Goal: Task Accomplishment & Management: Use online tool/utility

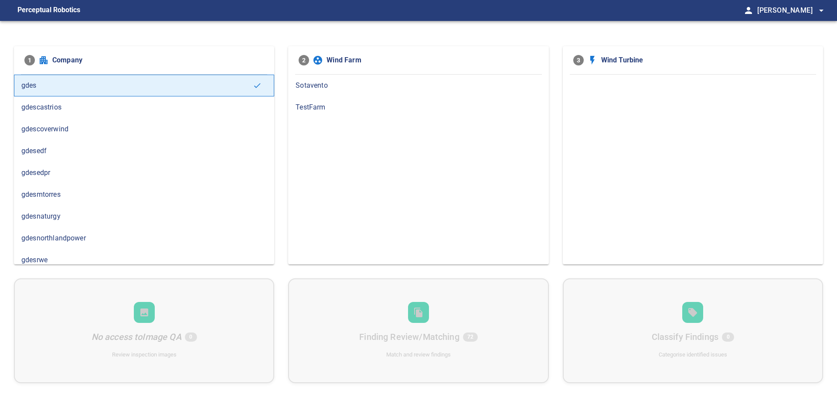
click at [82, 219] on span "gdesnaturgy" at bounding box center [144, 216] width 246 height 10
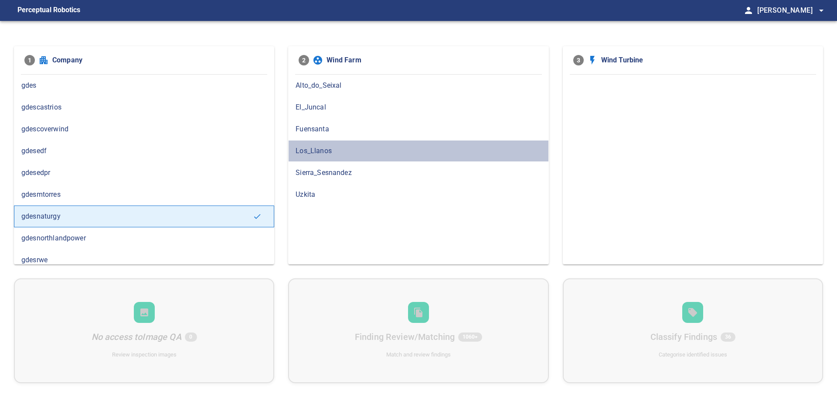
click at [312, 148] on span "Los_Llanos" at bounding box center [419, 151] width 246 height 10
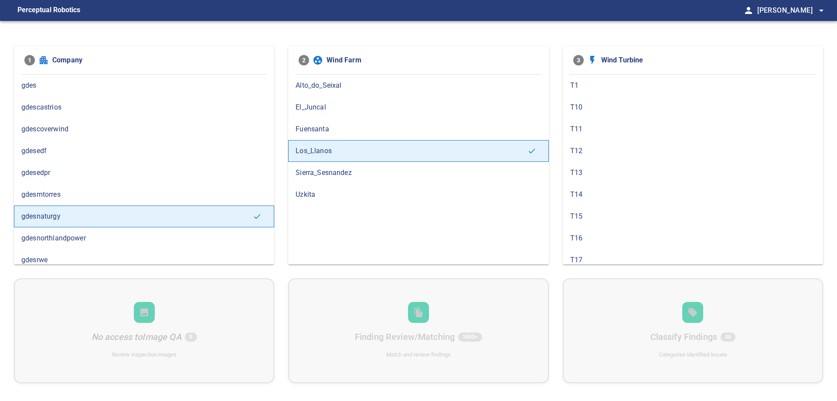
click at [617, 128] on span "T11" at bounding box center [694, 129] width 246 height 10
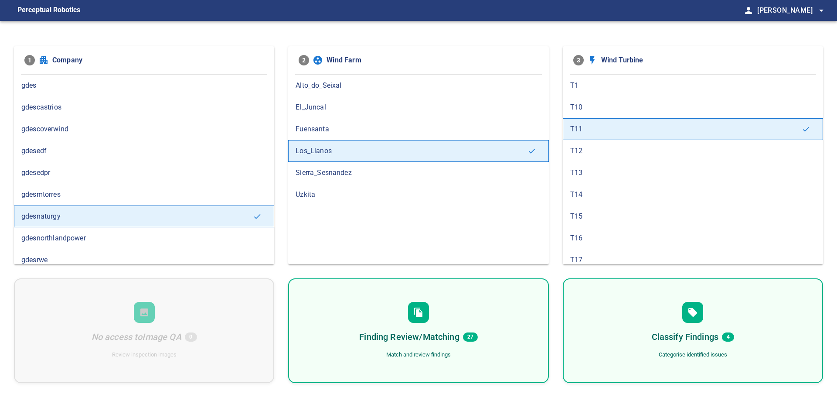
click at [473, 295] on div "Finding Review/Matching 27 Match and review findings" at bounding box center [418, 330] width 260 height 105
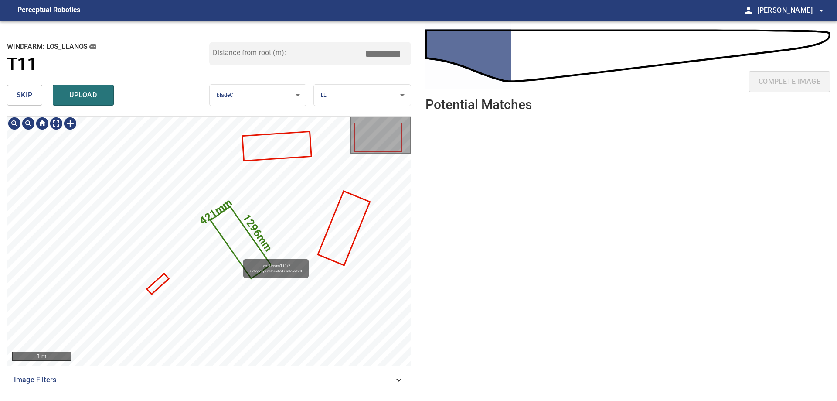
click at [239, 255] on icon at bounding box center [241, 243] width 59 height 70
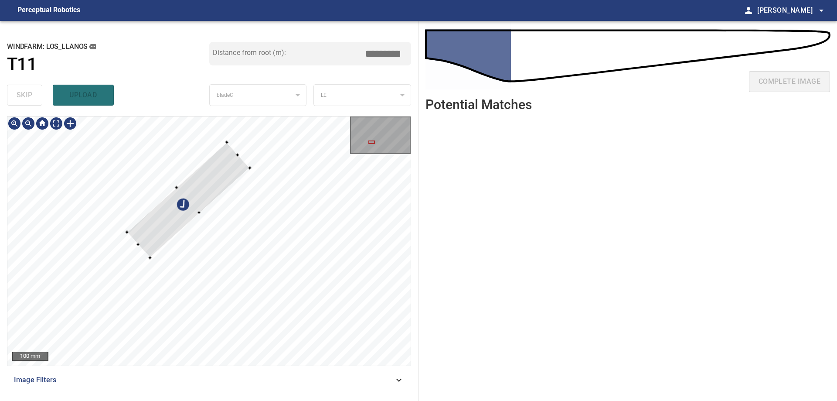
click at [205, 191] on div at bounding box center [188, 200] width 123 height 115
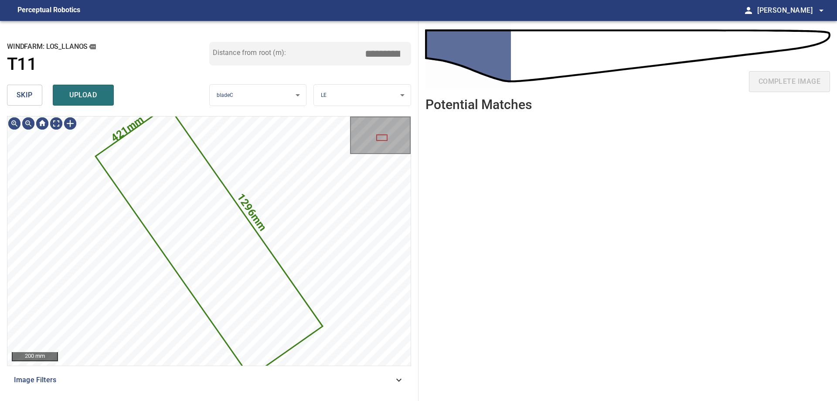
click at [33, 93] on button "skip" at bounding box center [24, 95] width 35 height 21
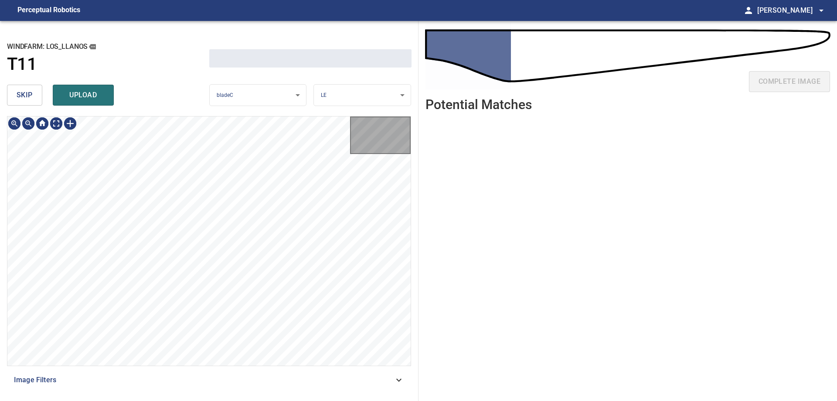
click at [33, 93] on button "skip" at bounding box center [24, 95] width 35 height 21
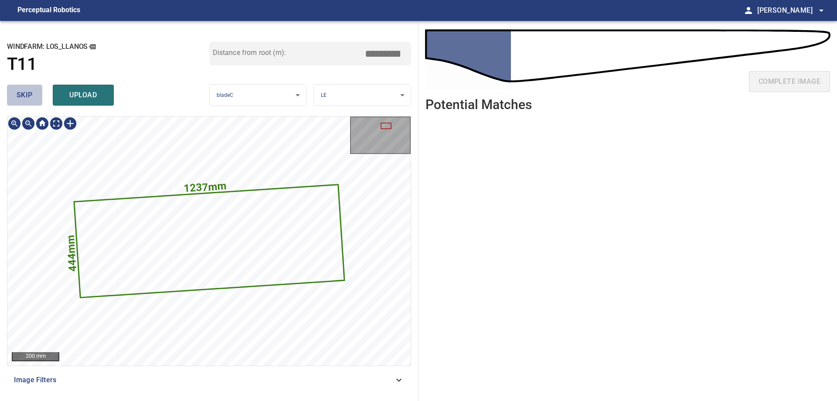
click at [33, 93] on button "skip" at bounding box center [24, 95] width 35 height 21
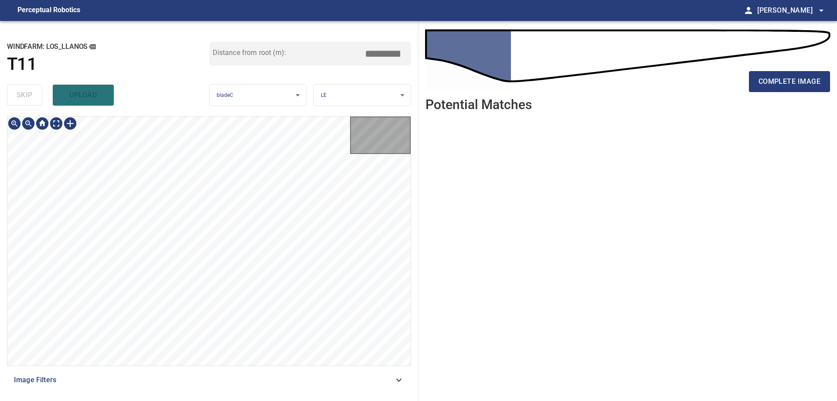
click at [33, 93] on div "skip upload" at bounding box center [108, 95] width 202 height 28
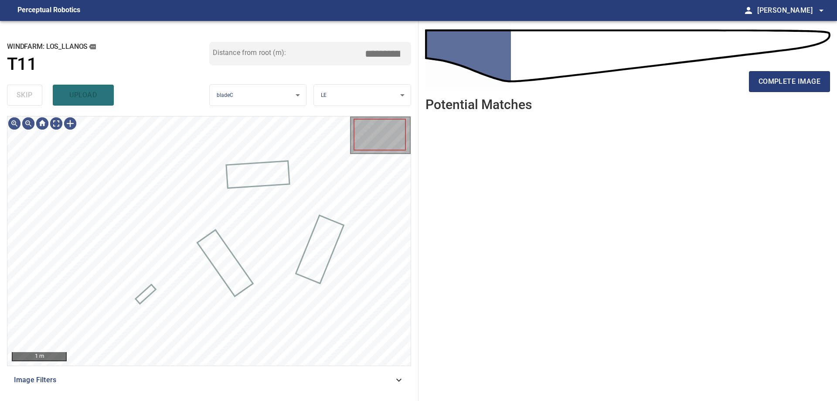
click at [33, 93] on div "skip upload" at bounding box center [108, 95] width 202 height 28
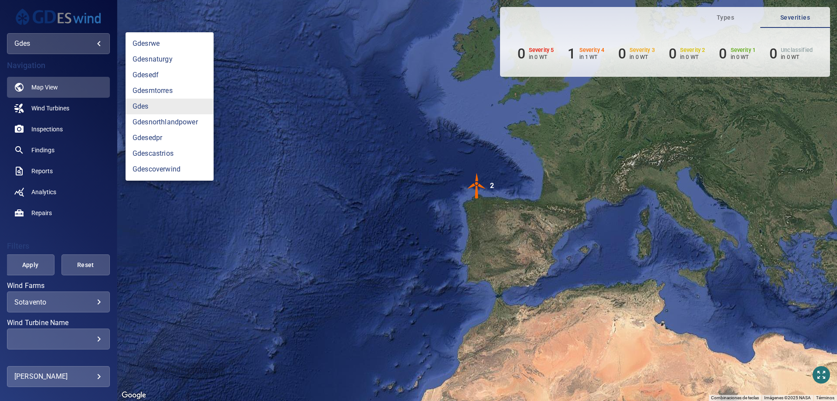
click at [66, 43] on body "**********" at bounding box center [418, 200] width 837 height 401
click at [182, 57] on link "gdesnaturgy" at bounding box center [170, 59] width 88 height 16
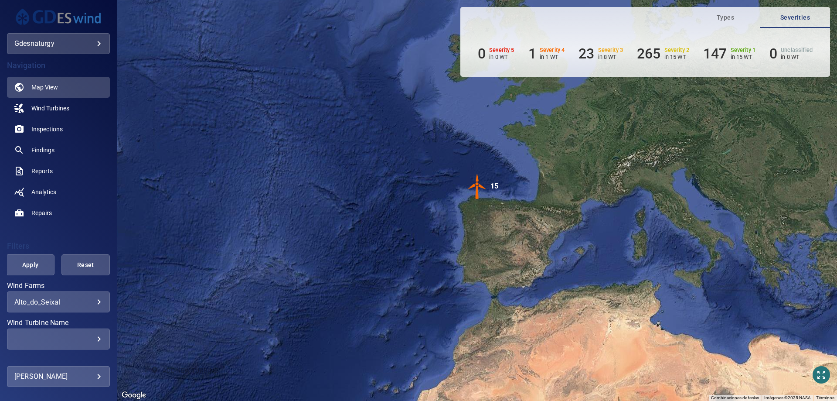
click at [76, 309] on div "**********" at bounding box center [58, 301] width 103 height 21
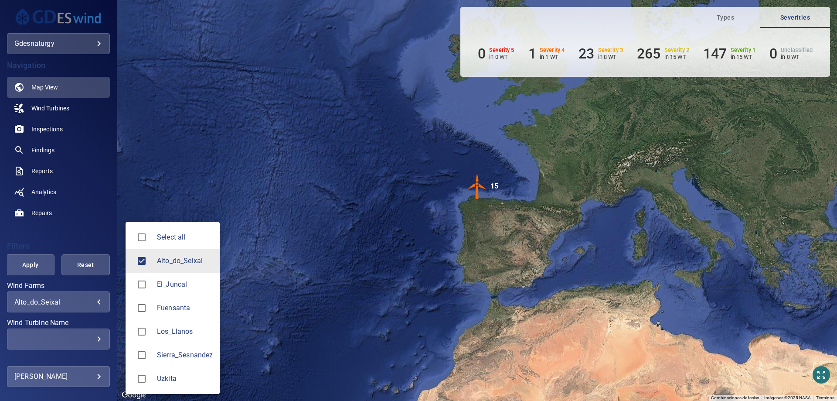
click at [81, 303] on body "**********" at bounding box center [418, 200] width 837 height 401
click at [191, 327] on span "Los_Llanos" at bounding box center [185, 331] width 56 height 10
click at [177, 265] on span "Alto_do_Seixal" at bounding box center [185, 261] width 56 height 10
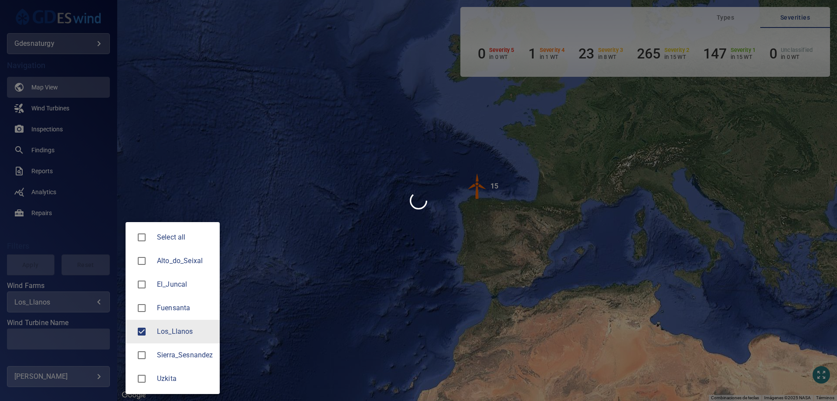
type input "**********"
click at [84, 334] on div at bounding box center [418, 200] width 837 height 401
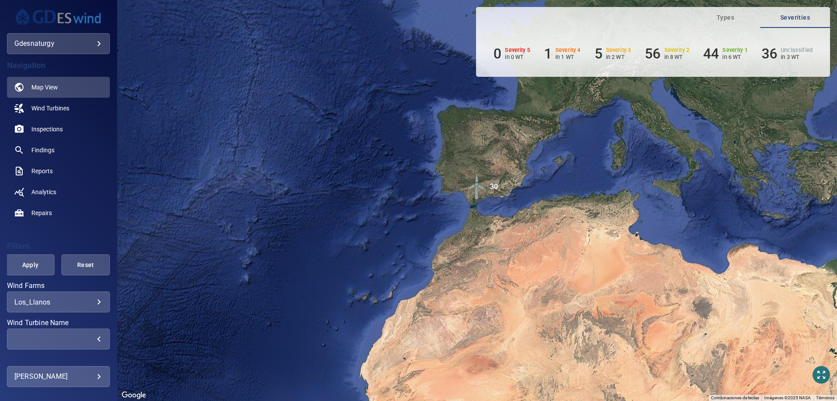
click at [93, 337] on div "​" at bounding box center [58, 339] width 88 height 8
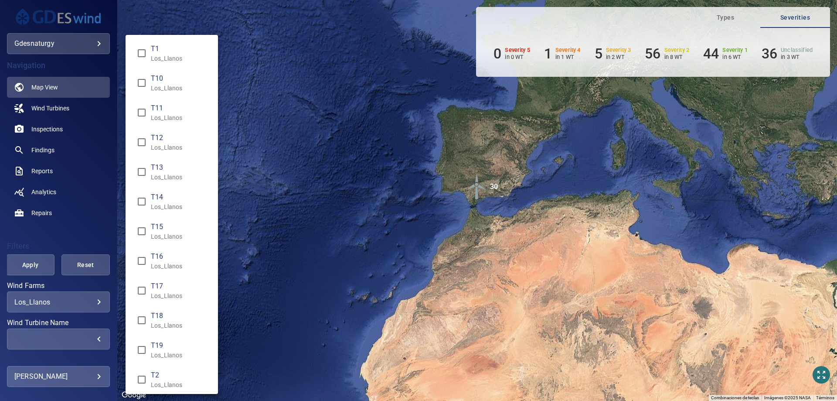
click at [154, 123] on li "T11 Los_Llanos" at bounding box center [172, 113] width 92 height 30
type input "**********"
click at [24, 263] on div "Wind Turbine Name" at bounding box center [418, 200] width 837 height 401
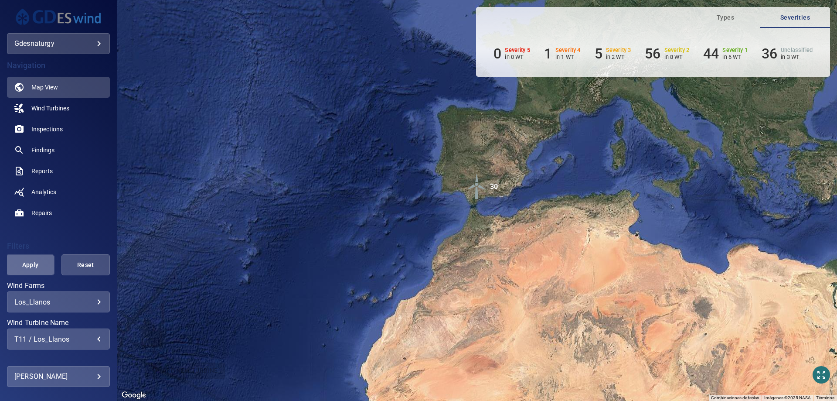
click at [36, 272] on button "Apply" at bounding box center [30, 264] width 48 height 21
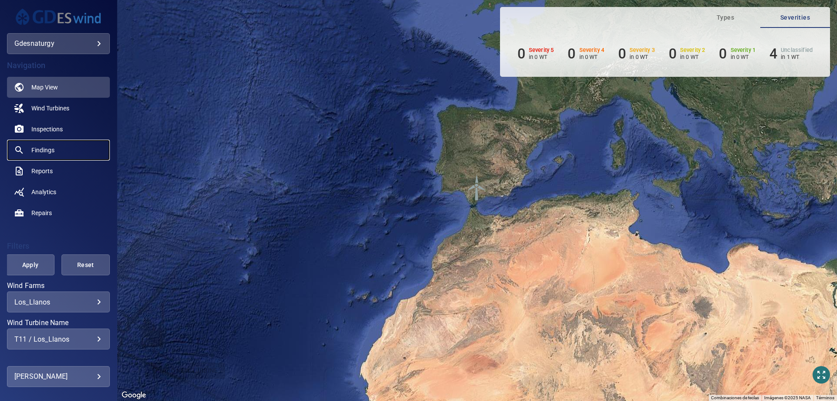
click at [48, 147] on span "Findings" at bounding box center [42, 150] width 23 height 9
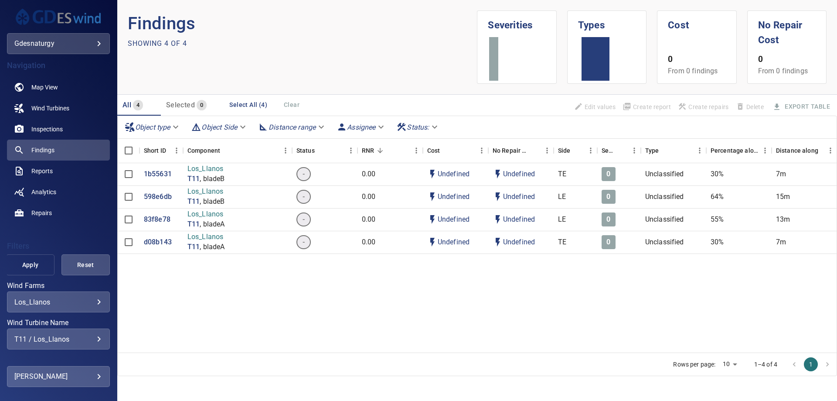
click at [25, 267] on span "Apply" at bounding box center [30, 265] width 27 height 11
click at [154, 218] on p "83f8e78" at bounding box center [157, 220] width 27 height 10
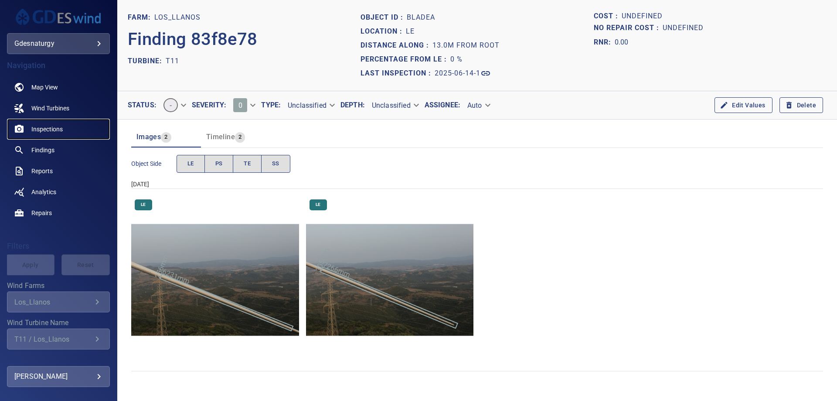
click at [42, 126] on span "Inspections" at bounding box center [46, 129] width 31 height 9
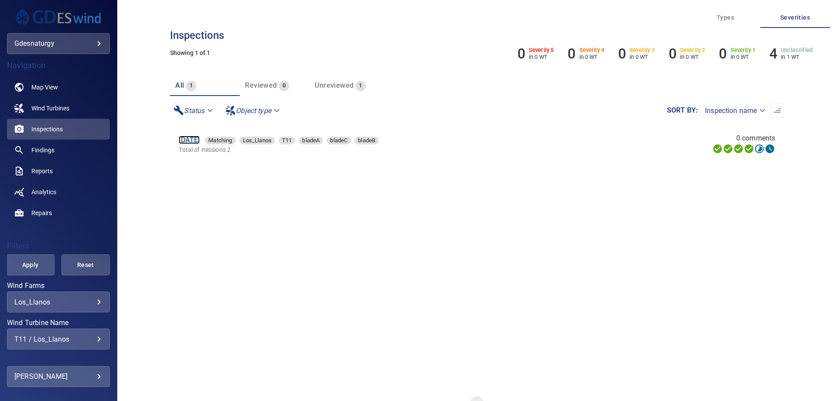
click at [191, 140] on link "14 Jun 2025" at bounding box center [189, 140] width 21 height 8
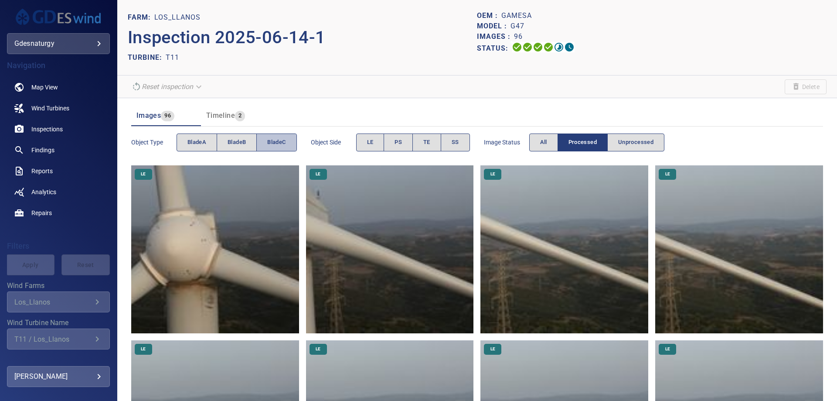
click at [267, 142] on button "bladeC" at bounding box center [276, 142] width 40 height 18
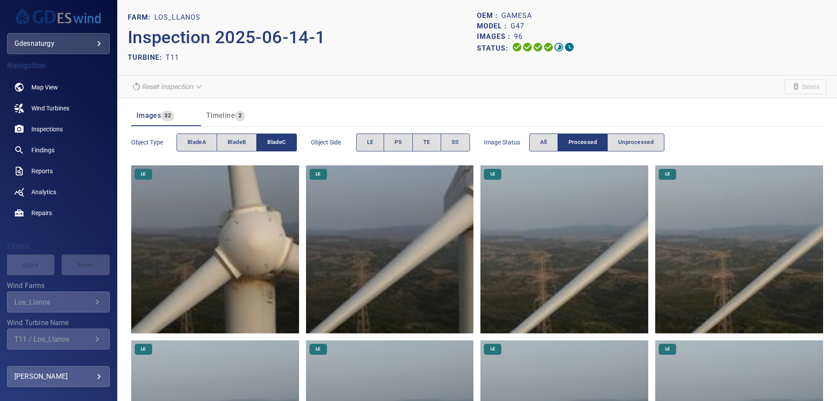
click at [266, 229] on img at bounding box center [215, 249] width 168 height 168
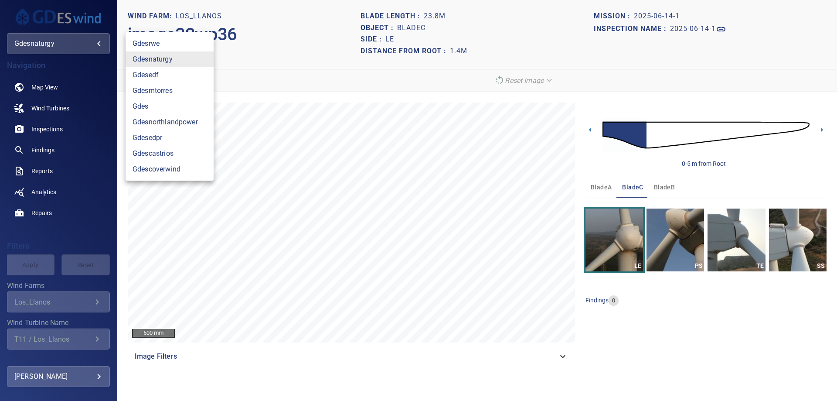
click at [68, 38] on body "**********" at bounding box center [418, 200] width 837 height 401
click at [163, 134] on link "gdesedpr" at bounding box center [170, 138] width 88 height 16
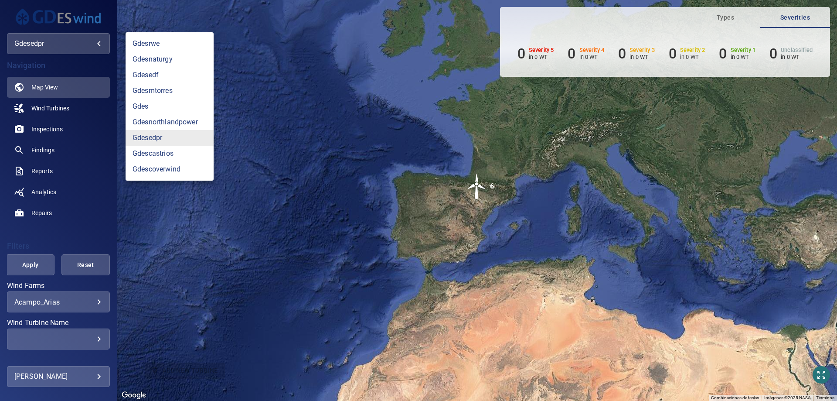
click at [69, 41] on body "**********" at bounding box center [418, 200] width 837 height 401
click at [174, 62] on link "gdesnaturgy" at bounding box center [170, 59] width 88 height 16
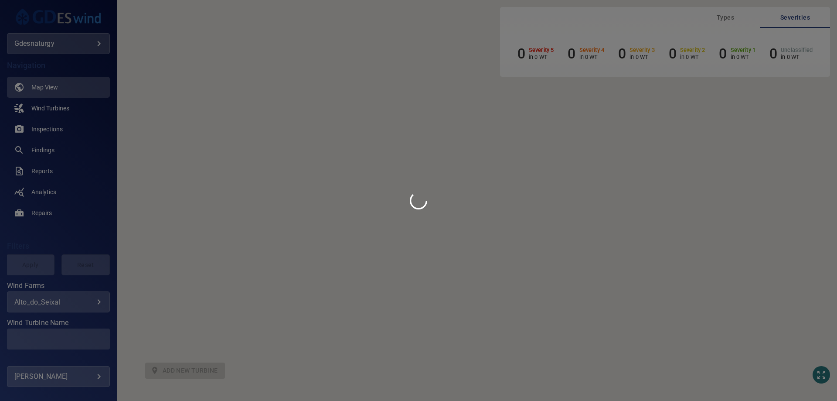
click at [63, 39] on div at bounding box center [418, 200] width 837 height 401
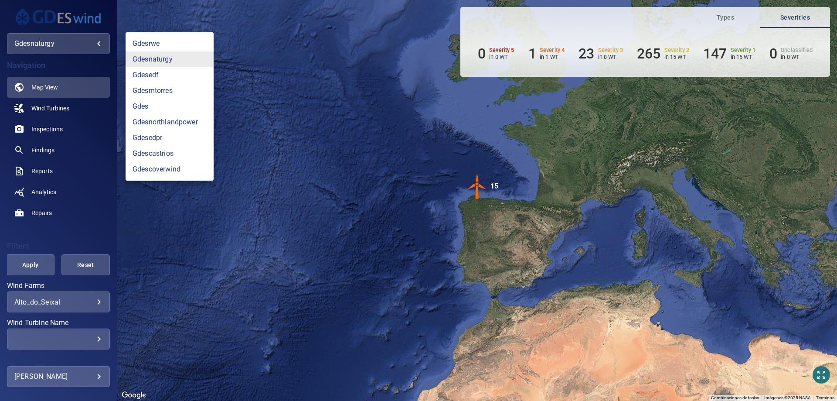
click at [82, 43] on body "**********" at bounding box center [418, 200] width 837 height 401
click at [157, 138] on link "gdesedpr" at bounding box center [170, 138] width 88 height 16
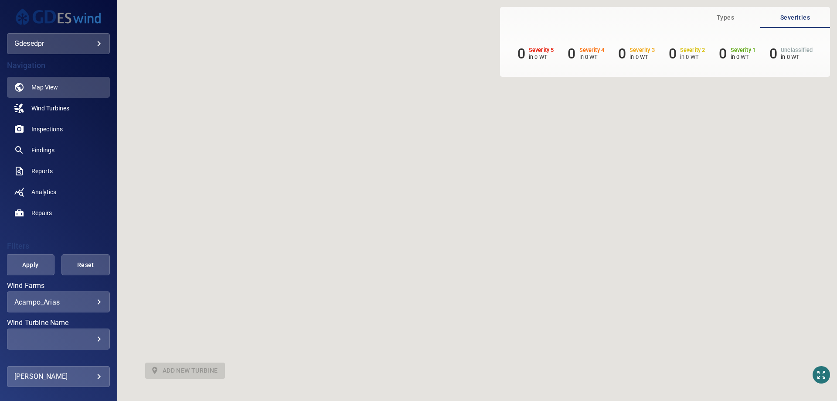
click at [71, 305] on div at bounding box center [418, 200] width 837 height 401
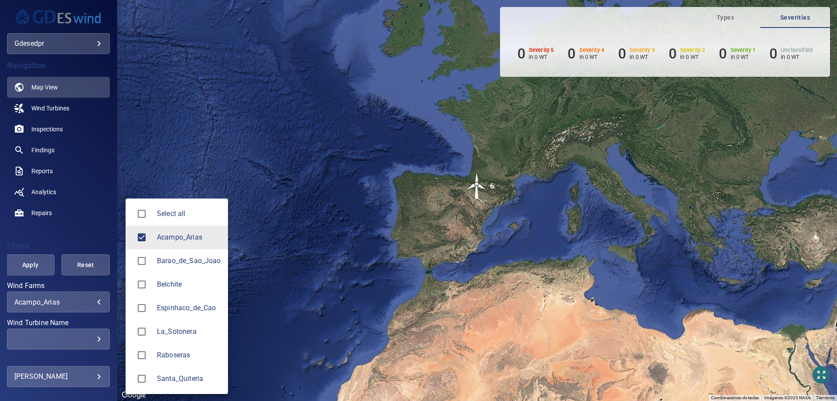
click at [75, 303] on body "**********" at bounding box center [418, 200] width 837 height 401
drag, startPoint x: 199, startPoint y: 259, endPoint x: 185, endPoint y: 243, distance: 21.7
click at [199, 260] on span "Barao_de_Sao_Joao" at bounding box center [189, 261] width 64 height 10
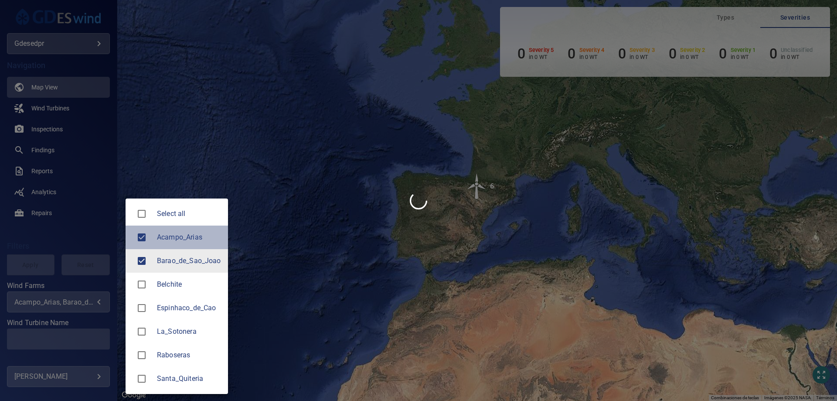
click at [181, 236] on span "Acampo_Arias" at bounding box center [189, 237] width 64 height 10
type input "**********"
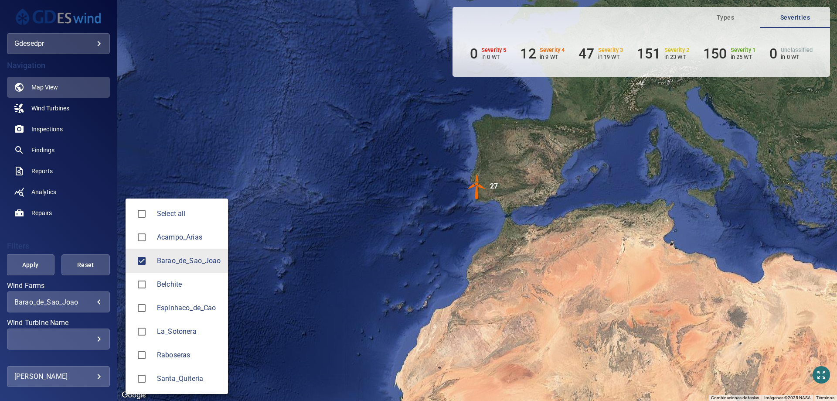
click at [58, 338] on div at bounding box center [418, 200] width 837 height 401
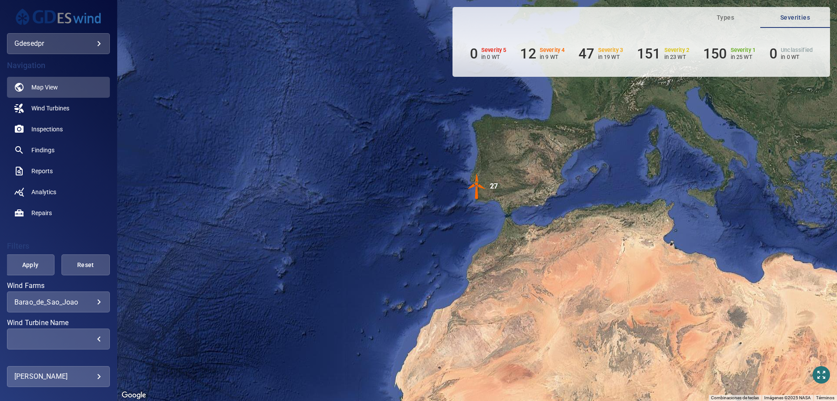
click at [69, 341] on div "​" at bounding box center [58, 339] width 88 height 8
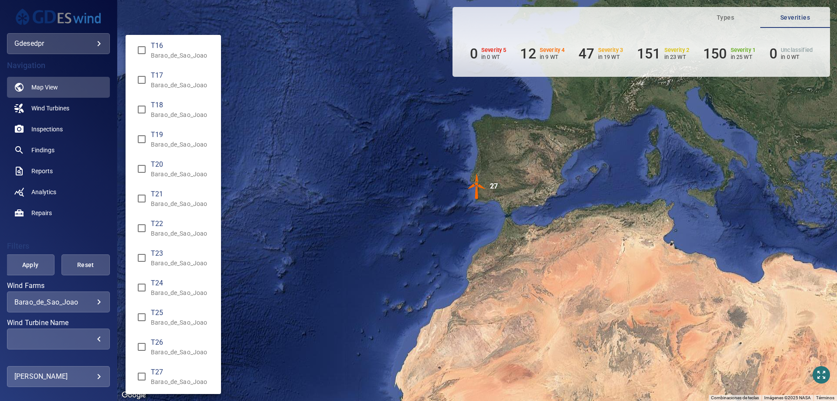
scroll to position [449, 0]
drag, startPoint x: 174, startPoint y: 335, endPoint x: 56, endPoint y: 236, distance: 154.0
click at [56, 236] on div "Wind Turbine Name" at bounding box center [418, 200] width 837 height 401
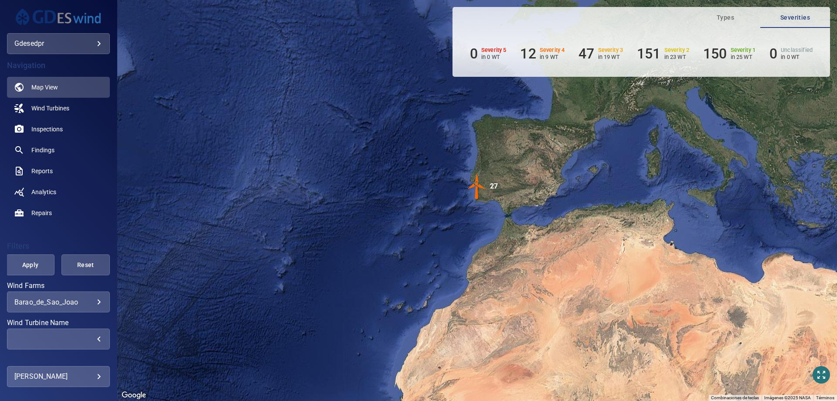
click at [76, 42] on body "**********" at bounding box center [418, 200] width 837 height 401
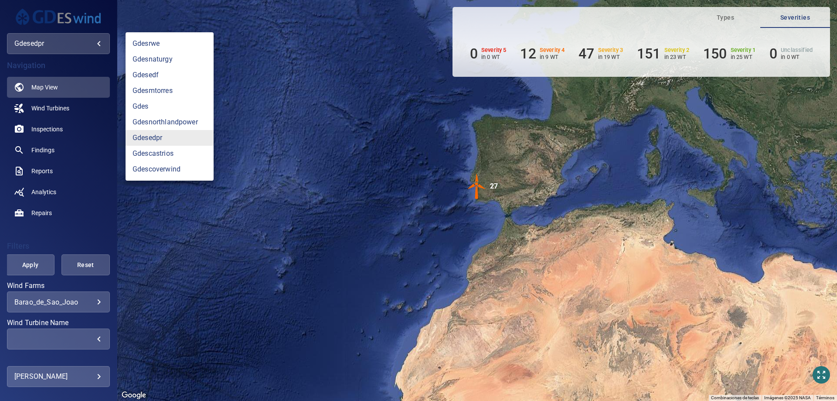
click at [68, 299] on div at bounding box center [418, 200] width 837 height 401
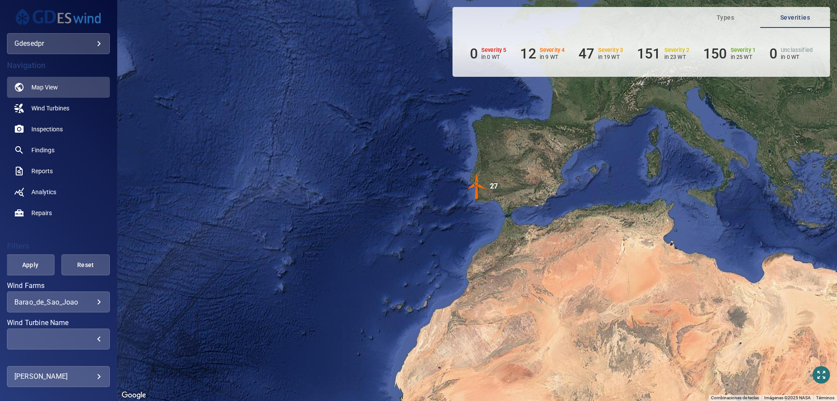
click at [72, 314] on div "**********" at bounding box center [58, 356] width 103 height 148
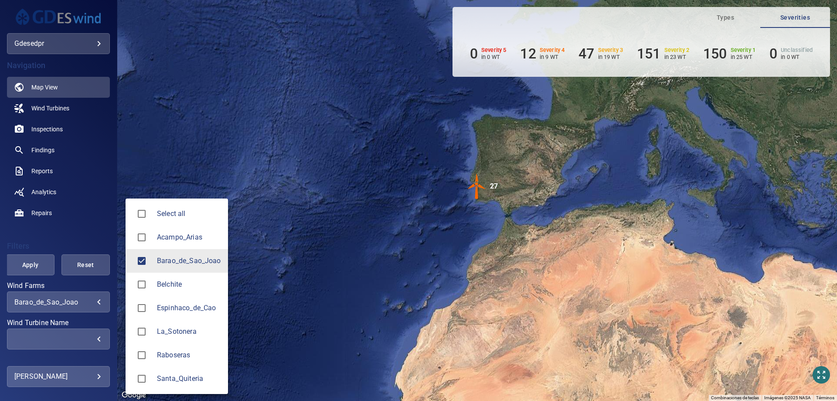
click at [74, 299] on body "**********" at bounding box center [418, 200] width 837 height 401
click at [97, 39] on div at bounding box center [418, 200] width 837 height 401
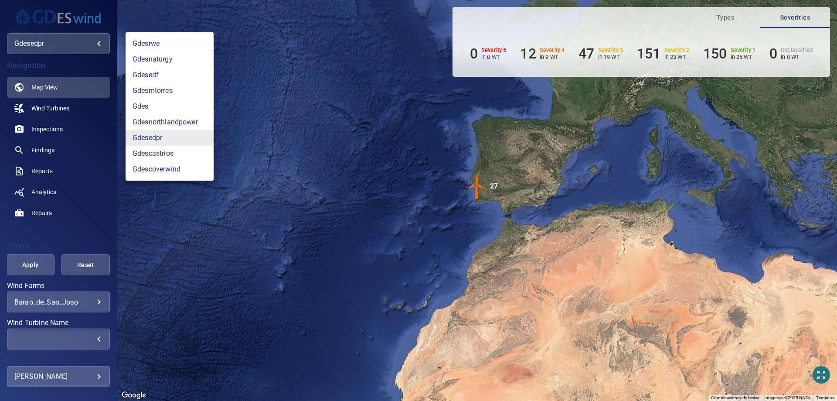
click at [91, 45] on body "**********" at bounding box center [418, 200] width 837 height 401
click at [166, 65] on link "gdesnaturgy" at bounding box center [170, 59] width 88 height 16
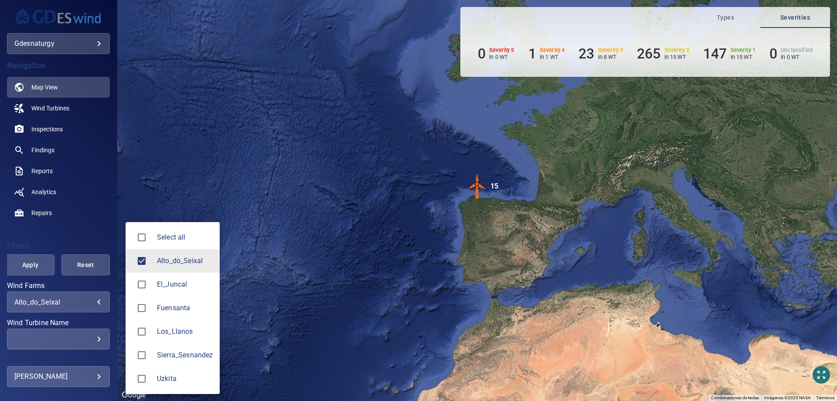
click at [82, 302] on body "**********" at bounding box center [418, 200] width 837 height 401
click at [189, 336] on span "Los_Llanos" at bounding box center [185, 331] width 56 height 10
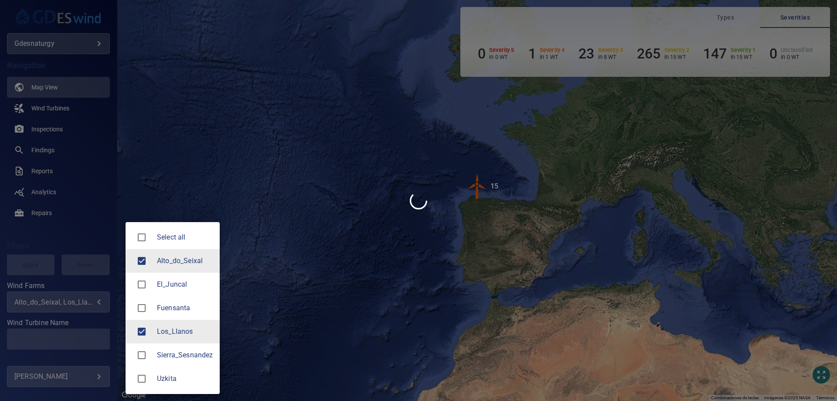
click at [177, 256] on span "Alto_do_Seixal" at bounding box center [185, 261] width 56 height 10
type input "**********"
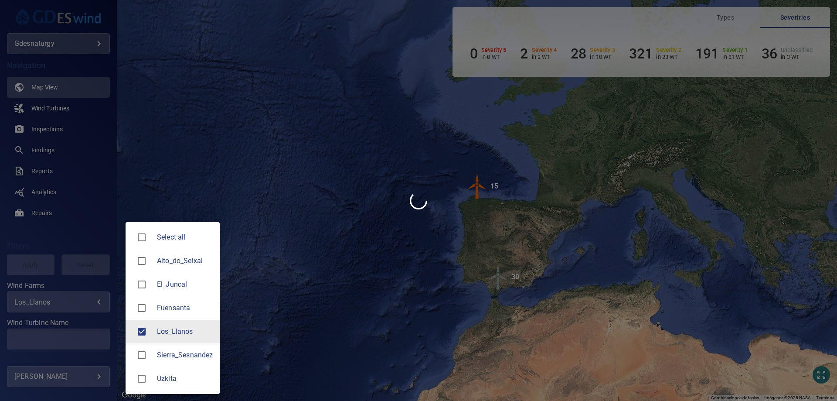
click at [57, 338] on div at bounding box center [418, 200] width 837 height 401
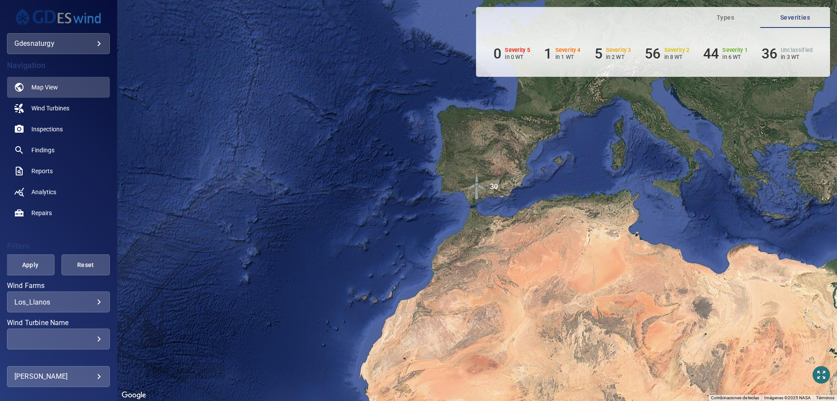
click at [57, 338] on main "**********" at bounding box center [418, 200] width 837 height 401
click at [57, 338] on div "​" at bounding box center [58, 339] width 88 height 8
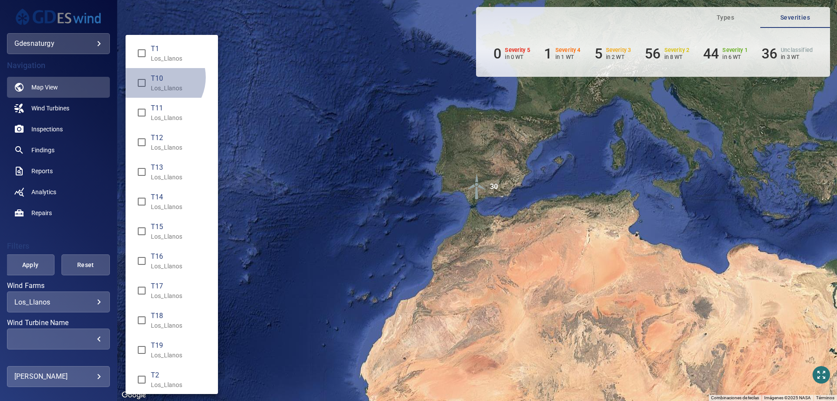
click at [157, 77] on span "T10" at bounding box center [181, 78] width 60 height 10
type input "**********"
click at [30, 274] on div "Wind Turbine Name" at bounding box center [418, 200] width 837 height 401
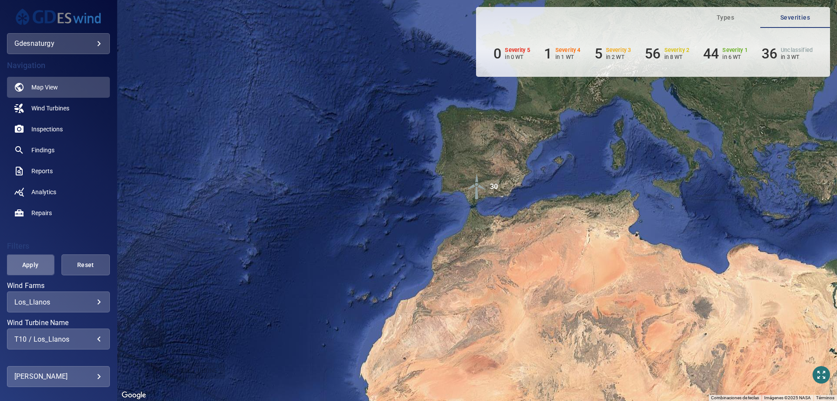
click at [30, 267] on span "Apply" at bounding box center [30, 265] width 27 height 11
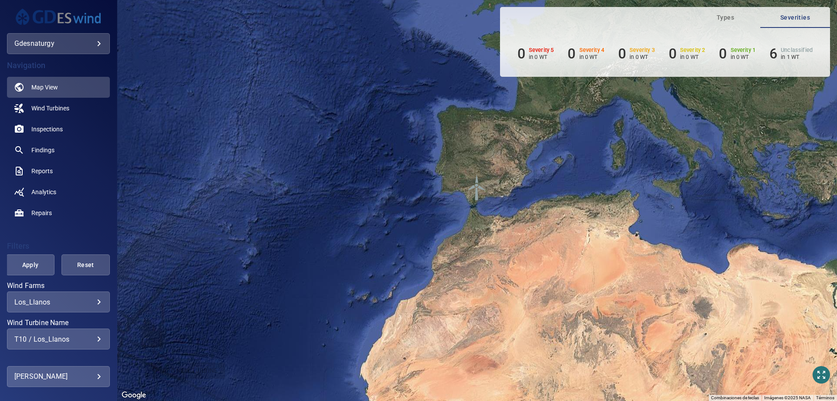
click at [53, 345] on div "**********" at bounding box center [58, 338] width 103 height 21
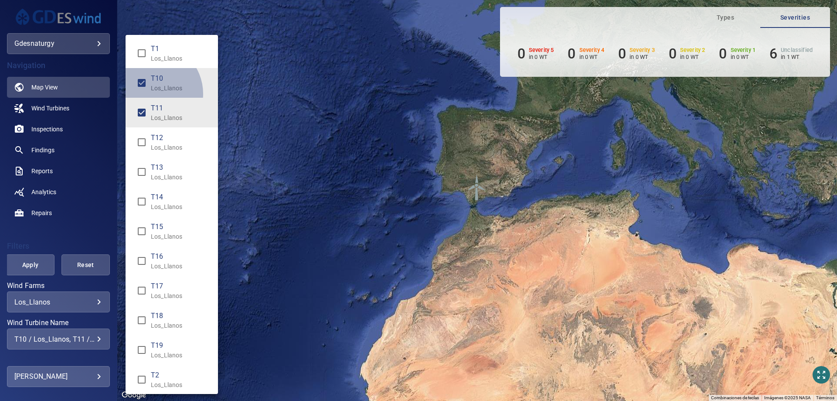
click at [151, 94] on li "T10 Los_Llanos" at bounding box center [172, 83] width 92 height 30
type input "**********"
click at [33, 258] on div "Wind Turbine Name" at bounding box center [418, 200] width 837 height 401
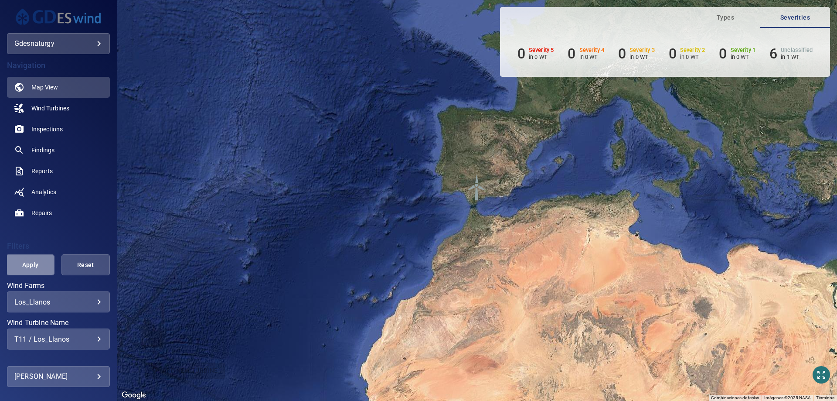
click at [30, 271] on button "Apply" at bounding box center [30, 264] width 48 height 21
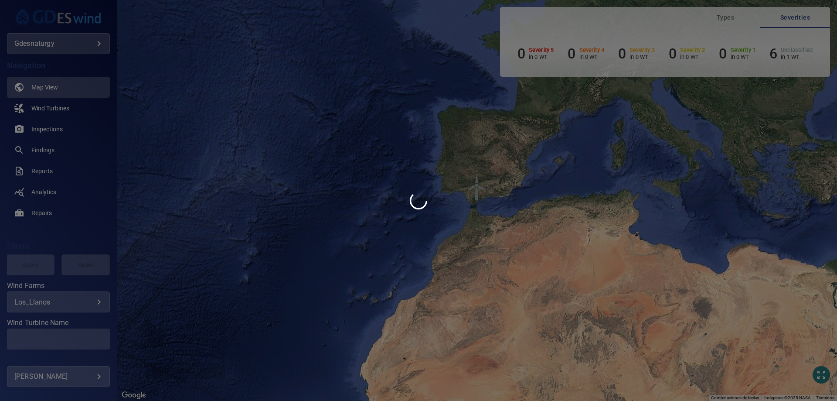
click at [31, 266] on div at bounding box center [418, 200] width 837 height 401
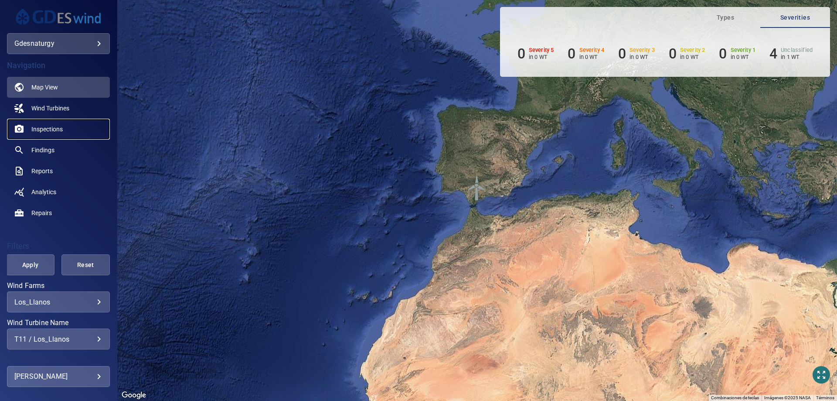
click at [47, 130] on span "Inspections" at bounding box center [46, 129] width 31 height 9
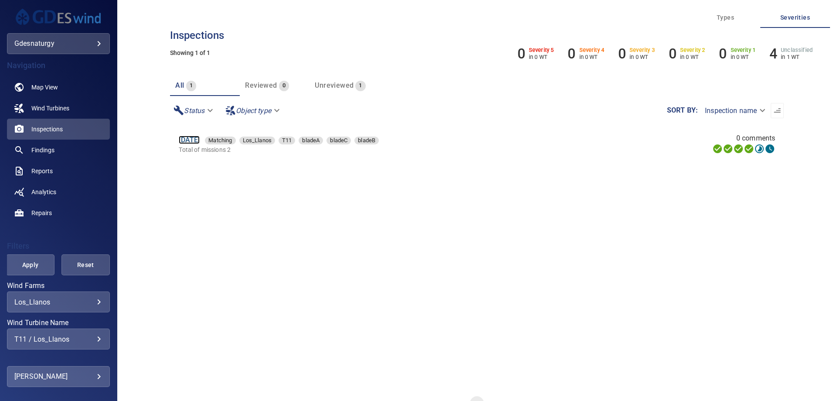
click at [200, 139] on link "14 Jun 2025" at bounding box center [189, 140] width 21 height 8
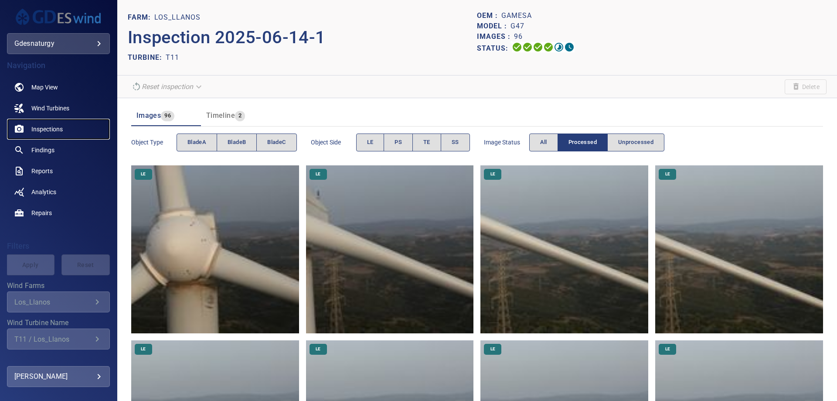
click at [30, 134] on link "Inspections" at bounding box center [58, 129] width 103 height 21
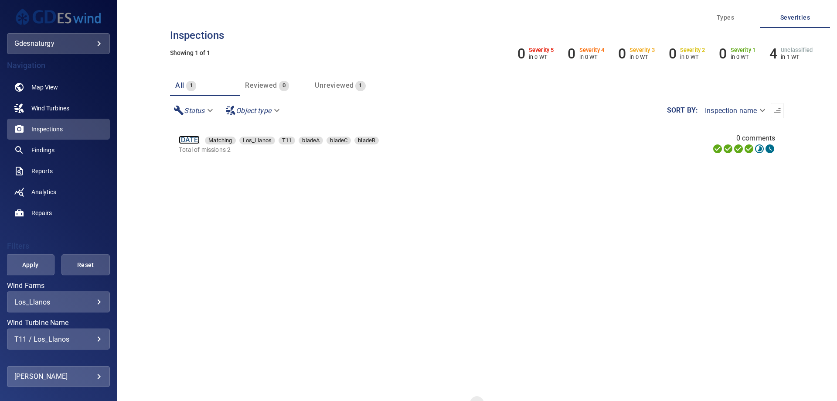
click at [199, 140] on link "14 Jun 2025" at bounding box center [189, 140] width 21 height 8
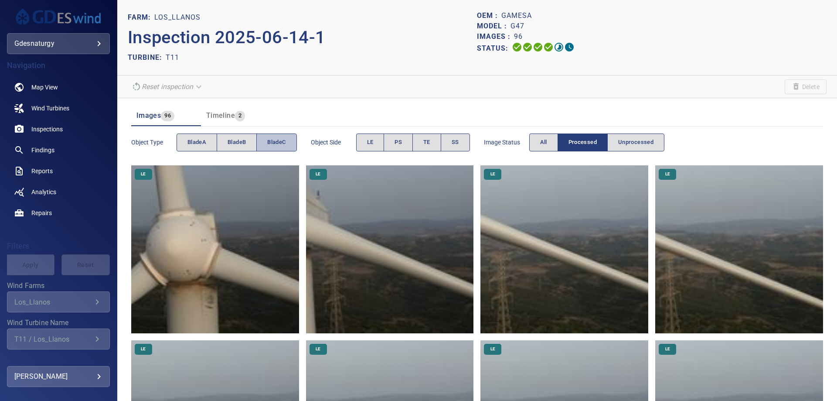
click at [264, 141] on button "bladeC" at bounding box center [276, 142] width 40 height 18
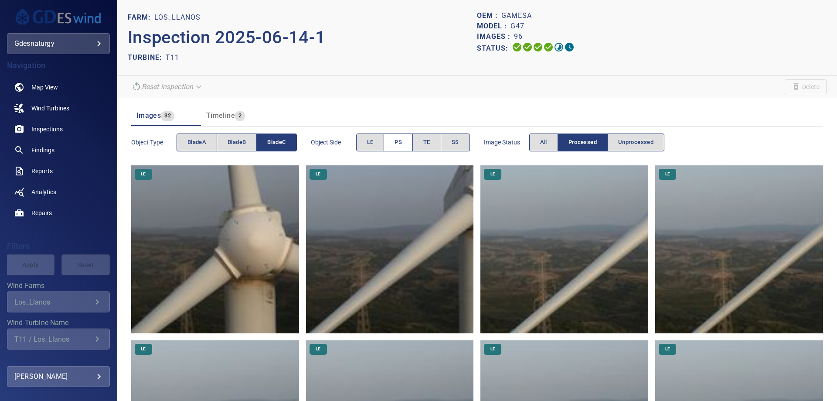
click at [404, 142] on button "PS" at bounding box center [398, 142] width 29 height 18
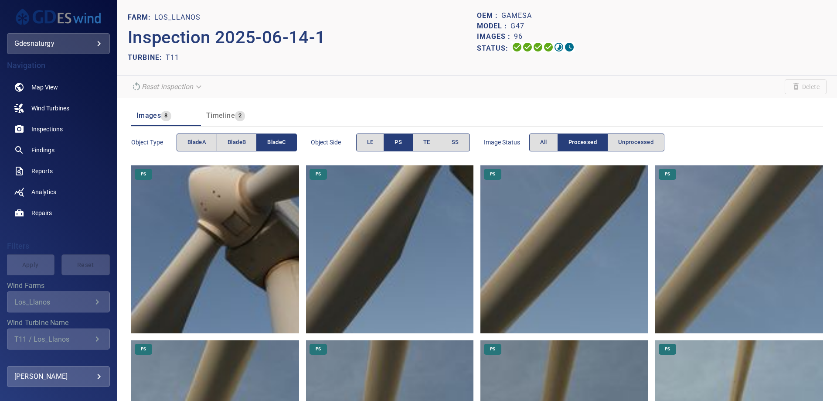
click at [243, 276] on img at bounding box center [215, 249] width 168 height 168
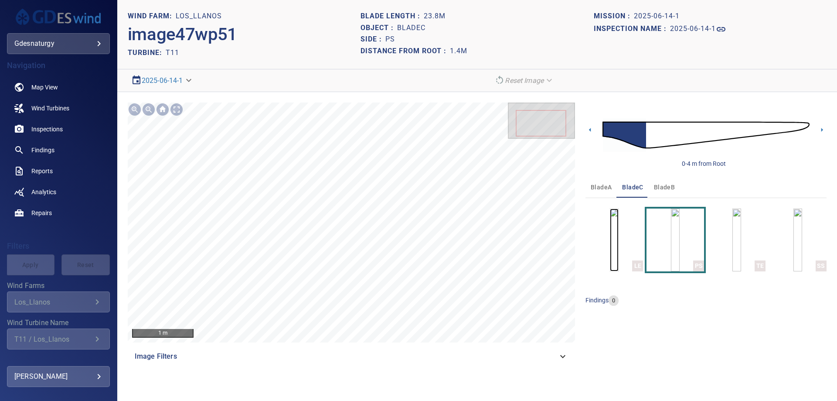
click at [619, 242] on img "button" at bounding box center [614, 240] width 9 height 63
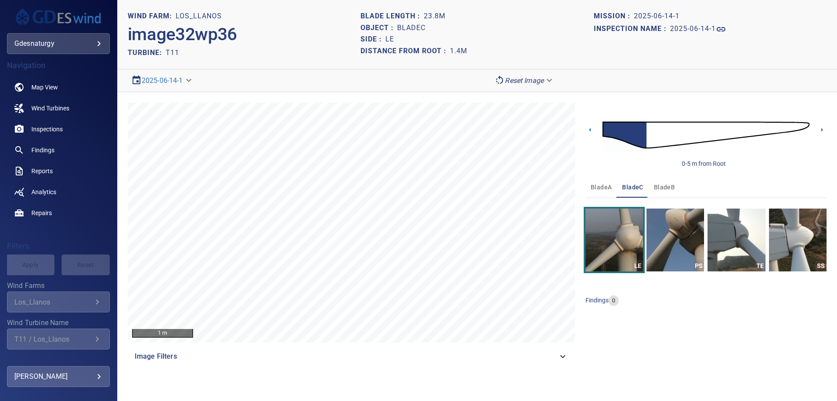
click at [711, 124] on img at bounding box center [706, 135] width 207 height 50
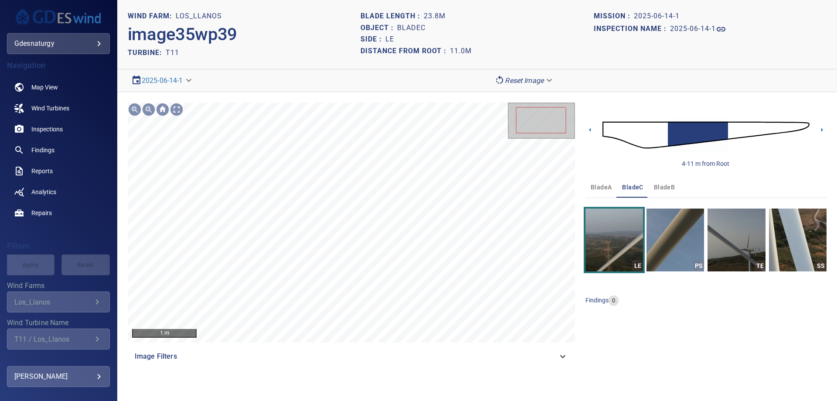
click at [752, 128] on img at bounding box center [706, 135] width 207 height 50
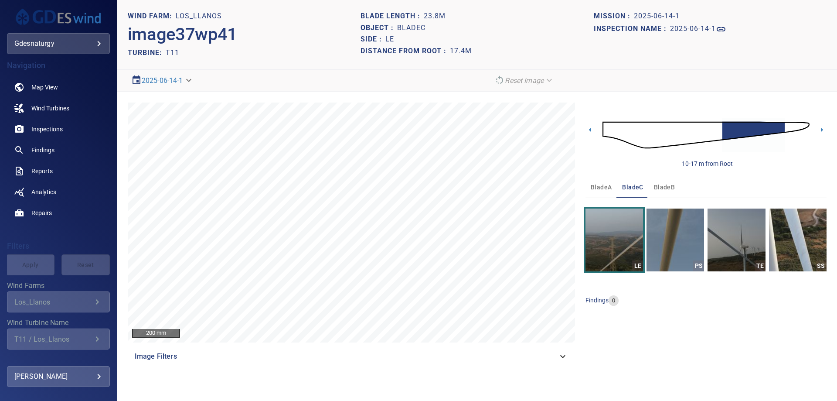
click at [785, 127] on img at bounding box center [706, 135] width 207 height 50
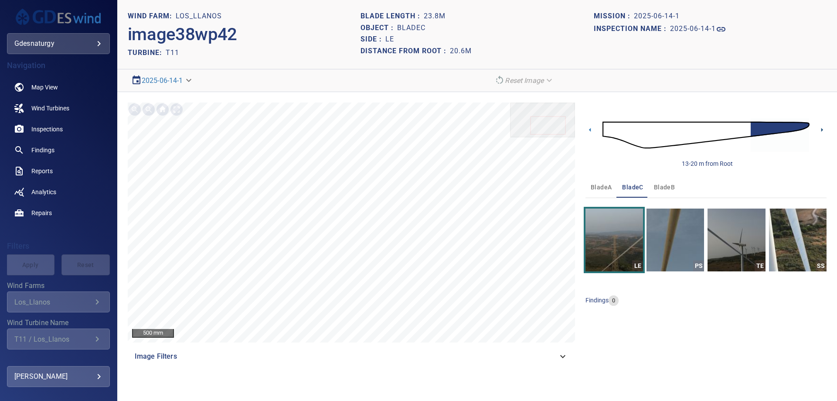
click at [821, 130] on icon at bounding box center [822, 129] width 9 height 9
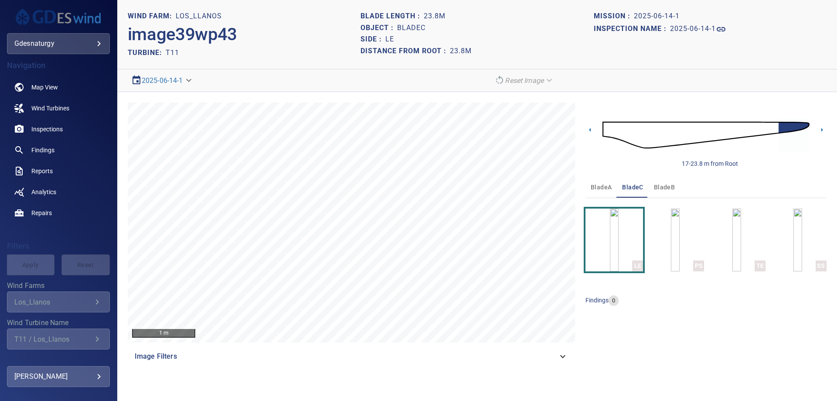
click at [292, 399] on section "**********" at bounding box center [477, 200] width 720 height 401
click at [671, 248] on img "button" at bounding box center [675, 240] width 9 height 63
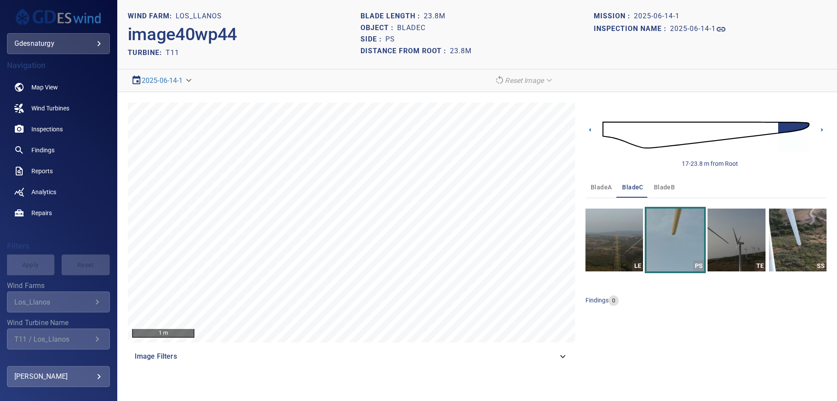
drag, startPoint x: 565, startPoint y: 358, endPoint x: 514, endPoint y: 362, distance: 51.7
click at [565, 358] on icon at bounding box center [563, 356] width 10 height 10
click at [38, 45] on body "**********" at bounding box center [418, 200] width 837 height 401
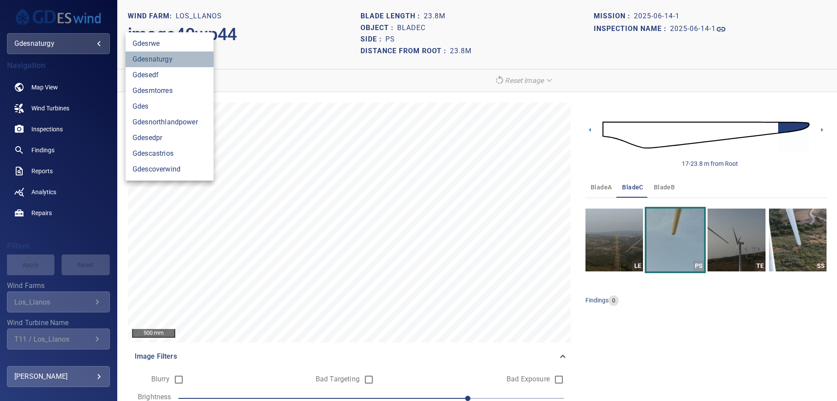
click at [164, 60] on link "gdesnaturgy" at bounding box center [170, 59] width 88 height 16
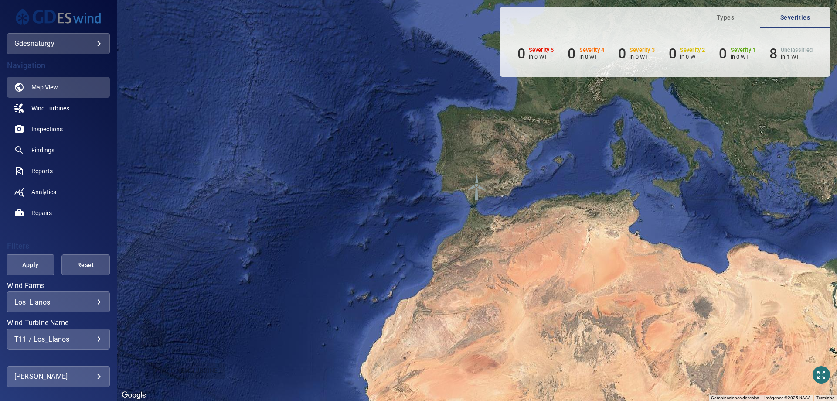
click at [67, 335] on div "T11 / Los_Llanos" at bounding box center [58, 339] width 88 height 8
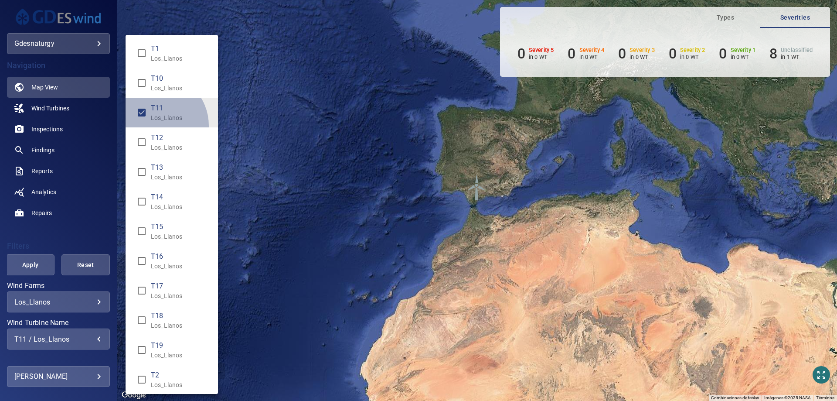
click at [155, 126] on li "T11 Los_Llanos" at bounding box center [172, 113] width 92 height 30
click at [155, 180] on p "Los_Llanos" at bounding box center [181, 177] width 60 height 9
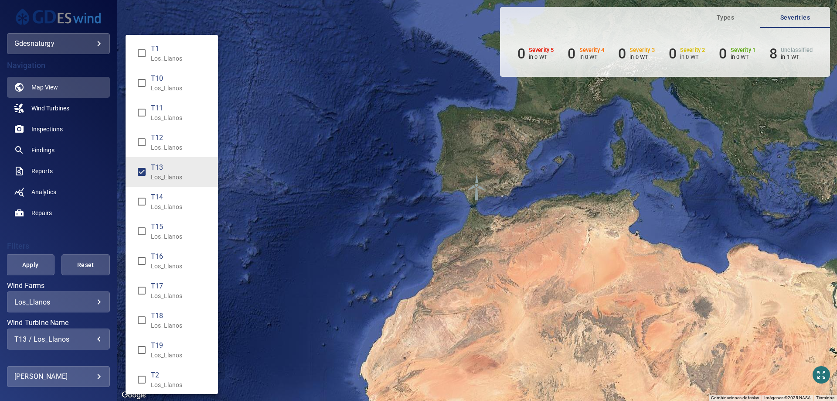
type input "**********"
click at [29, 263] on div "Wind Turbine Name" at bounding box center [418, 200] width 837 height 401
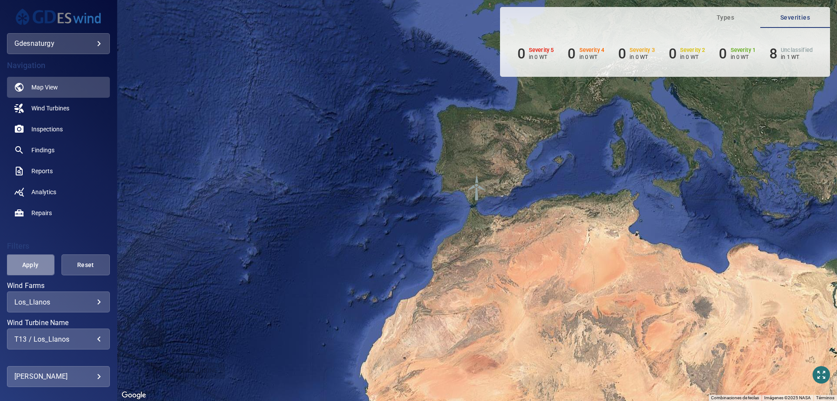
click at [29, 263] on span "Apply" at bounding box center [30, 265] width 27 height 11
click at [50, 133] on span "Inspections" at bounding box center [46, 129] width 31 height 9
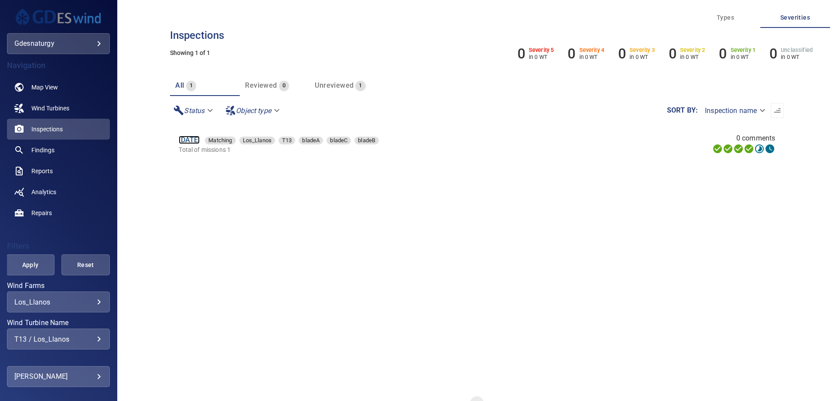
click at [197, 143] on link "13 Jun 2025" at bounding box center [189, 140] width 21 height 8
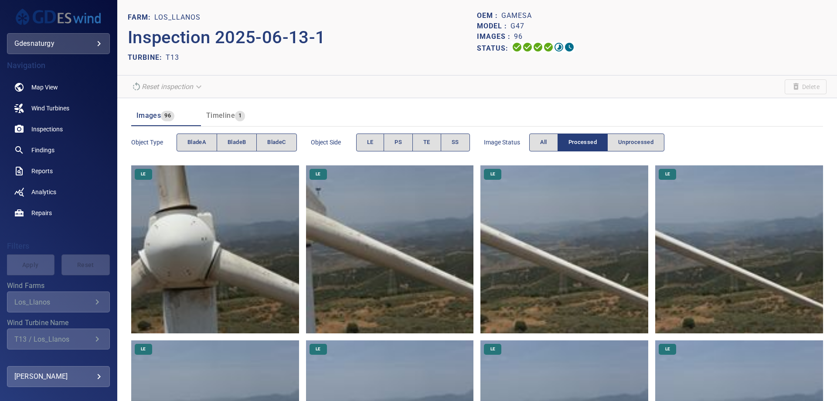
click at [254, 229] on img at bounding box center [215, 249] width 168 height 168
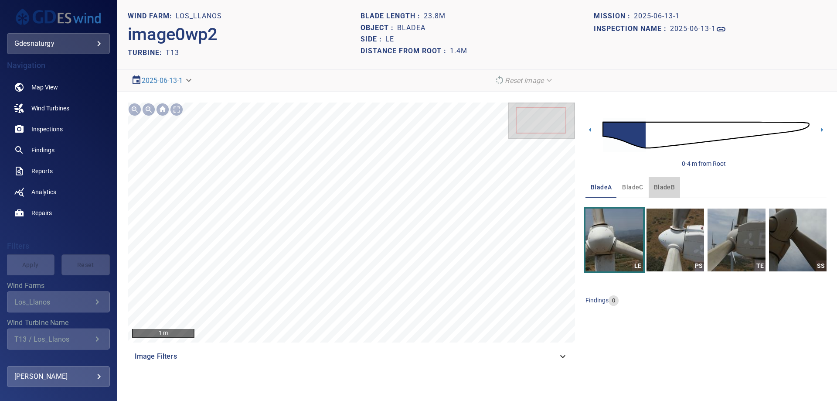
click at [671, 190] on span "bladeB" at bounding box center [664, 187] width 21 height 11
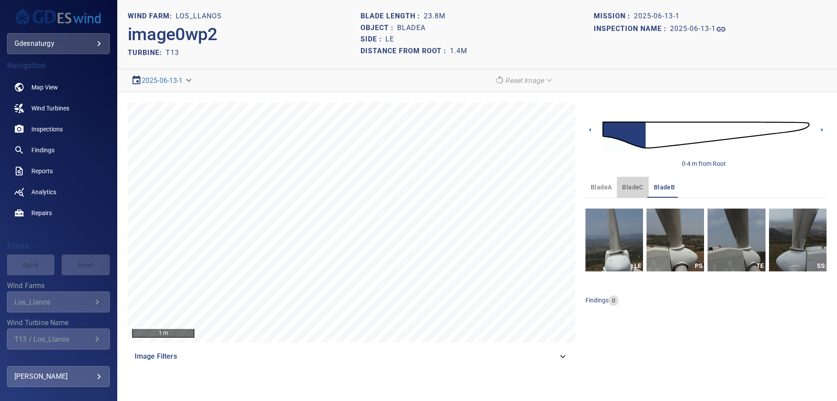
click at [635, 188] on span "bladeC" at bounding box center [632, 187] width 21 height 11
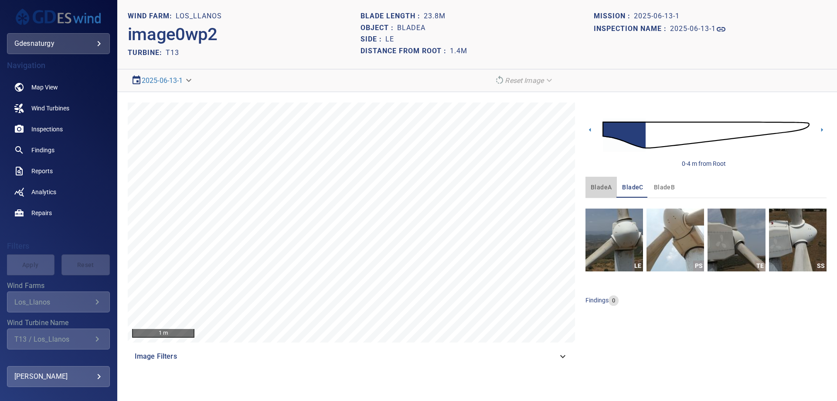
click at [609, 188] on span "bladeA" at bounding box center [601, 187] width 21 height 11
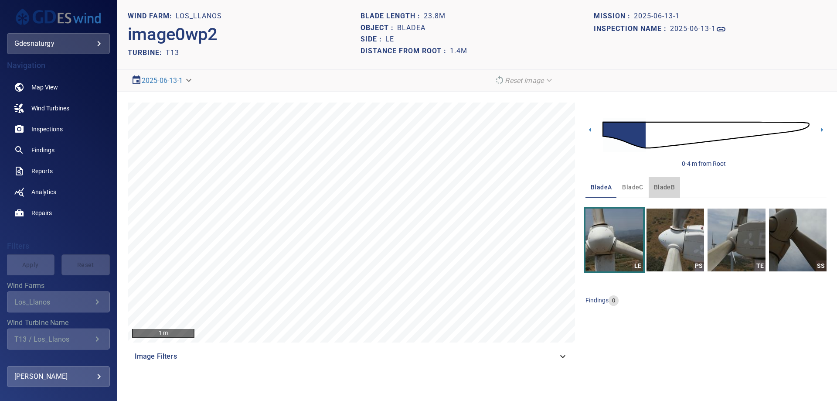
click at [668, 191] on span "bladeB" at bounding box center [664, 187] width 21 height 11
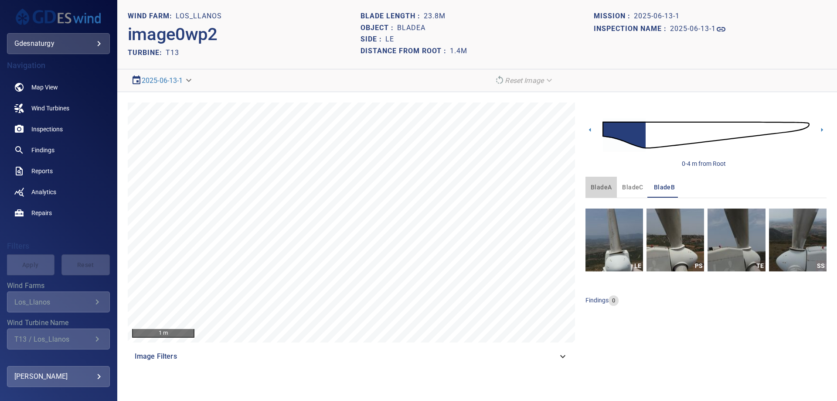
click at [602, 185] on span "bladeA" at bounding box center [601, 187] width 21 height 11
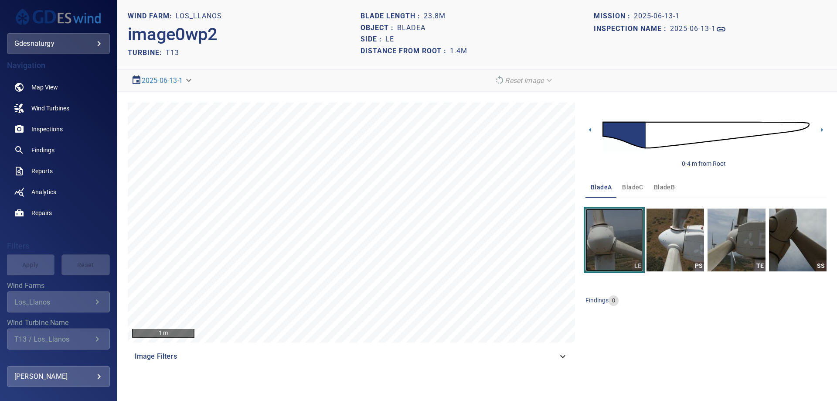
click at [612, 256] on img "button" at bounding box center [615, 240] width 58 height 63
click at [647, 125] on img at bounding box center [706, 135] width 207 height 50
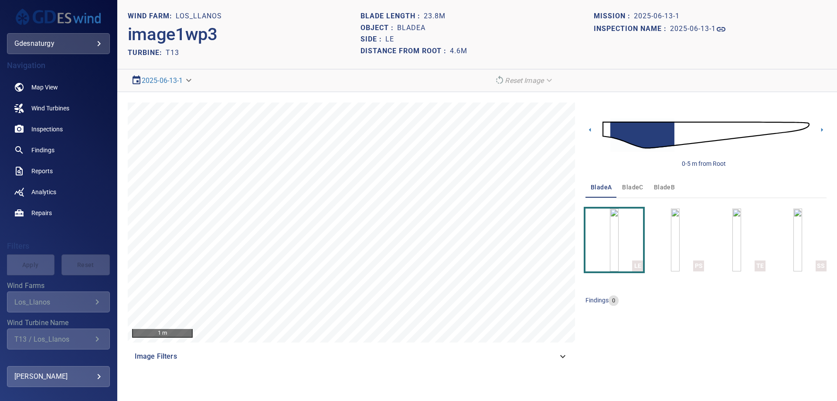
click at [683, 129] on img at bounding box center [706, 135] width 207 height 50
click at [704, 121] on img at bounding box center [706, 135] width 207 height 50
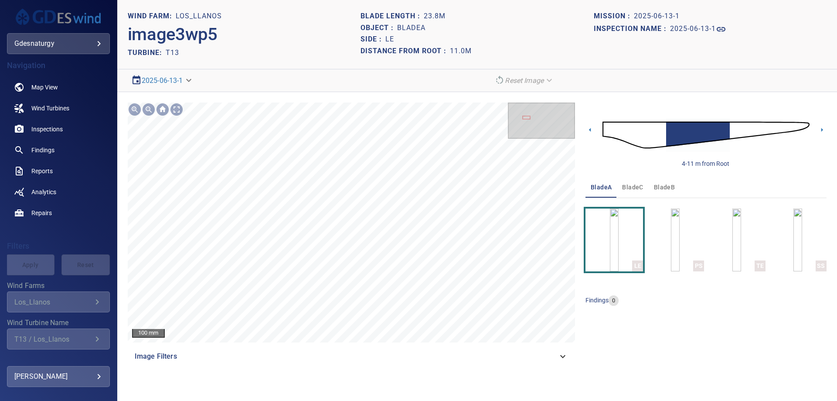
click at [739, 128] on img at bounding box center [706, 135] width 207 height 50
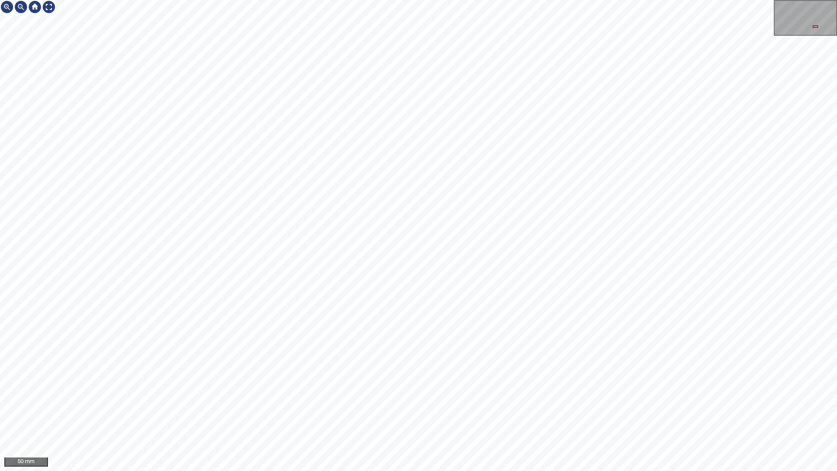
click at [837, 400] on html "50 mm" at bounding box center [418, 235] width 837 height 471
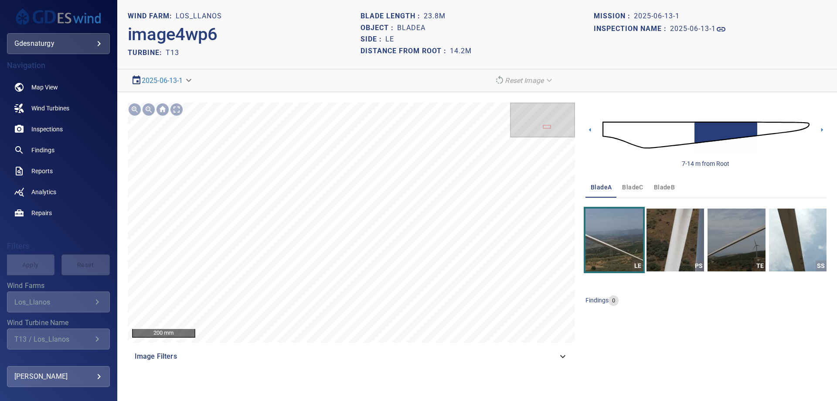
drag, startPoint x: 765, startPoint y: 123, endPoint x: 761, endPoint y: 128, distance: 7.2
click at [765, 123] on img at bounding box center [706, 135] width 207 height 50
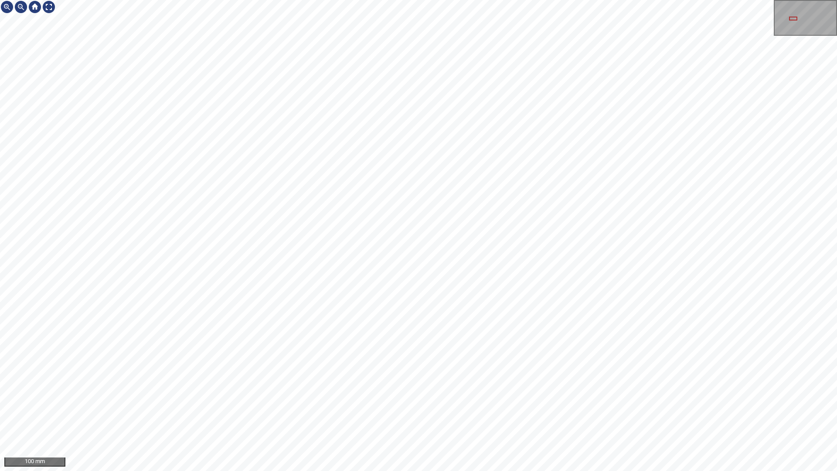
click at [837, 400] on html "100 mm" at bounding box center [418, 235] width 837 height 471
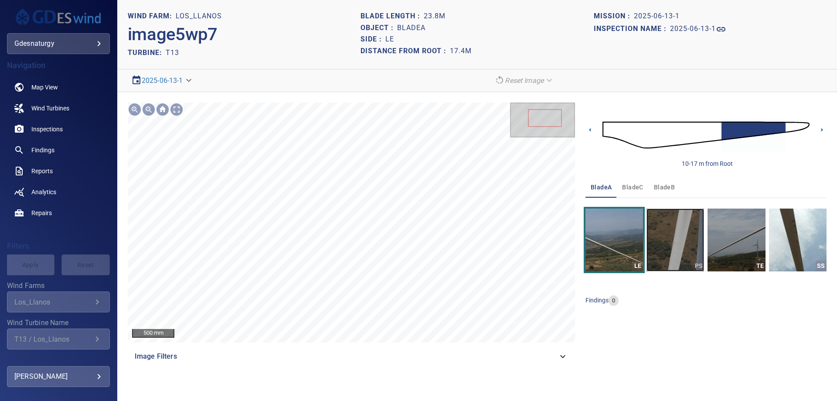
click at [674, 247] on img "button" at bounding box center [676, 240] width 58 height 63
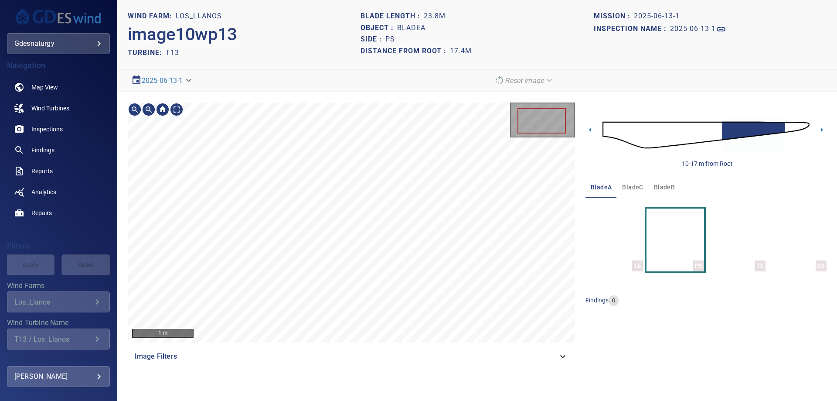
click at [309, 0] on html "**********" at bounding box center [418, 0] width 837 height 0
click at [609, 138] on img at bounding box center [706, 135] width 207 height 50
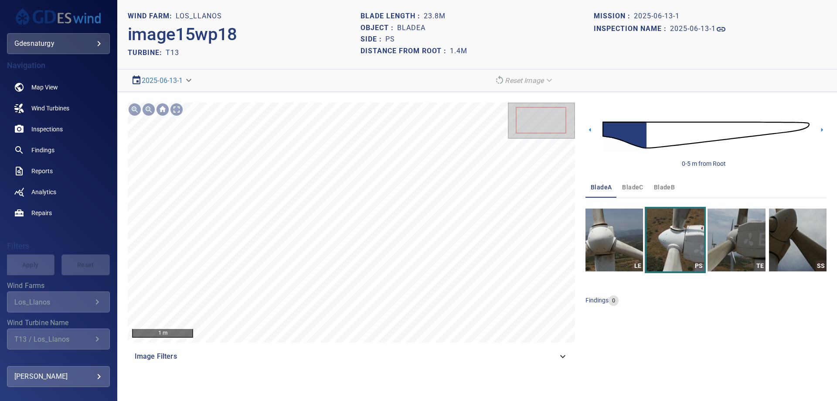
click at [653, 123] on img at bounding box center [706, 135] width 207 height 50
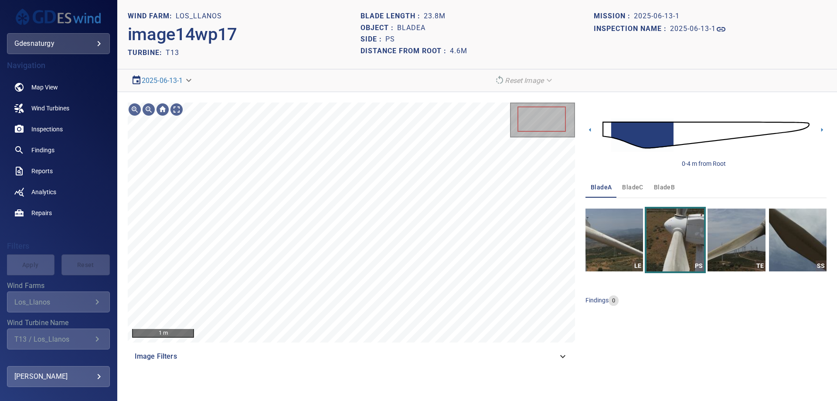
click at [687, 132] on img at bounding box center [706, 135] width 207 height 50
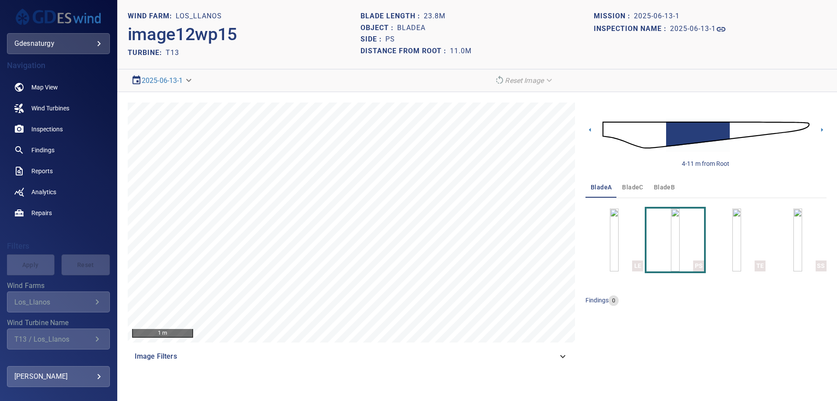
click at [613, 135] on img at bounding box center [706, 135] width 207 height 50
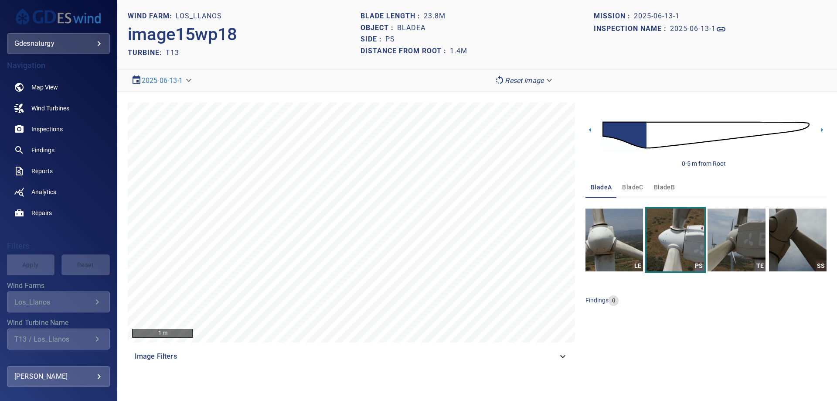
click at [648, 145] on img at bounding box center [706, 135] width 207 height 50
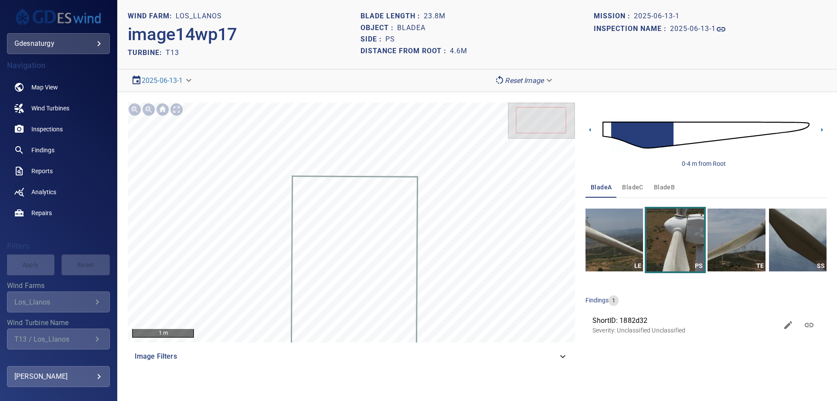
click at [610, 324] on span "ShortID: 1882d32" at bounding box center [685, 320] width 185 height 10
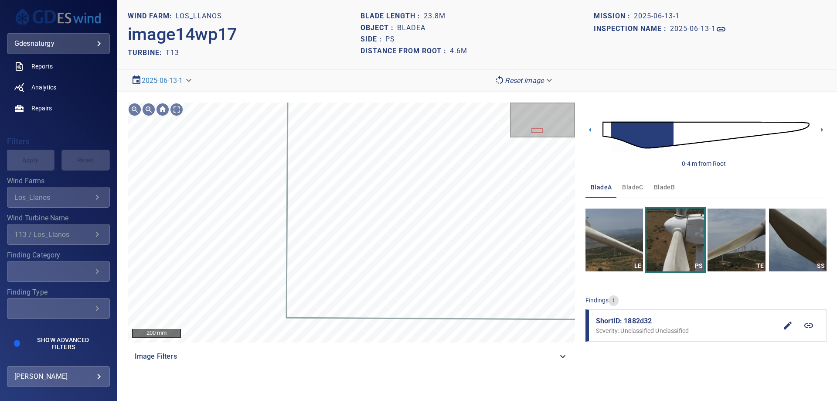
scroll to position [107, 0]
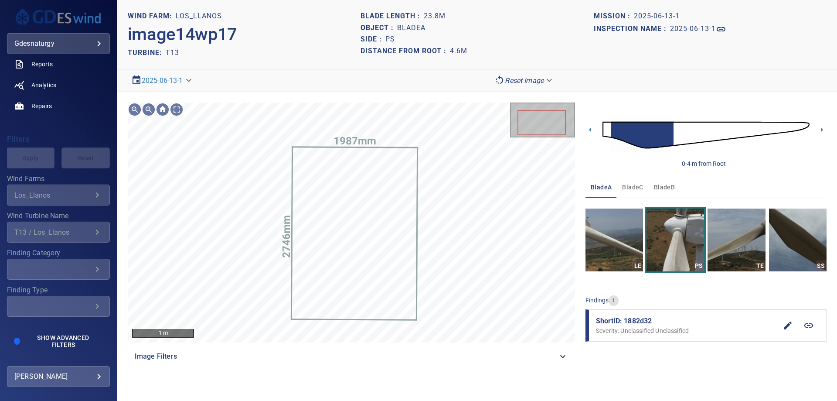
click at [681, 138] on img at bounding box center [706, 135] width 207 height 50
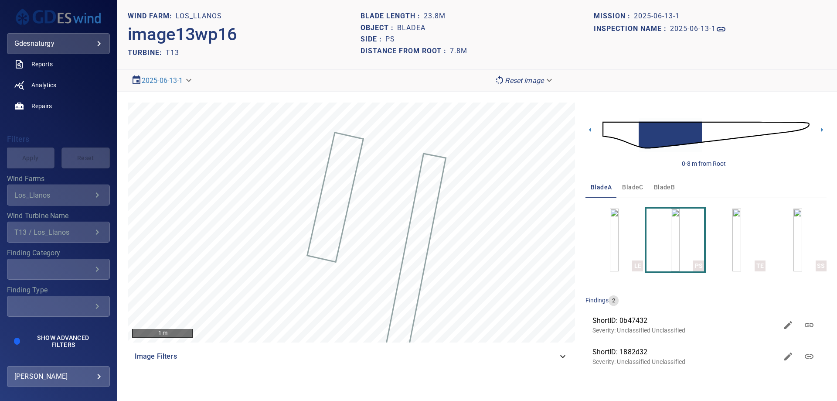
click at [709, 134] on img at bounding box center [706, 135] width 207 height 50
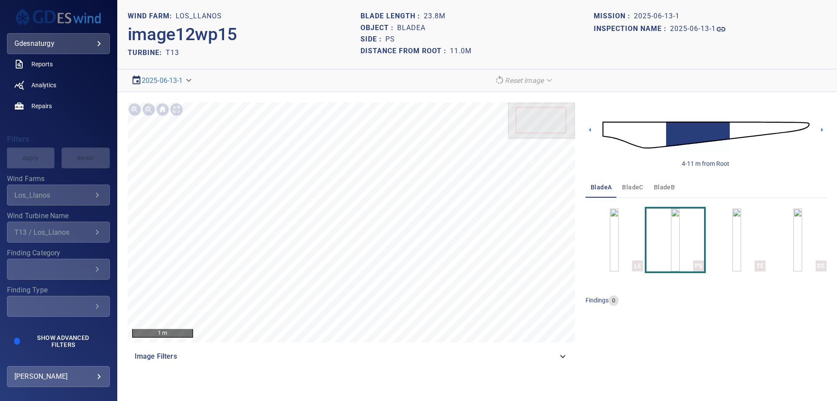
click at [658, 131] on img at bounding box center [706, 135] width 207 height 50
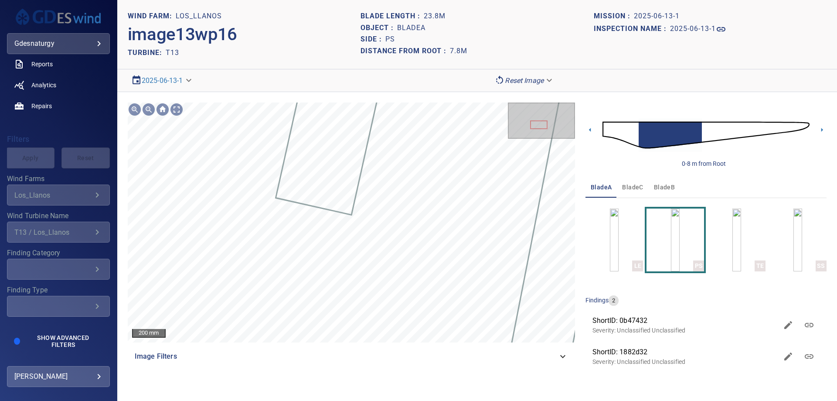
drag, startPoint x: 715, startPoint y: 136, endPoint x: 697, endPoint y: 133, distance: 18.9
click at [715, 136] on img at bounding box center [706, 135] width 207 height 50
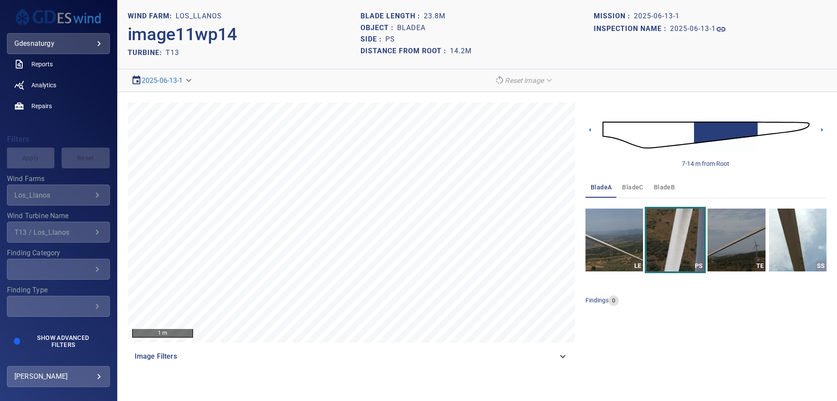
click at [681, 137] on img at bounding box center [706, 135] width 207 height 50
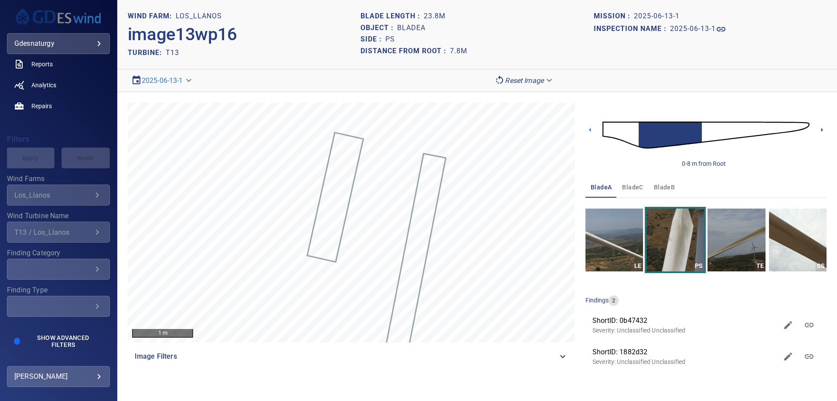
click at [824, 129] on icon at bounding box center [822, 129] width 9 height 9
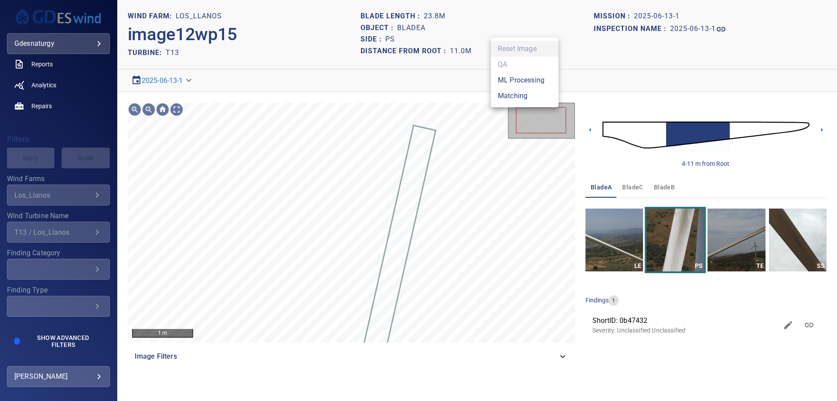
click at [535, 84] on body "**********" at bounding box center [418, 200] width 837 height 401
click at [531, 96] on li "Matching" at bounding box center [525, 96] width 68 height 16
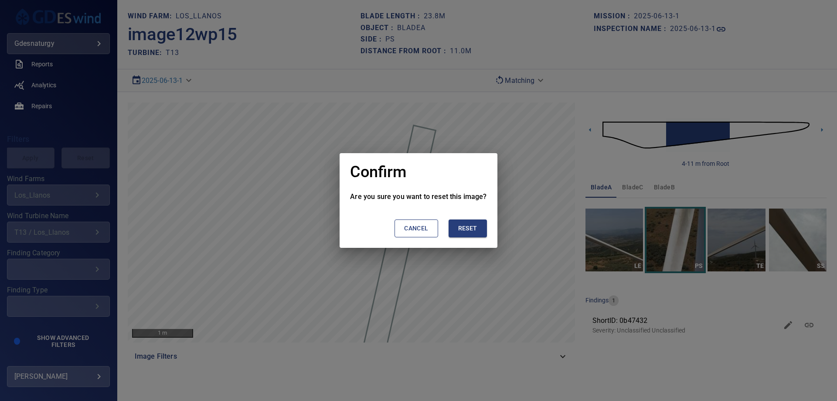
drag, startPoint x: 471, startPoint y: 228, endPoint x: 475, endPoint y: 234, distance: 7.4
click at [472, 229] on span "Reset" at bounding box center [467, 228] width 19 height 11
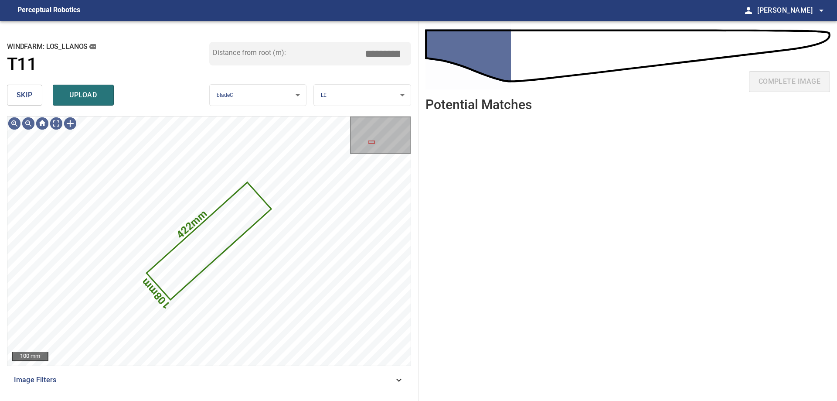
click at [17, 101] on span "skip" at bounding box center [25, 95] width 16 height 12
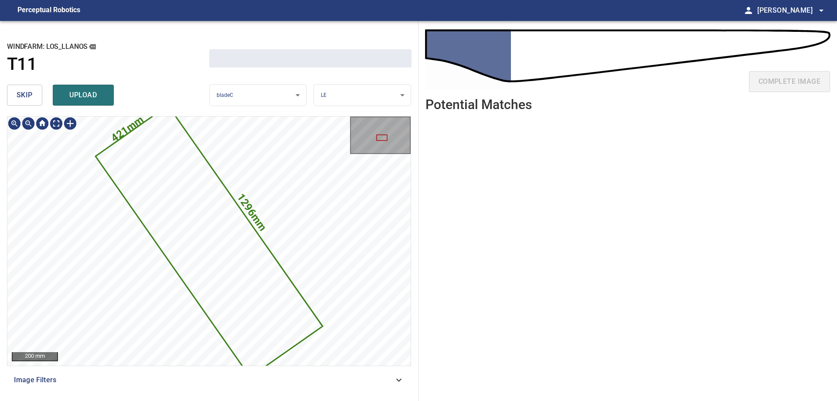
click at [17, 101] on span "skip" at bounding box center [25, 95] width 16 height 12
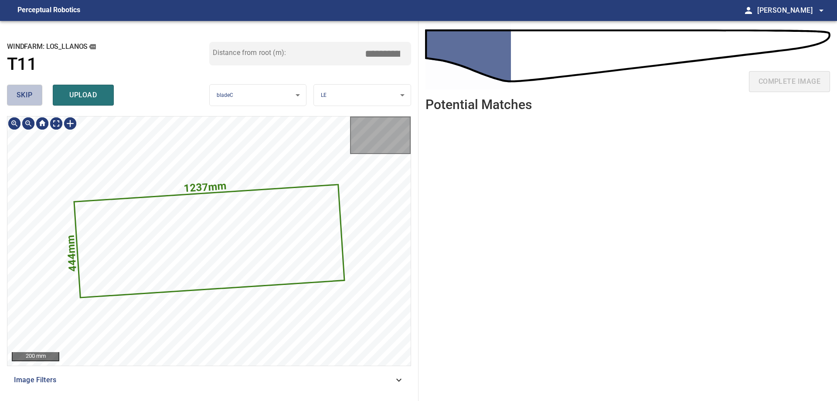
click at [17, 101] on span "skip" at bounding box center [25, 95] width 16 height 12
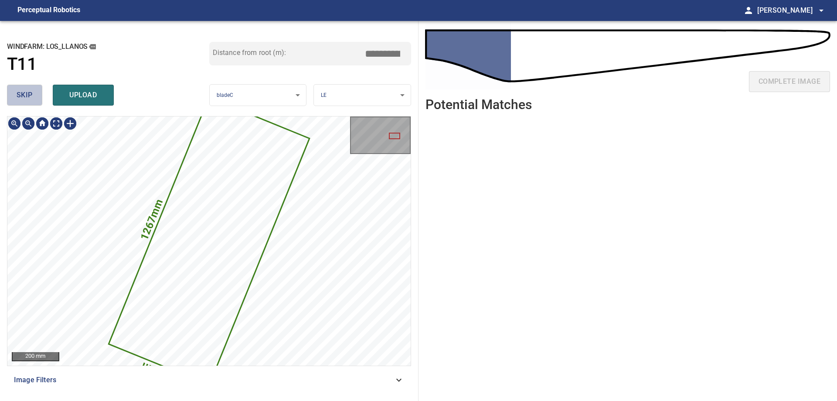
click at [17, 100] on span "skip" at bounding box center [25, 95] width 16 height 12
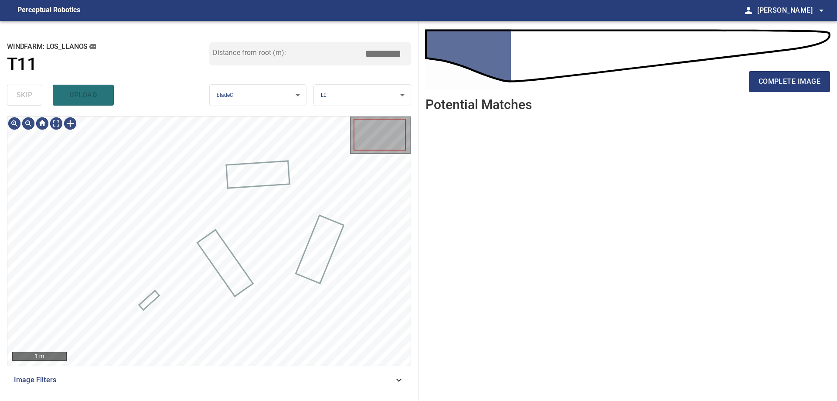
click at [17, 100] on div "skip upload" at bounding box center [108, 95] width 202 height 28
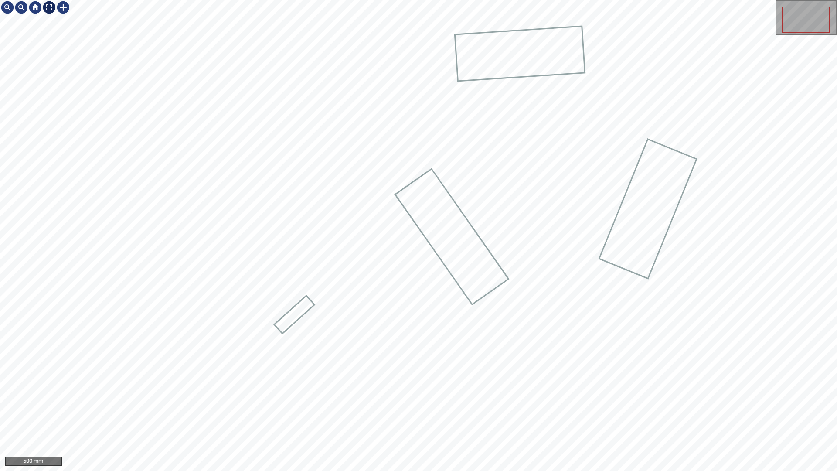
click at [48, 8] on div at bounding box center [49, 7] width 14 height 14
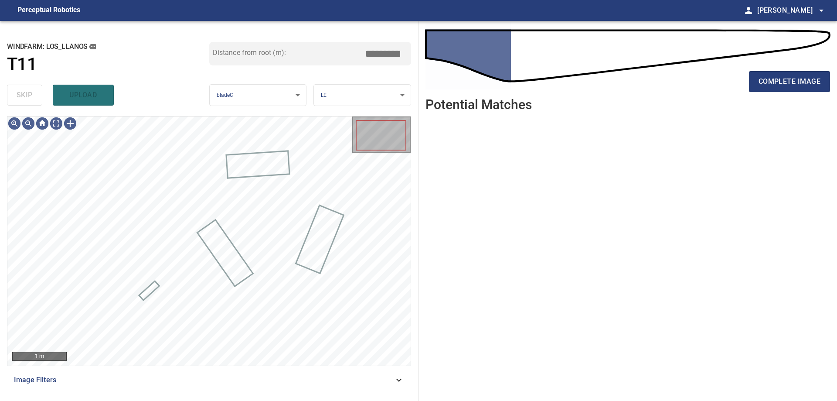
click at [213, 389] on div "Image Filters" at bounding box center [209, 379] width 404 height 21
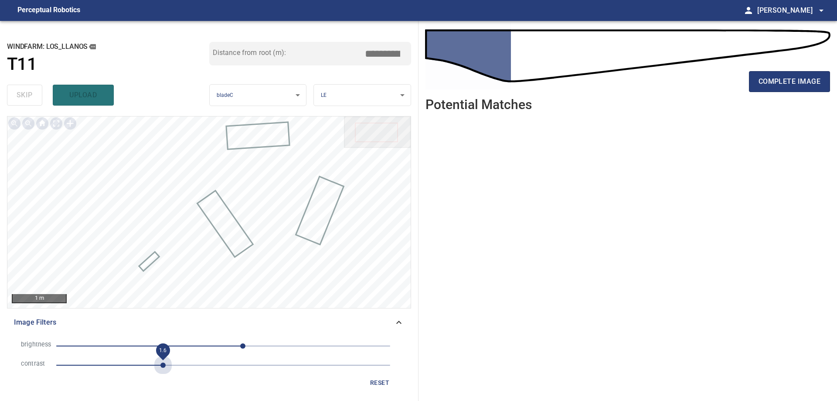
click at [166, 364] on span "1.6" at bounding box center [223, 365] width 334 height 12
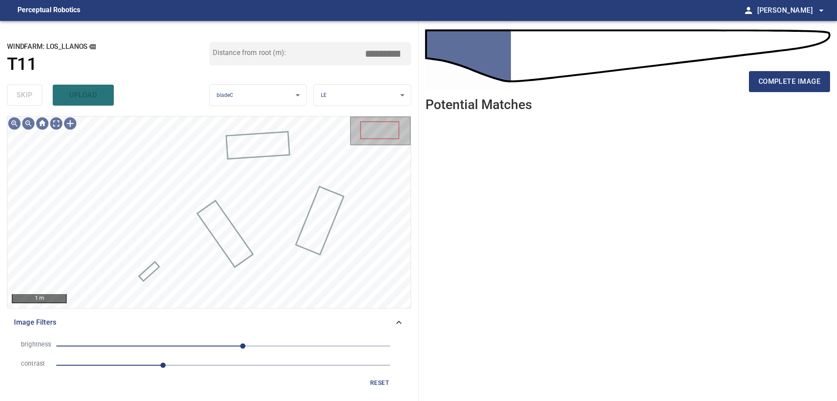
click at [197, 350] on span "30" at bounding box center [223, 346] width 334 height 12
click at [187, 347] on span "-40" at bounding box center [223, 346] width 334 height 12
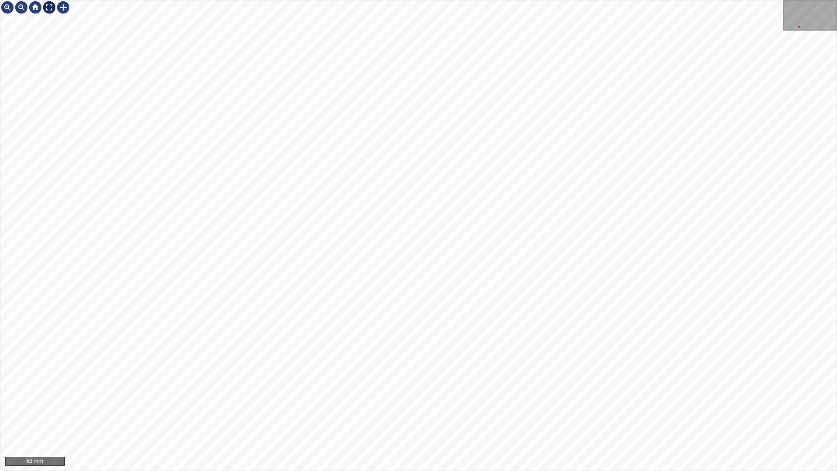
click at [50, 10] on div at bounding box center [49, 7] width 14 height 14
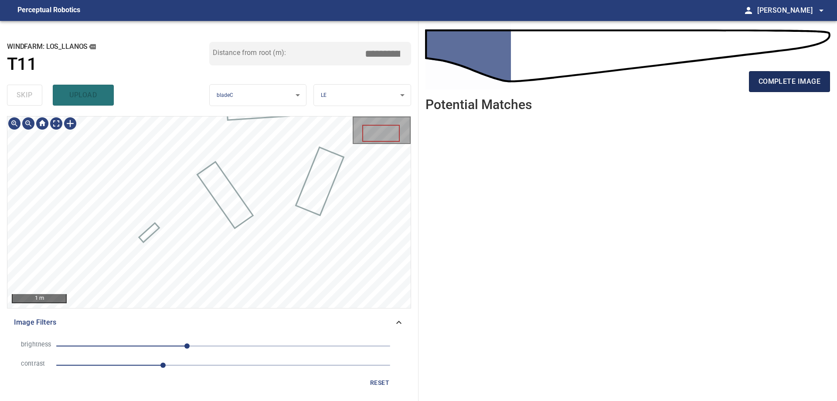
click at [807, 77] on span "complete image" at bounding box center [790, 81] width 62 height 12
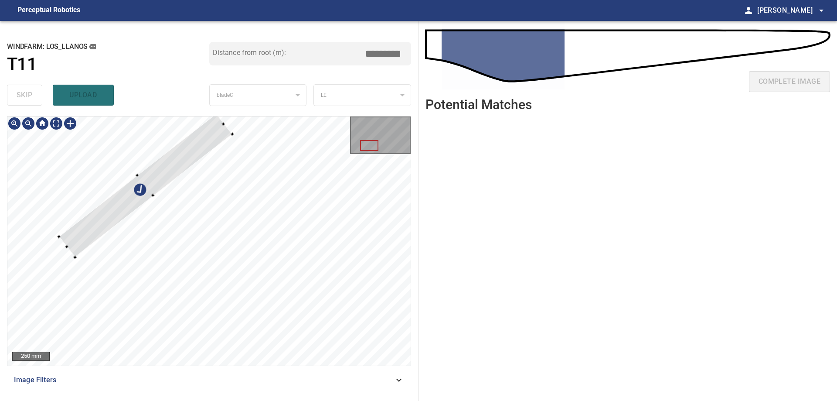
click at [151, 184] on div at bounding box center [146, 185] width 174 height 144
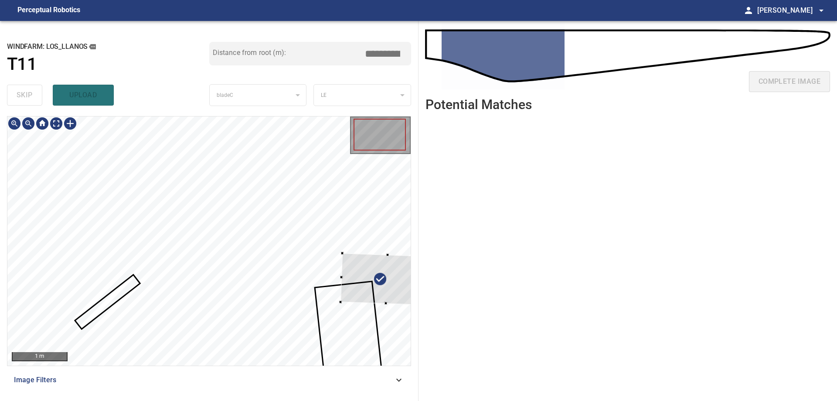
click at [396, 275] on div at bounding box center [387, 279] width 93 height 52
click at [373, 268] on div at bounding box center [386, 276] width 93 height 52
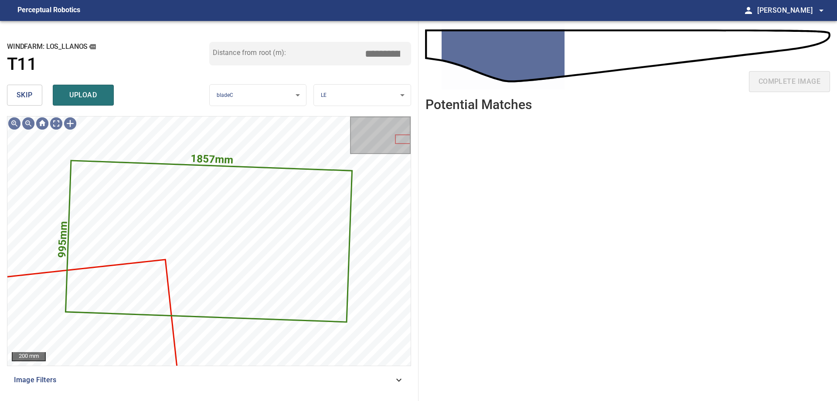
click at [21, 99] on span "skip" at bounding box center [25, 95] width 16 height 12
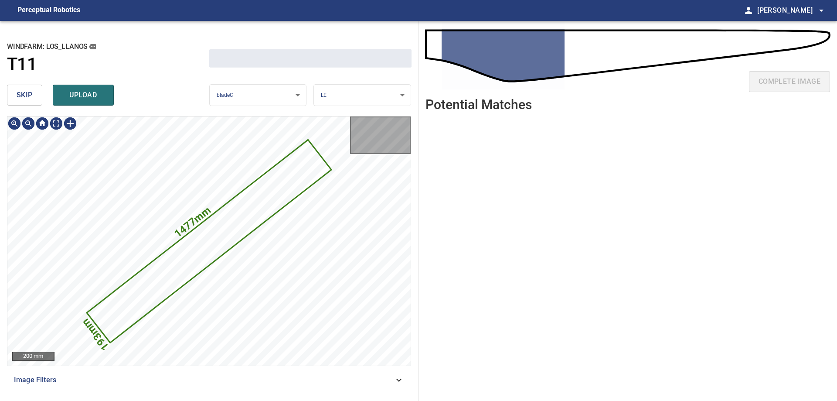
click at [21, 99] on span "skip" at bounding box center [25, 95] width 16 height 12
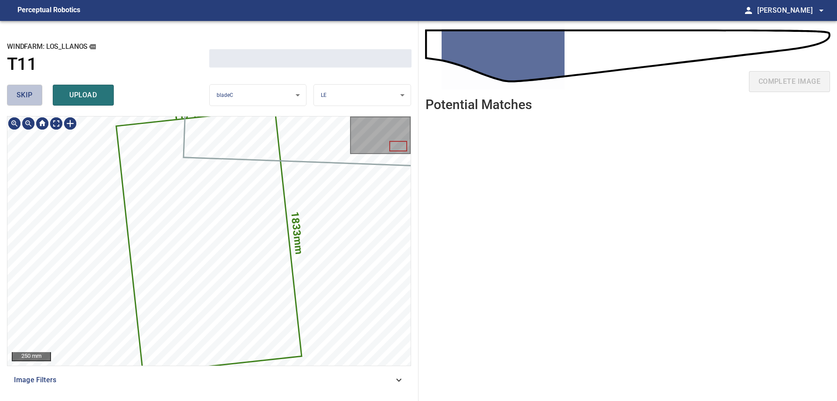
click at [21, 99] on span "skip" at bounding box center [25, 95] width 16 height 12
click at [21, 99] on div "skip upload" at bounding box center [108, 95] width 202 height 28
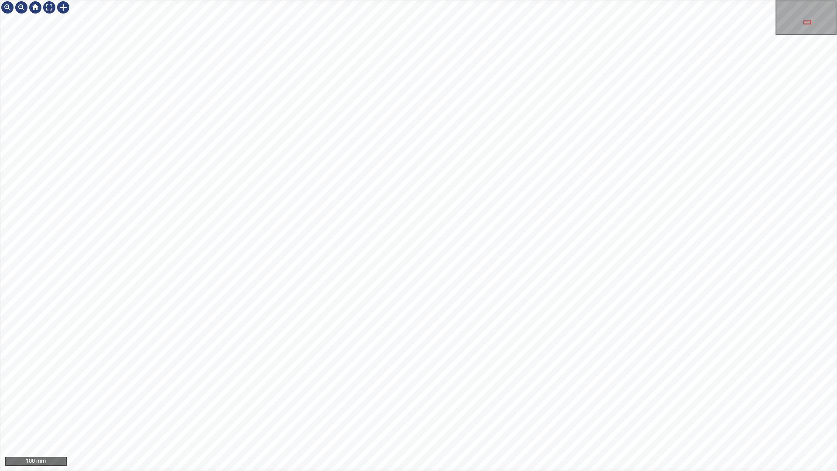
click at [678, 0] on div "100 mm" at bounding box center [418, 235] width 837 height 471
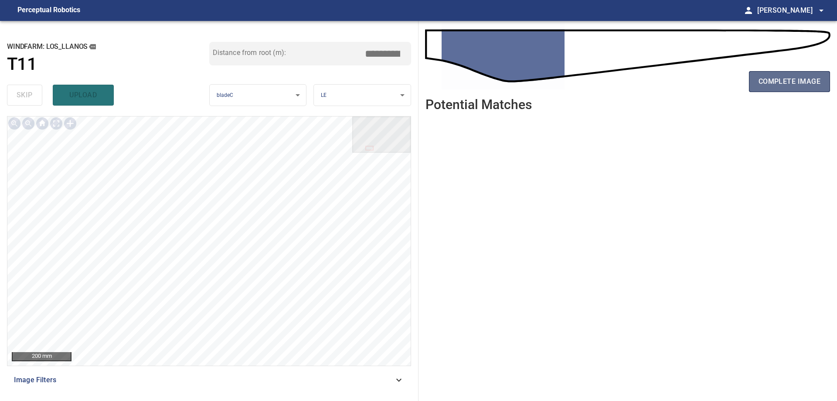
click at [800, 78] on span "complete image" at bounding box center [790, 81] width 62 height 12
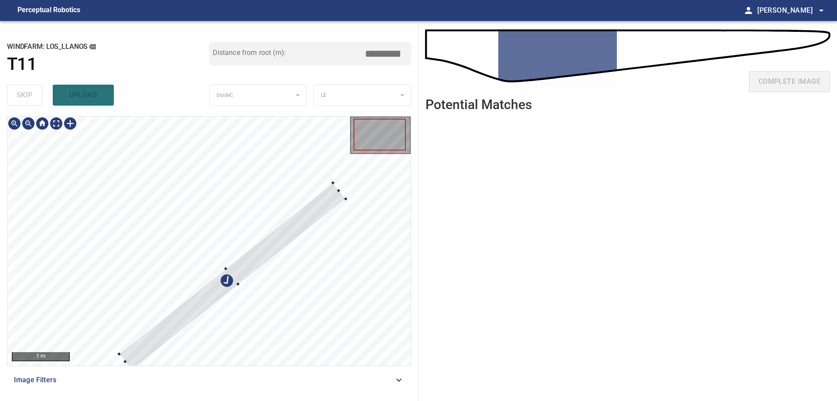
click at [255, 244] on div at bounding box center [232, 276] width 227 height 187
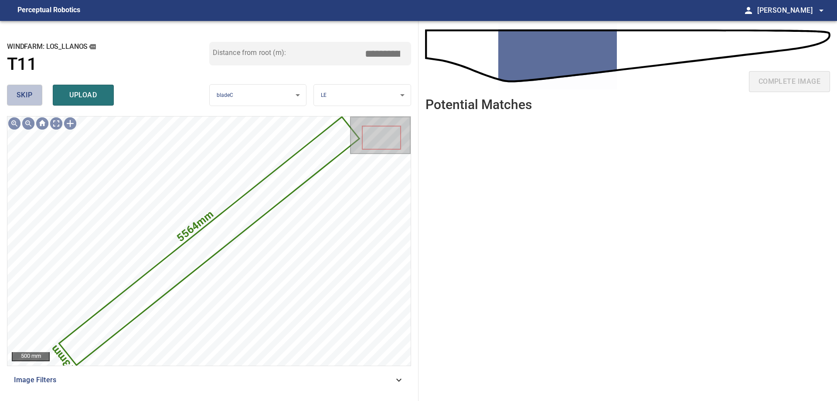
click at [15, 88] on button "skip" at bounding box center [24, 95] width 35 height 21
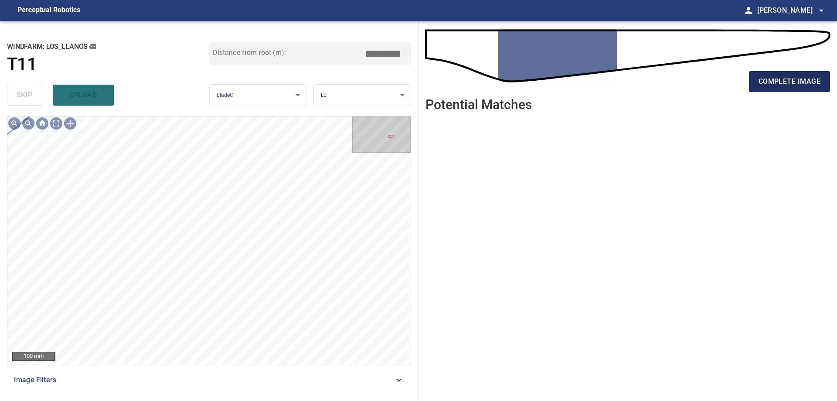
click at [809, 84] on span "complete image" at bounding box center [790, 81] width 62 height 12
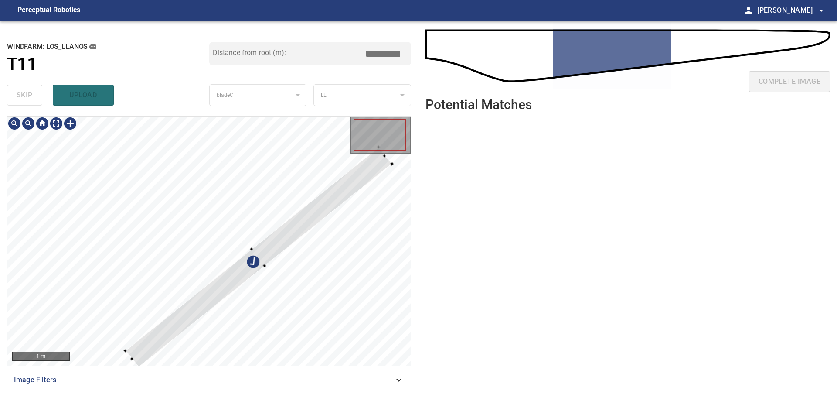
click at [212, 241] on div at bounding box center [208, 240] width 403 height 249
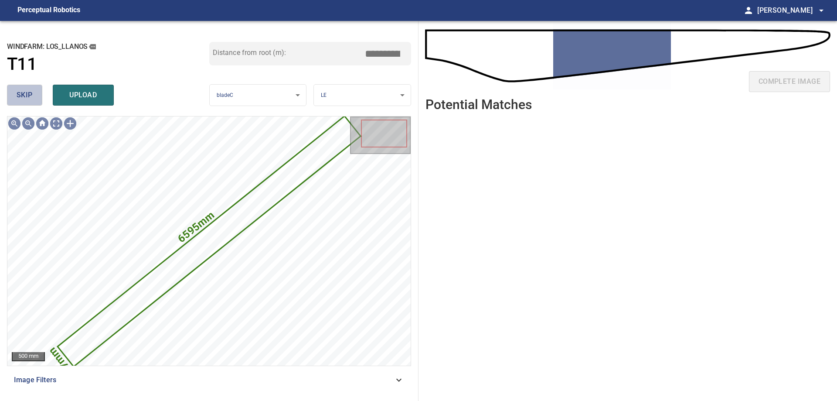
drag, startPoint x: 17, startPoint y: 94, endPoint x: 25, endPoint y: 106, distance: 14.3
click at [17, 95] on span "skip" at bounding box center [25, 95] width 16 height 12
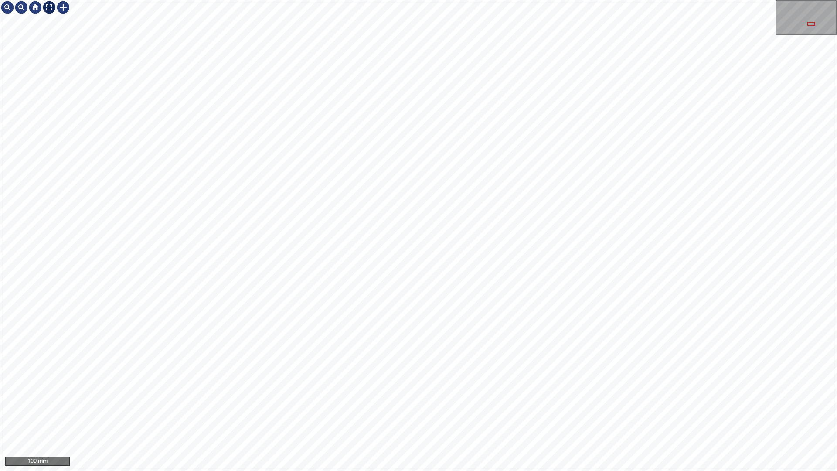
click at [50, 11] on div at bounding box center [49, 7] width 14 height 14
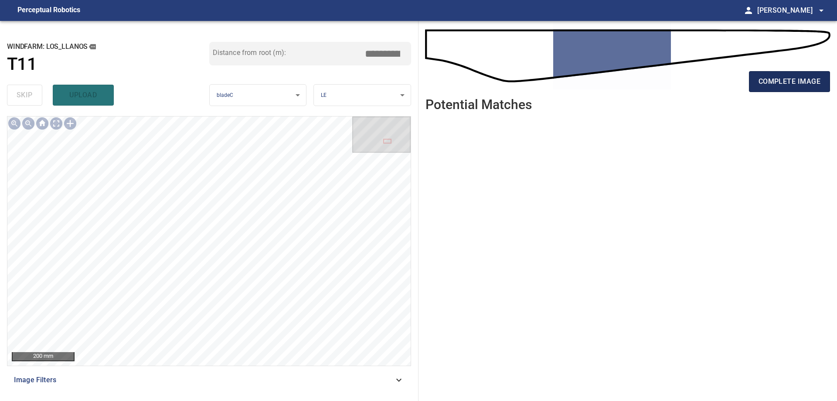
click at [806, 85] on span "complete image" at bounding box center [790, 81] width 62 height 12
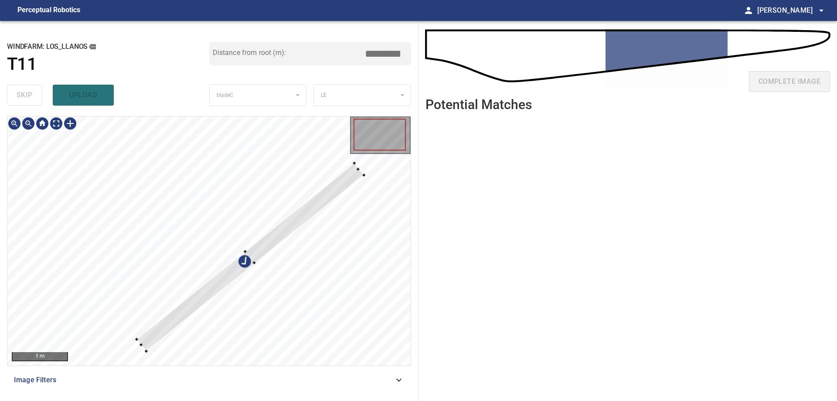
click at [236, 258] on div at bounding box center [208, 240] width 403 height 249
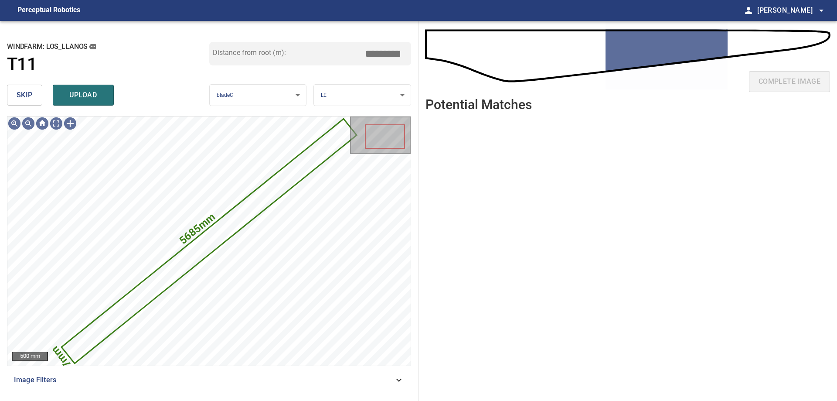
click at [27, 96] on span "skip" at bounding box center [25, 95] width 16 height 12
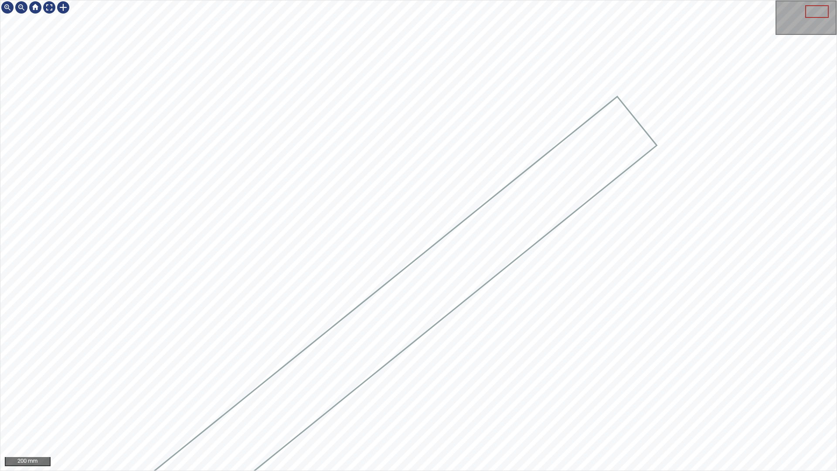
click at [480, 269] on div at bounding box center [418, 235] width 837 height 470
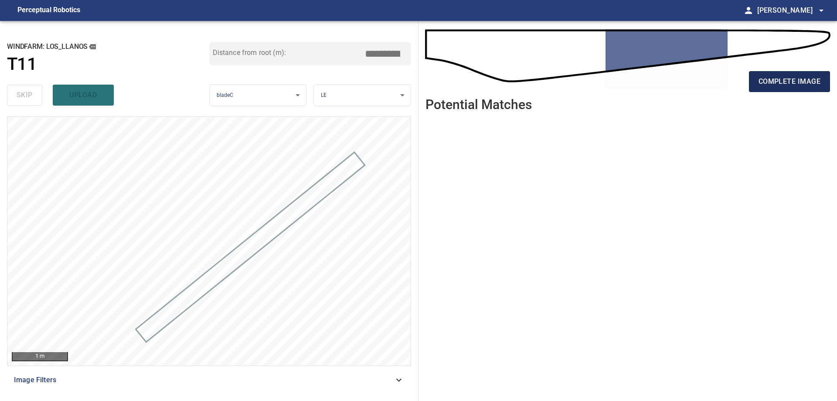
click at [788, 87] on span "complete image" at bounding box center [790, 81] width 62 height 12
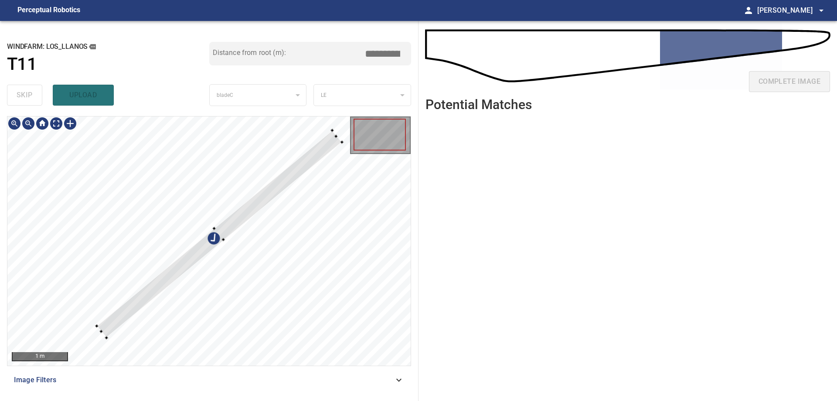
click at [146, 266] on div at bounding box center [208, 240] width 403 height 249
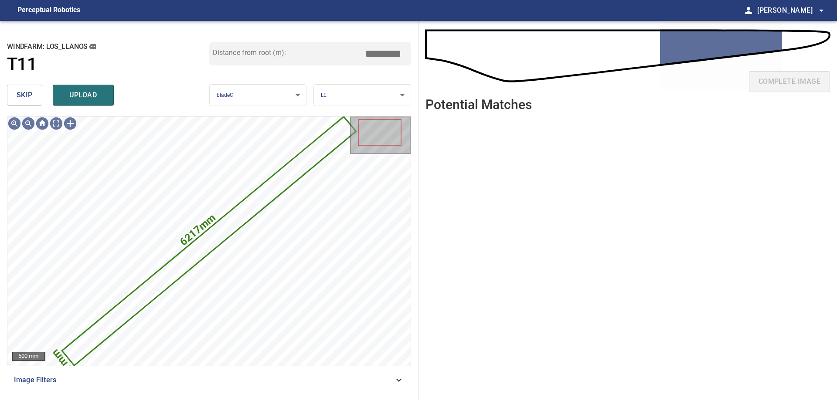
click at [26, 87] on button "skip" at bounding box center [24, 95] width 35 height 21
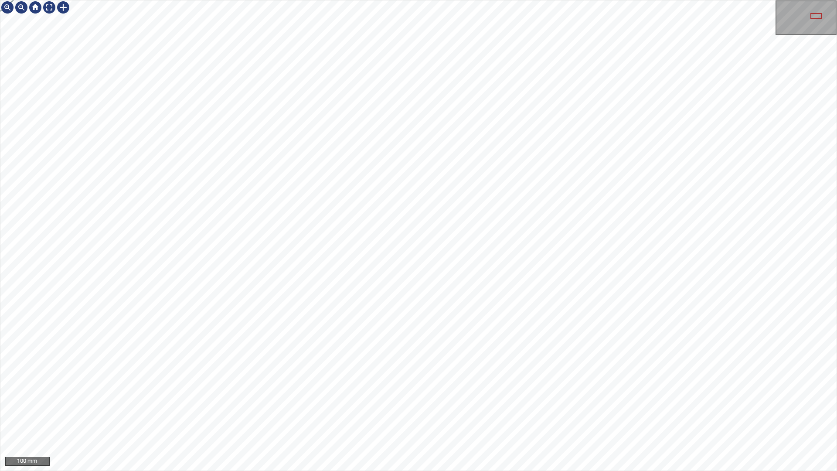
click at [581, 400] on div "100 mm" at bounding box center [418, 235] width 837 height 471
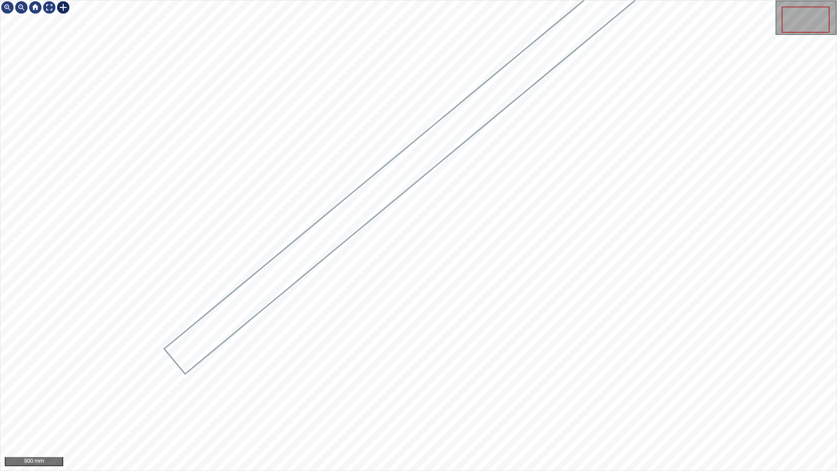
click at [63, 7] on div at bounding box center [63, 7] width 14 height 14
click at [434, 162] on div at bounding box center [418, 235] width 837 height 470
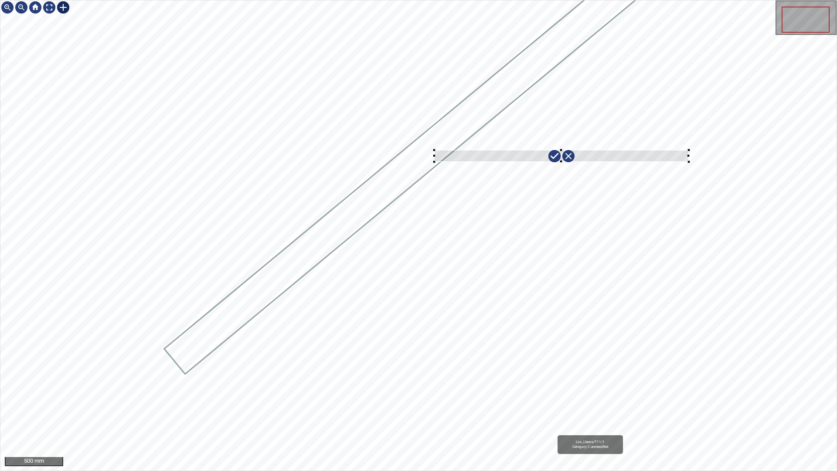
click at [451, 273] on div "Los_Llanos/T11/1 Category 2 unclassified" at bounding box center [418, 235] width 837 height 470
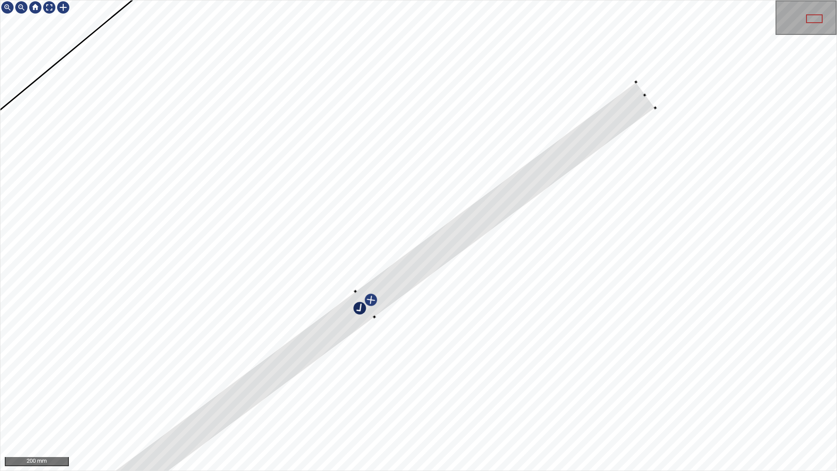
click at [340, 345] on div at bounding box center [418, 235] width 837 height 470
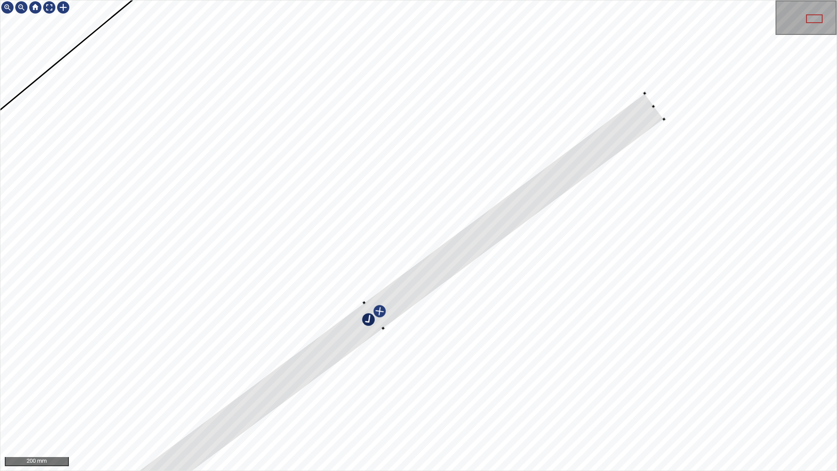
click at [256, 393] on div at bounding box center [375, 316] width 580 height 444
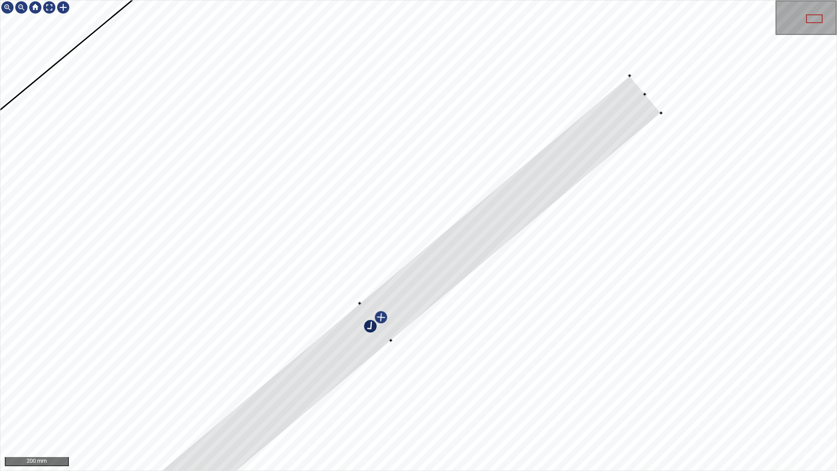
click at [657, 121] on div at bounding box center [418, 235] width 837 height 470
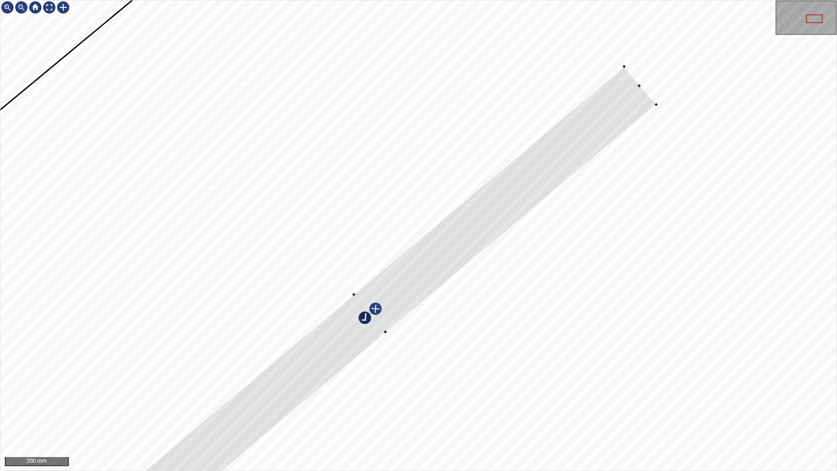
click at [304, 386] on div at bounding box center [371, 312] width 572 height 493
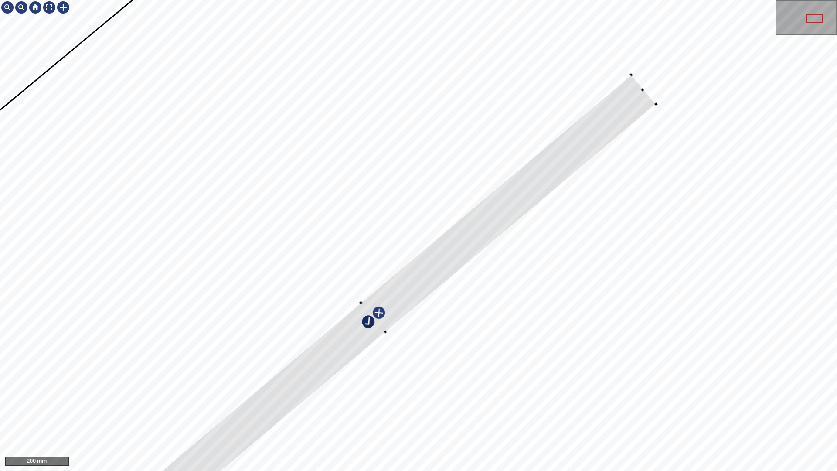
click at [360, 301] on div at bounding box center [360, 302] width 3 height 3
click at [358, 301] on div at bounding box center [359, 300] width 3 height 3
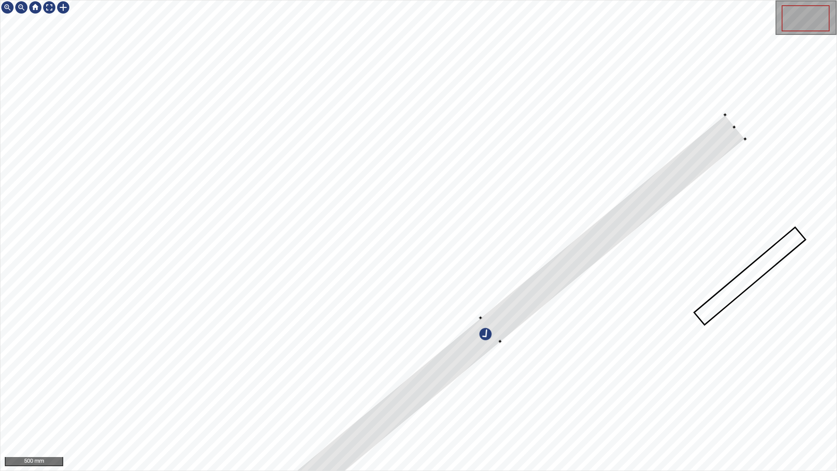
click at [568, 287] on div at bounding box center [418, 235] width 837 height 470
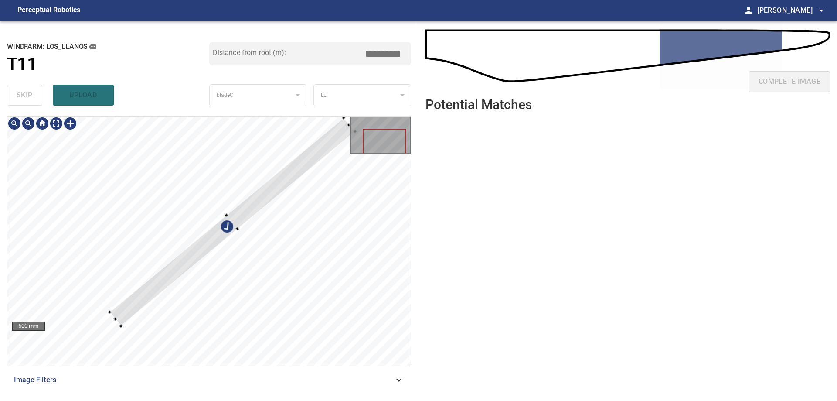
click at [114, 322] on div at bounding box center [208, 240] width 403 height 249
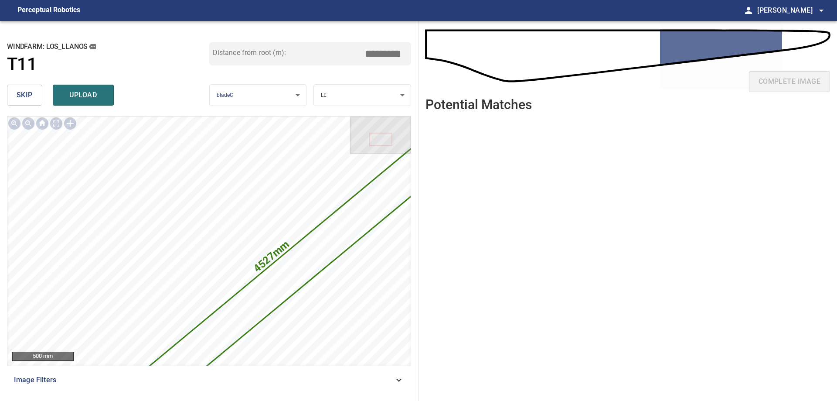
drag, startPoint x: 381, startPoint y: 53, endPoint x: 514, endPoint y: 53, distance: 133.0
click at [472, 53] on div "**********" at bounding box center [418, 211] width 837 height 380
drag, startPoint x: 402, startPoint y: 58, endPoint x: 421, endPoint y: 64, distance: 19.7
click at [421, 59] on div "**********" at bounding box center [418, 211] width 837 height 380
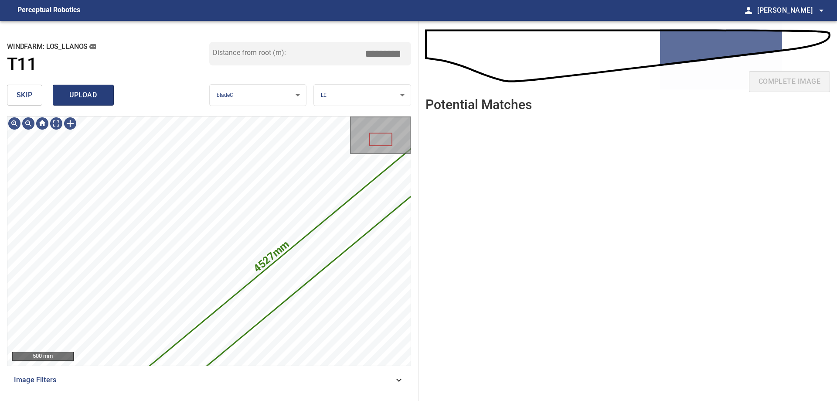
type input "*****"
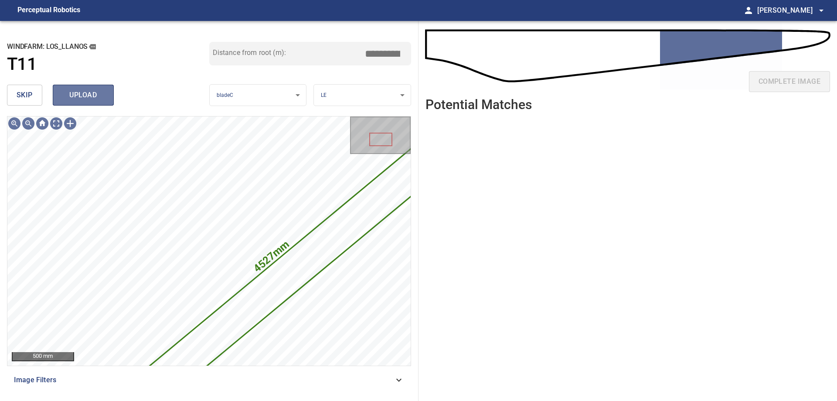
click at [82, 103] on button "upload" at bounding box center [83, 95] width 61 height 21
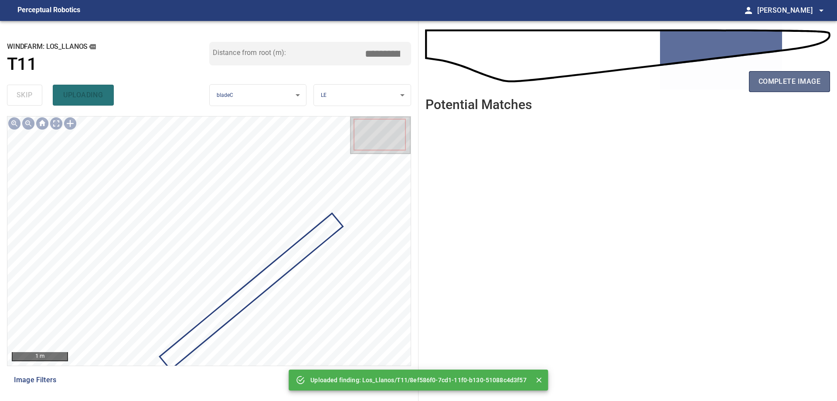
click at [766, 81] on span "complete image" at bounding box center [790, 81] width 62 height 12
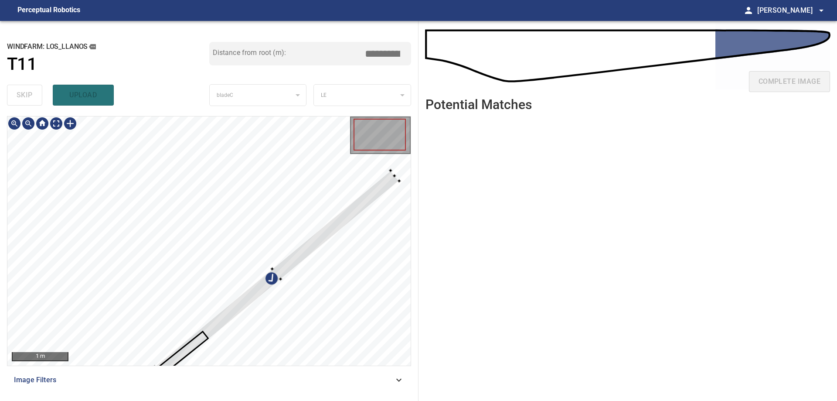
click at [229, 255] on div at bounding box center [208, 240] width 403 height 249
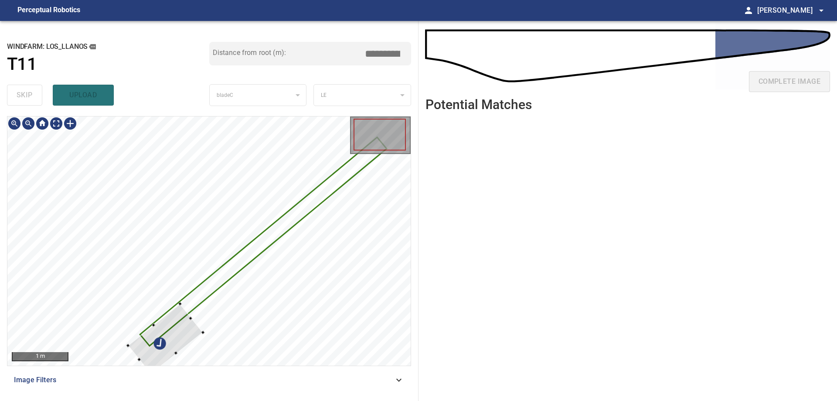
click at [188, 287] on div at bounding box center [208, 240] width 403 height 249
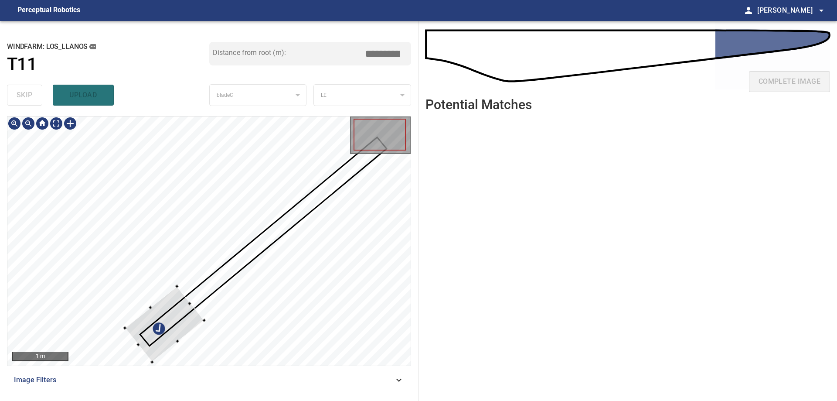
click at [173, 287] on div at bounding box center [164, 325] width 79 height 76
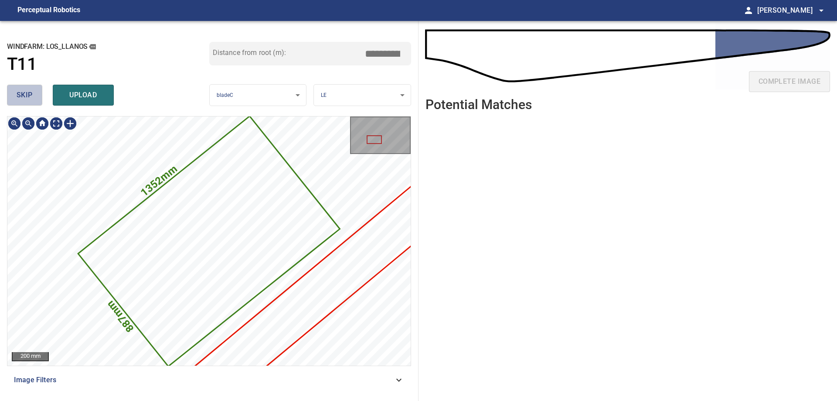
click at [20, 103] on button "skip" at bounding box center [24, 95] width 35 height 21
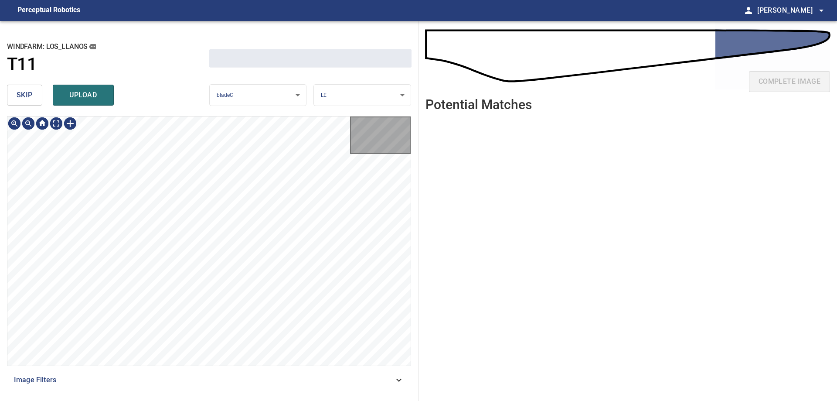
click at [20, 103] on button "skip" at bounding box center [24, 95] width 35 height 21
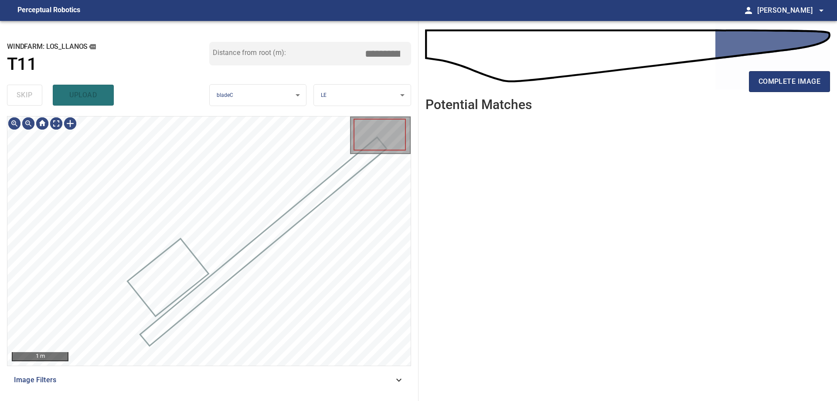
click at [21, 100] on div "skip upload" at bounding box center [108, 95] width 202 height 28
click at [23, 98] on div "skip upload" at bounding box center [108, 95] width 202 height 28
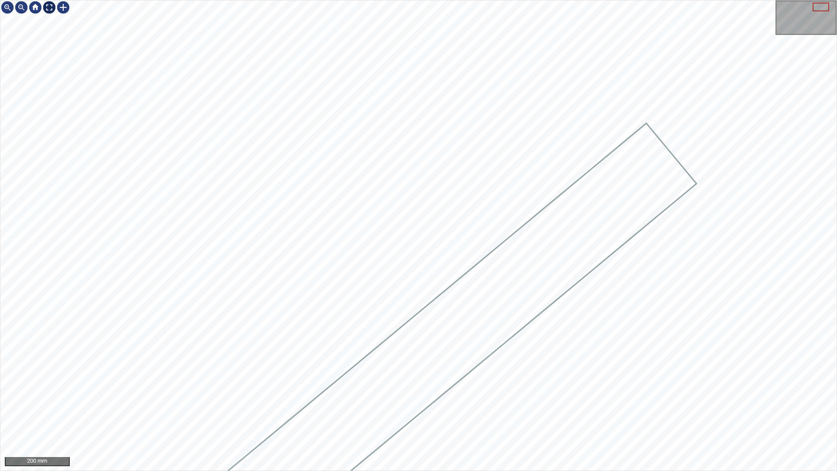
click at [51, 4] on div at bounding box center [49, 7] width 14 height 14
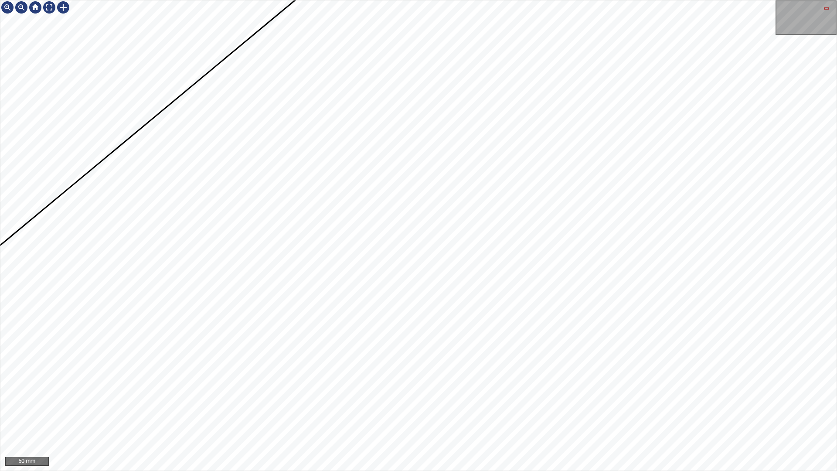
click at [260, 400] on div "50 mm" at bounding box center [418, 235] width 837 height 471
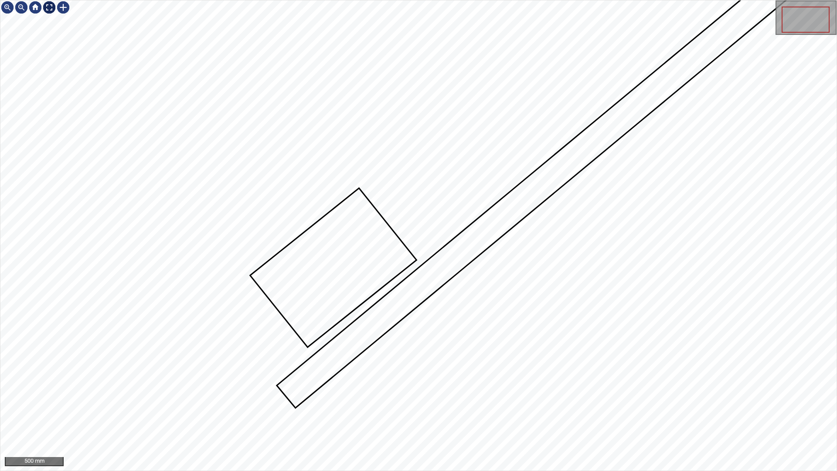
click at [50, 10] on div at bounding box center [49, 7] width 14 height 14
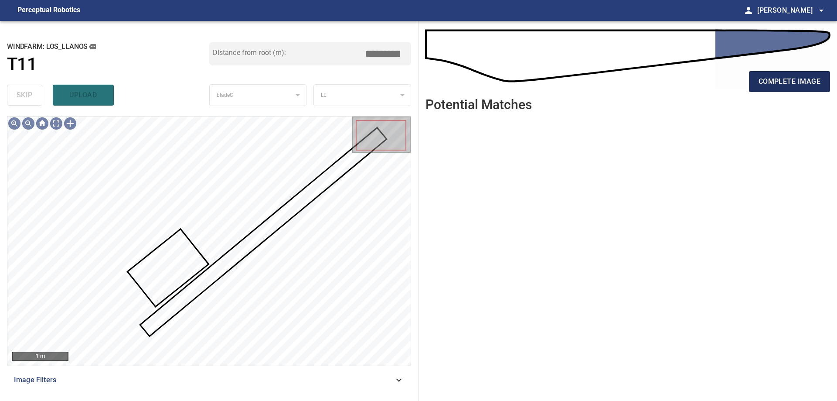
click at [796, 81] on span "complete image" at bounding box center [790, 81] width 62 height 12
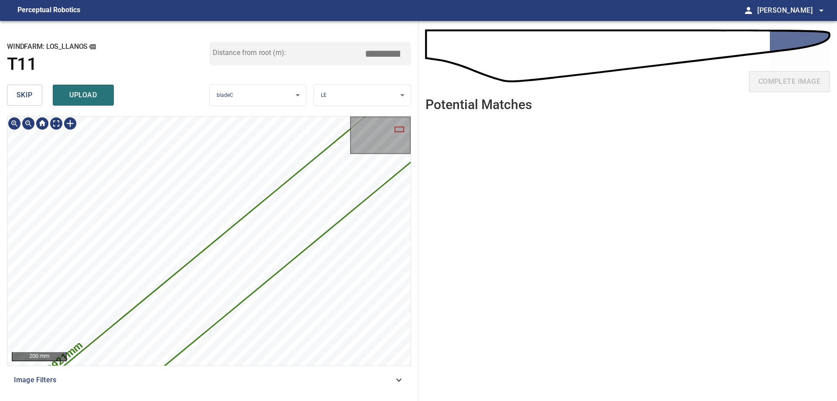
click at [296, 218] on div "3921mm 260mm" at bounding box center [208, 240] width 403 height 249
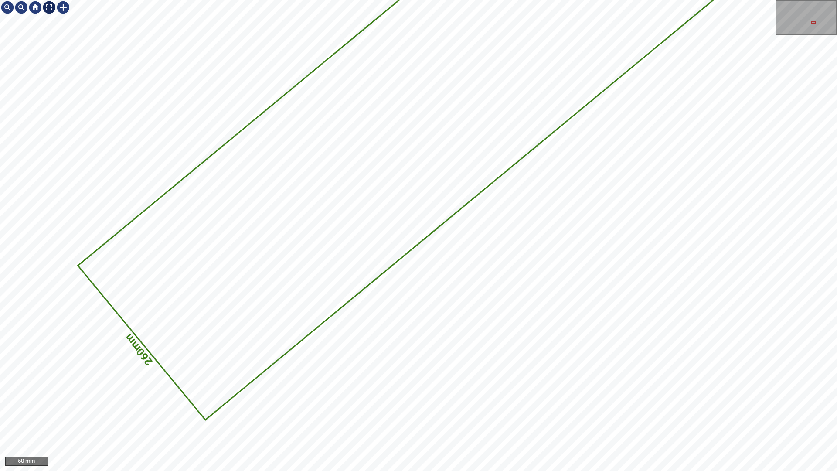
click at [48, 4] on div at bounding box center [49, 7] width 14 height 14
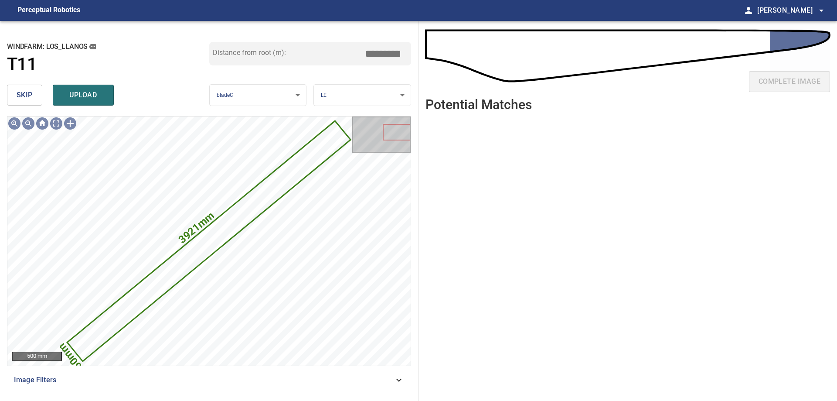
drag, startPoint x: 381, startPoint y: 54, endPoint x: 450, endPoint y: 47, distance: 69.3
click at [442, 49] on div "**********" at bounding box center [418, 211] width 837 height 380
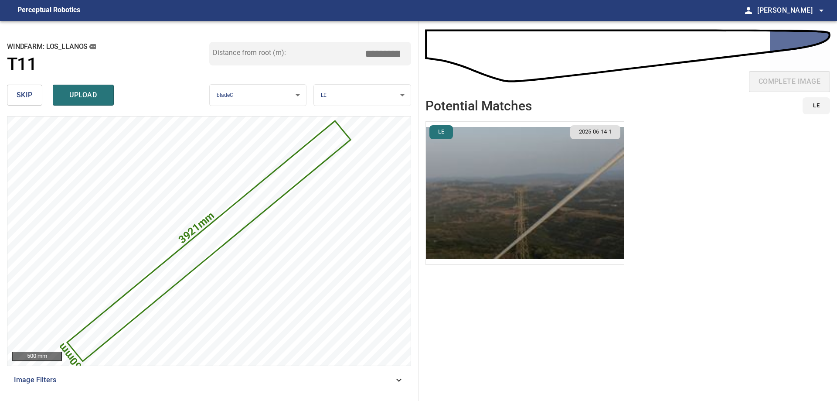
type input "*****"
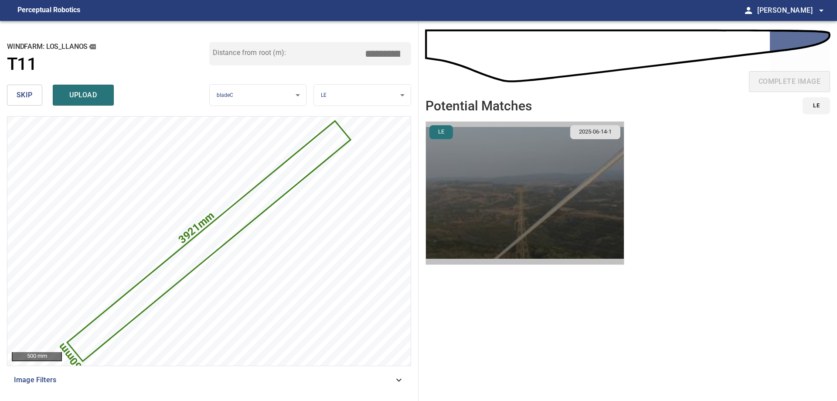
click at [468, 177] on img "button" at bounding box center [525, 193] width 198 height 143
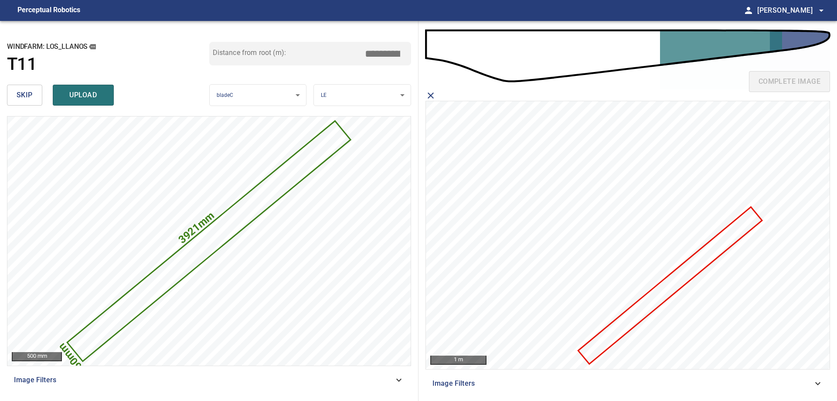
click at [731, 240] on icon at bounding box center [671, 285] width 182 height 155
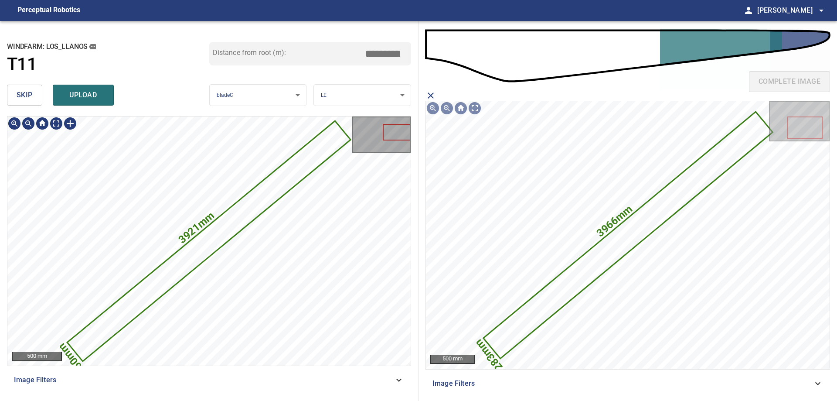
click at [280, 181] on icon at bounding box center [209, 241] width 282 height 239
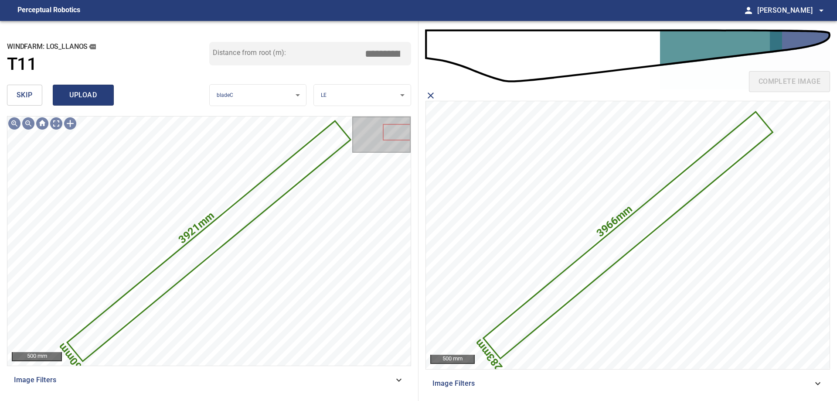
click at [71, 91] on span "upload" at bounding box center [83, 95] width 42 height 12
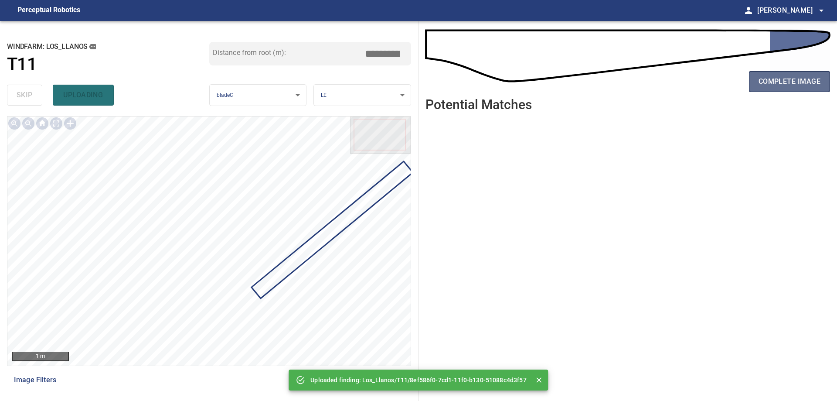
click at [820, 81] on span "complete image" at bounding box center [790, 81] width 62 height 12
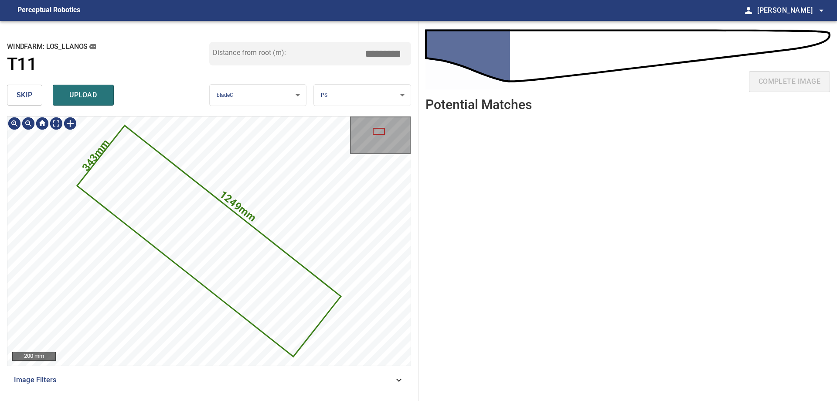
click at [217, 225] on icon at bounding box center [209, 240] width 262 height 229
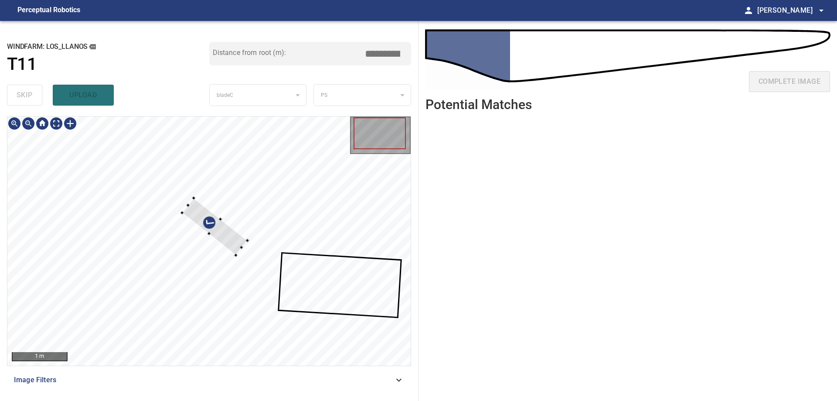
click at [321, 227] on div at bounding box center [208, 240] width 403 height 249
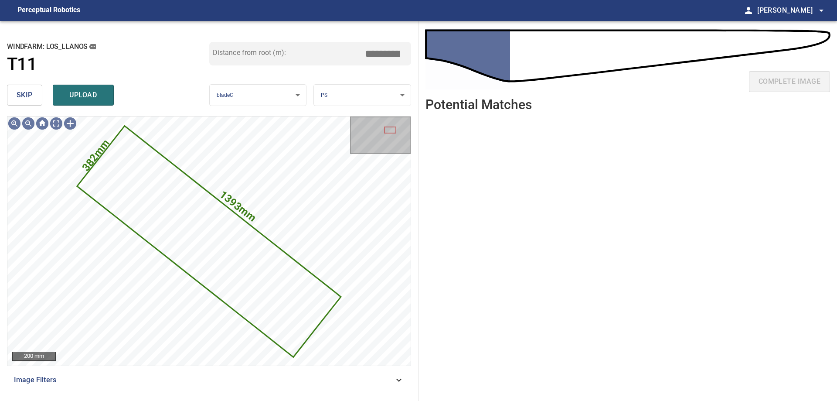
click at [10, 94] on button "skip" at bounding box center [24, 95] width 35 height 21
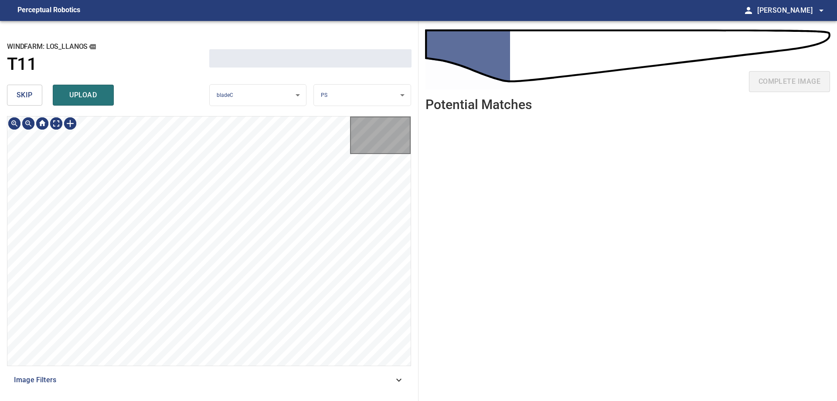
click at [10, 94] on button "skip" at bounding box center [24, 95] width 35 height 21
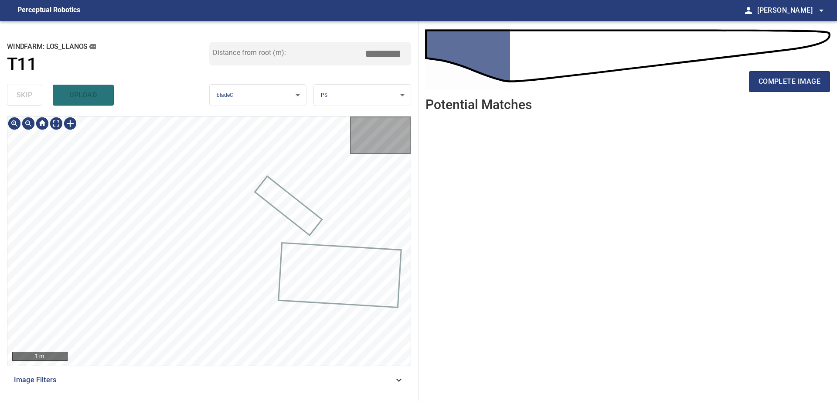
click at [12, 106] on div "skip upload" at bounding box center [108, 95] width 202 height 28
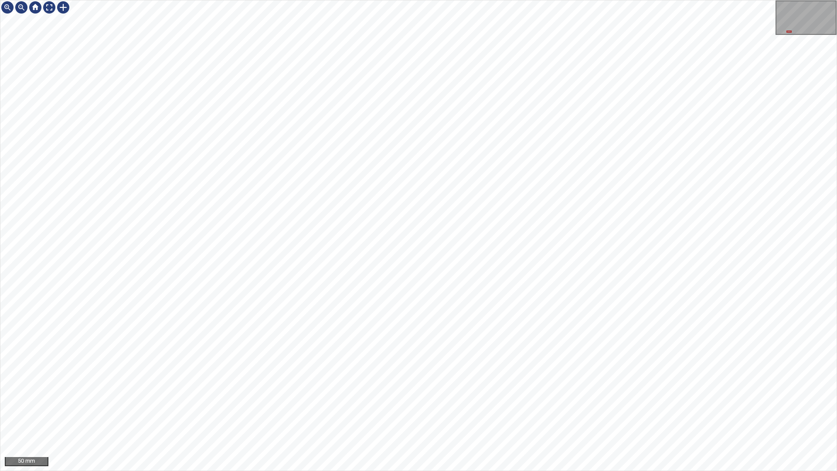
click at [550, 0] on div "50 mm" at bounding box center [418, 235] width 837 height 471
click at [634, 253] on div "50 mm" at bounding box center [418, 235] width 837 height 471
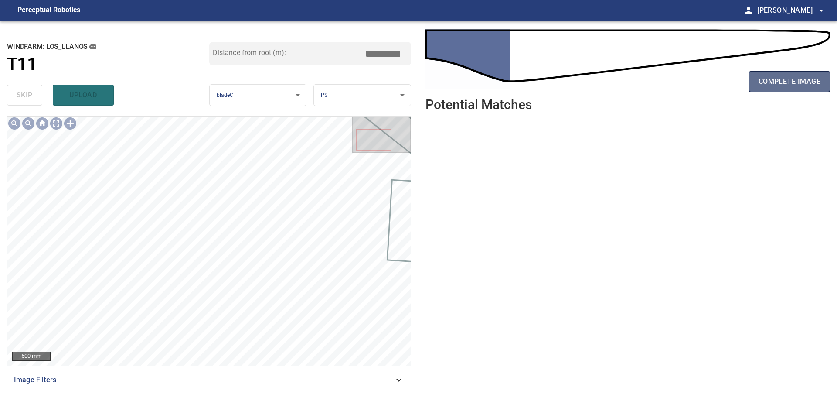
click at [786, 84] on span "complete image" at bounding box center [790, 81] width 62 height 12
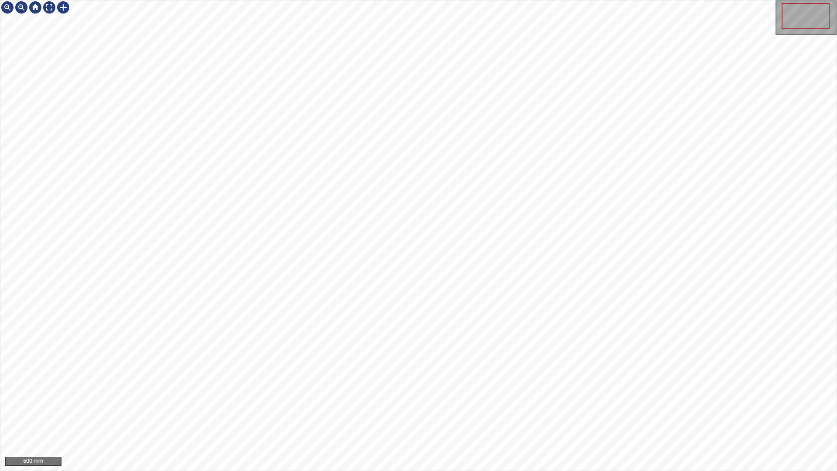
click at [495, 400] on div "500 mm" at bounding box center [418, 235] width 837 height 471
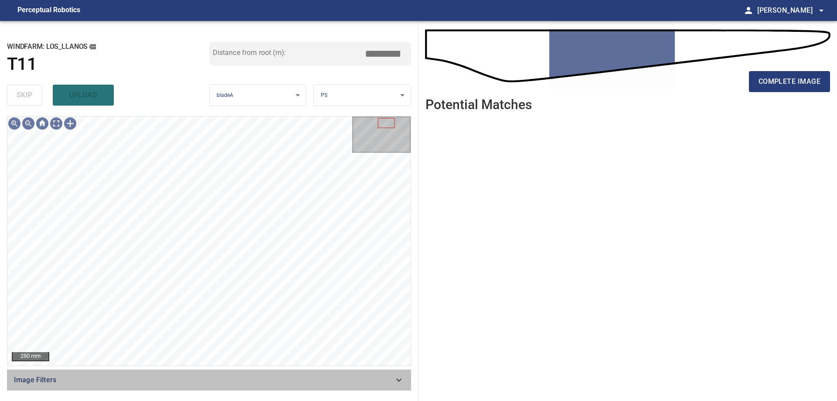
click at [389, 384] on span "Image Filters" at bounding box center [204, 380] width 380 height 10
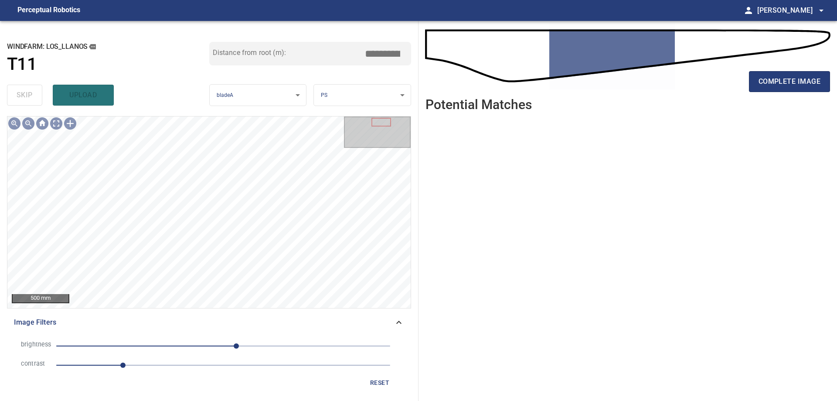
click at [199, 366] on span "1" at bounding box center [223, 365] width 334 height 12
click at [165, 349] on span "20" at bounding box center [223, 346] width 334 height 12
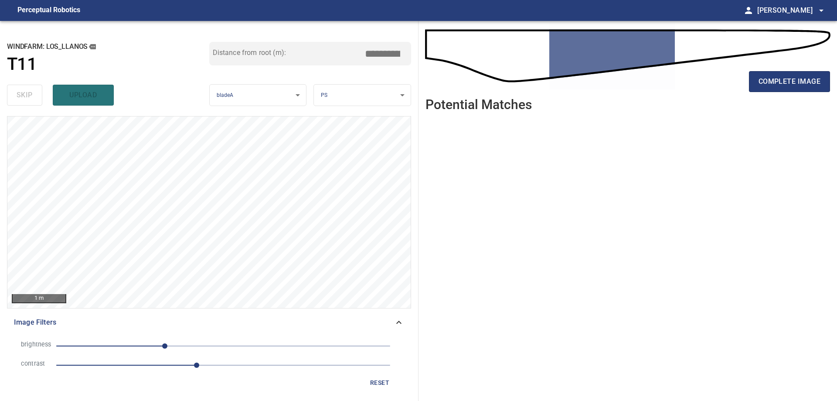
click at [224, 362] on span "2.1" at bounding box center [223, 365] width 334 height 12
click at [219, 347] on span "-89" at bounding box center [223, 346] width 334 height 12
click at [169, 349] on span "-7" at bounding box center [223, 346] width 334 height 12
click at [259, 350] on span "-83" at bounding box center [223, 346] width 334 height 12
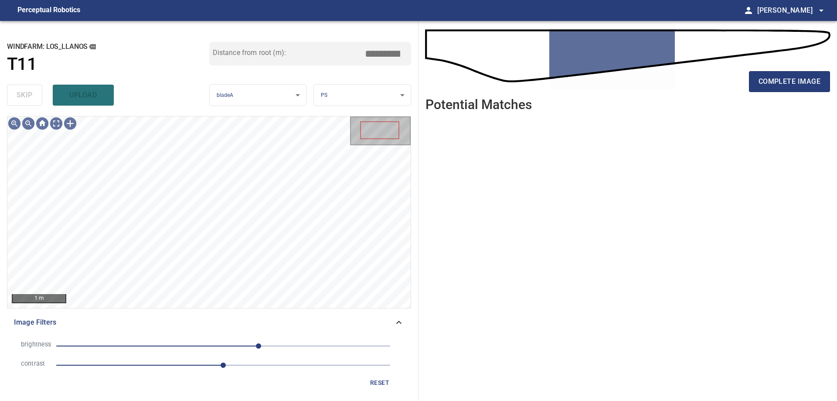
click at [148, 367] on span "2.5" at bounding box center [223, 365] width 334 height 12
click at [206, 335] on div "brightness 54 contrast 1.4 reset" at bounding box center [209, 364] width 404 height 62
drag, startPoint x: 180, startPoint y: 349, endPoint x: 201, endPoint y: 368, distance: 28.4
click at [181, 349] on span "54" at bounding box center [223, 346] width 334 height 12
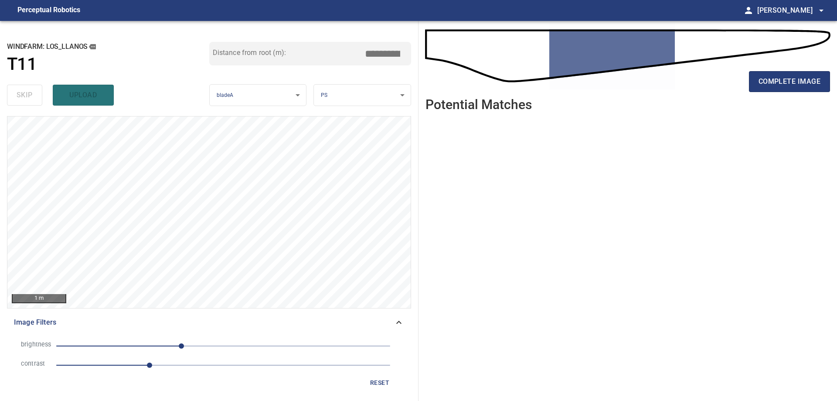
click at [110, 371] on span "1.4" at bounding box center [223, 365] width 334 height 12
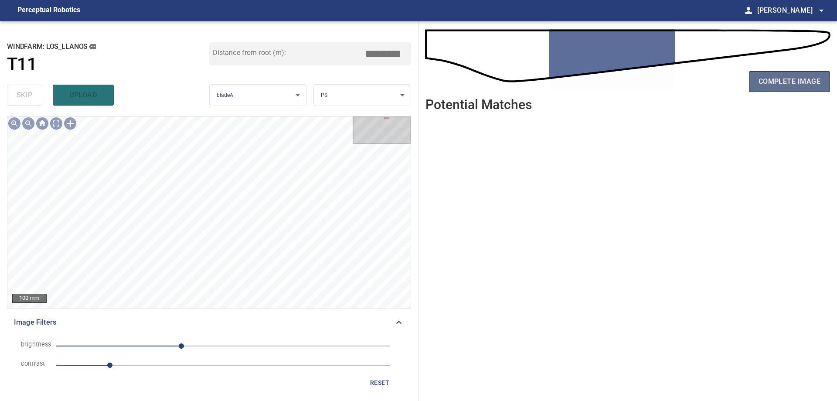
click at [817, 81] on span "complete image" at bounding box center [790, 81] width 62 height 12
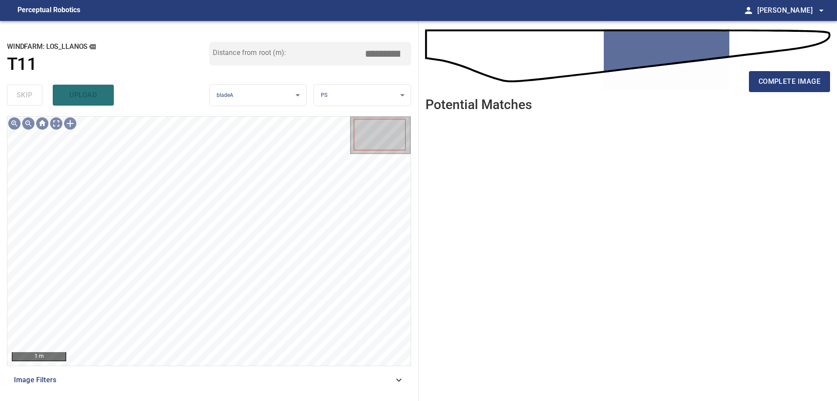
click at [126, 368] on div "1 m Image Filters" at bounding box center [209, 255] width 404 height 278
click at [126, 383] on span "Image Filters" at bounding box center [204, 380] width 380 height 10
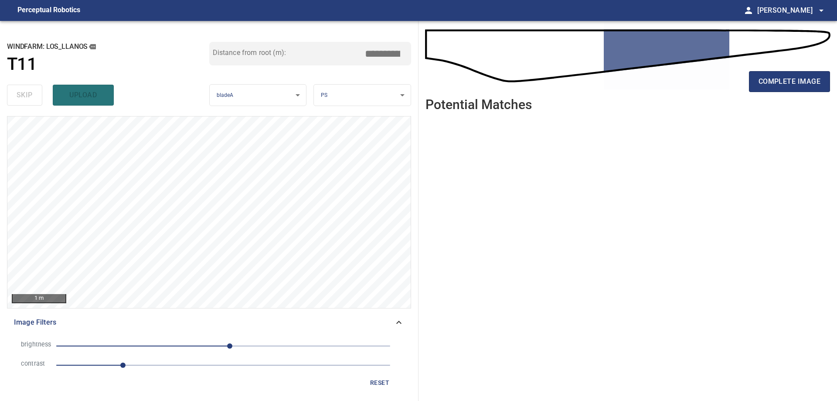
click at [194, 363] on span "1" at bounding box center [223, 365] width 334 height 12
drag, startPoint x: 190, startPoint y: 343, endPoint x: 150, endPoint y: 352, distance: 41.2
click at [190, 344] on span "10" at bounding box center [223, 346] width 334 height 12
click at [151, 352] on span "-51" at bounding box center [223, 346] width 334 height 12
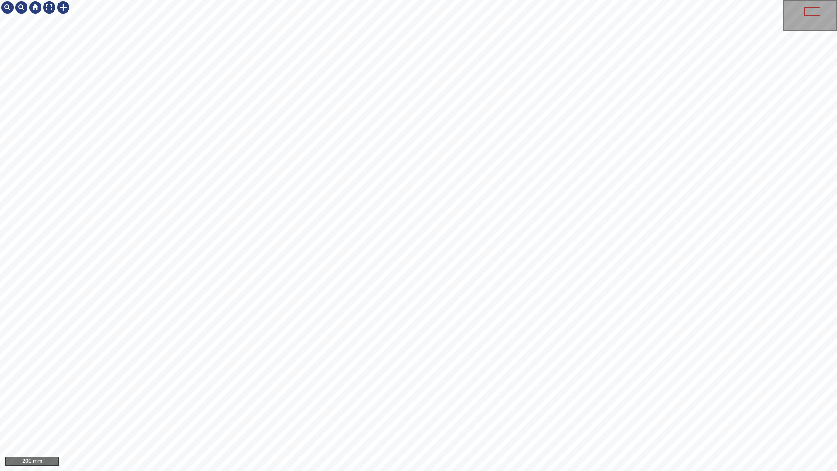
click at [304, 400] on div "200 mm" at bounding box center [418, 235] width 837 height 471
click at [300, 400] on div "200 mm" at bounding box center [418, 235] width 837 height 471
click at [647, 0] on div "100 mm" at bounding box center [418, 235] width 837 height 471
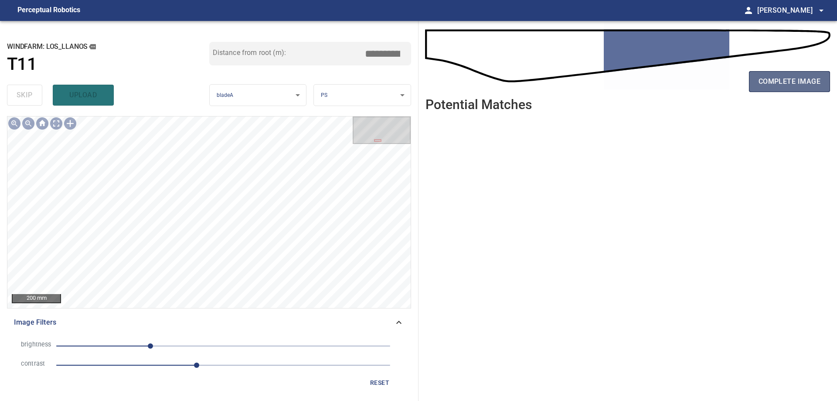
click at [778, 89] on button "complete image" at bounding box center [789, 81] width 81 height 21
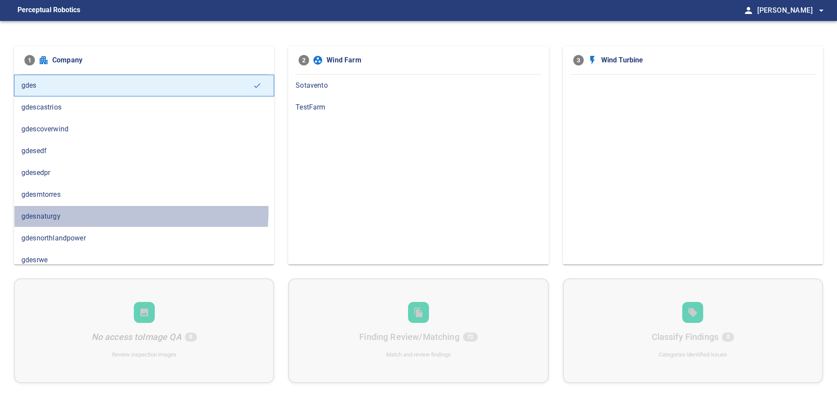
click at [56, 209] on div "gdesnaturgy" at bounding box center [144, 216] width 260 height 22
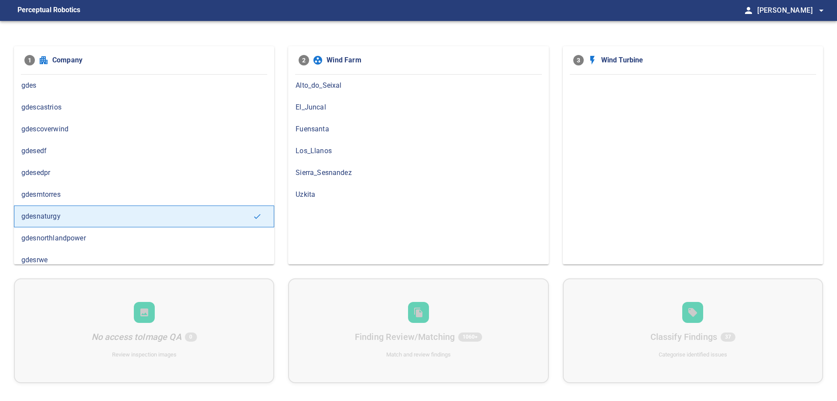
click at [366, 157] on div "Los_Llanos" at bounding box center [418, 151] width 260 height 22
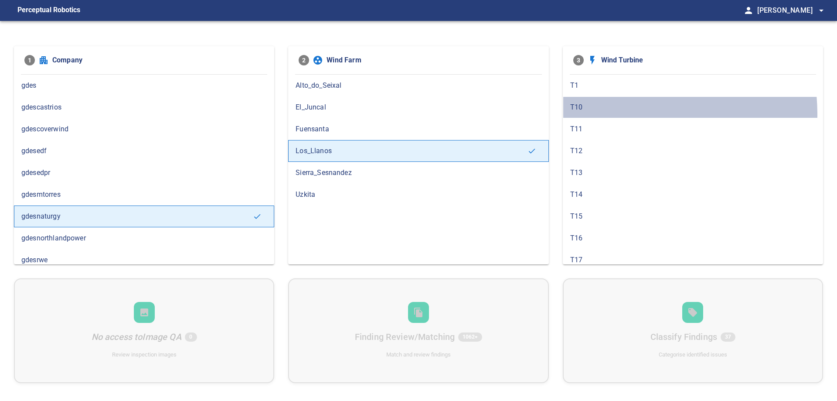
click at [607, 116] on div "T10" at bounding box center [693, 107] width 260 height 22
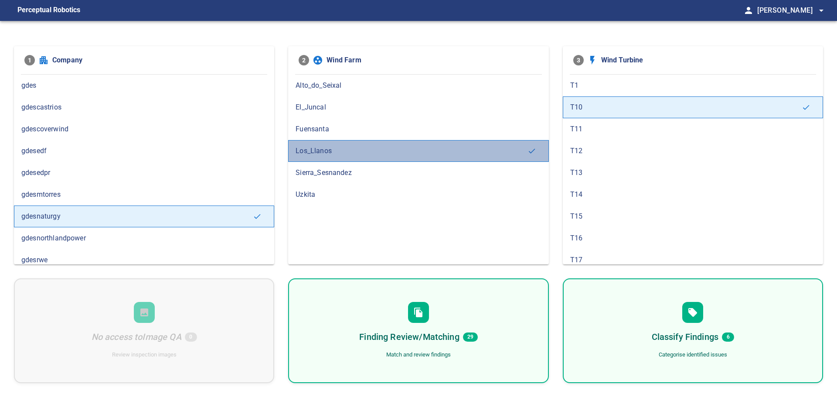
click at [379, 146] on span "Los_Llanos" at bounding box center [412, 151] width 232 height 10
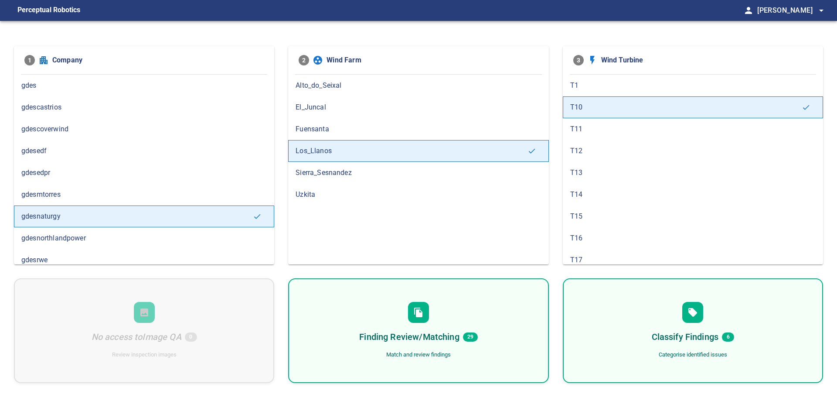
click at [594, 127] on span "T11" at bounding box center [694, 129] width 246 height 10
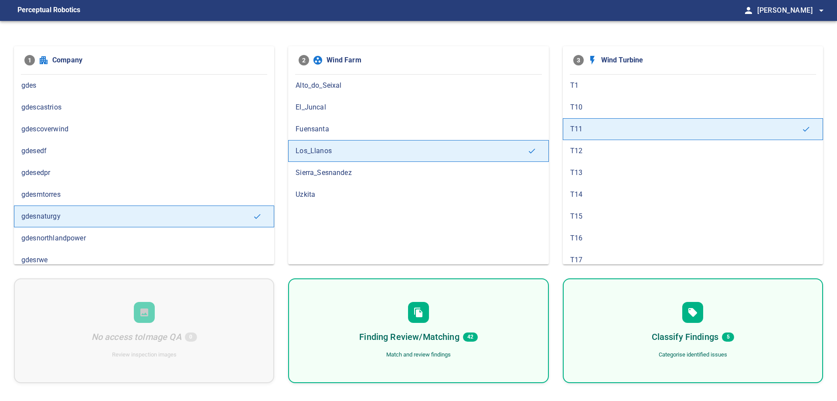
click at [441, 327] on div "Finding Review/Matching 42 Match and review findings" at bounding box center [418, 330] width 260 height 105
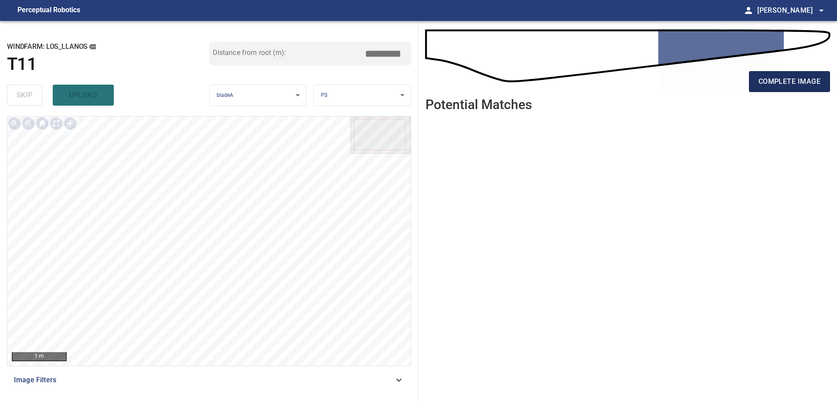
click at [779, 82] on span "complete image" at bounding box center [790, 81] width 62 height 12
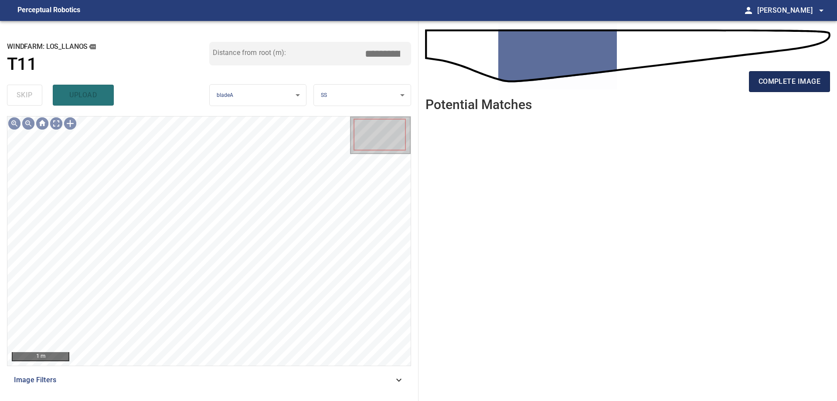
click at [798, 79] on span "complete image" at bounding box center [790, 81] width 62 height 12
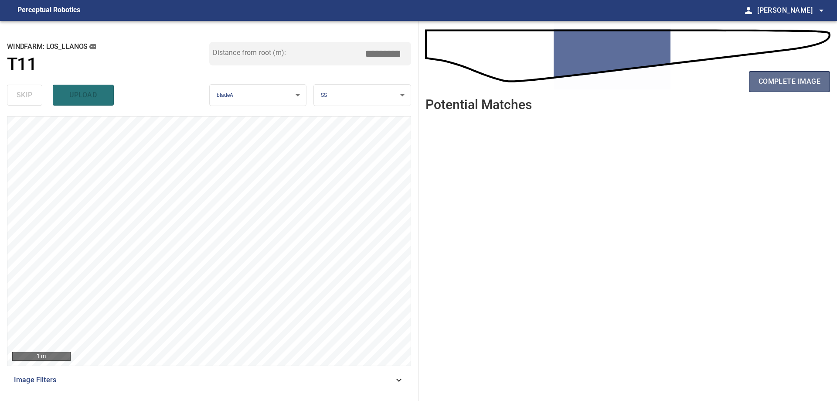
click at [788, 73] on button "complete image" at bounding box center [789, 81] width 81 height 21
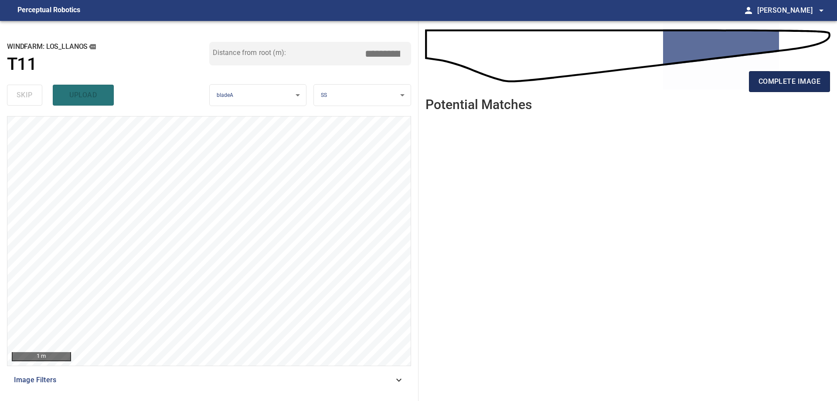
click at [756, 87] on button "complete image" at bounding box center [789, 81] width 81 height 21
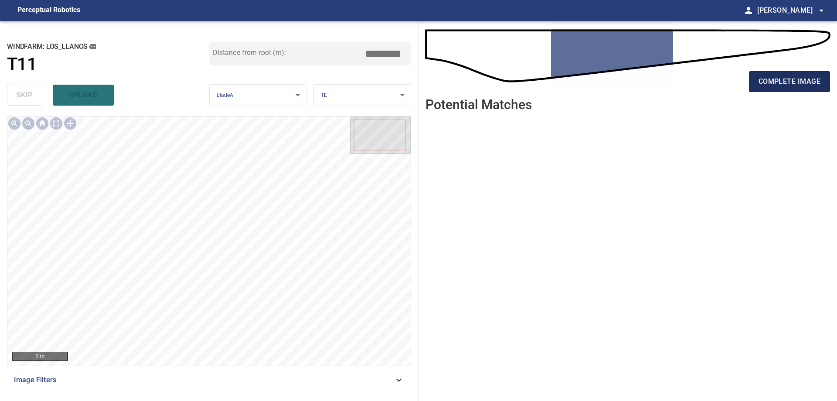
click at [810, 81] on span "complete image" at bounding box center [790, 81] width 62 height 12
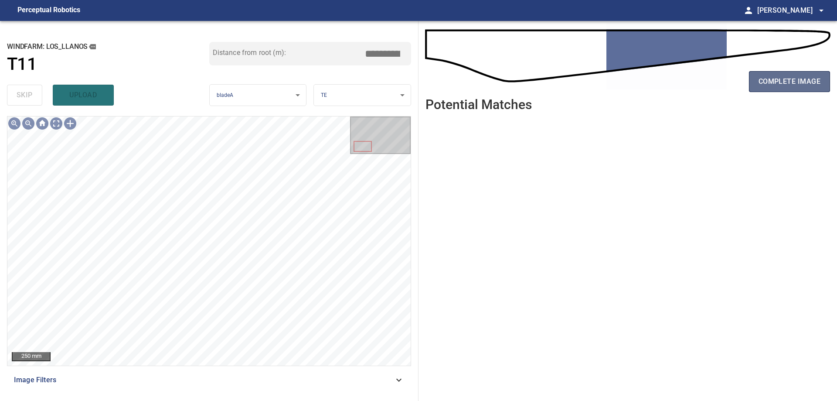
click at [769, 75] on button "complete image" at bounding box center [789, 81] width 81 height 21
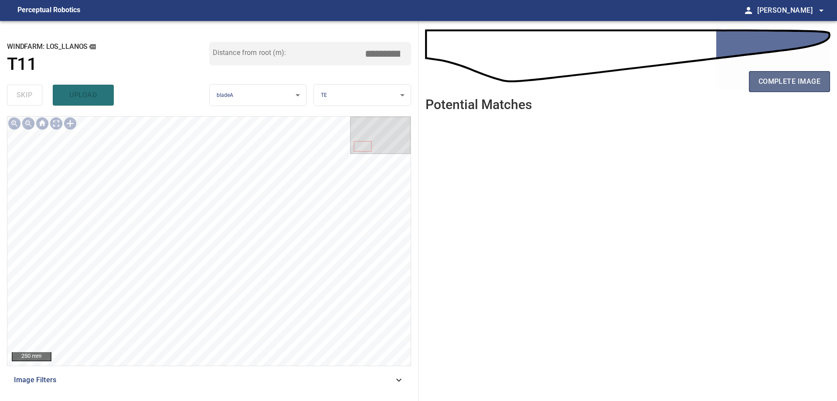
click at [822, 81] on button "complete image" at bounding box center [789, 81] width 81 height 21
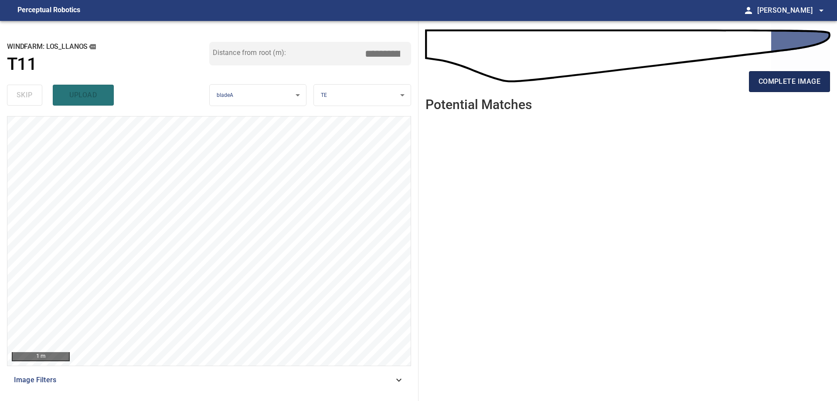
click at [773, 74] on button "complete image" at bounding box center [789, 81] width 81 height 21
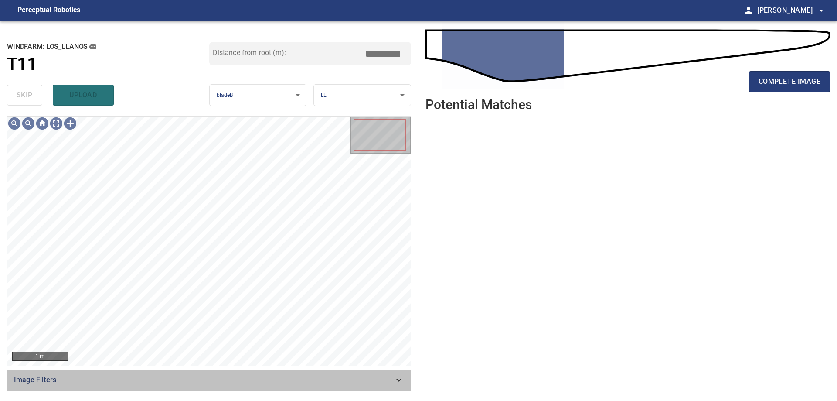
click at [210, 385] on span "Image Filters" at bounding box center [204, 380] width 380 height 10
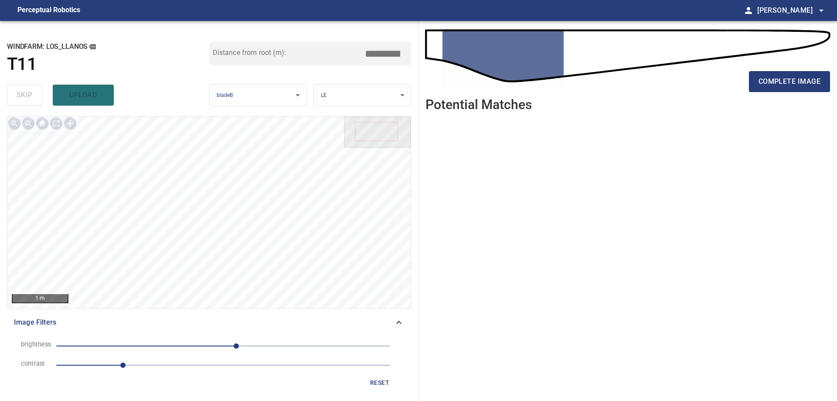
drag, startPoint x: 170, startPoint y: 364, endPoint x: 177, endPoint y: 347, distance: 18.6
click at [170, 364] on span "1" at bounding box center [223, 365] width 334 height 12
click at [158, 342] on span "20" at bounding box center [223, 346] width 334 height 12
drag, startPoint x: 172, startPoint y: 343, endPoint x: 194, endPoint y: 350, distance: 22.9
click at [177, 346] on span "-100" at bounding box center [223, 346] width 334 height 12
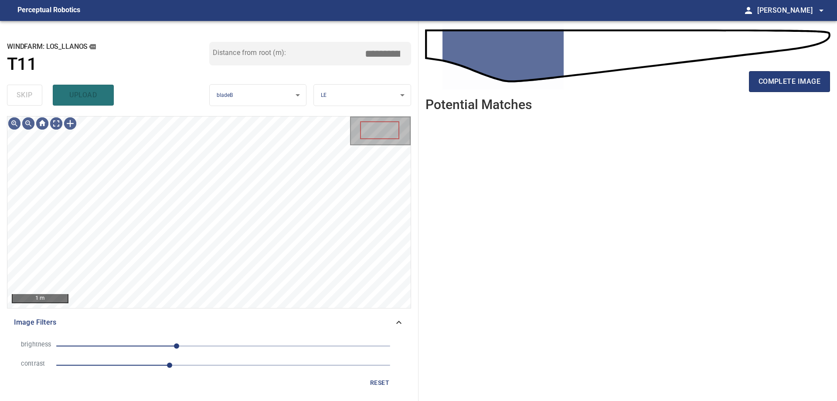
click at [200, 349] on span "-71" at bounding box center [223, 346] width 334 height 12
click at [179, 341] on span "-35" at bounding box center [223, 346] width 334 height 12
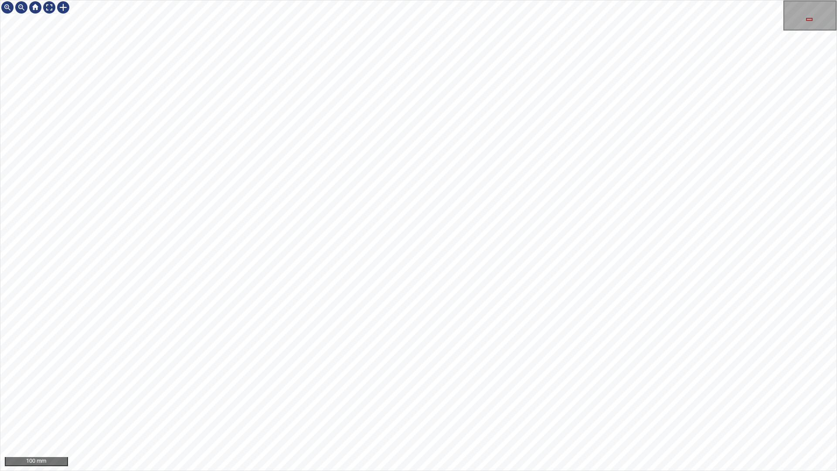
click at [465, 400] on div "100 mm" at bounding box center [418, 235] width 837 height 471
click at [377, 400] on div "100 mm" at bounding box center [418, 235] width 837 height 471
click at [402, 400] on div "100 mm" at bounding box center [418, 235] width 837 height 471
click at [364, 400] on div "100 mm" at bounding box center [418, 235] width 837 height 471
click at [268, 234] on div "100 mm" at bounding box center [418, 235] width 837 height 471
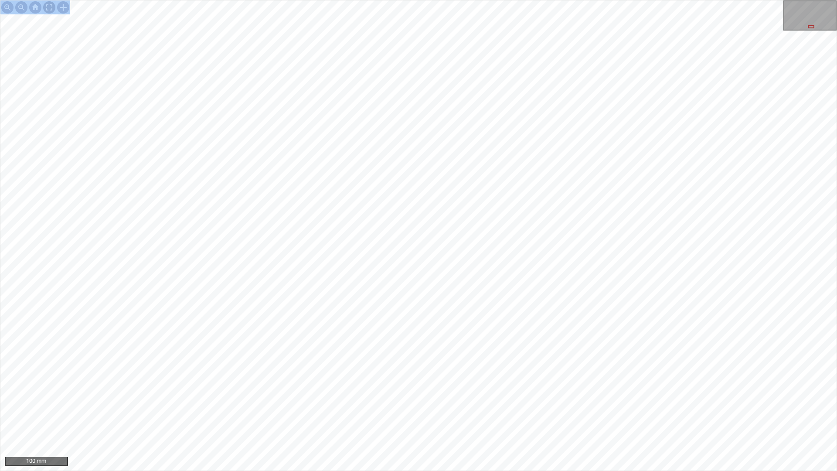
click at [55, 6] on div at bounding box center [49, 7] width 14 height 14
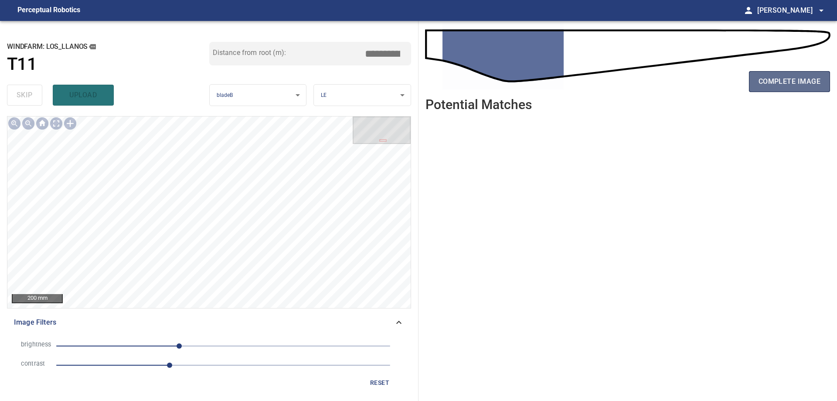
click at [807, 78] on span "complete image" at bounding box center [790, 81] width 62 height 12
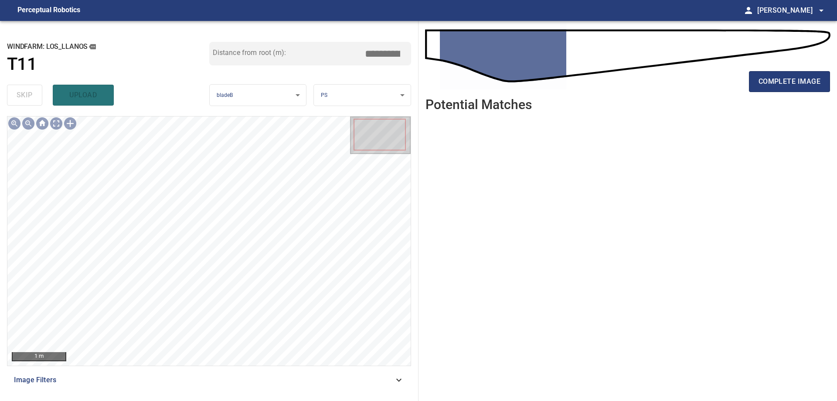
click at [282, 386] on div "Image Filters" at bounding box center [209, 379] width 404 height 21
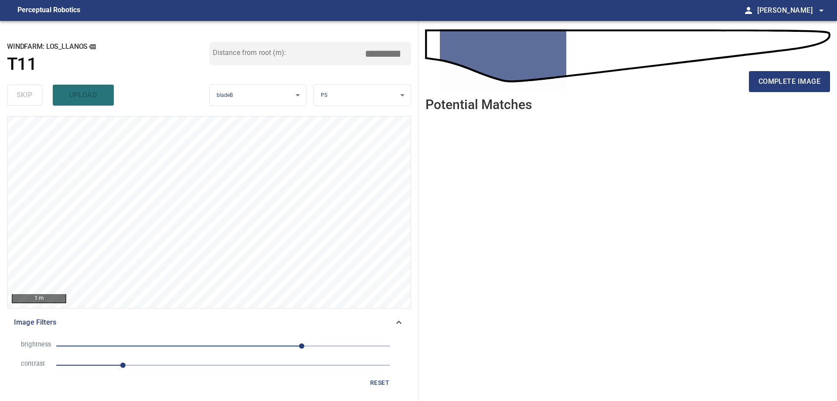
click at [204, 369] on span "1" at bounding box center [223, 365] width 334 height 12
click at [192, 346] on span "120" at bounding box center [223, 346] width 334 height 12
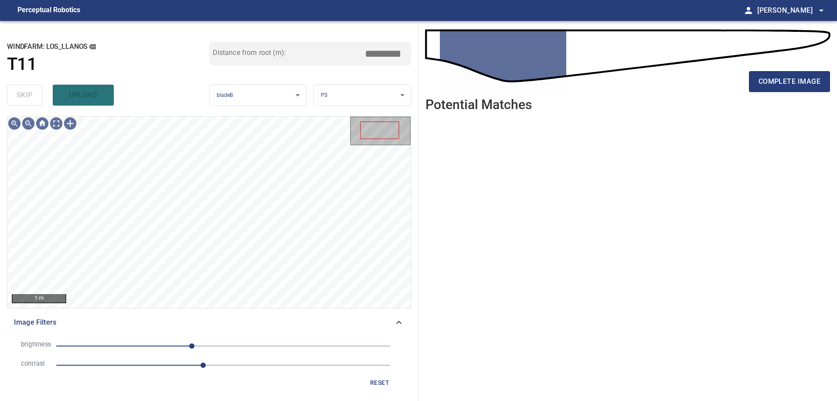
click at [246, 338] on li "brightness -48" at bounding box center [209, 345] width 390 height 19
click at [249, 346] on span "-48" at bounding box center [223, 346] width 334 height 12
click at [289, 91] on div "**********" at bounding box center [209, 211] width 419 height 380
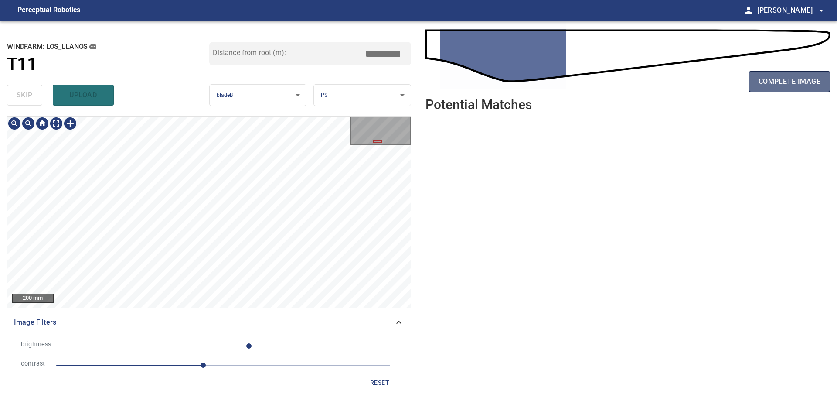
click at [777, 77] on span "complete image" at bounding box center [790, 81] width 62 height 12
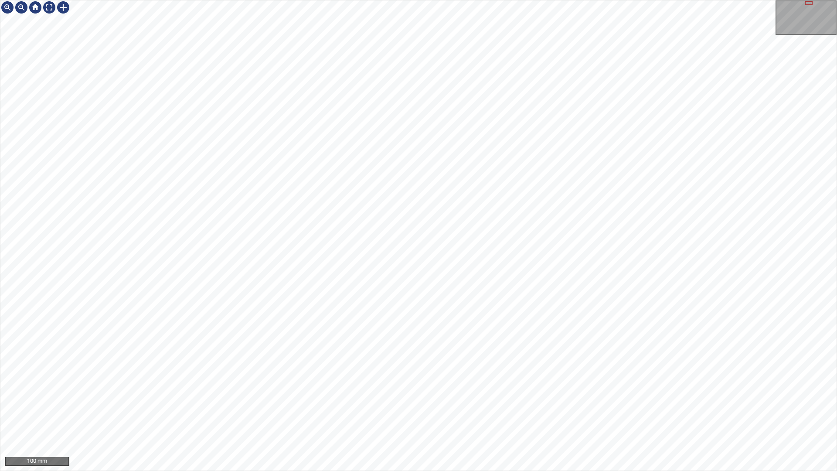
click at [319, 400] on div "100 mm" at bounding box center [418, 235] width 837 height 471
click at [482, 400] on div "100 mm" at bounding box center [418, 235] width 837 height 471
click at [484, 400] on div "100 mm" at bounding box center [418, 235] width 837 height 471
click at [532, 400] on div "100 mm" at bounding box center [418, 235] width 837 height 471
click at [573, 400] on div "100 mm" at bounding box center [418, 235] width 837 height 471
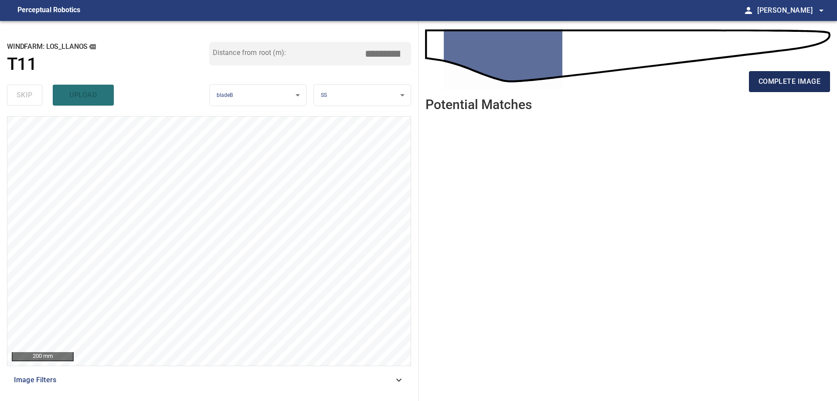
click at [818, 82] on span "complete image" at bounding box center [790, 81] width 62 height 12
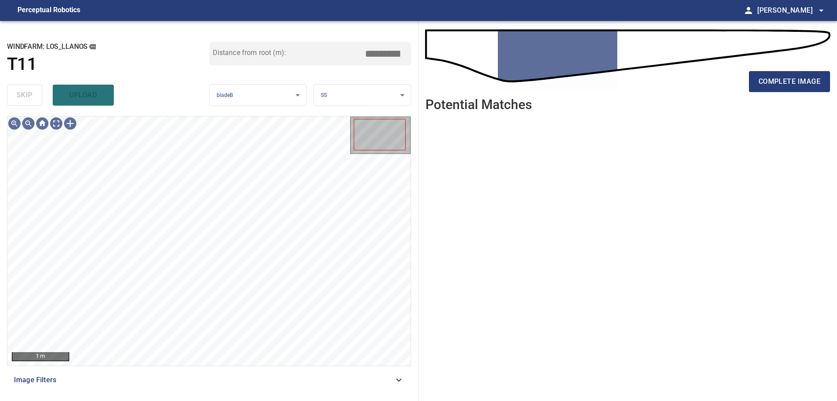
click at [277, 385] on span "Image Filters" at bounding box center [204, 380] width 380 height 10
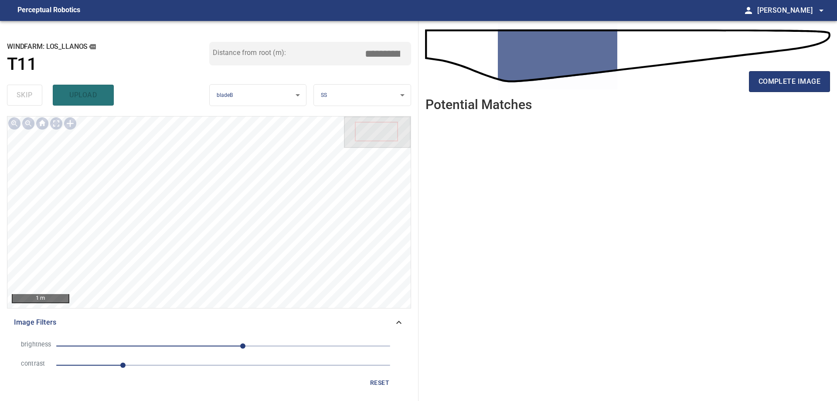
click at [167, 354] on li "brightness 30" at bounding box center [209, 345] width 390 height 19
click at [181, 364] on span "1" at bounding box center [223, 365] width 334 height 12
drag, startPoint x: 155, startPoint y: 347, endPoint x: 160, endPoint y: 347, distance: 4.4
click at [155, 347] on span "30" at bounding box center [223, 346] width 334 height 12
click at [170, 345] on span "-104" at bounding box center [223, 346] width 334 height 12
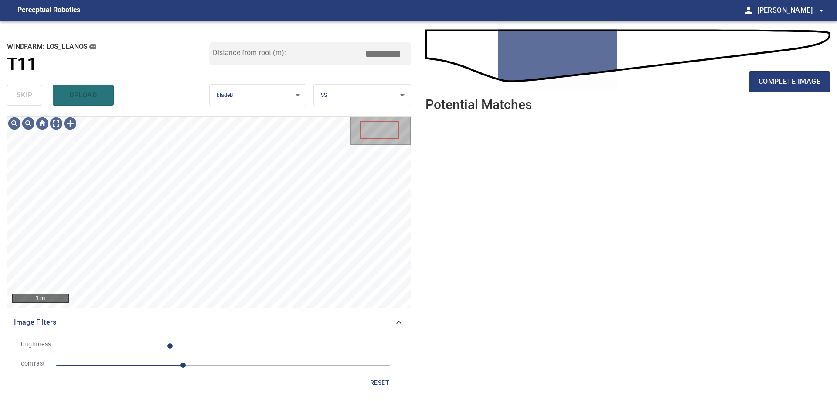
click at [173, 345] on span "-81" at bounding box center [169, 345] width 5 height 5
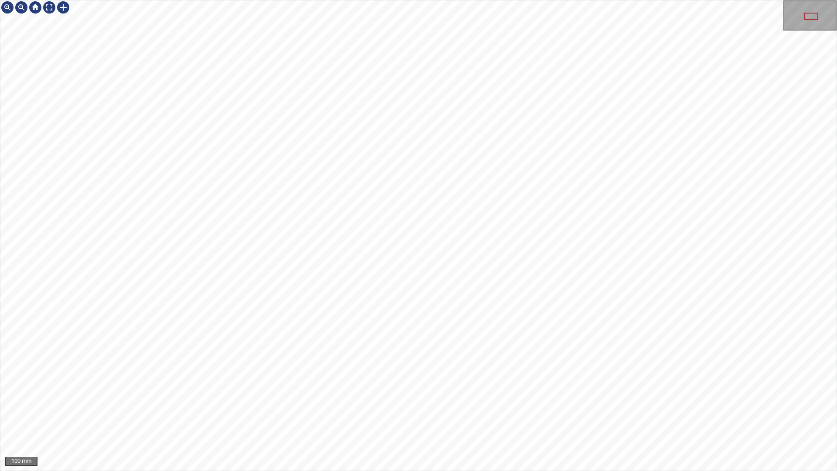
click at [309, 400] on div "100 mm" at bounding box center [418, 235] width 837 height 471
click at [464, 400] on div "100 mm" at bounding box center [418, 235] width 837 height 471
click at [373, 0] on div "100 mm" at bounding box center [418, 235] width 837 height 471
click at [487, 400] on div "100 mm" at bounding box center [418, 235] width 837 height 471
click at [409, 400] on div "100 mm" at bounding box center [418, 235] width 837 height 471
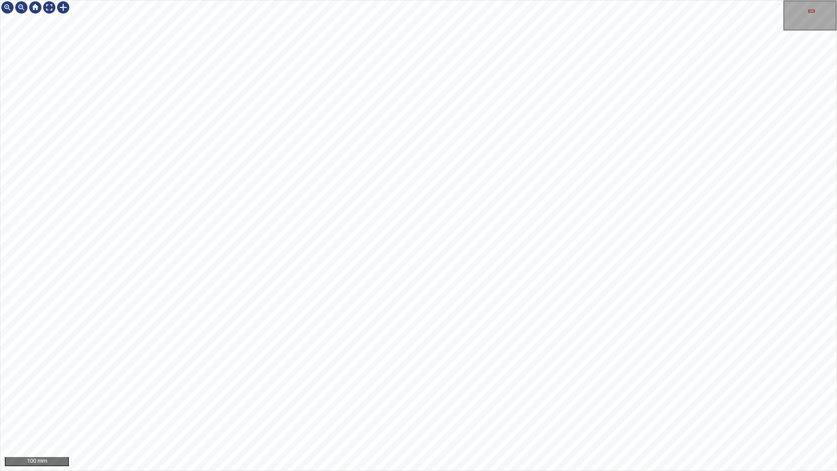
click at [356, 400] on div "100 mm" at bounding box center [418, 235] width 837 height 471
click at [472, 400] on div "100 mm" at bounding box center [418, 235] width 837 height 471
click at [532, 164] on div "100 mm" at bounding box center [418, 235] width 837 height 471
click at [321, 318] on div "100 mm" at bounding box center [418, 235] width 837 height 471
click at [609, 400] on div "50 mm" at bounding box center [418, 235] width 837 height 471
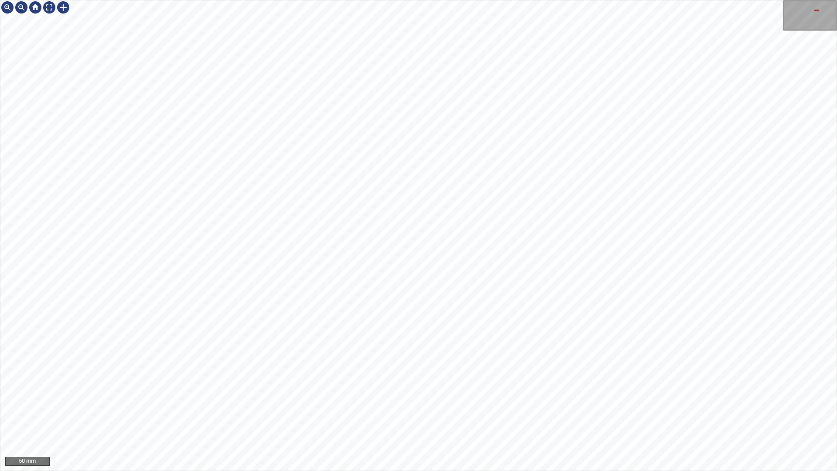
click at [533, 400] on div "50 mm" at bounding box center [418, 235] width 837 height 471
click at [602, 400] on div "50 mm" at bounding box center [418, 235] width 837 height 471
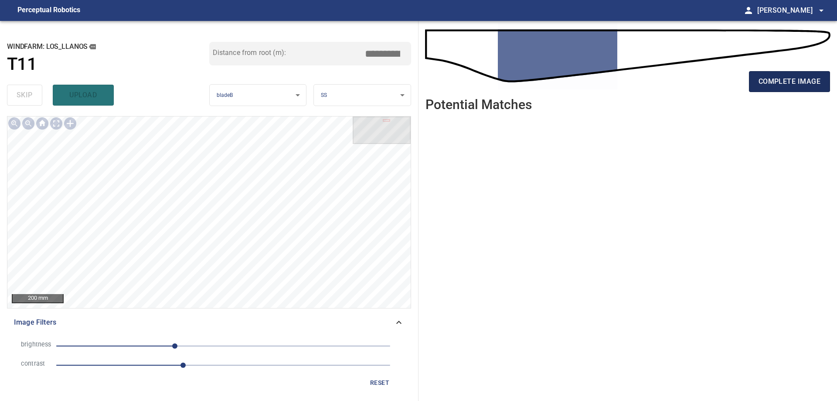
click at [792, 86] on span "complete image" at bounding box center [790, 81] width 62 height 12
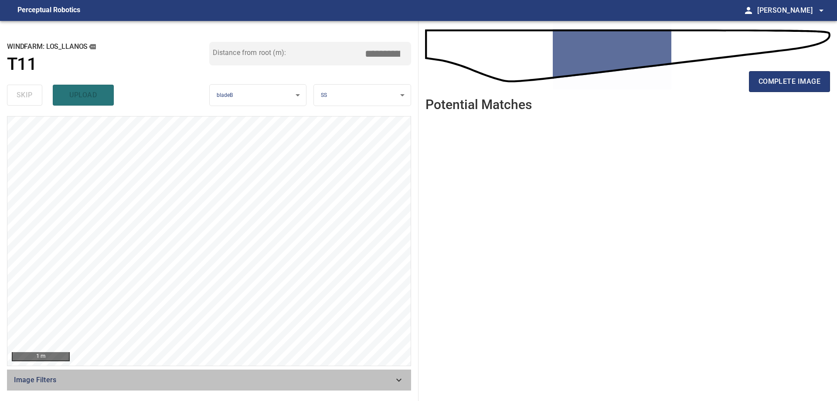
click at [376, 370] on div "Image Filters" at bounding box center [209, 379] width 404 height 21
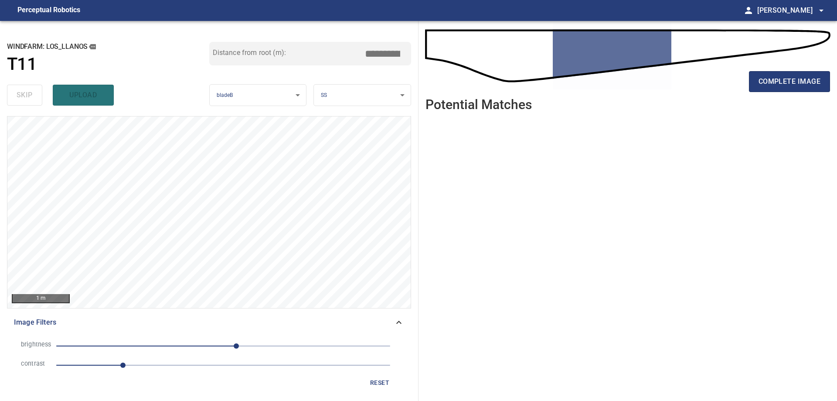
drag, startPoint x: 209, startPoint y: 368, endPoint x: 207, endPoint y: 373, distance: 5.4
click at [209, 371] on span "1" at bounding box center [223, 365] width 334 height 12
click at [199, 346] on span "20" at bounding box center [223, 346] width 334 height 12
click at [175, 346] on span "-37" at bounding box center [223, 346] width 334 height 12
click at [144, 348] on span "-73" at bounding box center [223, 346] width 334 height 12
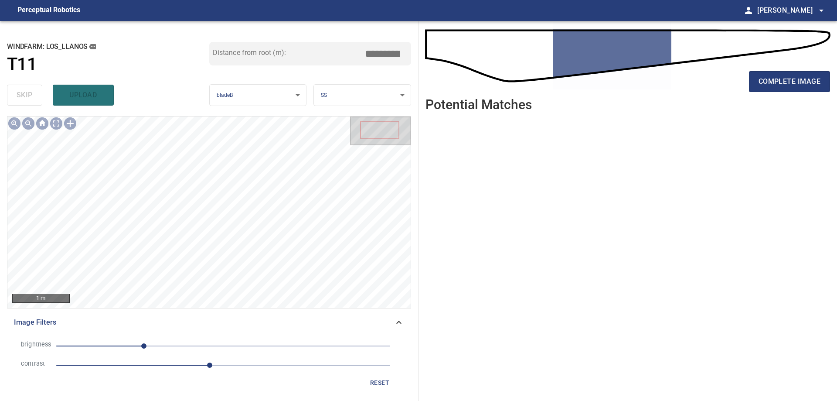
click at [165, 350] on span "-121" at bounding box center [223, 346] width 334 height 12
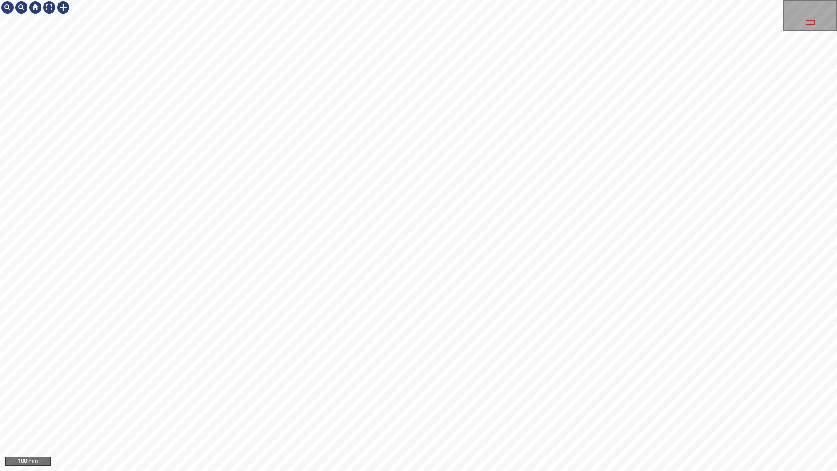
click at [415, 297] on div "100 mm" at bounding box center [418, 235] width 837 height 471
click at [509, 0] on div "100 mm" at bounding box center [418, 235] width 837 height 471
click at [505, 400] on div "100 mm" at bounding box center [418, 235] width 837 height 471
click at [491, 400] on div "100 mm" at bounding box center [418, 235] width 837 height 471
click at [403, 0] on div "100 mm" at bounding box center [418, 235] width 837 height 471
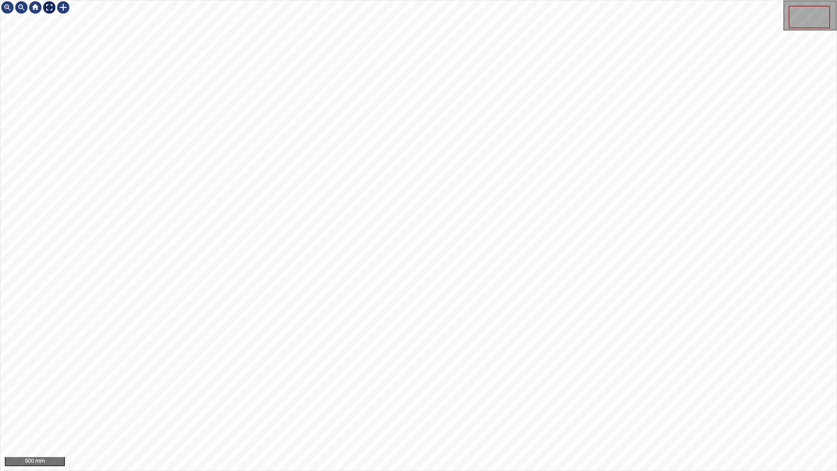
click at [49, 12] on div at bounding box center [49, 7] width 14 height 14
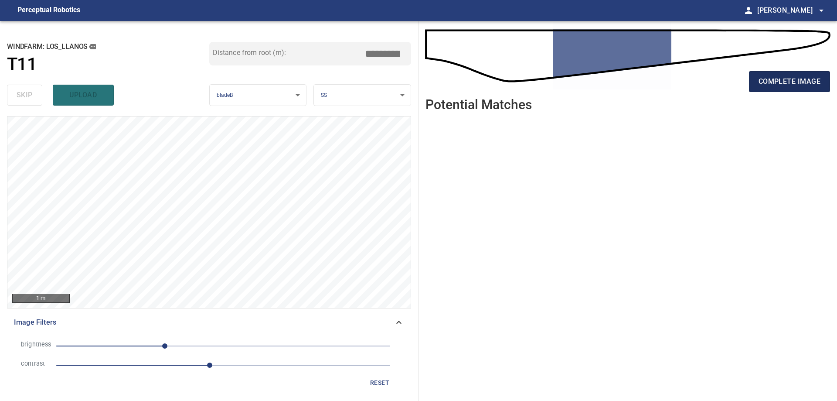
click at [799, 89] on button "complete image" at bounding box center [789, 81] width 81 height 21
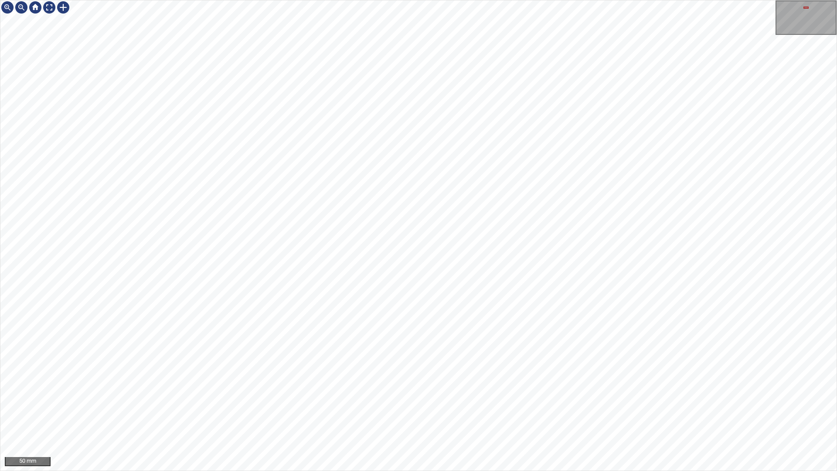
click at [533, 400] on div "50 mm" at bounding box center [418, 235] width 837 height 471
click at [559, 400] on div "50 mm" at bounding box center [418, 235] width 837 height 471
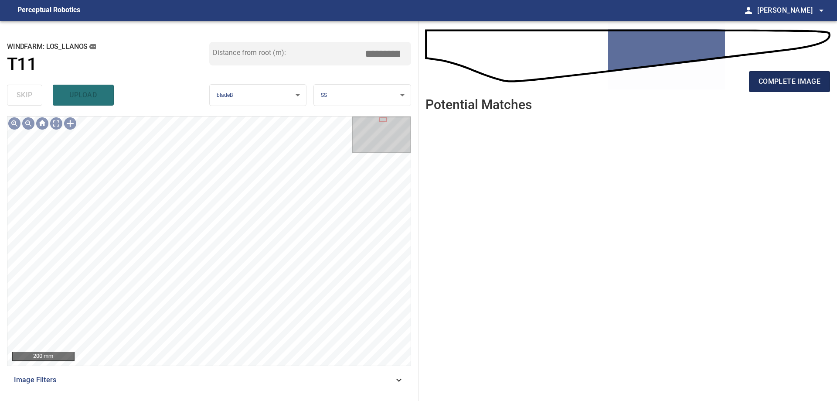
click at [779, 90] on button "complete image" at bounding box center [789, 81] width 81 height 21
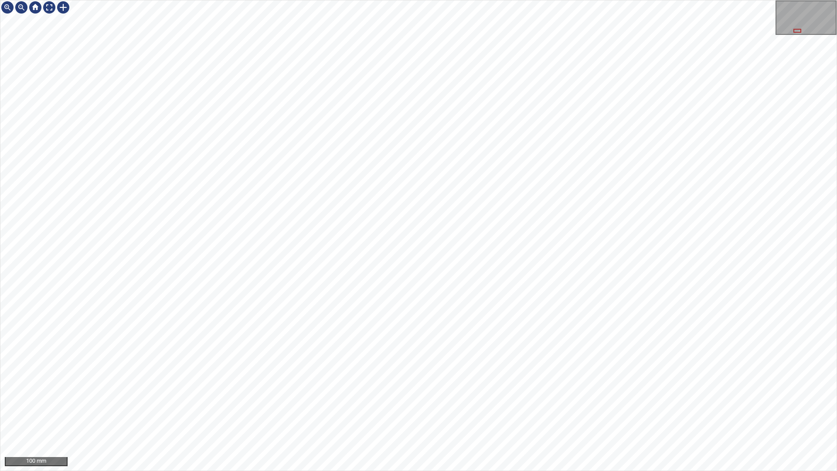
click at [338, 400] on div "100 mm" at bounding box center [418, 235] width 837 height 471
click at [341, 400] on div "50 mm" at bounding box center [418, 235] width 837 height 471
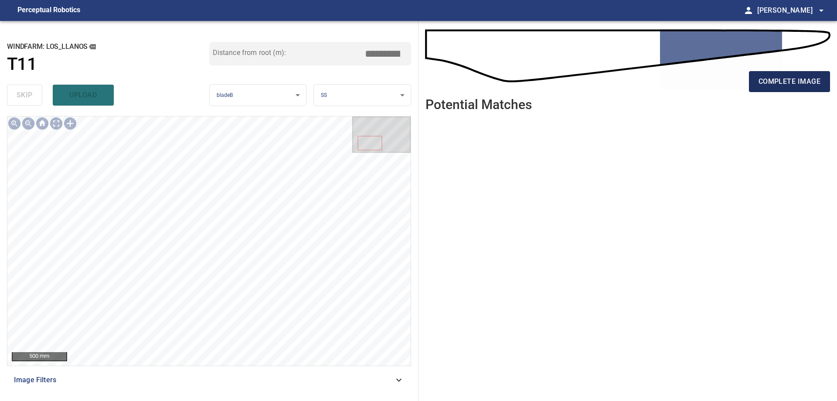
click at [791, 89] on button "complete image" at bounding box center [789, 81] width 81 height 21
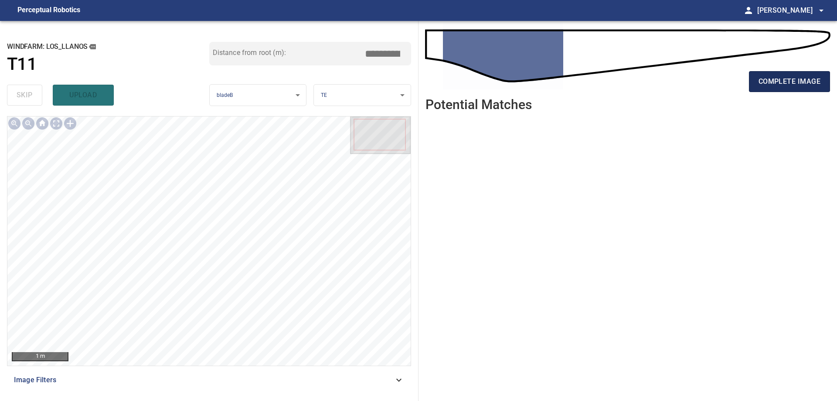
click at [776, 88] on button "complete image" at bounding box center [789, 81] width 81 height 21
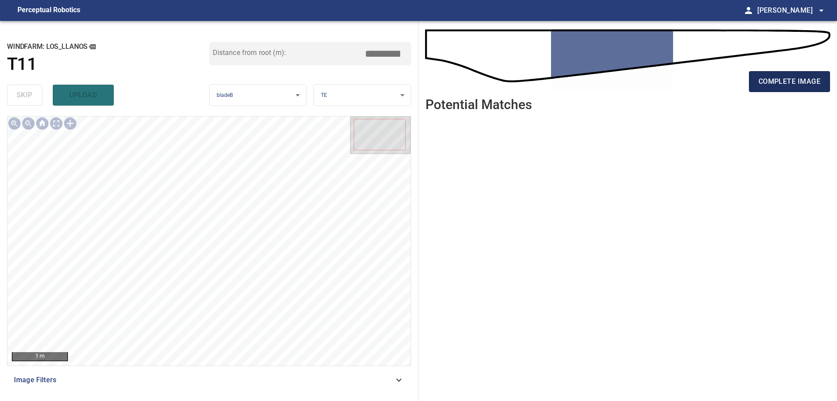
click at [774, 90] on button "complete image" at bounding box center [789, 81] width 81 height 21
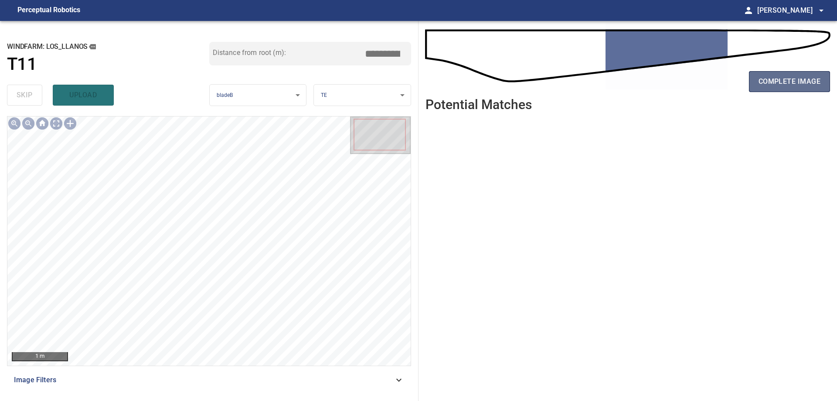
click at [770, 91] on button "complete image" at bounding box center [789, 81] width 81 height 21
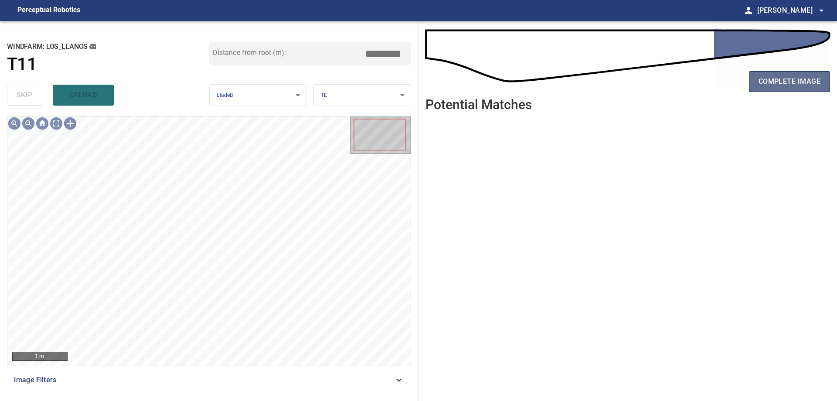
click at [768, 91] on button "complete image" at bounding box center [789, 81] width 81 height 21
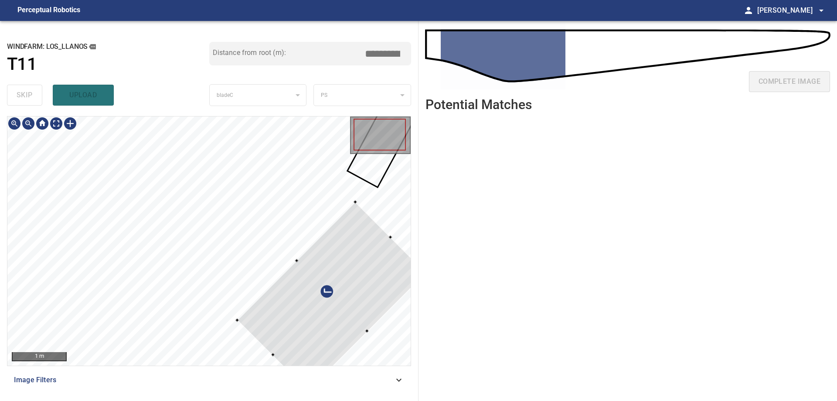
click at [380, 384] on div "1 m Image Filters" at bounding box center [209, 255] width 404 height 278
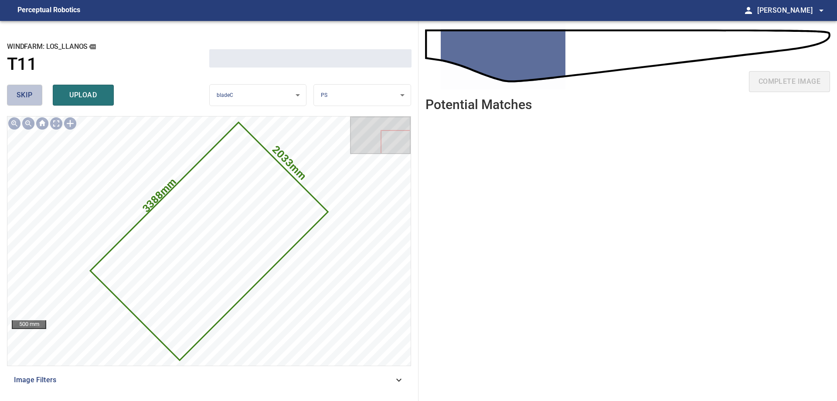
click at [35, 97] on button "skip" at bounding box center [24, 95] width 35 height 21
click at [34, 97] on button "skip" at bounding box center [24, 95] width 35 height 21
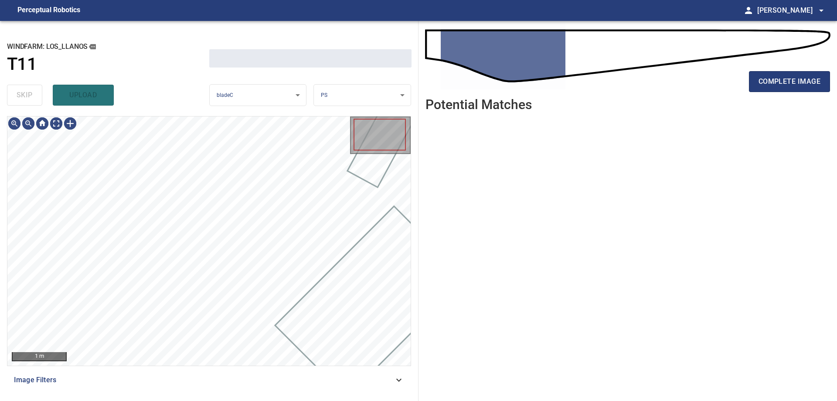
click at [34, 97] on div "skip upload" at bounding box center [108, 95] width 202 height 28
type input "****"
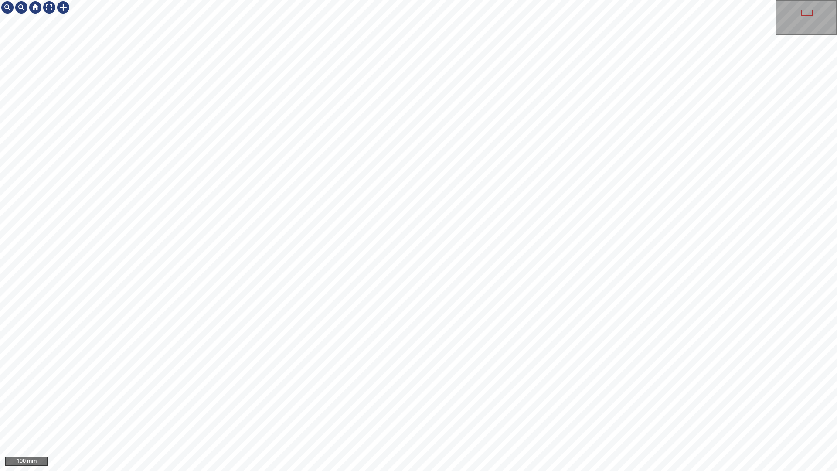
click at [480, 400] on div "100 mm" at bounding box center [418, 235] width 837 height 471
click at [357, 400] on div "100 mm" at bounding box center [418, 235] width 837 height 471
click at [348, 400] on div "100 mm" at bounding box center [418, 235] width 837 height 471
click at [567, 400] on div "100 mm" at bounding box center [418, 235] width 837 height 471
click at [837, 0] on div "50 mm" at bounding box center [418, 235] width 837 height 471
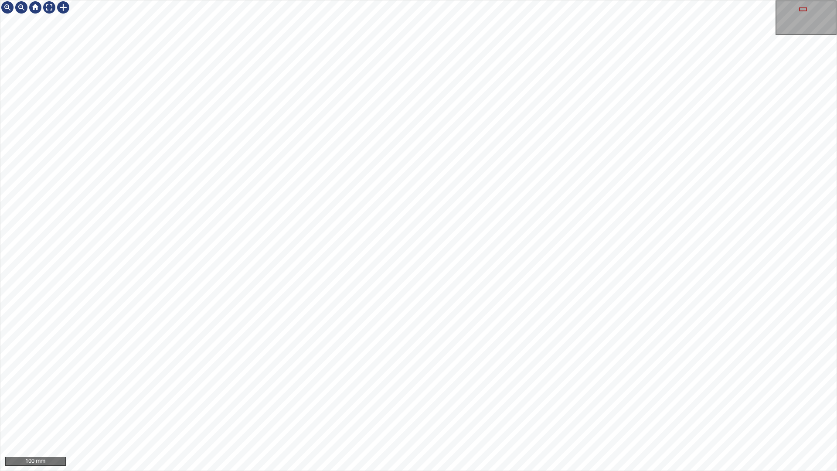
click at [703, 0] on div "100 mm" at bounding box center [418, 235] width 837 height 471
click at [494, 0] on div "100 mm" at bounding box center [418, 235] width 837 height 471
click at [323, 400] on div "50 mm" at bounding box center [418, 235] width 837 height 471
click at [438, 318] on div "100 mm" at bounding box center [418, 235] width 837 height 471
click at [514, 215] on div "100 mm" at bounding box center [418, 235] width 837 height 471
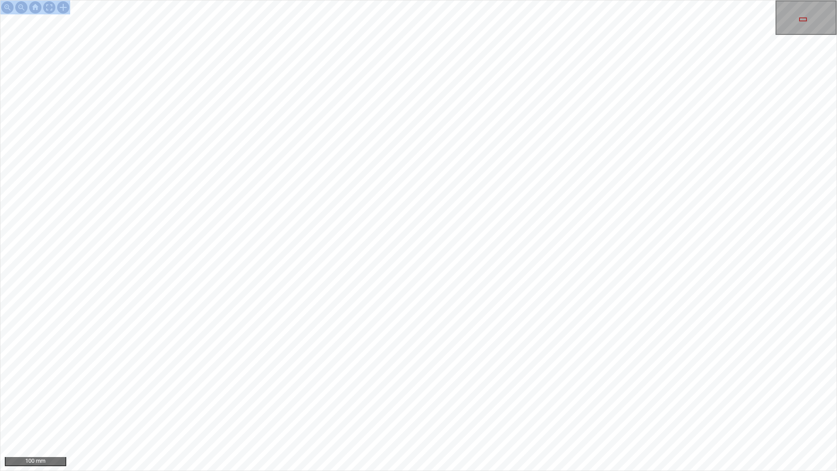
click at [602, 0] on div "100 mm" at bounding box center [418, 235] width 837 height 471
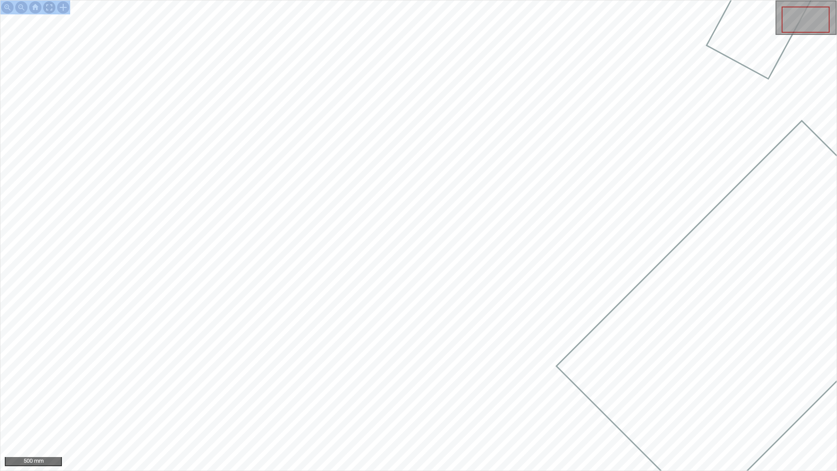
click at [48, 9] on div at bounding box center [49, 7] width 14 height 14
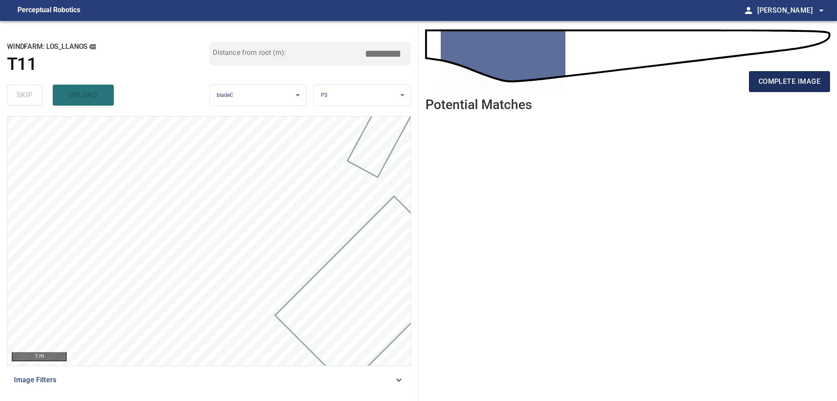
click at [804, 80] on span "complete image" at bounding box center [790, 81] width 62 height 12
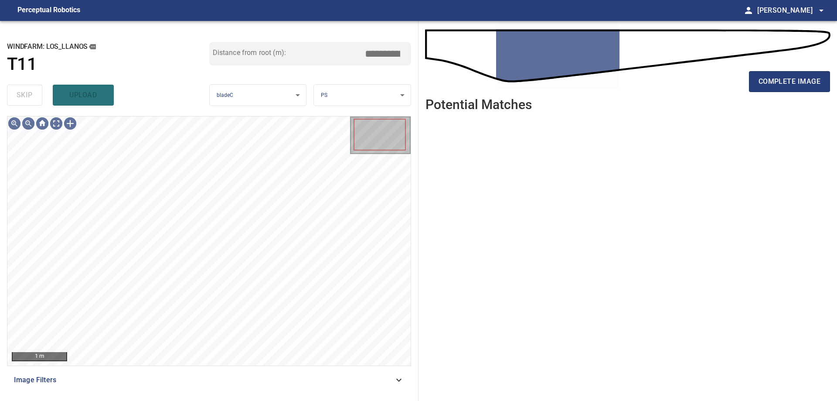
click at [265, 382] on span "Image Filters" at bounding box center [204, 380] width 380 height 10
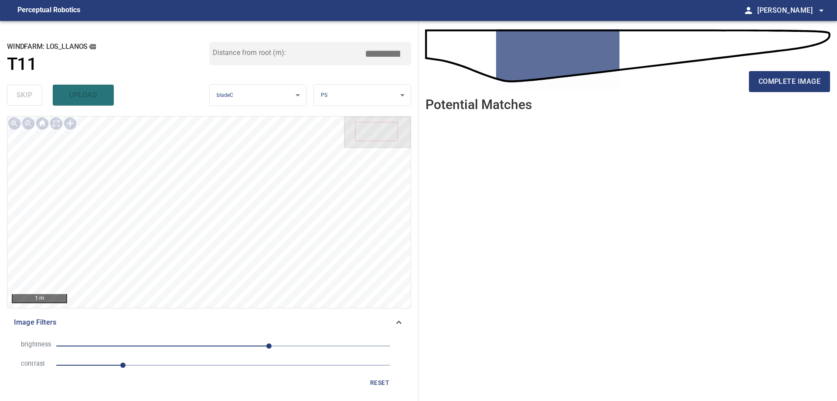
click at [196, 367] on span "1" at bounding box center [223, 365] width 334 height 12
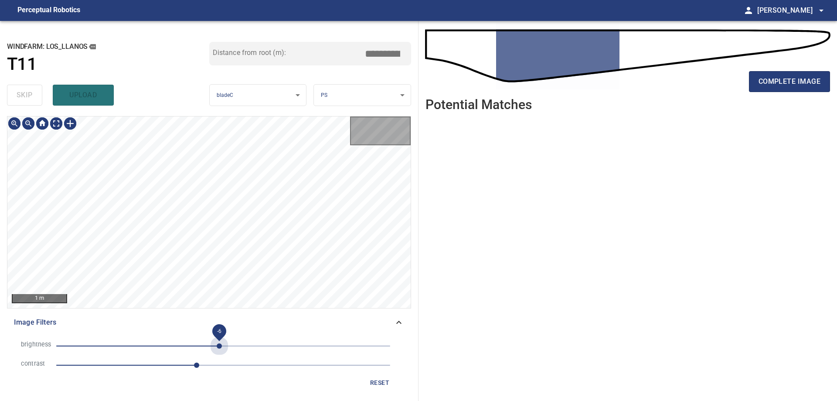
click at [219, 345] on span "-6" at bounding box center [223, 346] width 334 height 12
click at [194, 347] on span "-6" at bounding box center [223, 346] width 334 height 12
click at [216, 342] on span "-45" at bounding box center [223, 346] width 334 height 12
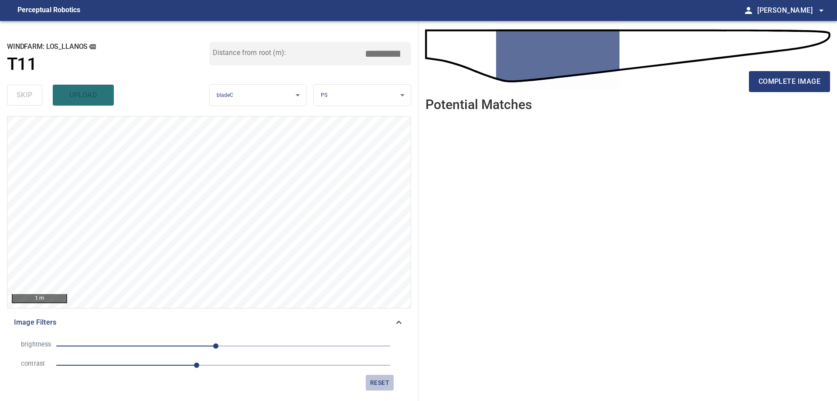
click at [380, 381] on span "reset" at bounding box center [379, 382] width 21 height 11
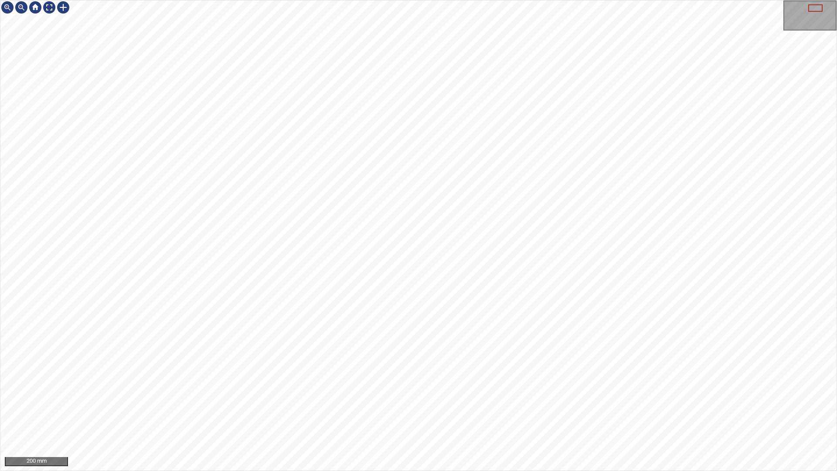
click at [575, 400] on div "200 mm" at bounding box center [418, 235] width 837 height 471
click at [609, 400] on div "200 mm" at bounding box center [418, 235] width 837 height 471
click at [0, 355] on html "200 mm" at bounding box center [418, 235] width 837 height 471
click at [427, 400] on div "200 mm" at bounding box center [418, 235] width 837 height 471
click at [400, 400] on div "250 mm" at bounding box center [418, 235] width 837 height 471
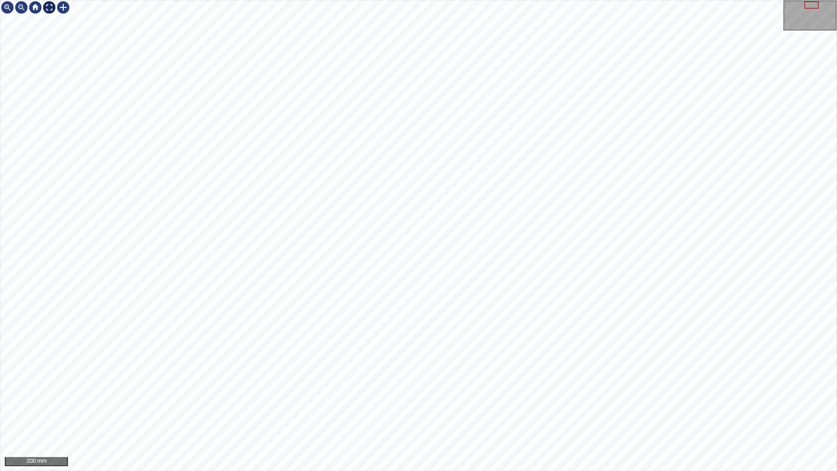
click at [48, 5] on div at bounding box center [49, 7] width 14 height 14
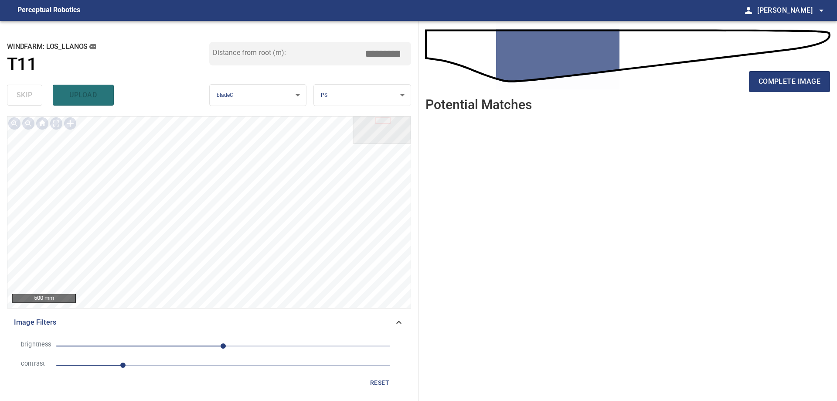
click at [219, 366] on span "1" at bounding box center [223, 365] width 334 height 12
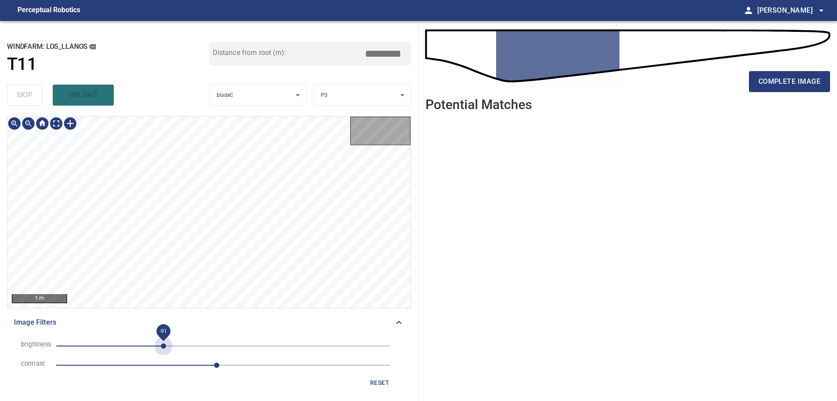
click at [164, 345] on span "-91" at bounding box center [223, 346] width 334 height 12
click at [182, 344] on span "-91" at bounding box center [223, 346] width 334 height 12
drag, startPoint x: 188, startPoint y: 344, endPoint x: 198, endPoint y: 345, distance: 9.6
click at [189, 344] on span "-53" at bounding box center [188, 345] width 5 height 5
click at [198, 345] on span "-38" at bounding box center [223, 346] width 334 height 12
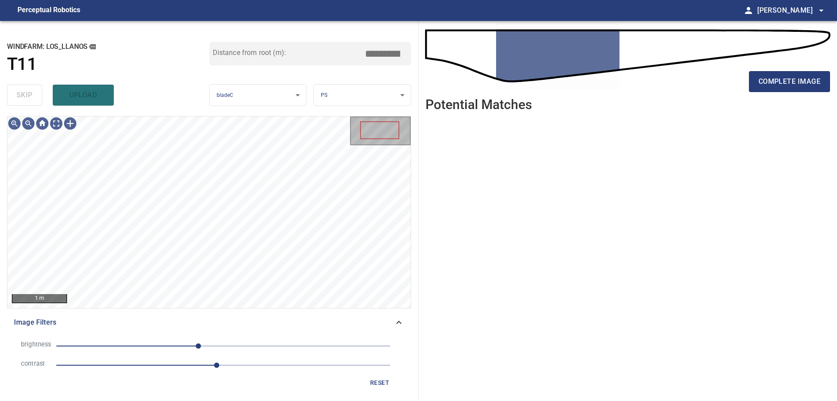
click at [216, 348] on span "-38" at bounding box center [223, 346] width 334 height 12
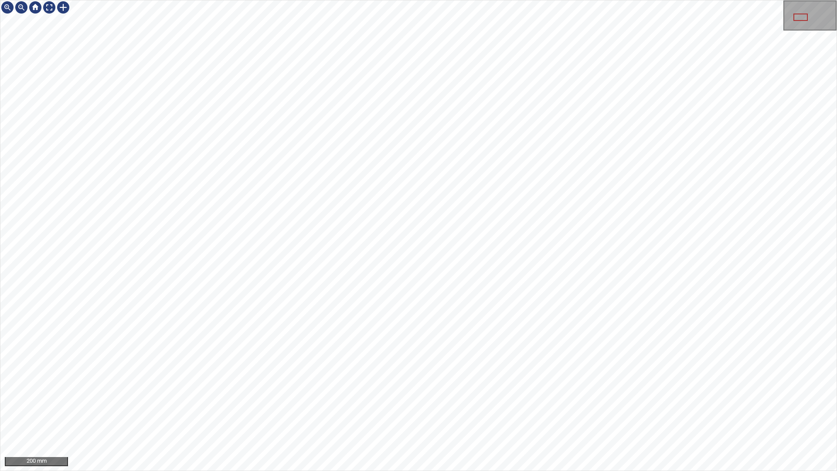
click at [488, 400] on div "200 mm" at bounding box center [418, 235] width 837 height 471
click at [45, 8] on div at bounding box center [49, 7] width 14 height 14
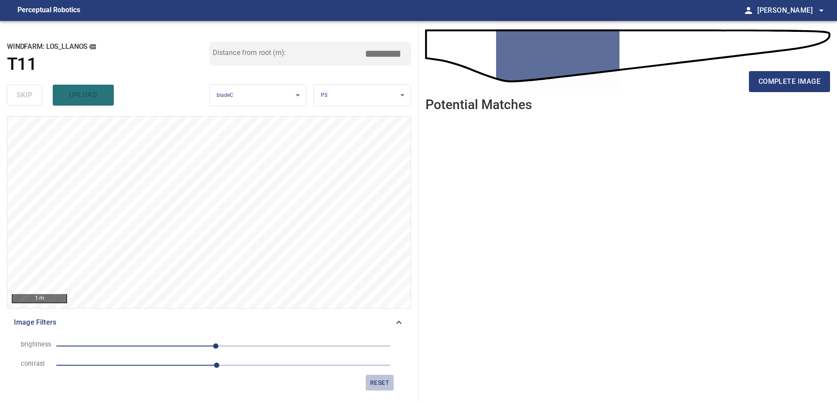
click at [376, 383] on span "reset" at bounding box center [379, 382] width 21 height 11
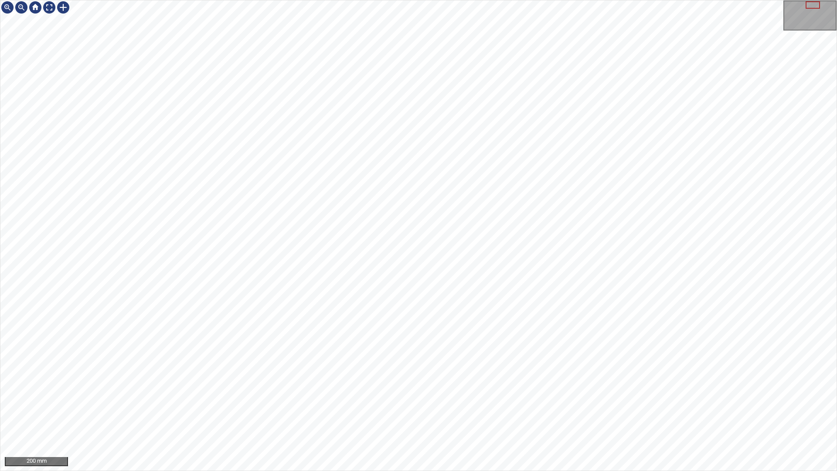
click at [544, 400] on div "200 mm" at bounding box center [418, 235] width 837 height 471
click at [410, 400] on div "100 mm" at bounding box center [418, 235] width 837 height 471
click at [407, 400] on div "100 mm" at bounding box center [418, 235] width 837 height 471
click at [396, 400] on div "100 mm" at bounding box center [418, 235] width 837 height 471
click at [585, 0] on div "100 mm" at bounding box center [418, 235] width 837 height 471
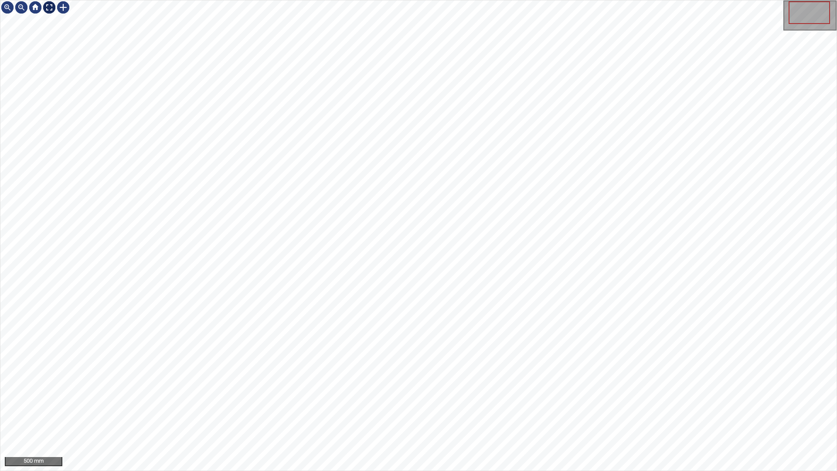
click at [44, 5] on div at bounding box center [49, 7] width 14 height 14
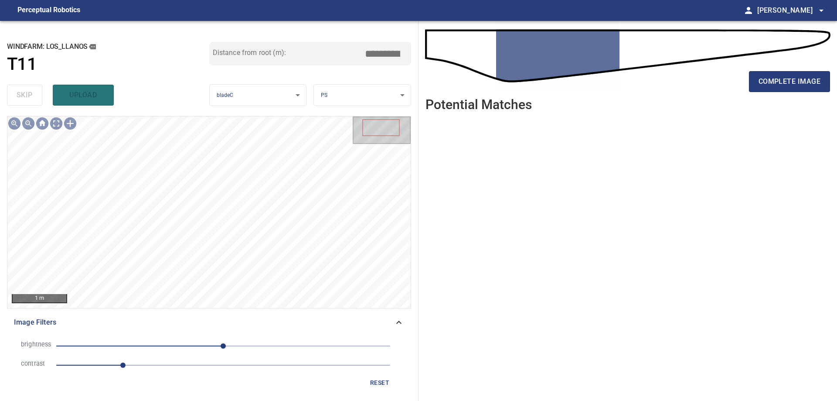
click at [163, 370] on span "1" at bounding box center [223, 365] width 334 height 12
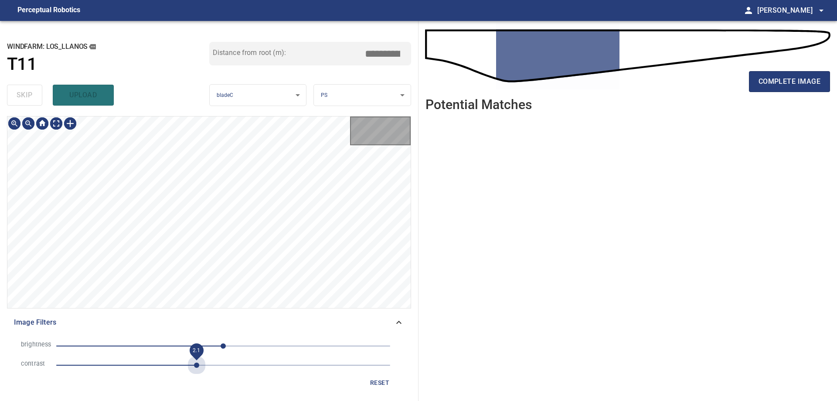
click at [197, 366] on span "2.1" at bounding box center [223, 365] width 334 height 12
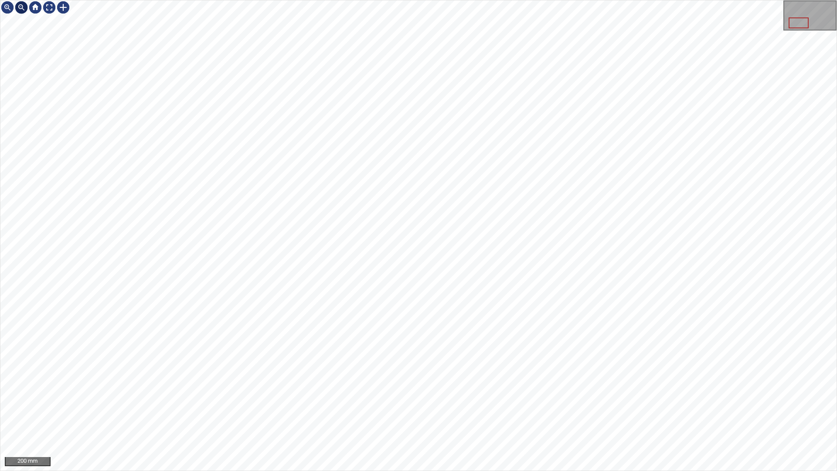
click at [50, 3] on div at bounding box center [49, 7] width 14 height 14
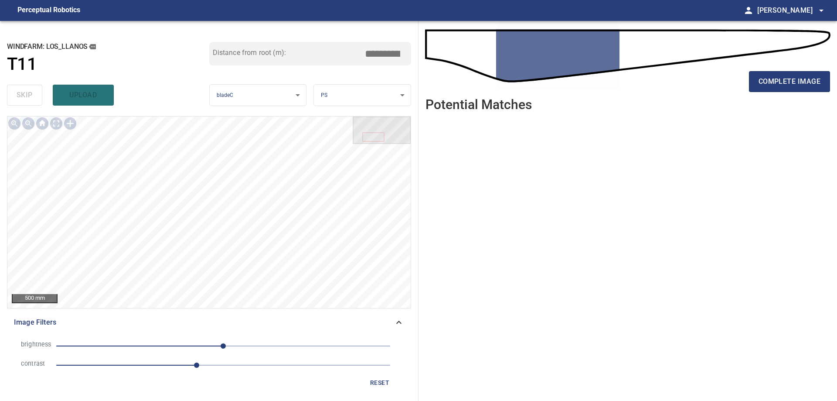
click at [768, 96] on div "complete image" at bounding box center [628, 85] width 405 height 35
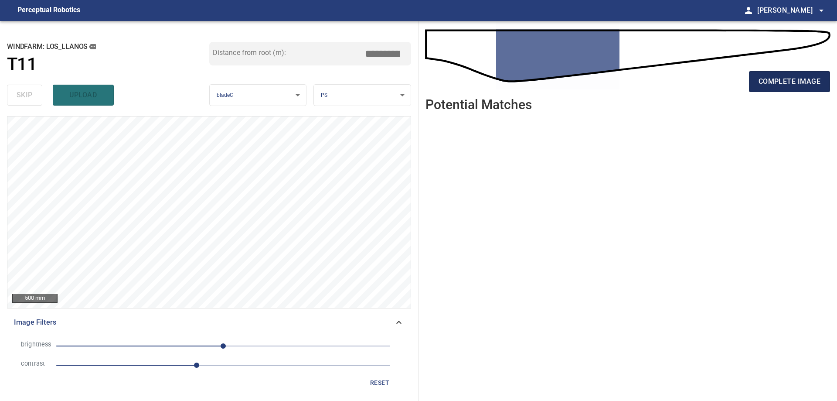
click at [767, 85] on span "complete image" at bounding box center [790, 81] width 62 height 12
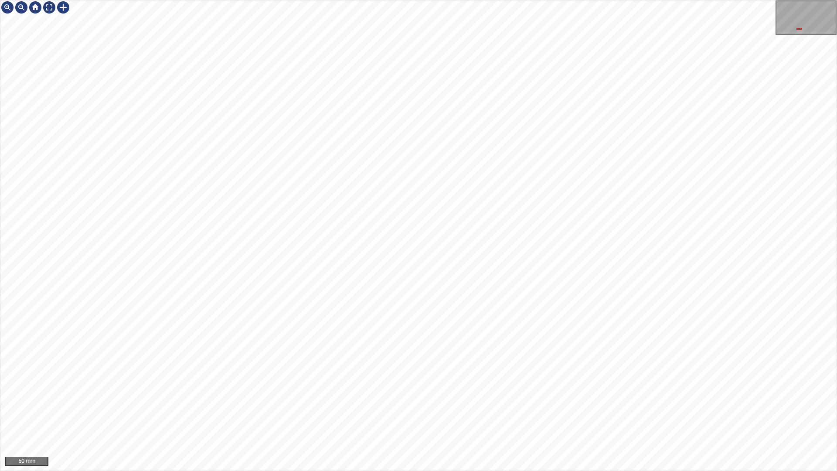
click at [313, 306] on div "50 mm" at bounding box center [418, 235] width 837 height 471
click at [582, 0] on div "50 mm" at bounding box center [418, 235] width 837 height 471
click at [543, 118] on div "50 mm" at bounding box center [418, 235] width 837 height 471
click at [590, 92] on div "100 mm" at bounding box center [418, 235] width 837 height 471
click at [704, 0] on div "100 mm" at bounding box center [418, 235] width 837 height 471
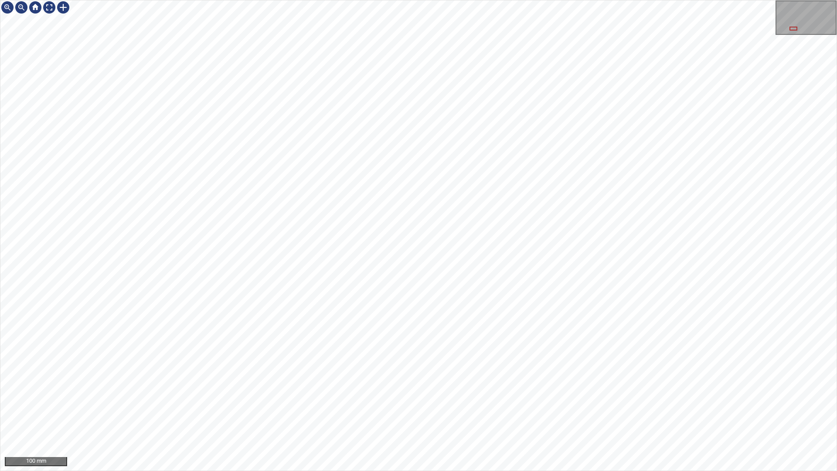
click at [652, 0] on div "100 mm" at bounding box center [418, 235] width 837 height 471
click at [625, 0] on div "100 mm" at bounding box center [418, 235] width 837 height 471
click at [584, 272] on div "100 mm" at bounding box center [418, 235] width 837 height 470
click at [430, 400] on div "100 mm" at bounding box center [418, 235] width 837 height 471
click at [50, 3] on div at bounding box center [49, 7] width 14 height 14
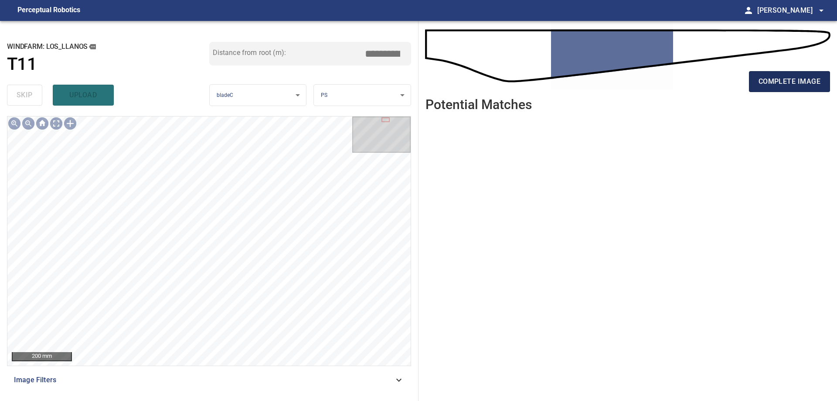
click at [798, 85] on span "complete image" at bounding box center [790, 81] width 62 height 12
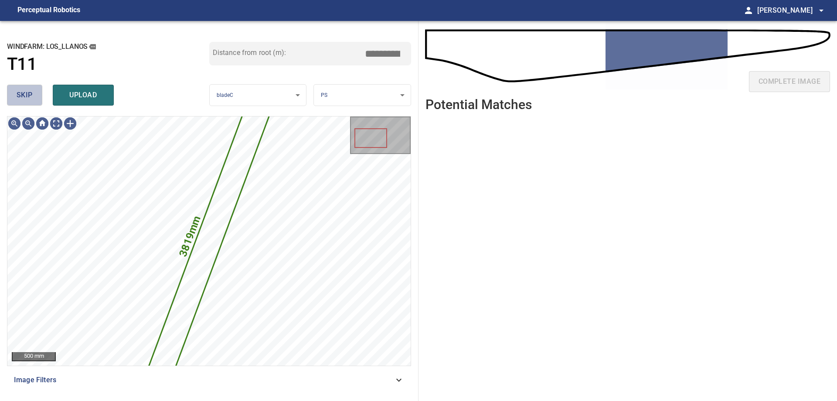
click at [33, 96] on button "skip" at bounding box center [24, 95] width 35 height 21
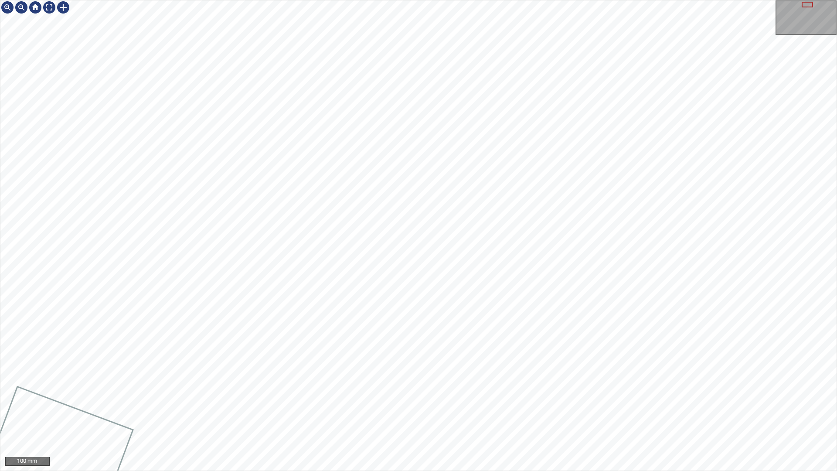
click at [588, 400] on div "100 mm" at bounding box center [418, 235] width 837 height 471
click at [522, 400] on div "50 mm" at bounding box center [418, 235] width 837 height 471
click at [480, 400] on div "50 mm" at bounding box center [418, 235] width 837 height 471
click at [547, 400] on div "50 mm" at bounding box center [418, 235] width 837 height 471
click at [472, 0] on div "50 mm" at bounding box center [418, 235] width 837 height 471
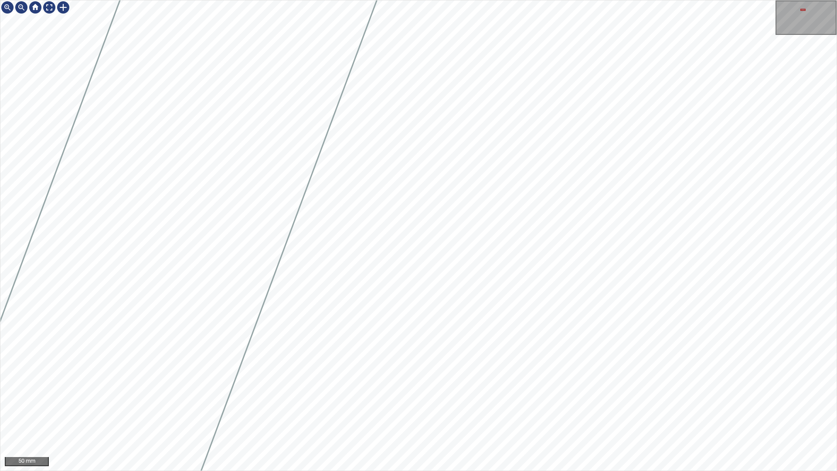
click at [608, 0] on div "50 mm" at bounding box center [418, 235] width 837 height 471
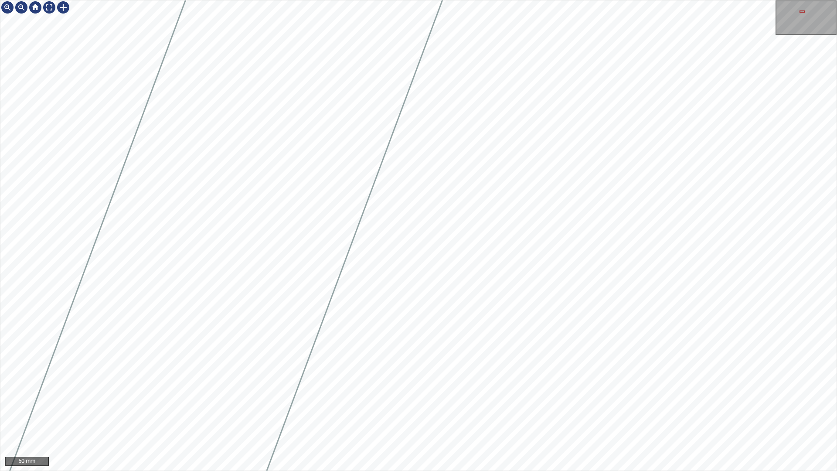
click at [563, 0] on div "50 mm" at bounding box center [418, 235] width 837 height 471
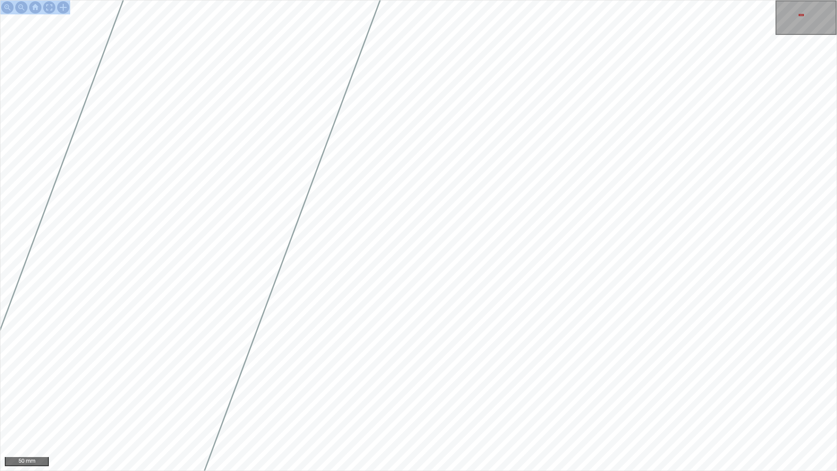
click at [555, 121] on div "50 mm" at bounding box center [418, 235] width 837 height 471
click at [522, 0] on div "50 mm" at bounding box center [418, 235] width 837 height 471
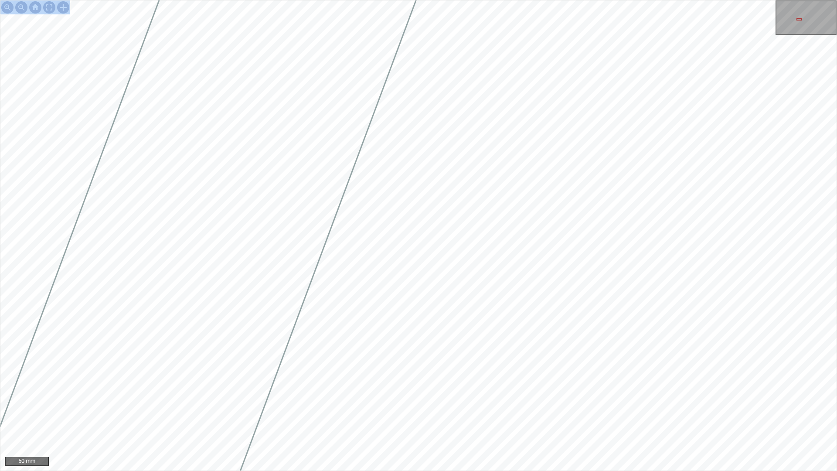
click at [475, 0] on div "50 mm" at bounding box center [418, 235] width 837 height 471
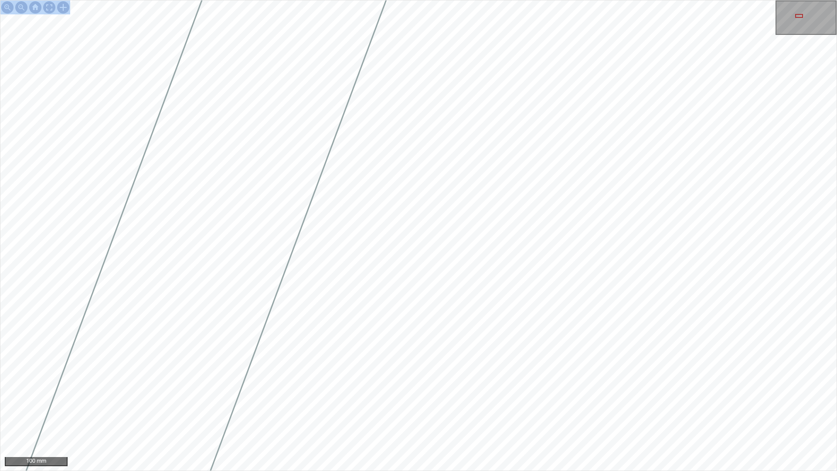
click at [563, 0] on div "100 mm" at bounding box center [418, 235] width 837 height 471
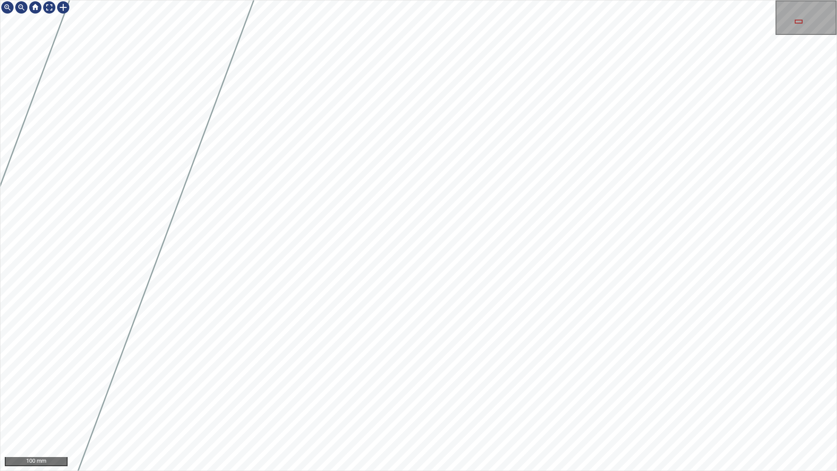
click at [310, 137] on div "100 mm" at bounding box center [418, 235] width 837 height 471
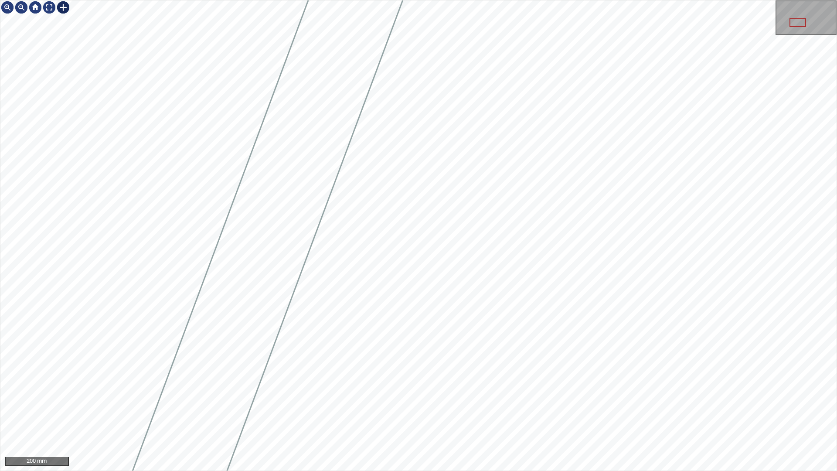
click at [65, 10] on div at bounding box center [63, 7] width 14 height 14
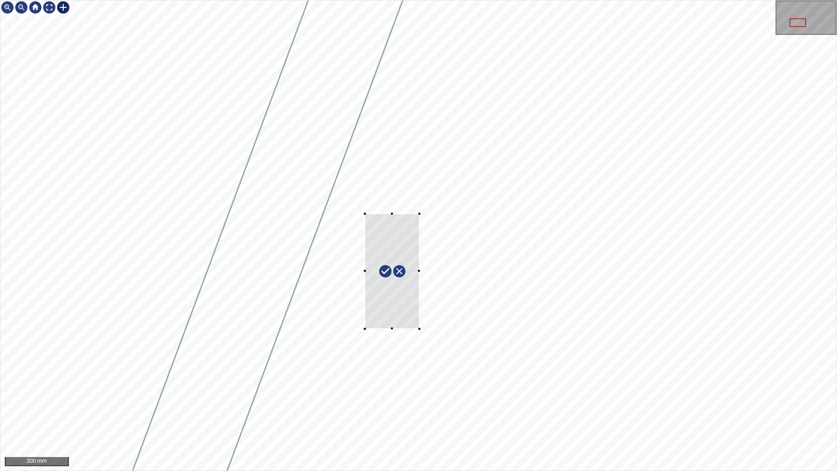
click at [365, 214] on div at bounding box center [418, 235] width 837 height 470
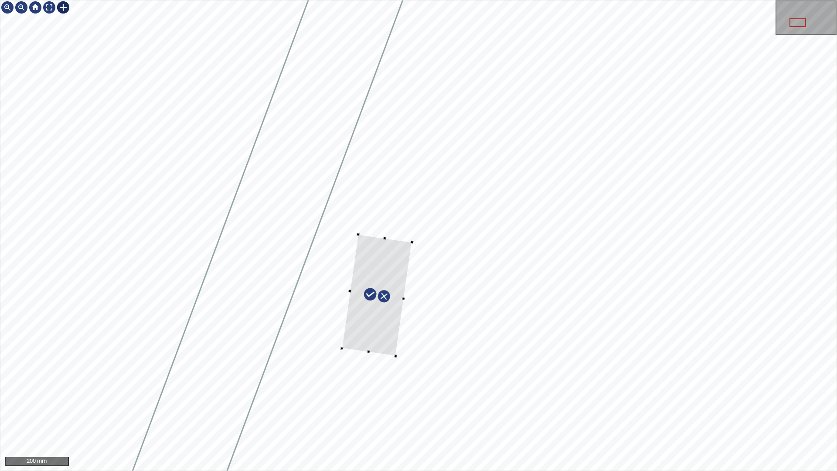
click at [372, 347] on div at bounding box center [377, 295] width 70 height 122
click at [400, 254] on div at bounding box center [375, 290] width 98 height 127
click at [400, 271] on div at bounding box center [377, 292] width 92 height 127
click at [332, 271] on div at bounding box center [418, 235] width 837 height 470
click at [397, 267] on div at bounding box center [372, 294] width 77 height 122
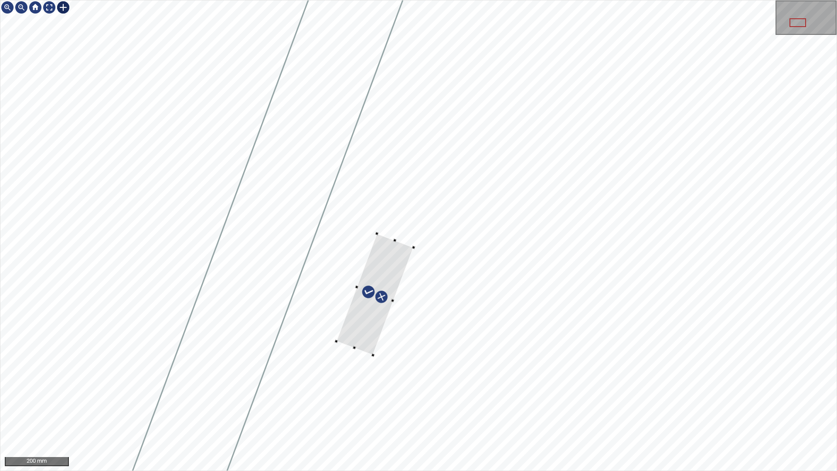
click at [400, 267] on div at bounding box center [374, 294] width 77 height 122
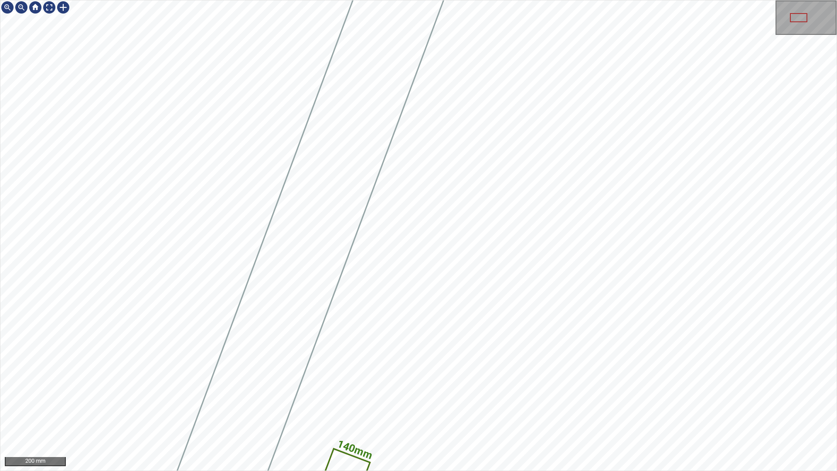
click at [679, 400] on div "140mm 411mm 200 mm" at bounding box center [418, 235] width 837 height 471
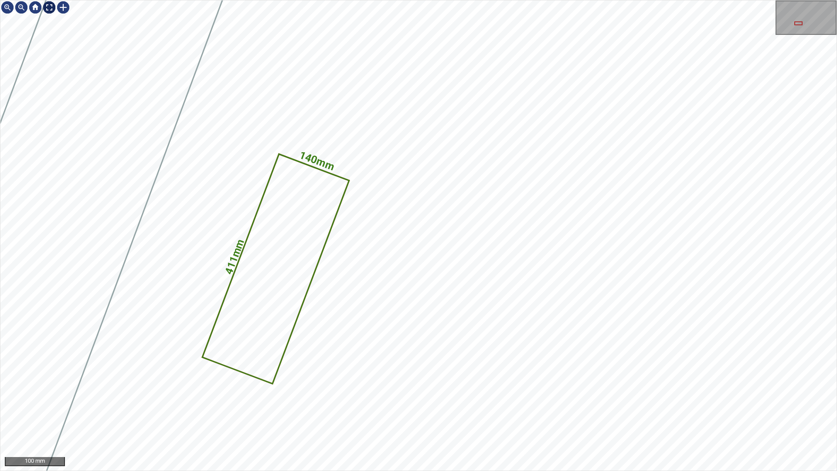
click at [46, 6] on div at bounding box center [49, 7] width 14 height 14
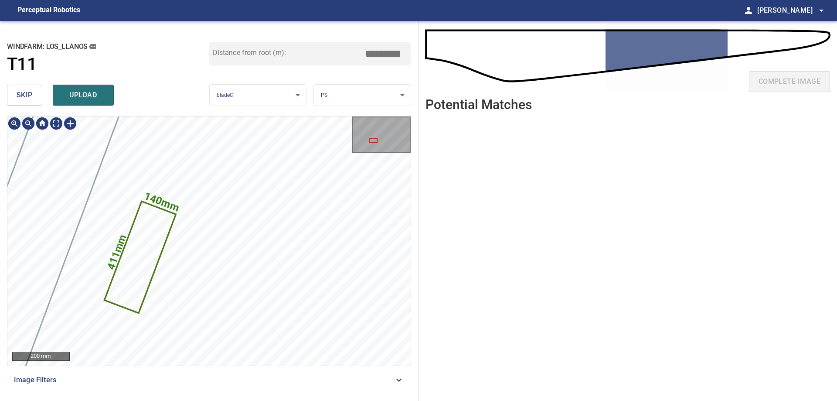
click at [137, 242] on icon at bounding box center [140, 257] width 70 height 110
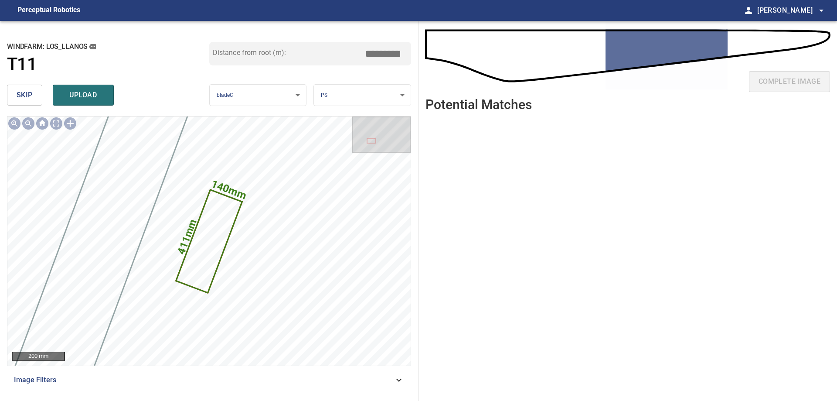
drag, startPoint x: 392, startPoint y: 54, endPoint x: 472, endPoint y: 31, distance: 82.7
click at [456, 37] on div "**********" at bounding box center [418, 211] width 837 height 380
drag, startPoint x: 389, startPoint y: 54, endPoint x: 412, endPoint y: 48, distance: 23.4
click at [412, 48] on div "**********" at bounding box center [209, 211] width 419 height 380
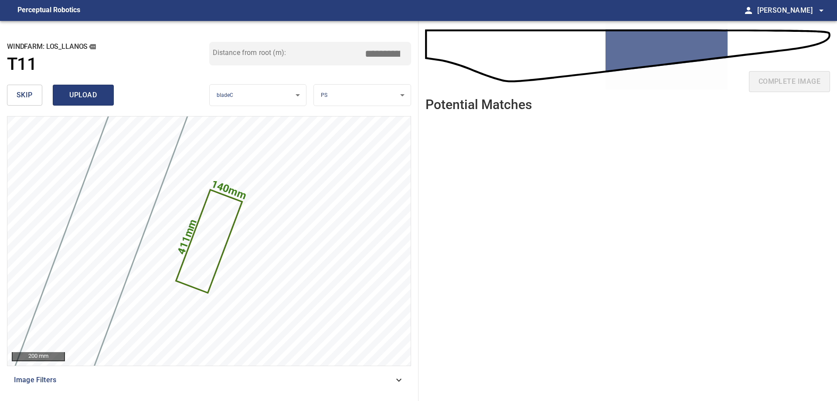
type input "*****"
click at [105, 91] on button "upload" at bounding box center [83, 95] width 61 height 21
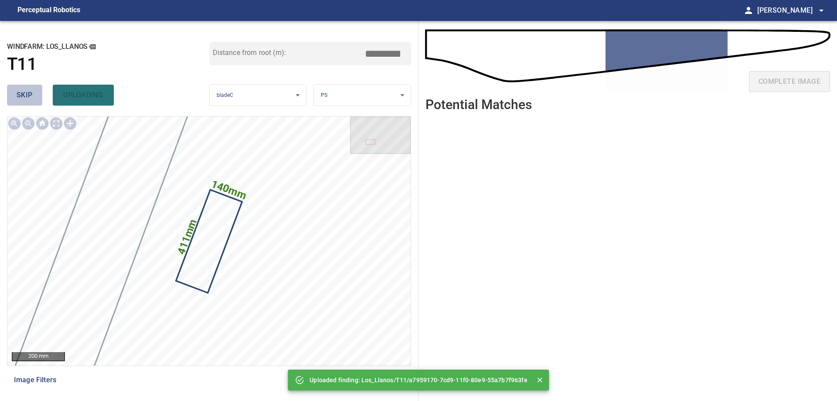
drag, startPoint x: 20, startPoint y: 99, endPoint x: 55, endPoint y: 107, distance: 36.8
click at [22, 98] on span "skip" at bounding box center [25, 95] width 16 height 12
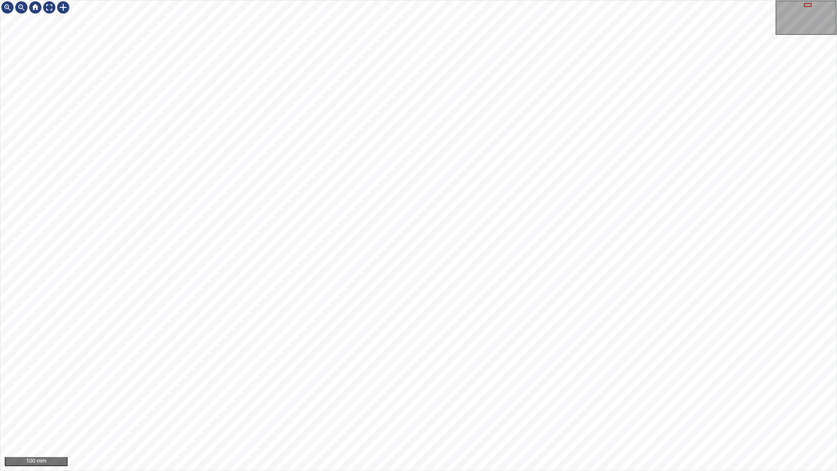
click at [712, 0] on div "100 mm" at bounding box center [418, 235] width 837 height 471
click at [578, 400] on div "100 mm" at bounding box center [418, 235] width 837 height 471
click at [505, 400] on div "100 mm" at bounding box center [418, 235] width 837 height 471
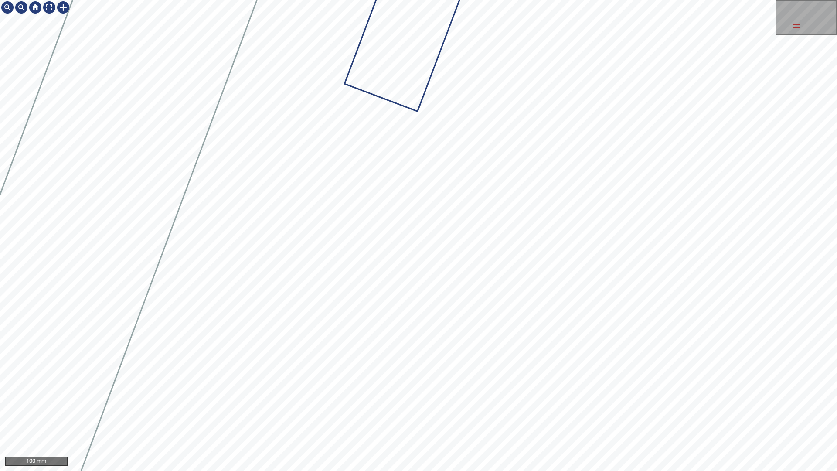
click at [544, 400] on div "100 mm" at bounding box center [418, 235] width 837 height 471
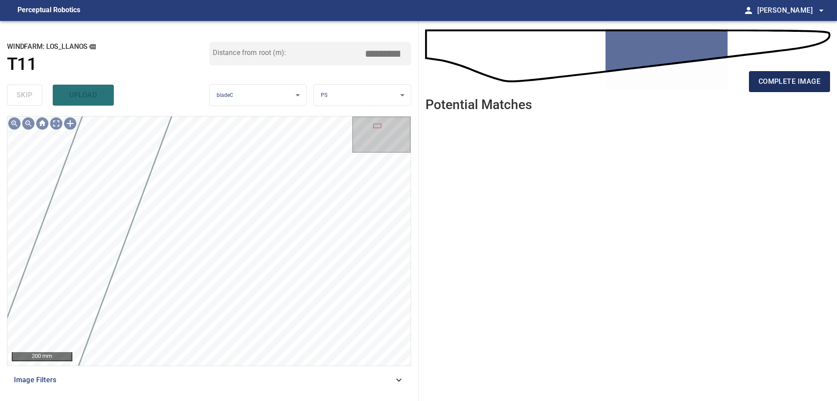
click at [810, 92] on button "complete image" at bounding box center [789, 81] width 81 height 21
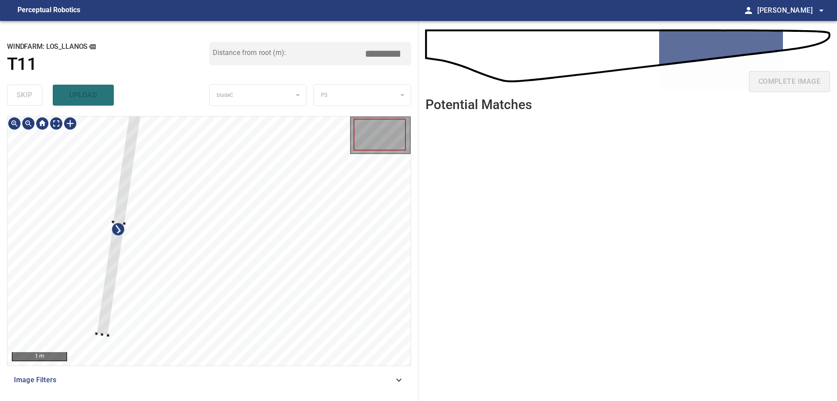
click at [99, 276] on div at bounding box center [208, 240] width 403 height 249
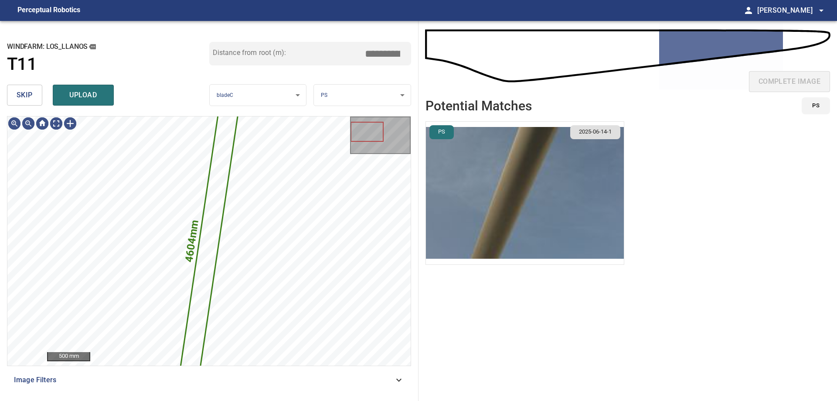
click at [39, 98] on button "skip" at bounding box center [24, 95] width 35 height 21
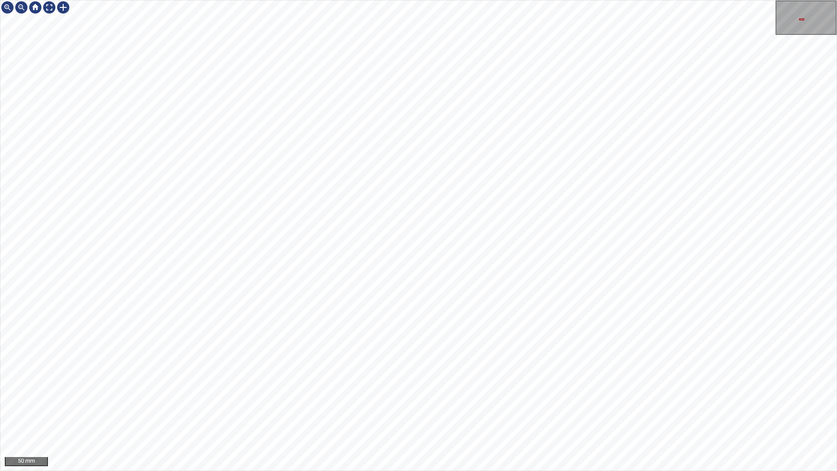
click at [490, 471] on div "50 mm" at bounding box center [418, 235] width 837 height 471
click at [53, 9] on div at bounding box center [49, 7] width 14 height 14
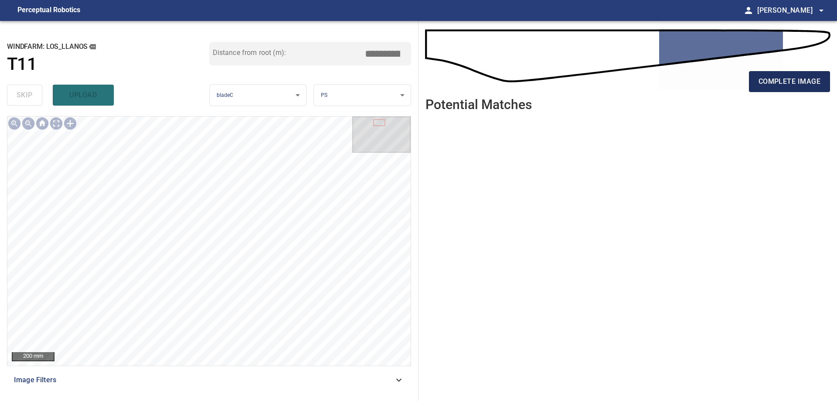
click at [820, 84] on span "complete image" at bounding box center [790, 81] width 62 height 12
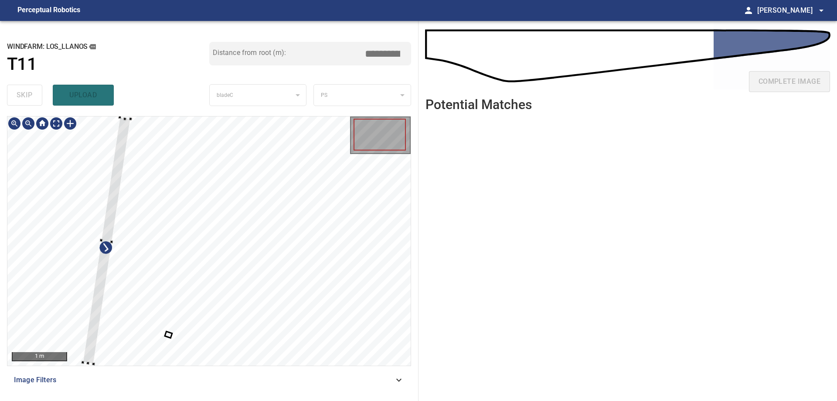
click at [96, 277] on div at bounding box center [106, 240] width 48 height 246
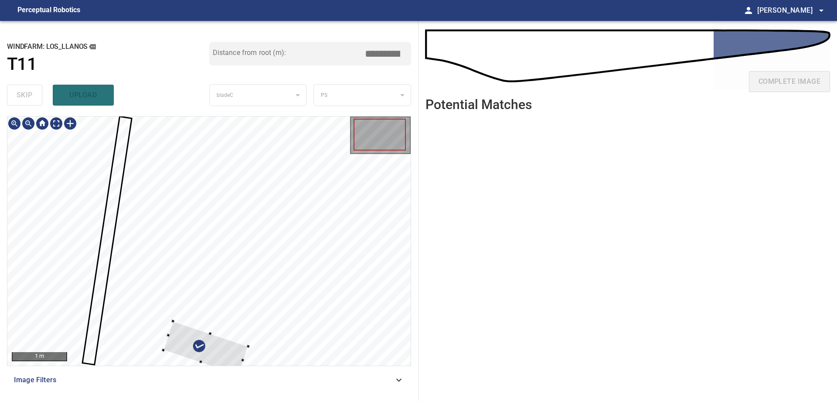
click at [314, 253] on div at bounding box center [208, 240] width 403 height 249
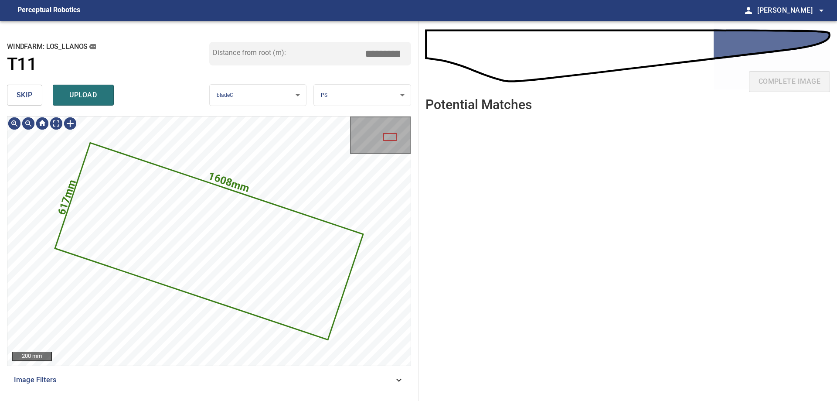
click at [29, 98] on span "skip" at bounding box center [25, 95] width 16 height 12
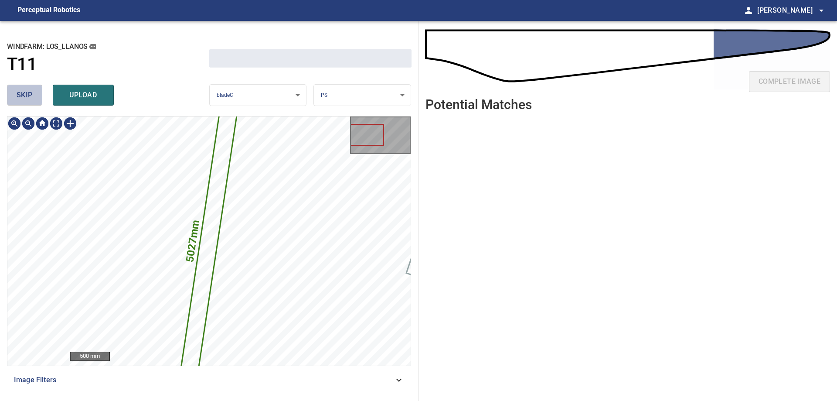
click at [29, 98] on span "skip" at bounding box center [25, 95] width 16 height 12
click at [29, 98] on div "skip upload" at bounding box center [108, 95] width 202 height 28
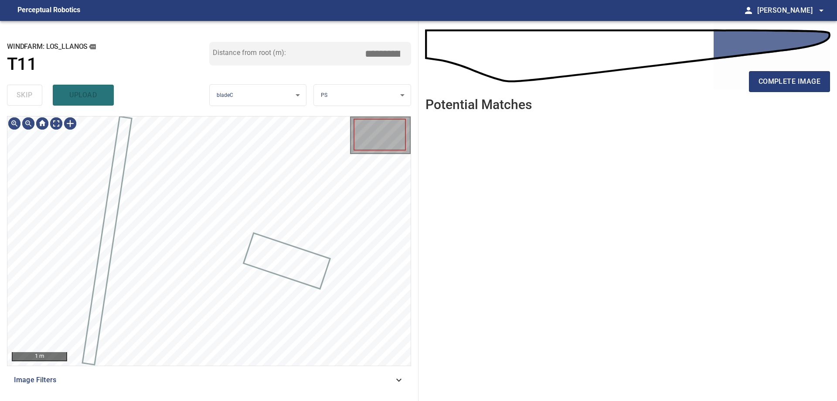
click at [29, 98] on div "skip upload" at bounding box center [108, 95] width 202 height 28
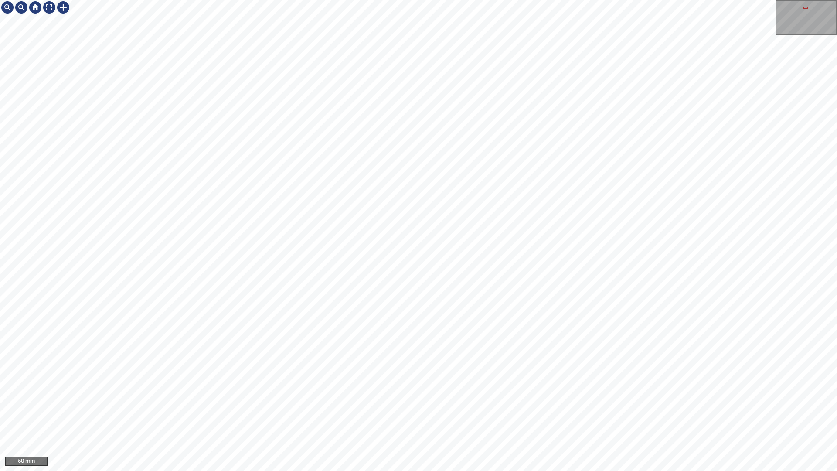
click at [449, 471] on div "50 mm" at bounding box center [418, 235] width 837 height 471
click at [413, 471] on div "50 mm" at bounding box center [418, 235] width 837 height 471
click at [635, 471] on div "50 mm" at bounding box center [418, 235] width 837 height 471
click at [528, 471] on div "50 mm" at bounding box center [418, 235] width 837 height 471
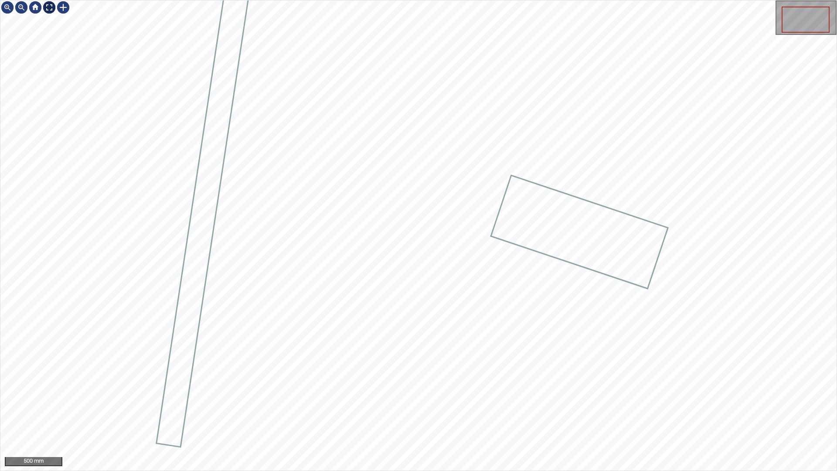
click at [52, 9] on div at bounding box center [49, 7] width 14 height 14
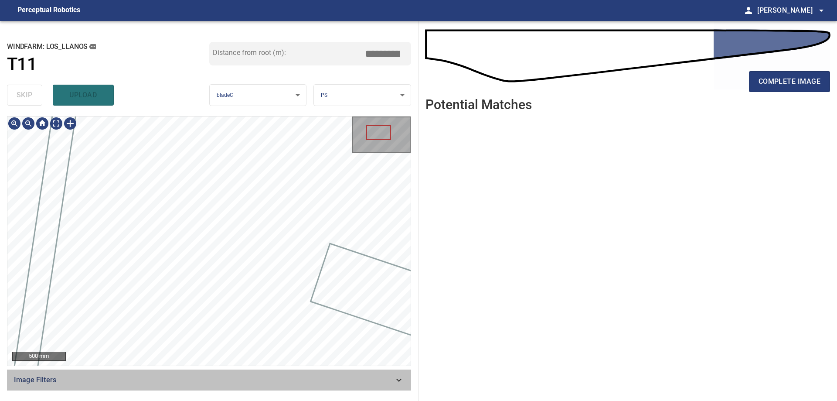
click at [293, 388] on div "Image Filters" at bounding box center [209, 379] width 404 height 21
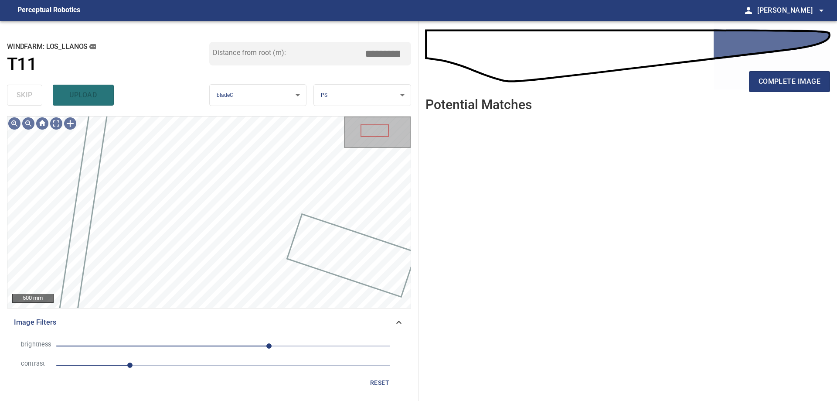
click at [202, 368] on span "1.1" at bounding box center [223, 365] width 334 height 12
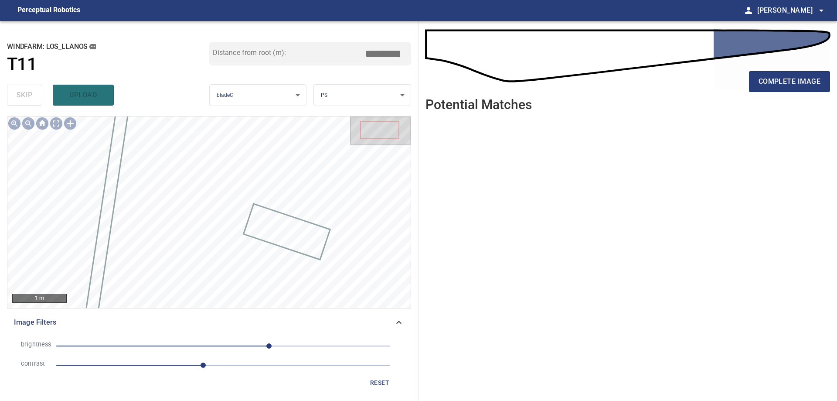
drag, startPoint x: 161, startPoint y: 346, endPoint x: 184, endPoint y: 346, distance: 22.7
click at [162, 346] on span "70" at bounding box center [223, 346] width 334 height 12
drag, startPoint x: 184, startPoint y: 346, endPoint x: 192, endPoint y: 346, distance: 8.3
click at [185, 346] on span "-60" at bounding box center [223, 346] width 334 height 12
drag, startPoint x: 192, startPoint y: 346, endPoint x: 198, endPoint y: 346, distance: 5.7
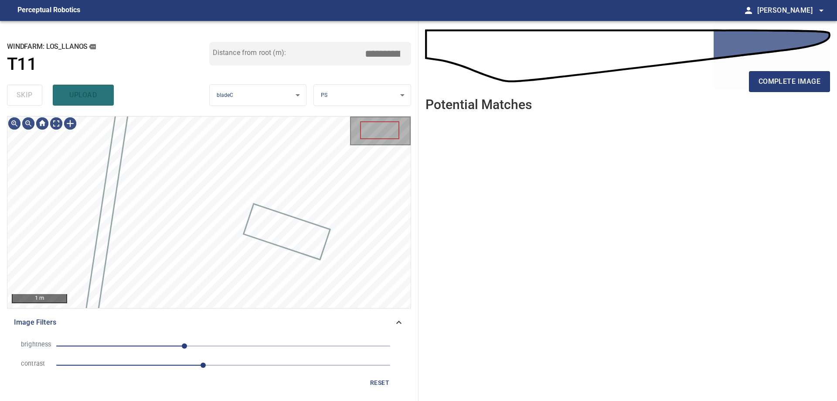
click at [187, 346] on span "-59" at bounding box center [184, 345] width 5 height 5
click at [209, 345] on span "-45" at bounding box center [223, 346] width 334 height 12
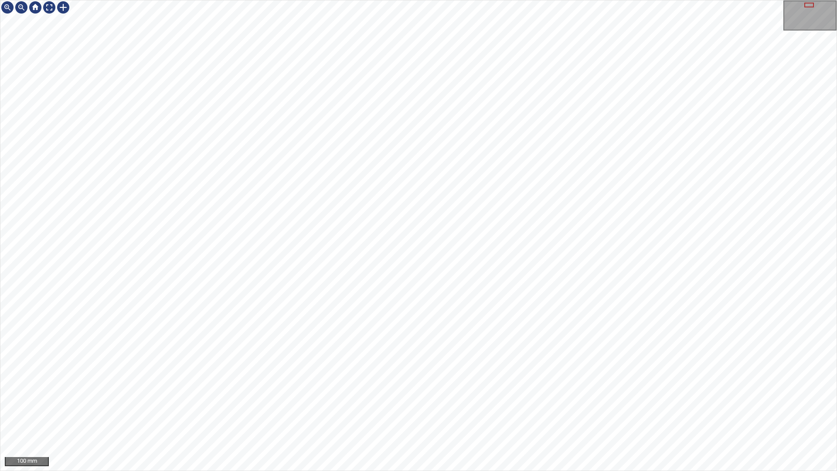
click at [475, 471] on div "100 mm" at bounding box center [418, 235] width 837 height 471
click at [383, 471] on div "100 mm" at bounding box center [418, 235] width 837 height 471
click at [536, 0] on div "100 mm" at bounding box center [418, 235] width 837 height 471
click at [585, 0] on div "100 mm" at bounding box center [418, 235] width 837 height 471
click at [514, 471] on div "100 mm" at bounding box center [418, 235] width 837 height 471
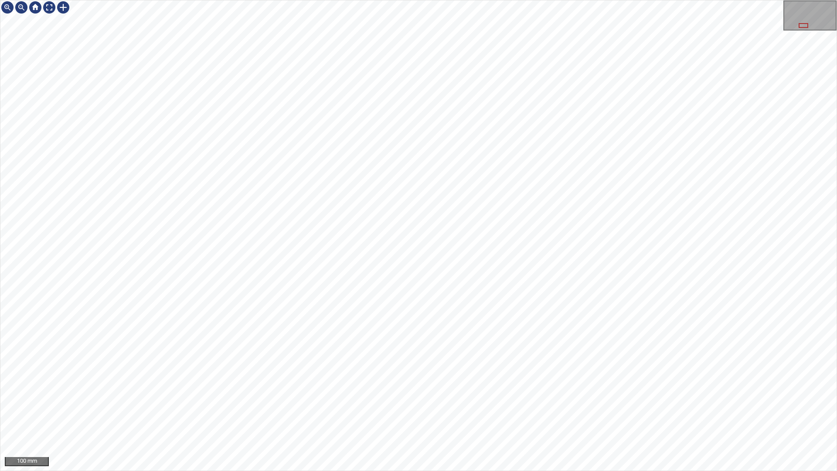
click at [527, 0] on div "100 mm" at bounding box center [418, 235] width 837 height 471
click at [550, 471] on div "100 mm" at bounding box center [418, 235] width 837 height 471
click at [65, 14] on div "100 mm" at bounding box center [418, 235] width 837 height 470
click at [64, 14] on div at bounding box center [63, 7] width 14 height 14
click at [255, 195] on div at bounding box center [418, 235] width 837 height 470
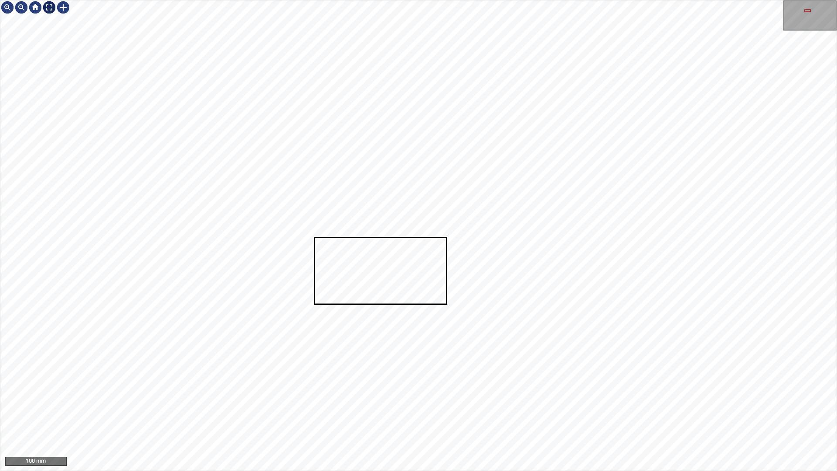
click at [43, 7] on div at bounding box center [49, 7] width 14 height 14
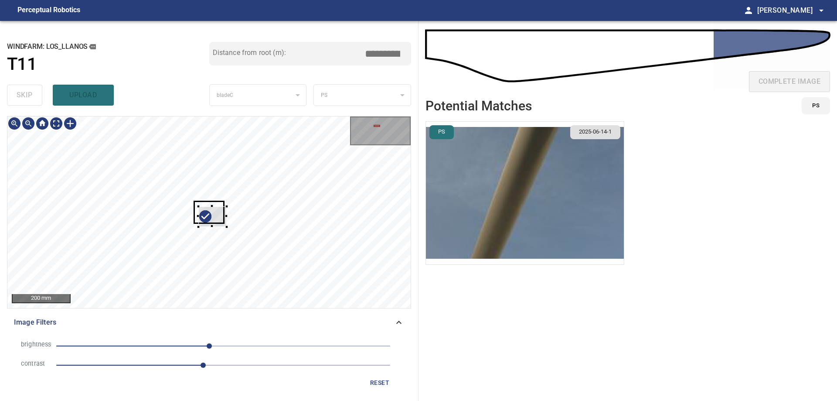
click at [218, 213] on div at bounding box center [212, 216] width 29 height 21
click at [170, 195] on div at bounding box center [184, 205] width 29 height 21
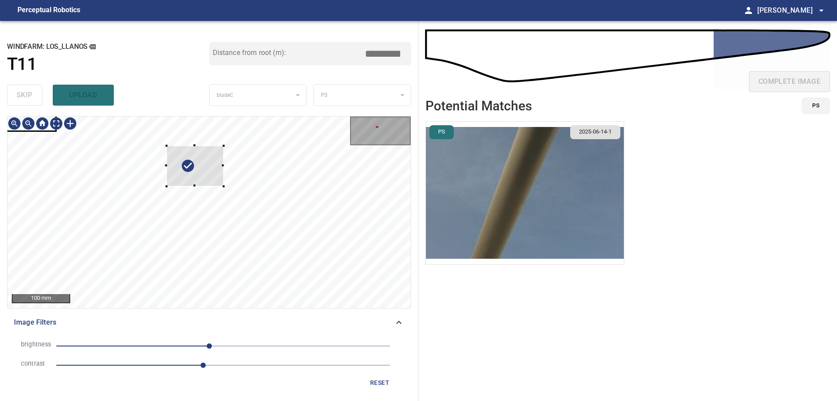
click at [214, 153] on div at bounding box center [195, 166] width 57 height 41
click at [215, 156] on div at bounding box center [214, 156] width 3 height 3
click at [205, 161] on div at bounding box center [191, 168] width 48 height 30
click at [212, 173] on div at bounding box center [193, 168] width 48 height 33
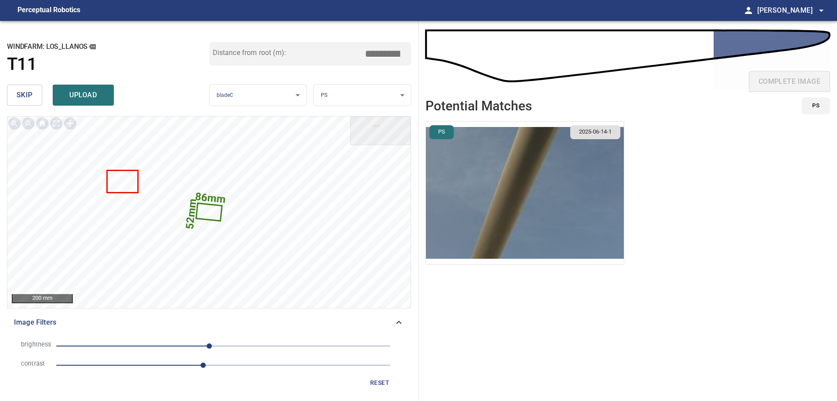
drag, startPoint x: 376, startPoint y: 54, endPoint x: 487, endPoint y: 55, distance: 110.8
click at [461, 55] on div "**********" at bounding box center [418, 211] width 837 height 380
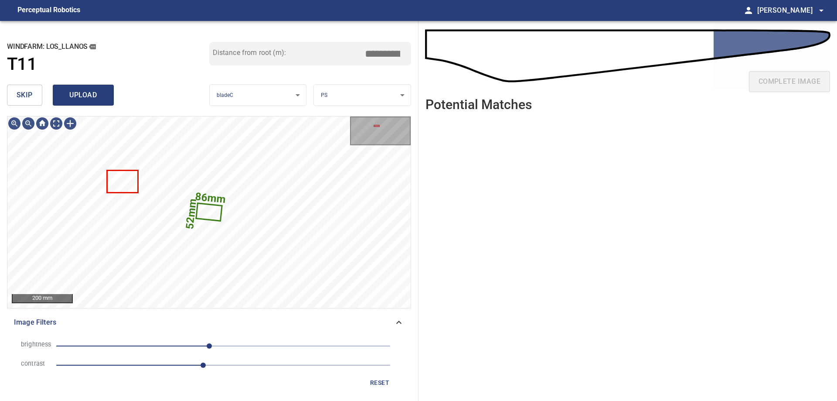
type input "*****"
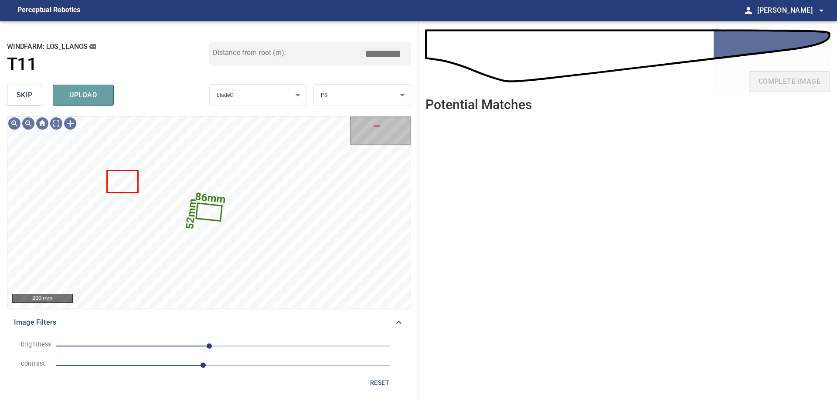
drag, startPoint x: 90, startPoint y: 99, endPoint x: 58, endPoint y: 99, distance: 31.4
click at [89, 99] on span "upload" at bounding box center [83, 95] width 42 height 12
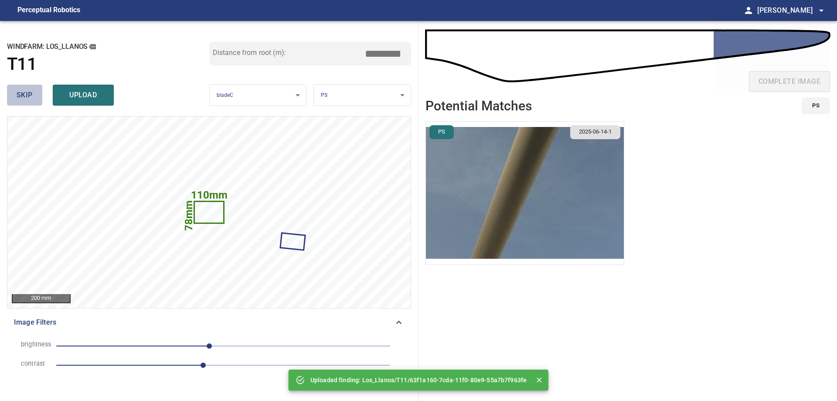
click at [32, 91] on span "skip" at bounding box center [25, 95] width 16 height 12
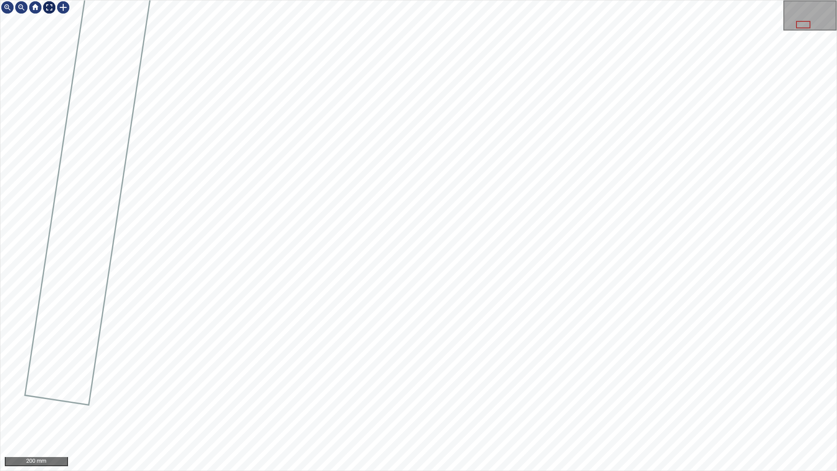
click at [49, 11] on div at bounding box center [49, 7] width 14 height 14
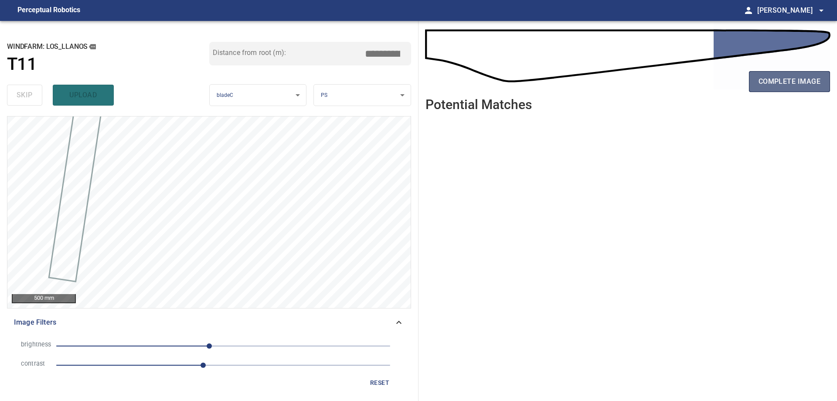
click at [820, 87] on span "complete image" at bounding box center [790, 81] width 62 height 12
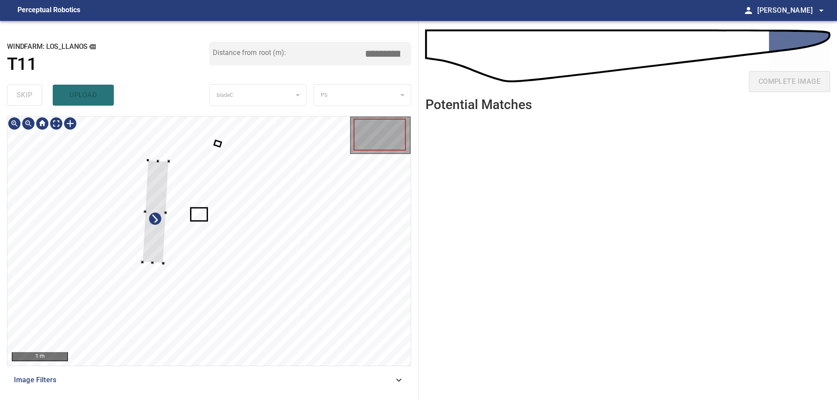
click at [139, 256] on div at bounding box center [208, 240] width 403 height 249
click at [164, 278] on div at bounding box center [208, 240] width 403 height 249
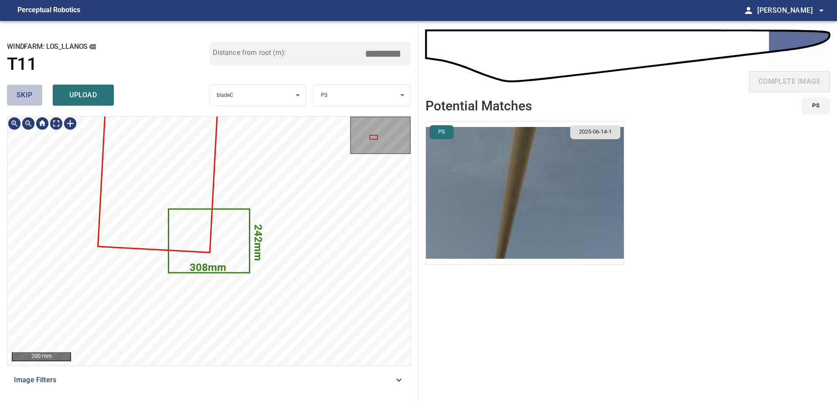
click at [30, 90] on span "skip" at bounding box center [25, 95] width 16 height 12
click at [28, 91] on span "skip" at bounding box center [25, 95] width 16 height 12
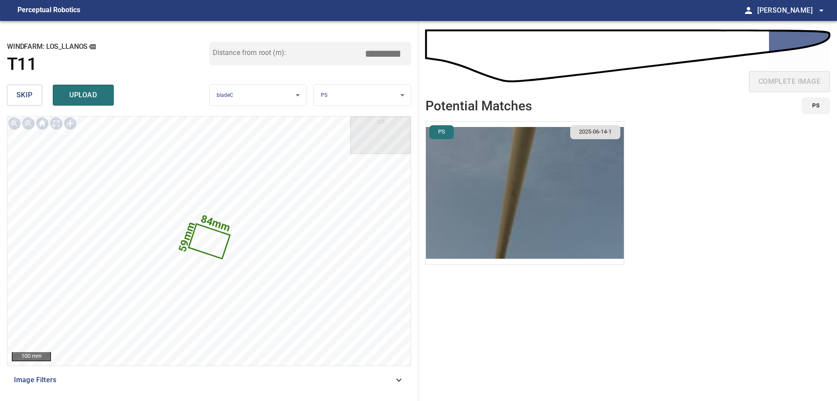
drag, startPoint x: 396, startPoint y: 55, endPoint x: 435, endPoint y: 63, distance: 40.2
click at [434, 55] on div "**********" at bounding box center [418, 211] width 837 height 380
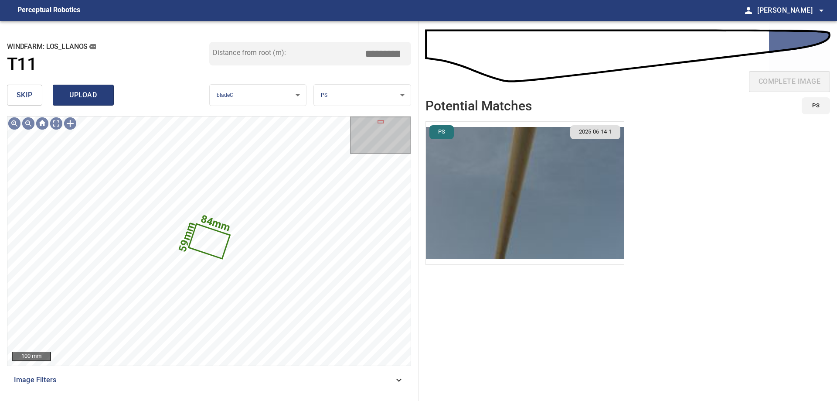
type input "*****"
click at [71, 104] on button "upload" at bounding box center [83, 95] width 61 height 21
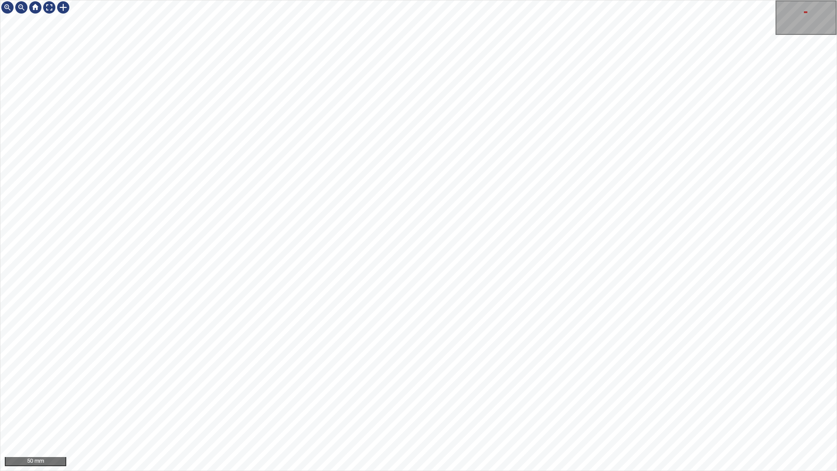
click at [465, 471] on div "50 mm" at bounding box center [418, 235] width 837 height 471
click at [626, 471] on div "50 mm" at bounding box center [418, 235] width 837 height 471
click at [304, 471] on div "50 mm" at bounding box center [418, 235] width 837 height 471
click at [47, 8] on div at bounding box center [49, 7] width 14 height 14
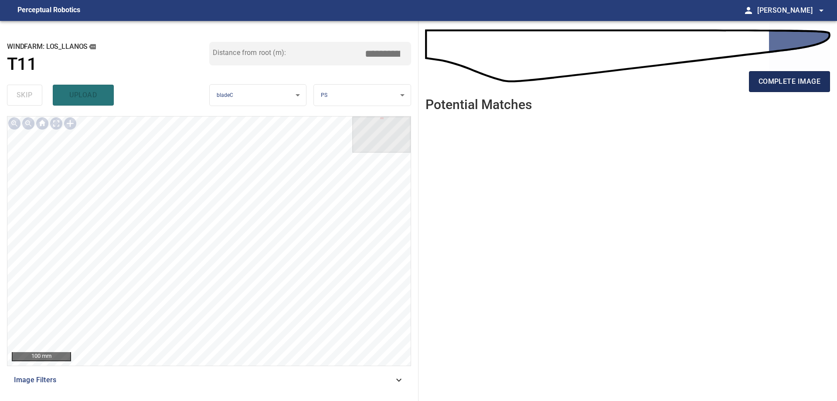
click at [810, 87] on span "complete image" at bounding box center [790, 81] width 62 height 12
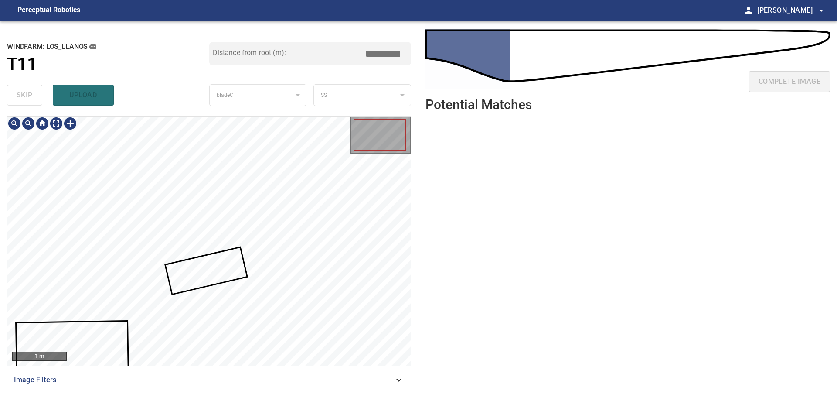
click at [209, 256] on div at bounding box center [208, 240] width 403 height 249
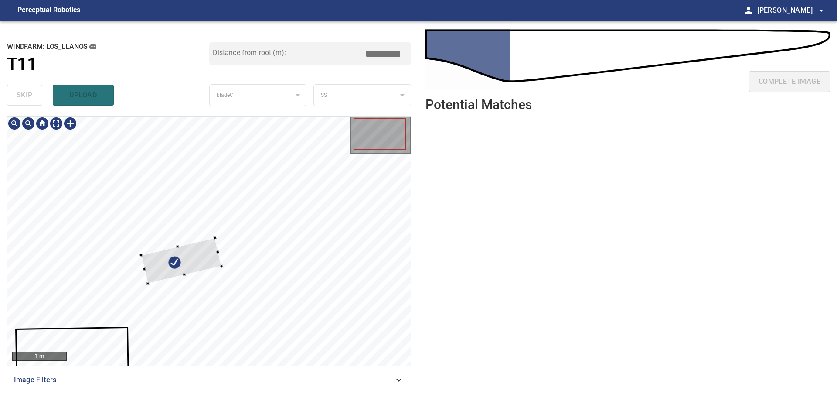
click at [174, 238] on div at bounding box center [181, 261] width 81 height 46
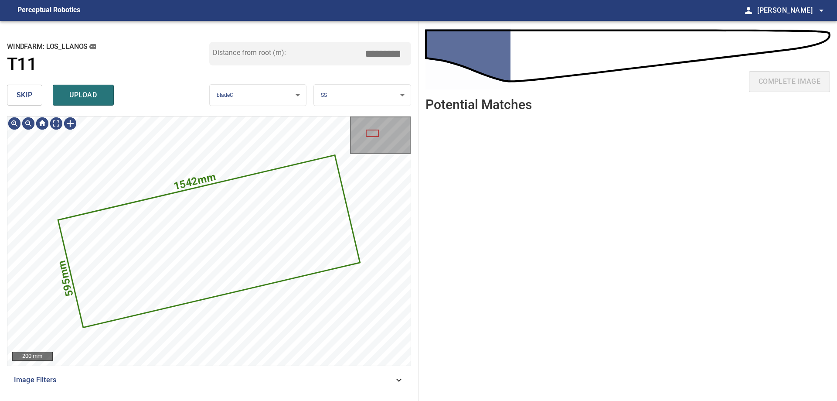
click at [26, 92] on span "skip" at bounding box center [25, 95] width 16 height 12
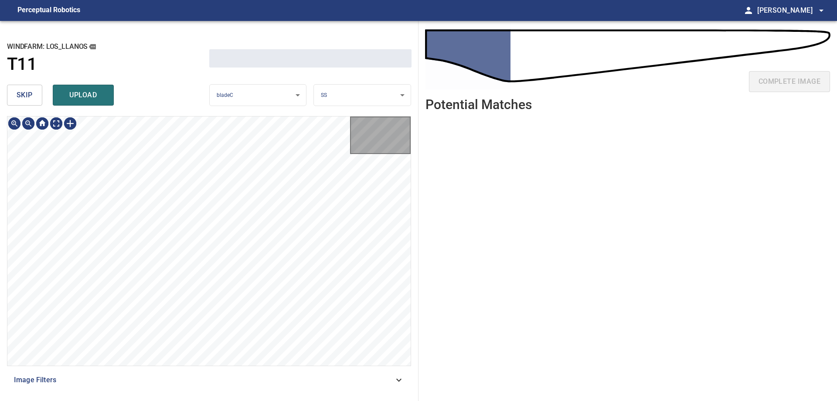
click at [27, 93] on span "skip" at bounding box center [25, 95] width 16 height 12
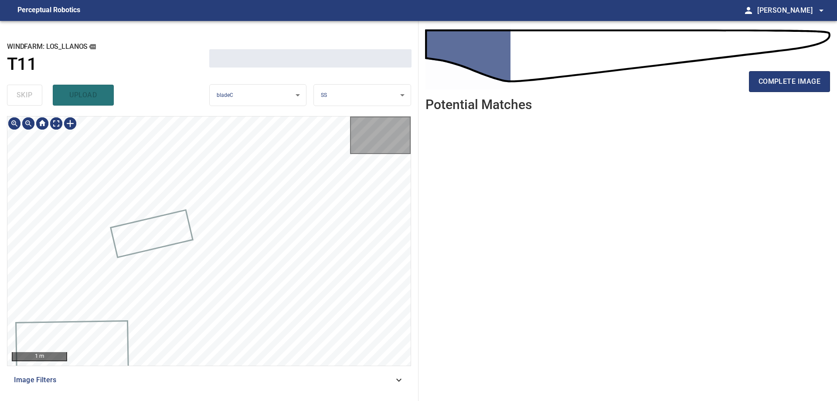
drag, startPoint x: 27, startPoint y: 93, endPoint x: 41, endPoint y: 113, distance: 23.5
click at [28, 94] on div "skip upload" at bounding box center [108, 95] width 202 height 28
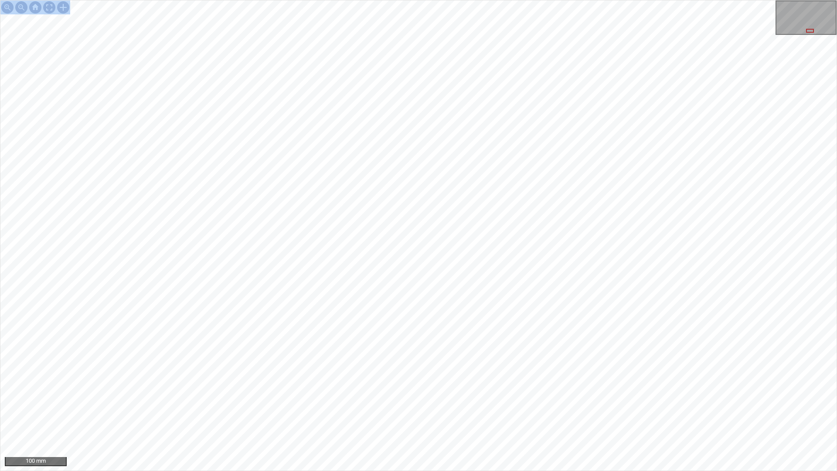
click at [547, 219] on div "100 mm" at bounding box center [418, 235] width 837 height 471
click at [47, 6] on div at bounding box center [49, 7] width 14 height 14
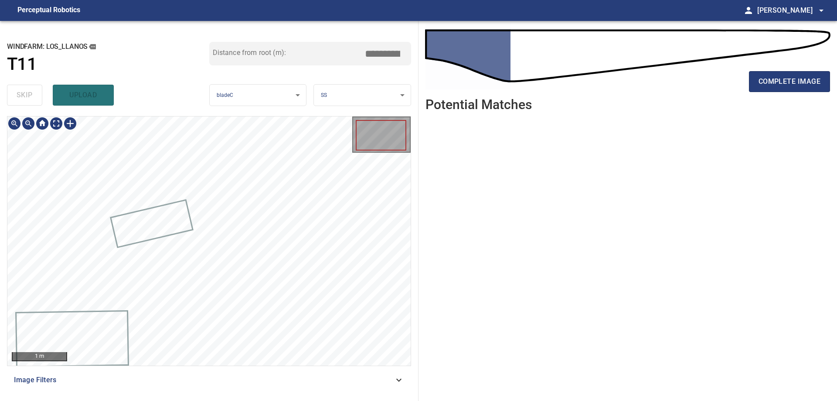
click at [369, 392] on div "1 m Image Filters" at bounding box center [209, 255] width 404 height 278
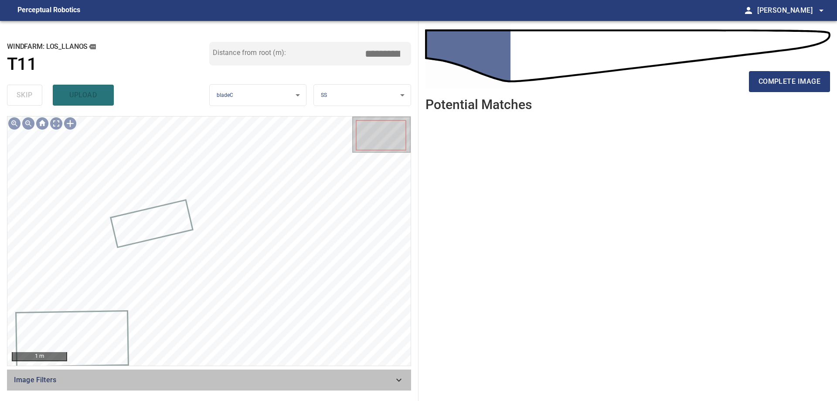
drag, startPoint x: 301, startPoint y: 380, endPoint x: 291, endPoint y: 385, distance: 11.5
click at [301, 381] on span "Image Filters" at bounding box center [204, 380] width 380 height 10
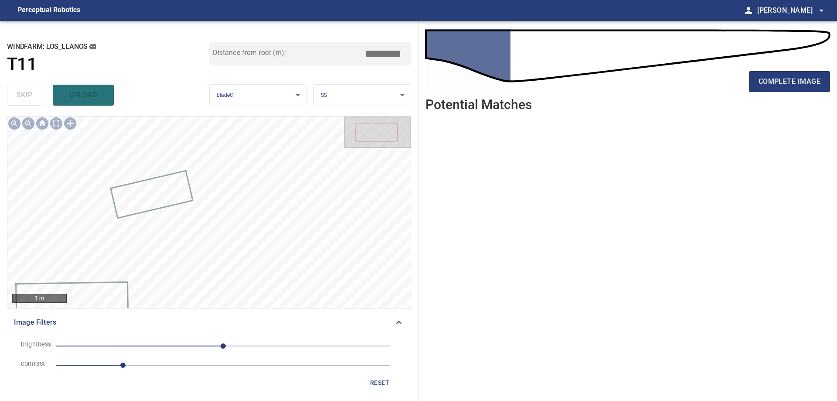
click at [217, 360] on span "1" at bounding box center [223, 365] width 334 height 12
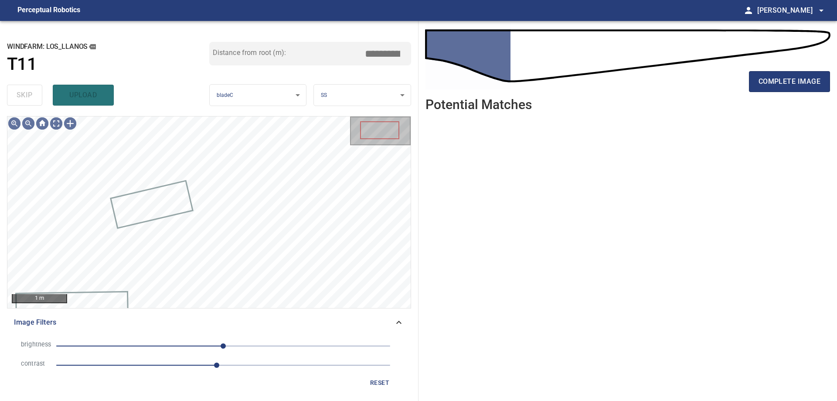
click at [180, 344] on span "0" at bounding box center [223, 346] width 334 height 12
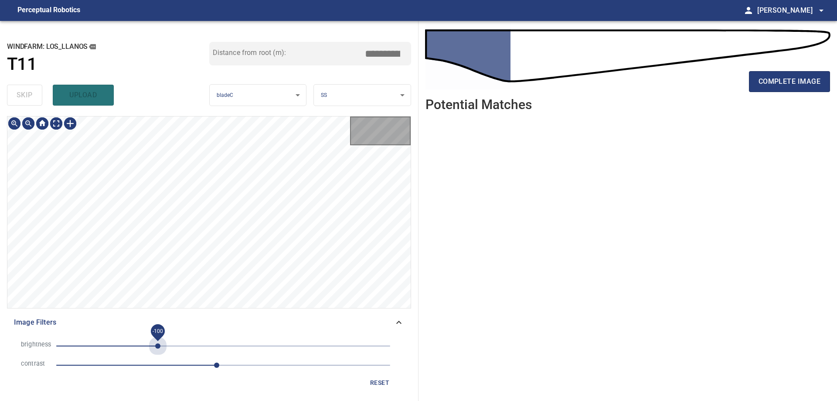
click at [158, 343] on span "-100" at bounding box center [223, 346] width 334 height 12
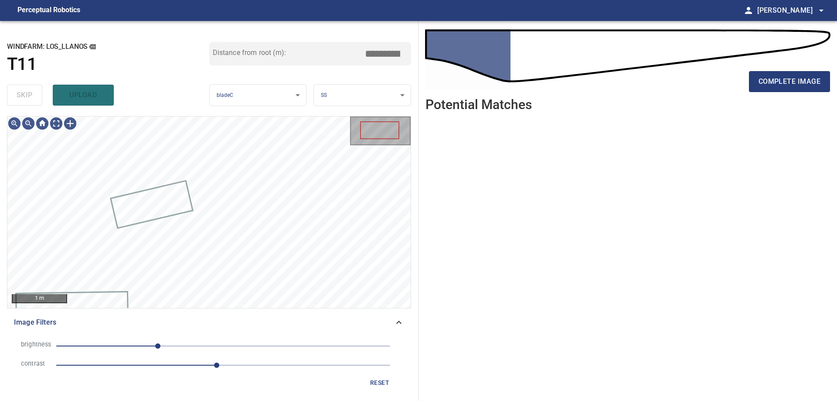
click at [155, 343] on span "-100" at bounding box center [157, 345] width 5 height 5
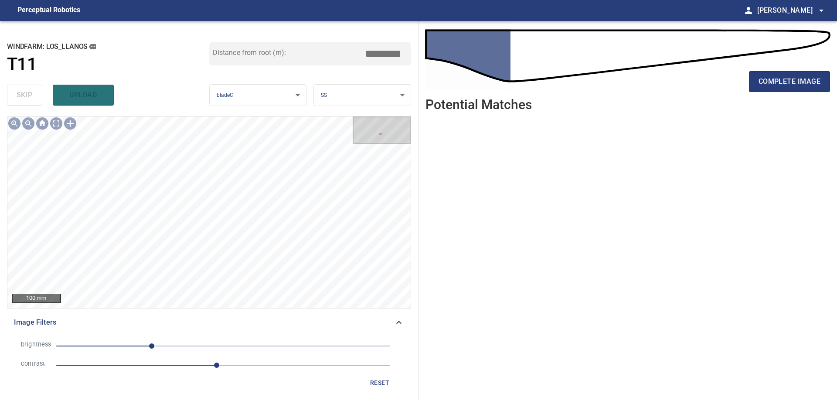
drag, startPoint x: 803, startPoint y: 72, endPoint x: 816, endPoint y: 94, distance: 25.4
click at [810, 87] on button "complete image" at bounding box center [789, 81] width 81 height 21
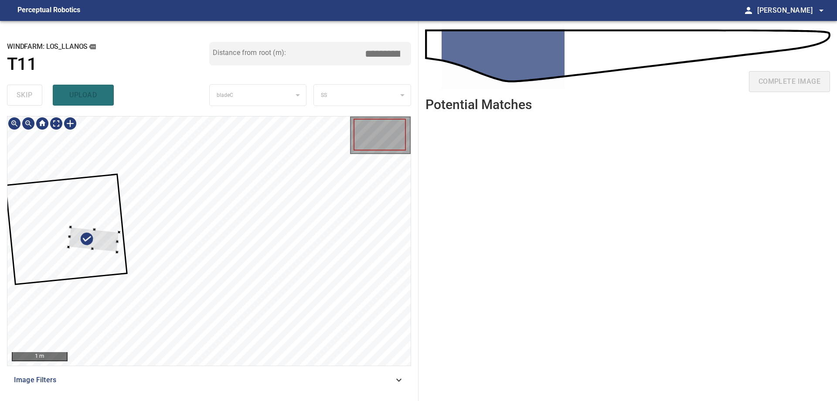
click at [99, 239] on div at bounding box center [93, 239] width 51 height 25
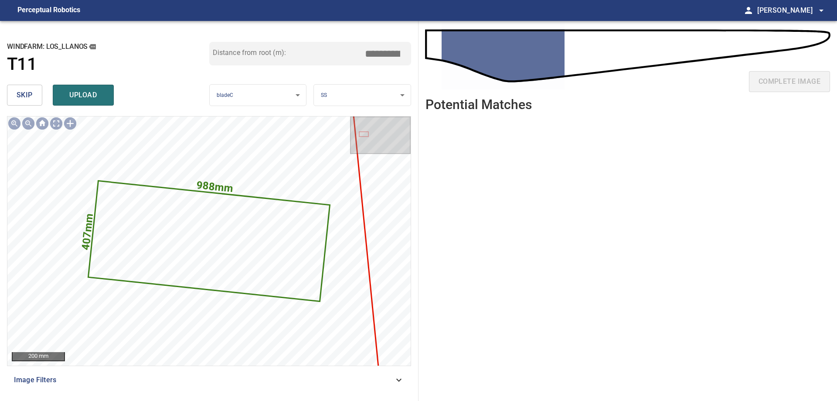
click at [27, 95] on span "skip" at bounding box center [25, 95] width 16 height 12
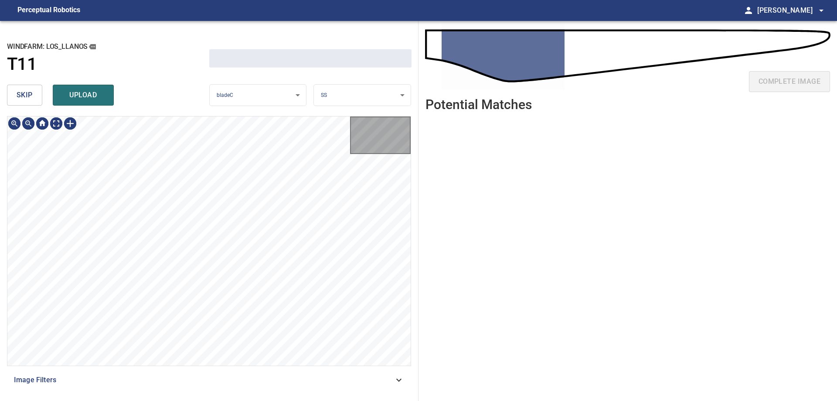
click at [27, 95] on span "skip" at bounding box center [25, 95] width 16 height 12
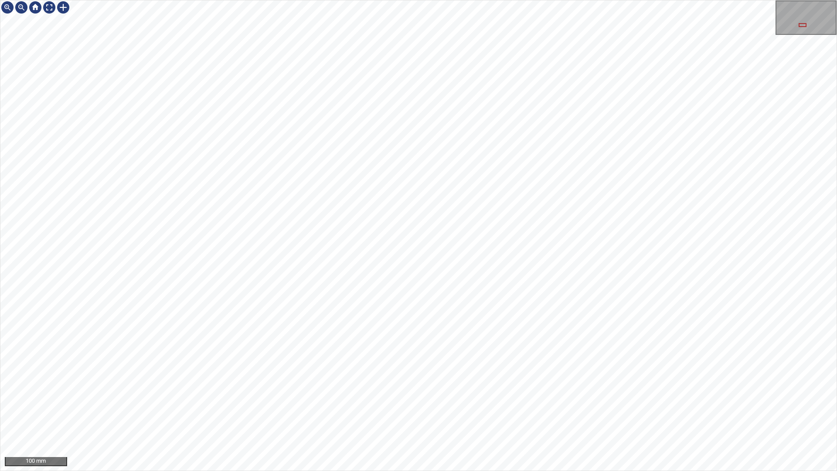
click at [151, 0] on div "100 mm" at bounding box center [418, 235] width 837 height 471
click at [485, 471] on div "200 mm" at bounding box center [418, 235] width 837 height 471
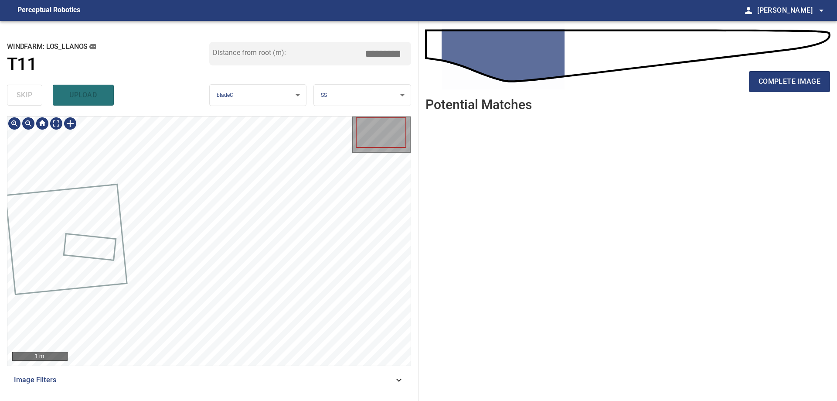
drag, startPoint x: 316, startPoint y: 392, endPoint x: 315, endPoint y: 399, distance: 7.1
click at [316, 393] on div "1 m Image Filters" at bounding box center [209, 255] width 404 height 278
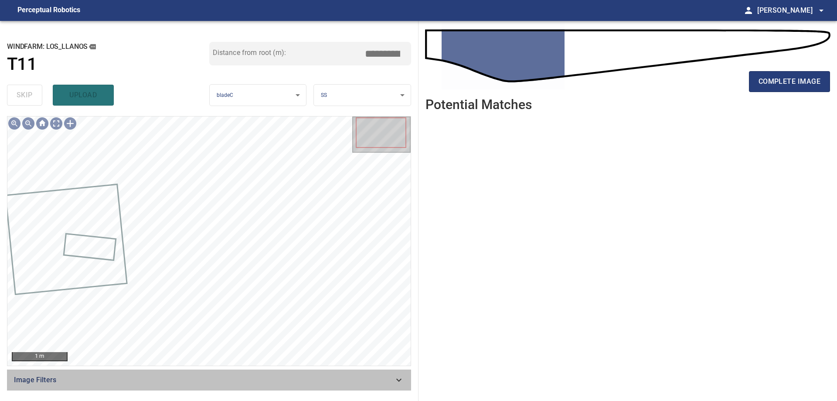
click at [402, 383] on icon at bounding box center [399, 380] width 10 height 10
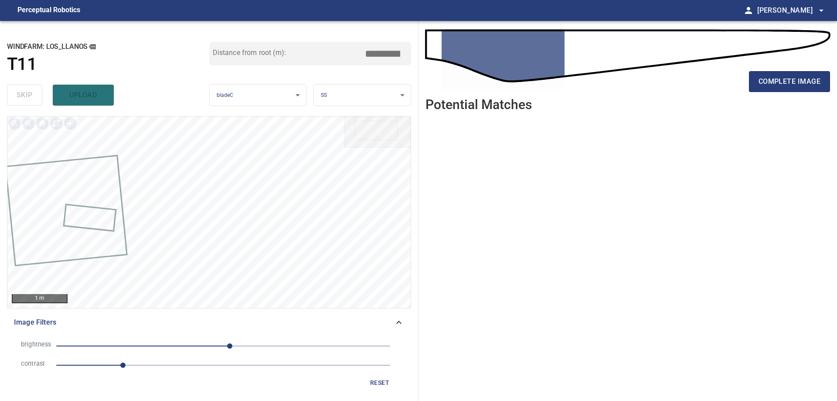
click at [218, 361] on span "1" at bounding box center [223, 365] width 334 height 12
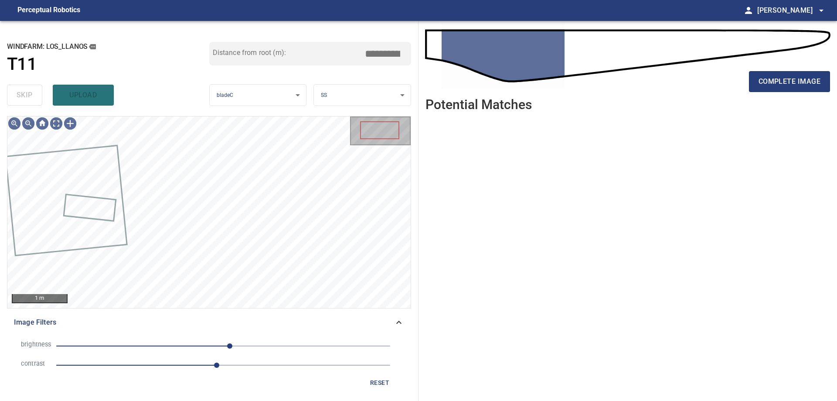
click at [160, 348] on span "10" at bounding box center [223, 346] width 334 height 12
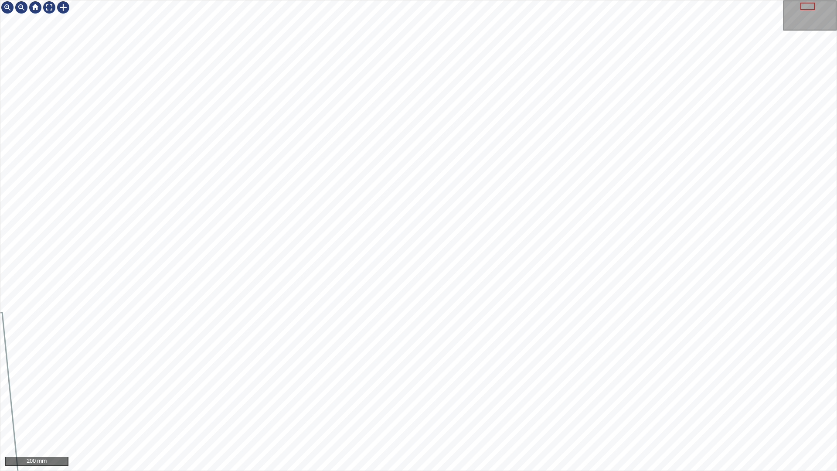
click at [339, 471] on div "200 mm" at bounding box center [418, 235] width 837 height 471
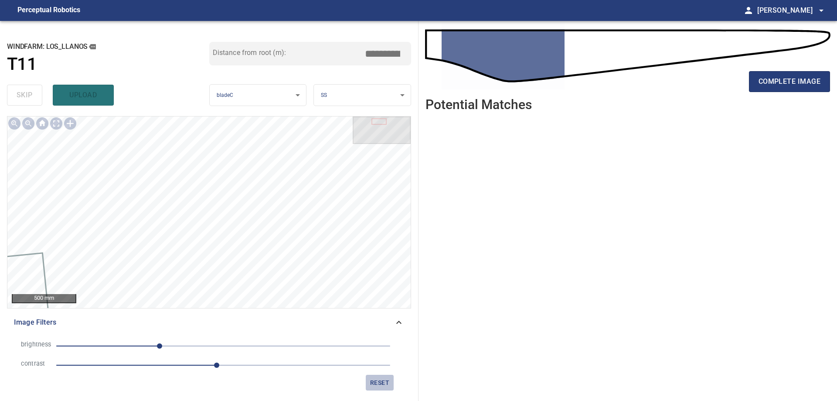
click at [369, 378] on button "reset" at bounding box center [380, 383] width 28 height 16
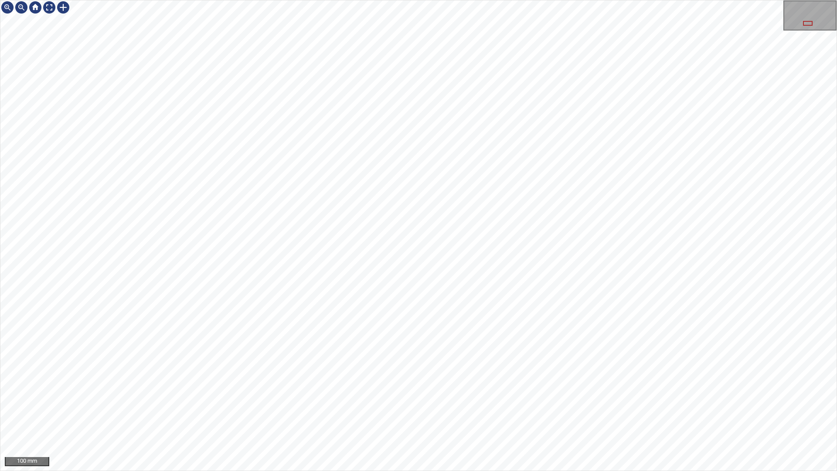
click at [499, 471] on div "100 mm" at bounding box center [418, 235] width 837 height 471
click at [48, 7] on div at bounding box center [49, 7] width 14 height 14
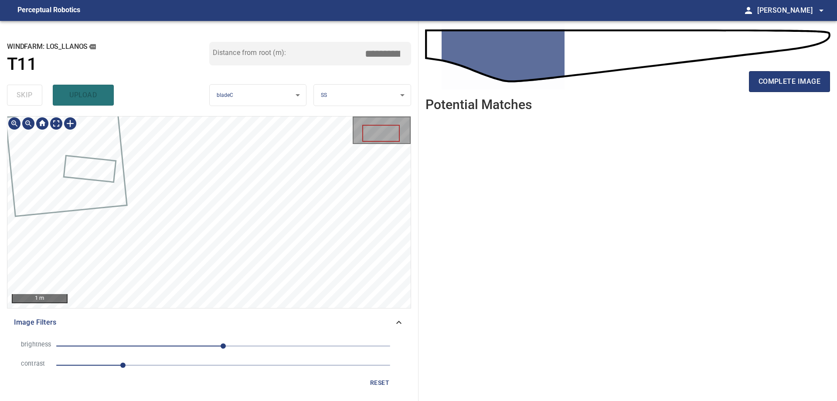
click at [203, 367] on span "1" at bounding box center [223, 365] width 334 height 12
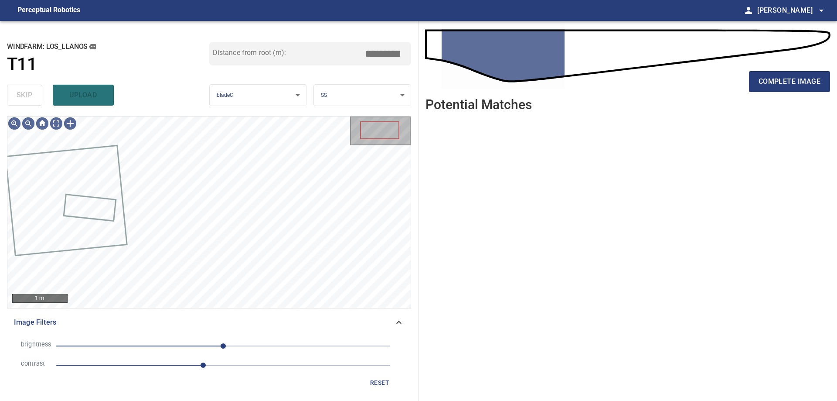
click at [167, 352] on span "0" at bounding box center [223, 346] width 334 height 12
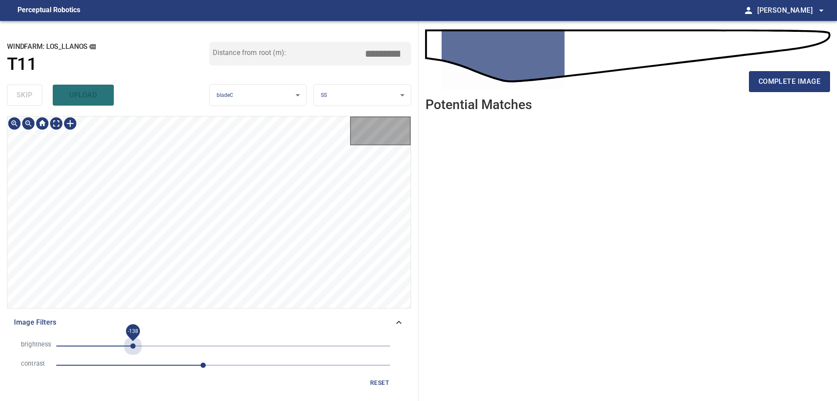
click at [133, 348] on span "-138" at bounding box center [223, 346] width 334 height 12
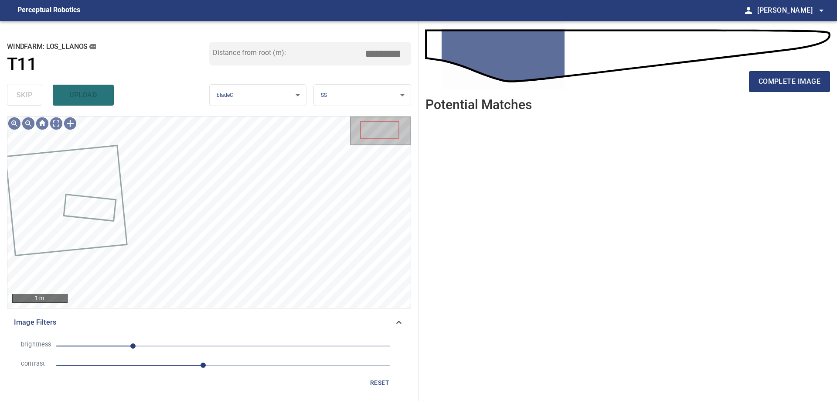
click at [150, 348] on span "-138" at bounding box center [223, 346] width 334 height 12
click at [176, 344] on span "-112" at bounding box center [223, 346] width 334 height 12
click at [157, 344] on span "-73" at bounding box center [223, 346] width 334 height 12
click at [126, 350] on span "-101" at bounding box center [223, 346] width 334 height 12
click at [137, 349] on span "-149" at bounding box center [223, 346] width 334 height 12
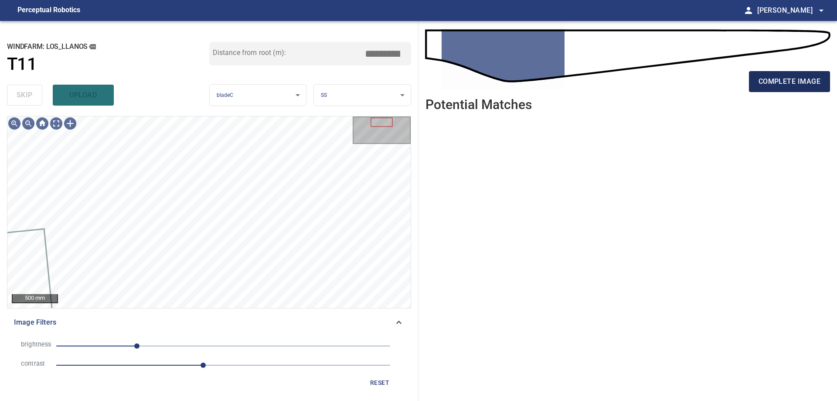
click at [800, 87] on span "complete image" at bounding box center [790, 81] width 62 height 12
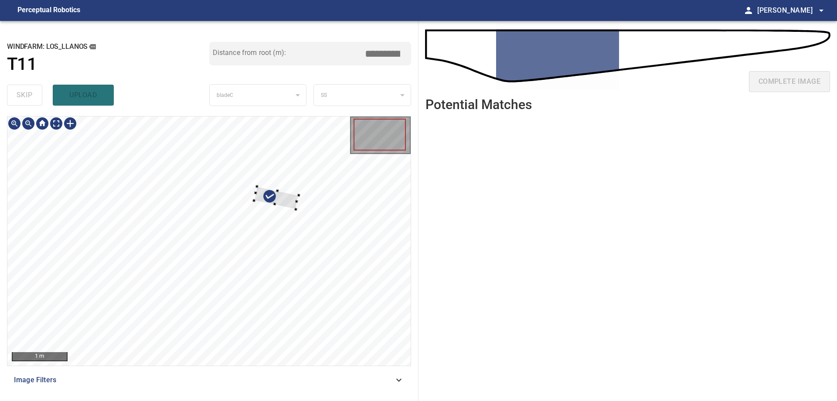
click at [298, 204] on div at bounding box center [276, 197] width 44 height 23
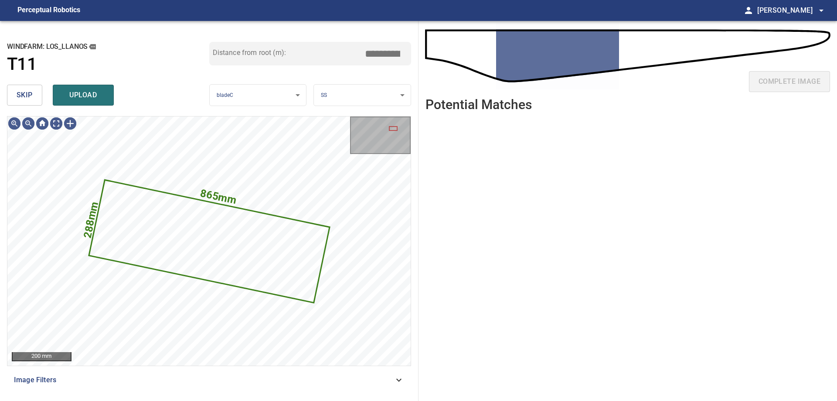
click at [44, 96] on div "skip upload" at bounding box center [108, 95] width 202 height 28
click at [35, 93] on button "skip" at bounding box center [24, 95] width 35 height 21
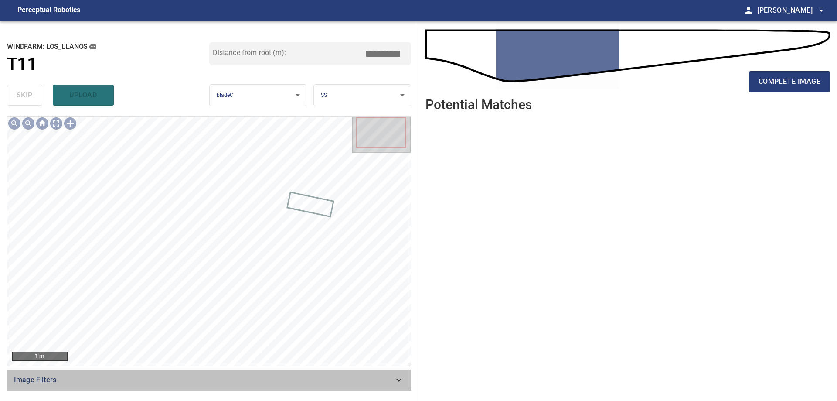
click at [327, 385] on span "Image Filters" at bounding box center [204, 380] width 380 height 10
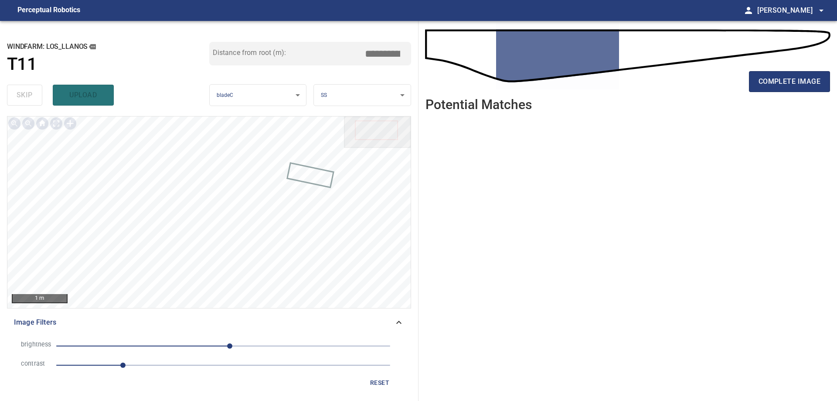
click at [188, 369] on span "1" at bounding box center [223, 365] width 334 height 12
click at [167, 353] on li "brightness 10" at bounding box center [209, 345] width 390 height 19
click at [164, 346] on span "10" at bounding box center [223, 346] width 334 height 12
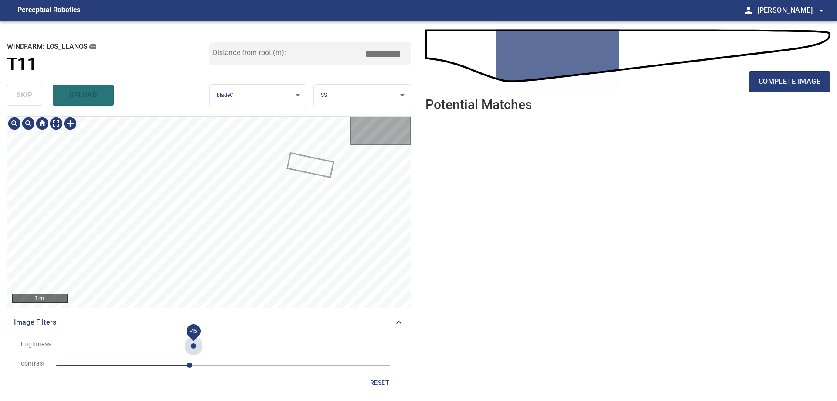
click at [194, 345] on span "-45" at bounding box center [223, 346] width 334 height 12
click at [165, 348] on span "-45" at bounding box center [223, 346] width 334 height 12
click at [167, 370] on span "2" at bounding box center [223, 365] width 334 height 12
click at [150, 364] on span "1.7" at bounding box center [223, 365] width 334 height 12
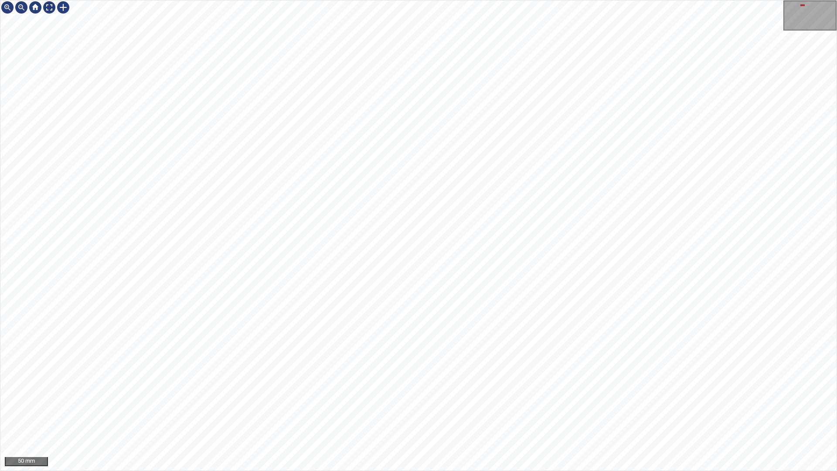
click at [352, 471] on div "50 mm" at bounding box center [418, 235] width 837 height 471
click at [480, 471] on div "100 mm" at bounding box center [418, 235] width 837 height 471
click at [593, 471] on div "100 mm" at bounding box center [418, 235] width 837 height 471
click at [48, 11] on div at bounding box center [49, 7] width 14 height 14
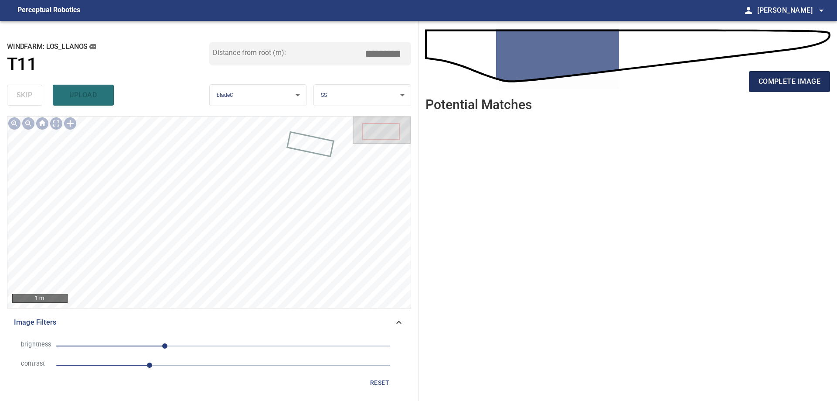
click at [800, 80] on span "complete image" at bounding box center [790, 81] width 62 height 12
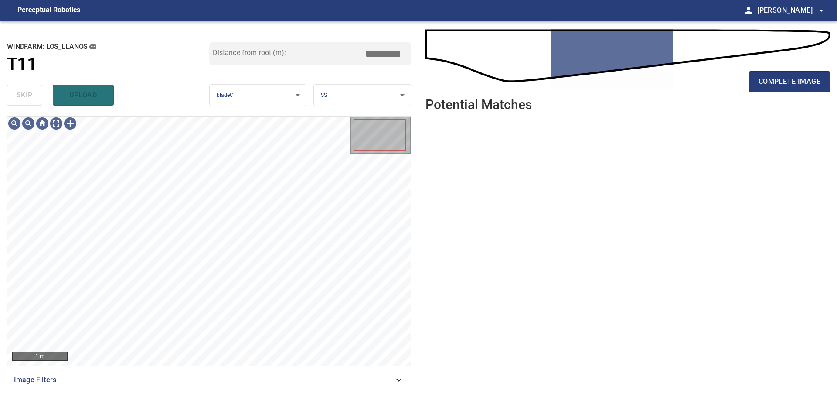
click at [369, 389] on div "Image Filters" at bounding box center [209, 379] width 404 height 21
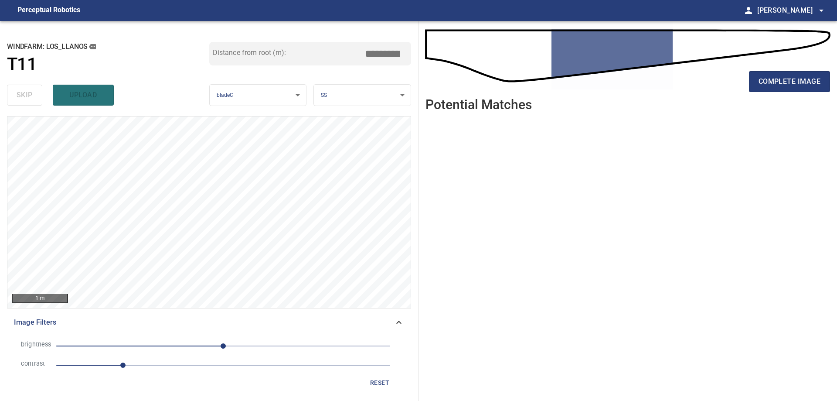
click at [174, 364] on span "1" at bounding box center [223, 365] width 334 height 12
click at [166, 350] on span "0" at bounding box center [223, 346] width 334 height 12
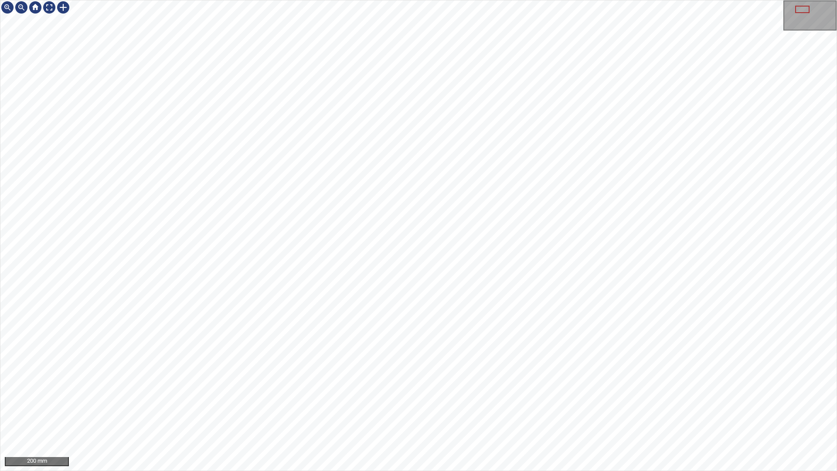
click at [490, 471] on div "200 mm" at bounding box center [418, 235] width 837 height 471
click at [636, 471] on div "200 mm" at bounding box center [418, 235] width 837 height 471
click at [489, 471] on div "100 mm" at bounding box center [418, 235] width 837 height 471
click at [436, 471] on div "100 mm" at bounding box center [418, 235] width 837 height 471
click at [437, 471] on div "100 mm" at bounding box center [418, 235] width 837 height 471
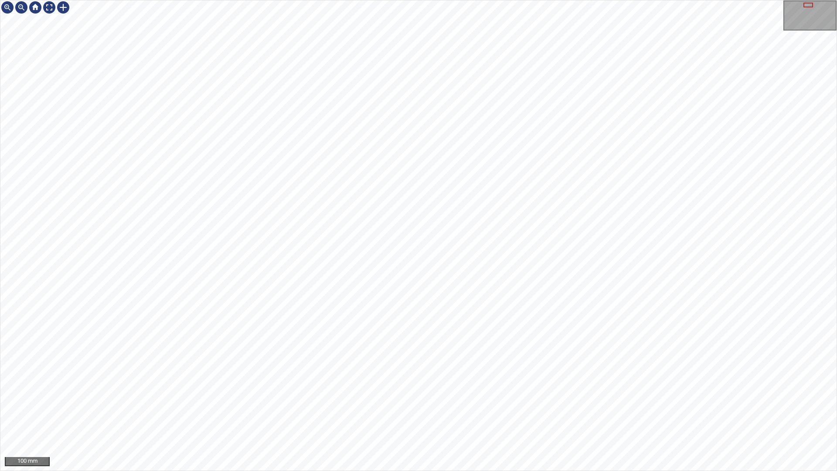
click at [373, 471] on div "100 mm" at bounding box center [418, 235] width 837 height 471
click at [55, 4] on div at bounding box center [49, 7] width 14 height 14
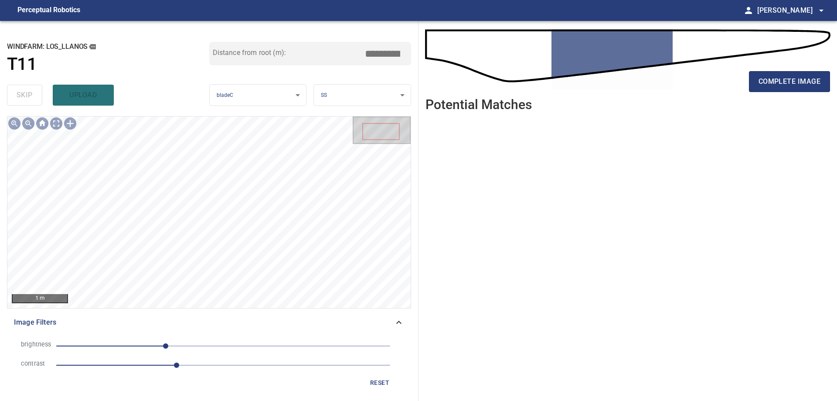
drag, startPoint x: 391, startPoint y: 376, endPoint x: 388, endPoint y: 382, distance: 6.1
click at [390, 378] on button "reset" at bounding box center [380, 383] width 28 height 16
drag, startPoint x: 269, startPoint y: 347, endPoint x: 245, endPoint y: 351, distance: 24.0
click at [267, 349] on span "0" at bounding box center [223, 346] width 334 height 12
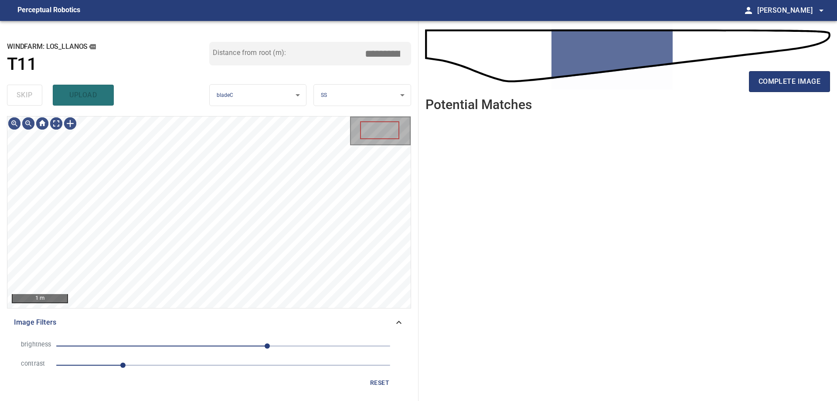
click at [242, 352] on span "67" at bounding box center [223, 346] width 334 height 12
click at [251, 343] on span "42" at bounding box center [223, 346] width 334 height 12
click at [203, 345] on span "-31" at bounding box center [223, 346] width 334 height 12
click at [133, 369] on span "1" at bounding box center [223, 365] width 334 height 12
click at [159, 369] on span "1.2" at bounding box center [223, 365] width 334 height 12
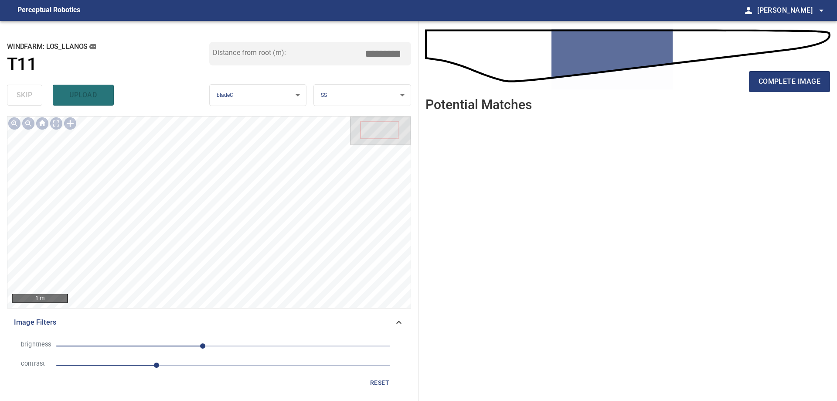
click at [117, 366] on span "1.5" at bounding box center [223, 365] width 334 height 12
click at [162, 346] on span "-31" at bounding box center [223, 346] width 334 height 12
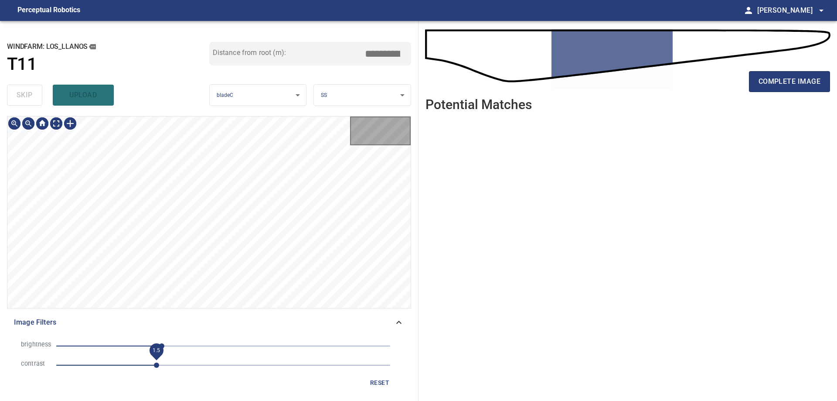
click at [154, 366] on span "1.5" at bounding box center [223, 365] width 334 height 12
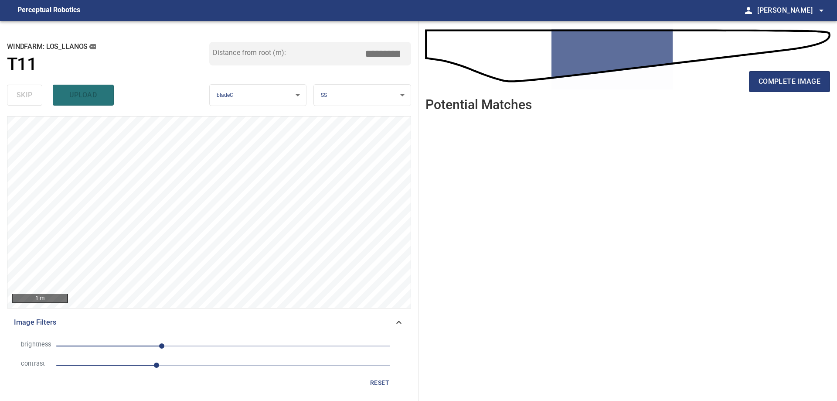
click at [183, 369] on span "1.5" at bounding box center [223, 365] width 334 height 12
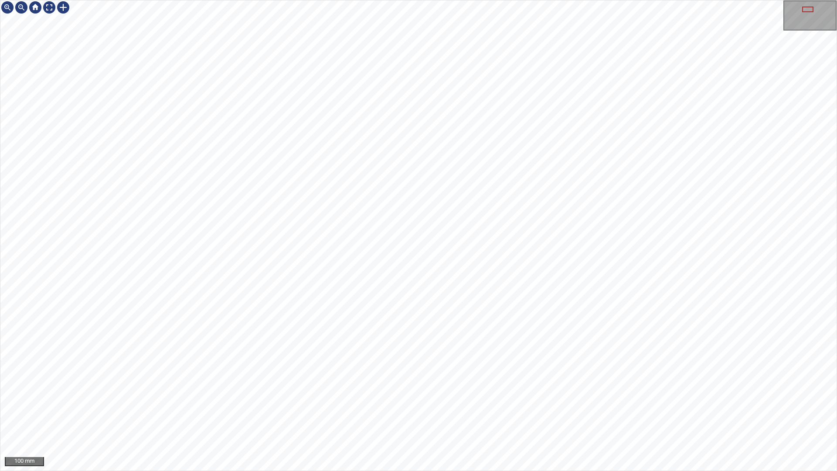
click at [436, 471] on div "100 mm" at bounding box center [418, 235] width 837 height 471
click at [51, 3] on div at bounding box center [49, 7] width 14 height 14
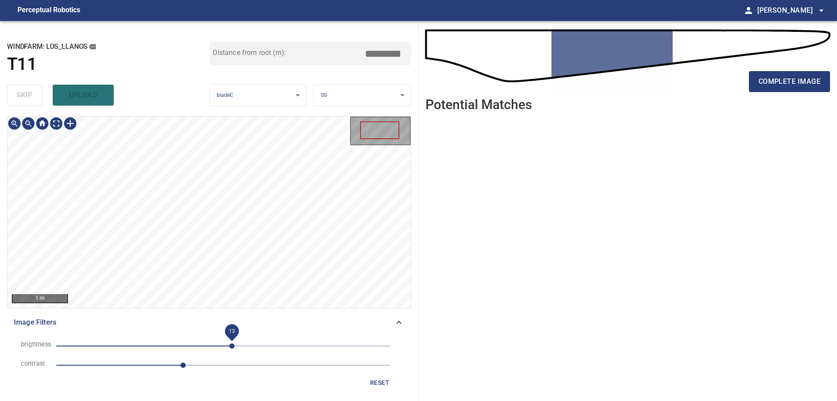
drag, startPoint x: 232, startPoint y: 341, endPoint x: 227, endPoint y: 346, distance: 7.4
click at [231, 345] on span "13" at bounding box center [223, 346] width 334 height 12
click at [206, 349] on span "11" at bounding box center [223, 346] width 334 height 12
click at [151, 349] on span "-26" at bounding box center [223, 346] width 334 height 12
drag, startPoint x: 149, startPoint y: 374, endPoint x: 158, endPoint y: 369, distance: 10.0
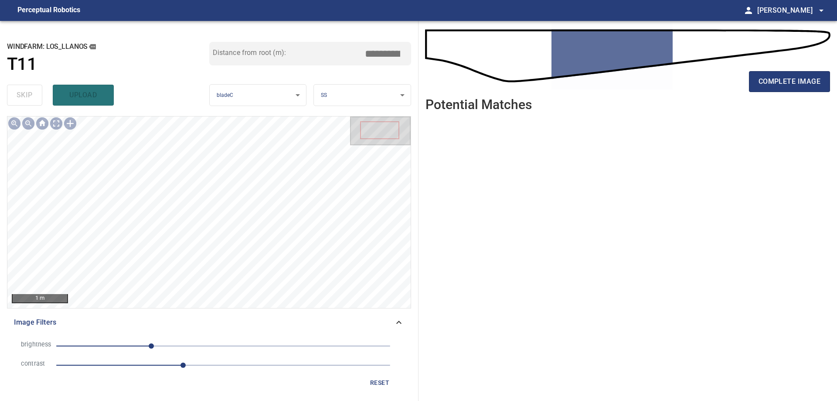
click at [150, 374] on li "contrast 1.9" at bounding box center [209, 364] width 390 height 19
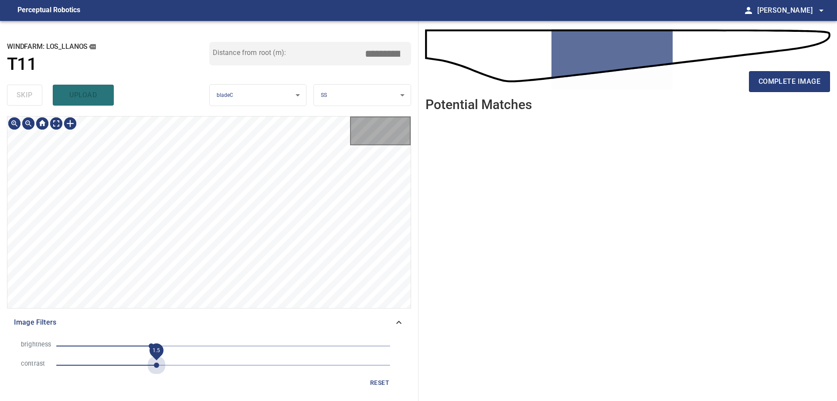
click at [158, 369] on span "1.5" at bounding box center [223, 365] width 334 height 12
click at [168, 349] on span "-85" at bounding box center [223, 346] width 334 height 12
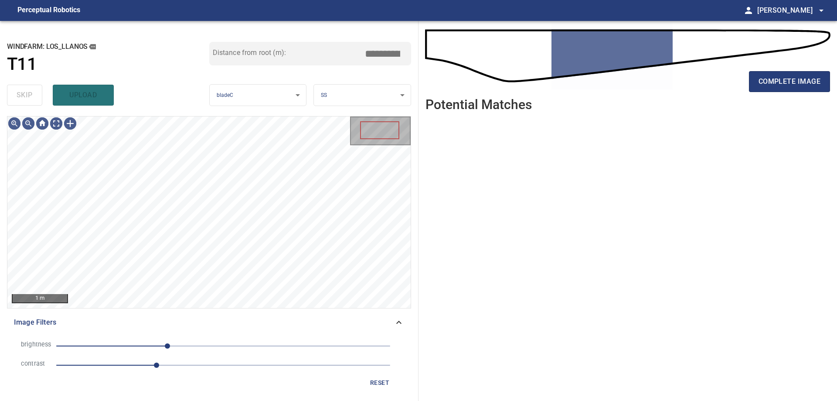
click at [197, 346] on span "-85" at bounding box center [223, 346] width 334 height 12
drag, startPoint x: 172, startPoint y: 344, endPoint x: 158, endPoint y: 345, distance: 14.1
click at [171, 345] on span "-41" at bounding box center [223, 346] width 334 height 12
drag, startPoint x: 133, startPoint y: 339, endPoint x: 136, endPoint y: 353, distance: 14.2
click at [133, 338] on li "brightness -81" at bounding box center [209, 345] width 390 height 19
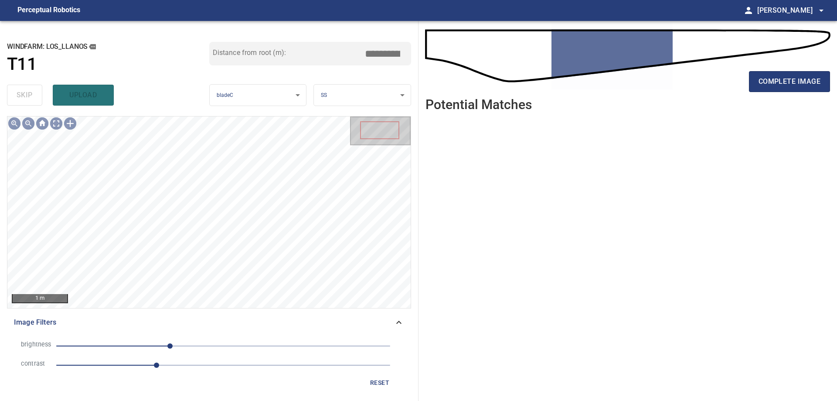
click at [141, 347] on span "-81" at bounding box center [223, 346] width 334 height 12
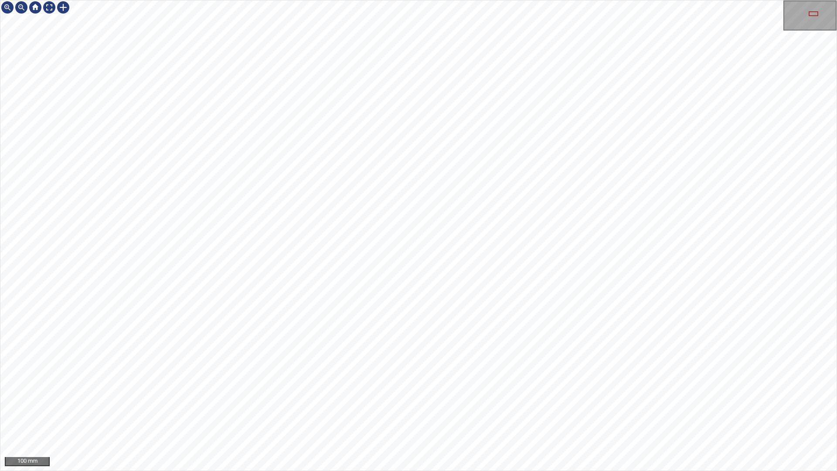
click at [837, 331] on div "100 mm" at bounding box center [418, 235] width 837 height 471
click at [643, 471] on div "100 mm" at bounding box center [418, 235] width 837 height 471
click at [616, 471] on div "100 mm" at bounding box center [418, 235] width 837 height 471
click at [544, 471] on div "100 mm" at bounding box center [418, 235] width 837 height 471
click at [412, 471] on div "100 mm" at bounding box center [418, 235] width 837 height 471
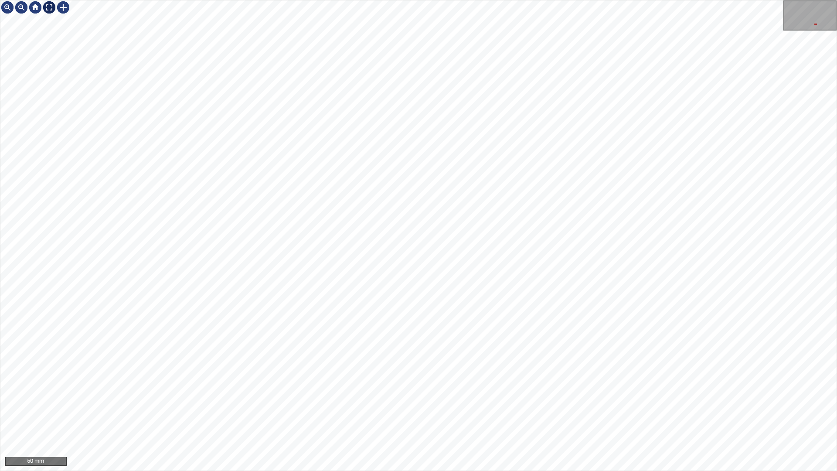
click at [48, 10] on div at bounding box center [49, 7] width 14 height 14
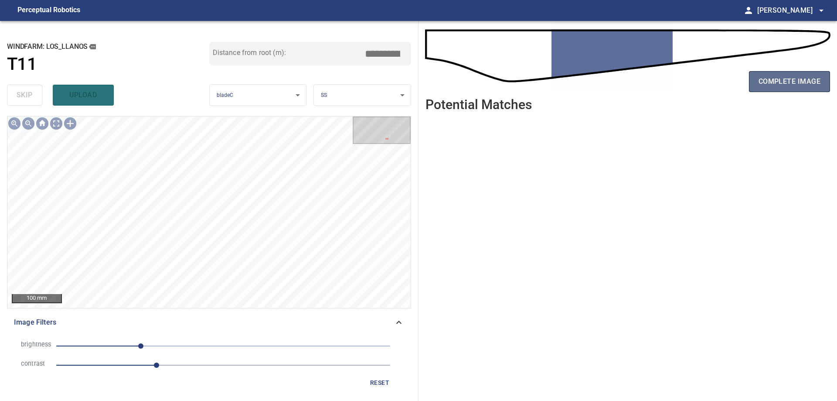
click at [800, 86] on span "complete image" at bounding box center [790, 81] width 62 height 12
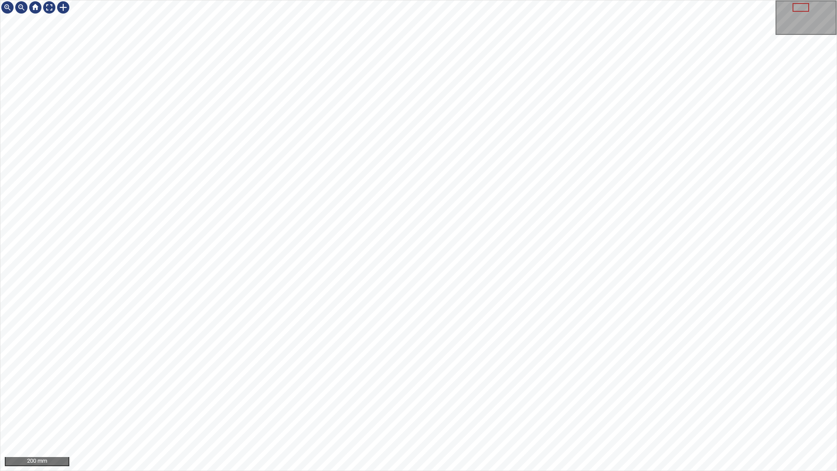
click at [399, 471] on div "200 mm" at bounding box center [418, 235] width 837 height 471
click at [451, 471] on div "100 mm" at bounding box center [418, 235] width 837 height 471
click at [443, 240] on div "100 mm" at bounding box center [418, 235] width 837 height 471
click at [518, 471] on div "500 mm" at bounding box center [418, 235] width 837 height 471
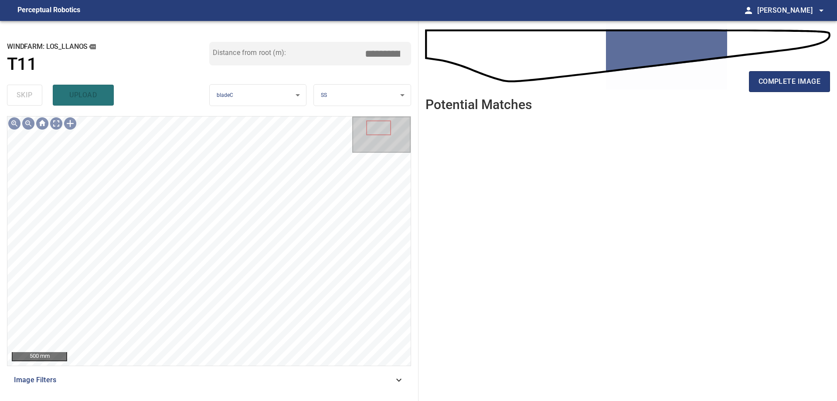
click at [390, 383] on span "Image Filters" at bounding box center [204, 380] width 380 height 10
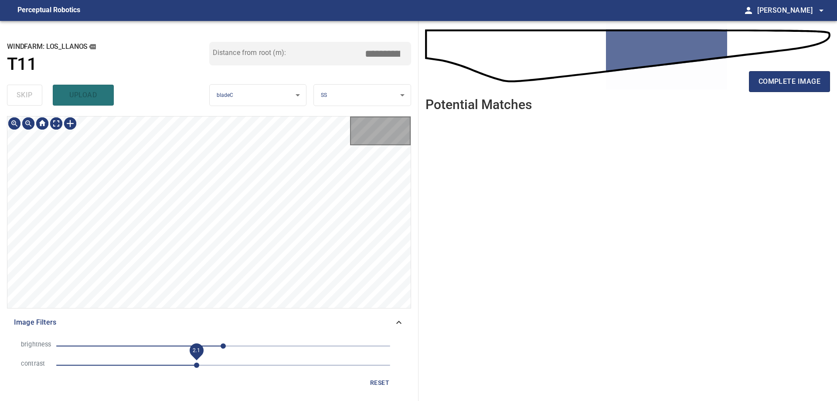
drag, startPoint x: 197, startPoint y: 368, endPoint x: 196, endPoint y: 360, distance: 8.0
click at [197, 368] on span "2.1" at bounding box center [223, 365] width 334 height 12
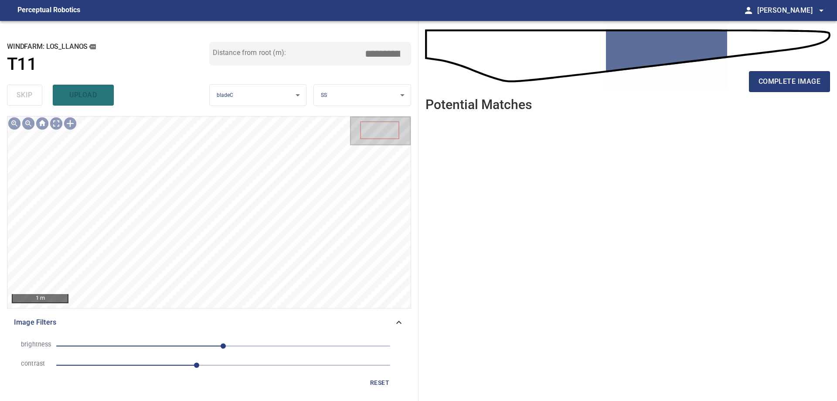
click at [170, 342] on span "0" at bounding box center [223, 346] width 334 height 12
drag, startPoint x: 245, startPoint y: 334, endPoint x: 244, endPoint y: 355, distance: 21.0
click at [245, 336] on div "brightness -82 contrast 2.1 reset" at bounding box center [209, 364] width 404 height 62
drag, startPoint x: 244, startPoint y: 345, endPoint x: 201, endPoint y: 359, distance: 45.0
click at [243, 345] on span "-82" at bounding box center [223, 346] width 334 height 12
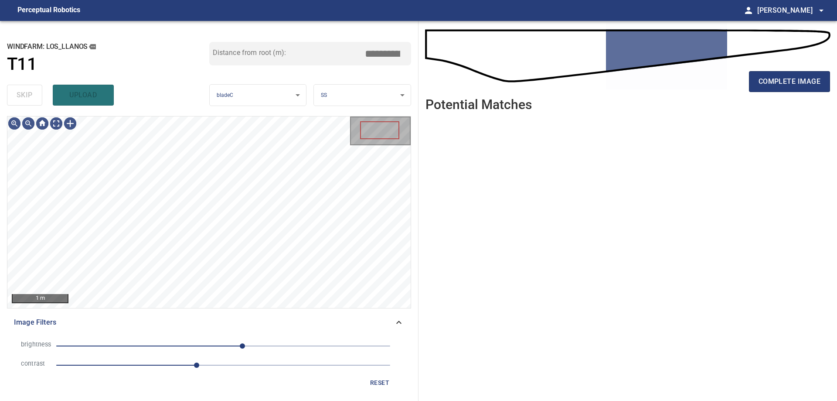
click at [175, 365] on span "2.1" at bounding box center [223, 365] width 334 height 12
drag, startPoint x: 146, startPoint y: 363, endPoint x: 206, endPoint y: 346, distance: 62.0
click at [147, 363] on span "1.3" at bounding box center [223, 365] width 334 height 12
click at [206, 346] on span "29" at bounding box center [223, 346] width 334 height 12
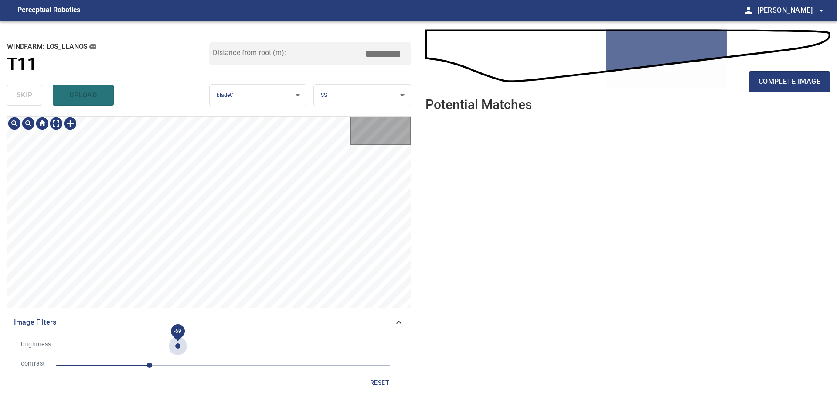
click at [178, 347] on span "-69" at bounding box center [223, 346] width 334 height 12
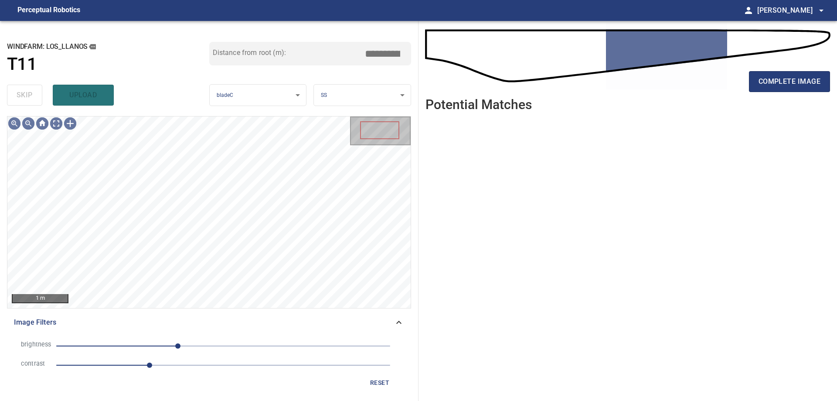
click at [196, 341] on span "-69" at bounding box center [223, 346] width 334 height 12
click at [189, 346] on span "-52" at bounding box center [189, 345] width 5 height 5
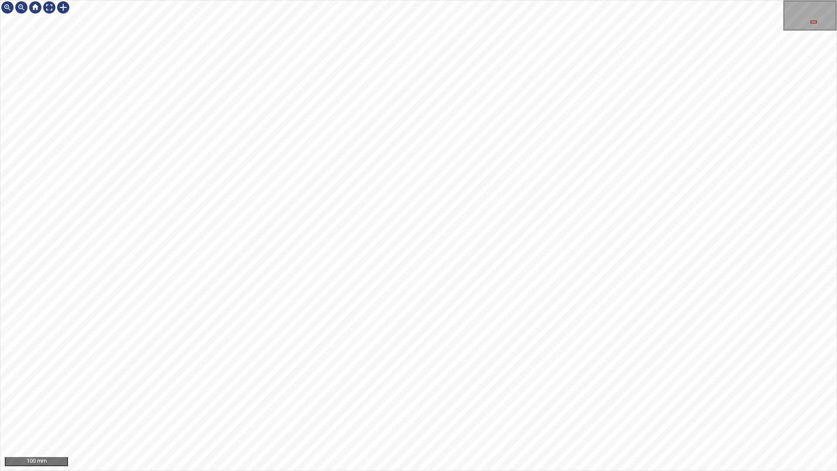
click at [651, 316] on div "100 mm" at bounding box center [418, 235] width 837 height 471
click at [51, 6] on div at bounding box center [49, 7] width 14 height 14
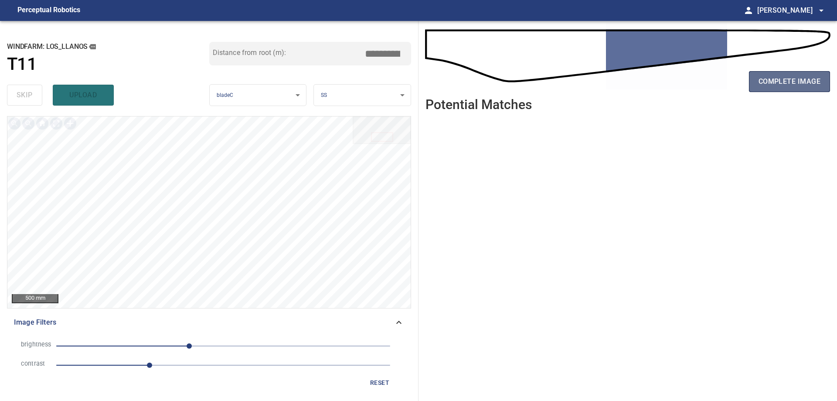
click at [797, 78] on span "complete image" at bounding box center [790, 81] width 62 height 12
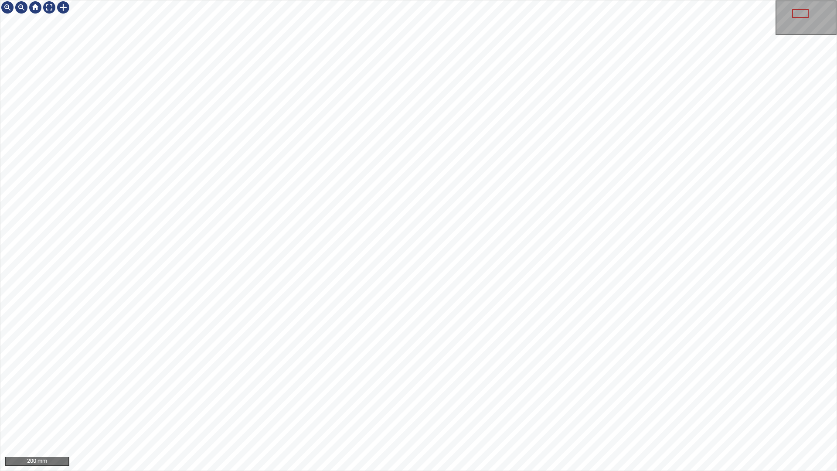
click at [498, 471] on div "200 mm" at bounding box center [418, 235] width 837 height 471
click at [546, 471] on div "100 mm" at bounding box center [418, 235] width 837 height 471
click at [48, 6] on div at bounding box center [49, 7] width 14 height 14
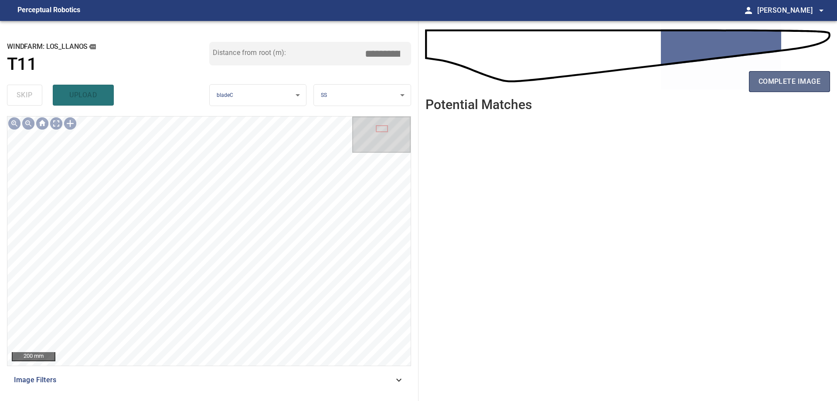
click at [786, 75] on button "complete image" at bounding box center [789, 81] width 81 height 21
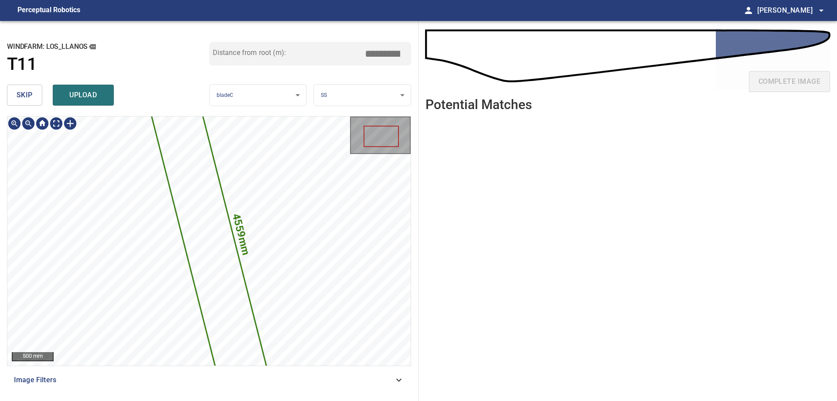
click at [231, 307] on icon at bounding box center [209, 240] width 135 height 357
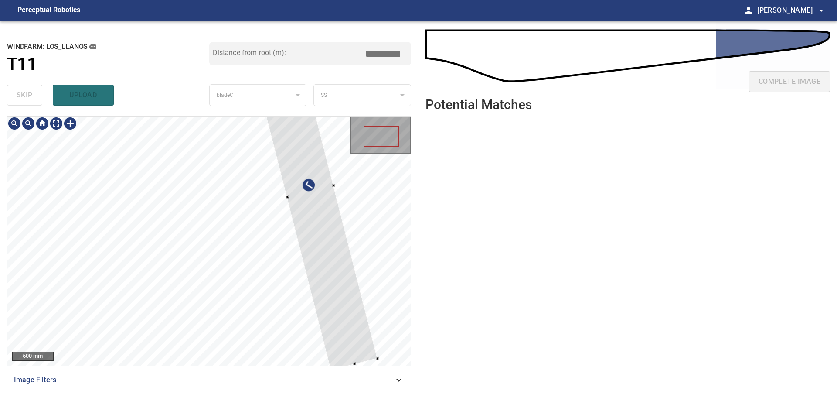
click at [335, 250] on div at bounding box center [310, 191] width 135 height 357
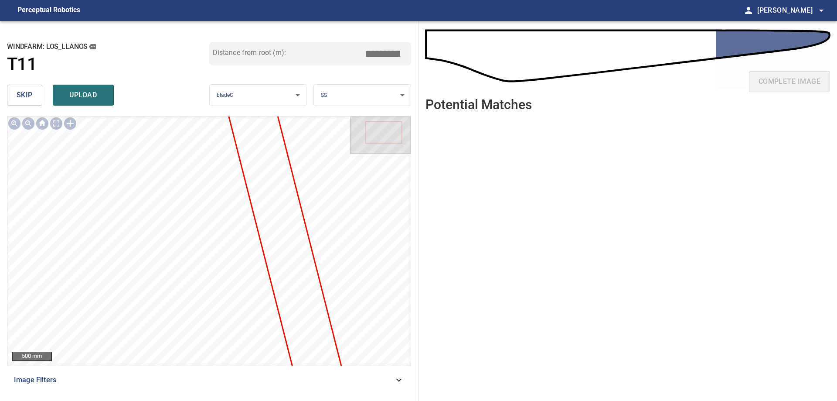
drag, startPoint x: 29, startPoint y: 92, endPoint x: 6, endPoint y: 122, distance: 38.3
click at [29, 92] on span "skip" at bounding box center [25, 95] width 16 height 12
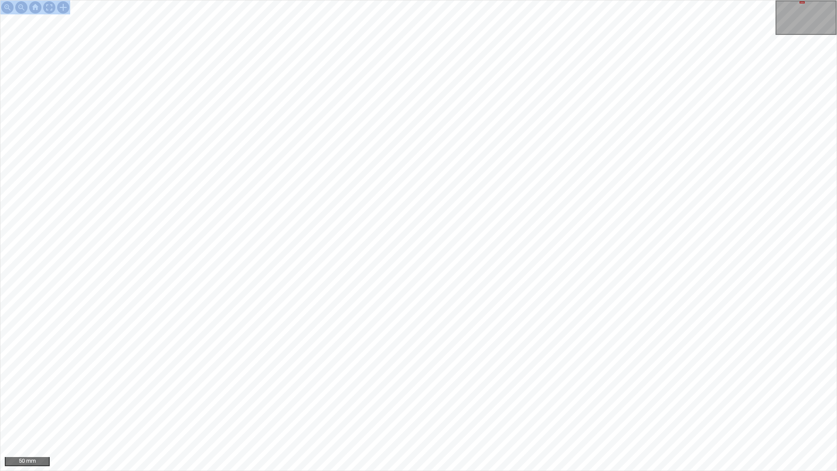
click at [557, 148] on div "50 mm" at bounding box center [418, 235] width 837 height 471
click at [525, 0] on div "50 mm" at bounding box center [418, 235] width 837 height 471
click at [629, 471] on div "20 mm" at bounding box center [418, 235] width 837 height 471
click at [549, 471] on div "100 mm" at bounding box center [418, 235] width 837 height 471
click at [476, 471] on div "100 mm" at bounding box center [418, 235] width 837 height 471
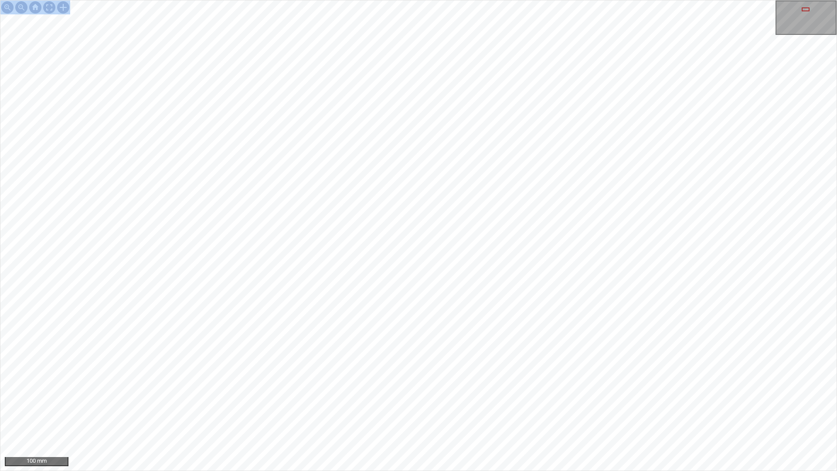
click at [514, 471] on div "100 mm" at bounding box center [418, 235] width 837 height 471
click at [49, 12] on div at bounding box center [49, 7] width 14 height 14
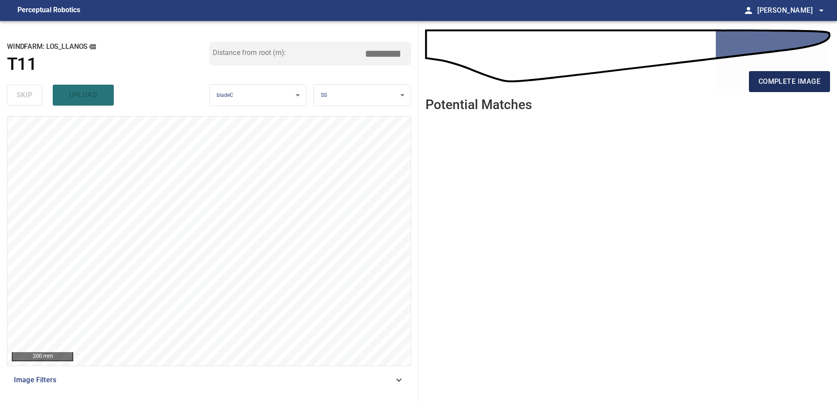
click at [793, 86] on span "complete image" at bounding box center [790, 81] width 62 height 12
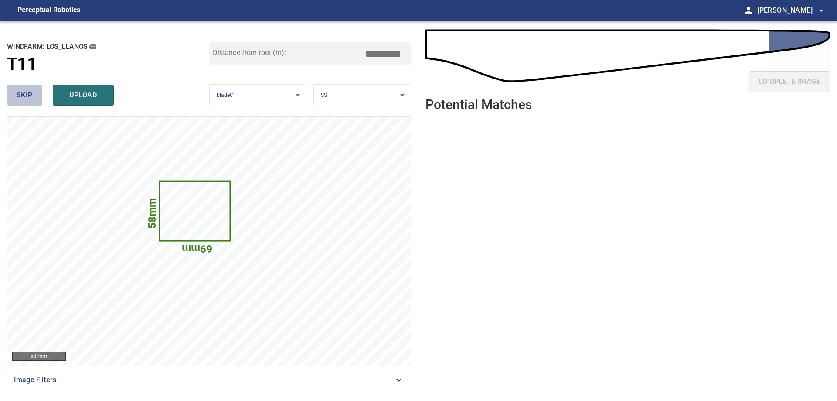
click at [21, 94] on span "skip" at bounding box center [25, 95] width 16 height 12
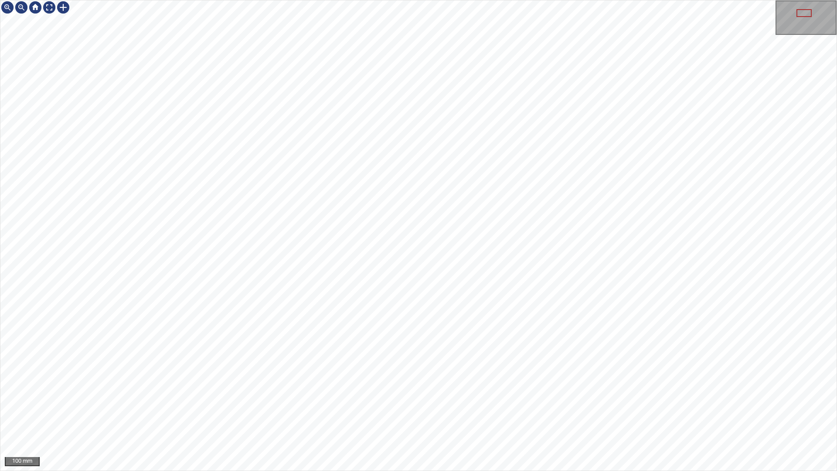
click at [447, 471] on div "100 mm" at bounding box center [418, 235] width 837 height 471
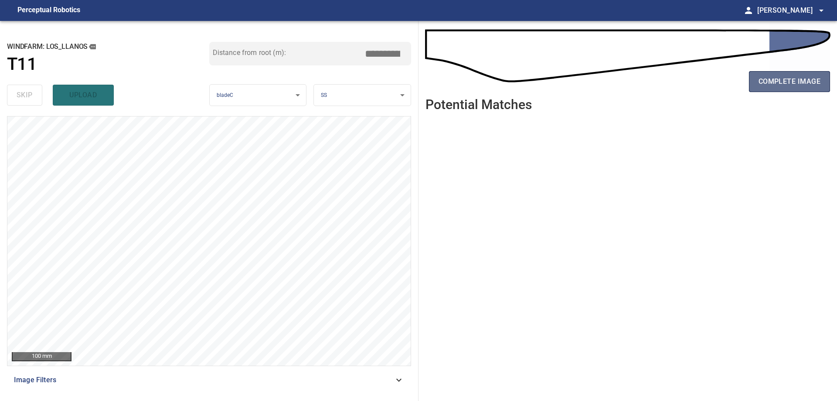
click at [775, 88] on button "complete image" at bounding box center [789, 81] width 81 height 21
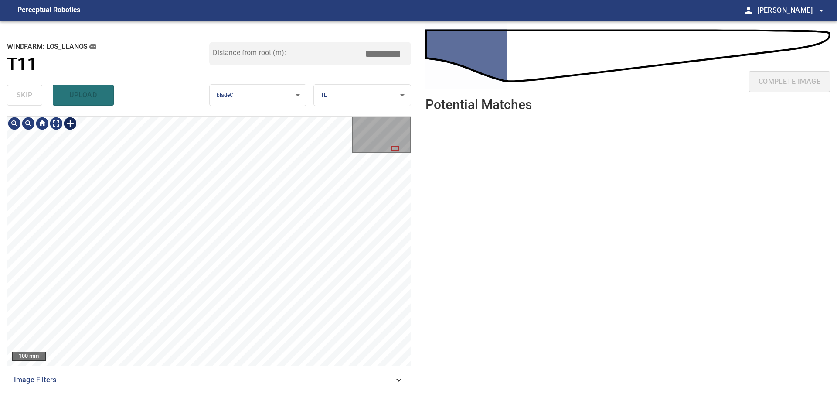
click at [68, 123] on div at bounding box center [70, 123] width 14 height 14
click at [72, 196] on div at bounding box center [208, 240] width 403 height 249
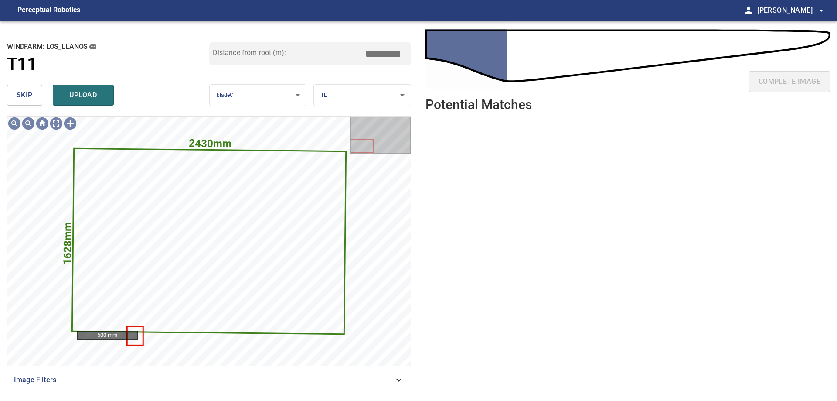
click at [30, 99] on span "skip" at bounding box center [25, 95] width 16 height 12
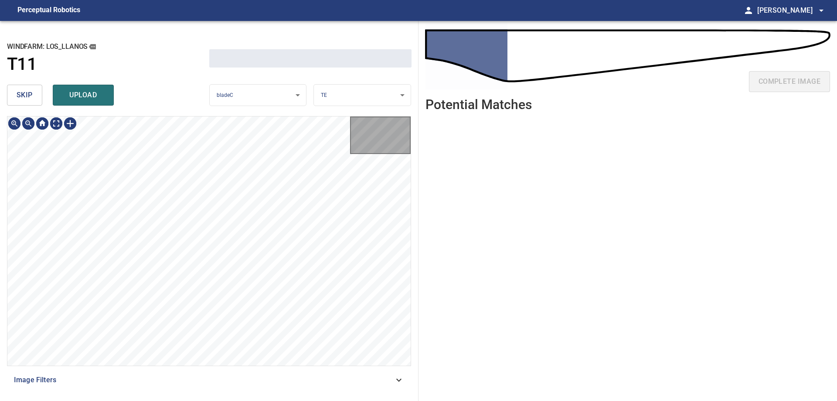
click at [30, 99] on span "skip" at bounding box center [25, 95] width 16 height 12
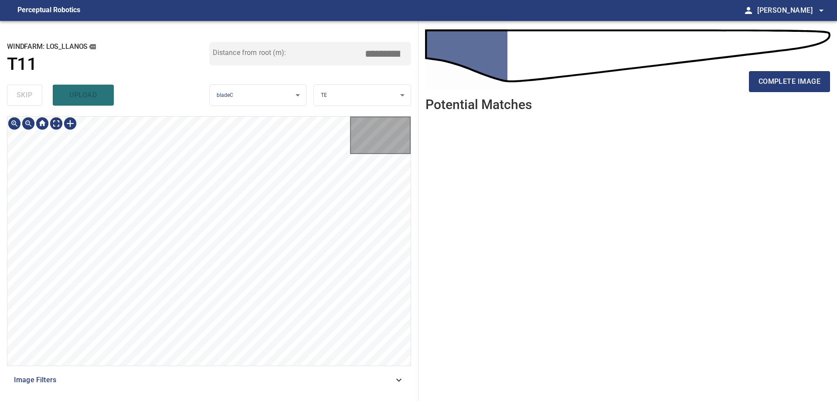
type input "****"
click at [30, 99] on div "skip upload" at bounding box center [108, 95] width 202 height 28
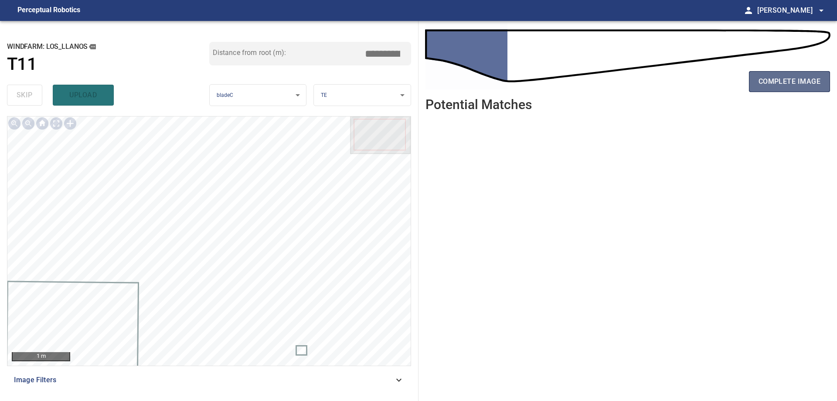
click at [765, 82] on span "complete image" at bounding box center [790, 81] width 62 height 12
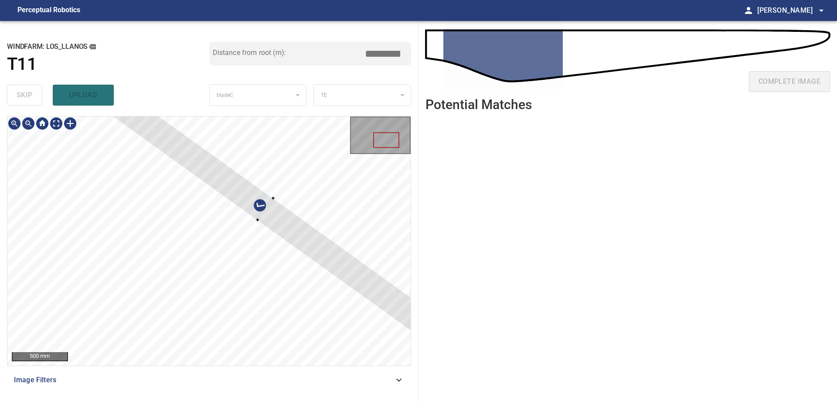
click at [363, 275] on div at bounding box center [266, 209] width 396 height 295
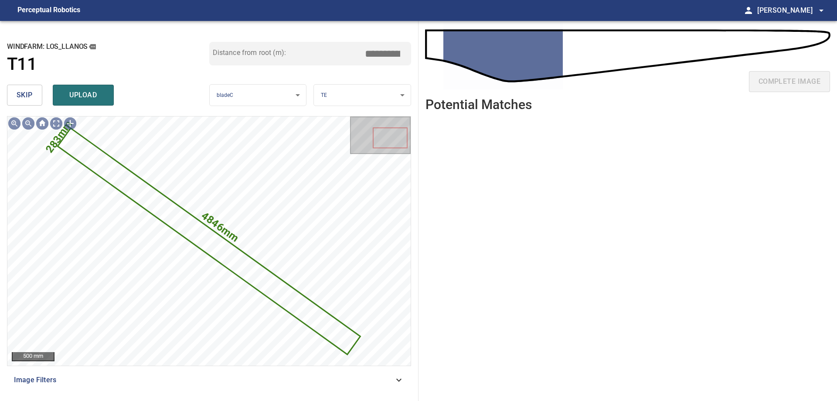
click at [30, 92] on span "skip" at bounding box center [25, 95] width 16 height 12
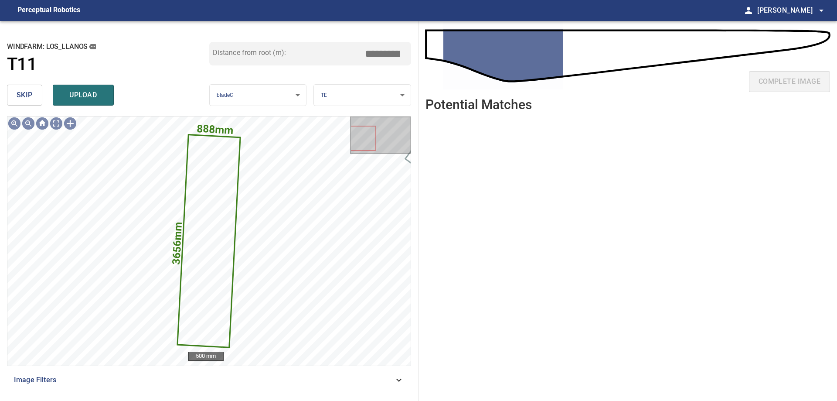
drag, startPoint x: 40, startPoint y: 90, endPoint x: 49, endPoint y: 112, distance: 24.1
click at [40, 90] on button "skip" at bounding box center [24, 95] width 35 height 21
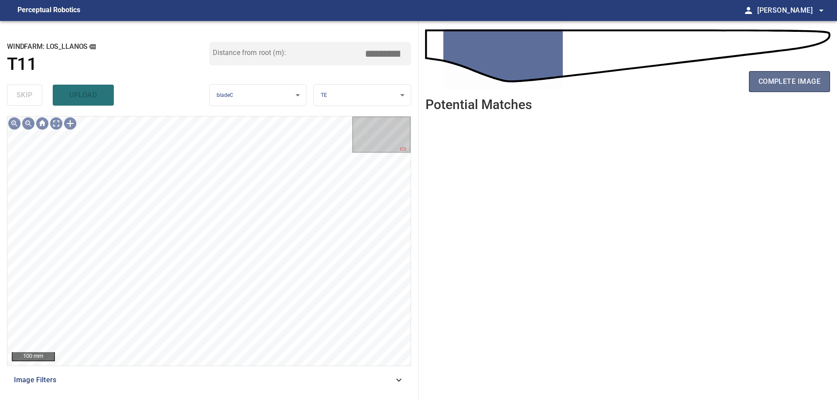
click at [795, 90] on button "complete image" at bounding box center [789, 81] width 81 height 21
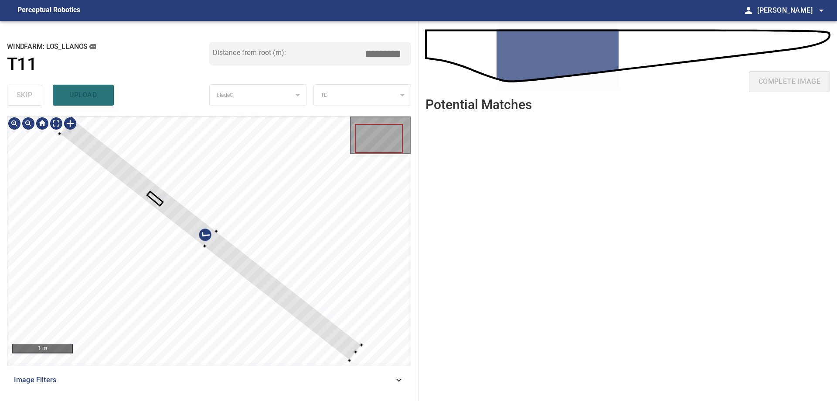
click at [236, 258] on div at bounding box center [211, 239] width 302 height 242
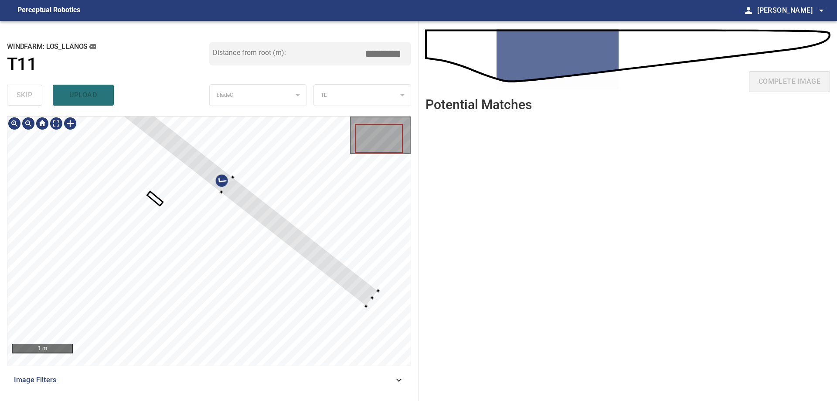
click at [270, 221] on div at bounding box center [227, 185] width 302 height 242
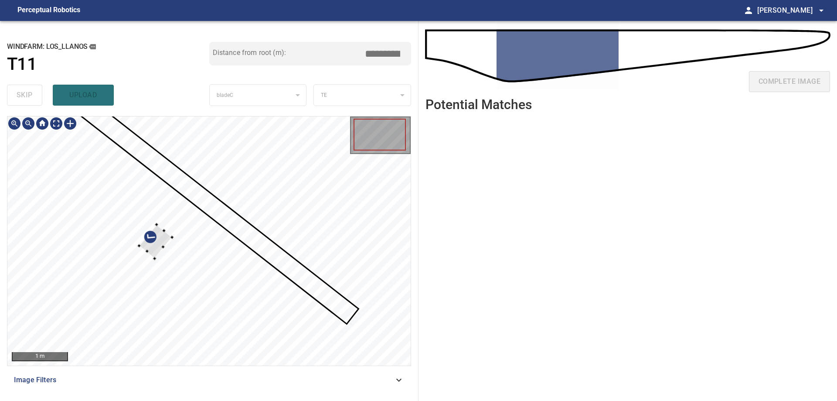
click at [223, 200] on div at bounding box center [208, 240] width 403 height 249
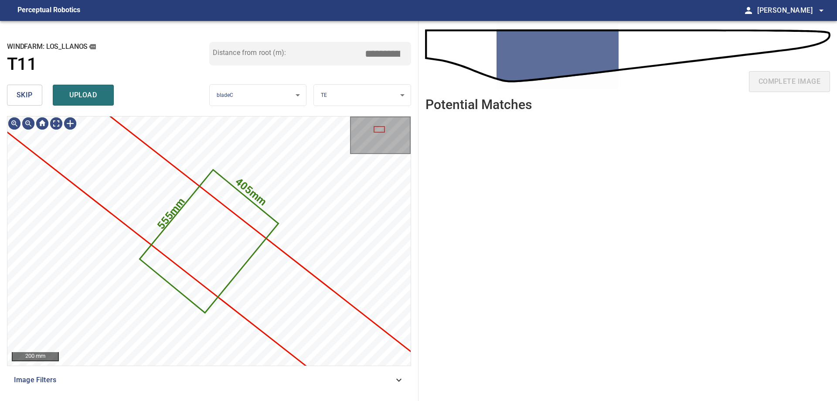
click at [19, 92] on span "skip" at bounding box center [25, 95] width 16 height 12
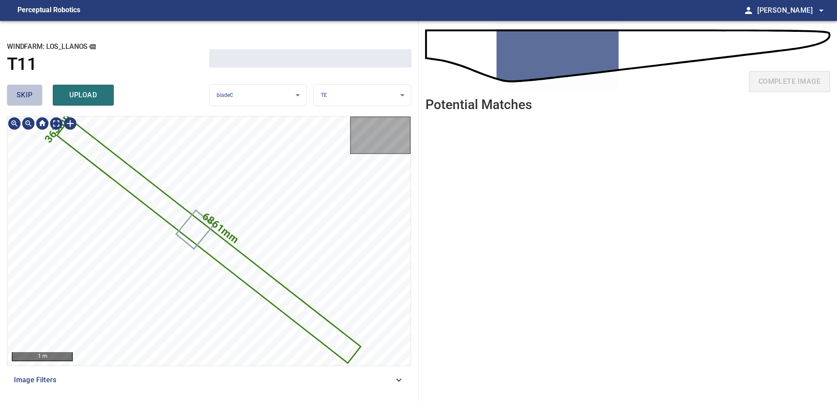
click at [19, 92] on span "skip" at bounding box center [25, 95] width 16 height 12
click at [20, 94] on div "skip upload" at bounding box center [108, 95] width 202 height 28
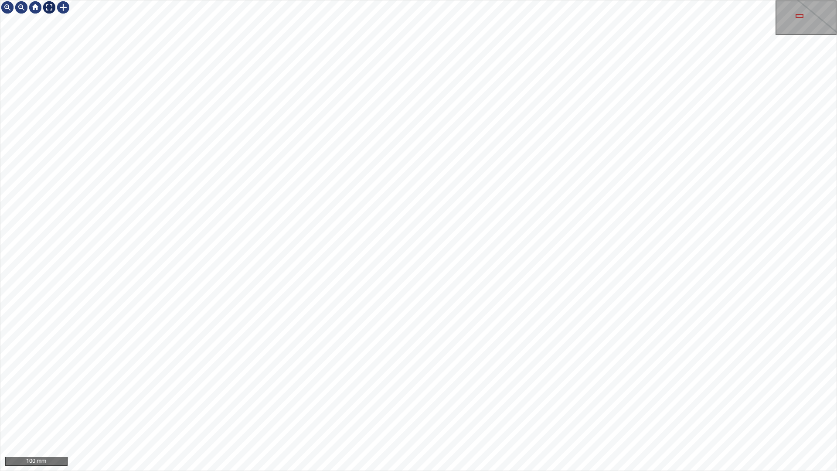
click at [43, 13] on div at bounding box center [49, 7] width 14 height 14
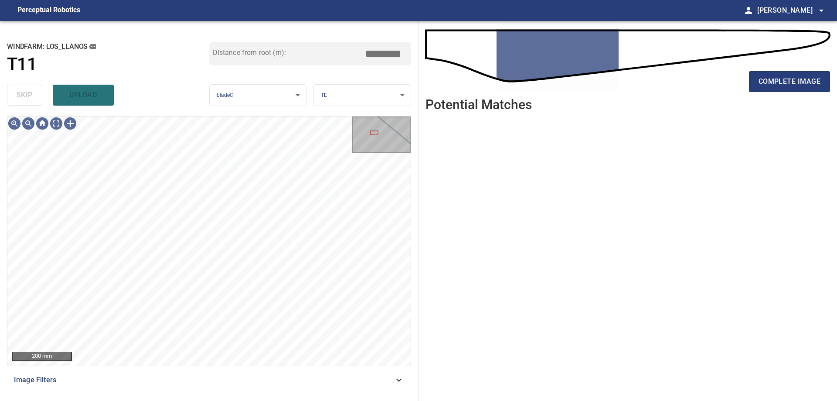
drag, startPoint x: 332, startPoint y: 380, endPoint x: 281, endPoint y: 385, distance: 50.8
click at [332, 381] on span "Image Filters" at bounding box center [204, 380] width 380 height 10
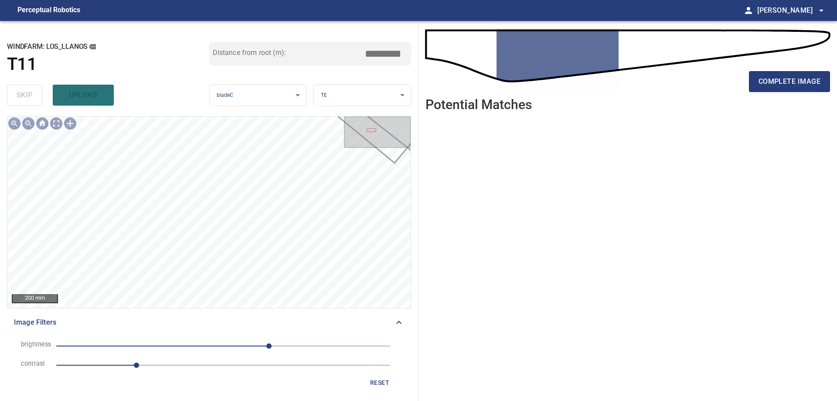
click at [210, 375] on div "reset" at bounding box center [209, 383] width 390 height 16
click at [215, 366] on span "1.2" at bounding box center [223, 365] width 334 height 12
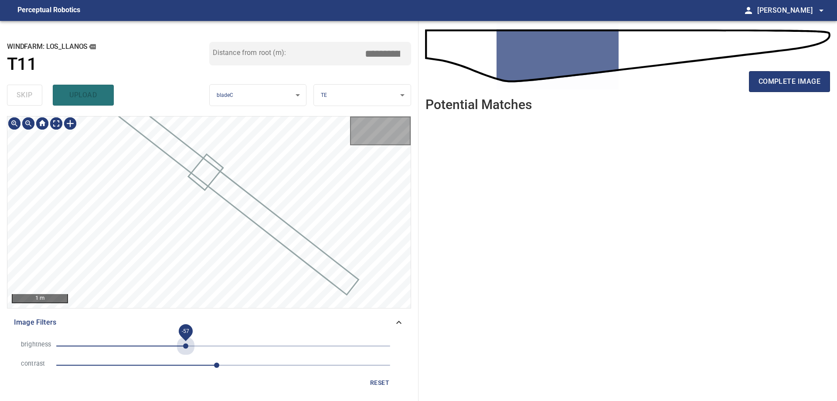
drag, startPoint x: 186, startPoint y: 347, endPoint x: 164, endPoint y: 352, distance: 22.3
click at [186, 349] on span "-57" at bounding box center [223, 346] width 334 height 12
click at [158, 351] on span "-57" at bounding box center [223, 346] width 334 height 12
click at [190, 366] on span "2.4" at bounding box center [223, 365] width 334 height 12
click at [194, 347] on span "-100" at bounding box center [223, 346] width 334 height 12
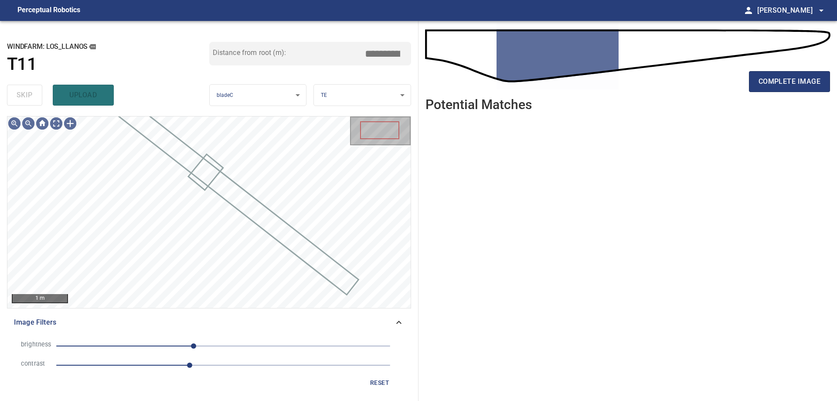
click at [214, 349] on span "-45" at bounding box center [223, 346] width 334 height 12
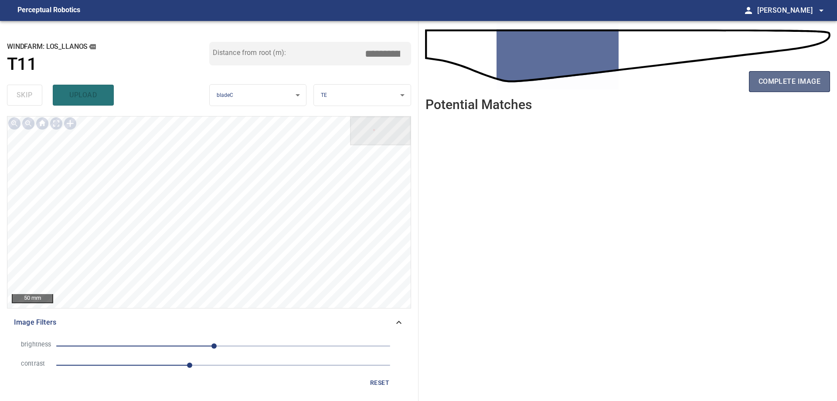
click at [783, 88] on button "complete image" at bounding box center [789, 81] width 81 height 21
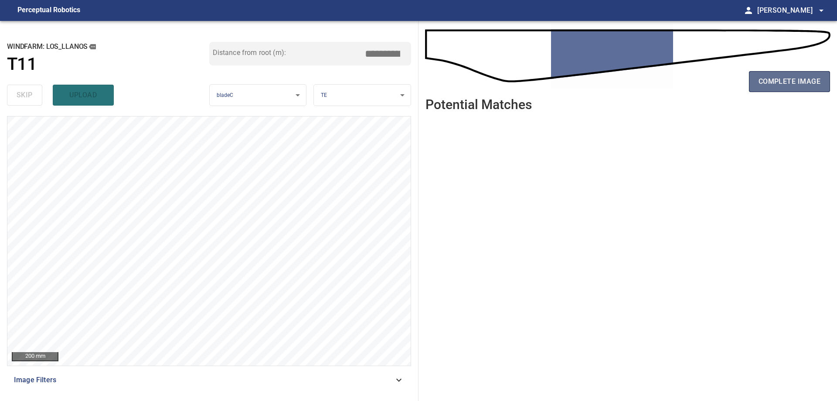
click at [785, 84] on span "complete image" at bounding box center [790, 81] width 62 height 12
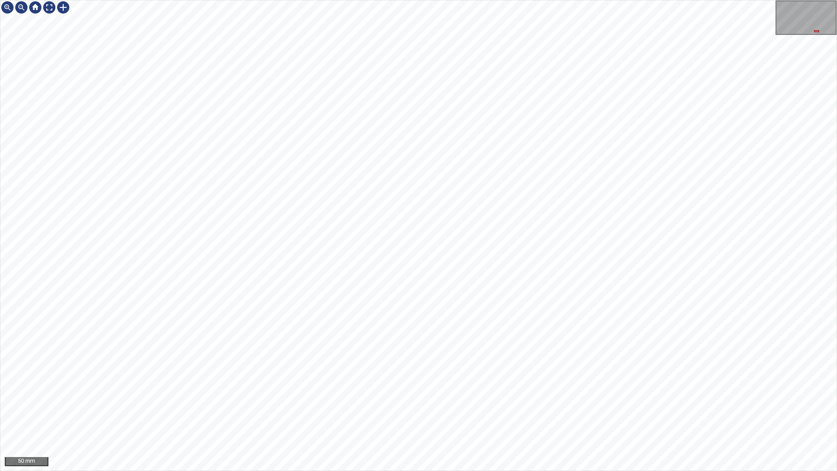
click at [683, 400] on div "50 mm" at bounding box center [418, 235] width 837 height 471
click at [411, 400] on div "50 mm" at bounding box center [418, 235] width 837 height 471
click at [528, 400] on div "50 mm" at bounding box center [418, 235] width 837 height 471
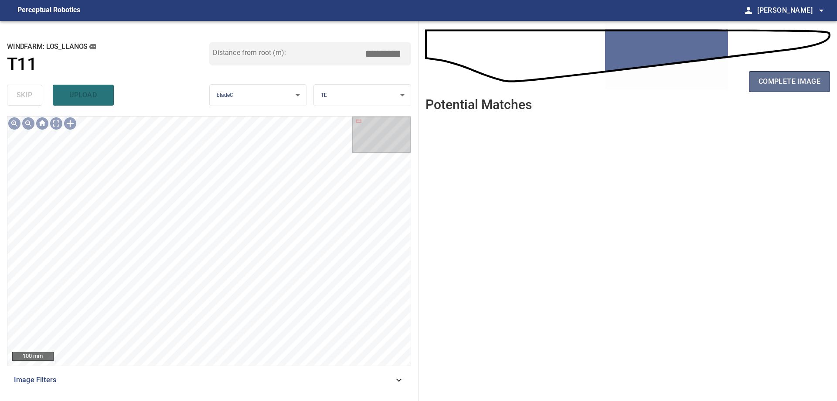
click at [803, 80] on span "complete image" at bounding box center [790, 81] width 62 height 12
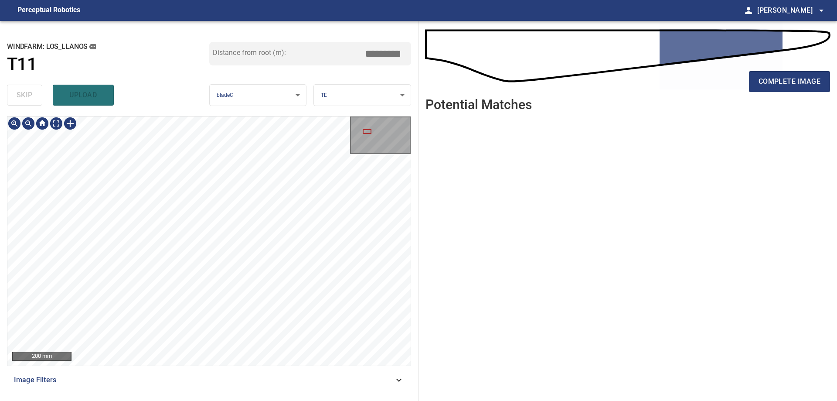
click at [218, 54] on div "**********" at bounding box center [209, 211] width 419 height 380
click at [783, 85] on span "complete image" at bounding box center [790, 81] width 62 height 12
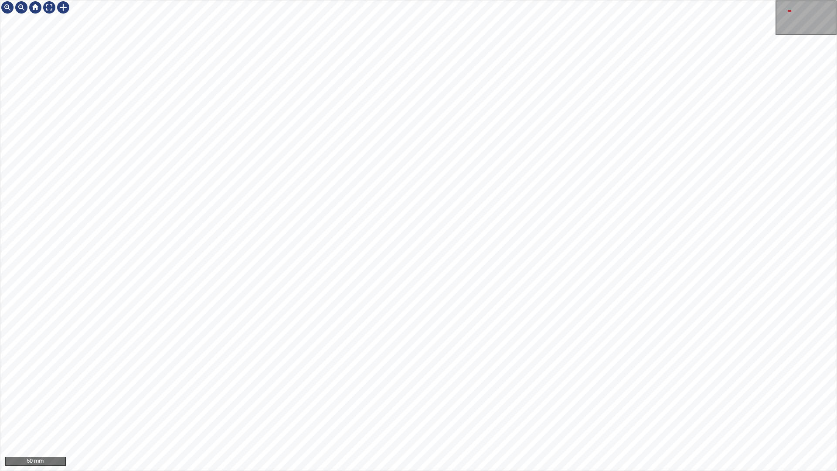
click at [158, 0] on div "50 mm" at bounding box center [418, 235] width 837 height 471
click at [226, 0] on div "50 mm" at bounding box center [418, 235] width 837 height 471
click at [146, 0] on div "50 mm" at bounding box center [418, 235] width 837 height 471
click at [0, 0] on div "50 mm" at bounding box center [418, 235] width 837 height 471
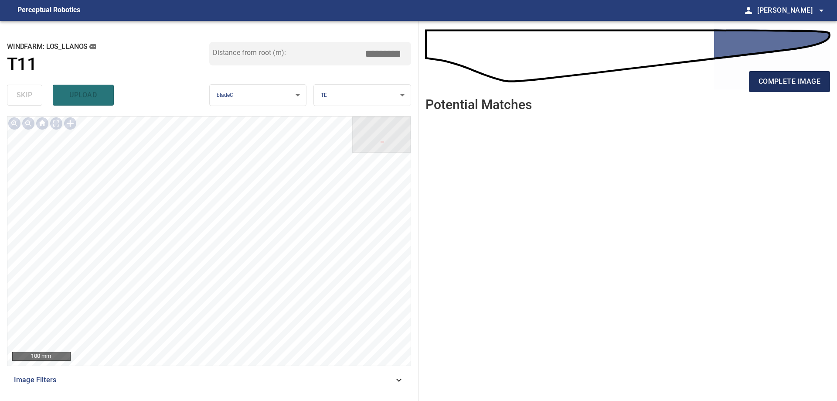
click at [784, 82] on span "complete image" at bounding box center [790, 81] width 62 height 12
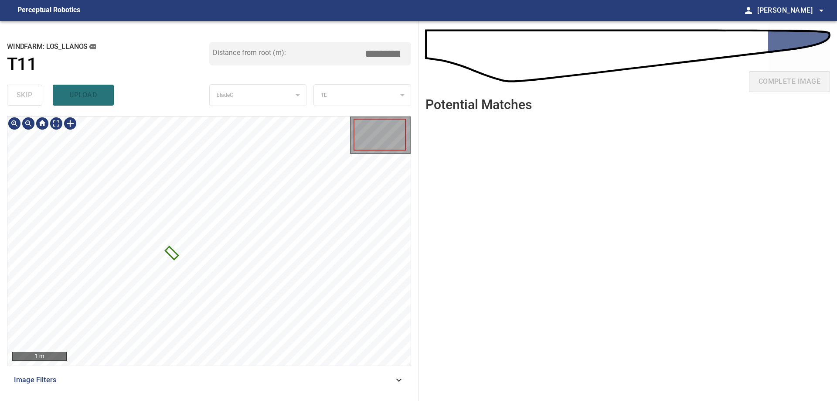
click at [174, 259] on div at bounding box center [208, 240] width 403 height 249
click at [232, 266] on div at bounding box center [233, 259] width 106 height 106
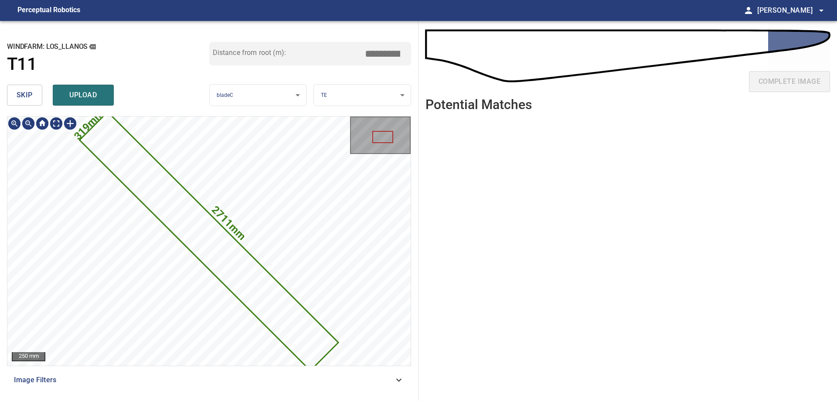
click at [24, 90] on span "skip" at bounding box center [25, 95] width 16 height 12
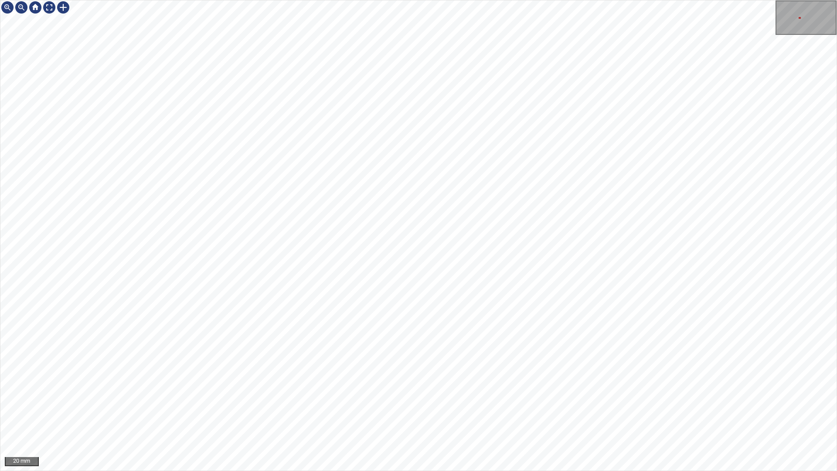
click at [600, 400] on div "20 mm" at bounding box center [418, 235] width 837 height 471
click at [680, 400] on div "20 mm" at bounding box center [418, 235] width 837 height 471
click at [48, 10] on div at bounding box center [49, 7] width 14 height 14
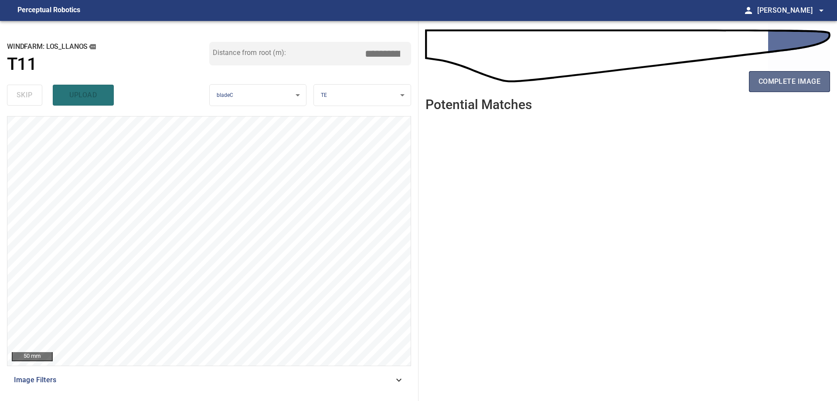
click at [795, 88] on button "complete image" at bounding box center [789, 81] width 81 height 21
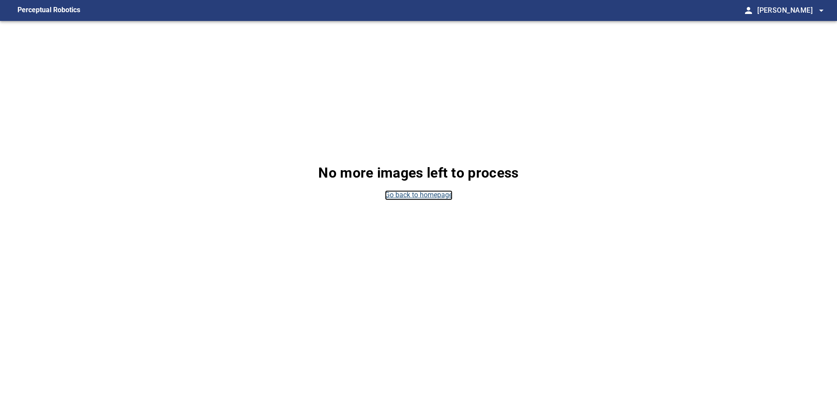
click at [420, 199] on link "Go back to homepage" at bounding box center [419, 195] width 68 height 10
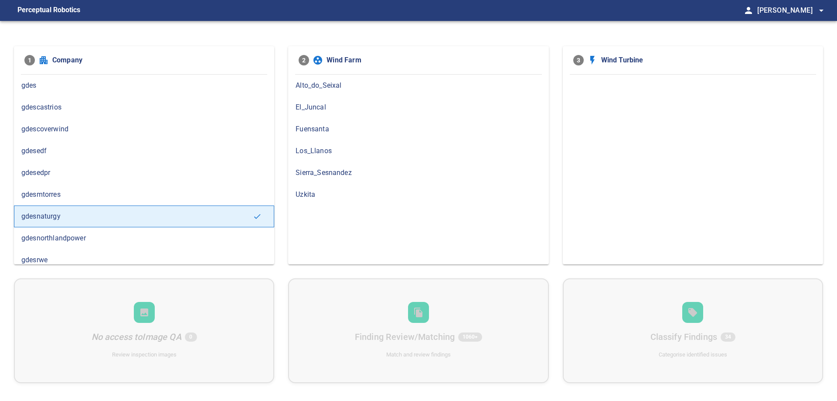
click at [352, 131] on span "Fuensanta" at bounding box center [419, 129] width 246 height 10
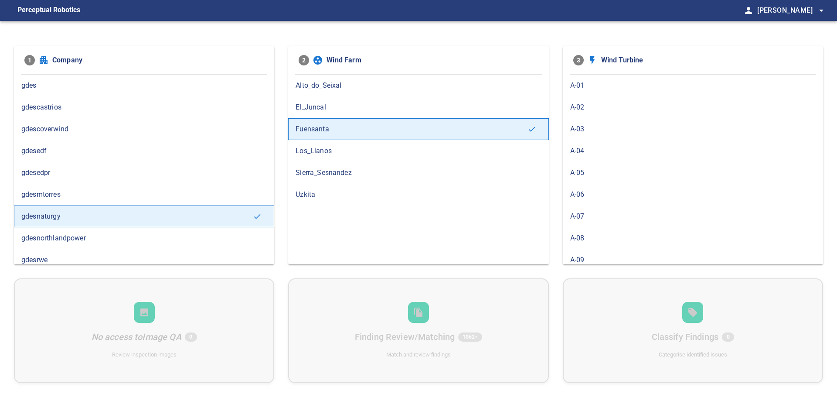
drag, startPoint x: 336, startPoint y: 155, endPoint x: 339, endPoint y: 168, distance: 13.9
click at [336, 156] on span "Los_Llanos" at bounding box center [419, 151] width 246 height 10
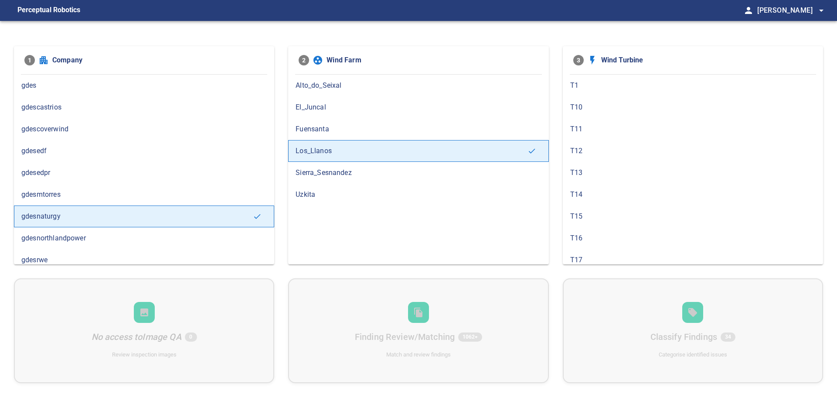
click at [612, 168] on span "T13" at bounding box center [694, 172] width 246 height 10
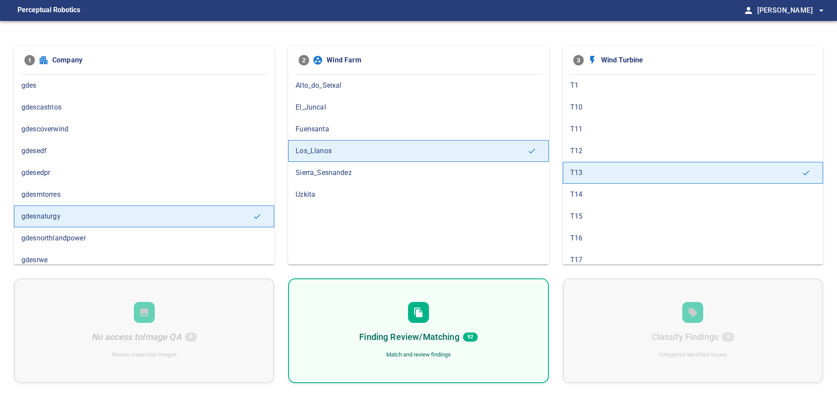
click at [489, 304] on div "Finding Review/Matching 92 Match and review findings" at bounding box center [418, 330] width 260 height 105
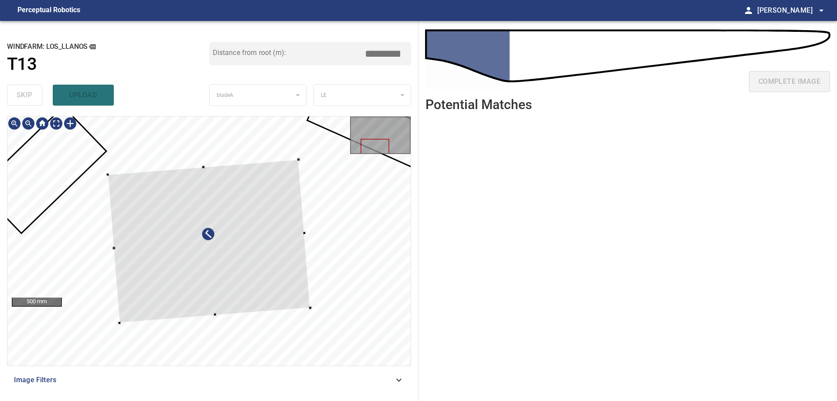
click at [215, 227] on div at bounding box center [209, 241] width 203 height 163
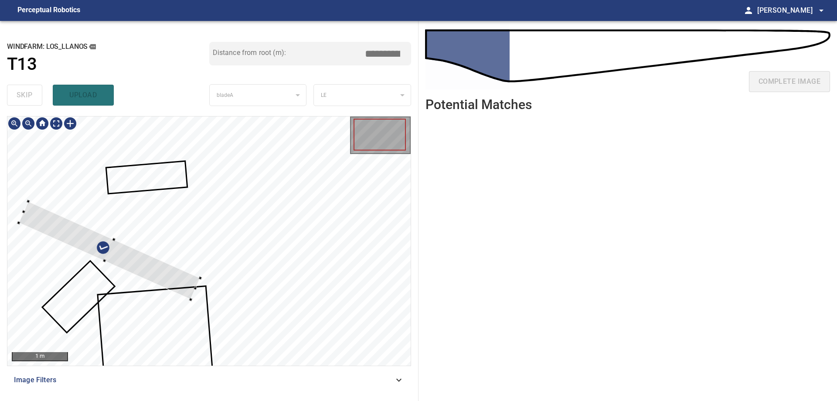
click at [131, 265] on div at bounding box center [109, 250] width 182 height 98
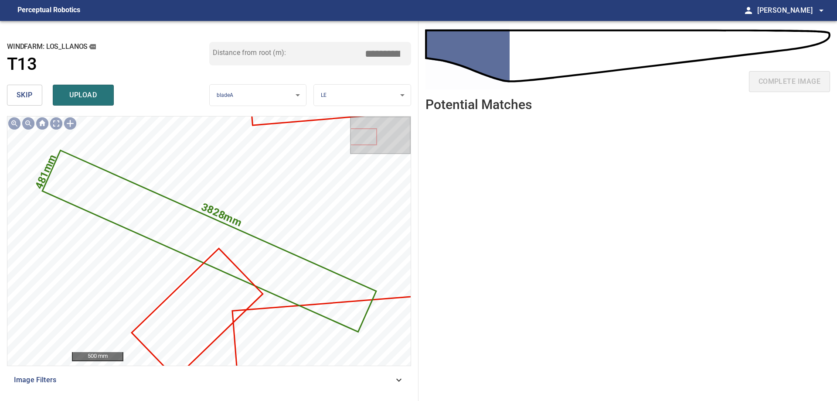
click at [19, 98] on span "skip" at bounding box center [25, 95] width 16 height 12
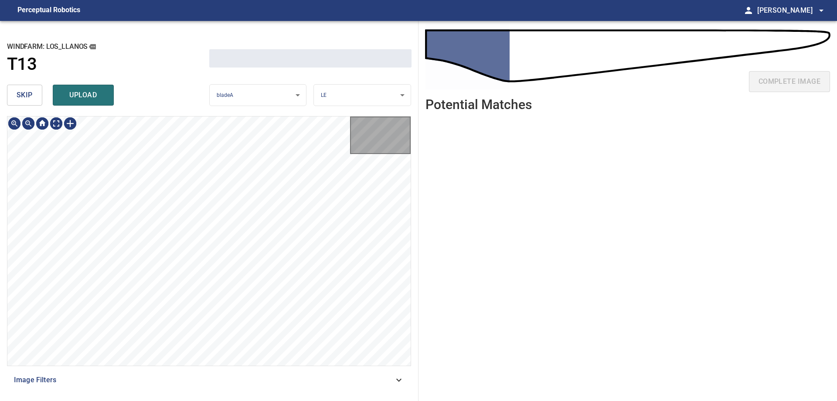
click at [19, 98] on span "skip" at bounding box center [25, 95] width 16 height 12
click at [19, 98] on div "skip upload" at bounding box center [108, 95] width 202 height 28
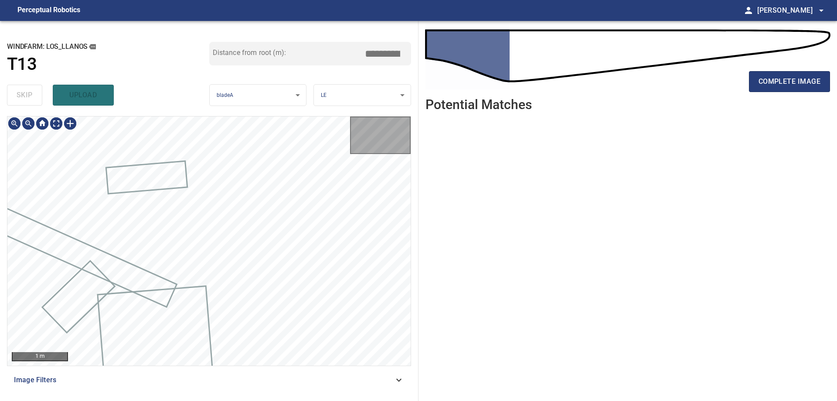
click at [19, 98] on div "skip upload" at bounding box center [108, 95] width 202 height 28
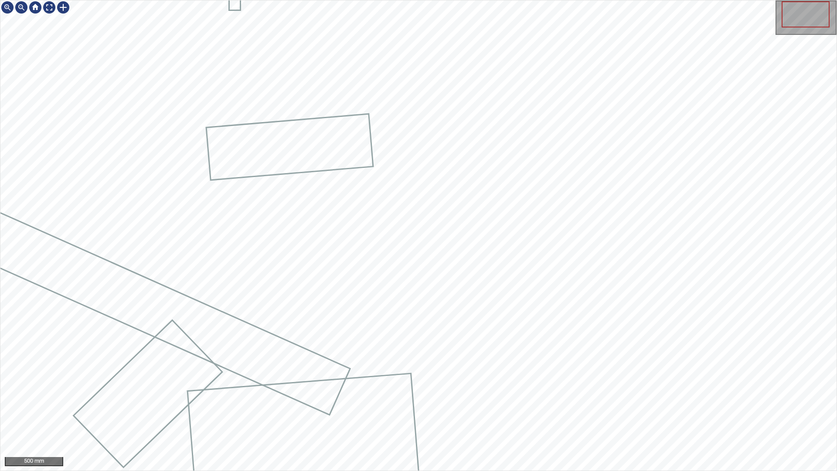
click at [294, 157] on icon at bounding box center [290, 147] width 166 height 65
click at [308, 147] on icon at bounding box center [290, 147] width 166 height 65
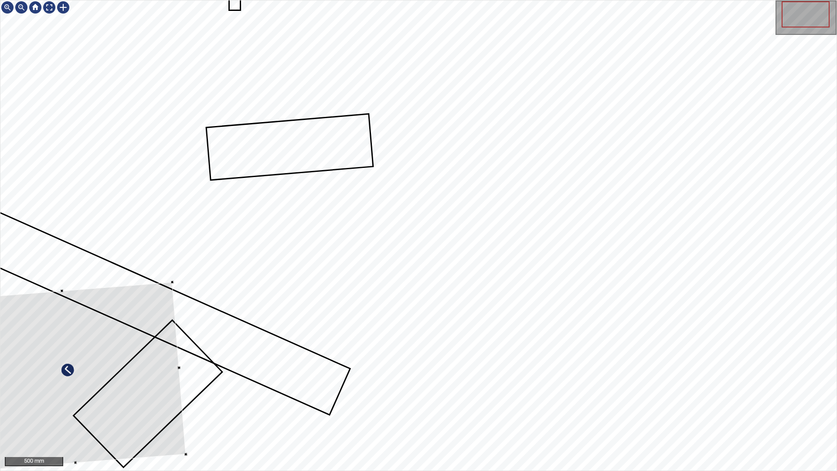
click at [140, 321] on div at bounding box center [68, 377] width 236 height 190
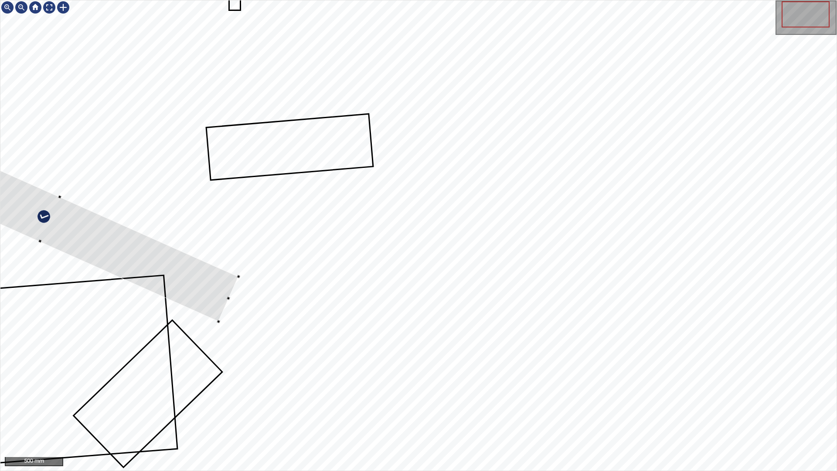
click at [214, 264] on div at bounding box center [418, 235] width 837 height 470
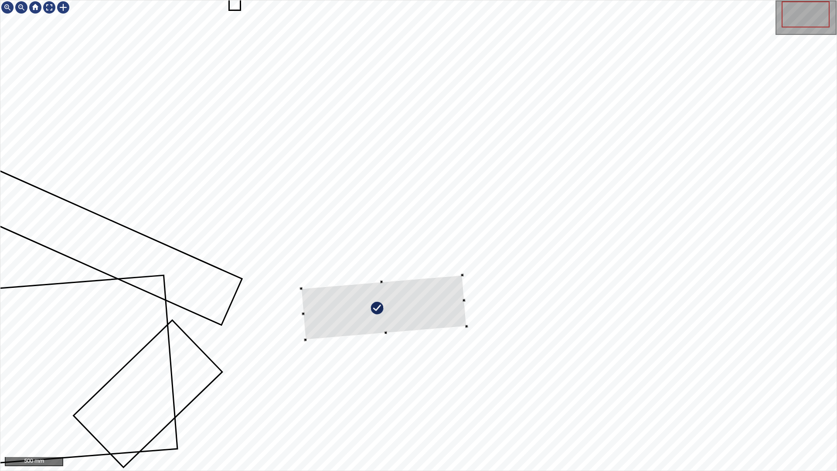
click at [335, 336] on div at bounding box center [418, 235] width 837 height 470
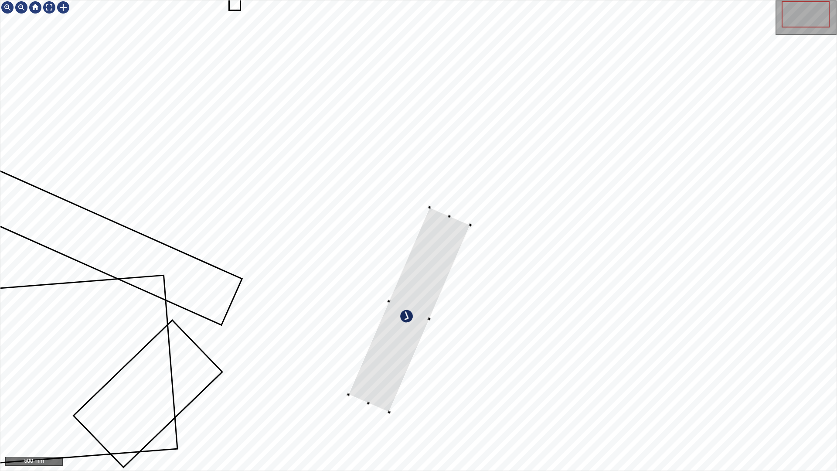
click at [382, 372] on div at bounding box center [410, 309] width 122 height 205
click at [379, 388] on div at bounding box center [412, 303] width 119 height 190
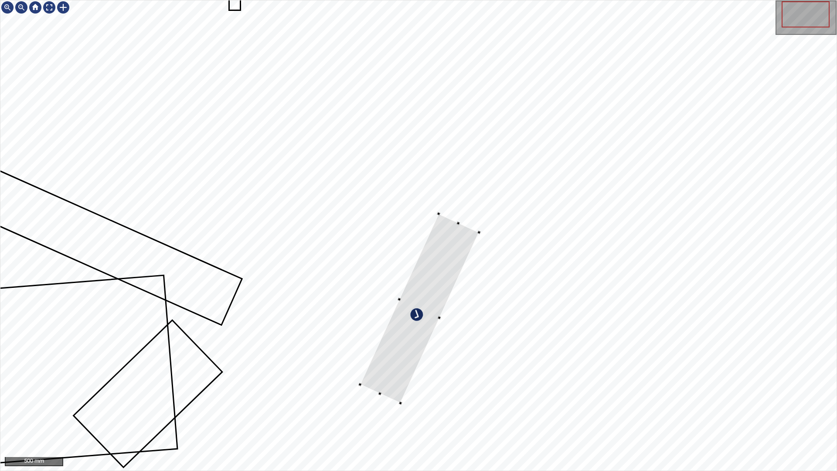
click at [393, 384] on div at bounding box center [419, 308] width 119 height 190
click at [392, 400] on div at bounding box center [418, 235] width 837 height 470
click at [452, 253] on div at bounding box center [408, 321] width 97 height 167
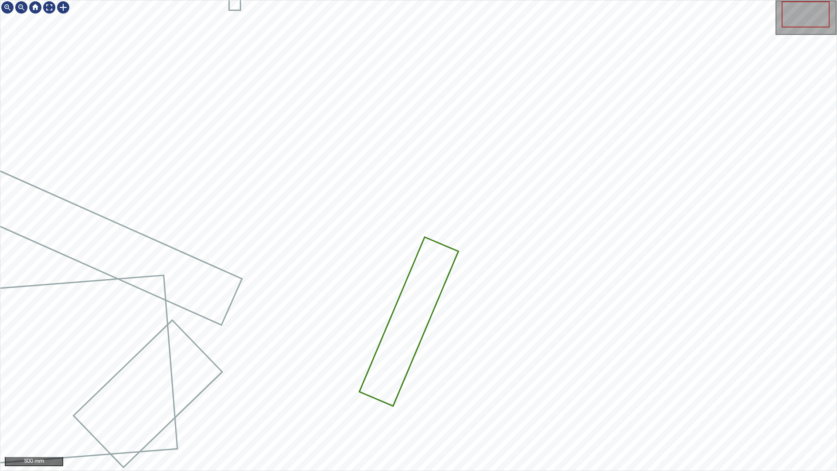
click at [406, 325] on icon at bounding box center [408, 321] width 97 height 167
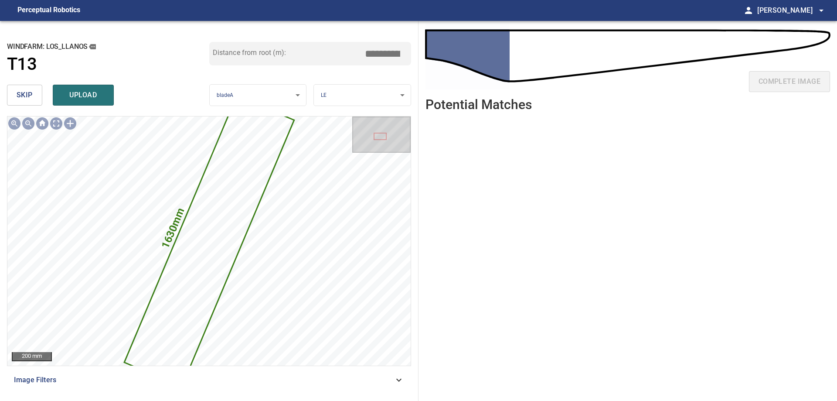
drag, startPoint x: 373, startPoint y: 57, endPoint x: 500, endPoint y: 70, distance: 127.2
click at [492, 70] on div "**********" at bounding box center [418, 211] width 837 height 380
type input "****"
click at [80, 96] on span "upload" at bounding box center [83, 95] width 42 height 12
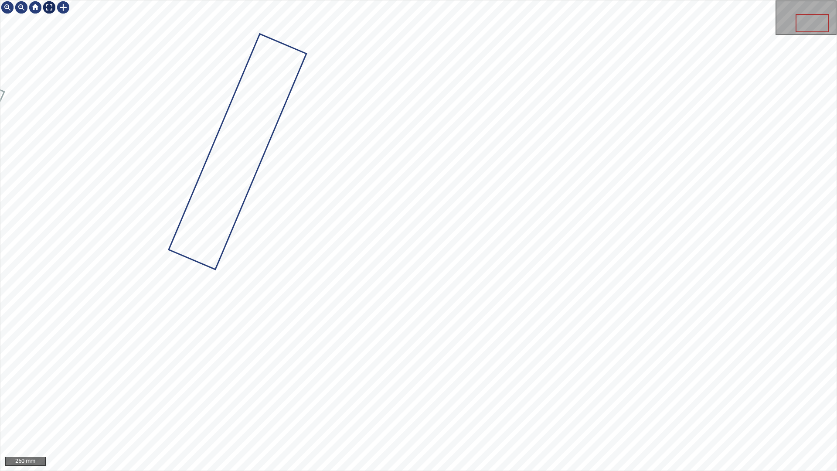
click at [48, 10] on div at bounding box center [49, 7] width 14 height 14
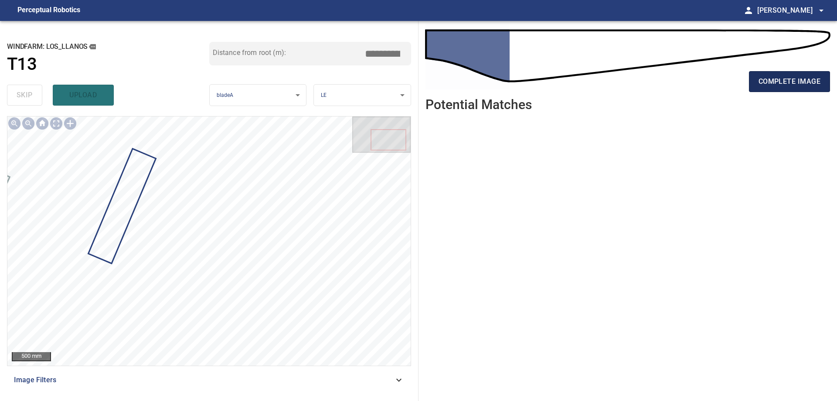
click at [786, 89] on button "complete image" at bounding box center [789, 81] width 81 height 21
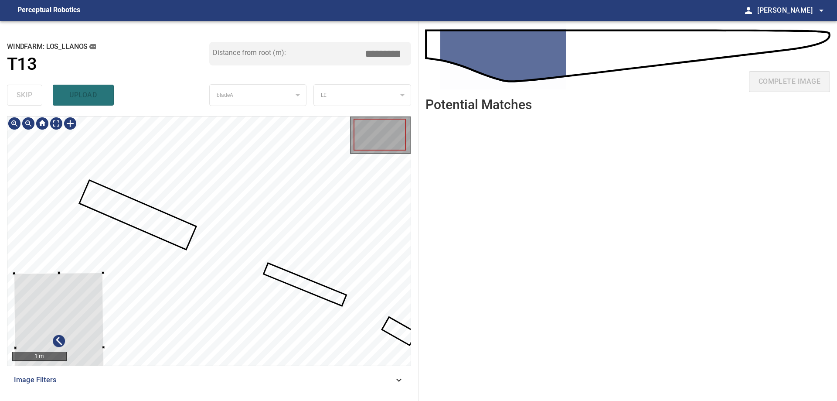
click at [80, 297] on div at bounding box center [59, 348] width 90 height 151
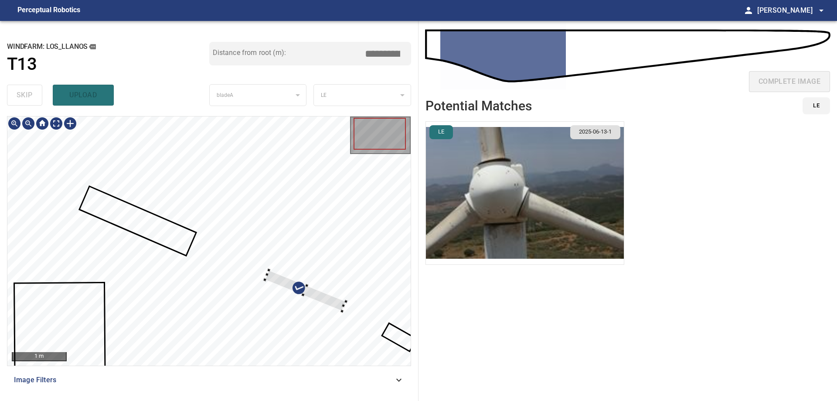
click at [316, 233] on div at bounding box center [208, 240] width 403 height 249
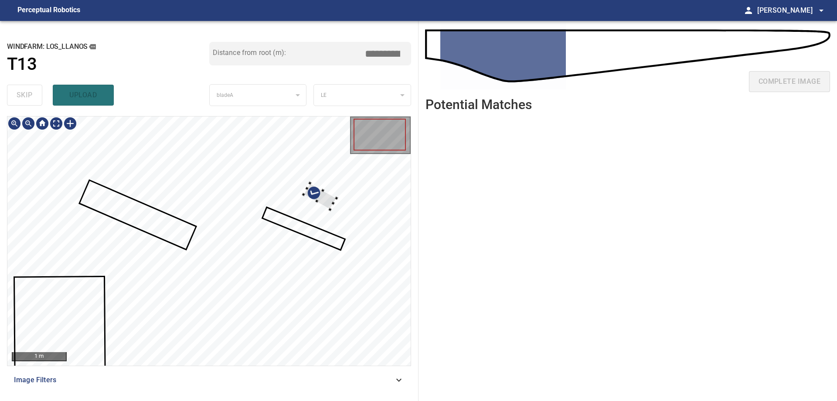
click at [311, 179] on div at bounding box center [208, 240] width 403 height 249
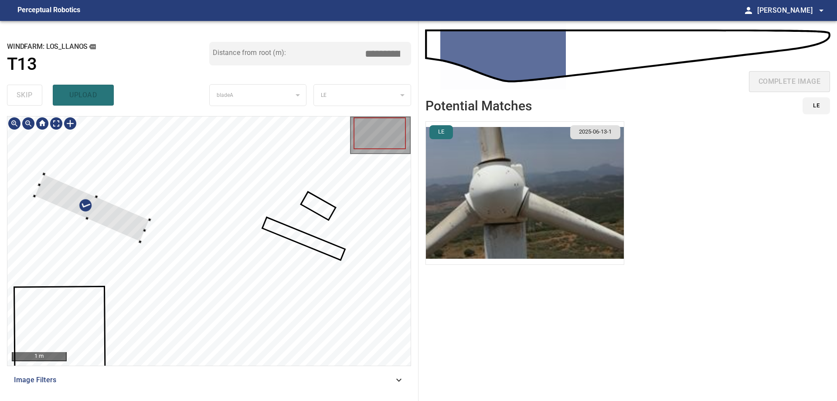
click at [121, 216] on div at bounding box center [91, 208] width 115 height 68
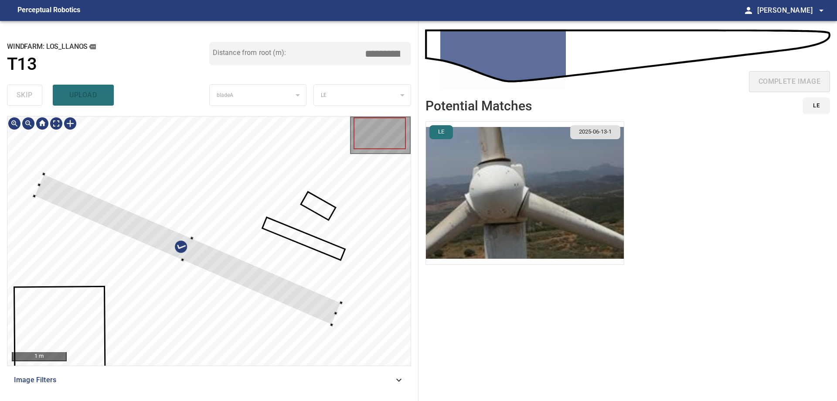
click at [350, 288] on div at bounding box center [208, 240] width 403 height 249
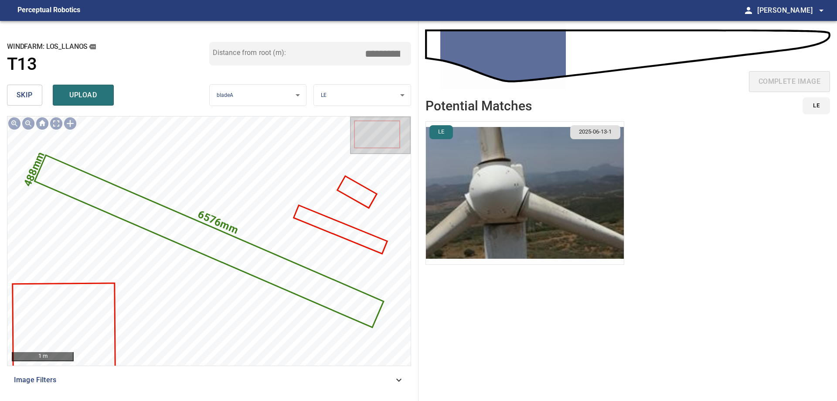
drag, startPoint x: 378, startPoint y: 54, endPoint x: 526, endPoint y: 40, distance: 148.9
click at [489, 42] on div "**********" at bounding box center [418, 211] width 837 height 380
type input "****"
click at [94, 104] on button "upload" at bounding box center [83, 95] width 61 height 21
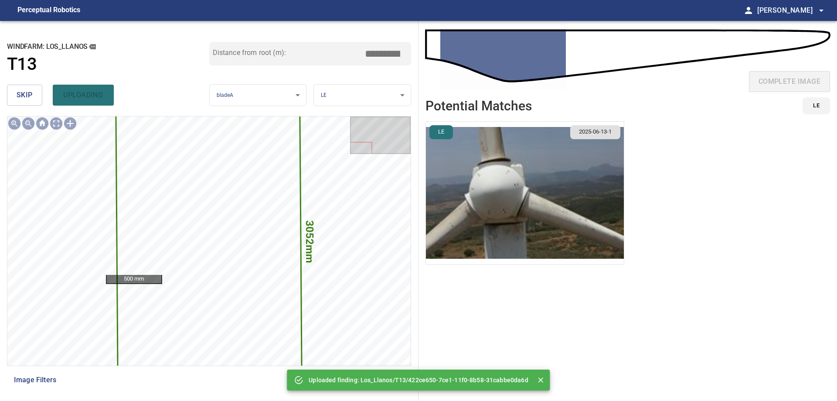
drag, startPoint x: 22, startPoint y: 98, endPoint x: 15, endPoint y: 98, distance: 7.0
click at [21, 98] on span "skip" at bounding box center [25, 95] width 16 height 12
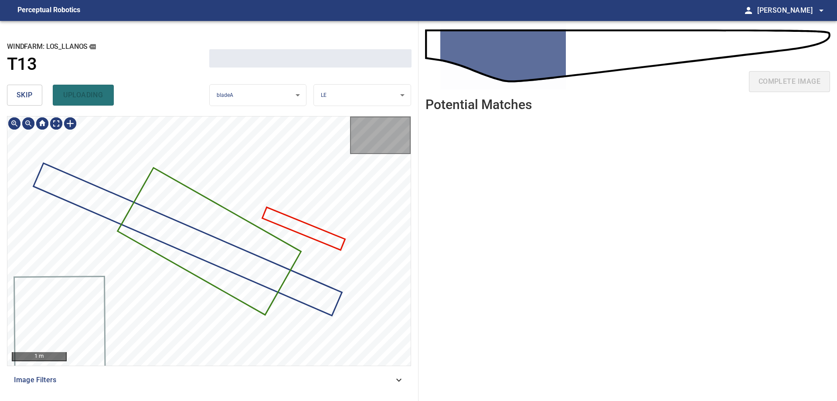
click at [15, 98] on button "skip" at bounding box center [24, 95] width 35 height 21
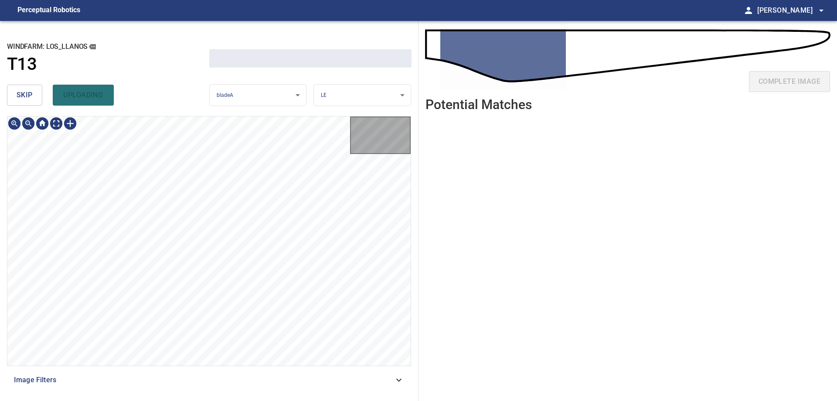
click at [15, 98] on button "skip" at bounding box center [24, 95] width 35 height 21
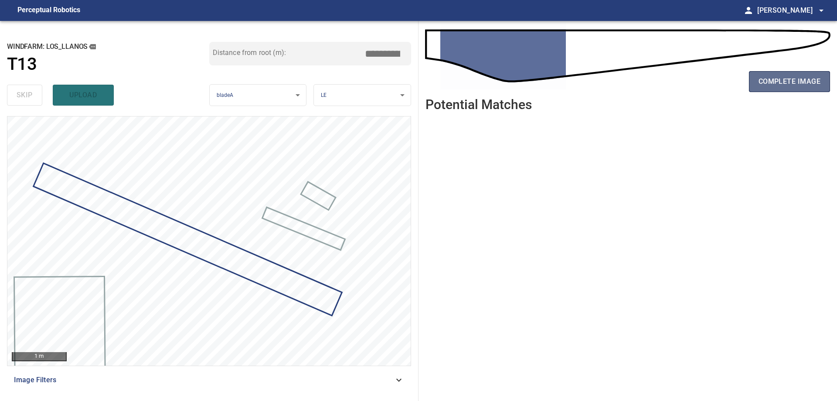
click at [759, 85] on span "complete image" at bounding box center [790, 81] width 62 height 12
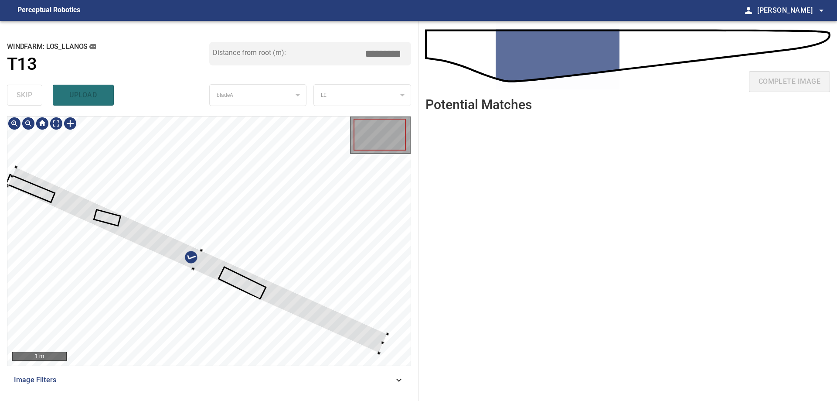
click at [304, 250] on div at bounding box center [208, 240] width 403 height 249
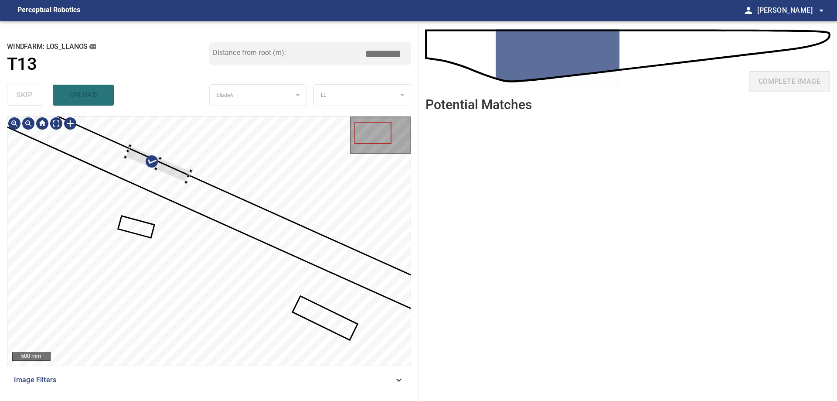
click at [246, 154] on div at bounding box center [208, 240] width 403 height 249
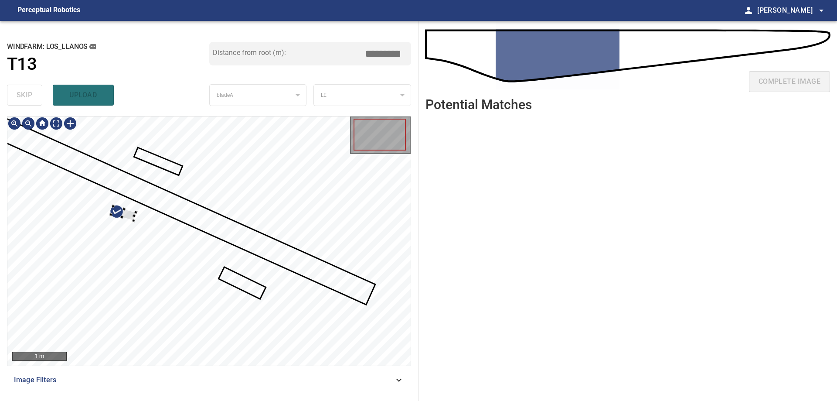
click at [184, 188] on div at bounding box center [208, 240] width 403 height 249
click at [213, 214] on div at bounding box center [208, 240] width 403 height 249
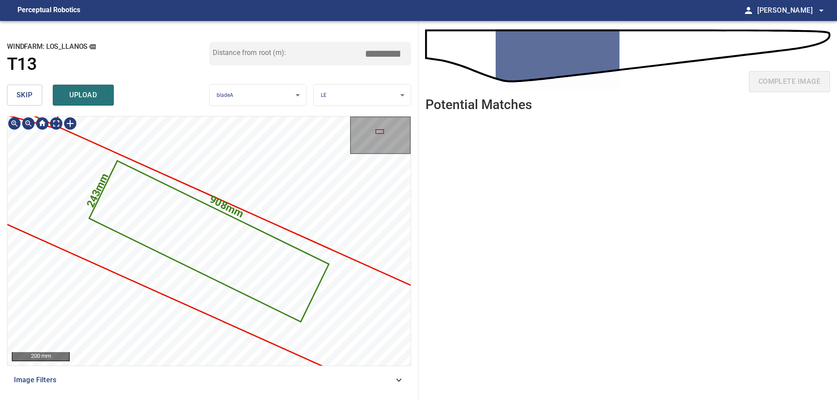
click at [31, 99] on span "skip" at bounding box center [25, 95] width 16 height 12
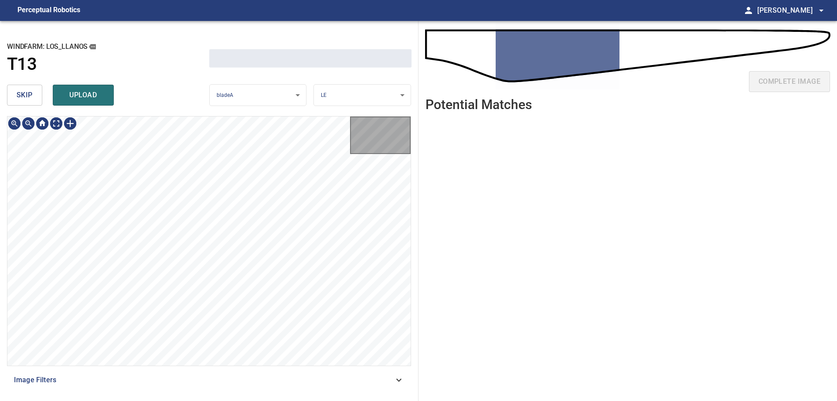
click at [31, 99] on span "skip" at bounding box center [25, 95] width 16 height 12
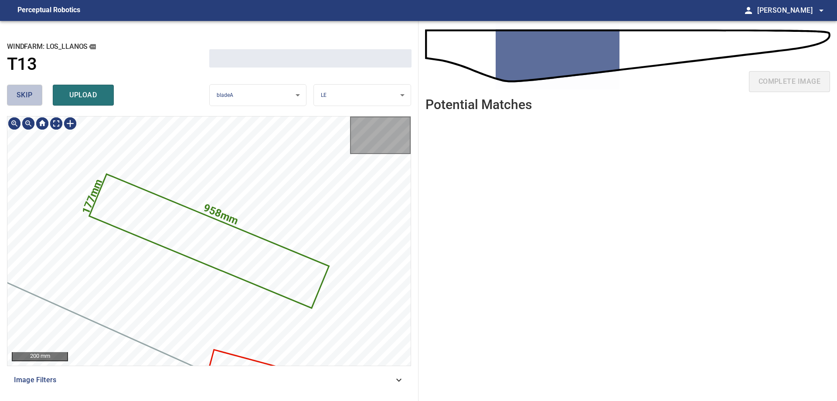
click at [31, 99] on span "skip" at bounding box center [25, 95] width 16 height 12
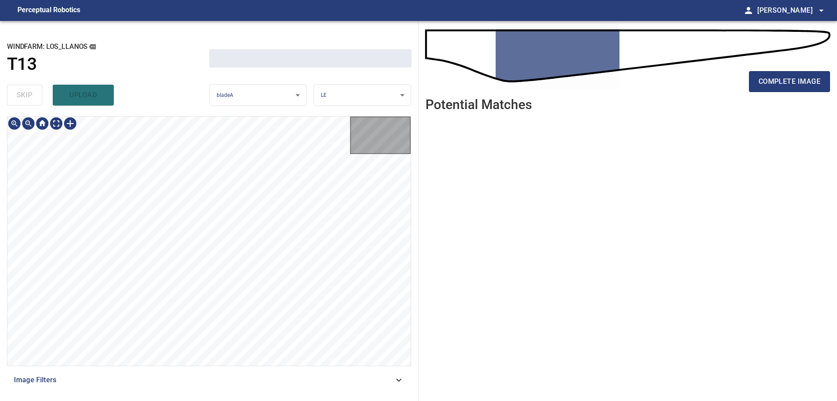
click at [31, 99] on div "skip upload" at bounding box center [108, 95] width 202 height 28
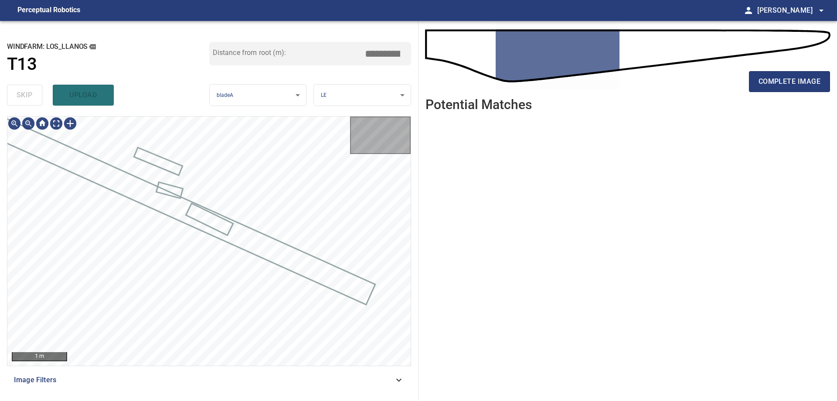
click at [31, 99] on div "skip upload" at bounding box center [108, 95] width 202 height 28
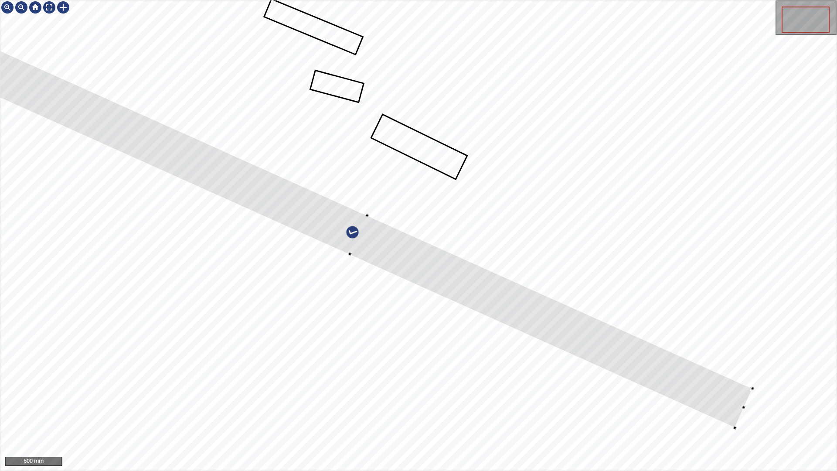
click at [517, 304] on div at bounding box center [359, 235] width 788 height 385
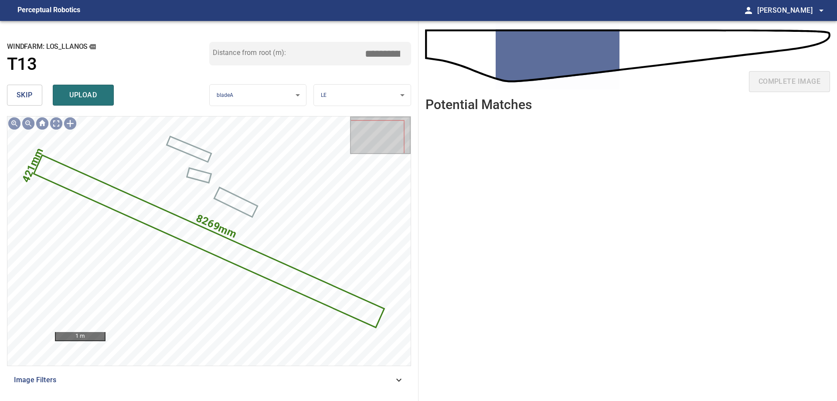
drag, startPoint x: 32, startPoint y: 103, endPoint x: 31, endPoint y: 98, distance: 4.6
click at [31, 99] on button "skip" at bounding box center [24, 95] width 35 height 21
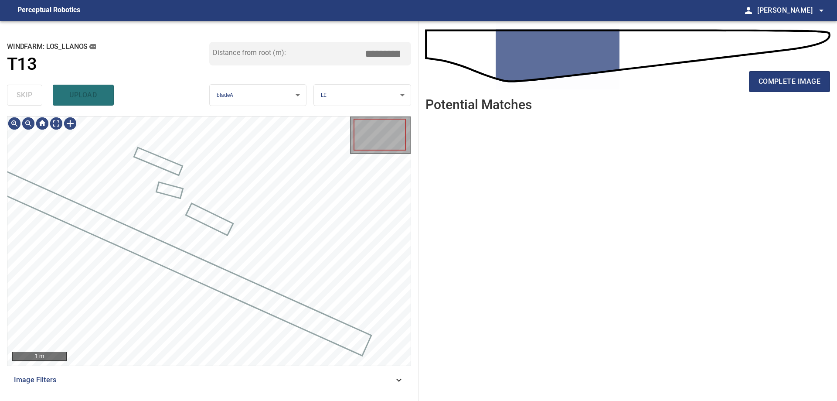
click at [31, 98] on div "skip upload" at bounding box center [108, 95] width 202 height 28
drag, startPoint x: 31, startPoint y: 98, endPoint x: 52, endPoint y: 111, distance: 25.1
click at [41, 107] on div "skip upload" at bounding box center [108, 95] width 202 height 28
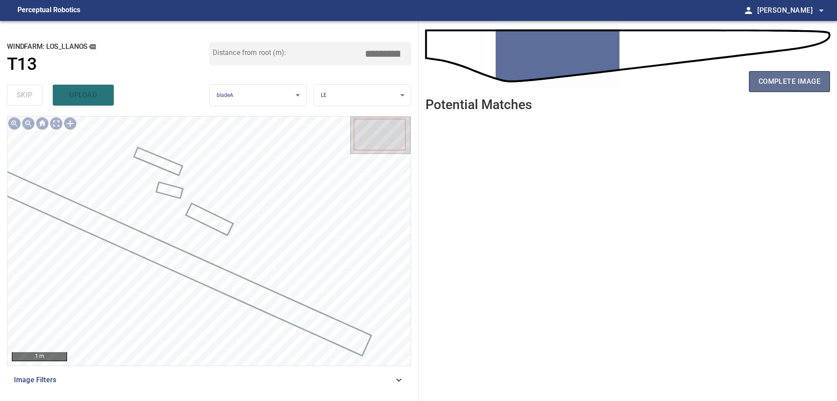
click at [766, 89] on button "complete image" at bounding box center [789, 81] width 81 height 21
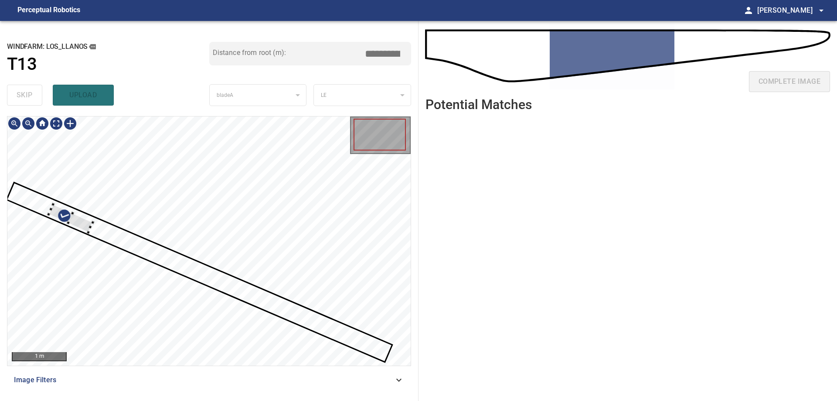
click at [215, 216] on div at bounding box center [208, 240] width 403 height 249
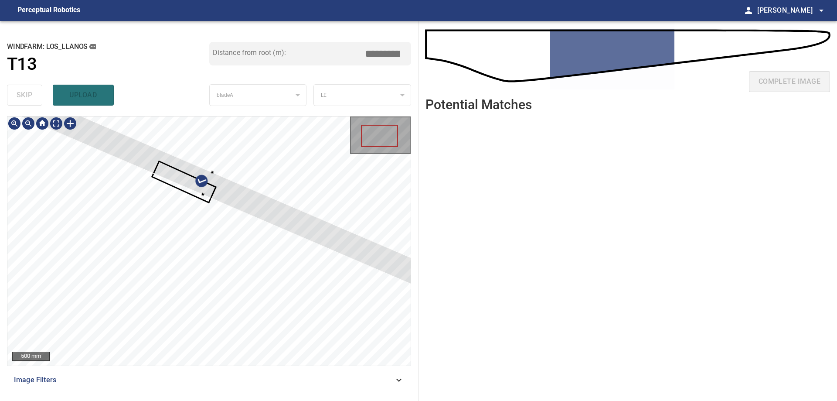
click at [274, 217] on div at bounding box center [208, 183] width 538 height 249
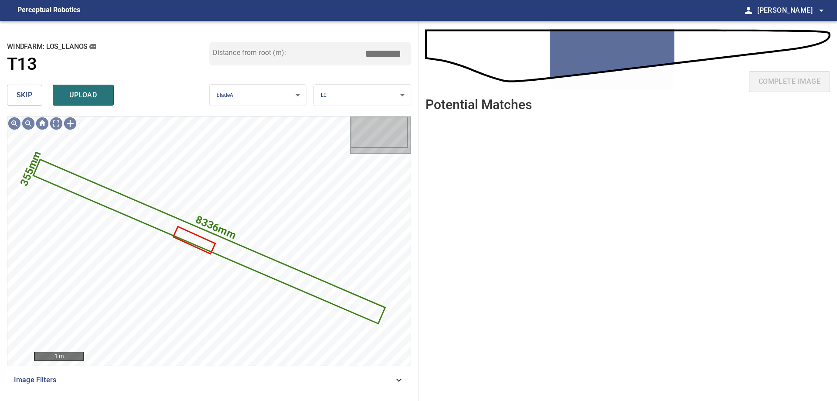
click at [22, 98] on span "skip" at bounding box center [25, 95] width 16 height 12
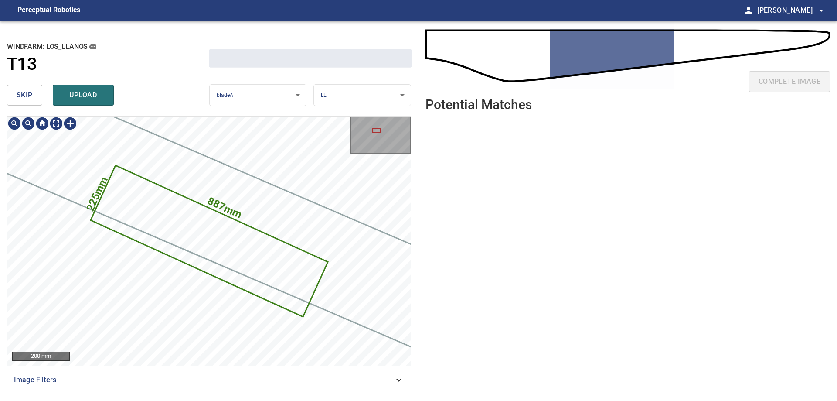
click at [22, 98] on span "skip" at bounding box center [25, 95] width 16 height 12
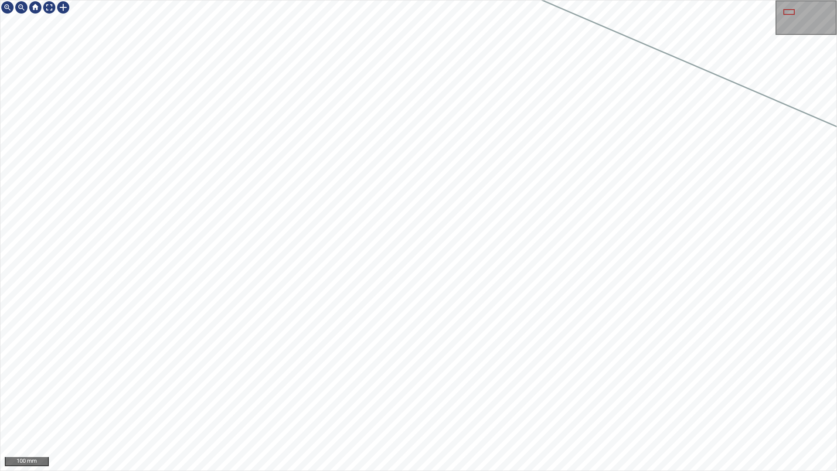
click at [615, 400] on div "100 mm" at bounding box center [418, 235] width 837 height 471
click at [0, 168] on html "100 mm" at bounding box center [418, 235] width 837 height 471
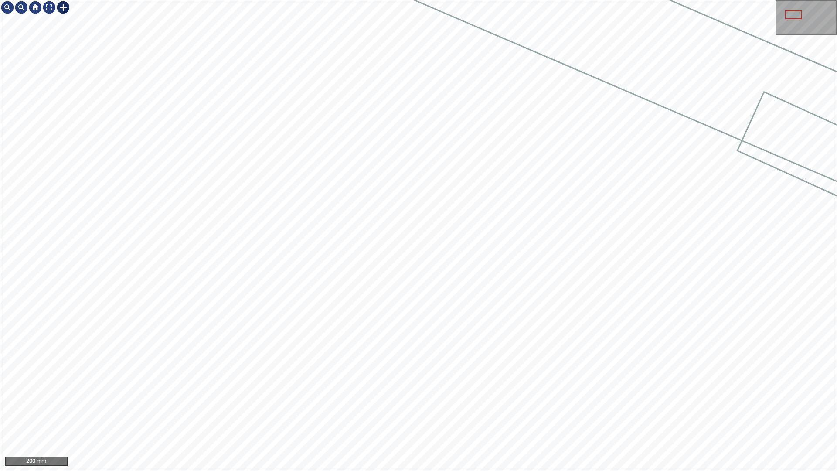
click at [65, 13] on div at bounding box center [63, 7] width 14 height 14
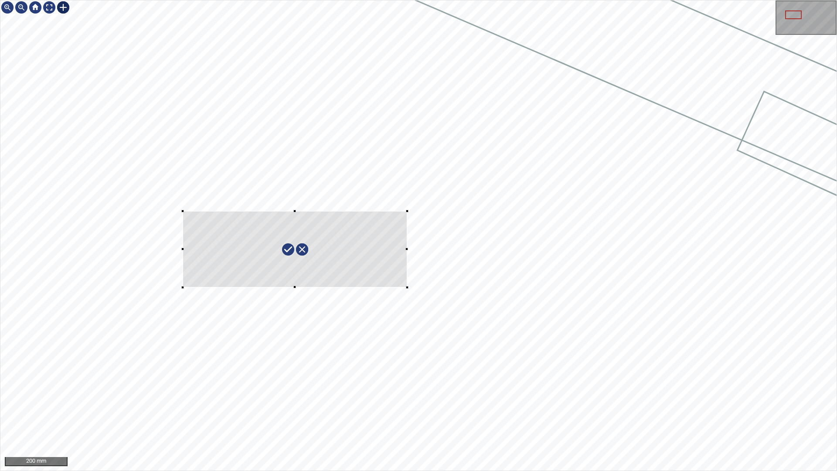
click at [407, 285] on div at bounding box center [418, 235] width 837 height 470
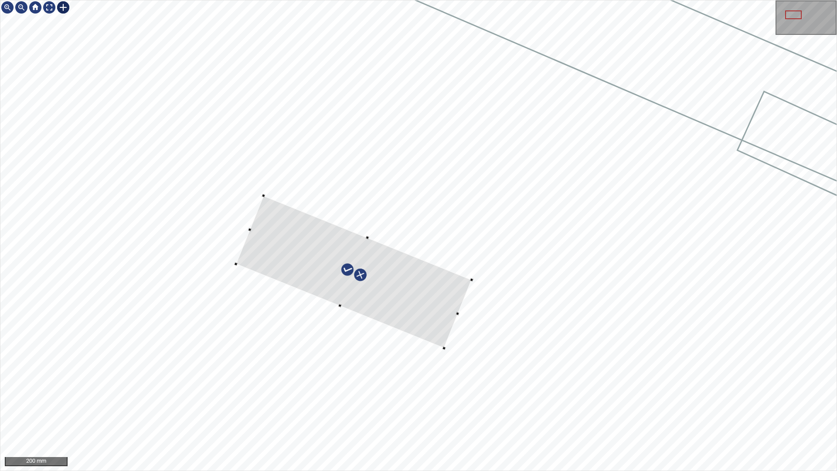
click at [415, 296] on div at bounding box center [354, 272] width 236 height 153
click at [406, 293] on div at bounding box center [345, 265] width 236 height 153
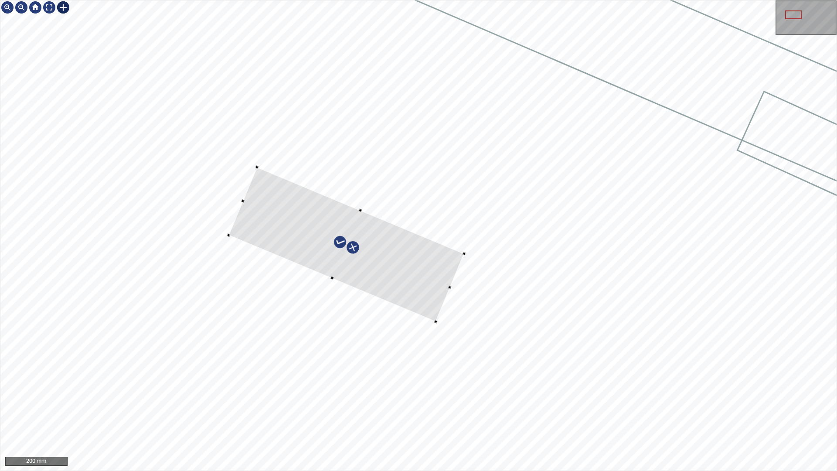
click at [434, 320] on div at bounding box center [347, 244] width 236 height 154
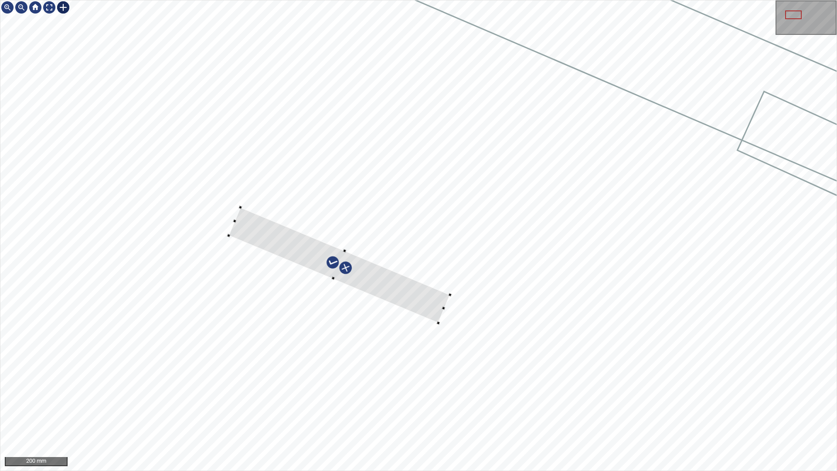
click at [449, 297] on div at bounding box center [418, 235] width 837 height 470
click at [430, 312] on div at bounding box center [336, 268] width 221 height 116
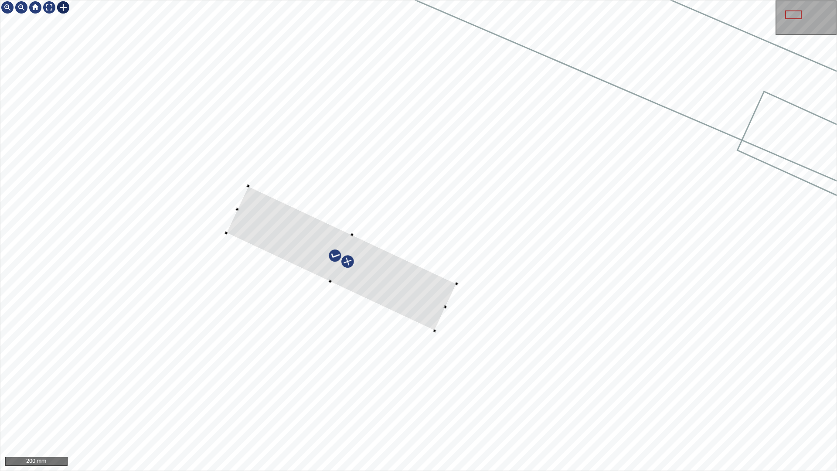
click at [458, 281] on div at bounding box center [418, 235] width 837 height 470
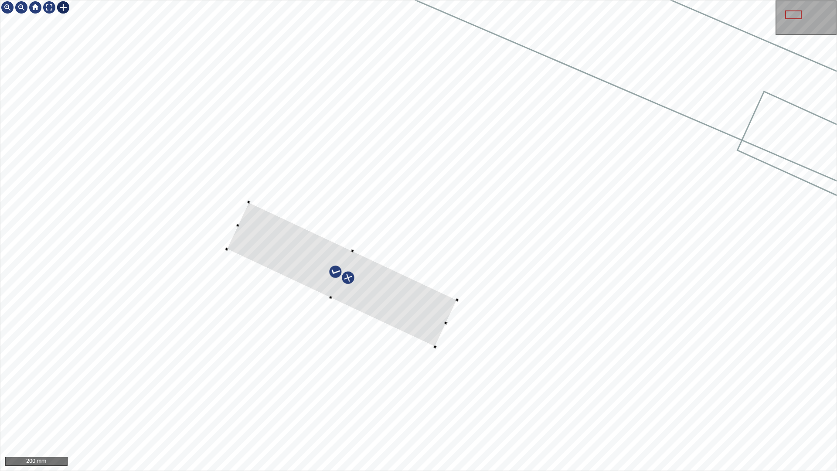
click at [427, 321] on div at bounding box center [342, 274] width 231 height 145
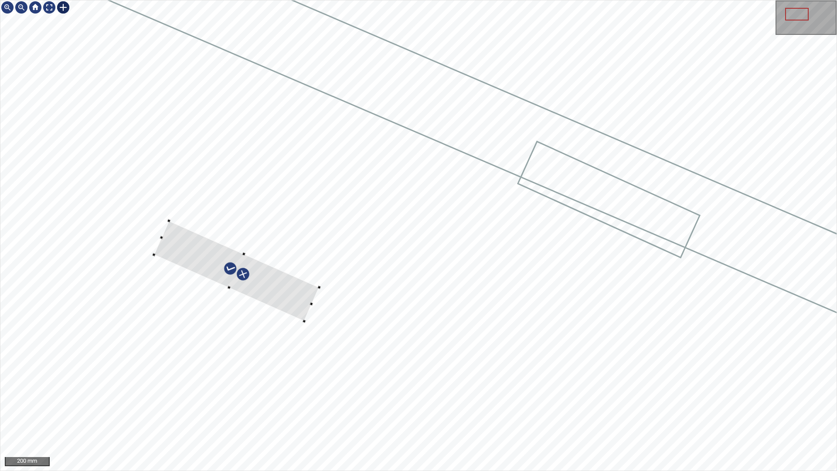
click at [289, 302] on div at bounding box center [237, 271] width 166 height 101
click at [311, 318] on div at bounding box center [418, 235] width 837 height 470
click at [300, 289] on div at bounding box center [244, 274] width 164 height 96
click at [297, 299] on div at bounding box center [241, 271] width 164 height 96
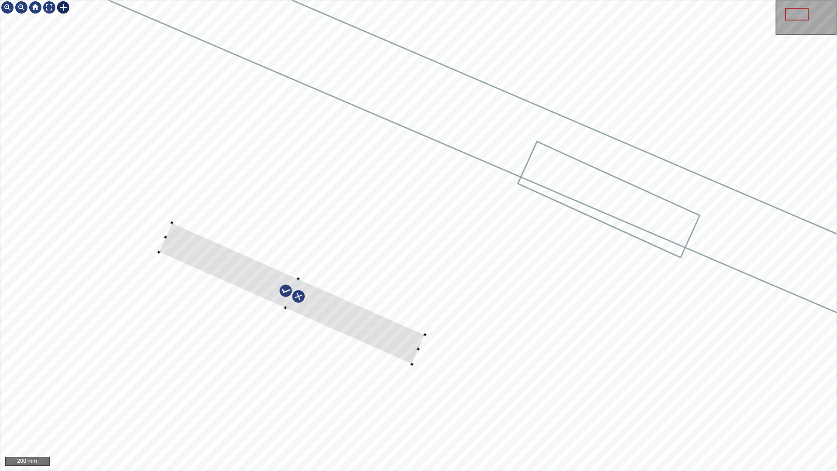
click at [415, 336] on div at bounding box center [292, 294] width 267 height 142
click at [381, 329] on div at bounding box center [289, 291] width 260 height 136
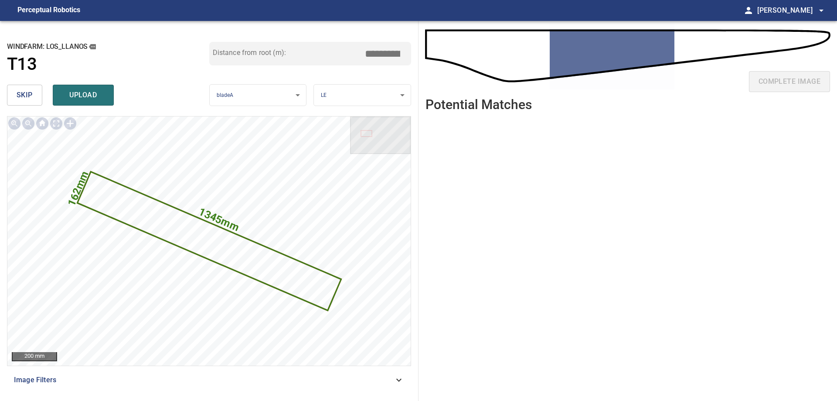
drag, startPoint x: 378, startPoint y: 55, endPoint x: 555, endPoint y: 54, distance: 177.5
click at [545, 54] on div "**********" at bounding box center [418, 211] width 837 height 380
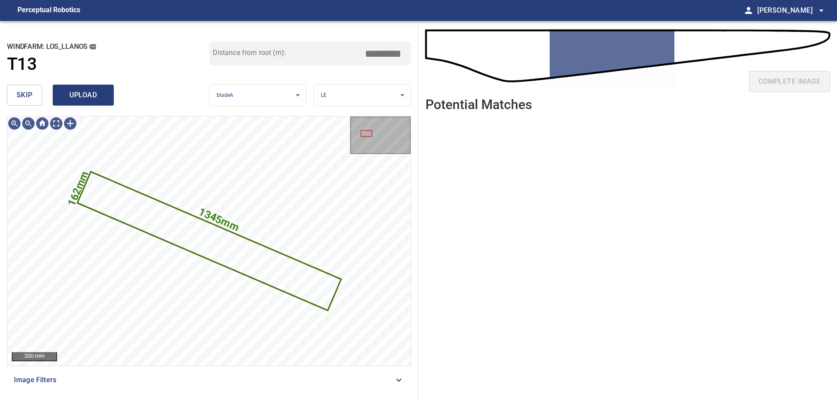
type input "*****"
click at [74, 99] on span "upload" at bounding box center [83, 95] width 42 height 12
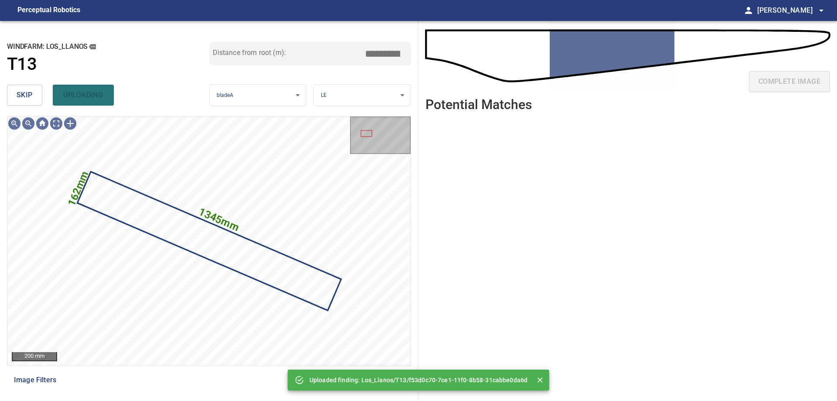
click at [24, 82] on div "skip uploading" at bounding box center [108, 95] width 202 height 28
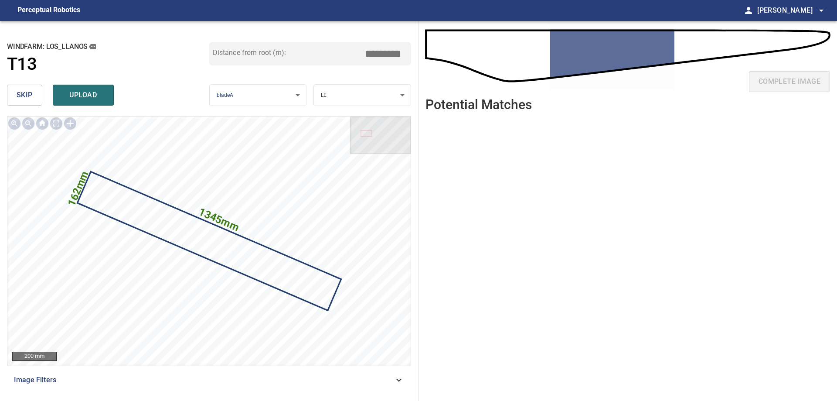
drag, startPoint x: 26, startPoint y: 96, endPoint x: 24, endPoint y: 101, distance: 4.6
click at [26, 97] on span "skip" at bounding box center [25, 95] width 16 height 12
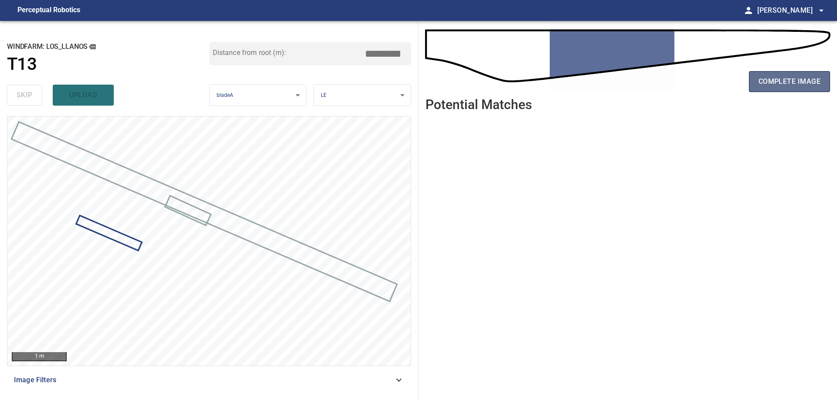
click at [793, 90] on button "complete image" at bounding box center [789, 81] width 81 height 21
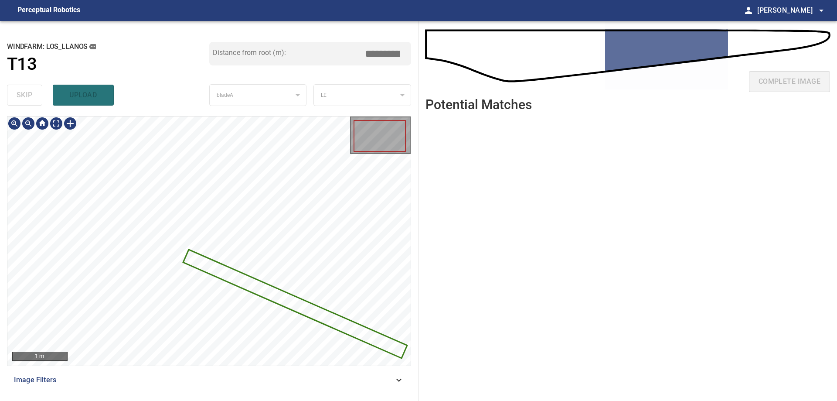
click at [279, 308] on div at bounding box center [208, 240] width 403 height 249
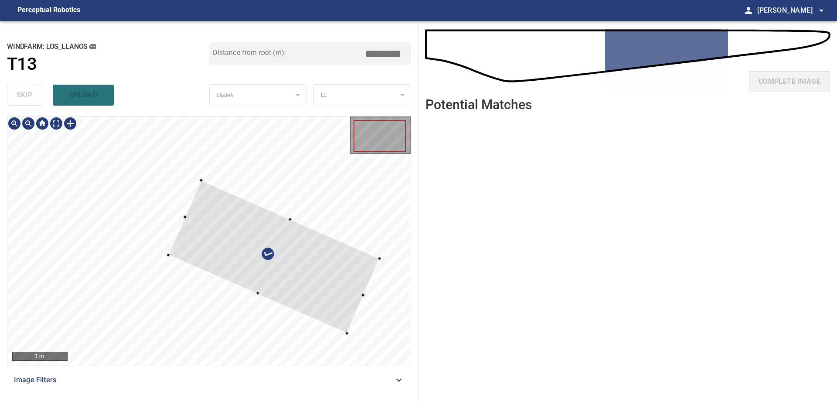
click at [285, 219] on div at bounding box center [274, 256] width 212 height 153
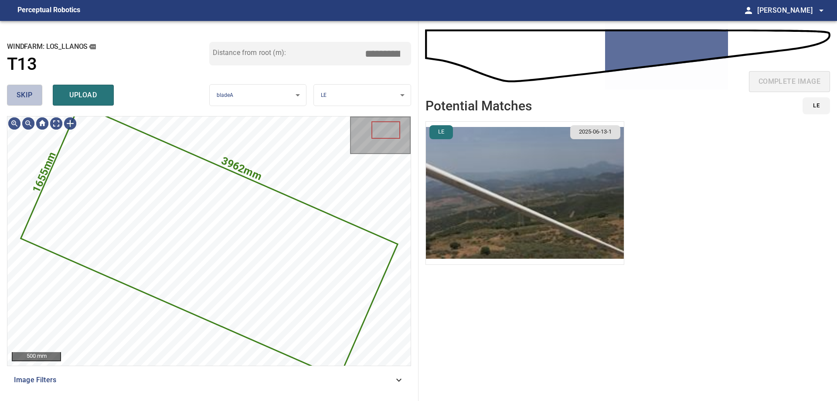
click at [9, 101] on button "skip" at bounding box center [24, 95] width 35 height 21
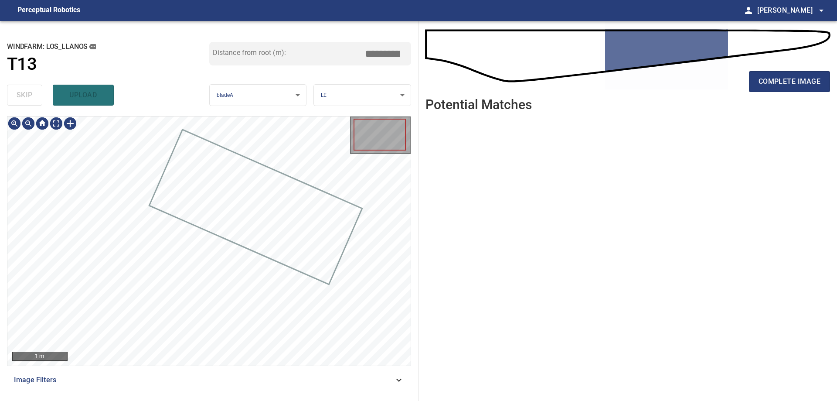
click at [59, 116] on div "1 m" at bounding box center [209, 241] width 404 height 250
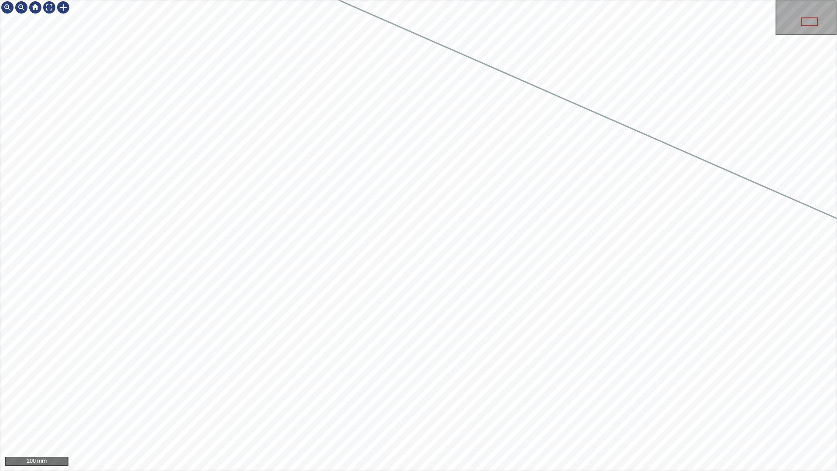
click at [65, 8] on div at bounding box center [63, 7] width 14 height 14
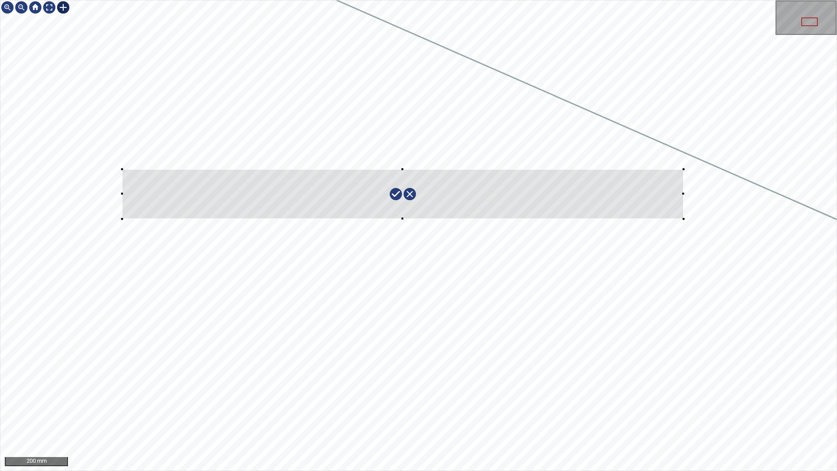
click at [684, 219] on div at bounding box center [418, 235] width 837 height 470
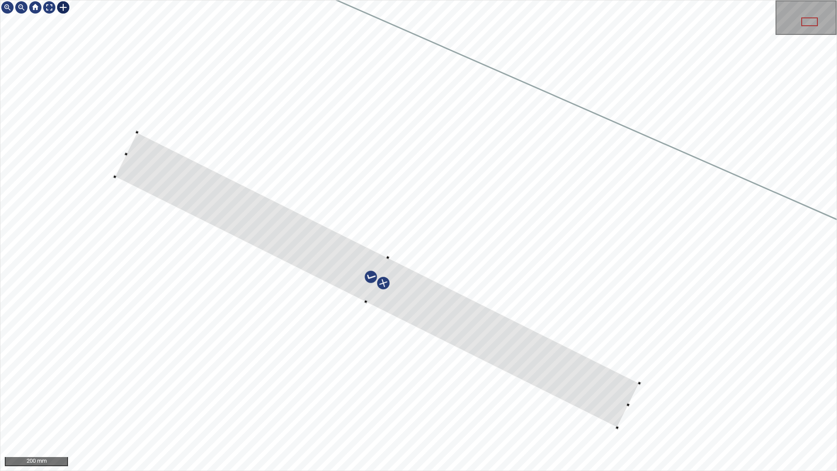
click at [612, 377] on div at bounding box center [377, 279] width 525 height 295
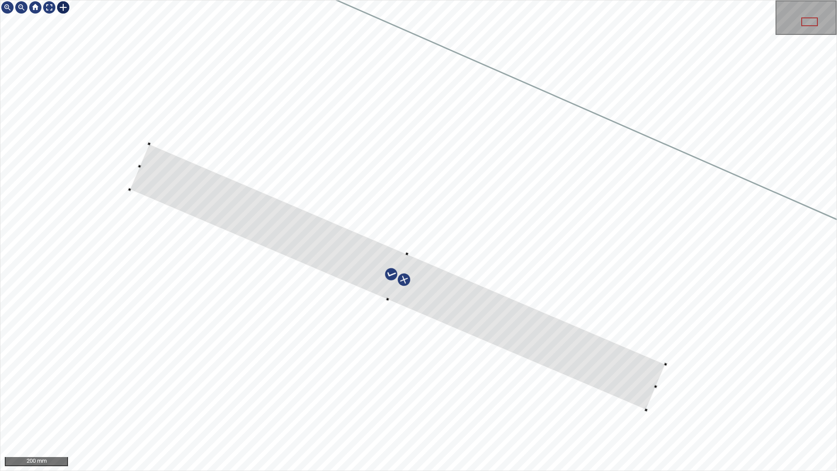
click at [558, 349] on div at bounding box center [398, 277] width 536 height 266
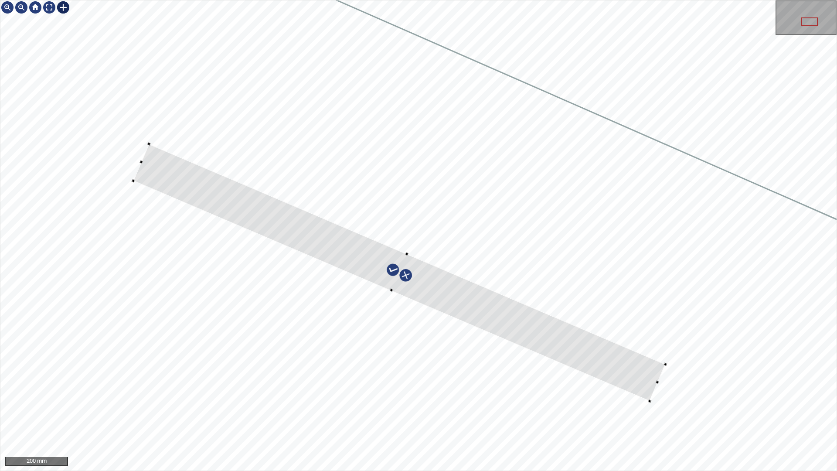
click at [388, 285] on div at bounding box center [399, 272] width 533 height 257
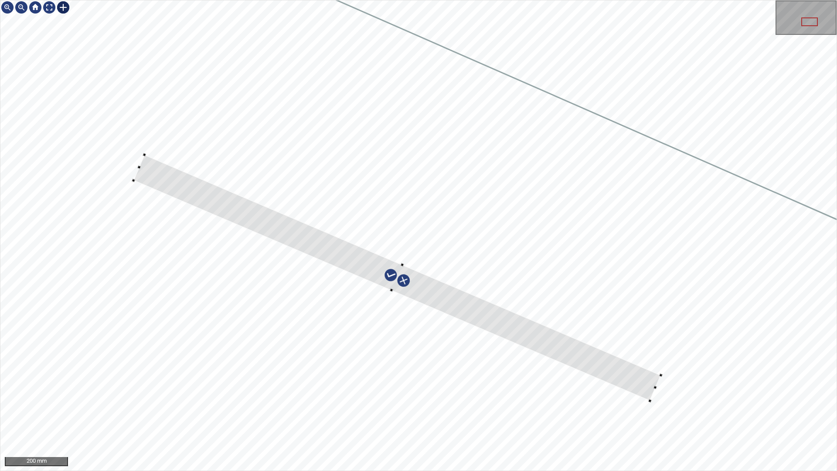
click at [404, 268] on div at bounding box center [397, 278] width 528 height 246
click at [648, 400] on div at bounding box center [418, 235] width 837 height 470
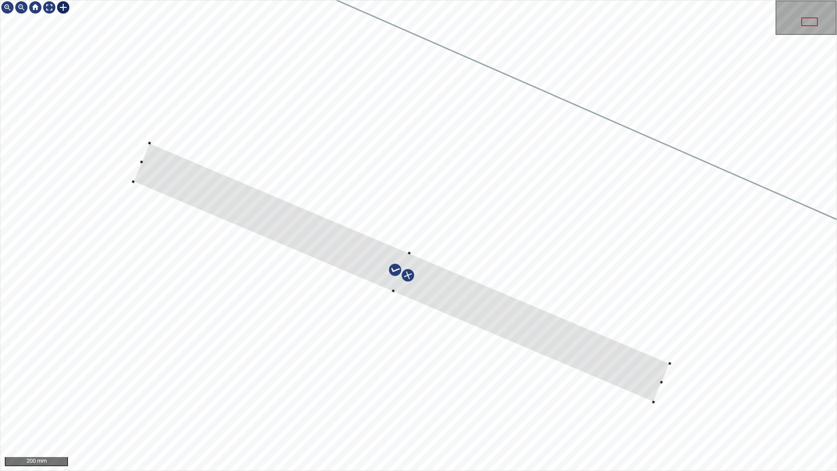
click at [671, 360] on div at bounding box center [418, 235] width 837 height 470
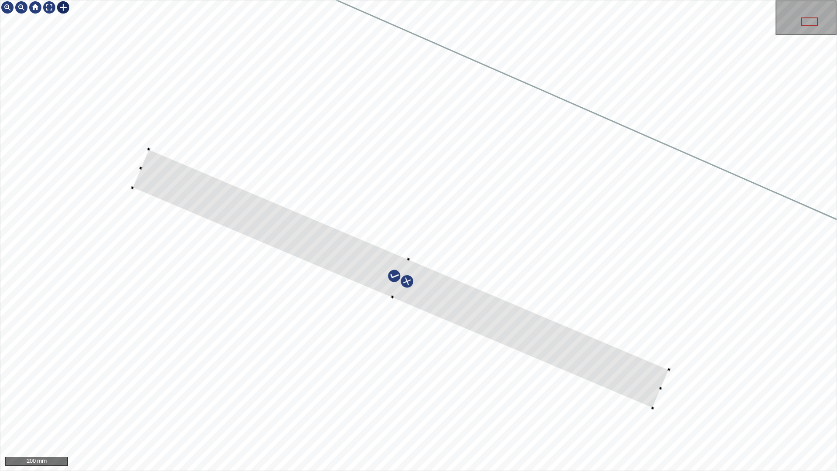
click at [645, 378] on div at bounding box center [400, 278] width 537 height 259
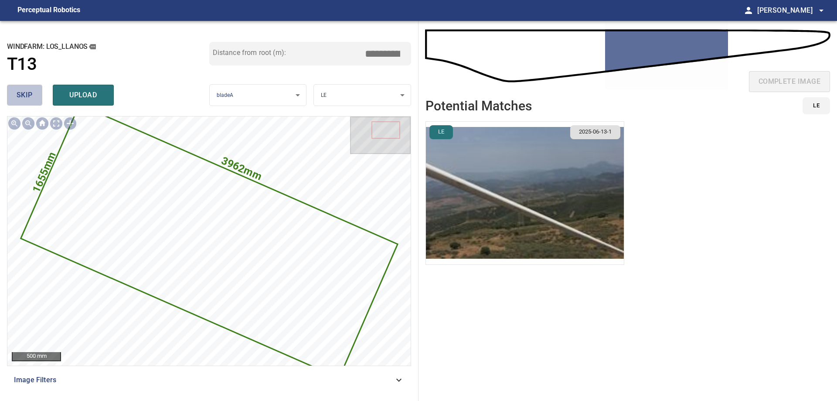
click at [21, 96] on span "skip" at bounding box center [25, 95] width 16 height 12
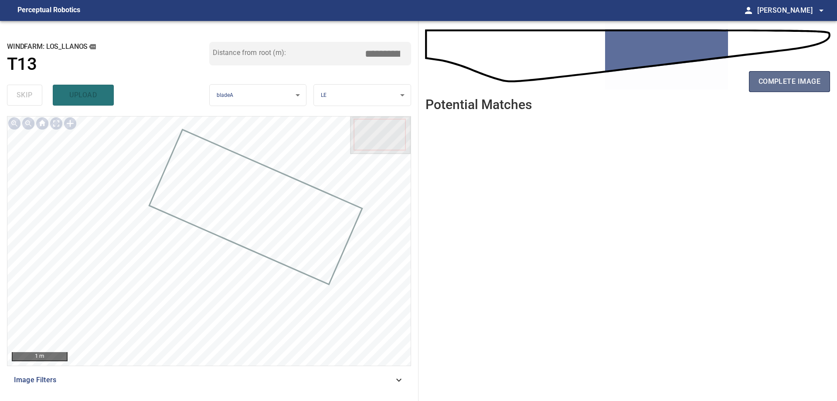
click at [808, 81] on span "complete image" at bounding box center [790, 81] width 62 height 12
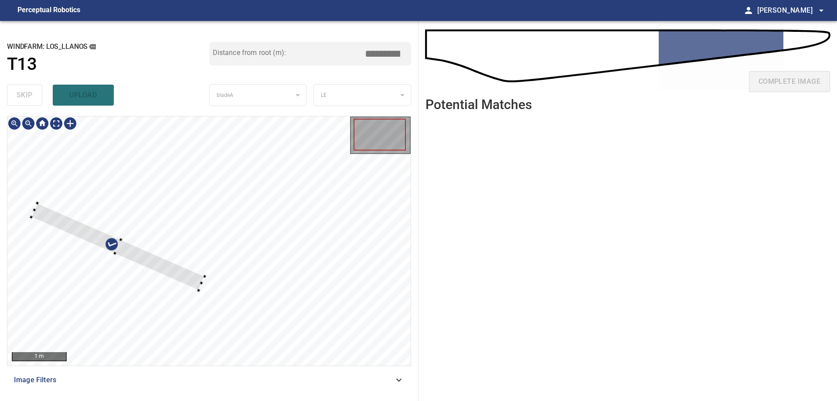
click at [205, 269] on div at bounding box center [208, 240] width 403 height 249
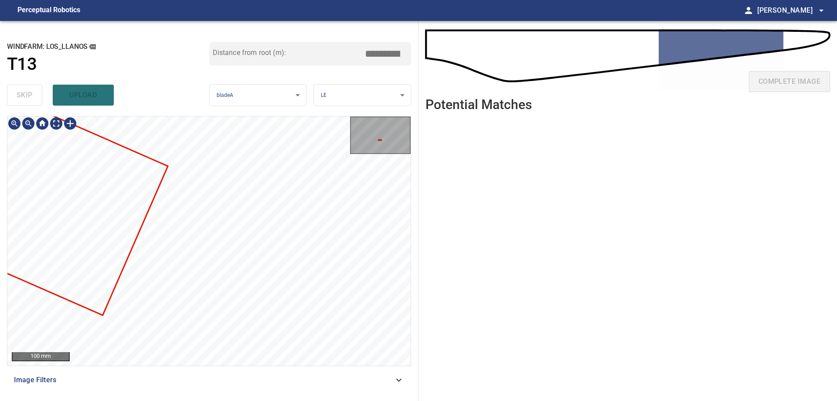
click at [424, 304] on div "**********" at bounding box center [418, 211] width 837 height 380
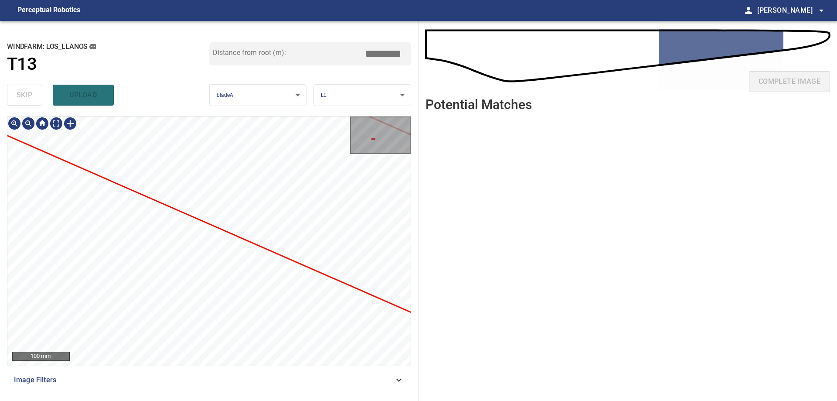
click at [317, 378] on div "100 mm Image Filters" at bounding box center [209, 255] width 404 height 278
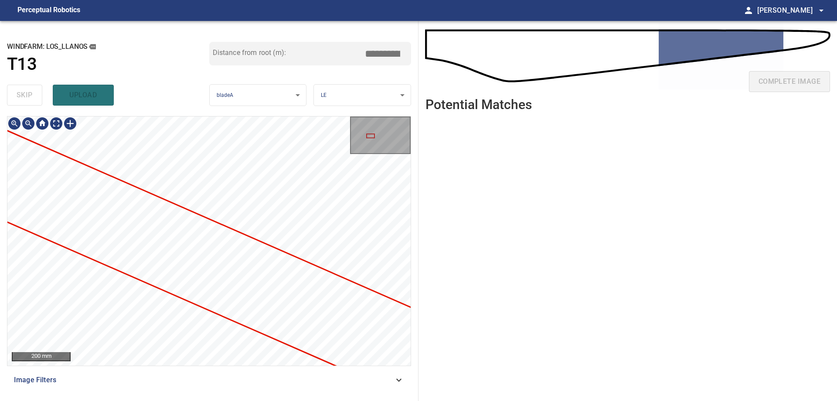
click at [250, 368] on div "200 mm Image Filters" at bounding box center [209, 255] width 404 height 278
click at [377, 396] on div "**********" at bounding box center [209, 211] width 419 height 380
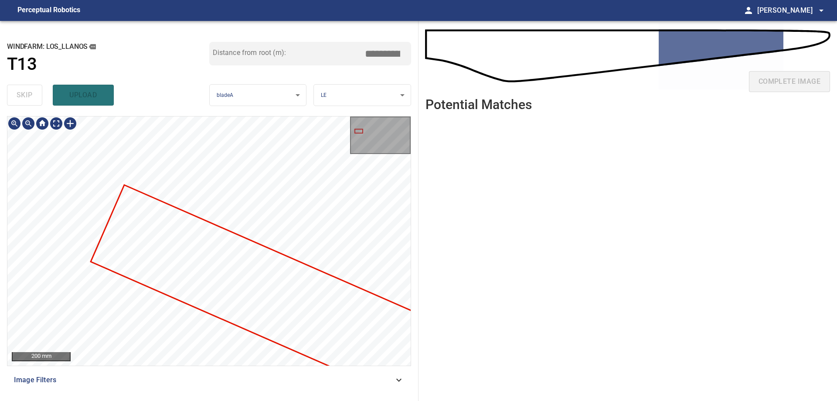
click at [297, 355] on div at bounding box center [208, 240] width 403 height 249
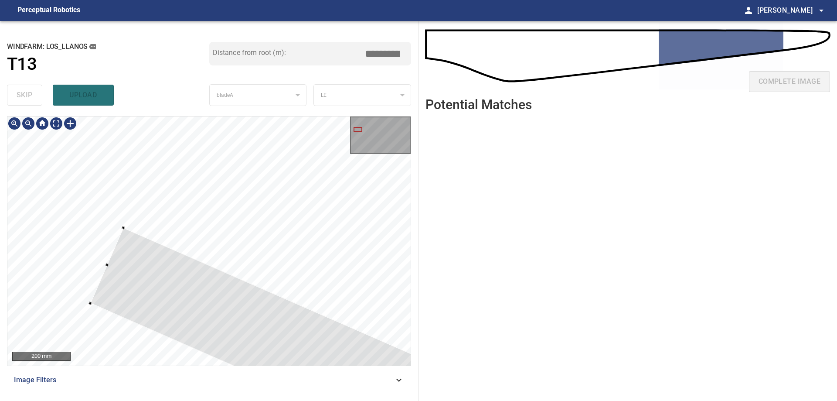
click at [103, 263] on div at bounding box center [208, 240] width 403 height 249
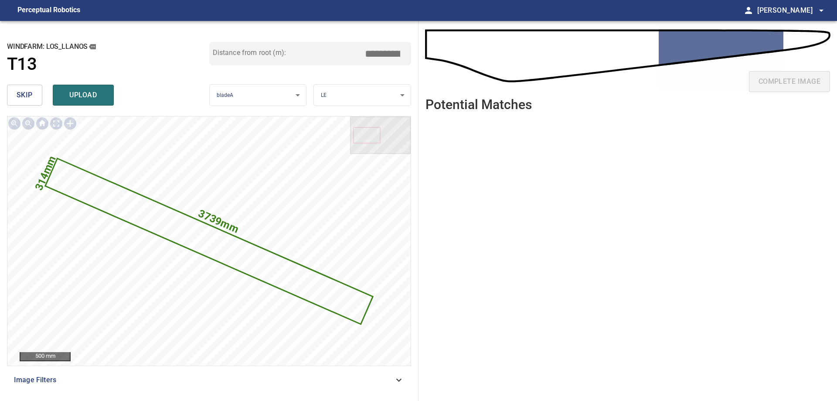
drag, startPoint x: 383, startPoint y: 54, endPoint x: 476, endPoint y: 44, distance: 94.3
click at [465, 44] on div "**********" at bounding box center [418, 211] width 837 height 380
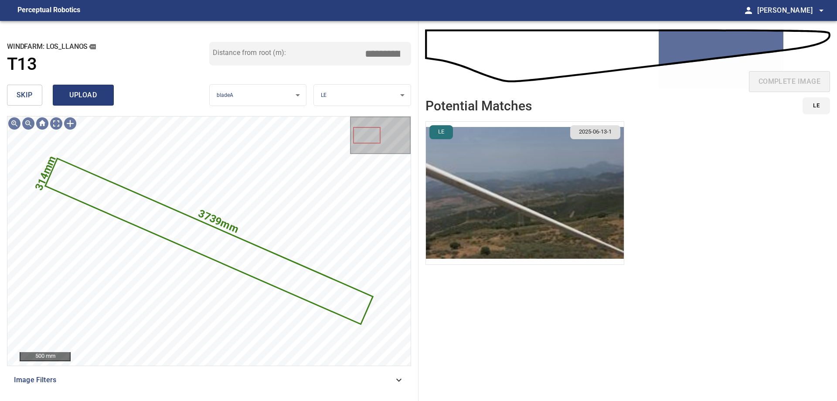
type input "*****"
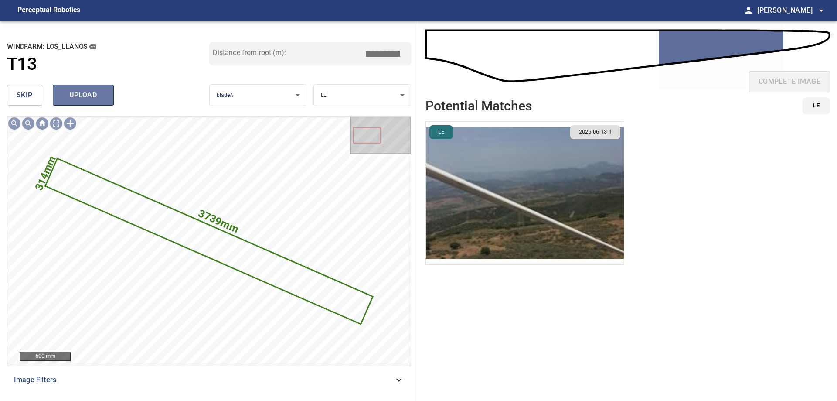
click at [93, 90] on span "upload" at bounding box center [83, 95] width 42 height 12
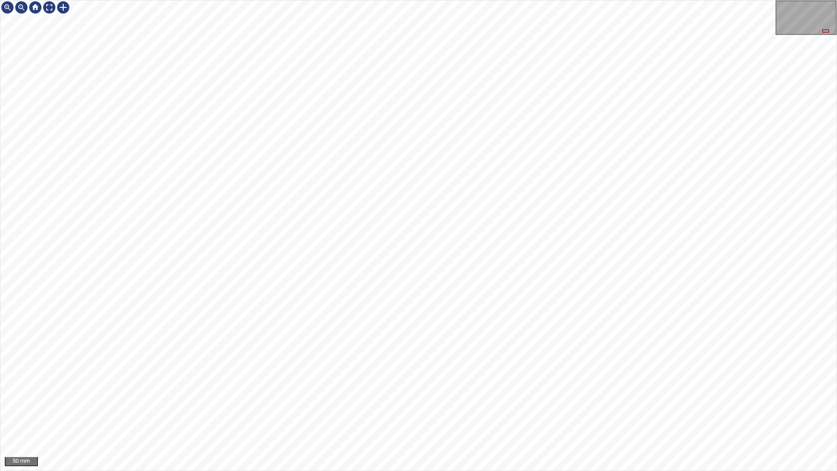
click at [0, 116] on html "50 mm" at bounding box center [418, 235] width 837 height 471
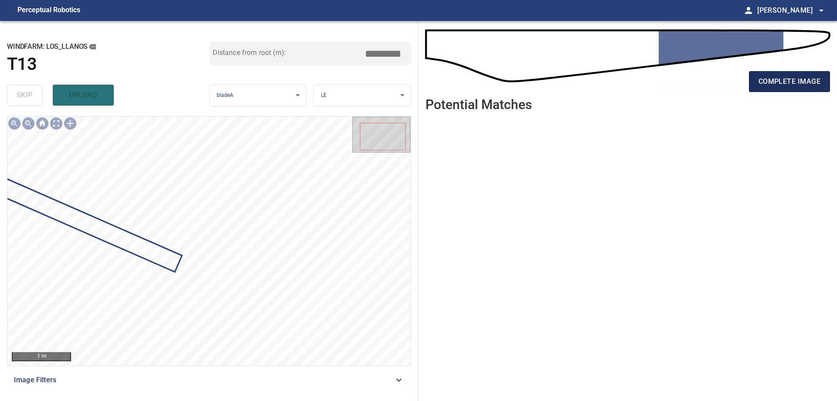
click at [762, 82] on span "complete image" at bounding box center [790, 81] width 62 height 12
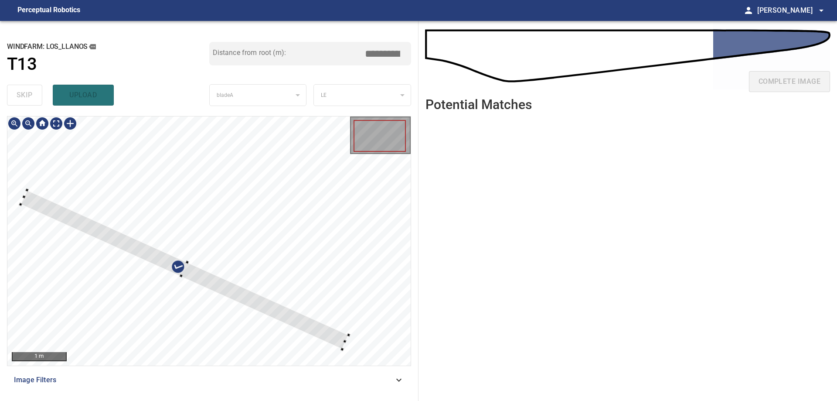
click at [257, 245] on div at bounding box center [185, 269] width 328 height 159
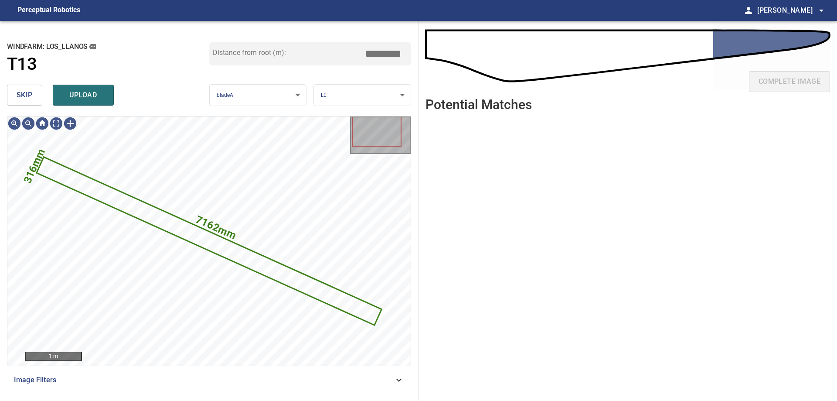
click at [14, 95] on button "skip" at bounding box center [24, 95] width 35 height 21
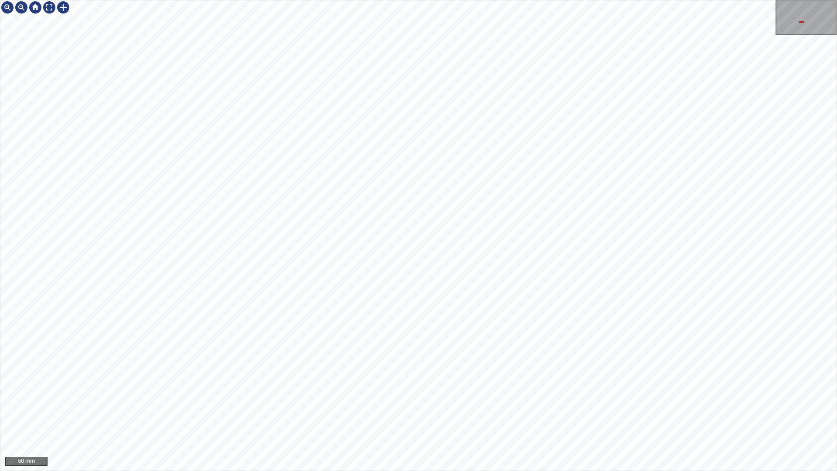
click at [837, 400] on div "50 mm" at bounding box center [418, 235] width 837 height 471
click at [64, 10] on div at bounding box center [63, 7] width 14 height 14
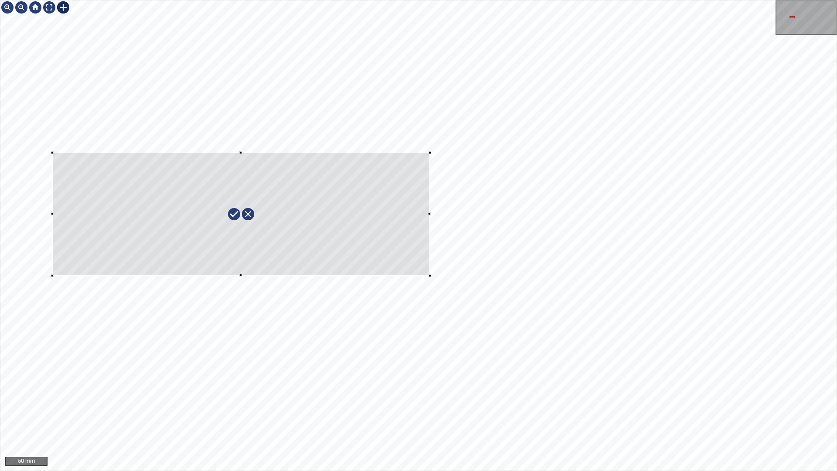
click at [430, 275] on div at bounding box center [418, 235] width 837 height 470
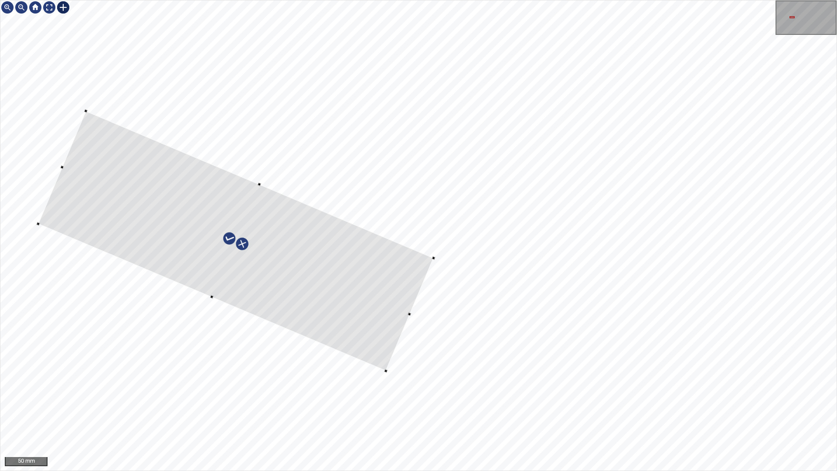
click at [399, 272] on div at bounding box center [236, 241] width 396 height 260
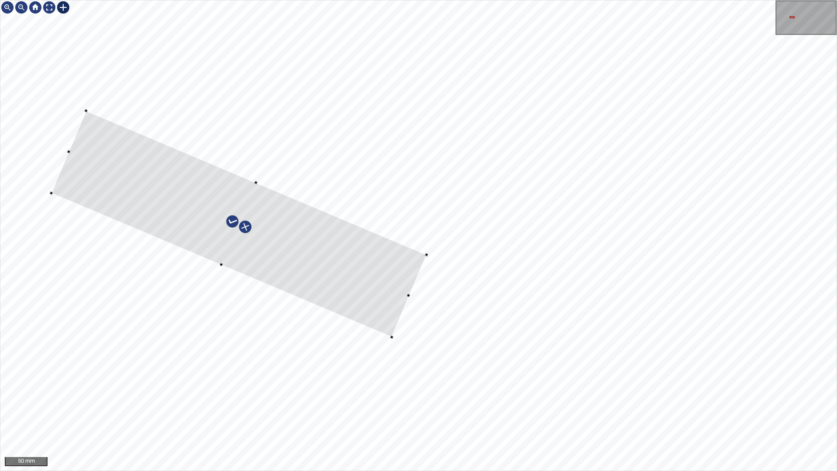
click at [389, 339] on div at bounding box center [418, 235] width 837 height 470
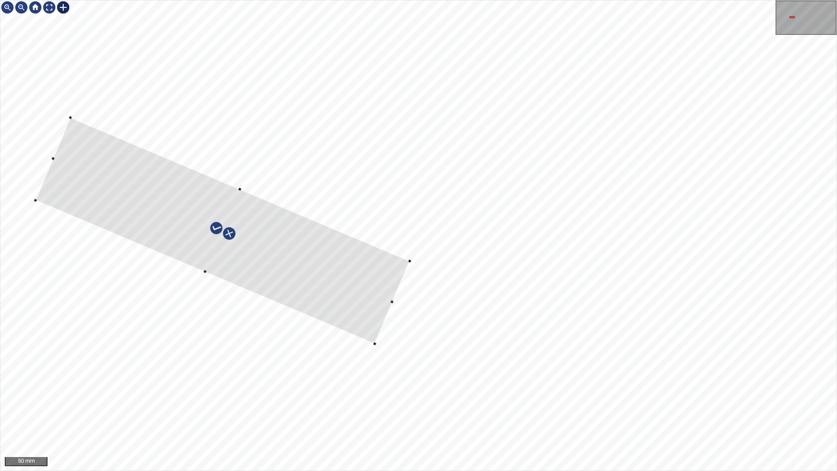
click at [354, 286] on div at bounding box center [223, 230] width 375 height 226
click at [418, 315] on div at bounding box center [418, 235] width 837 height 470
click at [375, 291] on div at bounding box center [222, 227] width 400 height 237
click at [383, 353] on div at bounding box center [384, 350] width 3 height 3
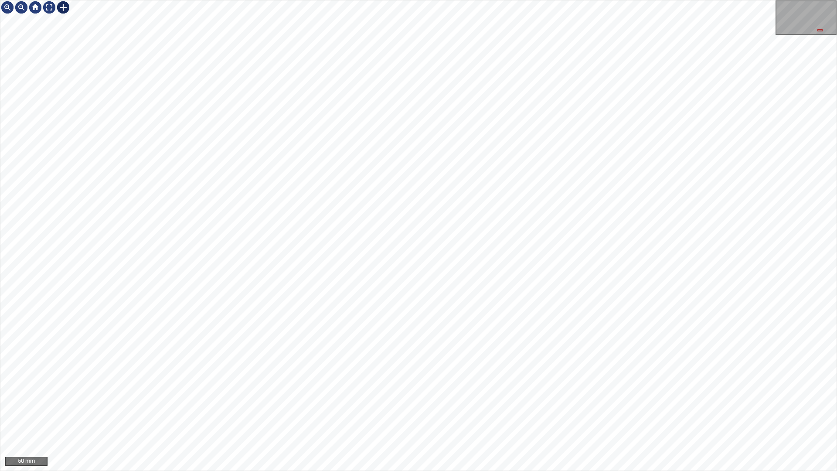
click at [57, 12] on div at bounding box center [35, 7] width 70 height 14
click at [62, 10] on div at bounding box center [63, 7] width 14 height 14
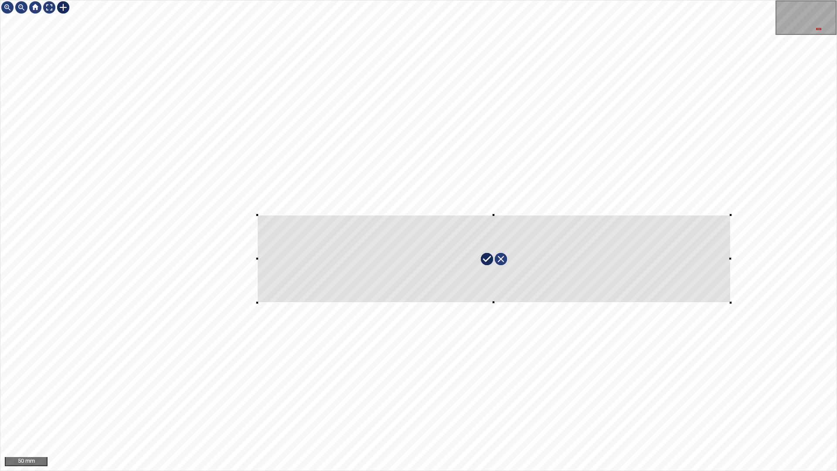
click at [731, 322] on div at bounding box center [418, 235] width 837 height 470
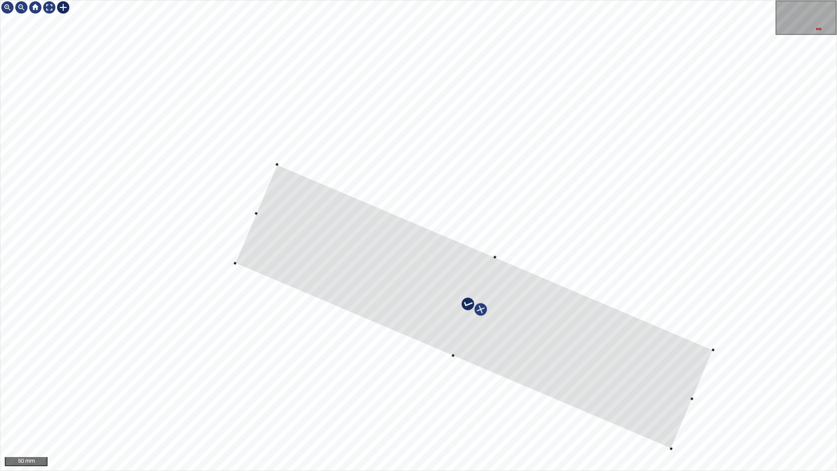
click at [664, 392] on div at bounding box center [474, 306] width 479 height 284
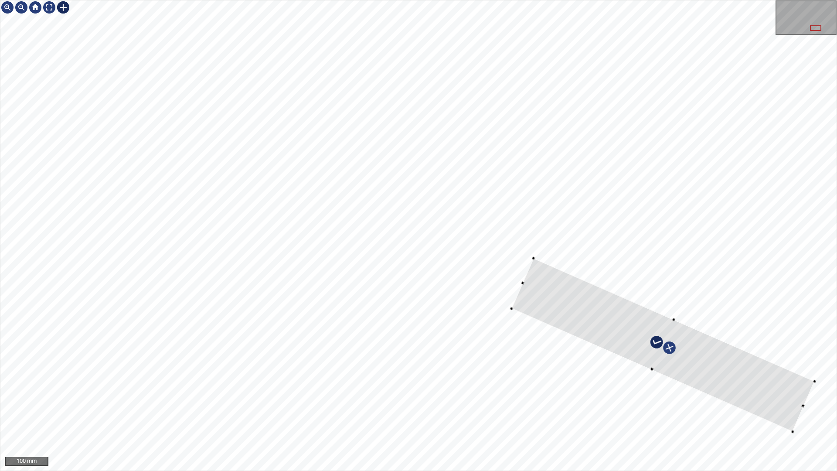
click at [803, 400] on div at bounding box center [418, 235] width 837 height 470
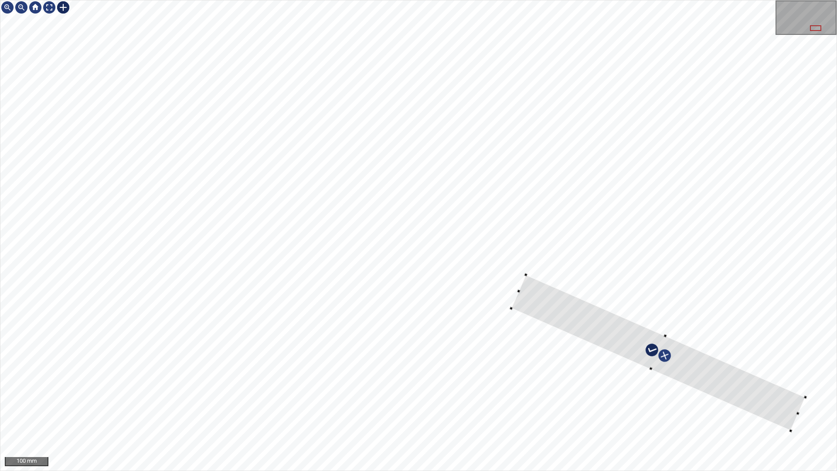
click at [665, 338] on div at bounding box center [659, 353] width 294 height 156
click at [657, 360] on div at bounding box center [418, 235] width 837 height 470
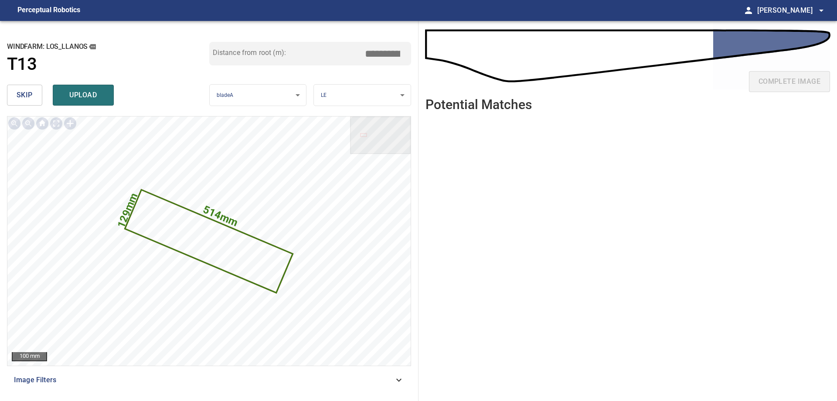
drag, startPoint x: 391, startPoint y: 52, endPoint x: 508, endPoint y: 32, distance: 118.1
click at [506, 34] on div "**********" at bounding box center [418, 211] width 837 height 380
type input "*****"
click at [70, 90] on span "upload" at bounding box center [83, 95] width 42 height 12
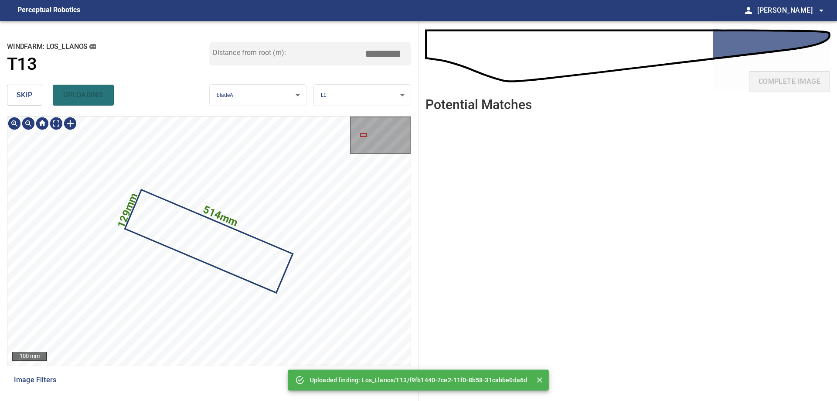
click at [30, 100] on span "skip" at bounding box center [25, 95] width 16 height 12
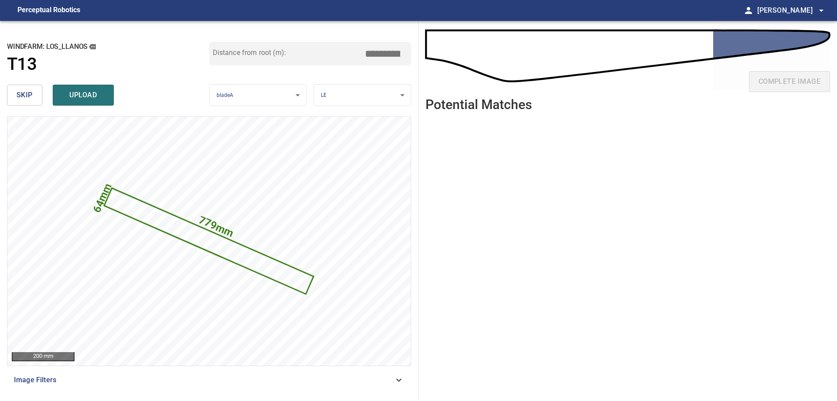
drag, startPoint x: 381, startPoint y: 51, endPoint x: 837, endPoint y: 47, distance: 456.3
click at [732, 37] on div "**********" at bounding box center [418, 211] width 837 height 380
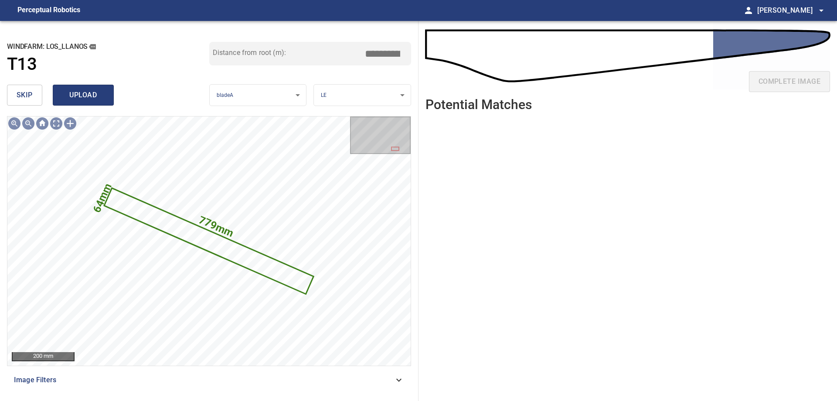
type input "*****"
click at [88, 85] on button "upload" at bounding box center [83, 95] width 61 height 21
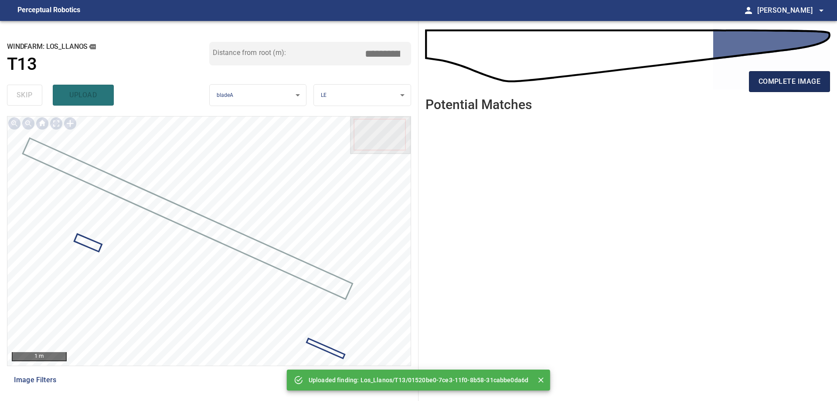
click at [777, 80] on span "complete image" at bounding box center [790, 81] width 62 height 12
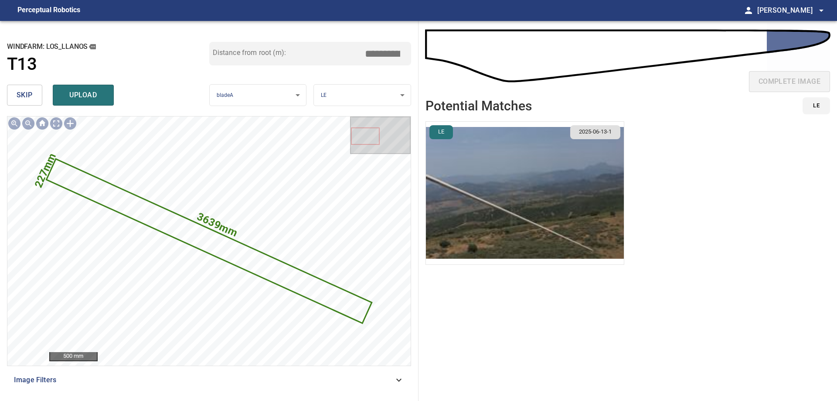
click at [28, 93] on span "skip" at bounding box center [25, 95] width 16 height 12
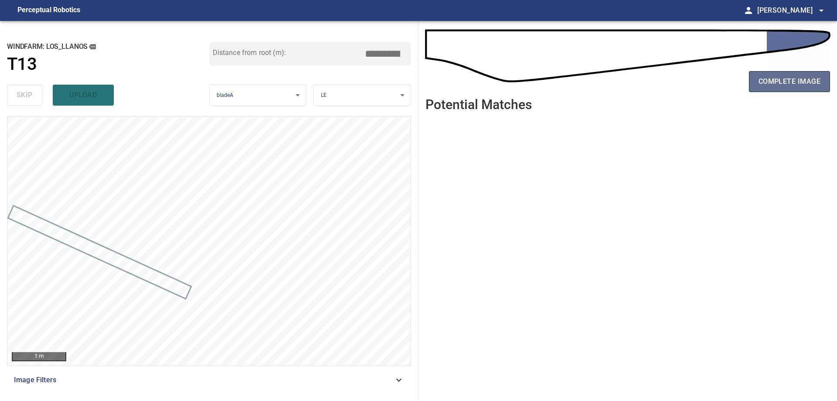
click at [782, 85] on span "complete image" at bounding box center [790, 81] width 62 height 12
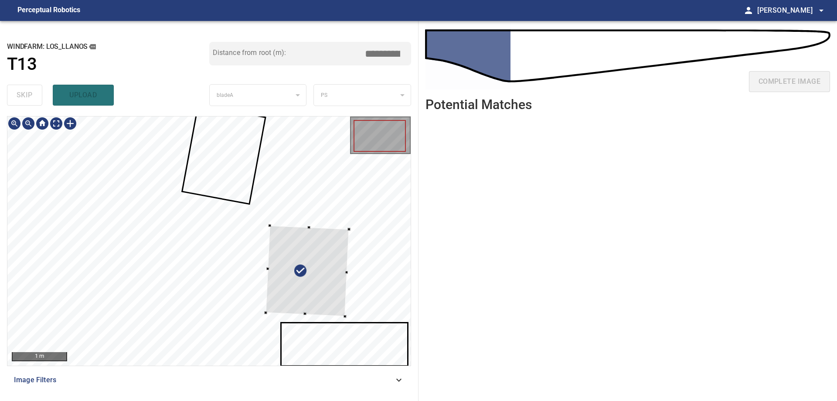
click at [358, 267] on div at bounding box center [208, 240] width 403 height 249
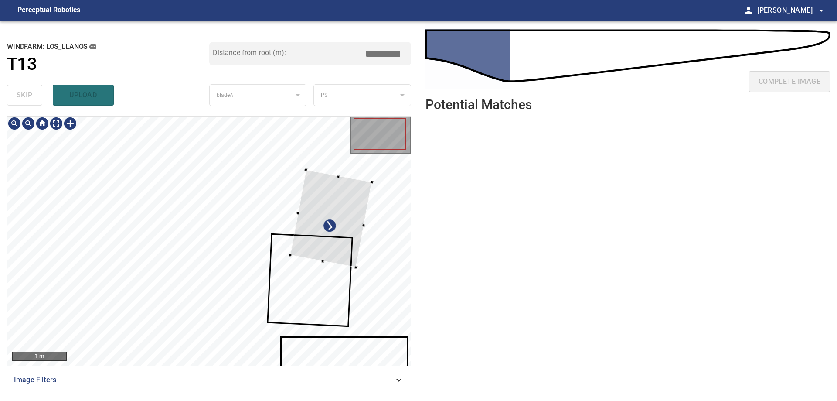
click at [344, 243] on div at bounding box center [331, 218] width 82 height 97
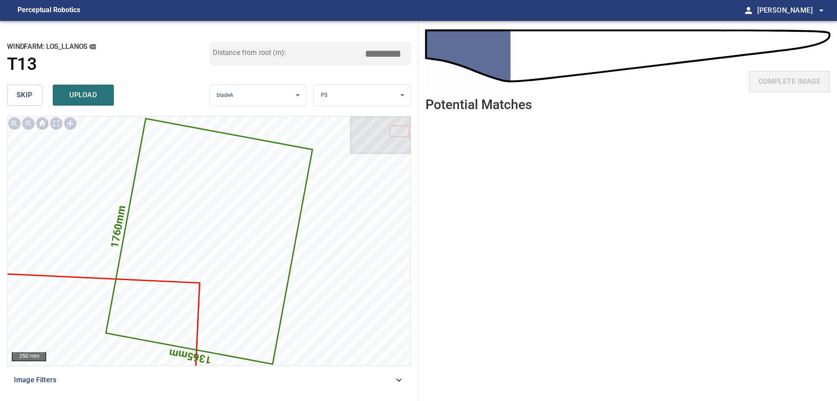
click at [22, 100] on span "skip" at bounding box center [25, 95] width 16 height 12
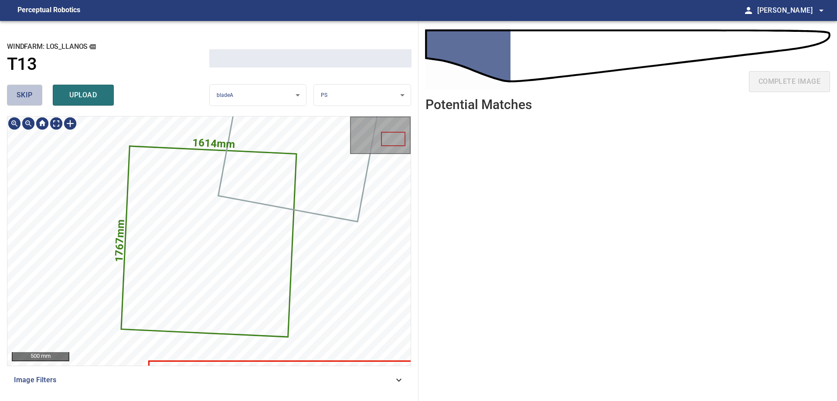
click at [22, 101] on span "skip" at bounding box center [25, 95] width 16 height 12
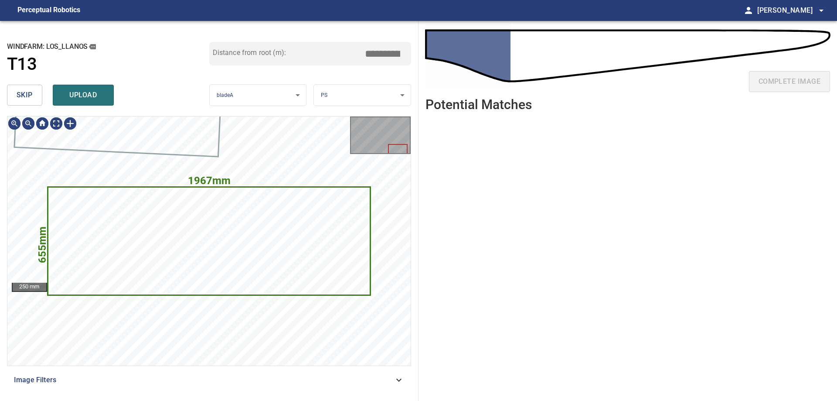
click at [23, 101] on span "skip" at bounding box center [25, 95] width 16 height 12
type input "****"
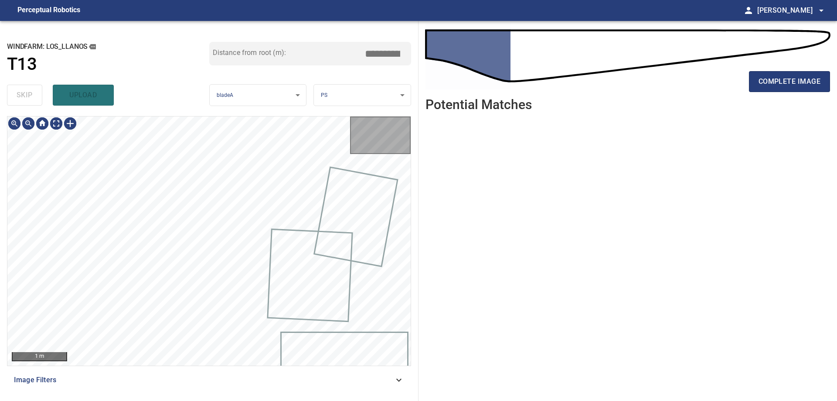
click at [24, 102] on div "skip upload" at bounding box center [108, 95] width 202 height 28
drag, startPoint x: 24, startPoint y: 102, endPoint x: 20, endPoint y: 126, distance: 24.7
click at [26, 102] on div "skip upload" at bounding box center [108, 95] width 202 height 28
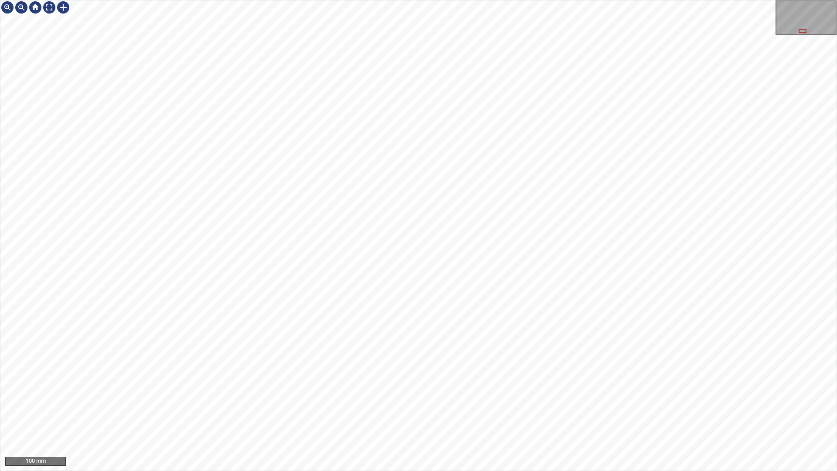
click at [256, 400] on div "100 mm" at bounding box center [418, 235] width 837 height 471
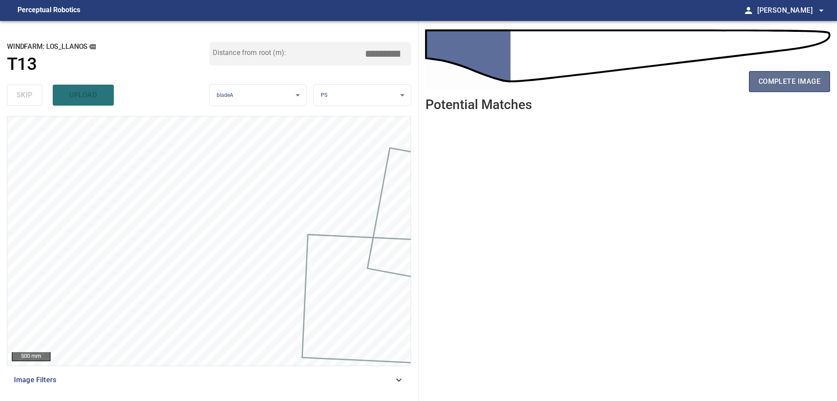
click at [779, 82] on span "complete image" at bounding box center [790, 81] width 62 height 12
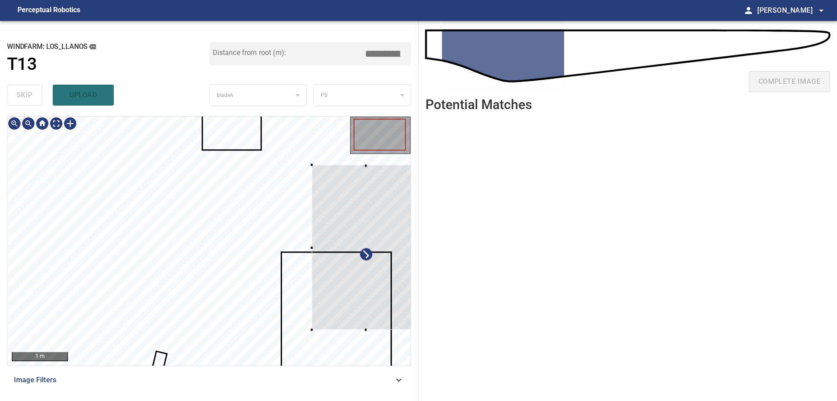
click at [376, 306] on div at bounding box center [366, 247] width 109 height 165
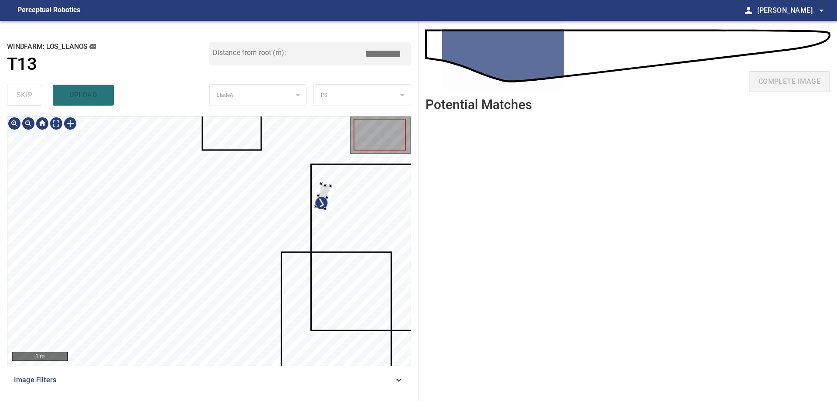
click at [338, 205] on div at bounding box center [208, 240] width 403 height 249
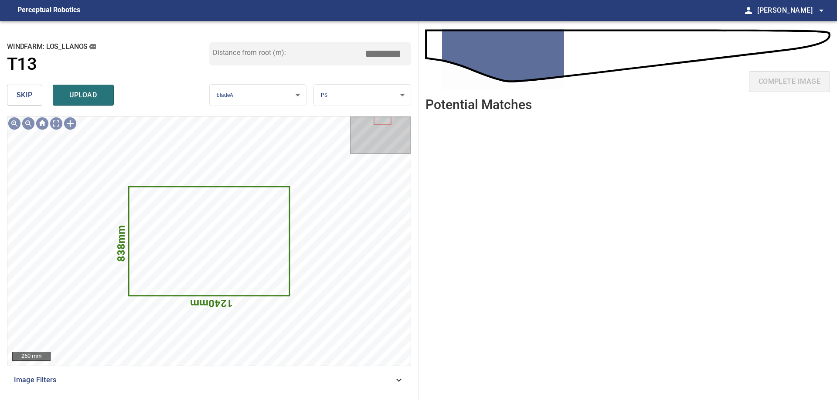
click at [30, 97] on span "skip" at bounding box center [25, 95] width 16 height 12
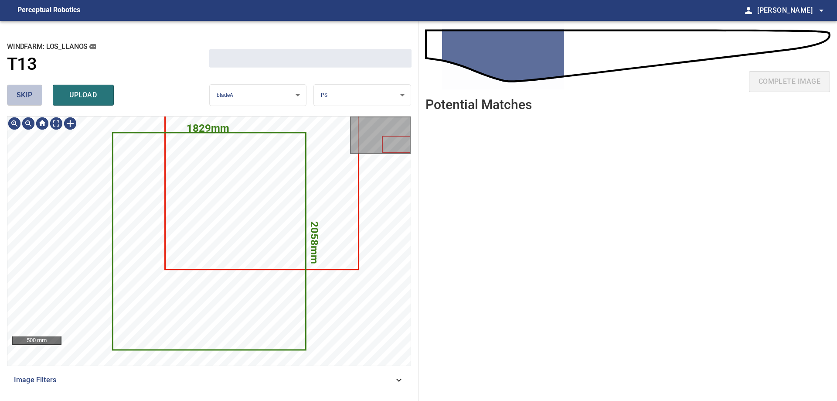
click at [30, 97] on span "skip" at bounding box center [25, 95] width 16 height 12
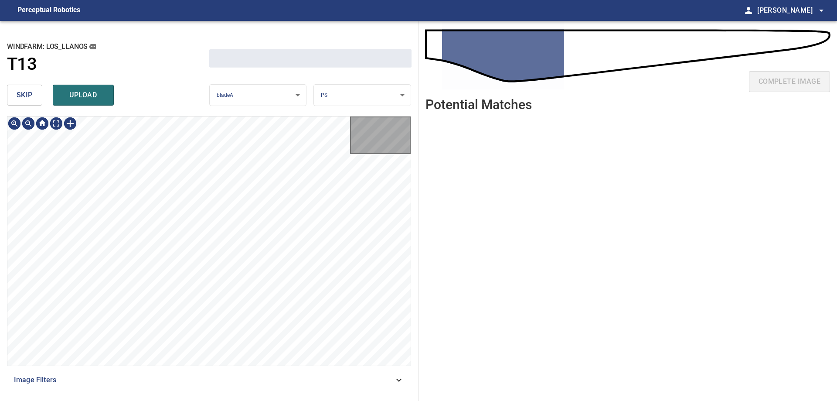
click at [30, 97] on span "skip" at bounding box center [25, 95] width 16 height 12
click at [30, 97] on div "skip upload" at bounding box center [108, 95] width 202 height 28
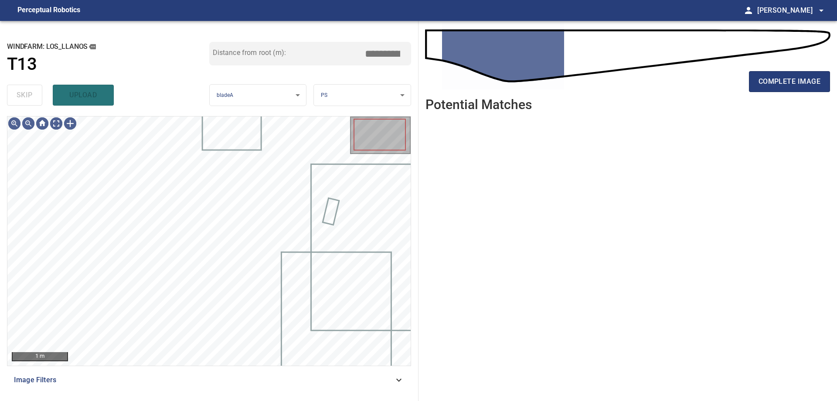
click at [30, 97] on div "skip upload" at bounding box center [108, 95] width 202 height 28
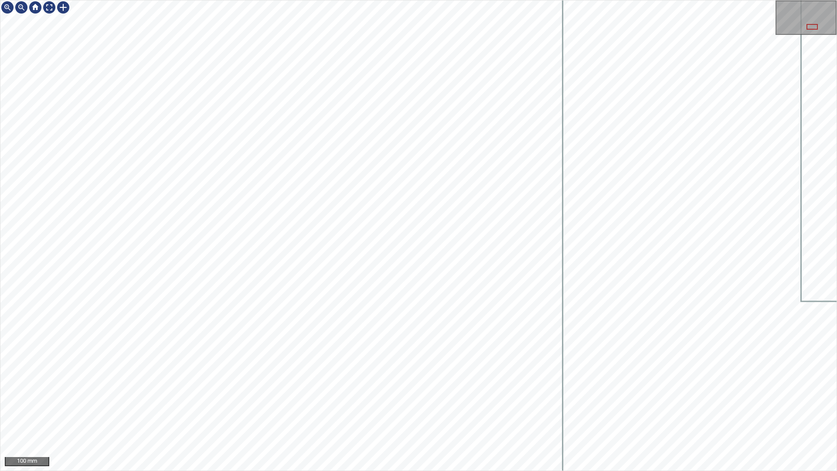
click at [382, 0] on div "100 mm" at bounding box center [418, 235] width 837 height 471
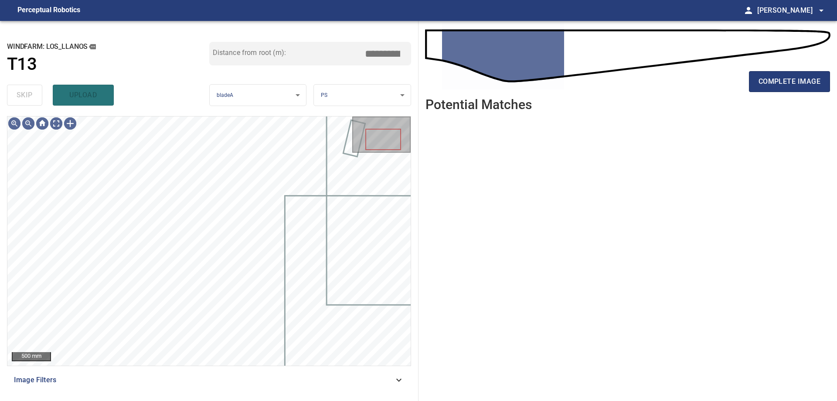
click at [269, 373] on div "Image Filters" at bounding box center [209, 379] width 404 height 21
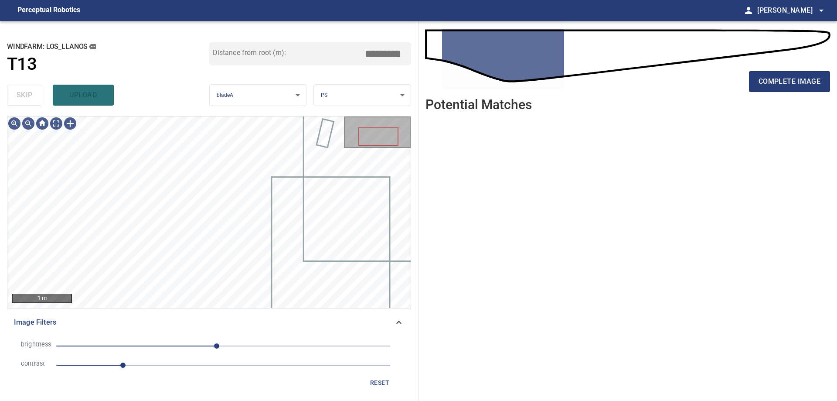
click at [171, 366] on span "1" at bounding box center [223, 365] width 334 height 12
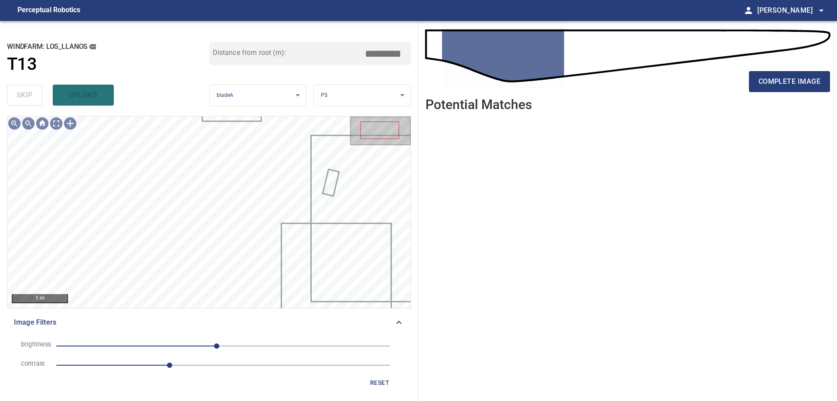
click at [138, 349] on span "-10" at bounding box center [223, 346] width 334 height 12
click at [164, 342] on span "-130" at bounding box center [223, 346] width 334 height 12
click at [206, 364] on span "1.7" at bounding box center [223, 365] width 334 height 12
click at [183, 362] on span "2.2" at bounding box center [223, 365] width 334 height 12
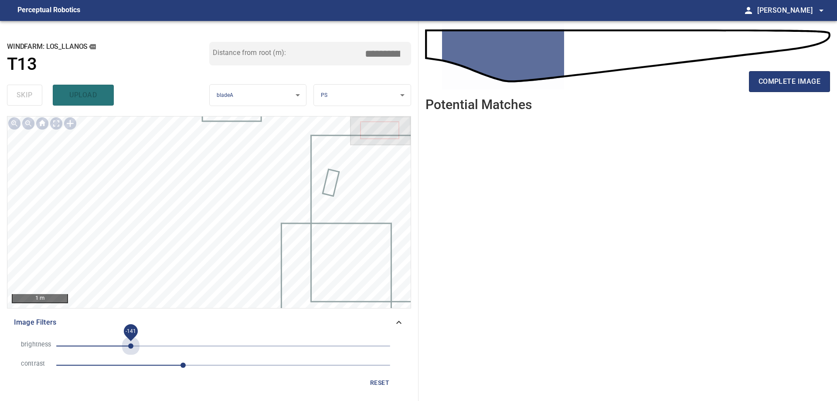
click at [131, 345] on span "-141" at bounding box center [223, 346] width 334 height 12
click at [166, 344] on span "-141" at bounding box center [223, 346] width 334 height 12
drag, startPoint x: 192, startPoint y: 344, endPoint x: 206, endPoint y: 344, distance: 13.5
click at [194, 344] on span "-87" at bounding box center [223, 346] width 334 height 12
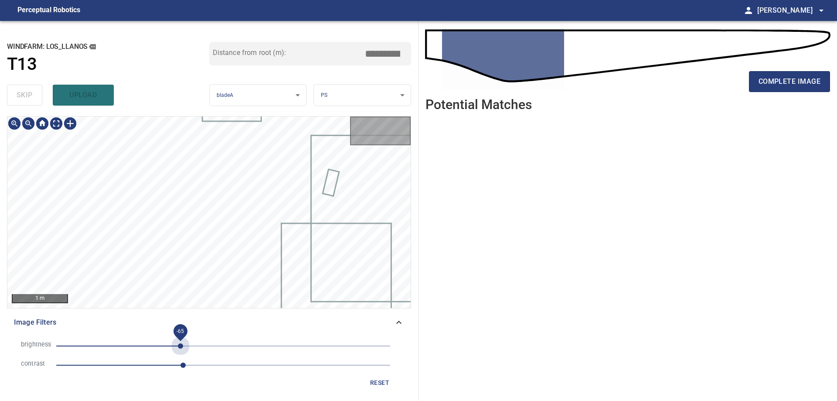
drag, startPoint x: 181, startPoint y: 345, endPoint x: 159, endPoint y: 345, distance: 21.4
click at [179, 345] on span "-65" at bounding box center [223, 346] width 334 height 12
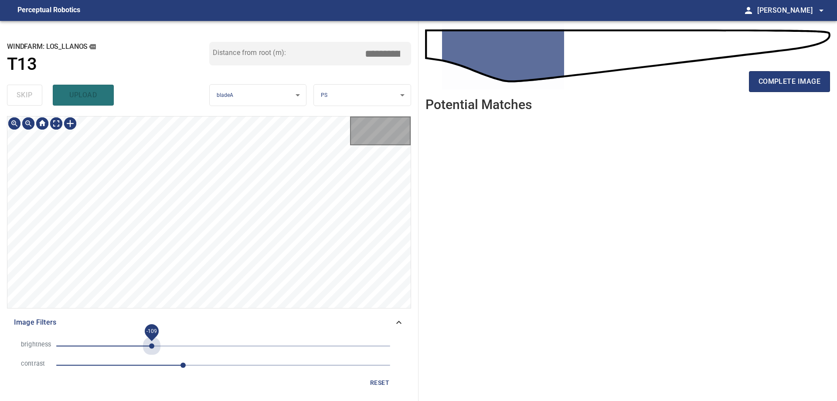
click at [152, 345] on span "-109" at bounding box center [223, 346] width 334 height 12
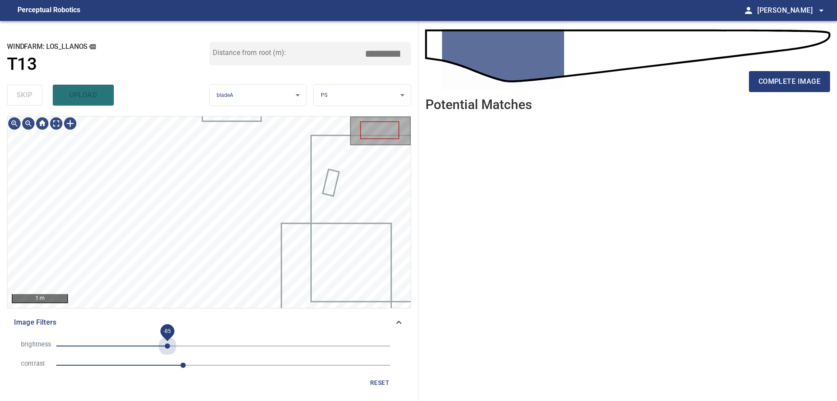
click at [168, 343] on span "-85" at bounding box center [223, 346] width 334 height 12
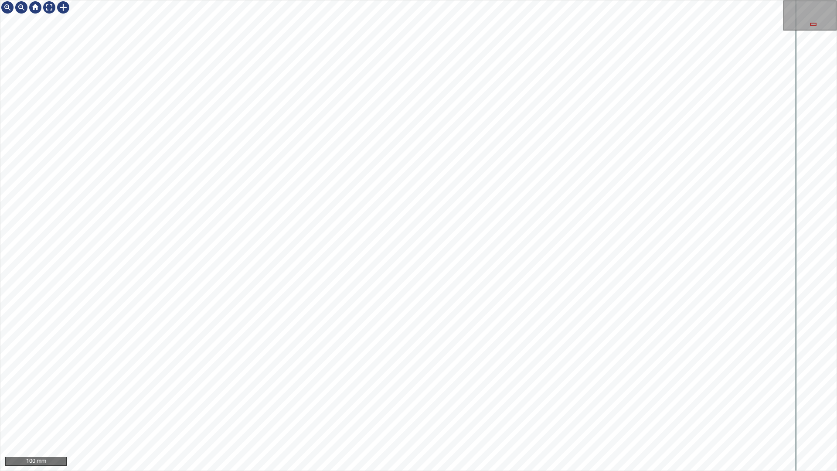
click at [330, 0] on div "100 mm" at bounding box center [418, 235] width 837 height 471
click at [469, 400] on div "100 mm" at bounding box center [418, 235] width 837 height 471
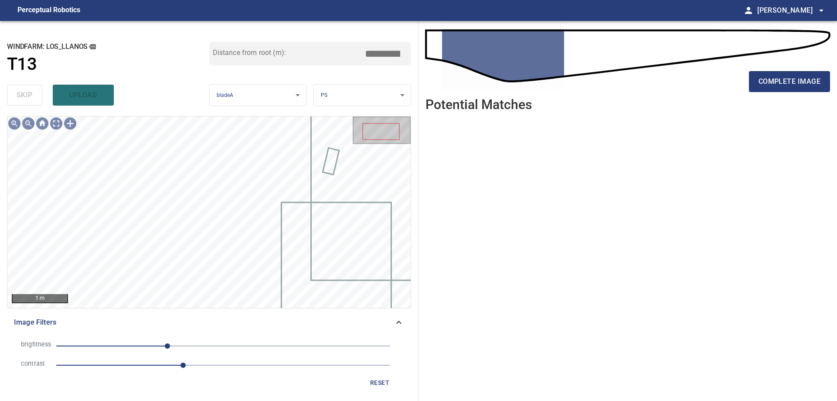
click at [401, 327] on icon at bounding box center [399, 322] width 10 height 10
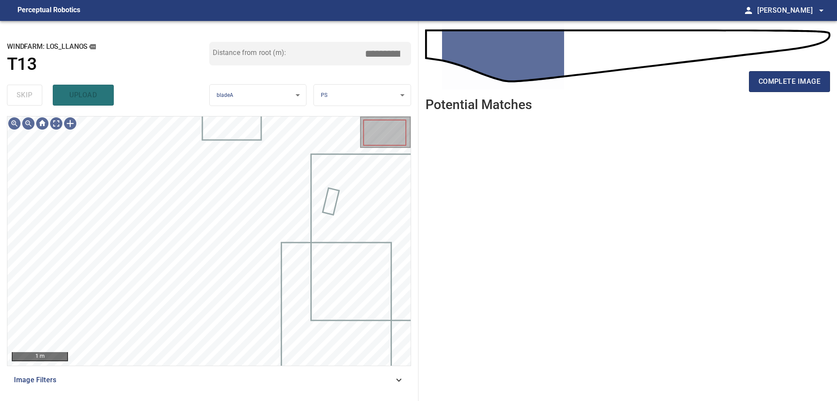
drag, startPoint x: 406, startPoint y: 380, endPoint x: 365, endPoint y: 379, distance: 41.0
click at [403, 381] on div "Image Filters" at bounding box center [209, 379] width 404 height 21
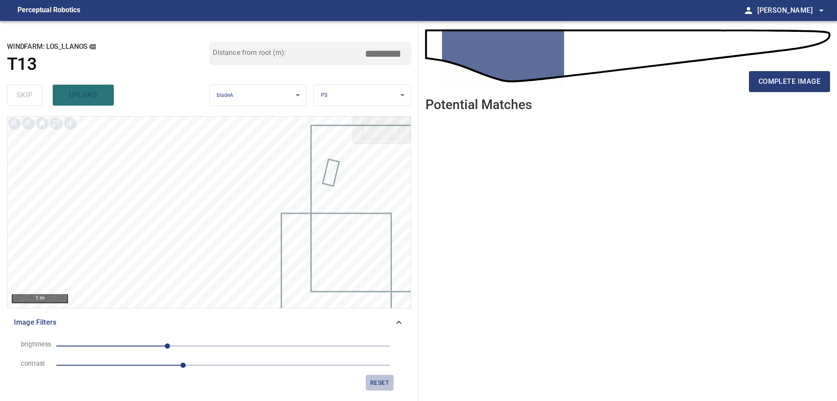
click at [385, 379] on span "reset" at bounding box center [379, 382] width 21 height 11
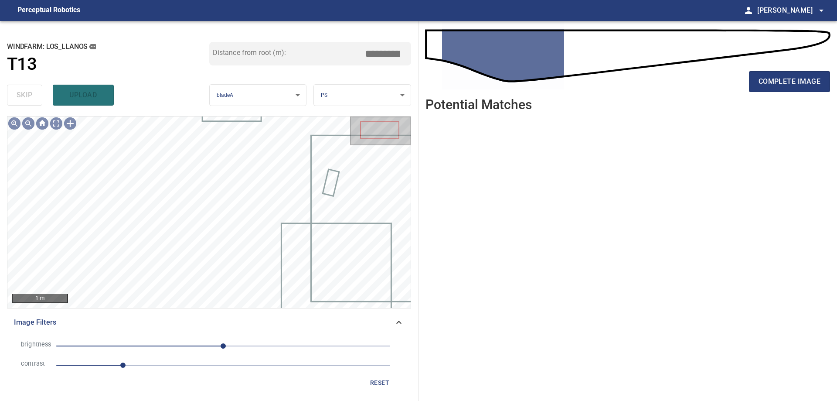
click at [403, 322] on icon at bounding box center [399, 322] width 10 height 10
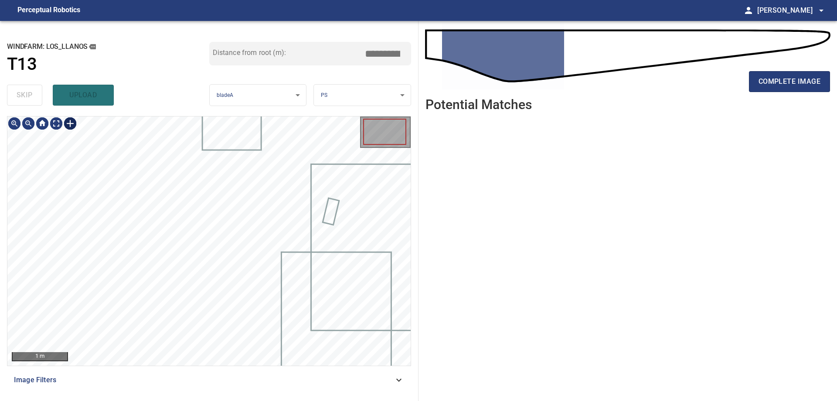
click at [71, 123] on div at bounding box center [70, 123] width 14 height 14
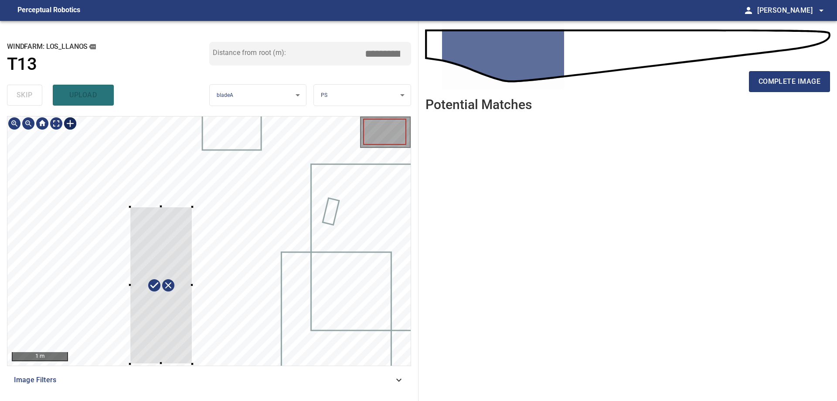
click at [118, 400] on html "**********" at bounding box center [418, 200] width 837 height 401
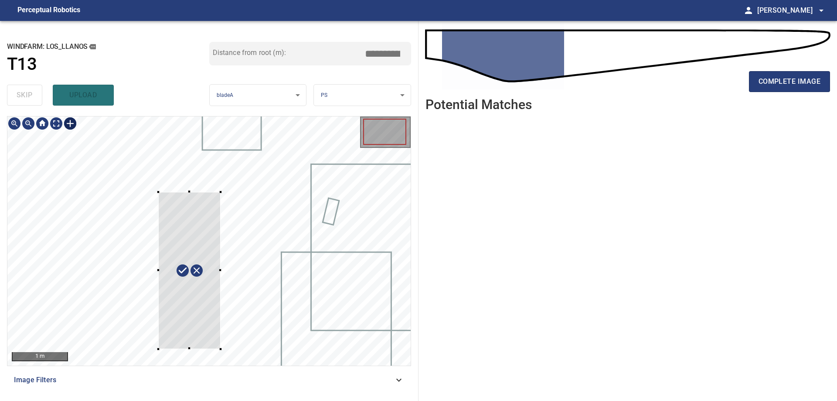
click at [173, 310] on div at bounding box center [189, 270] width 62 height 157
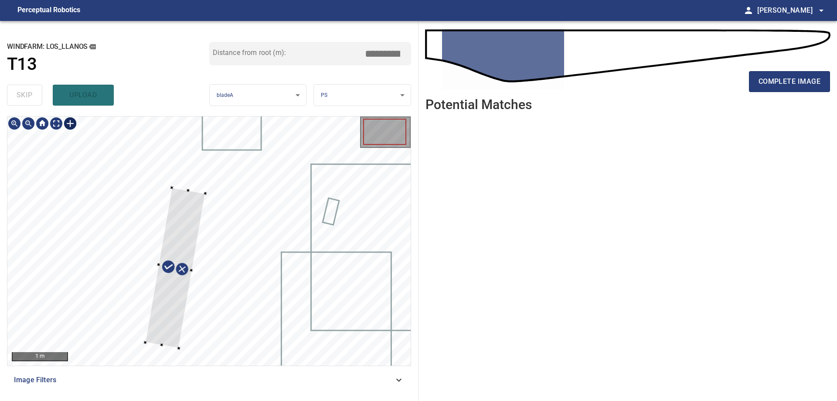
click at [122, 253] on div at bounding box center [208, 240] width 403 height 249
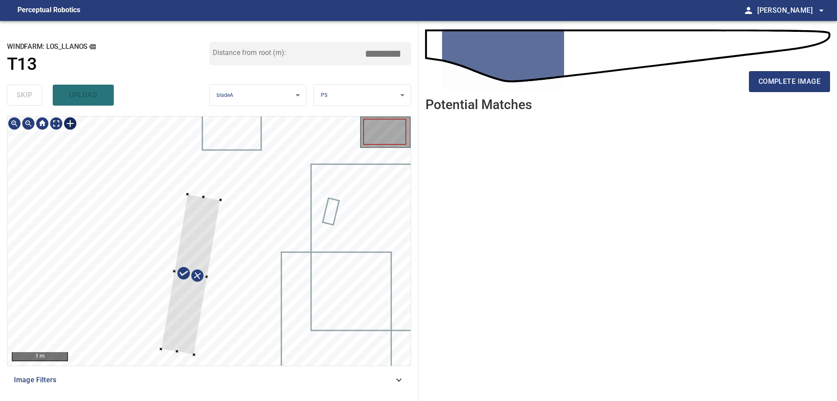
click at [189, 297] on div at bounding box center [191, 274] width 60 height 161
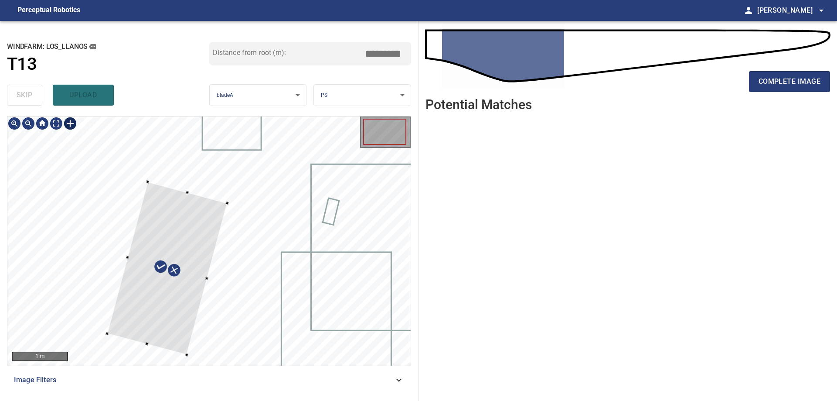
click at [164, 277] on div at bounding box center [167, 268] width 120 height 173
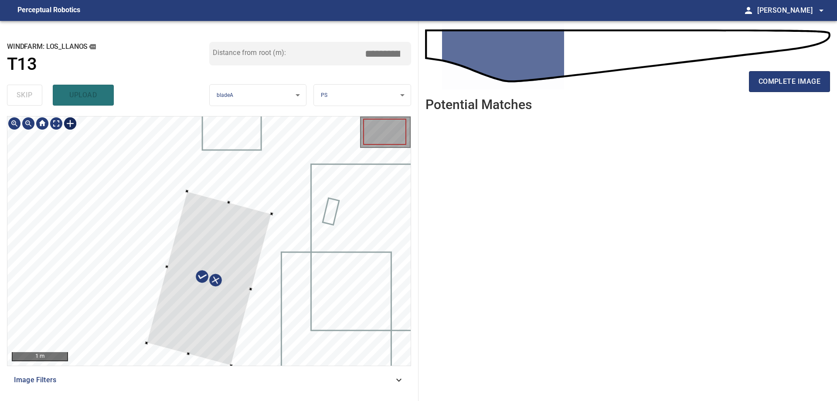
click at [226, 332] on div at bounding box center [209, 278] width 125 height 174
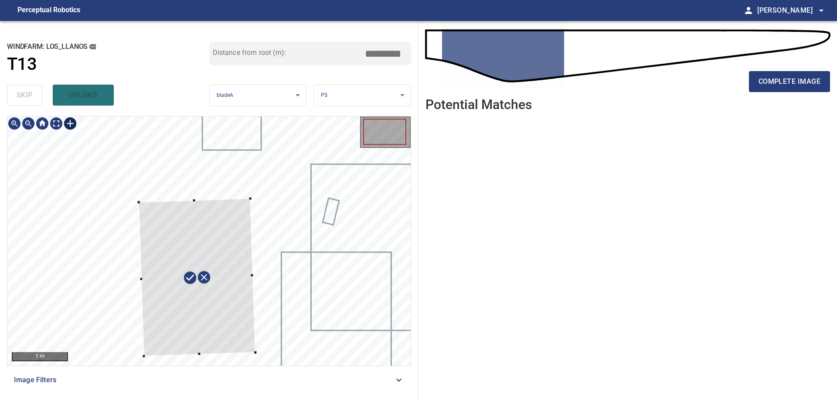
click at [226, 351] on div at bounding box center [197, 276] width 116 height 157
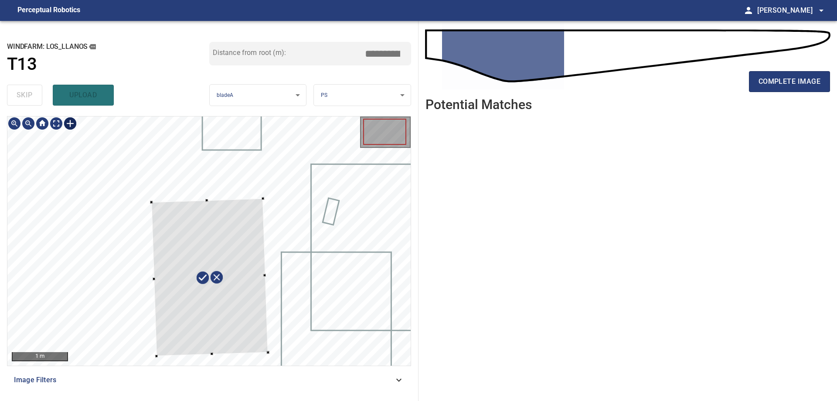
click at [242, 319] on div at bounding box center [209, 276] width 116 height 157
click at [236, 323] on div at bounding box center [212, 277] width 113 height 155
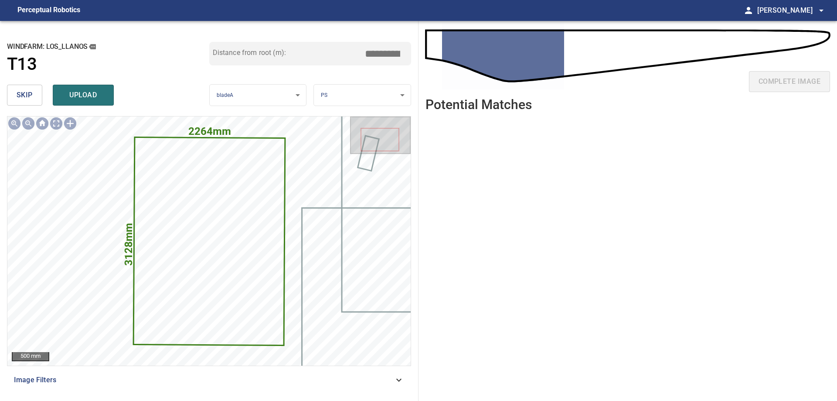
drag, startPoint x: 378, startPoint y: 53, endPoint x: 543, endPoint y: 15, distance: 169.3
click at [543, 15] on main "**********" at bounding box center [418, 200] width 837 height 401
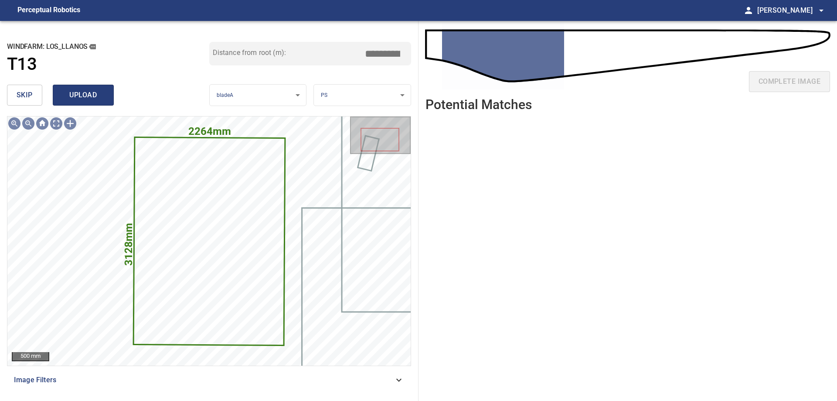
type input "****"
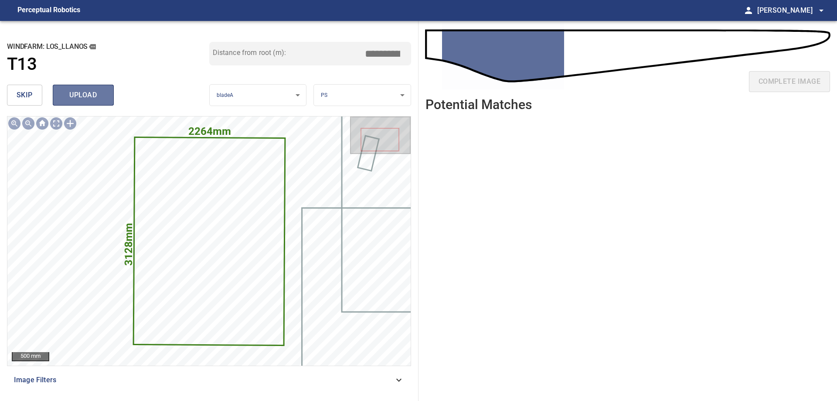
click at [72, 97] on span "upload" at bounding box center [83, 95] width 42 height 12
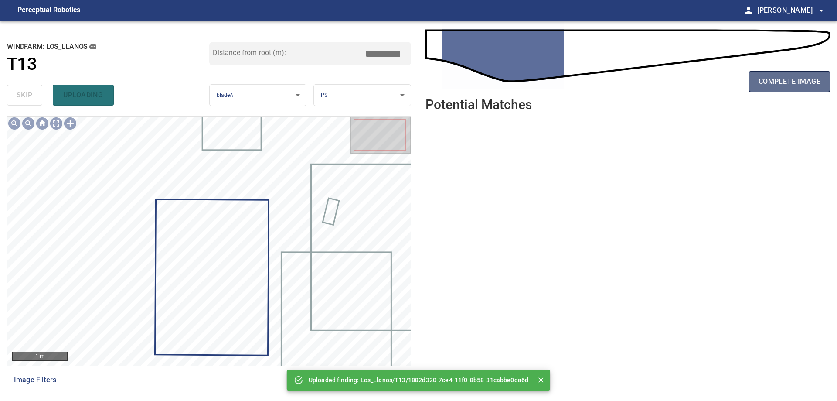
click at [796, 78] on span "complete image" at bounding box center [790, 81] width 62 height 12
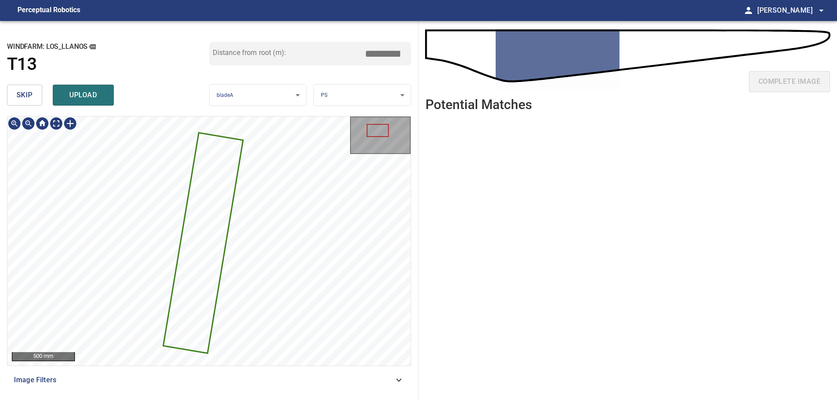
click at [193, 273] on icon at bounding box center [203, 243] width 78 height 219
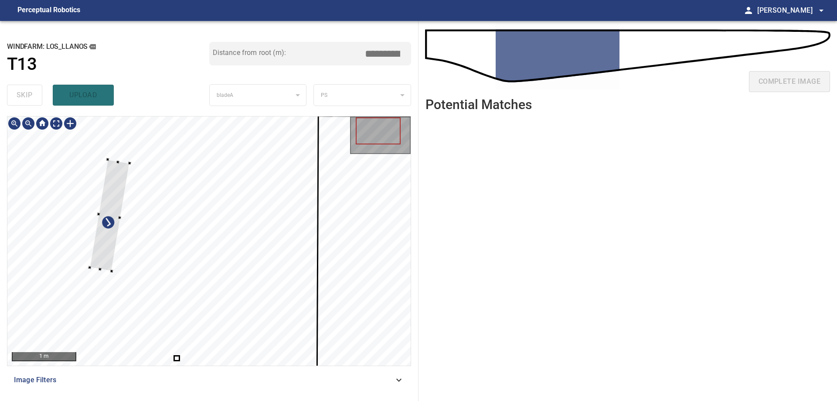
click at [101, 263] on div at bounding box center [110, 215] width 40 height 112
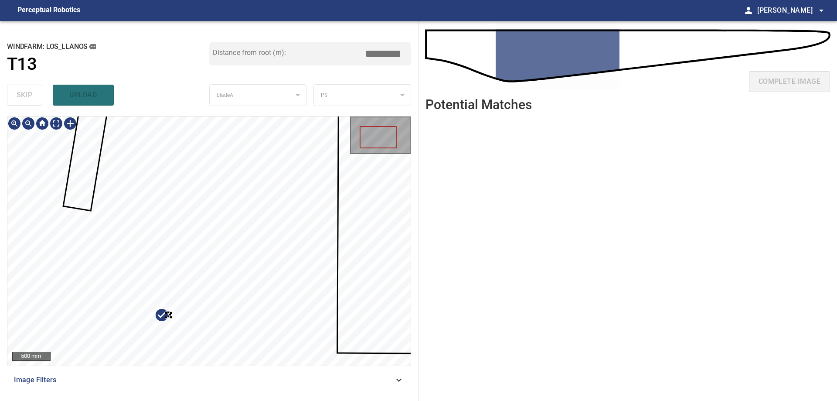
click at [211, 366] on div "500 mm" at bounding box center [209, 241] width 404 height 250
click at [89, 275] on div at bounding box center [208, 240] width 403 height 249
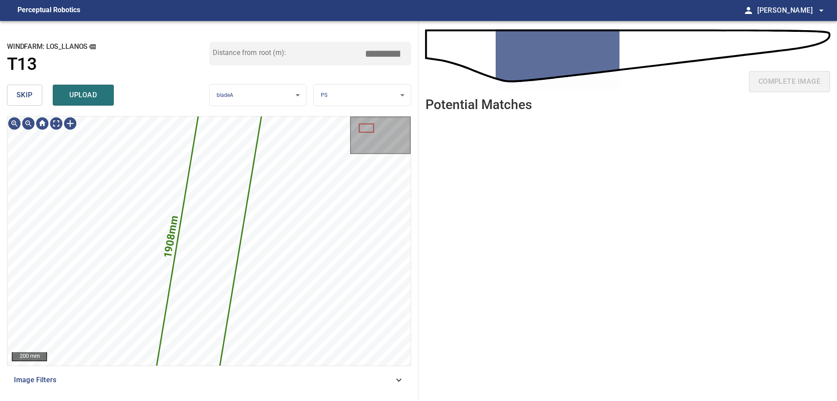
click at [27, 93] on span "skip" at bounding box center [25, 95] width 16 height 12
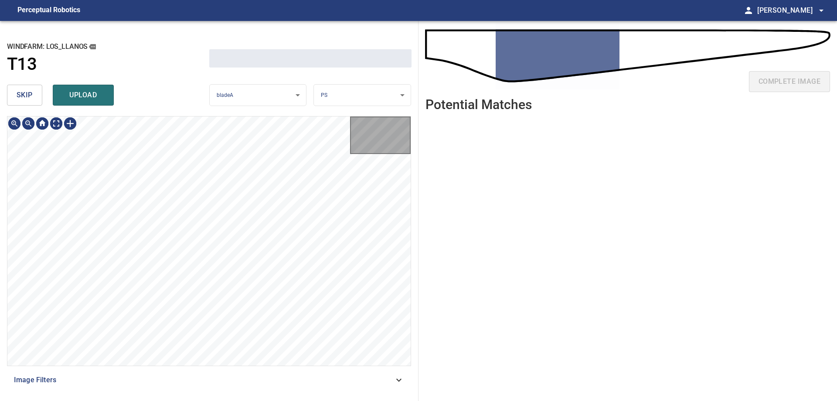
click at [27, 93] on span "skip" at bounding box center [25, 95] width 16 height 12
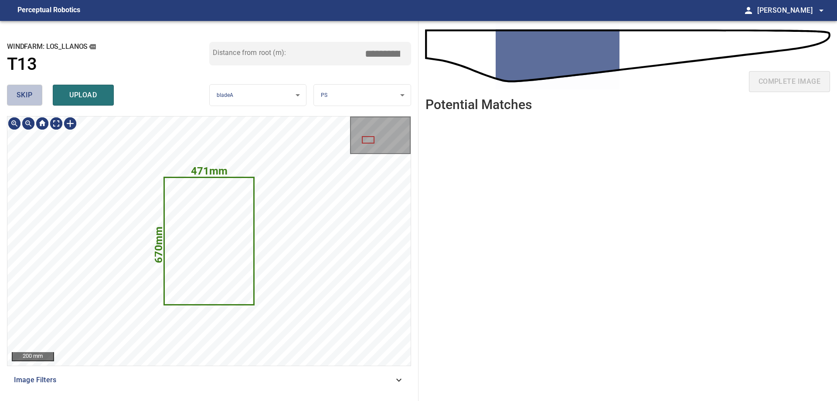
click at [27, 93] on span "skip" at bounding box center [25, 95] width 16 height 12
click at [27, 93] on div "skip upload" at bounding box center [108, 95] width 202 height 28
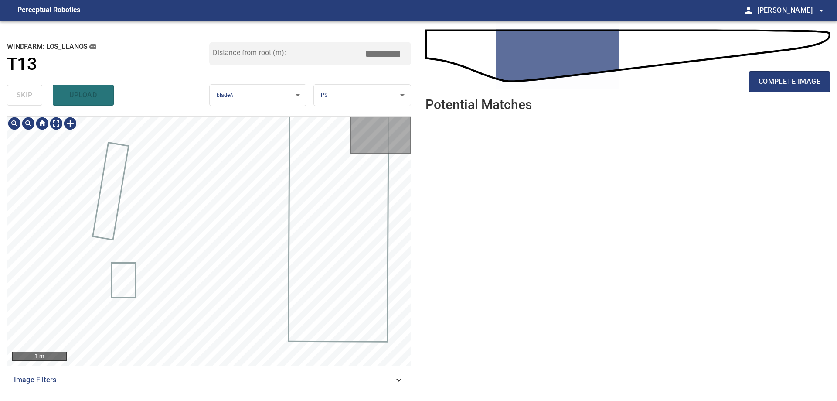
type input "****"
drag, startPoint x: 38, startPoint y: 111, endPoint x: 40, endPoint y: 117, distance: 6.2
click at [40, 117] on div "**********" at bounding box center [209, 211] width 419 height 380
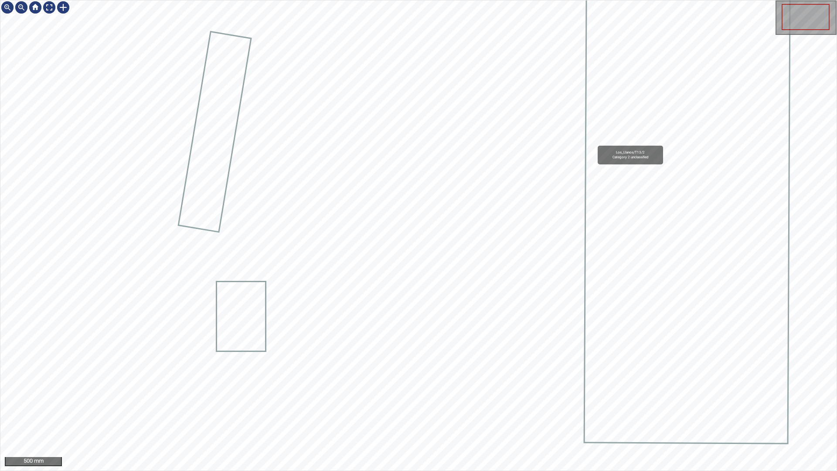
click at [387, 388] on div "Los_Llanos/T13/2 Category 2 unclassified" at bounding box center [418, 235] width 837 height 470
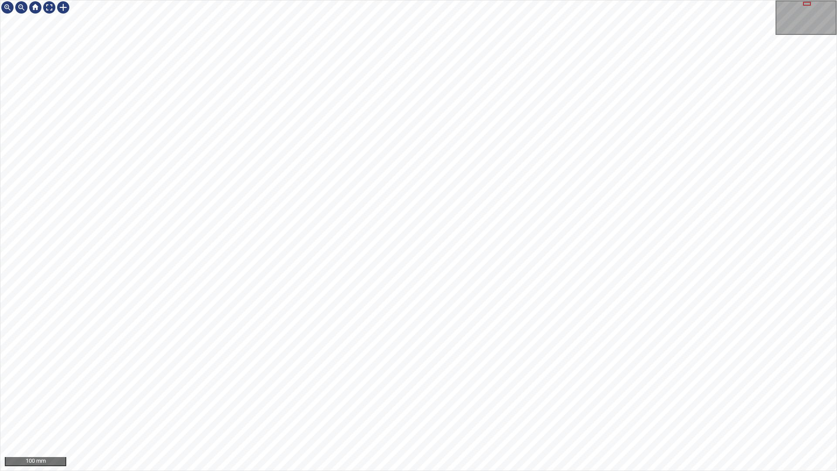
click at [322, 400] on div "Los_Llanos/T13/2 Category 2 unclassified 100 mm" at bounding box center [418, 235] width 837 height 471
click at [506, 400] on div "Los_Llanos/T13/2 Category 2 unclassified 100 mm" at bounding box center [418, 235] width 837 height 471
click at [619, 400] on div "Los_Llanos/T13/2 Category 2 unclassified 100 mm" at bounding box center [418, 235] width 837 height 471
click at [281, 400] on div "Los_Llanos/T13/2 Category 2 unclassified 100 mm" at bounding box center [418, 235] width 837 height 471
click at [375, 0] on div "Los_Llanos/T13/2 Category 2 unclassified 100 mm" at bounding box center [418, 235] width 837 height 471
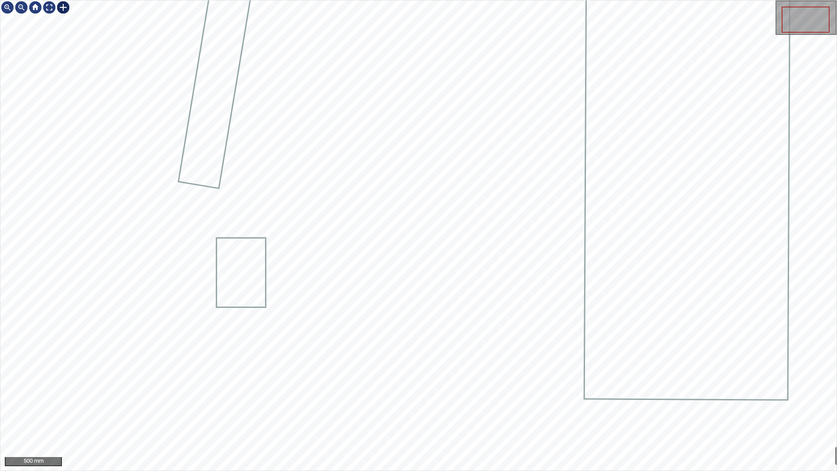
click at [62, 10] on div at bounding box center [63, 7] width 14 height 14
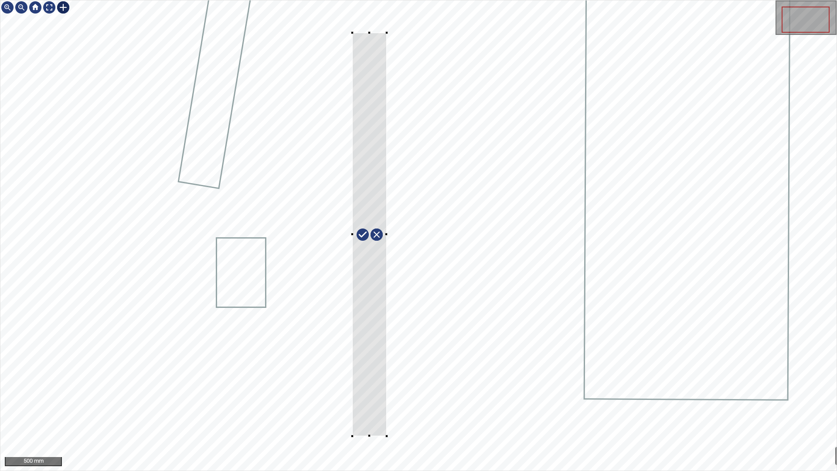
click at [354, 400] on div "Los_Llanos/T13/2 Category 2 unclassified" at bounding box center [418, 235] width 837 height 470
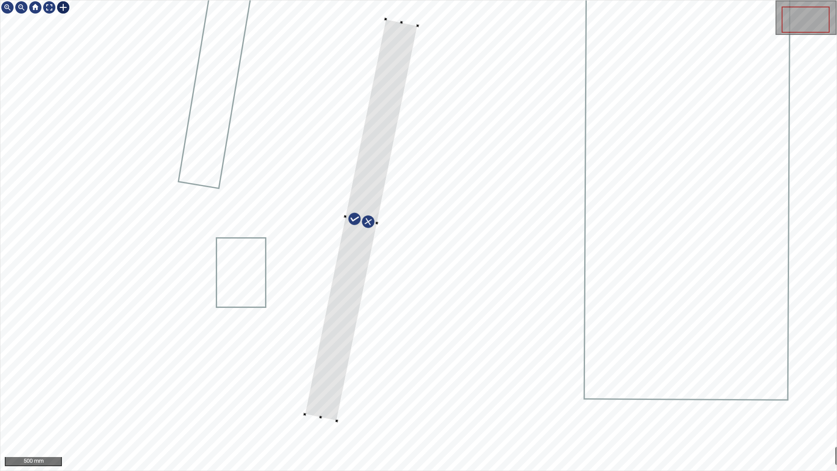
click at [320, 397] on div at bounding box center [361, 220] width 113 height 402
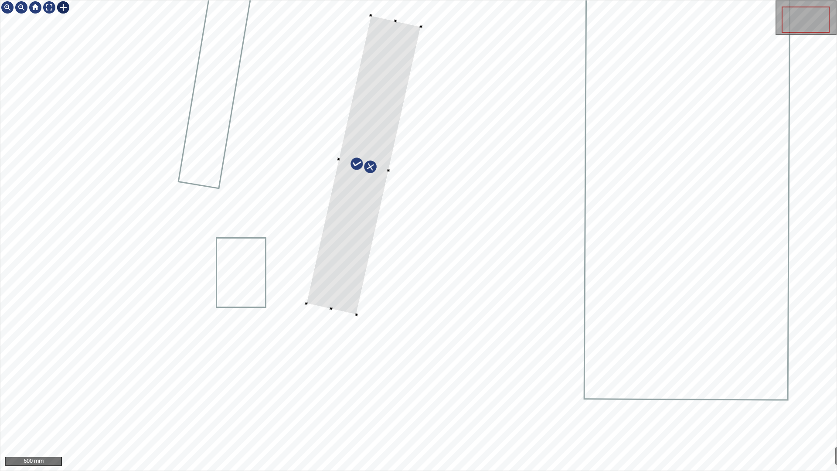
click at [338, 309] on div at bounding box center [364, 166] width 115 height 300
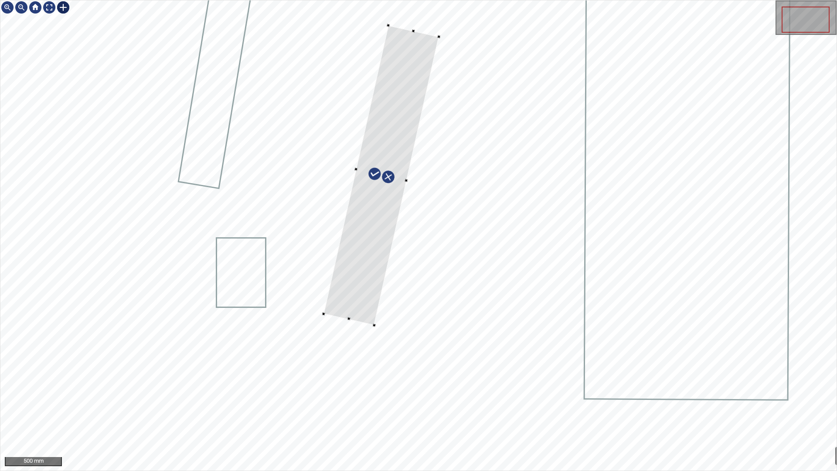
click at [355, 317] on div at bounding box center [382, 175] width 116 height 300
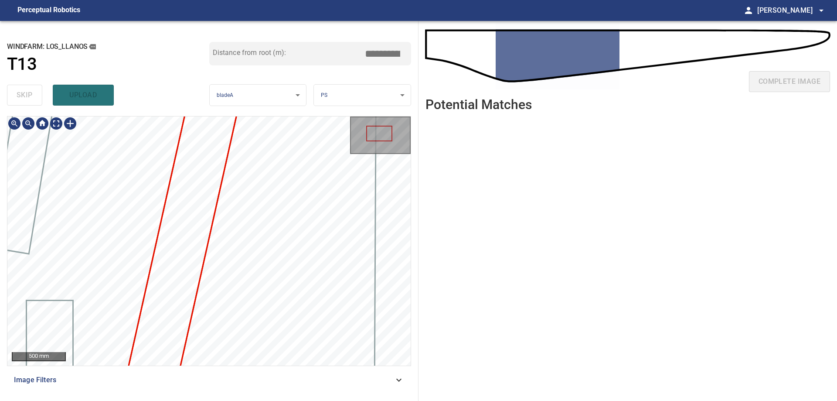
click at [248, 0] on html "**********" at bounding box center [418, 0] width 837 height 0
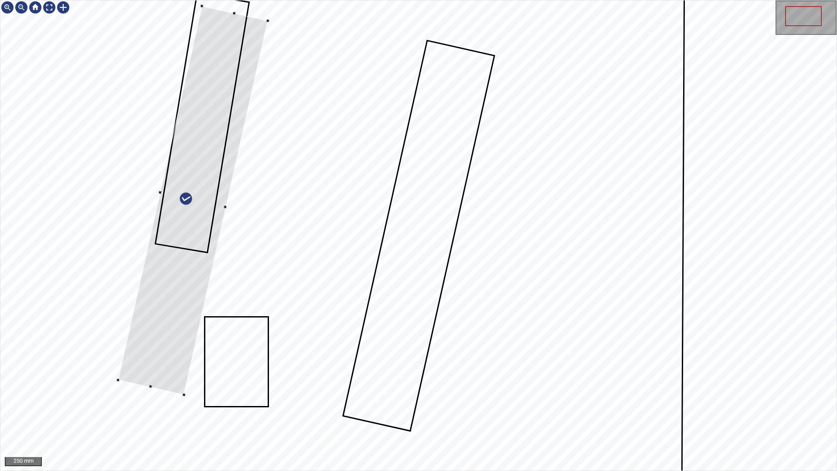
click at [157, 345] on div at bounding box center [193, 200] width 150 height 389
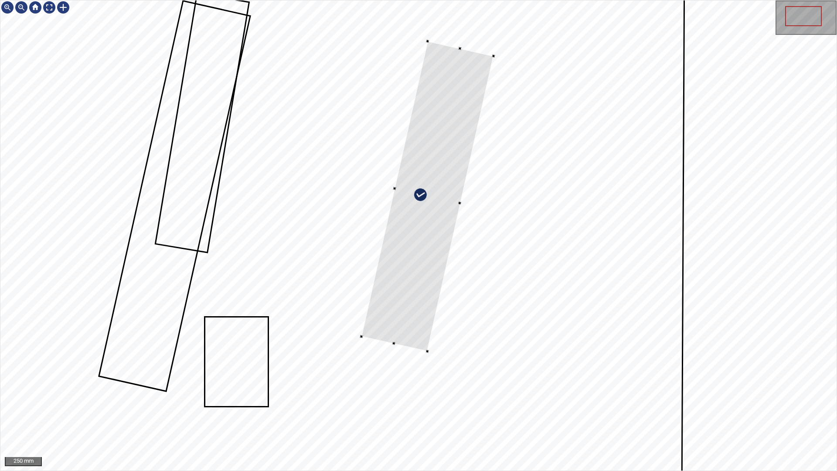
click at [397, 330] on div at bounding box center [428, 196] width 132 height 310
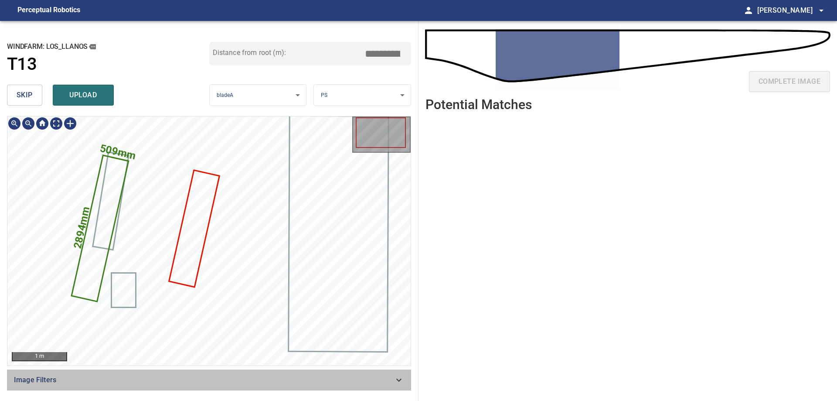
click at [387, 379] on span "Image Filters" at bounding box center [204, 380] width 380 height 10
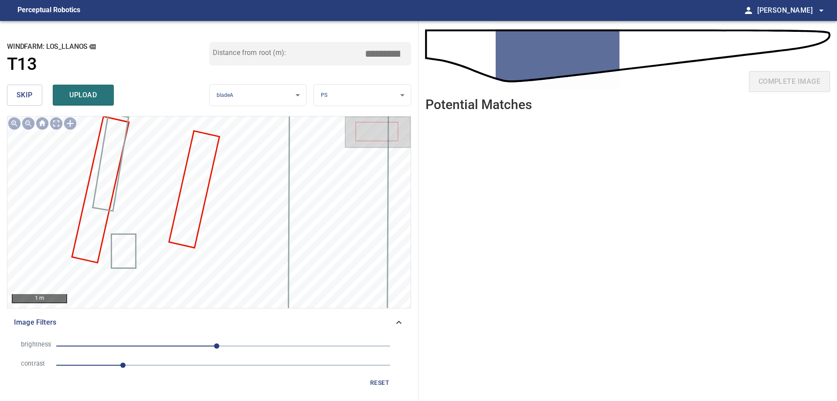
click at [401, 321] on icon at bounding box center [399, 322] width 10 height 10
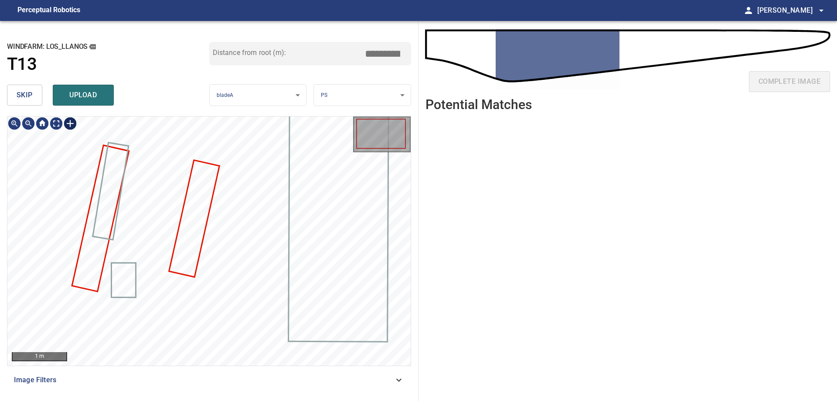
click at [74, 127] on div at bounding box center [70, 123] width 14 height 14
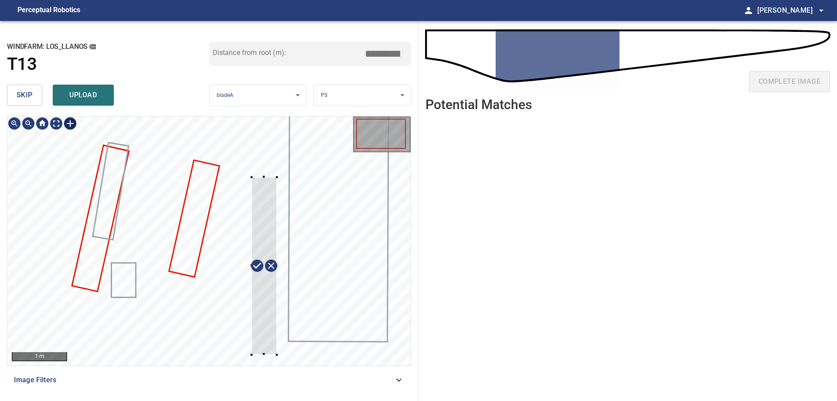
click at [252, 355] on div at bounding box center [208, 240] width 403 height 249
click at [229, 353] on div at bounding box center [208, 240] width 403 height 249
click at [252, 329] on div at bounding box center [266, 266] width 56 height 184
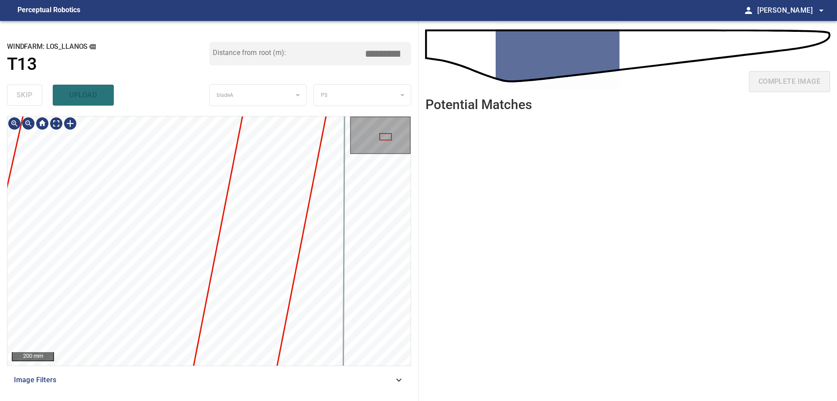
click at [169, 373] on div "200 mm Image Filters" at bounding box center [209, 255] width 404 height 278
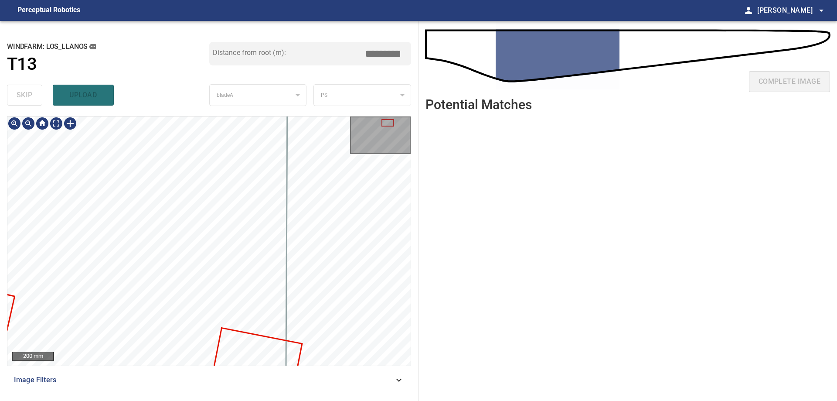
click at [137, 400] on html "**********" at bounding box center [418, 200] width 837 height 401
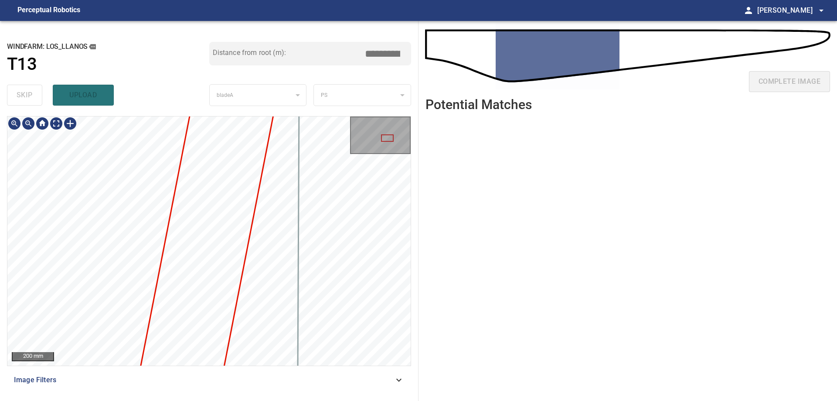
click at [166, 100] on div "**********" at bounding box center [209, 211] width 419 height 380
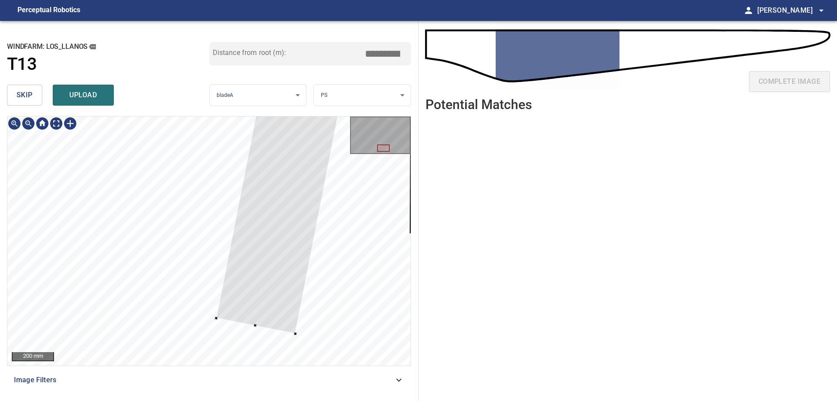
click at [251, 325] on div at bounding box center [208, 240] width 403 height 249
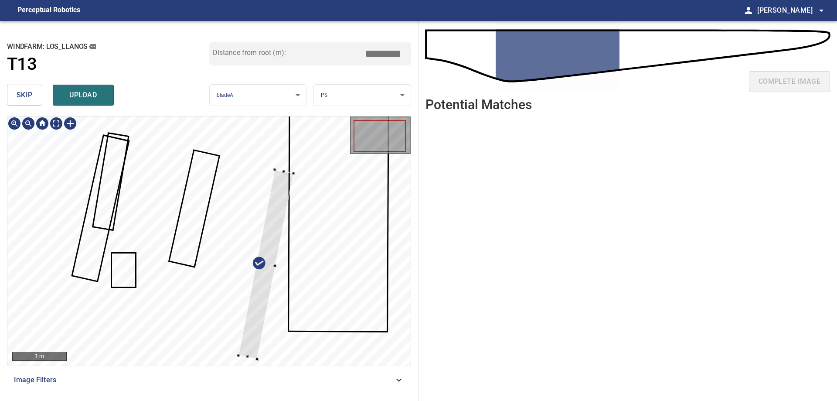
click at [284, 169] on div at bounding box center [208, 240] width 403 height 249
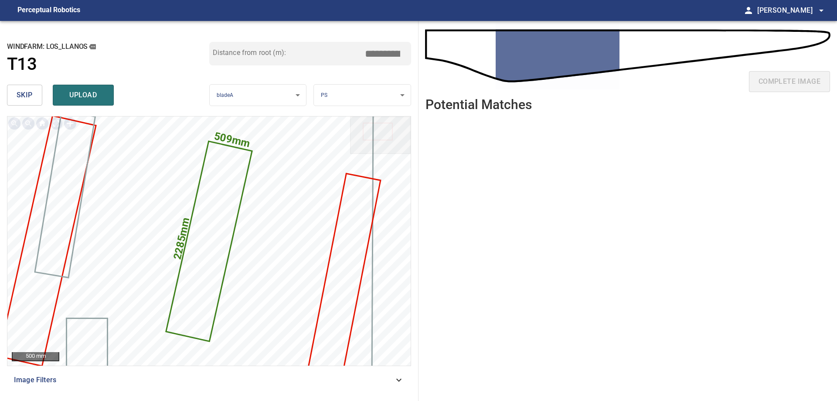
drag, startPoint x: 377, startPoint y: 56, endPoint x: 540, endPoint y: 64, distance: 162.9
click at [499, 58] on div "**********" at bounding box center [418, 211] width 837 height 380
click at [385, 53] on input "****" at bounding box center [386, 53] width 44 height 17
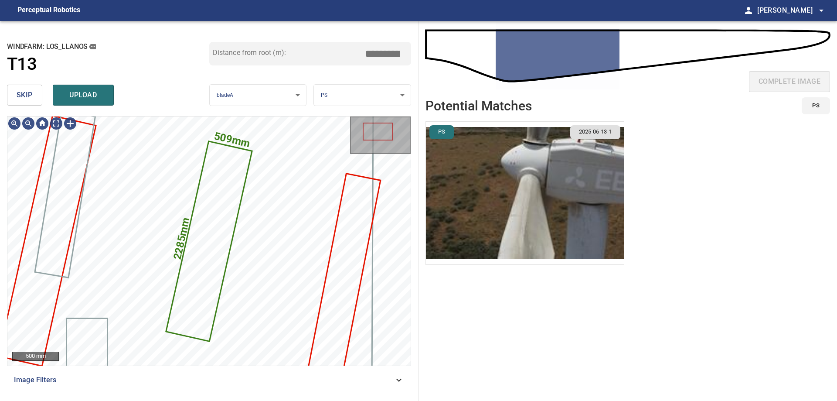
type input "****"
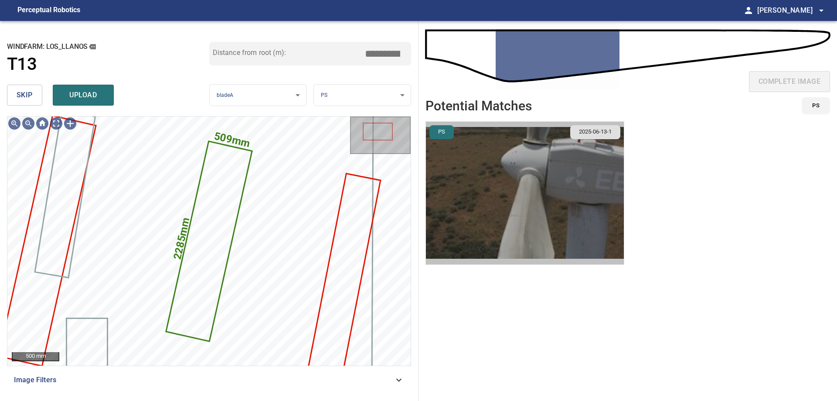
click at [467, 176] on img "button" at bounding box center [525, 193] width 198 height 143
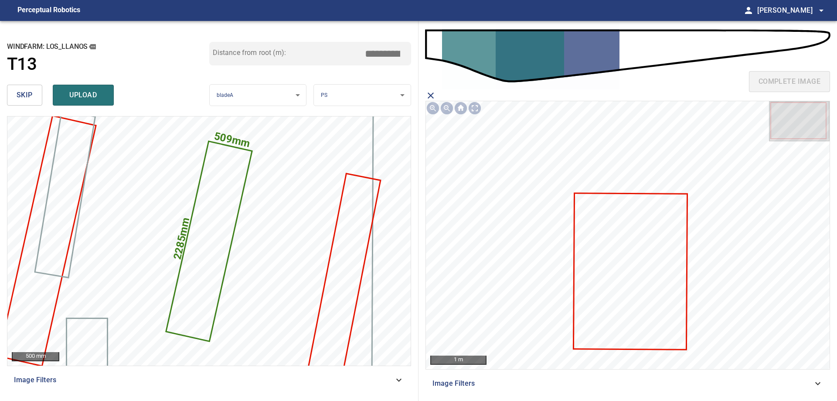
click at [615, 261] on icon at bounding box center [630, 271] width 113 height 155
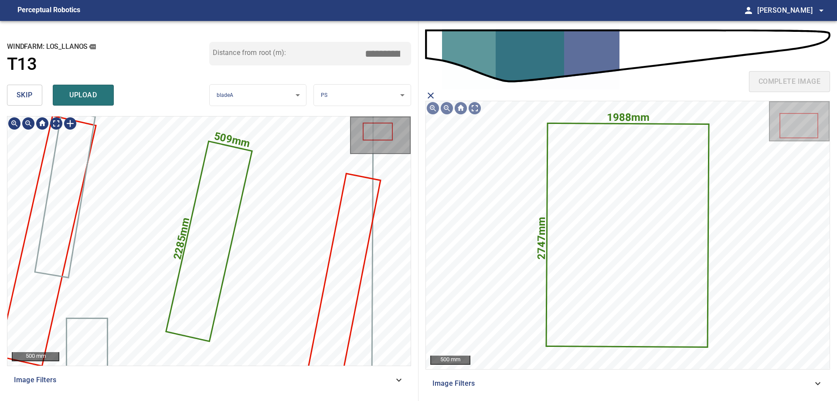
click at [226, 212] on icon at bounding box center [209, 241] width 85 height 198
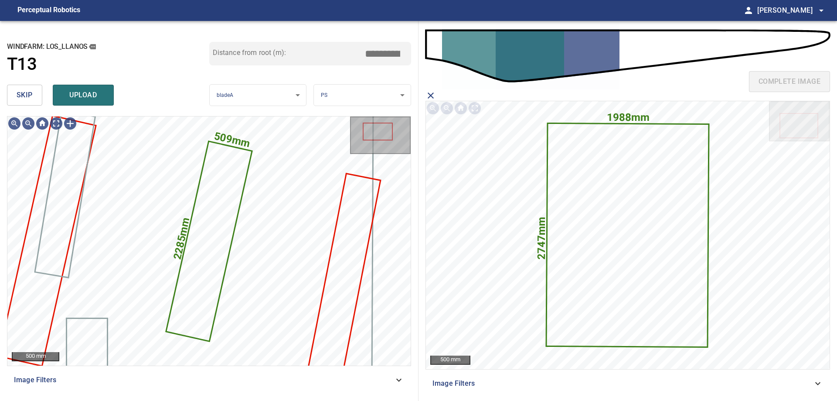
drag, startPoint x: 78, startPoint y: 103, endPoint x: 87, endPoint y: 108, distance: 11.1
click at [80, 104] on button "upload" at bounding box center [83, 95] width 61 height 21
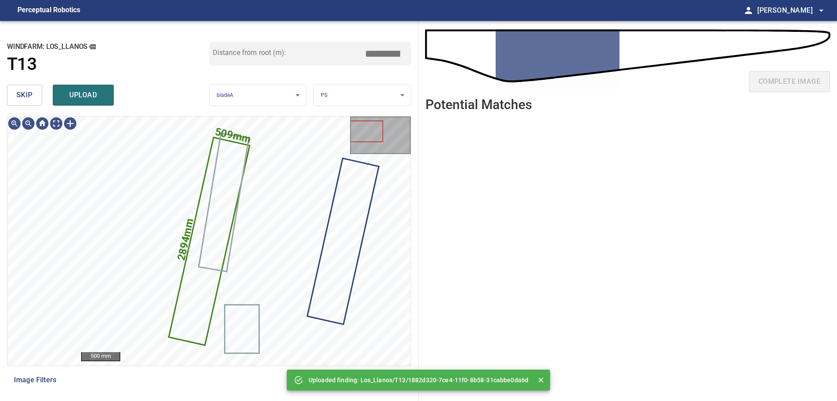
click at [15, 91] on button "skip" at bounding box center [24, 95] width 35 height 21
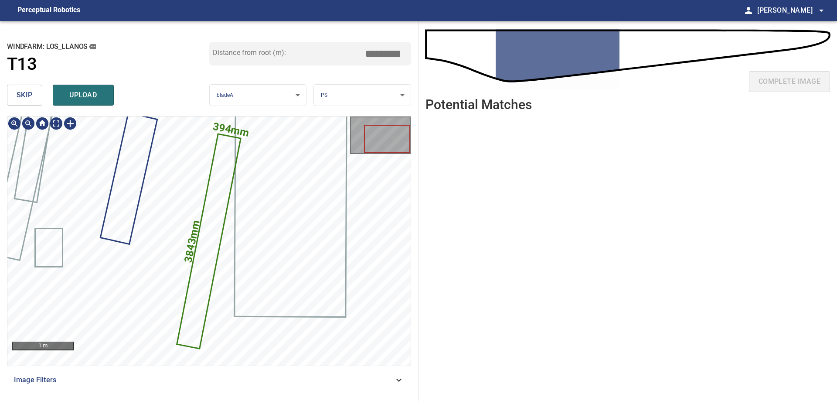
click at [211, 189] on icon at bounding box center [209, 241] width 62 height 213
drag, startPoint x: 373, startPoint y: 60, endPoint x: 499, endPoint y: 62, distance: 125.7
click at [475, 62] on div "**********" at bounding box center [418, 211] width 837 height 380
click at [382, 56] on input "****" at bounding box center [386, 53] width 44 height 17
type input "****"
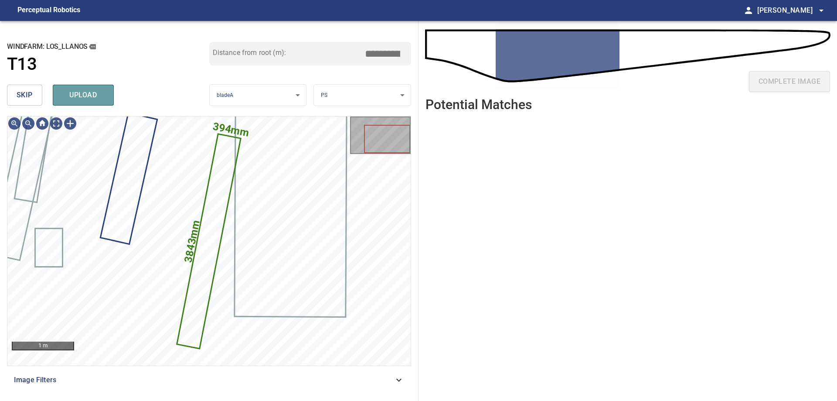
drag, startPoint x: 77, startPoint y: 98, endPoint x: 88, endPoint y: 103, distance: 11.3
click at [83, 102] on button "upload" at bounding box center [83, 95] width 61 height 21
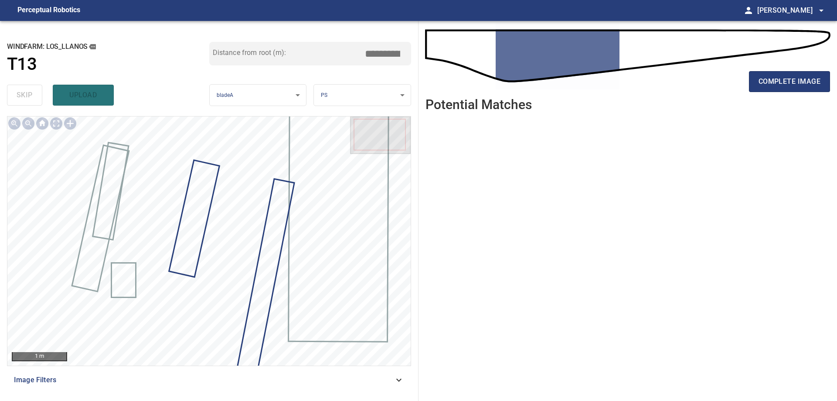
drag, startPoint x: 783, startPoint y: 83, endPoint x: 763, endPoint y: 96, distance: 23.0
click at [780, 85] on span "complete image" at bounding box center [790, 81] width 62 height 12
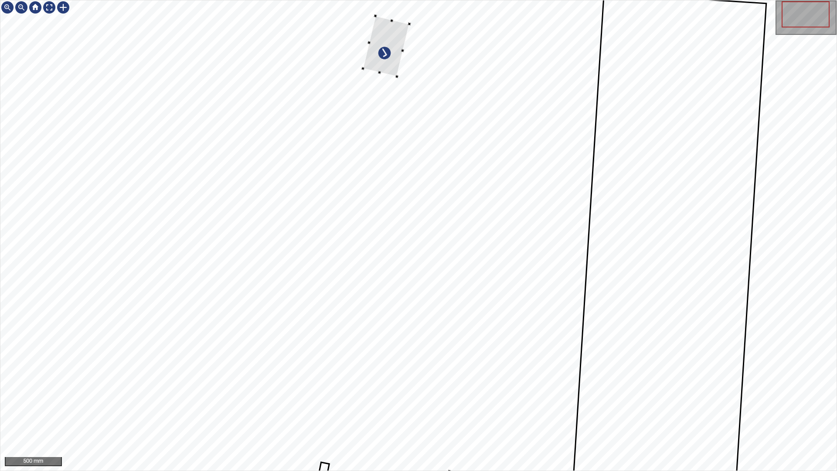
click at [363, 77] on div at bounding box center [386, 46] width 47 height 61
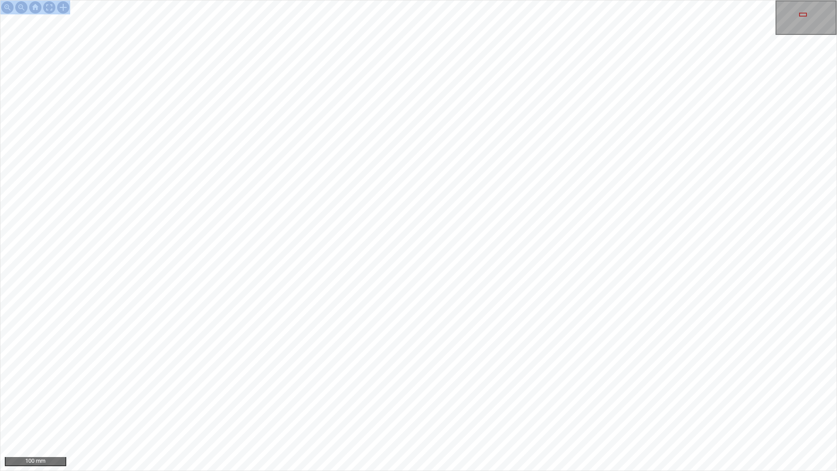
click at [403, 235] on div "529mm 343mm 100 mm" at bounding box center [418, 235] width 837 height 471
click at [176, 180] on div at bounding box center [184, 169] width 48 height 63
click at [0, 400] on html "529mm 343mm 100 mm" at bounding box center [418, 235] width 837 height 471
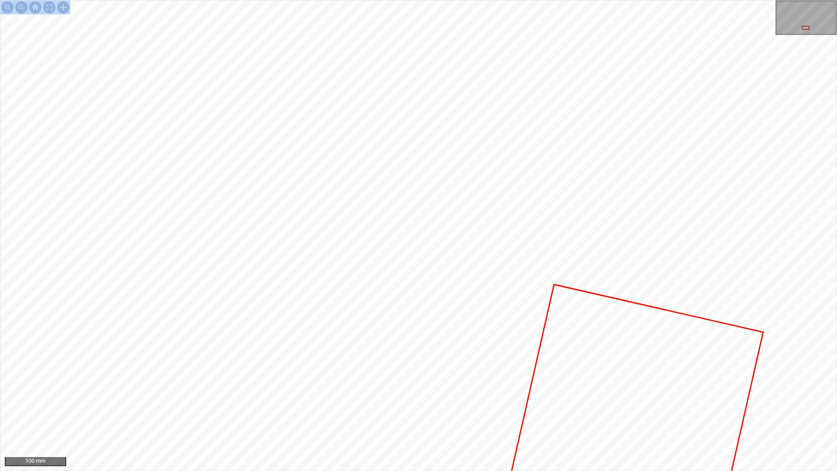
click at [330, 400] on div "529mm 343mm 100 mm" at bounding box center [418, 235] width 837 height 471
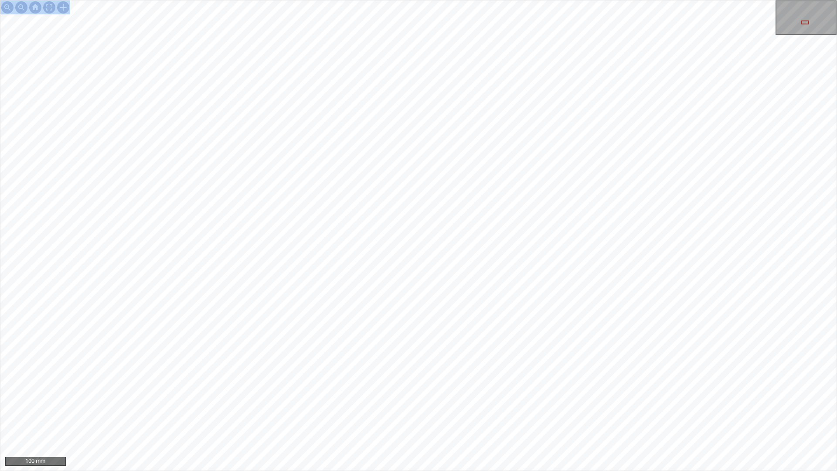
click at [472, 400] on div "529mm 343mm 100 mm" at bounding box center [418, 235] width 837 height 471
click at [530, 400] on div "529mm 343mm 100 mm" at bounding box center [418, 235] width 837 height 471
click at [515, 400] on div "529mm 343mm 100 mm" at bounding box center [418, 235] width 837 height 471
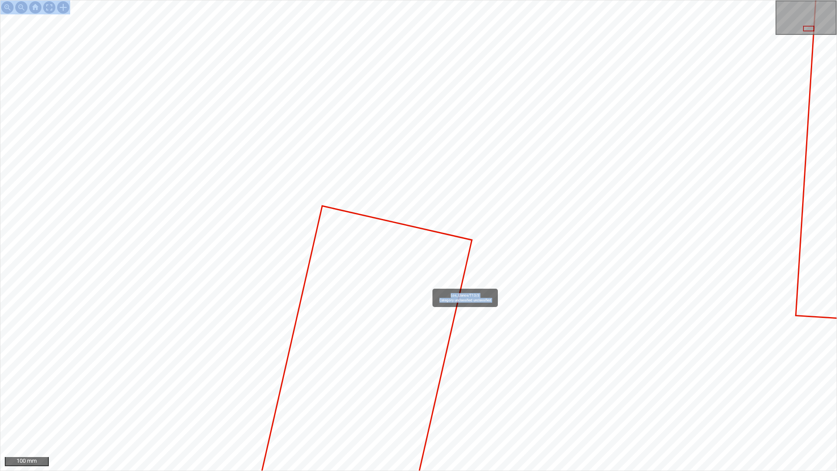
click at [463, 125] on div "529mm 343mm Los_Llanos/T13/3 Category unclassified unclassified" at bounding box center [418, 235] width 837 height 470
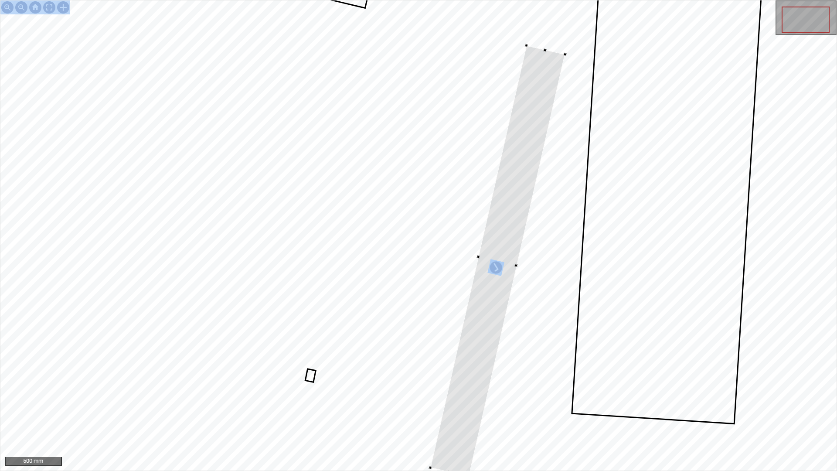
click at [561, 51] on div at bounding box center [418, 235] width 837 height 470
click at [499, 353] on div at bounding box center [507, 227] width 135 height 431
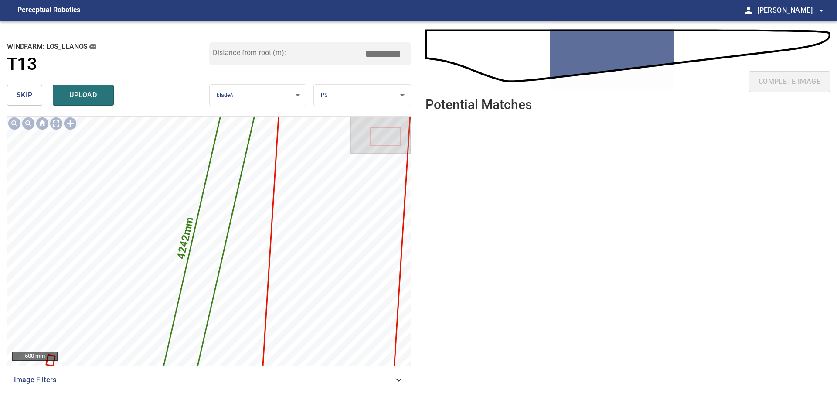
click at [380, 56] on input "*****" at bounding box center [386, 53] width 44 height 17
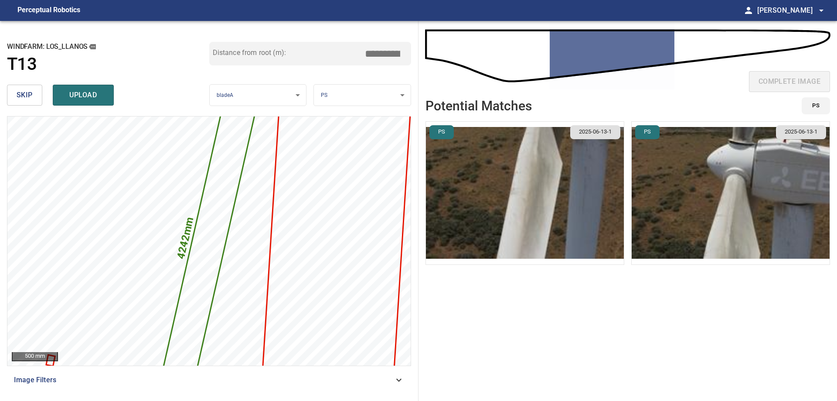
type input "****"
click at [563, 205] on img "button" at bounding box center [525, 193] width 198 height 143
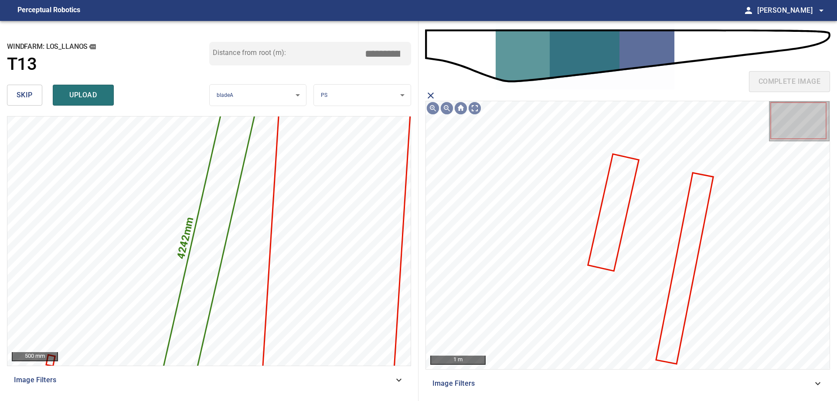
click at [602, 239] on icon at bounding box center [613, 213] width 49 height 116
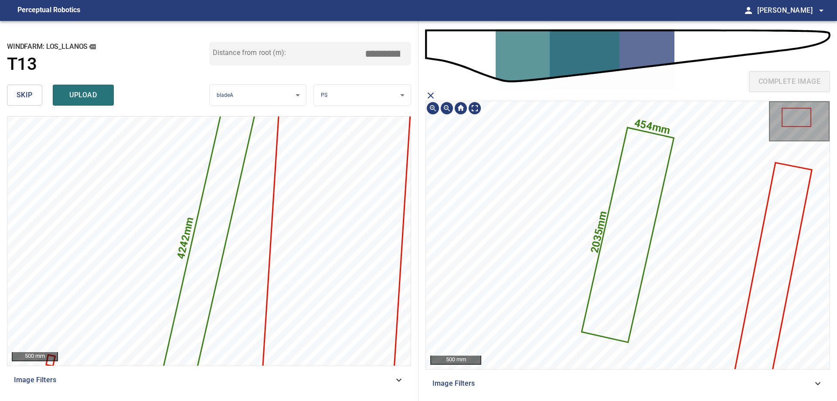
click at [774, 256] on icon at bounding box center [760, 338] width 103 height 350
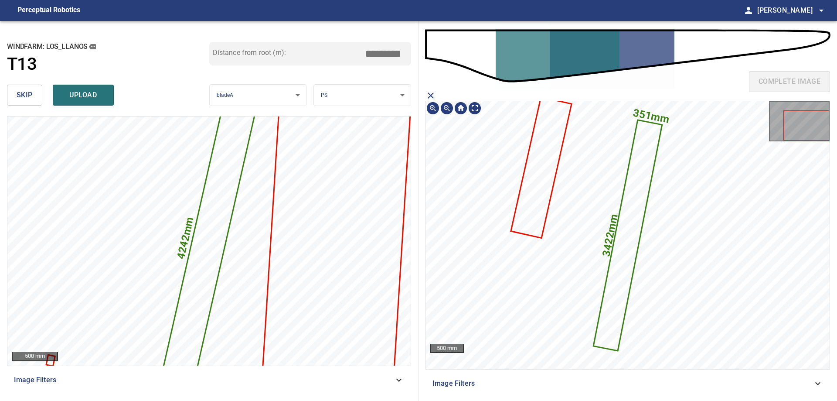
click at [631, 238] on icon at bounding box center [628, 234] width 67 height 229
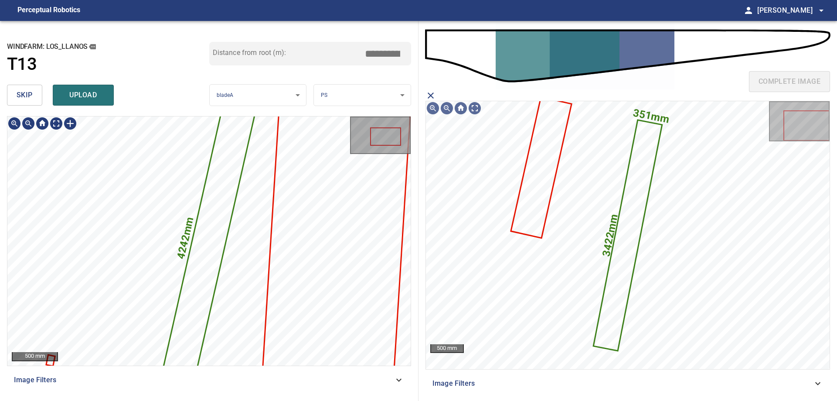
click at [217, 261] on icon at bounding box center [209, 241] width 109 height 348
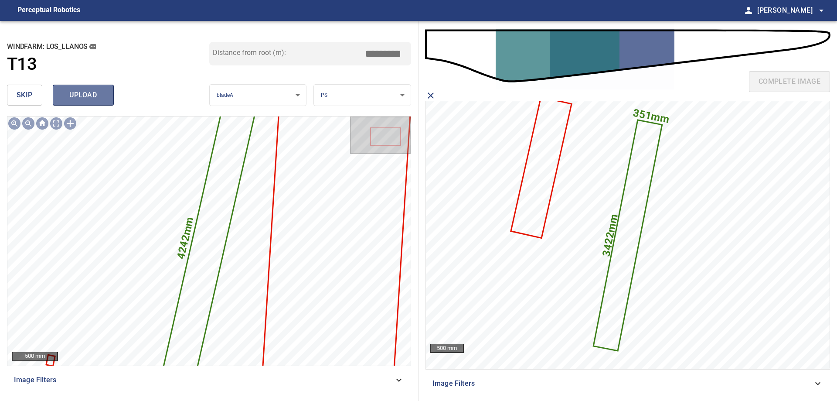
click at [96, 97] on span "upload" at bounding box center [83, 95] width 42 height 12
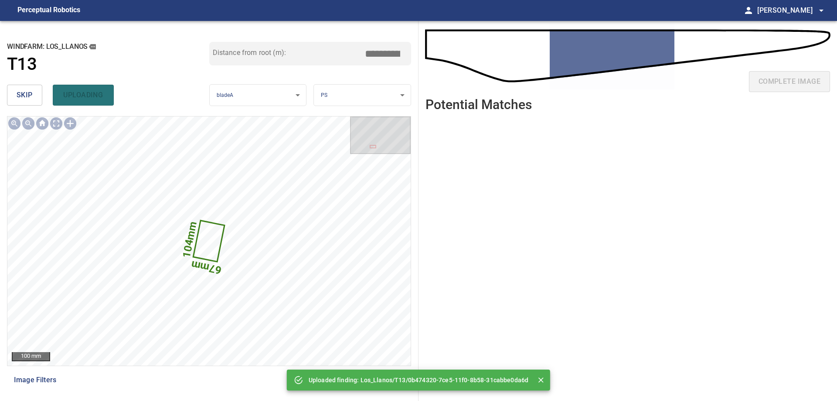
drag, startPoint x: 29, startPoint y: 89, endPoint x: 27, endPoint y: 94, distance: 5.8
click at [27, 94] on button "skip" at bounding box center [24, 95] width 35 height 21
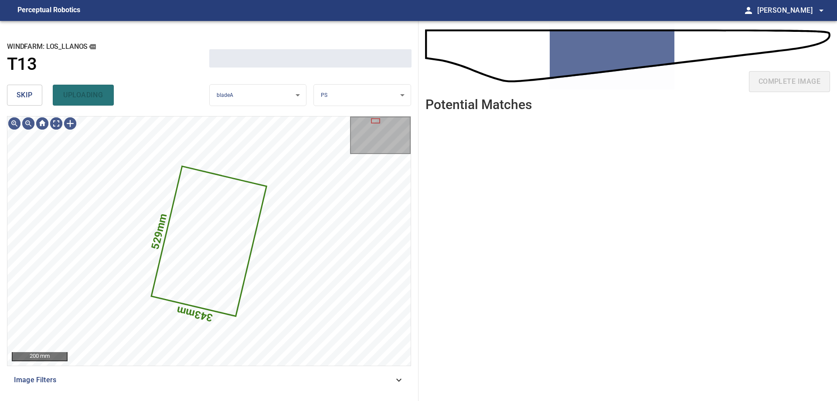
click at [27, 94] on span "skip" at bounding box center [25, 95] width 16 height 12
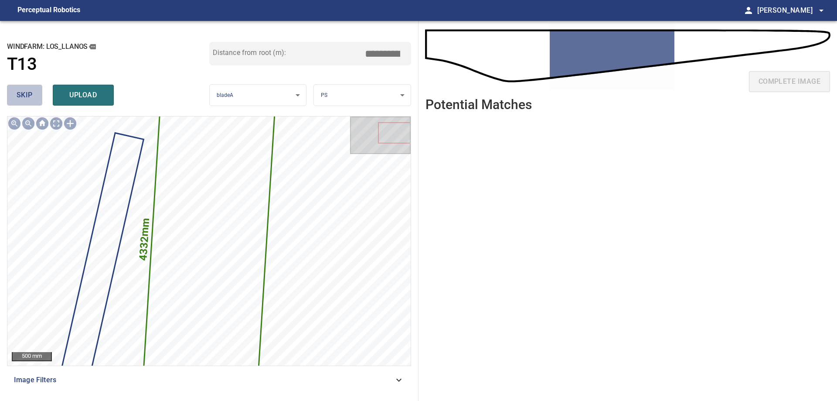
click at [27, 94] on span "skip" at bounding box center [25, 95] width 16 height 12
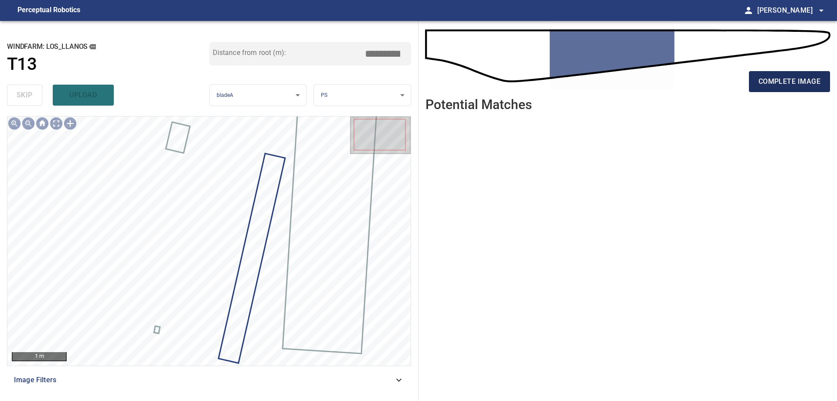
click at [776, 89] on button "complete image" at bounding box center [789, 81] width 81 height 21
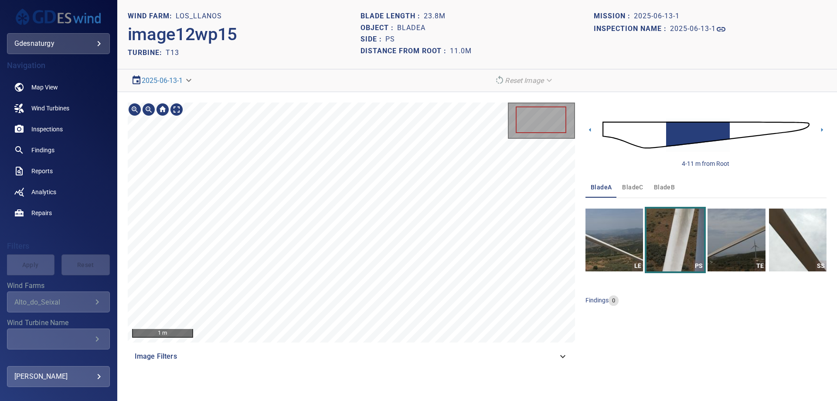
click at [339, 362] on div "1 m Image Filters" at bounding box center [352, 235] width 448 height 264
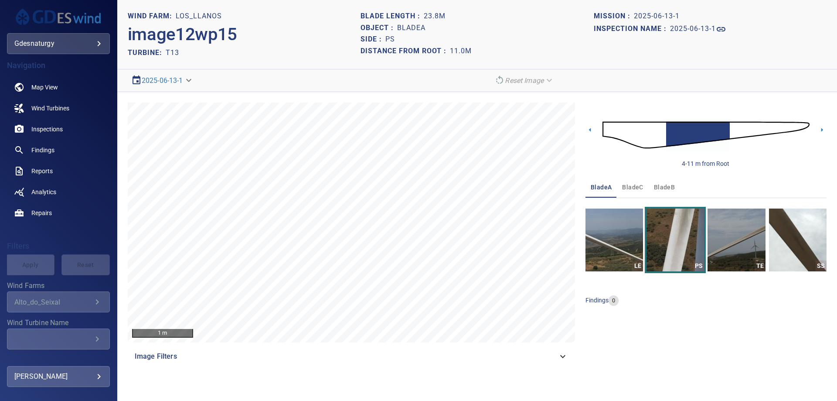
click at [737, 127] on img at bounding box center [706, 135] width 207 height 50
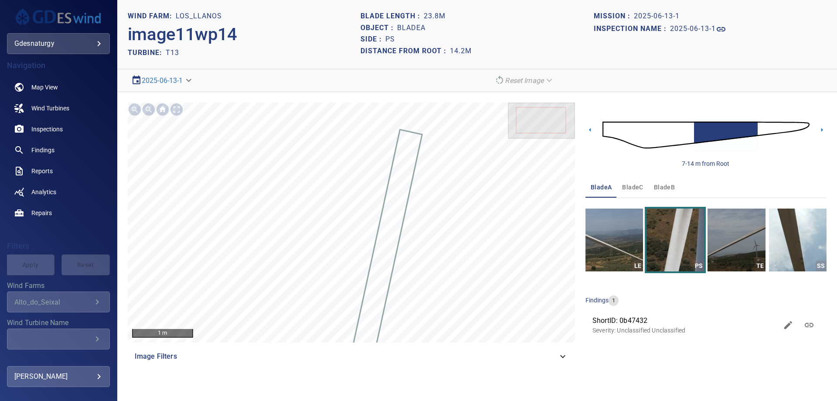
click at [763, 131] on img at bounding box center [706, 135] width 207 height 50
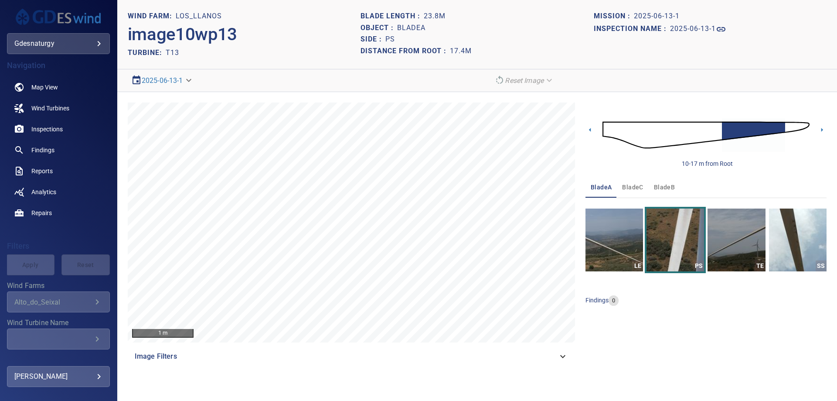
click at [710, 133] on img at bounding box center [706, 135] width 207 height 50
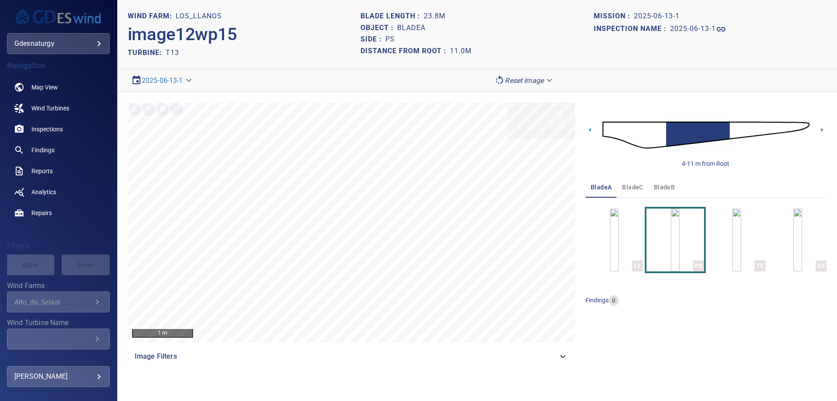
click at [735, 135] on img at bounding box center [706, 135] width 207 height 50
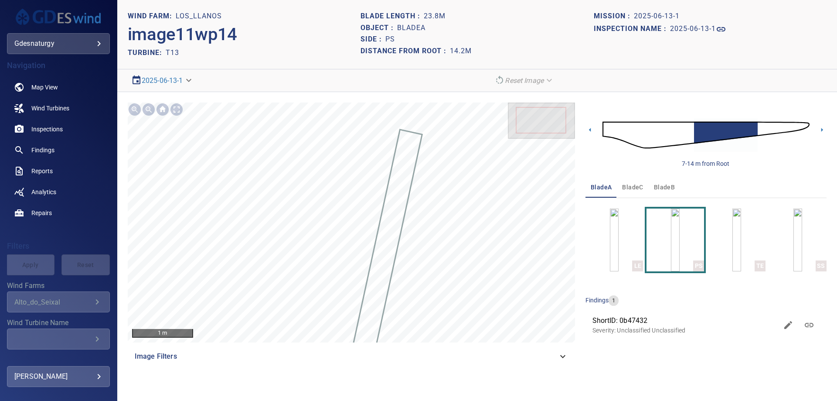
click at [762, 128] on img at bounding box center [706, 135] width 207 height 50
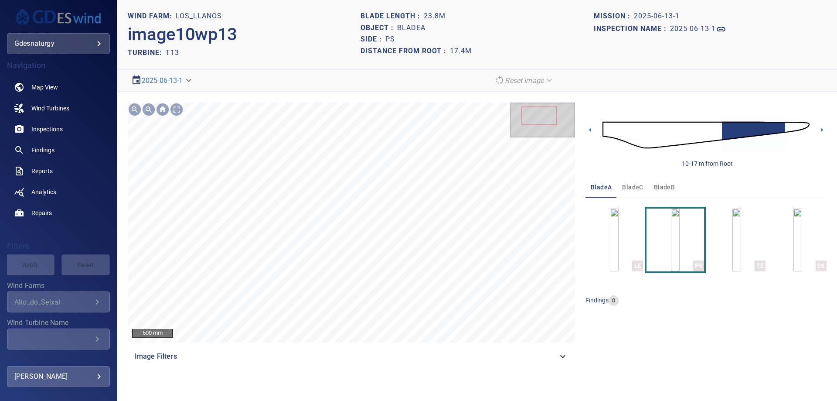
click at [719, 133] on img at bounding box center [706, 135] width 207 height 50
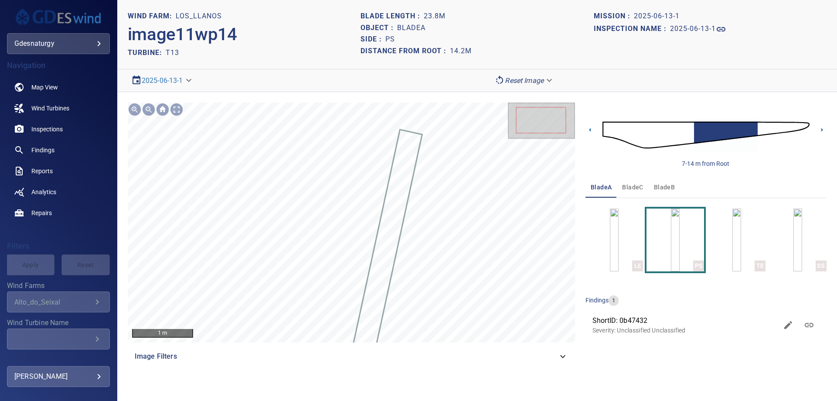
click at [525, 82] on body "**********" at bounding box center [418, 200] width 837 height 401
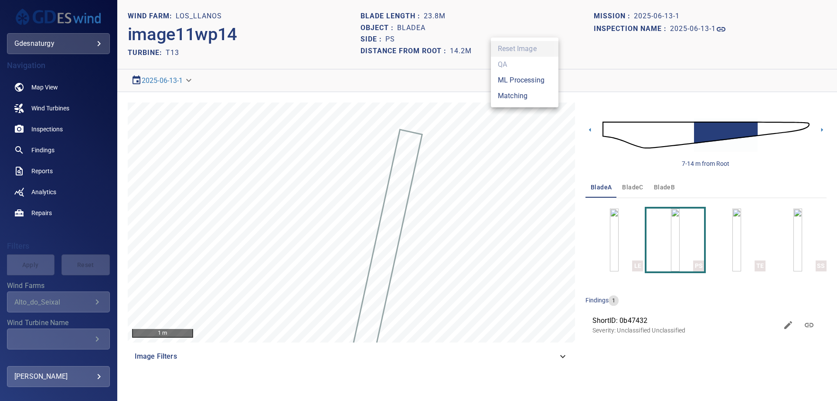
click at [507, 95] on li "Matching" at bounding box center [525, 96] width 68 height 16
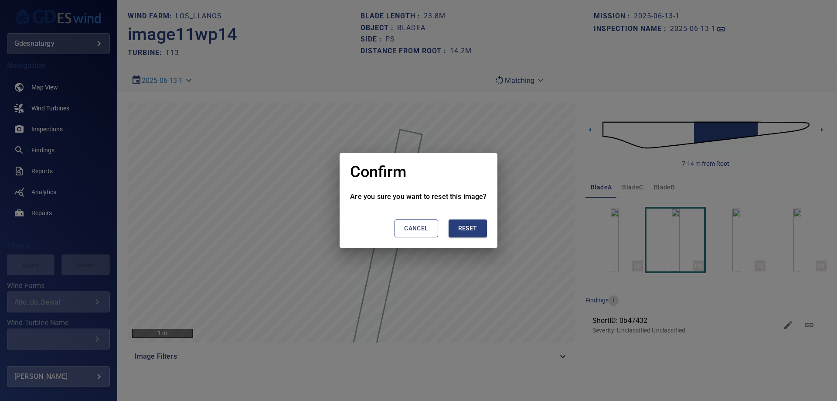
drag, startPoint x: 459, startPoint y: 232, endPoint x: 458, endPoint y: 226, distance: 5.8
click at [459, 232] on span "Reset" at bounding box center [467, 228] width 19 height 11
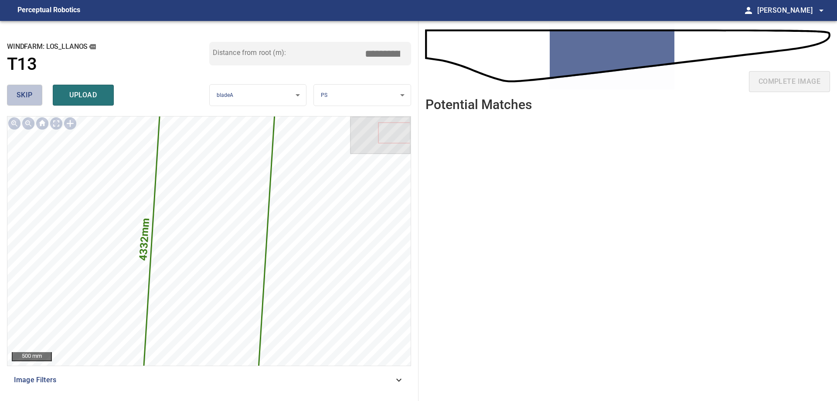
click at [28, 99] on span "skip" at bounding box center [25, 95] width 16 height 12
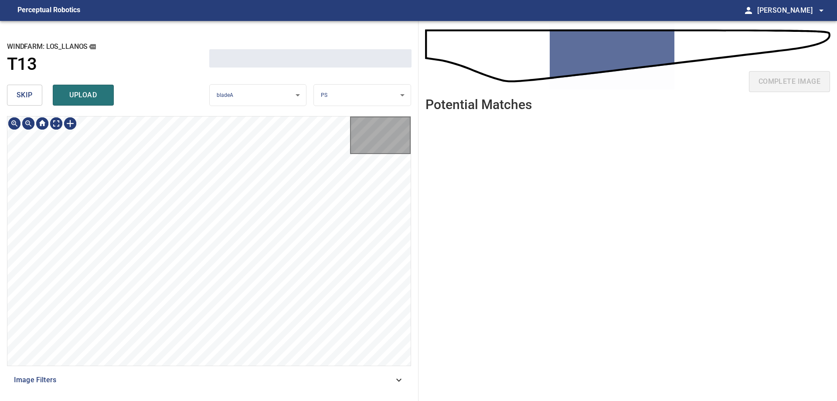
click at [28, 99] on span "skip" at bounding box center [25, 95] width 16 height 12
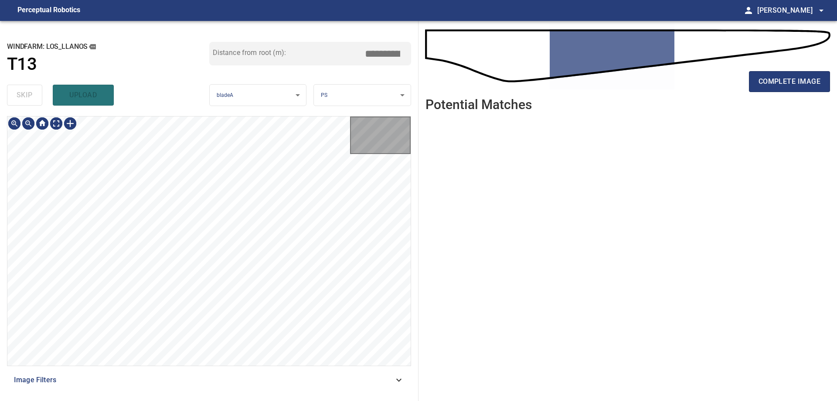
click at [28, 99] on div "skip upload" at bounding box center [108, 95] width 202 height 28
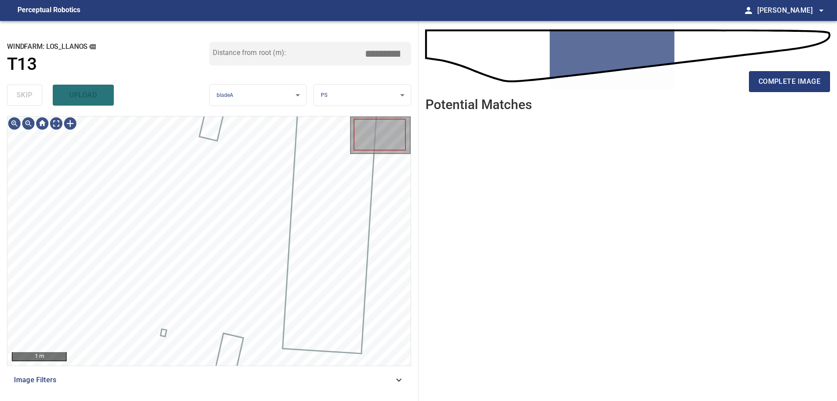
type input "*****"
click at [28, 99] on div "skip upload" at bounding box center [108, 95] width 202 height 28
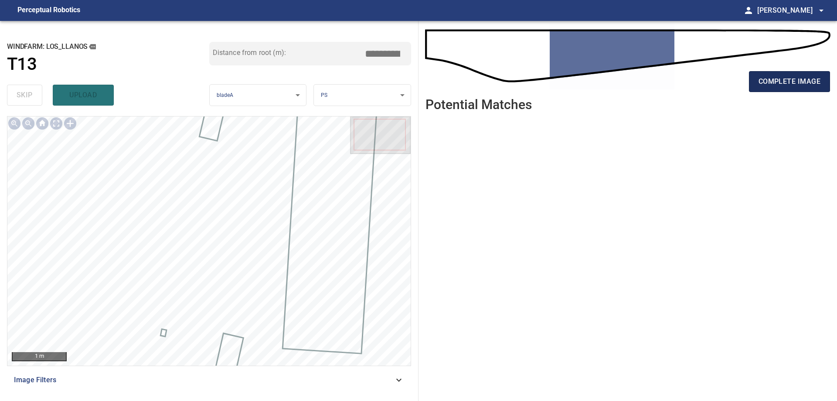
click at [791, 87] on span "complete image" at bounding box center [790, 81] width 62 height 12
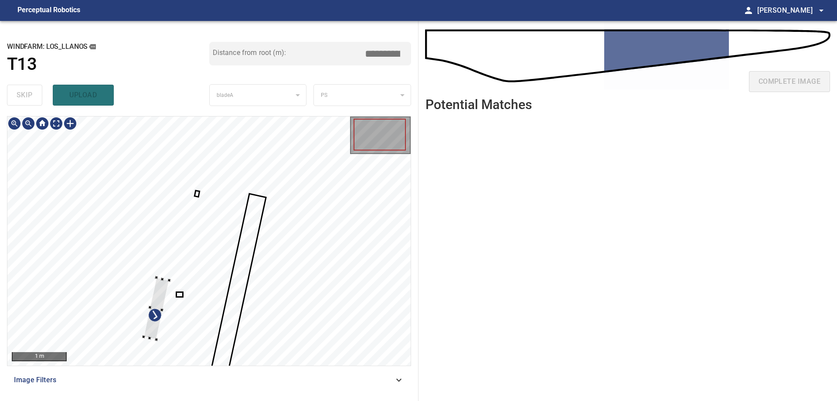
click at [131, 308] on div at bounding box center [208, 240] width 403 height 249
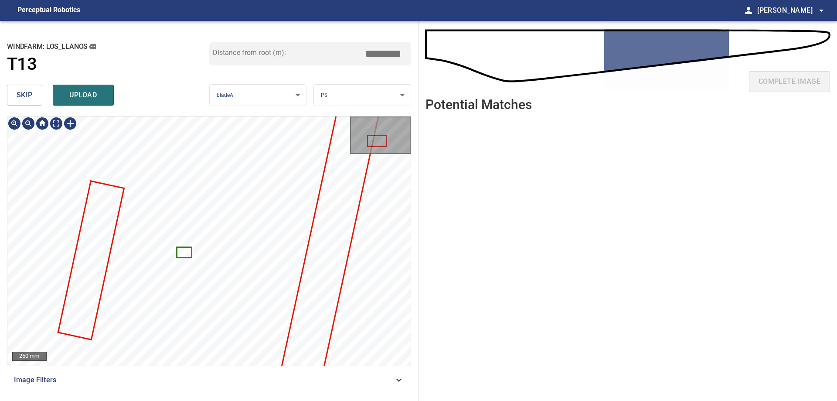
click at [179, 248] on icon at bounding box center [185, 252] width 14 height 9
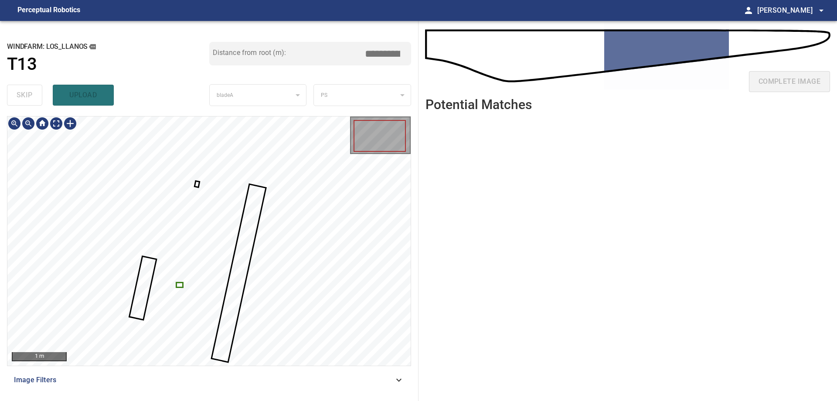
click at [178, 286] on div at bounding box center [208, 240] width 403 height 249
click at [212, 317] on div at bounding box center [208, 240] width 403 height 249
click at [123, 324] on div at bounding box center [208, 240] width 403 height 249
click at [115, 264] on div at bounding box center [119, 276] width 58 height 48
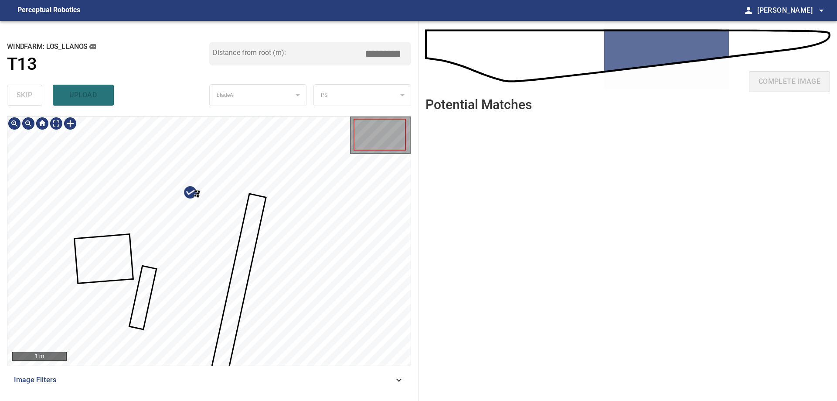
click at [198, 261] on div at bounding box center [208, 240] width 403 height 249
click at [109, 255] on div at bounding box center [208, 240] width 403 height 249
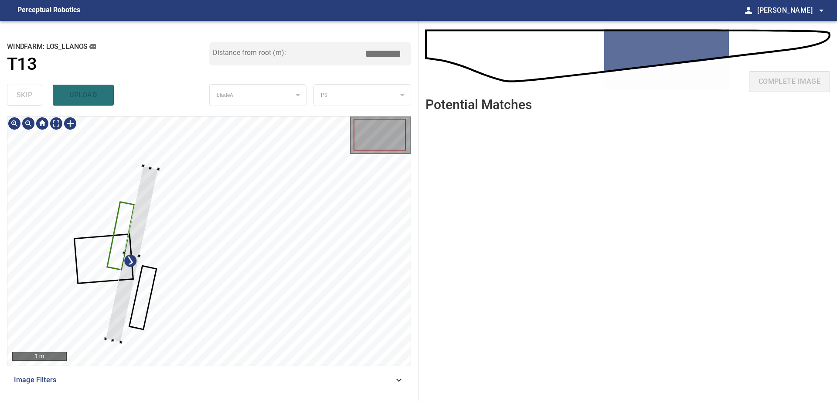
click at [109, 232] on div at bounding box center [208, 240] width 403 height 249
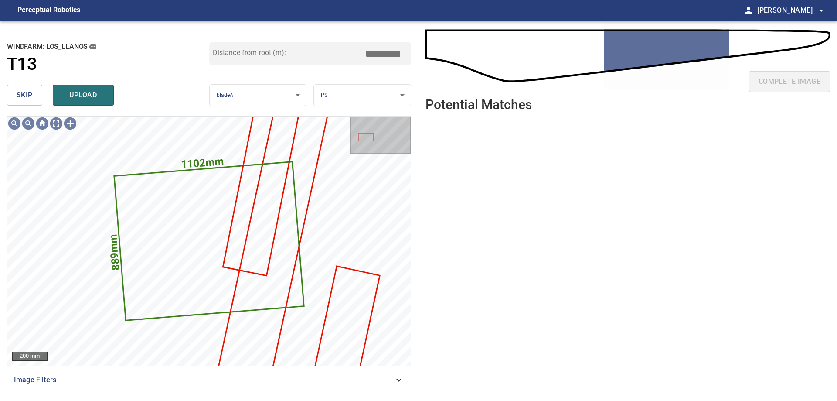
click at [22, 96] on span "skip" at bounding box center [25, 95] width 16 height 12
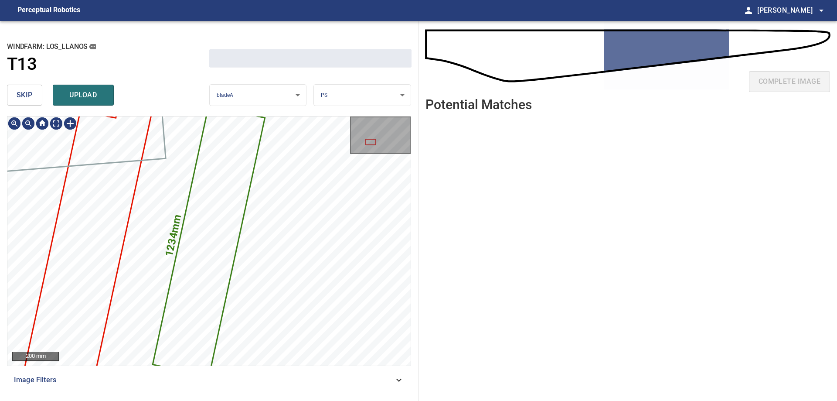
click at [22, 96] on span "skip" at bounding box center [25, 95] width 16 height 12
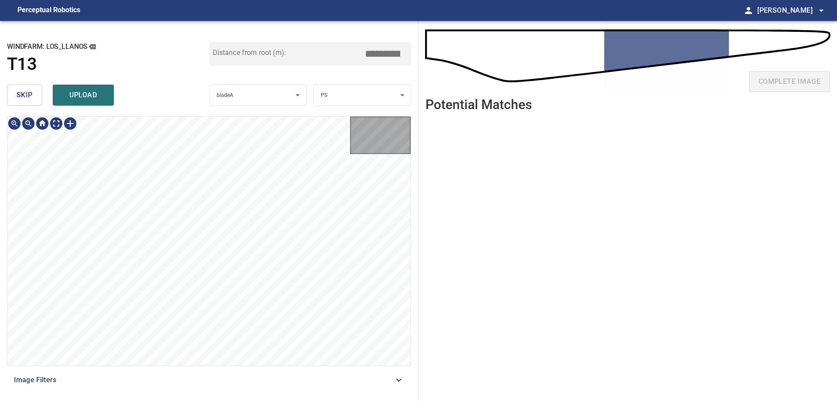
click at [22, 96] on span "skip" at bounding box center [25, 95] width 16 height 12
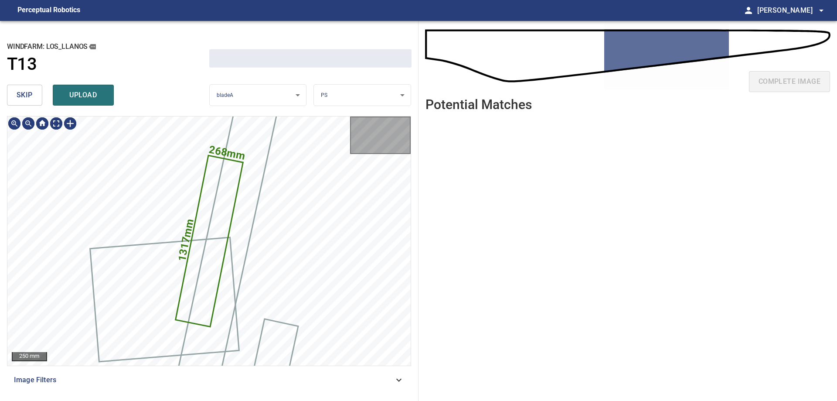
click at [22, 96] on span "skip" at bounding box center [25, 95] width 16 height 12
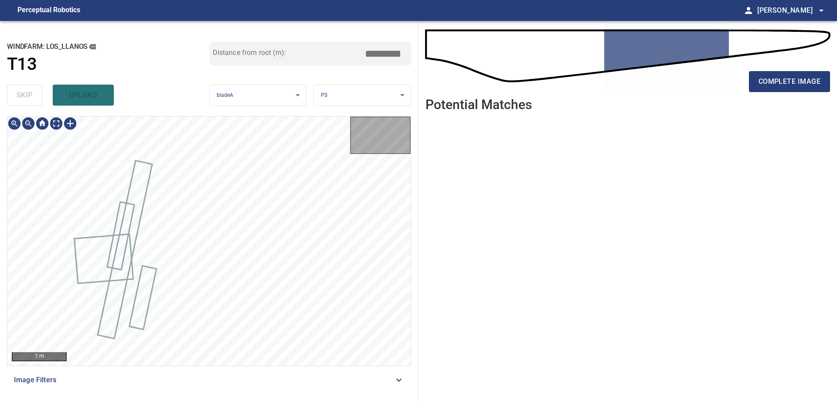
click at [22, 96] on div "skip upload" at bounding box center [108, 95] width 202 height 28
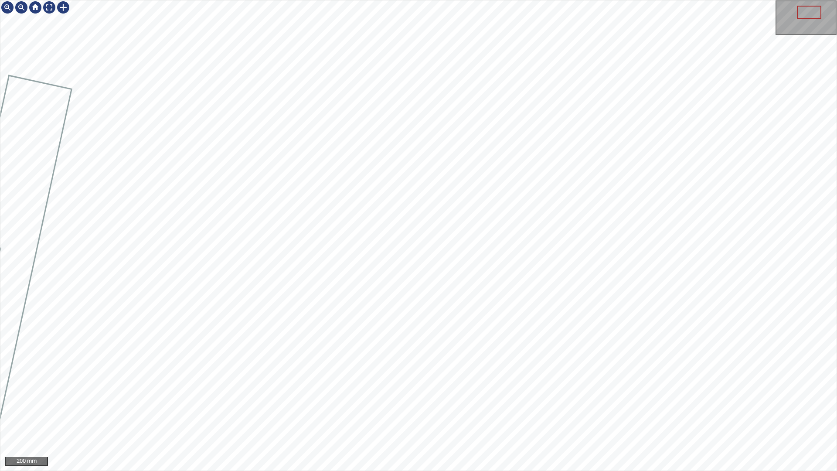
click at [397, 400] on div "200 mm" at bounding box center [418, 235] width 837 height 471
click at [441, 400] on div "50 mm" at bounding box center [418, 235] width 837 height 471
click at [338, 400] on div "50 mm" at bounding box center [418, 235] width 837 height 471
click at [563, 400] on div "50 mm" at bounding box center [418, 235] width 837 height 471
click at [342, 238] on div "50 mm" at bounding box center [418, 235] width 837 height 471
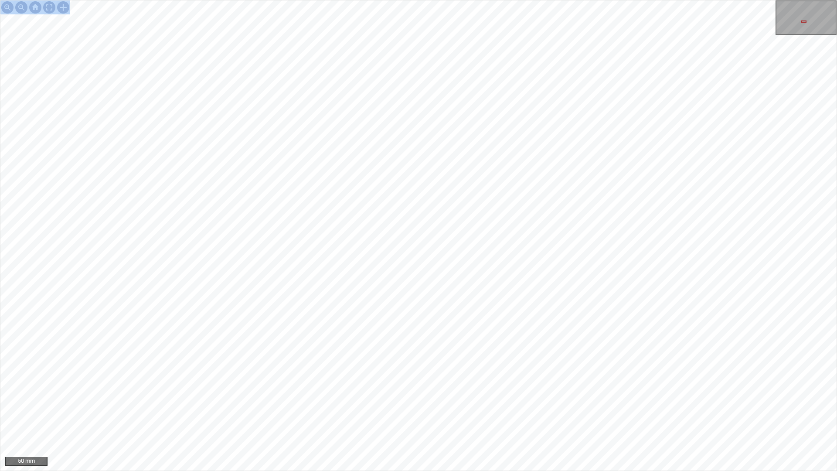
click at [574, 0] on div "50 mm" at bounding box center [418, 235] width 837 height 471
click at [432, 0] on div "50 mm" at bounding box center [418, 235] width 837 height 471
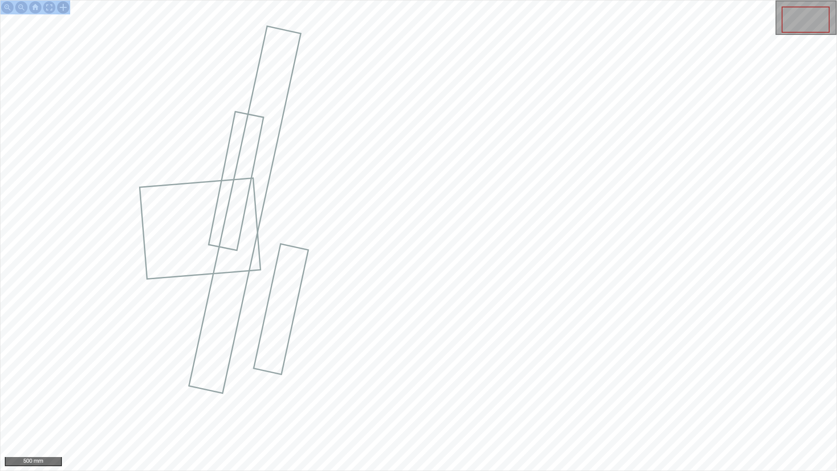
click at [59, 4] on div at bounding box center [63, 7] width 14 height 14
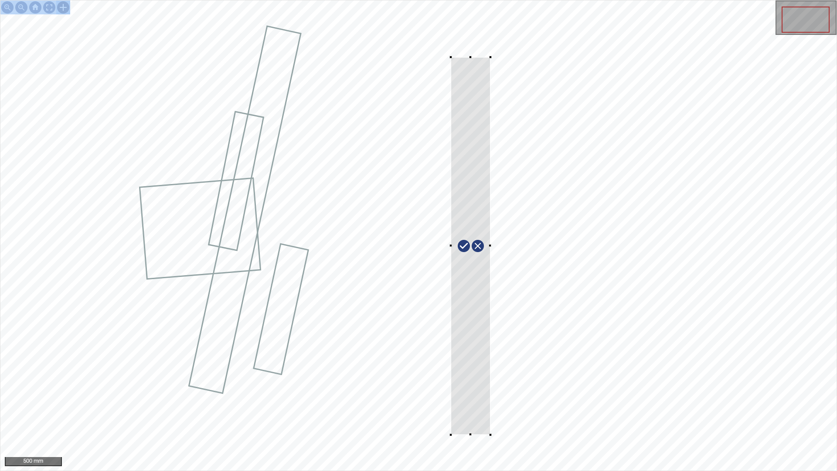
click at [451, 400] on div at bounding box center [418, 235] width 837 height 470
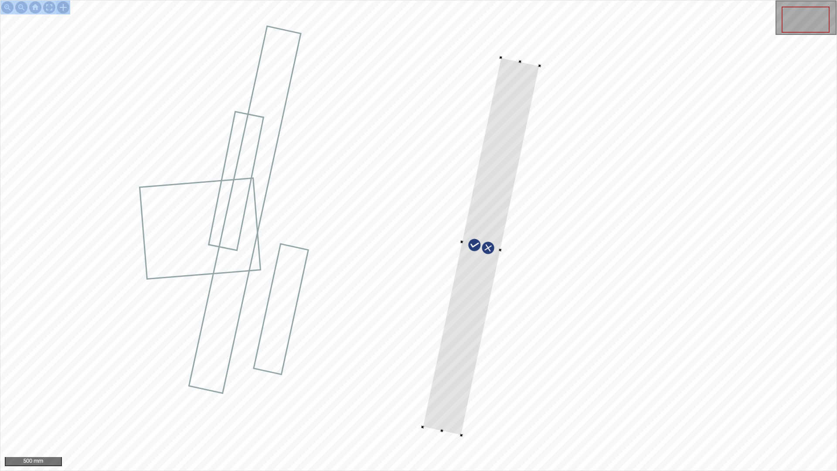
click at [466, 284] on div at bounding box center [481, 247] width 117 height 378
click at [441, 400] on div at bounding box center [481, 247] width 117 height 378
click at [438, 400] on div at bounding box center [438, 442] width 3 height 3
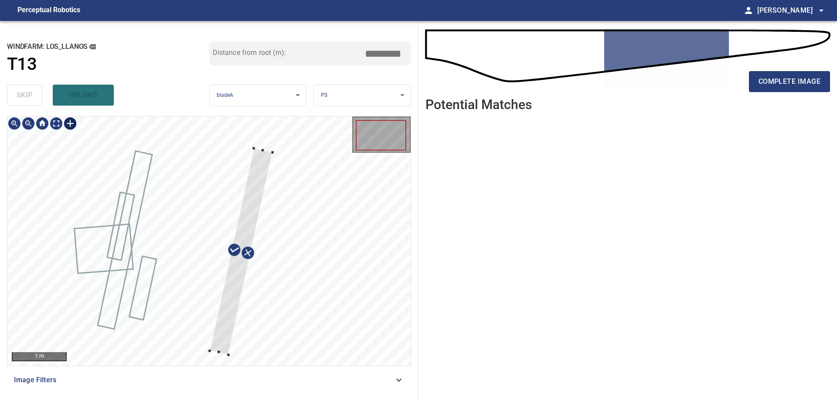
click at [265, 148] on div at bounding box center [208, 240] width 403 height 249
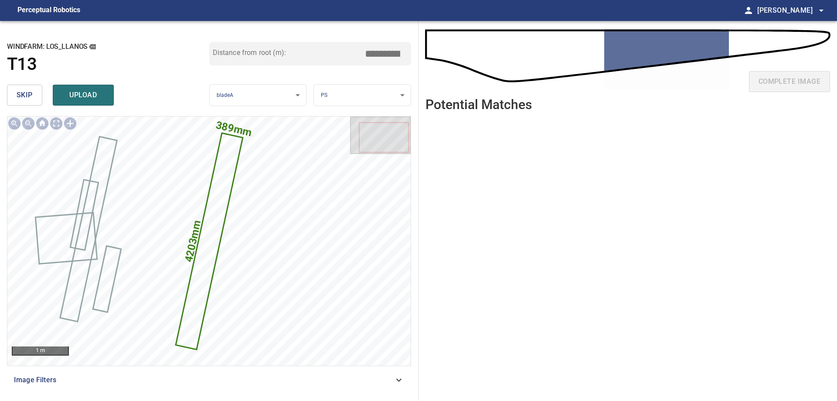
drag, startPoint x: 380, startPoint y: 53, endPoint x: 345, endPoint y: 27, distance: 44.3
click at [347, 36] on div "**********" at bounding box center [209, 211] width 419 height 380
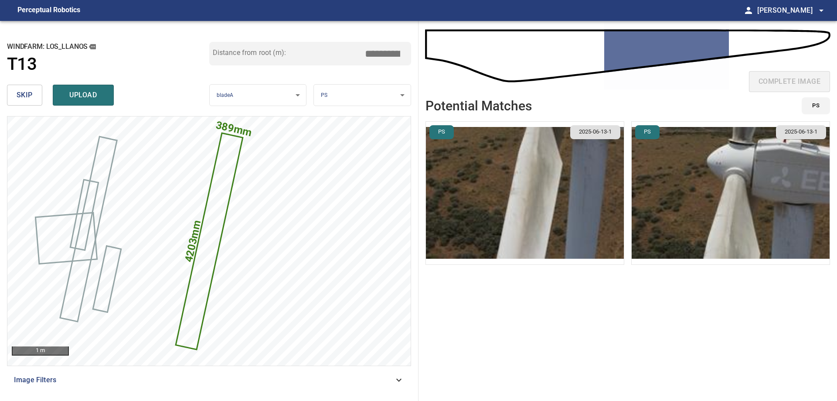
type input "****"
click at [591, 187] on img "button" at bounding box center [525, 193] width 198 height 143
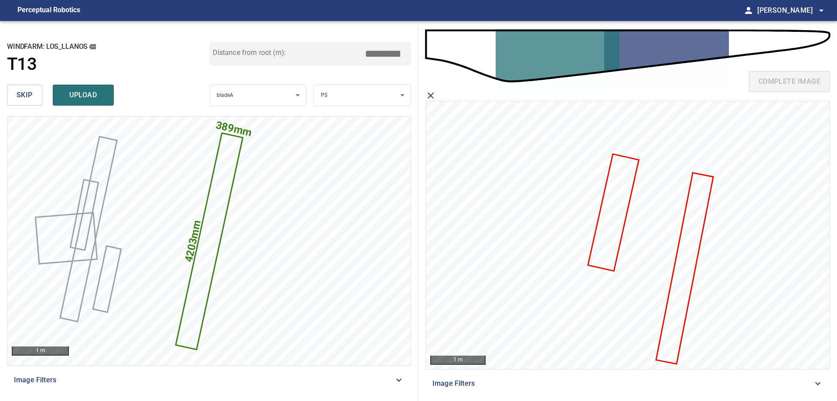
click at [690, 267] on icon at bounding box center [684, 269] width 55 height 190
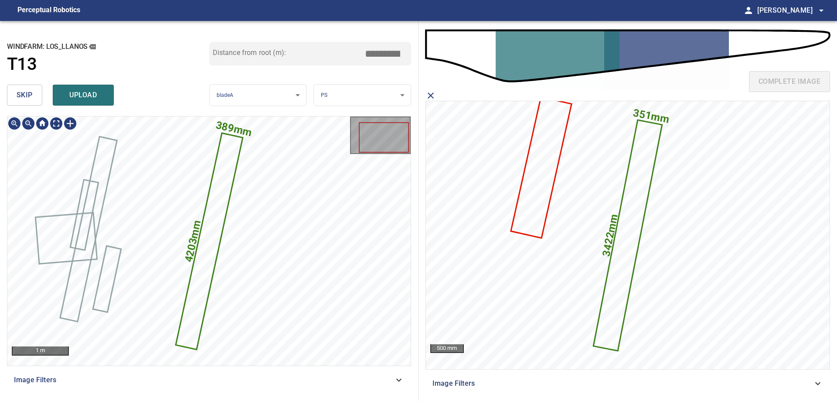
click at [224, 195] on icon at bounding box center [209, 241] width 65 height 215
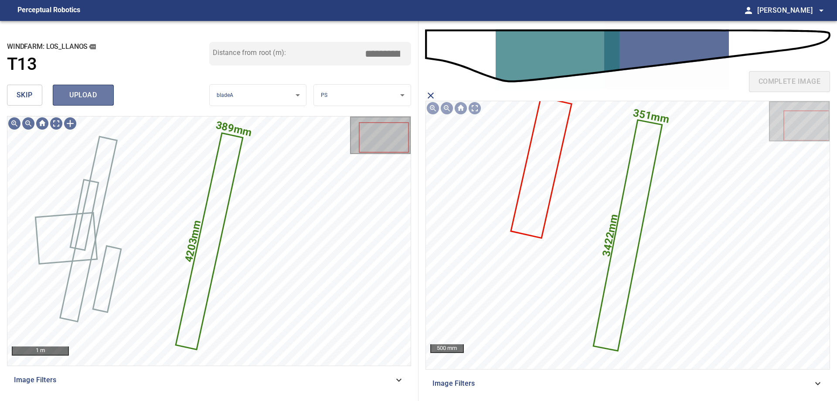
click at [90, 95] on span "upload" at bounding box center [83, 95] width 42 height 12
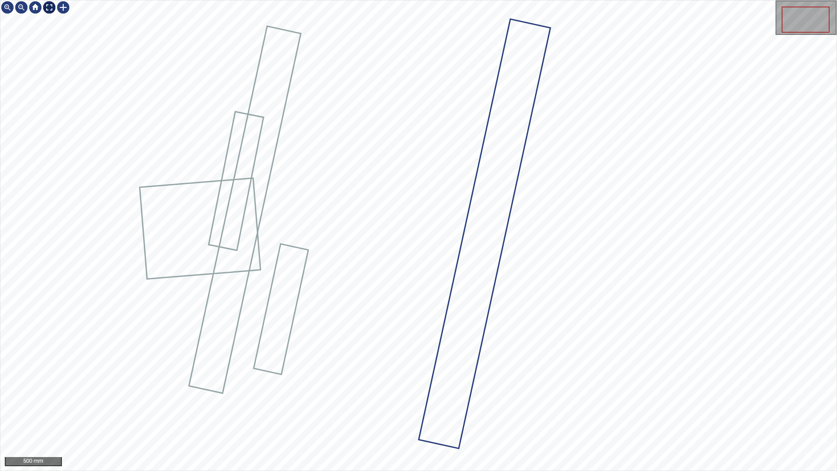
click at [48, 4] on div at bounding box center [49, 7] width 14 height 14
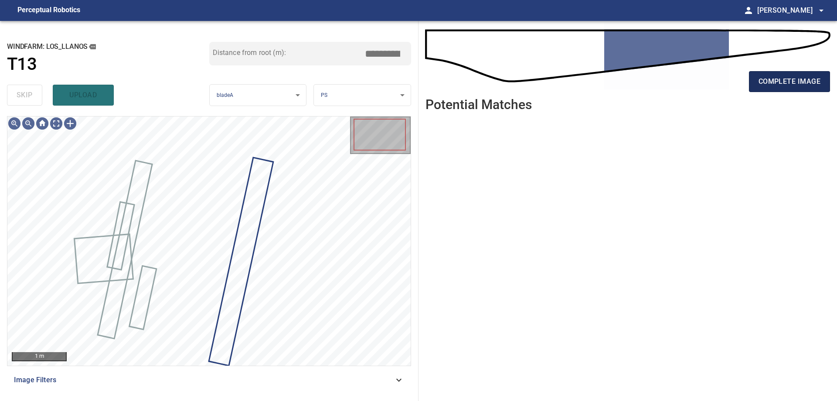
click at [790, 83] on span "complete image" at bounding box center [790, 81] width 62 height 12
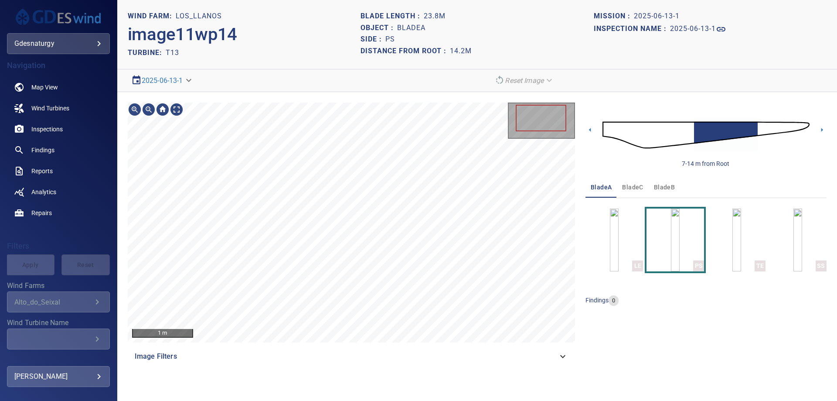
click at [766, 126] on img at bounding box center [706, 135] width 207 height 50
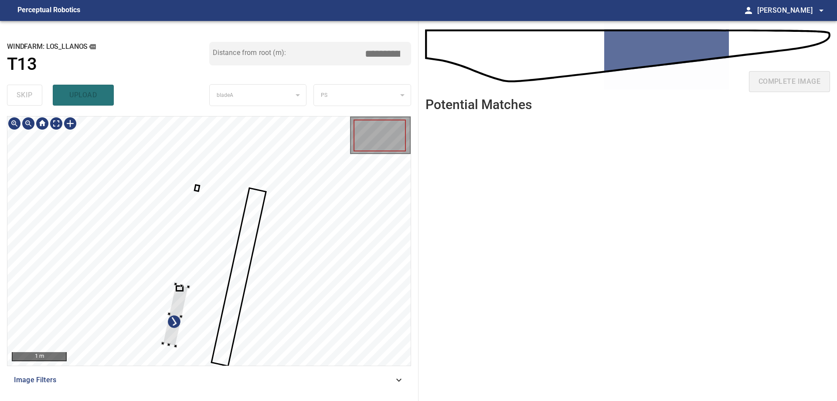
click at [163, 298] on div at bounding box center [176, 315] width 26 height 62
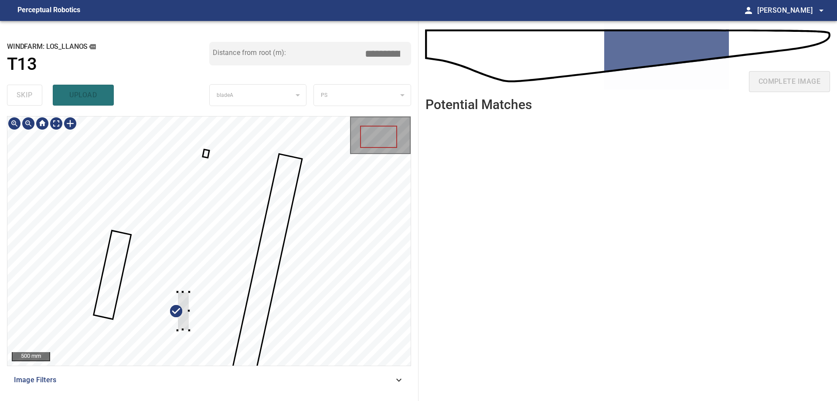
click at [178, 292] on div at bounding box center [184, 311] width 12 height 38
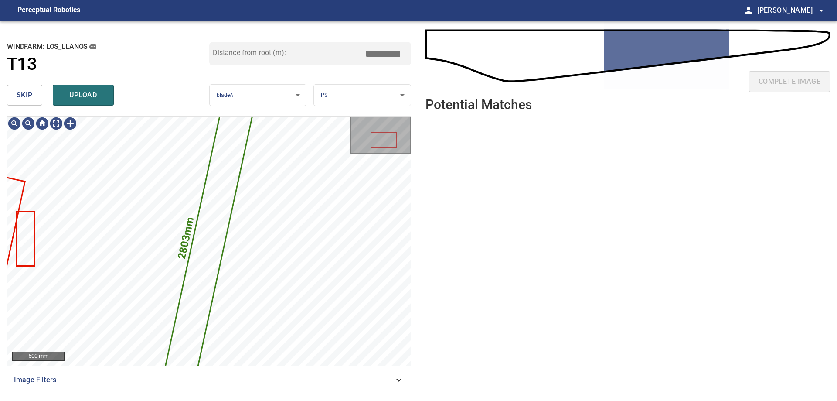
click at [24, 92] on span "skip" at bounding box center [25, 95] width 16 height 12
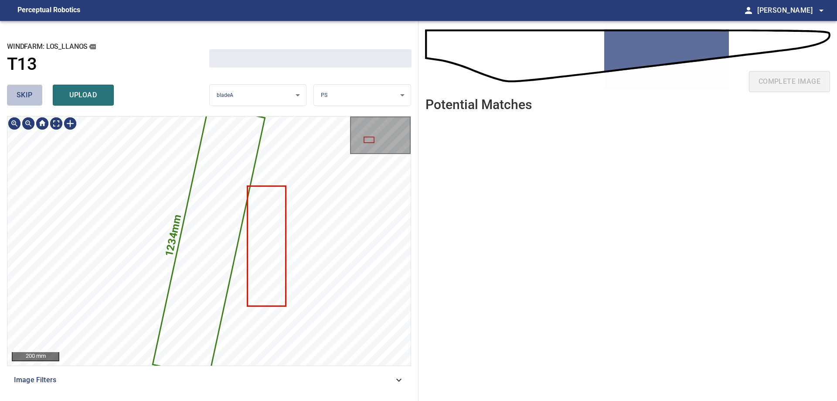
click at [24, 92] on span "skip" at bounding box center [25, 95] width 16 height 12
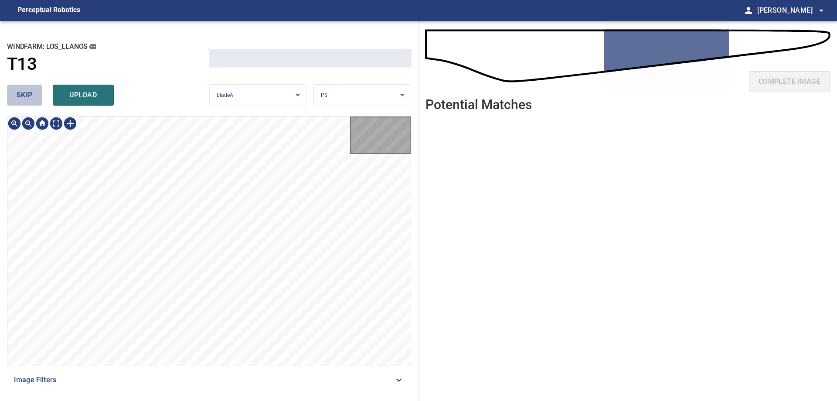
click at [24, 92] on span "skip" at bounding box center [25, 95] width 16 height 12
click at [24, 92] on div "skip upload" at bounding box center [108, 95] width 202 height 28
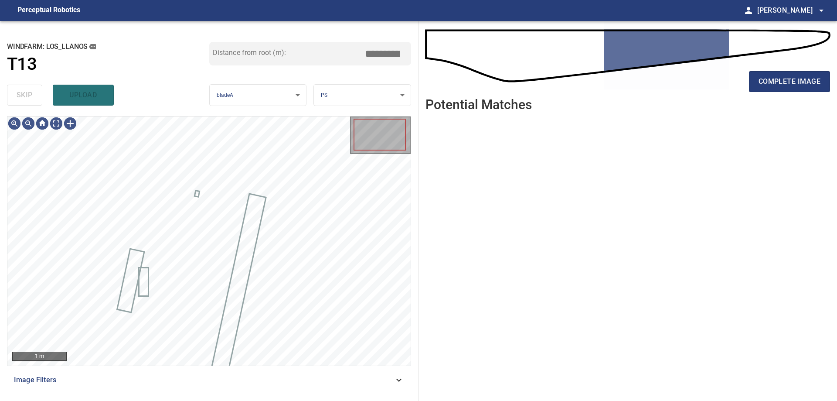
click at [24, 92] on div "skip upload" at bounding box center [108, 95] width 202 height 28
type input "*****"
click at [24, 92] on div "skip upload" at bounding box center [108, 95] width 202 height 28
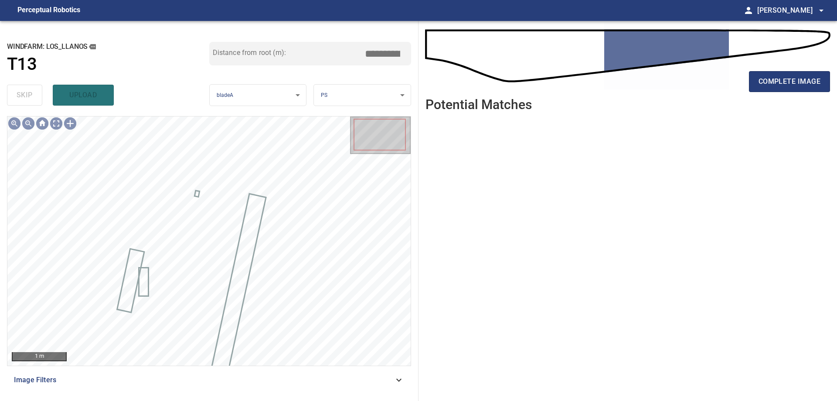
drag, startPoint x: 793, startPoint y: 80, endPoint x: 770, endPoint y: 97, distance: 28.7
click at [793, 80] on span "complete image" at bounding box center [790, 81] width 62 height 12
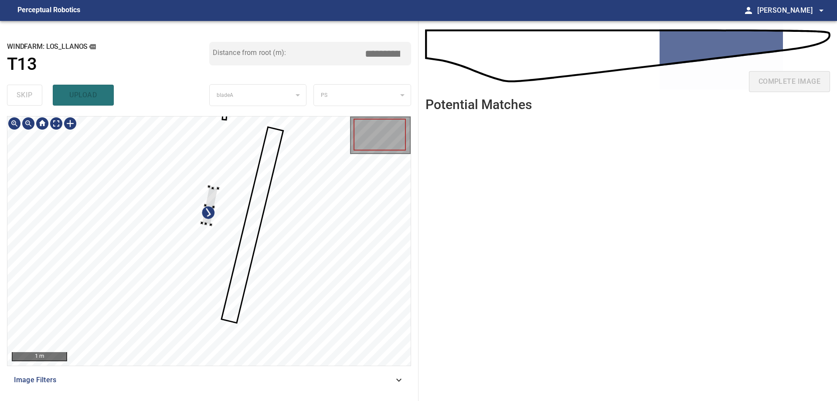
click at [224, 268] on div at bounding box center [208, 240] width 403 height 249
click at [245, 259] on div at bounding box center [208, 240] width 403 height 249
click at [110, 214] on div at bounding box center [208, 240] width 403 height 249
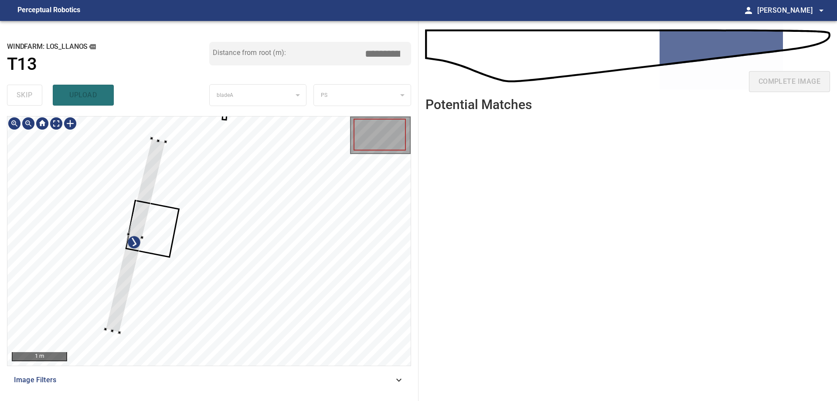
click at [113, 290] on div at bounding box center [208, 240] width 403 height 249
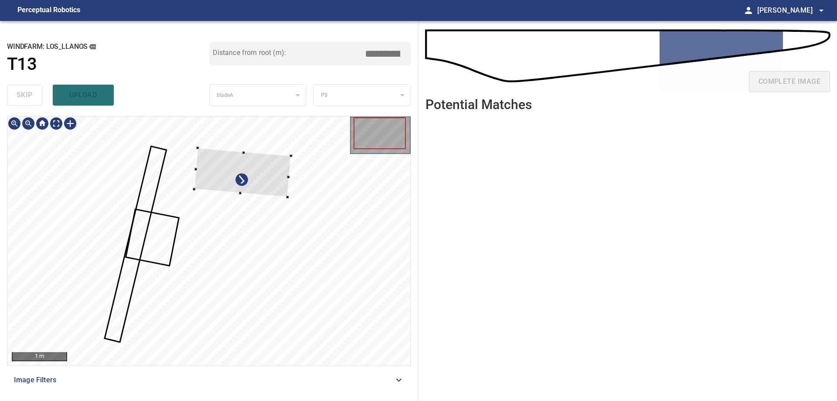
click at [194, 197] on div at bounding box center [242, 172] width 97 height 49
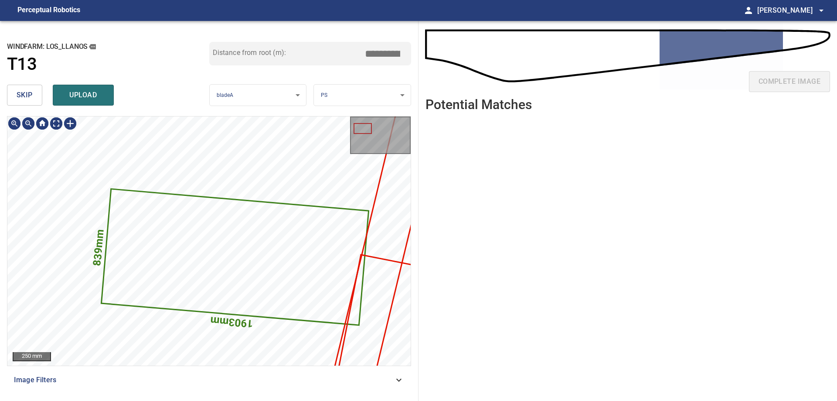
click at [32, 99] on span "skip" at bounding box center [25, 95] width 16 height 12
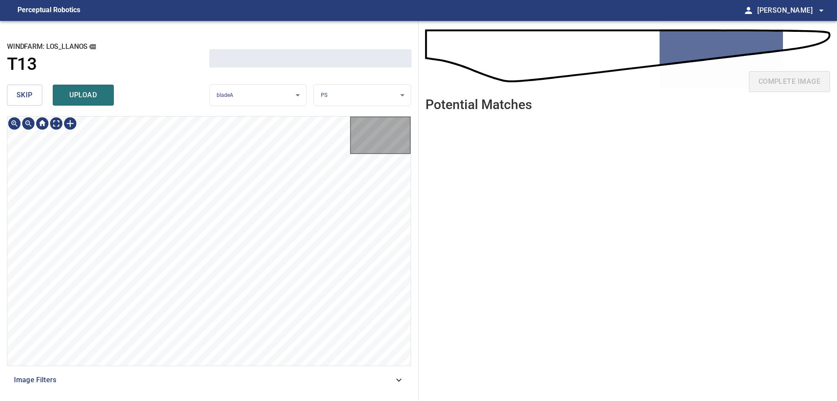
click at [32, 99] on span "skip" at bounding box center [25, 95] width 16 height 12
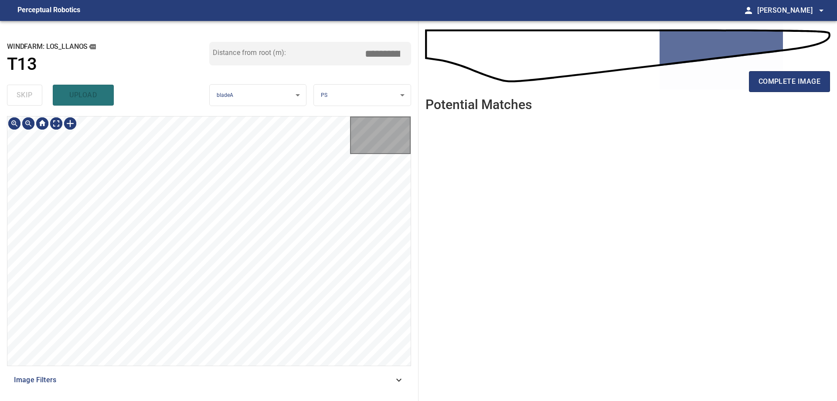
click at [32, 99] on div "skip upload" at bounding box center [108, 95] width 202 height 28
type input "*****"
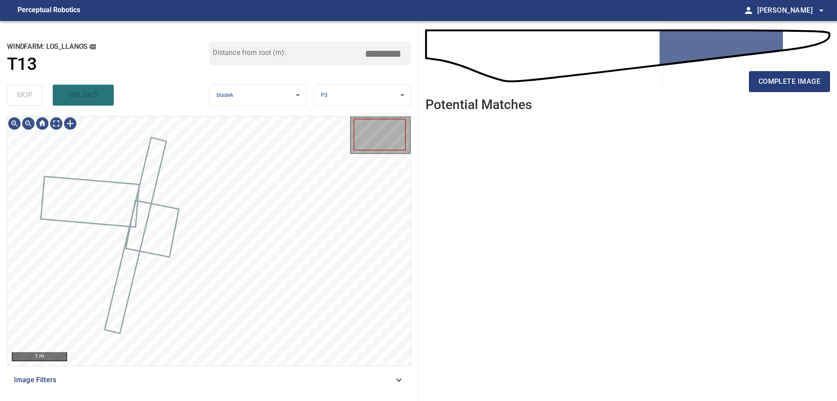
click at [32, 99] on div "skip upload" at bounding box center [108, 95] width 202 height 28
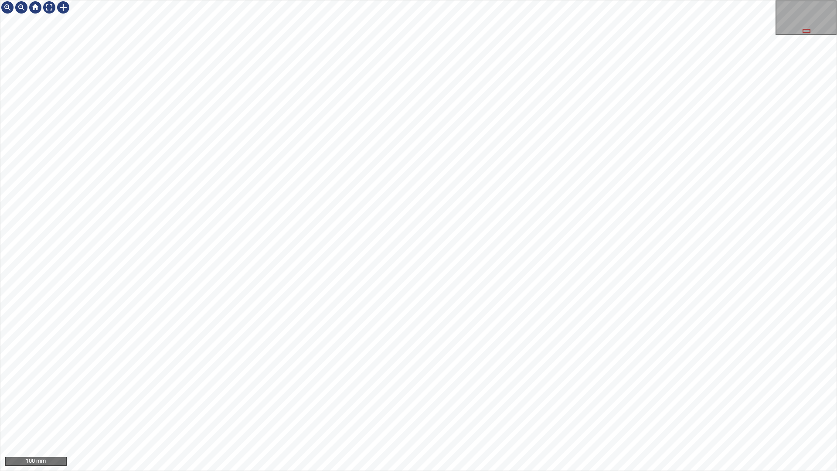
click at [438, 267] on div "100 mm" at bounding box center [418, 235] width 837 height 471
click at [391, 332] on div "50 mm" at bounding box center [418, 235] width 837 height 471
click at [539, 190] on div "50 mm" at bounding box center [418, 235] width 837 height 471
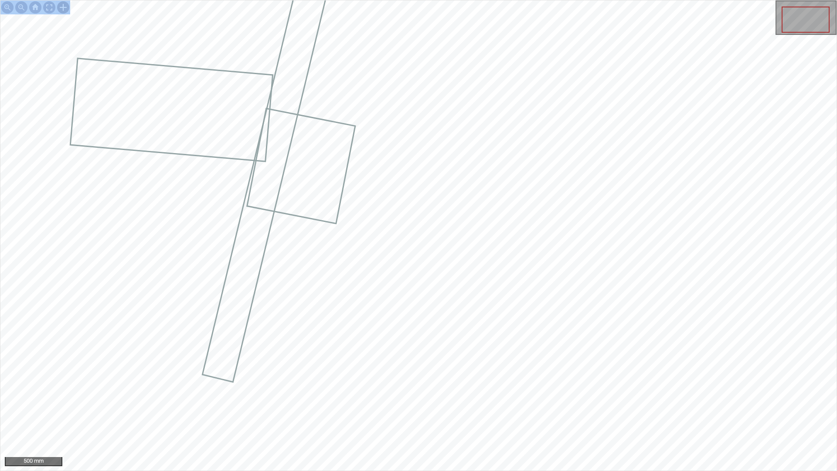
click at [66, 6] on div at bounding box center [63, 7] width 14 height 14
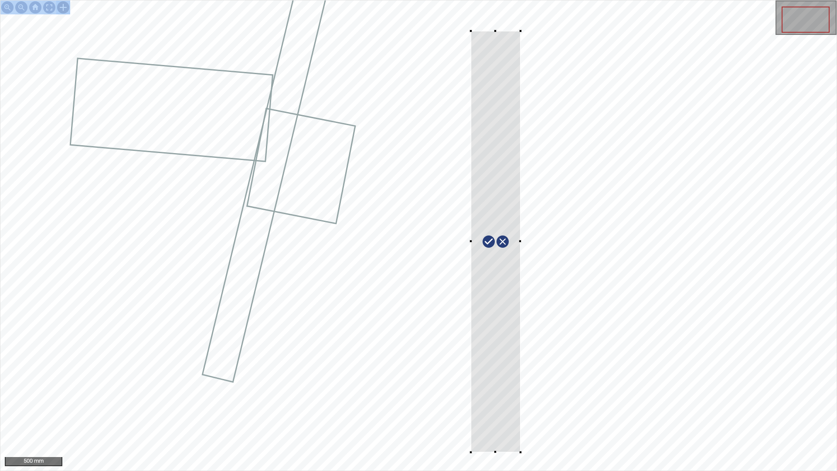
click at [472, 400] on div at bounding box center [418, 235] width 837 height 470
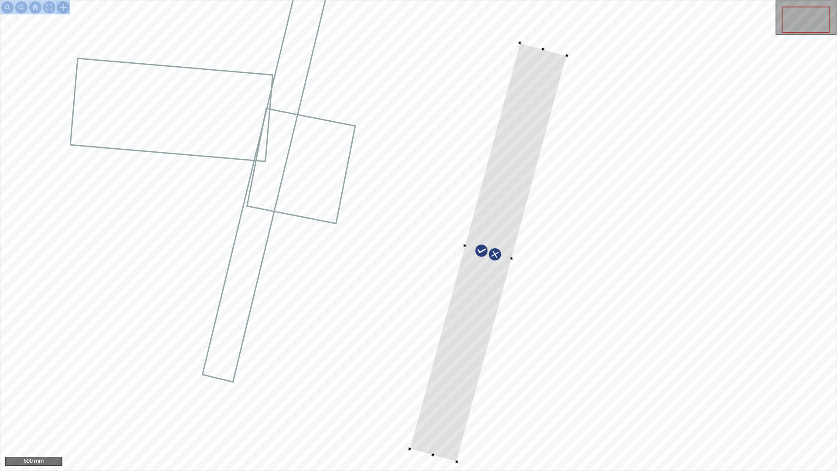
click at [438, 397] on div at bounding box center [488, 252] width 157 height 419
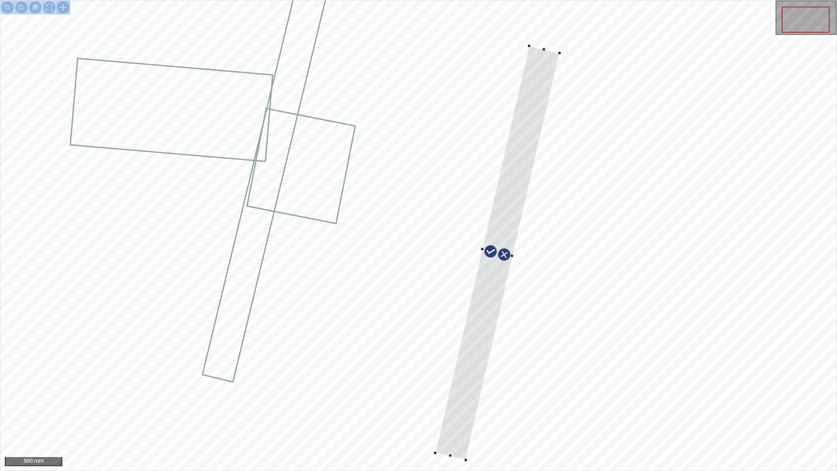
click at [488, 400] on div at bounding box center [418, 235] width 837 height 470
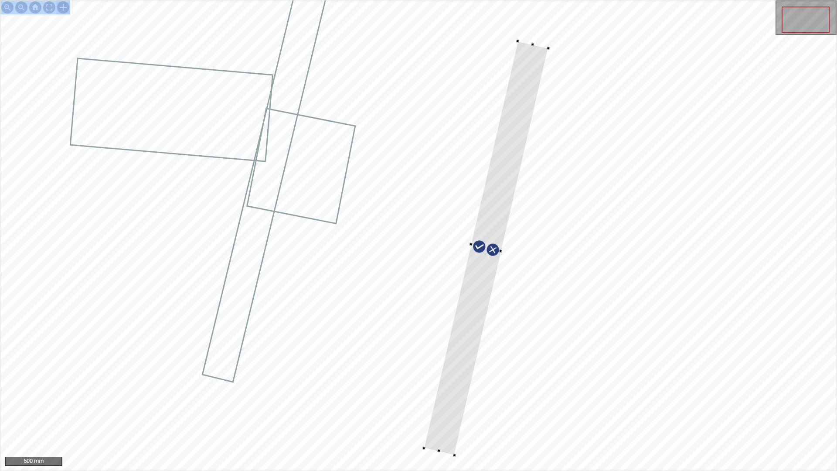
click at [475, 323] on div at bounding box center [486, 248] width 124 height 414
click at [442, 400] on div at bounding box center [418, 235] width 837 height 470
click at [443, 400] on div at bounding box center [482, 251] width 119 height 420
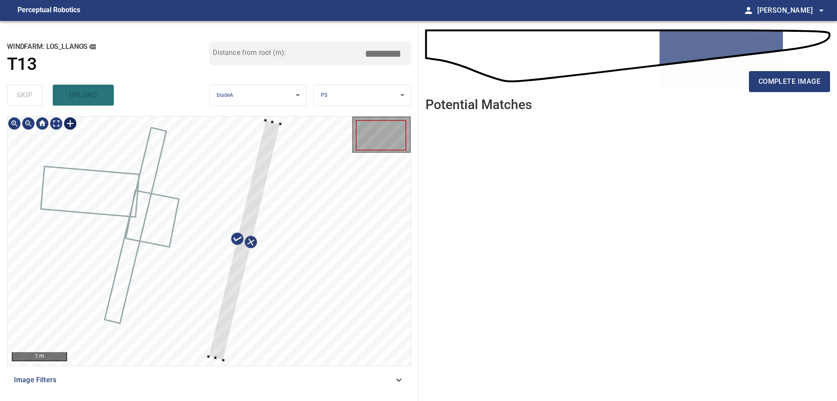
click at [266, 118] on div at bounding box center [208, 240] width 403 height 249
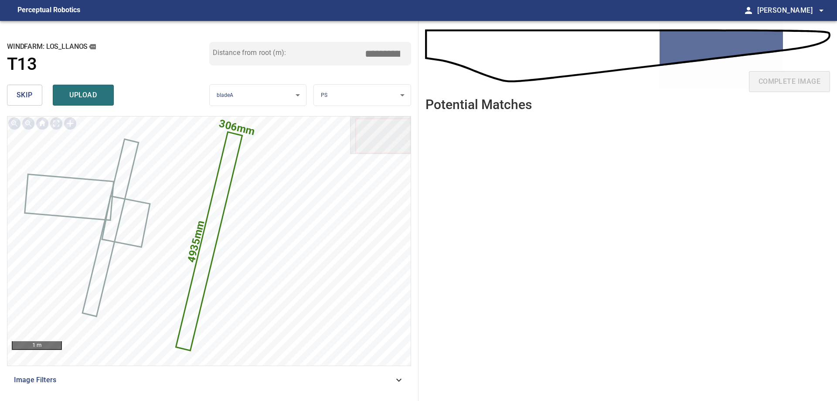
drag, startPoint x: 380, startPoint y: 53, endPoint x: 370, endPoint y: 52, distance: 10.5
click at [370, 52] on input "*****" at bounding box center [386, 53] width 44 height 17
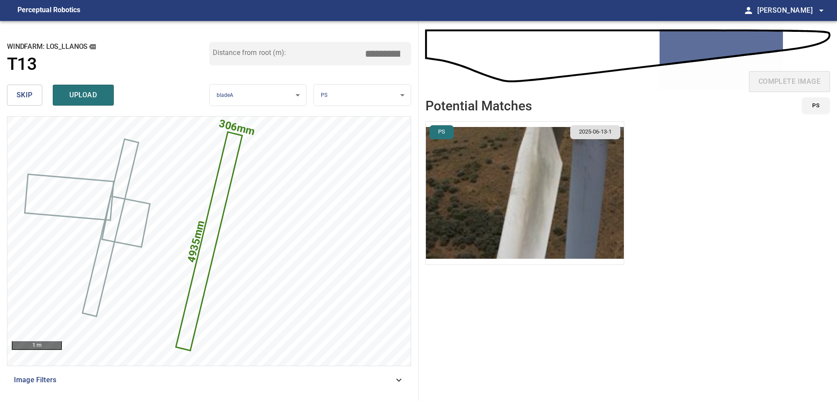
type input "****"
click at [591, 194] on img "button" at bounding box center [525, 193] width 198 height 143
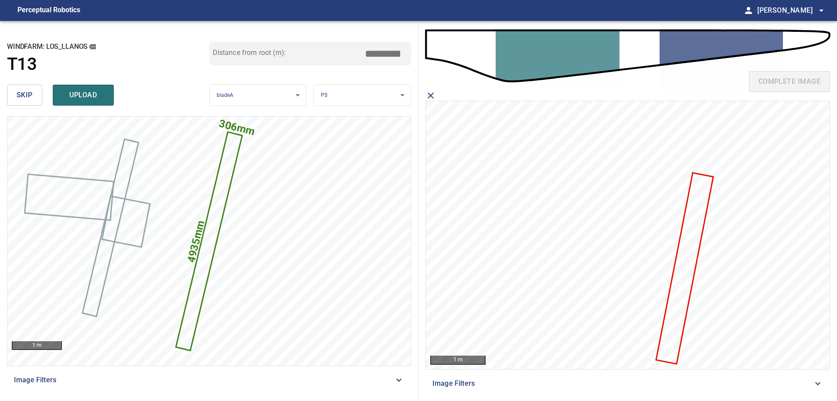
click at [668, 326] on icon at bounding box center [684, 269] width 55 height 190
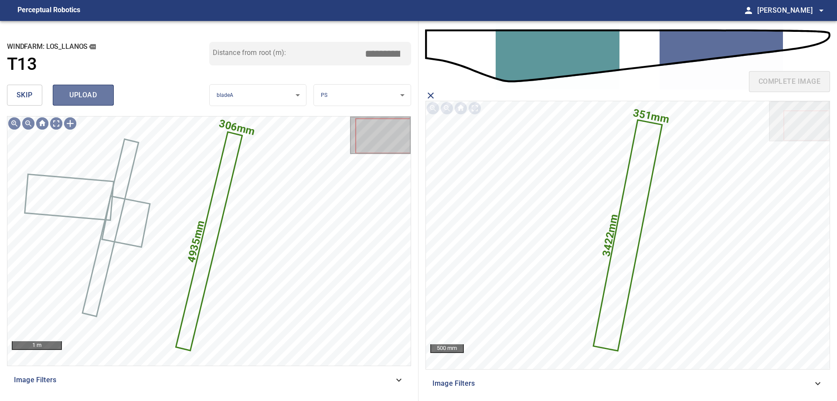
click at [77, 96] on span "upload" at bounding box center [83, 95] width 42 height 12
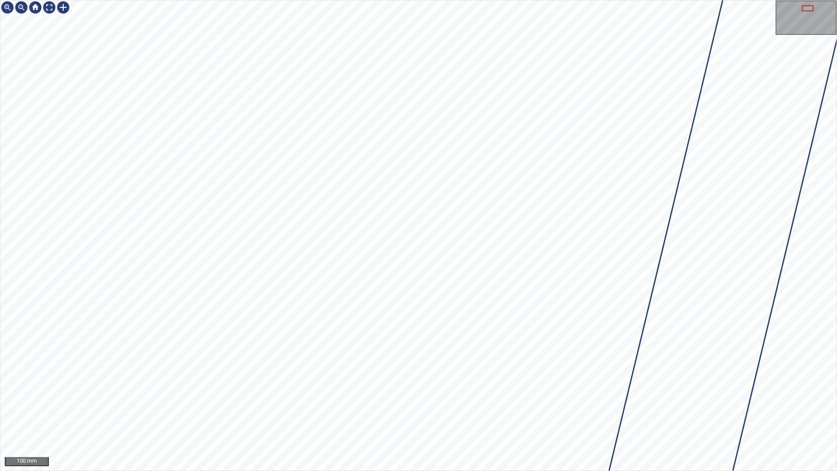
click at [524, 400] on div "100 mm" at bounding box center [418, 235] width 837 height 471
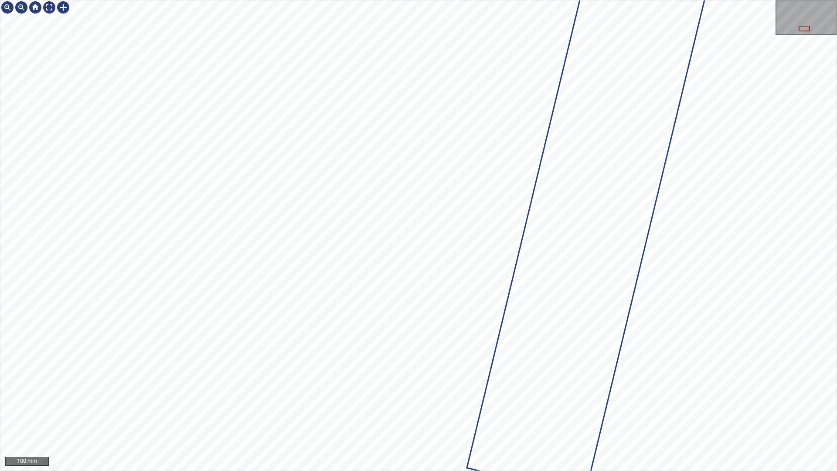
click at [517, 0] on div "100 mm" at bounding box center [418, 235] width 837 height 471
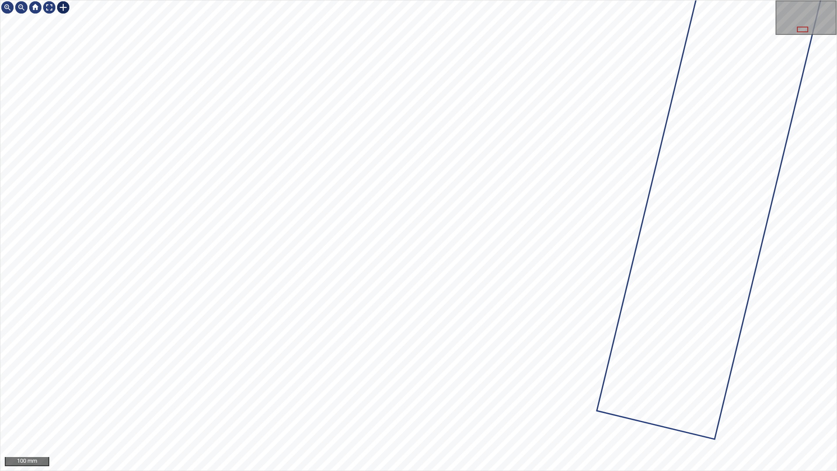
click at [67, 12] on div at bounding box center [63, 7] width 14 height 14
click at [432, 385] on div at bounding box center [418, 235] width 837 height 470
click at [440, 342] on div at bounding box center [418, 235] width 837 height 470
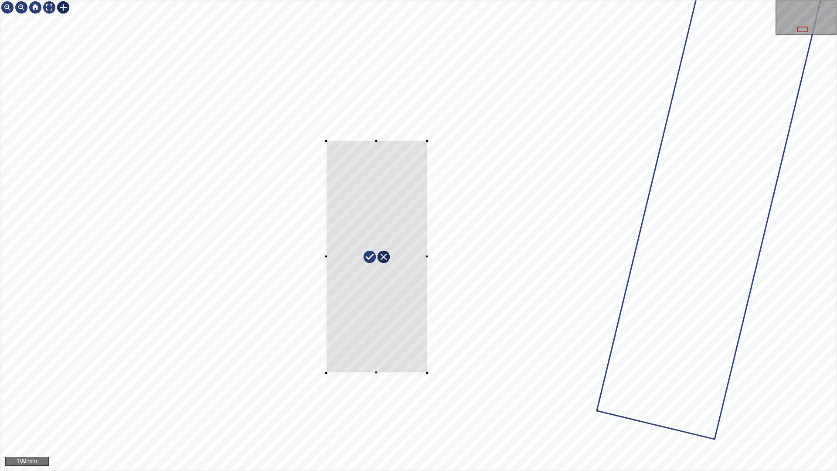
click at [328, 133] on div at bounding box center [418, 235] width 837 height 470
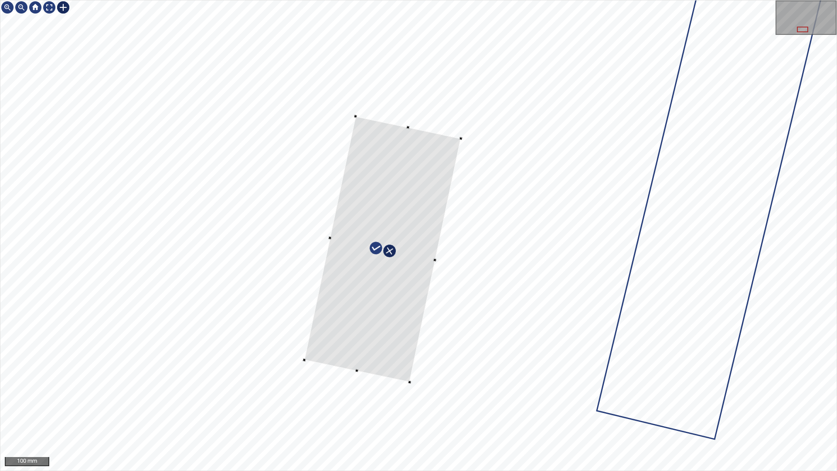
click at [304, 351] on div at bounding box center [418, 235] width 837 height 470
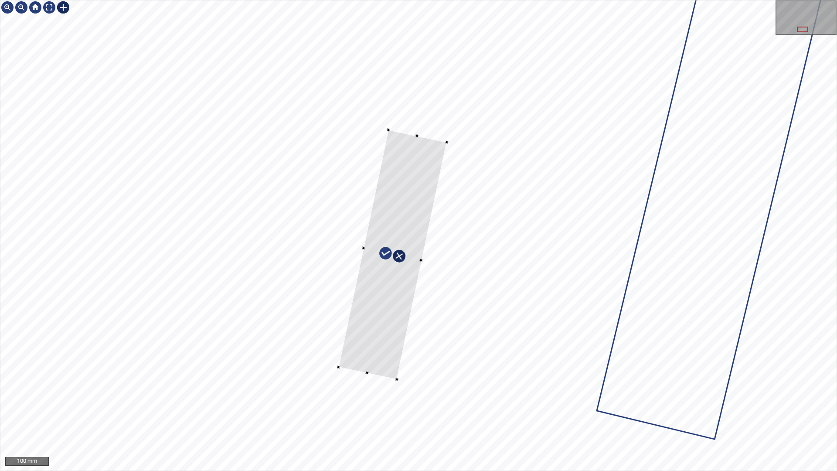
click at [440, 395] on div at bounding box center [418, 235] width 837 height 470
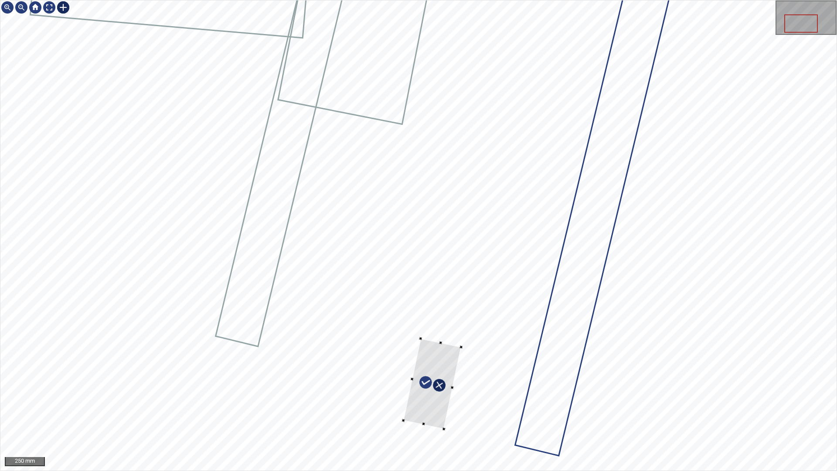
click at [431, 333] on div at bounding box center [418, 235] width 837 height 470
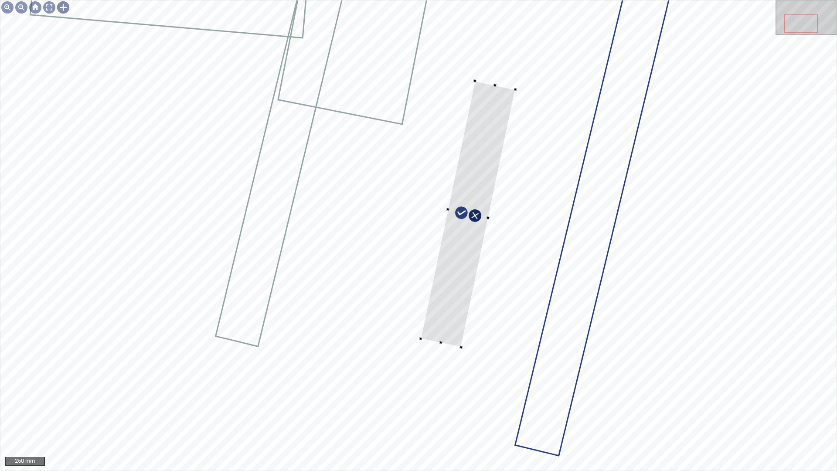
click at [520, 0] on div "250 mm" at bounding box center [418, 235] width 837 height 471
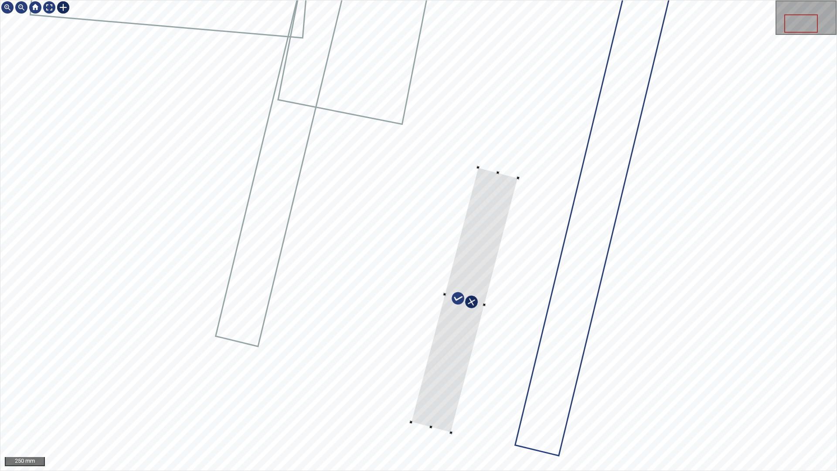
click at [450, 400] on div at bounding box center [418, 235] width 837 height 470
click at [453, 357] on div at bounding box center [463, 299] width 89 height 267
click at [501, 191] on div at bounding box center [463, 299] width 89 height 267
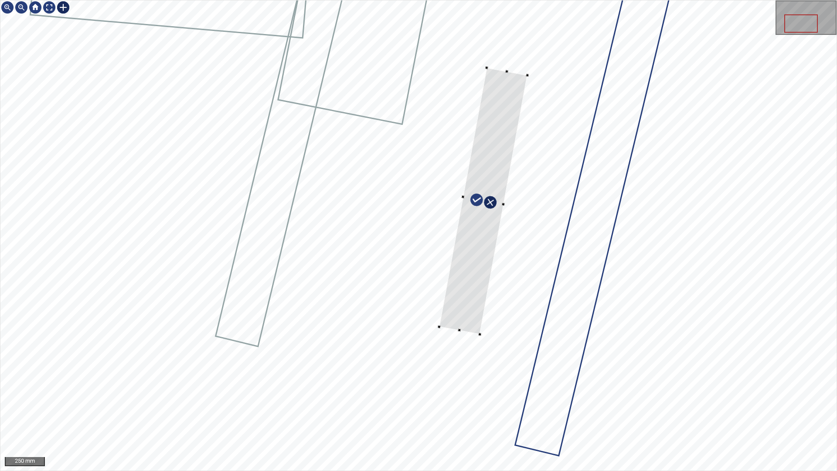
click at [506, 67] on div at bounding box center [418, 235] width 837 height 470
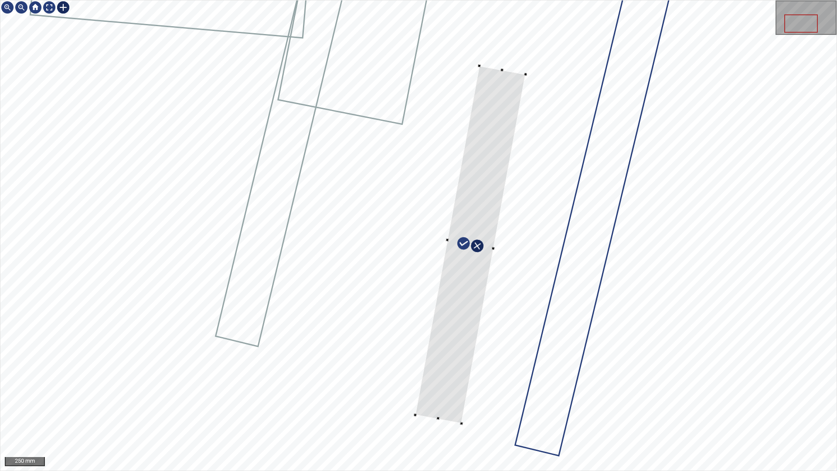
click at [456, 400] on div at bounding box center [418, 235] width 837 height 470
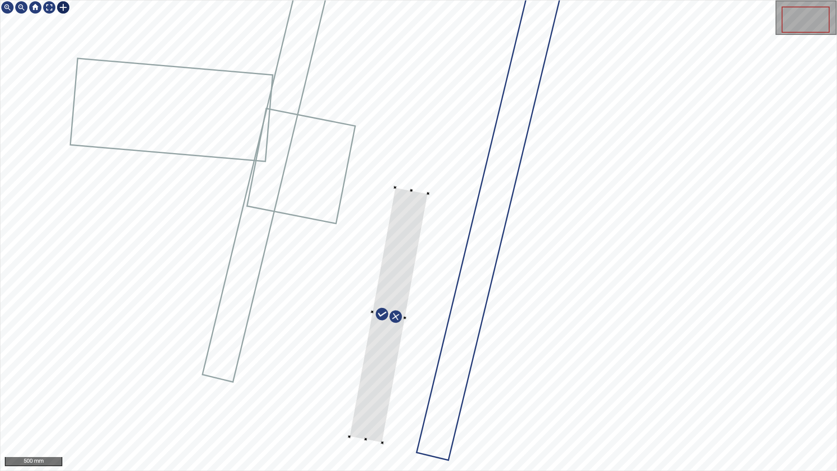
click at [391, 267] on div at bounding box center [388, 316] width 79 height 256
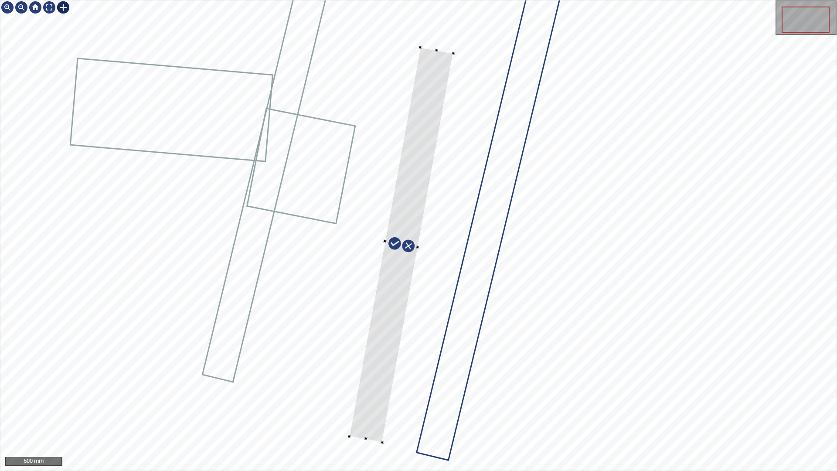
click at [444, 55] on div at bounding box center [401, 245] width 104 height 395
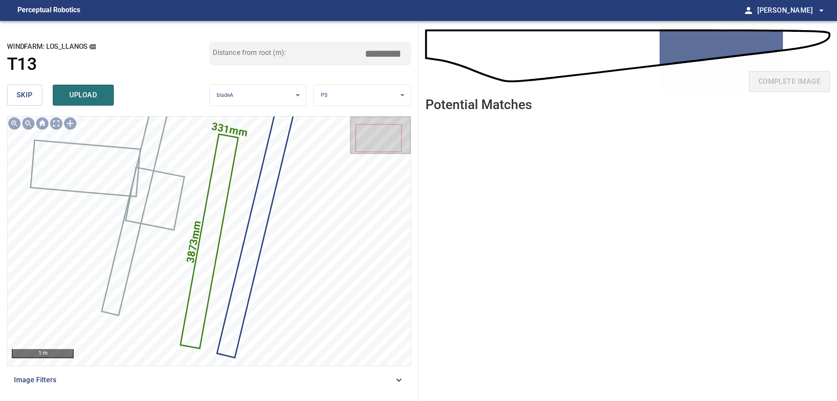
drag, startPoint x: 380, startPoint y: 54, endPoint x: 399, endPoint y: 78, distance: 30.7
click at [380, 55] on input "*****" at bounding box center [386, 53] width 44 height 17
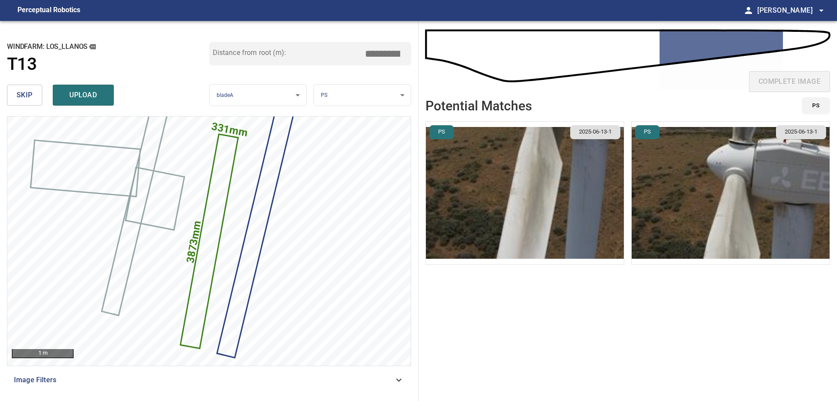
type input "****"
click at [449, 187] on img "button" at bounding box center [525, 193] width 198 height 143
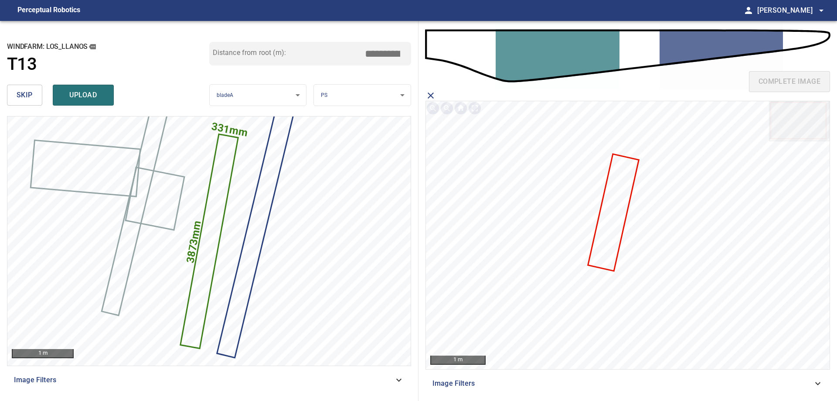
click at [615, 227] on icon at bounding box center [613, 213] width 49 height 116
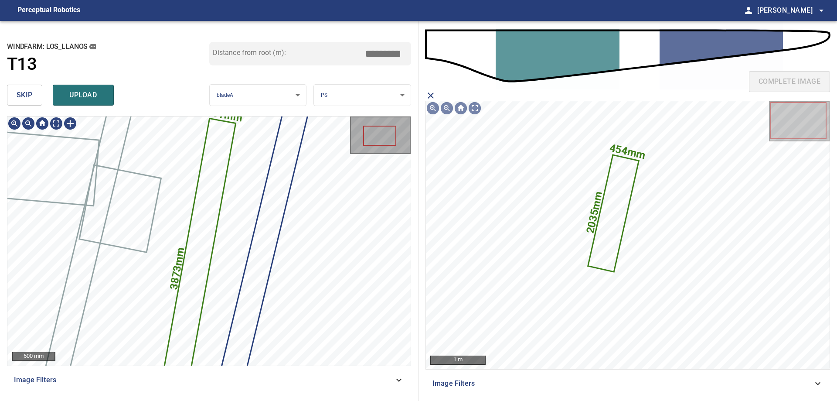
click at [433, 96] on icon "close matching imageResolution:" at bounding box center [431, 95] width 10 height 10
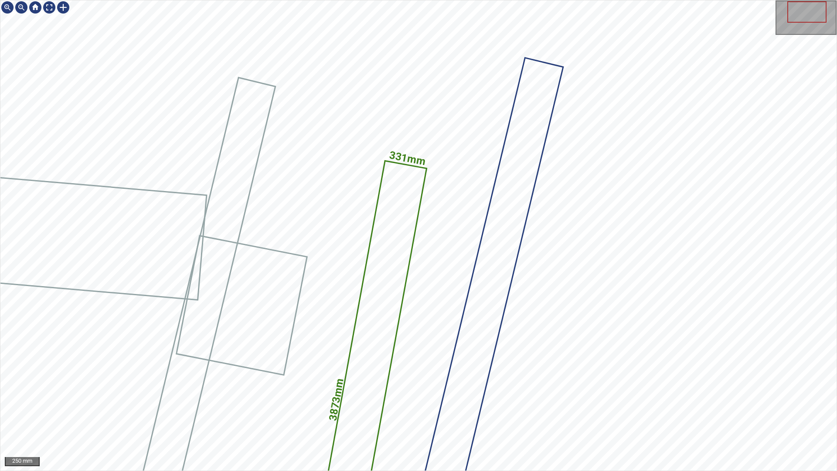
click at [483, 280] on div "331mm 3873mm" at bounding box center [418, 235] width 837 height 470
click at [65, 5] on div at bounding box center [63, 7] width 14 height 14
click at [403, 146] on div "331mm 3873mm" at bounding box center [418, 235] width 837 height 470
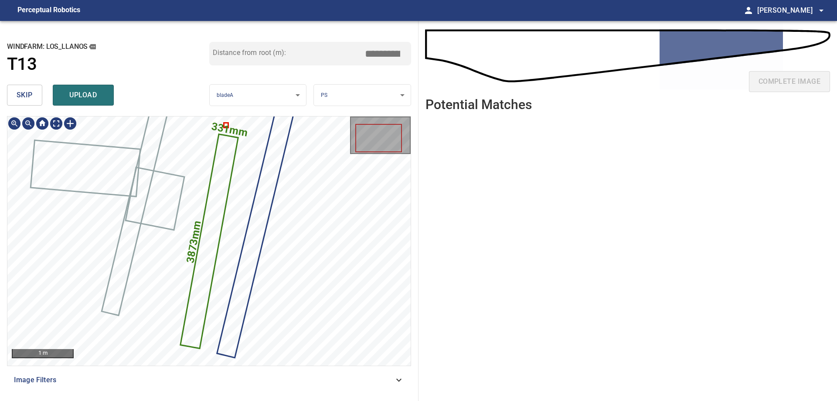
click at [227, 124] on text "331mm" at bounding box center [230, 129] width 38 height 19
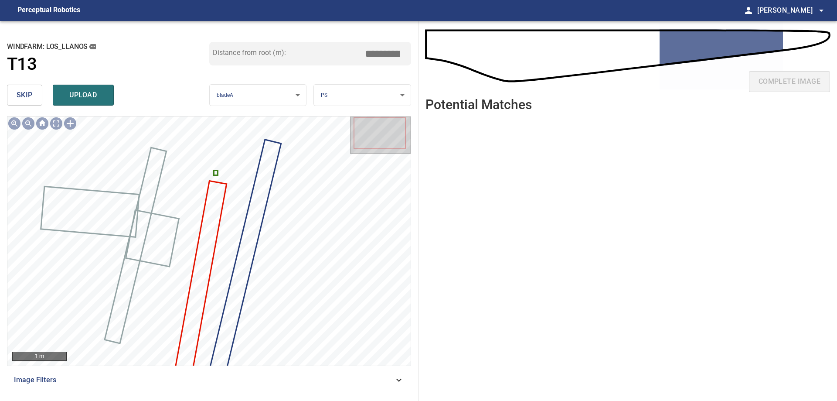
click at [28, 95] on span "skip" at bounding box center [25, 95] width 16 height 12
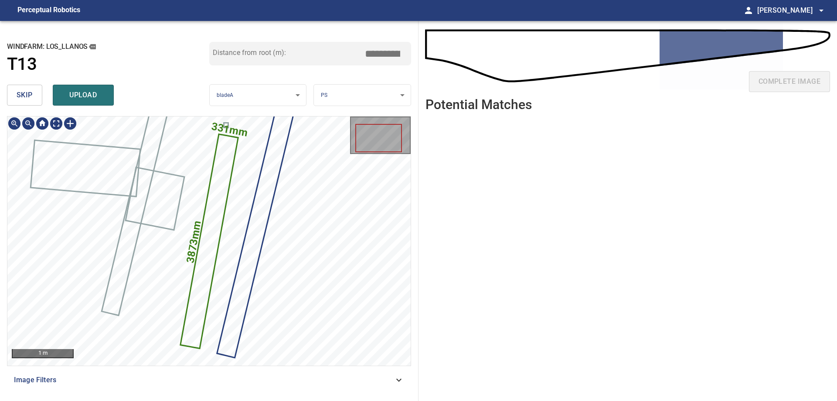
click at [215, 180] on icon at bounding box center [209, 241] width 56 height 213
drag, startPoint x: 381, startPoint y: 51, endPoint x: 588, endPoint y: 33, distance: 207.6
click at [559, 34] on div "**********" at bounding box center [418, 211] width 837 height 380
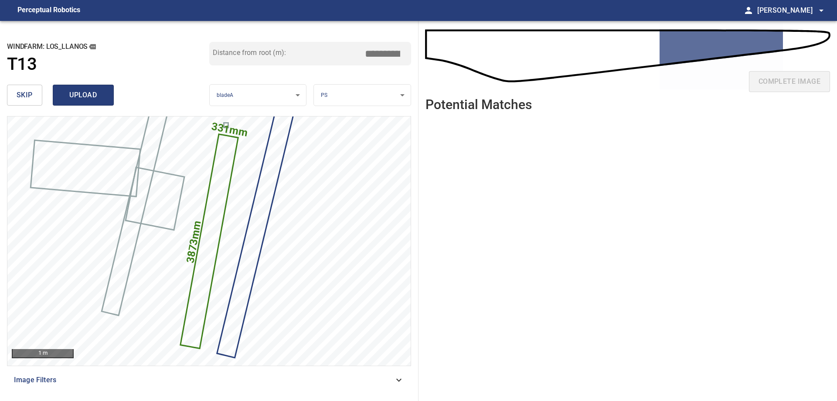
type input "*****"
click at [90, 103] on button "upload" at bounding box center [83, 95] width 61 height 21
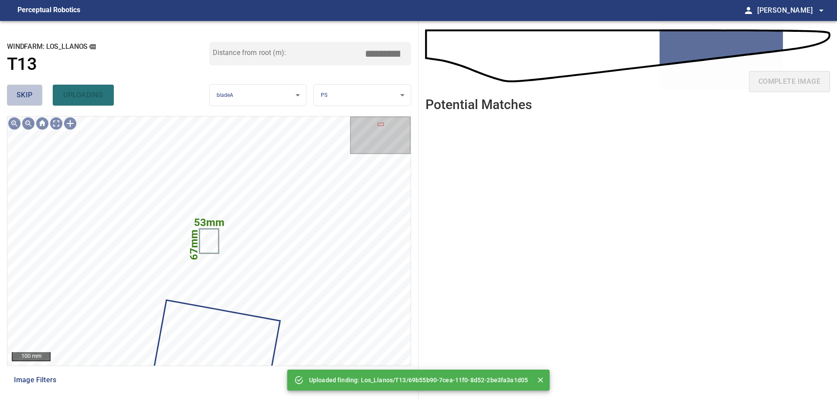
click at [19, 95] on span "skip" at bounding box center [25, 95] width 16 height 12
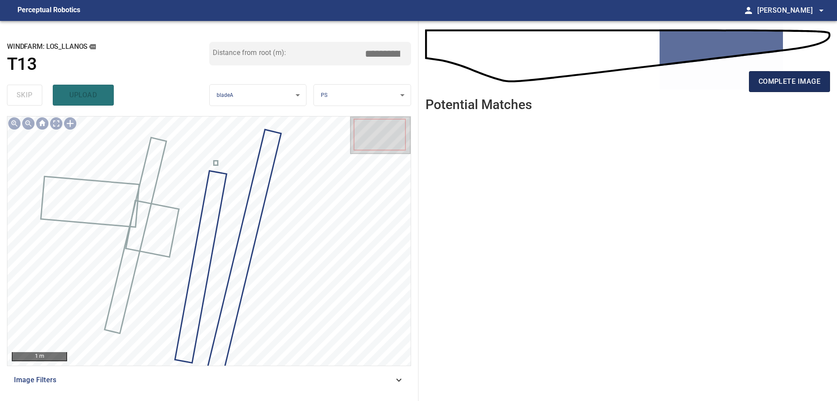
click at [774, 90] on button "complete image" at bounding box center [789, 81] width 81 height 21
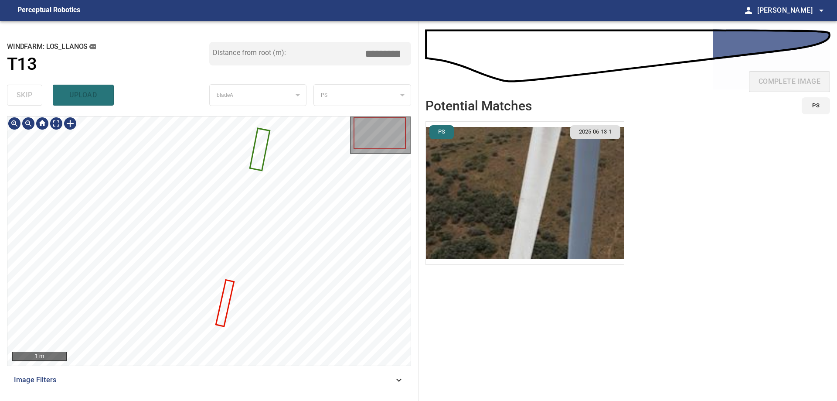
click at [262, 161] on icon at bounding box center [260, 149] width 18 height 41
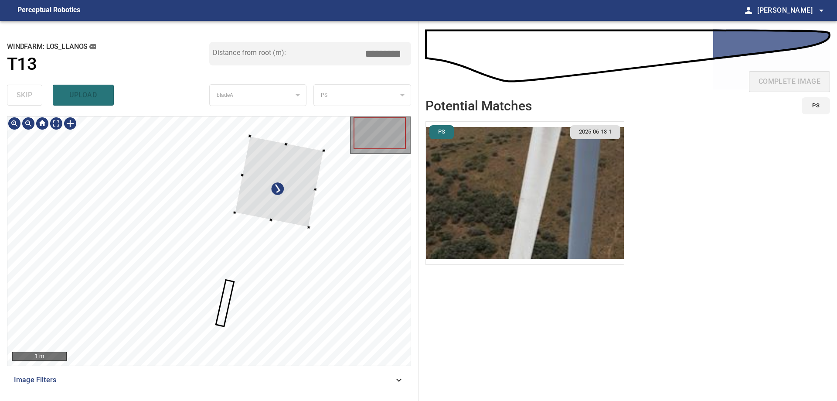
click at [324, 227] on div at bounding box center [279, 181] width 89 height 91
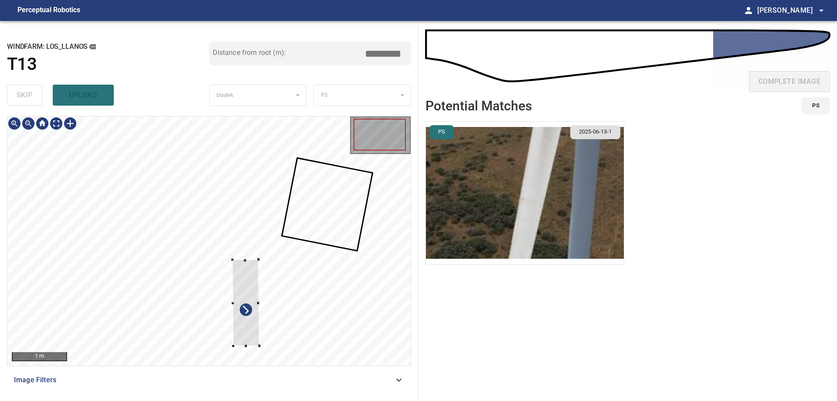
click at [346, 230] on div at bounding box center [208, 240] width 403 height 249
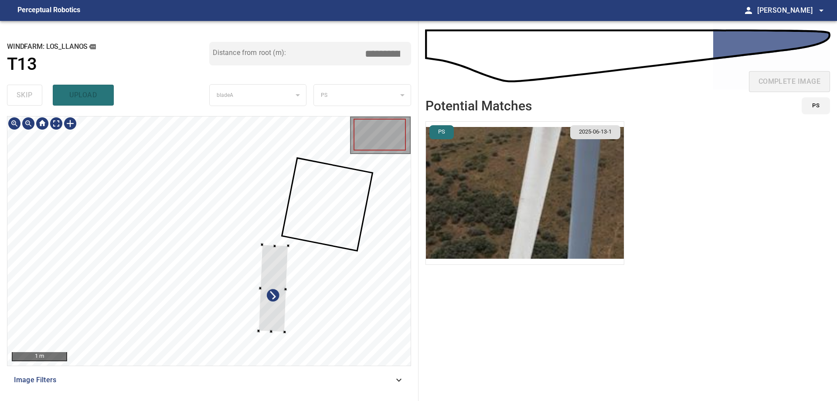
click at [379, 232] on div at bounding box center [208, 240] width 403 height 249
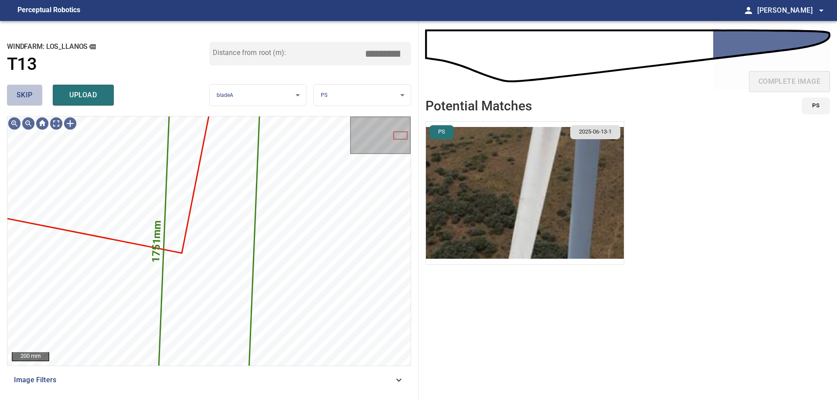
click at [28, 92] on span "skip" at bounding box center [25, 95] width 16 height 12
click at [29, 92] on span "skip" at bounding box center [25, 95] width 16 height 12
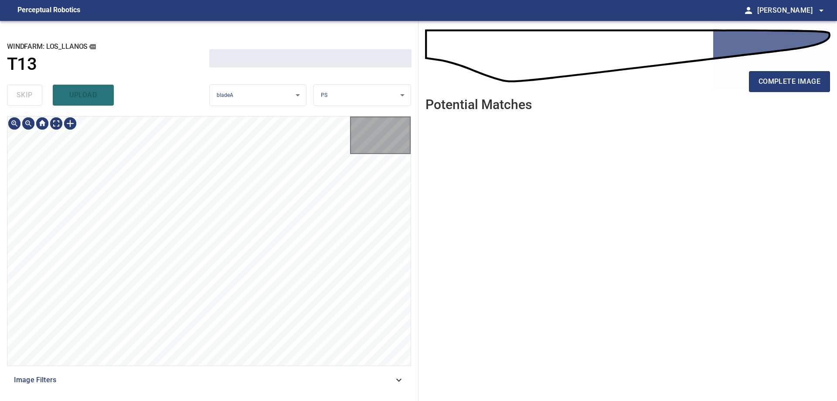
click at [29, 92] on div "skip upload" at bounding box center [108, 95] width 202 height 28
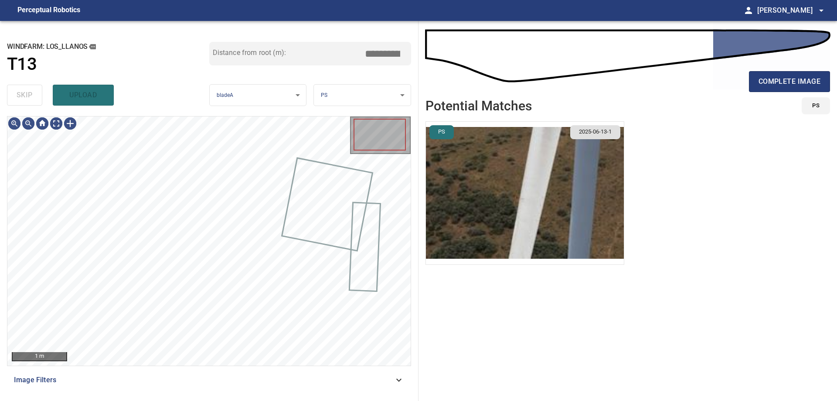
click at [29, 92] on div "skip upload" at bounding box center [108, 95] width 202 height 28
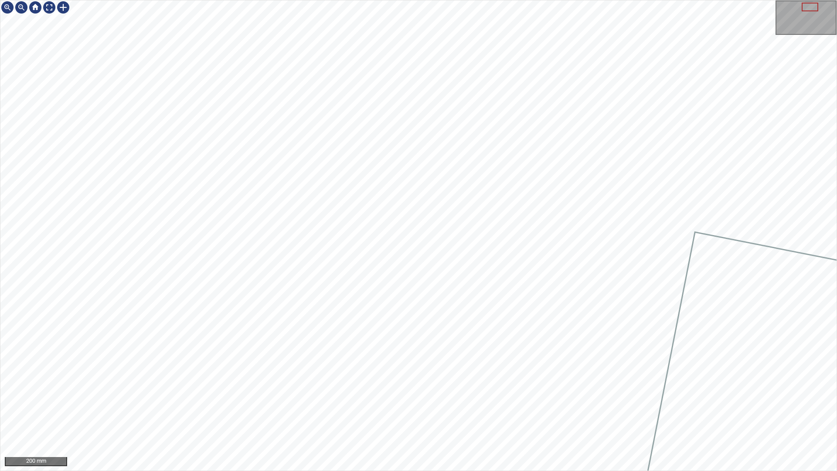
click at [462, 400] on div "200 mm" at bounding box center [418, 235] width 837 height 471
click at [552, 400] on div "100 mm" at bounding box center [418, 235] width 837 height 471
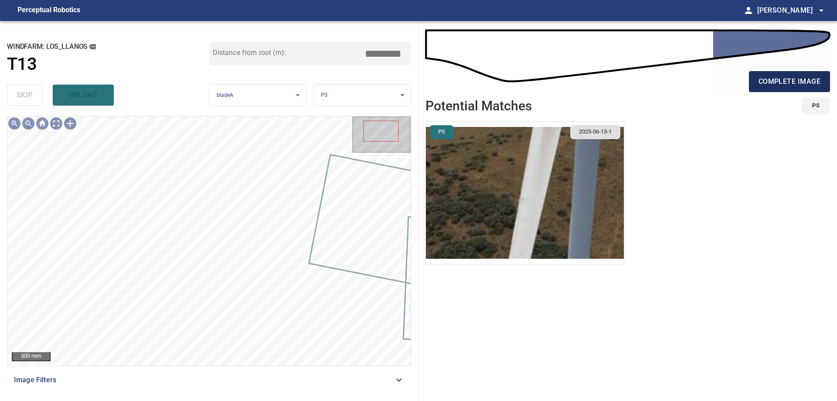
click at [788, 89] on button "complete image" at bounding box center [789, 81] width 81 height 21
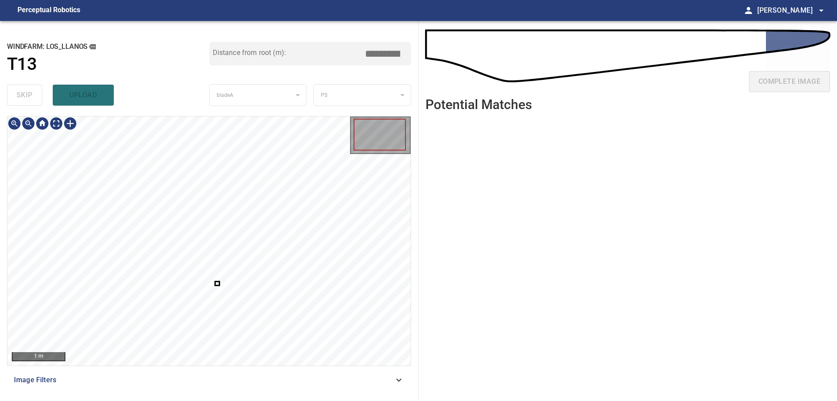
click at [216, 285] on div at bounding box center [208, 240] width 403 height 249
click at [157, 300] on div at bounding box center [167, 302] width 39 height 51
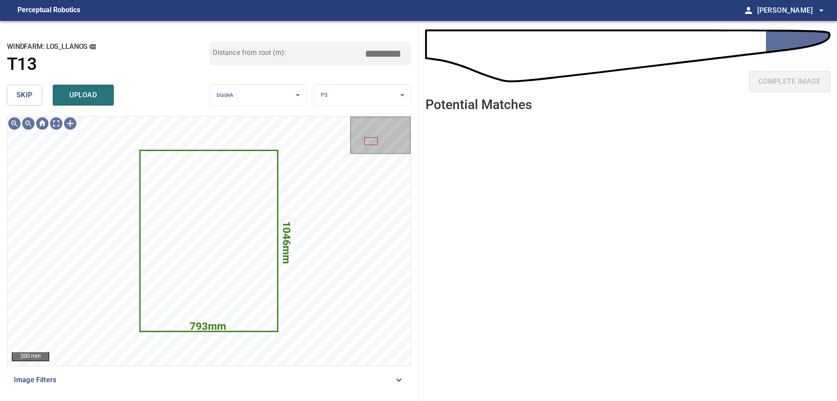
click at [28, 95] on span "skip" at bounding box center [25, 95] width 16 height 12
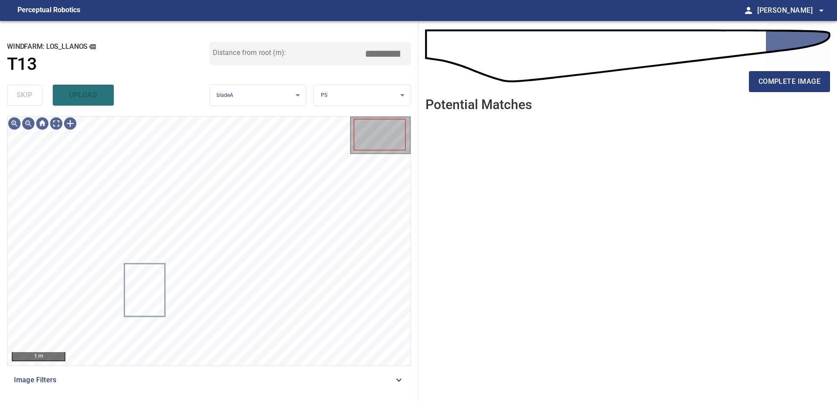
click at [398, 391] on div "1 m Image Filters" at bounding box center [209, 255] width 404 height 278
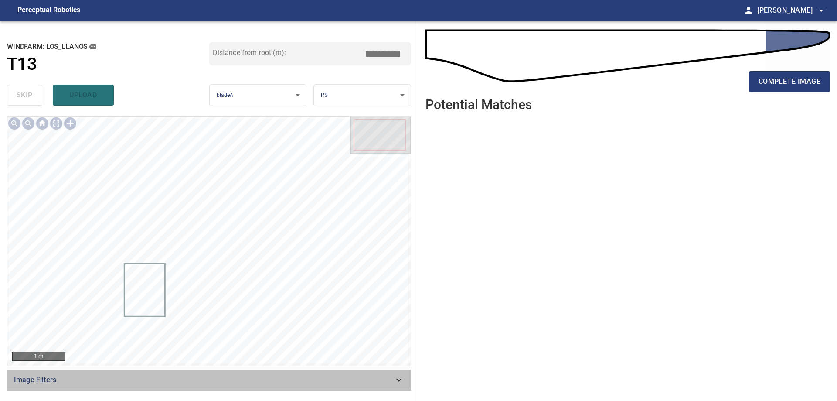
drag, startPoint x: 399, startPoint y: 380, endPoint x: 373, endPoint y: 381, distance: 25.8
click at [393, 381] on div "Image Filters" at bounding box center [209, 379] width 404 height 21
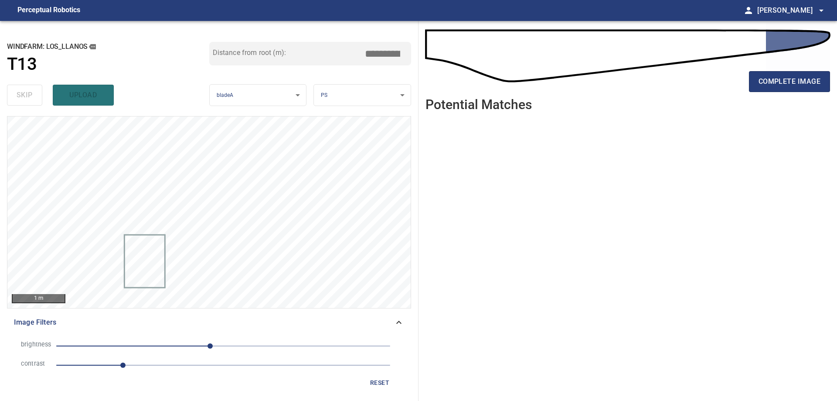
drag, startPoint x: 163, startPoint y: 361, endPoint x: 167, endPoint y: 368, distance: 8.0
click at [164, 369] on span "1" at bounding box center [223, 365] width 334 height 12
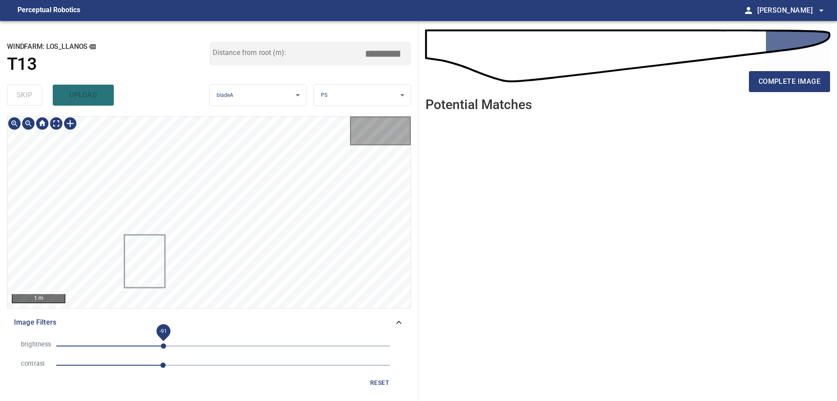
click at [165, 345] on span "-91" at bounding box center [223, 346] width 334 height 12
click at [188, 366] on span "1.6" at bounding box center [223, 365] width 334 height 12
drag, startPoint x: 233, startPoint y: 366, endPoint x: 226, endPoint y: 366, distance: 7.4
click at [232, 366] on span "2" at bounding box center [223, 365] width 334 height 12
click at [192, 346] on span "-89" at bounding box center [223, 346] width 334 height 12
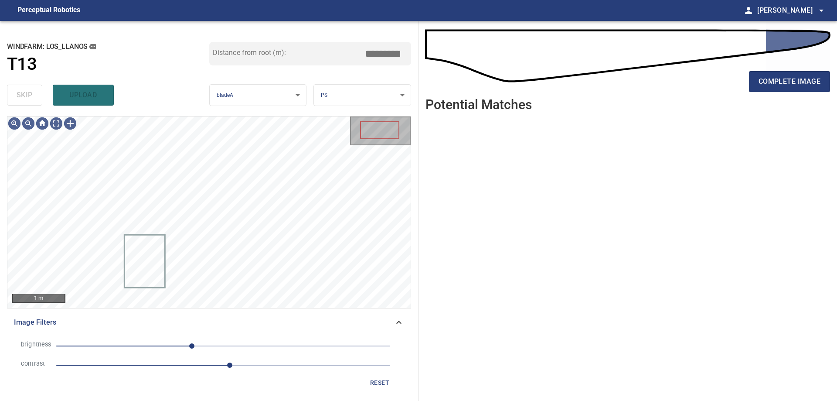
drag, startPoint x: 221, startPoint y: 344, endPoint x: 181, endPoint y: 358, distance: 41.9
click at [221, 345] on span "-48" at bounding box center [223, 346] width 334 height 12
click at [133, 371] on li "contrast 2.6" at bounding box center [209, 364] width 390 height 19
click at [128, 365] on span "2.6" at bounding box center [223, 365] width 334 height 12
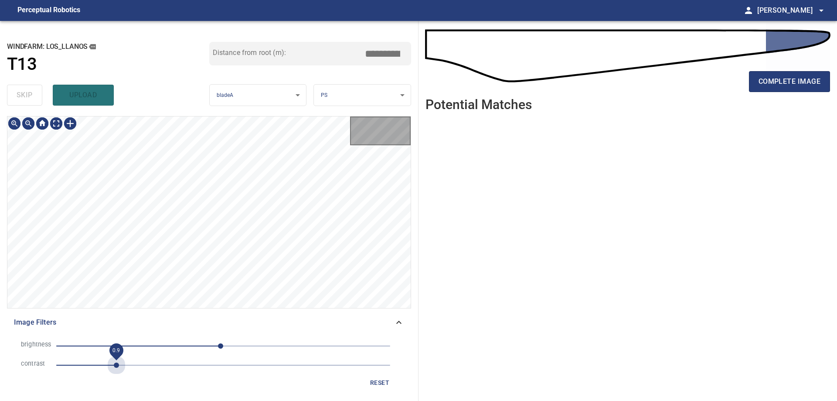
click at [115, 361] on span "0.9" at bounding box center [223, 365] width 334 height 12
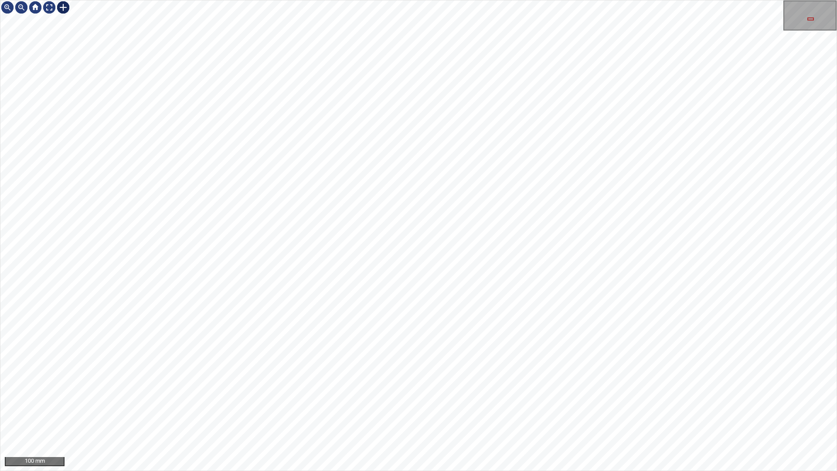
click at [69, 10] on div at bounding box center [63, 7] width 14 height 14
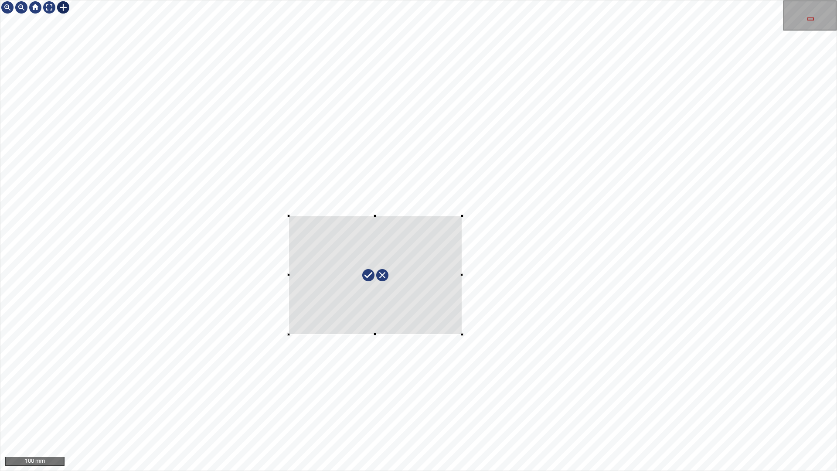
click at [465, 333] on div at bounding box center [418, 235] width 837 height 470
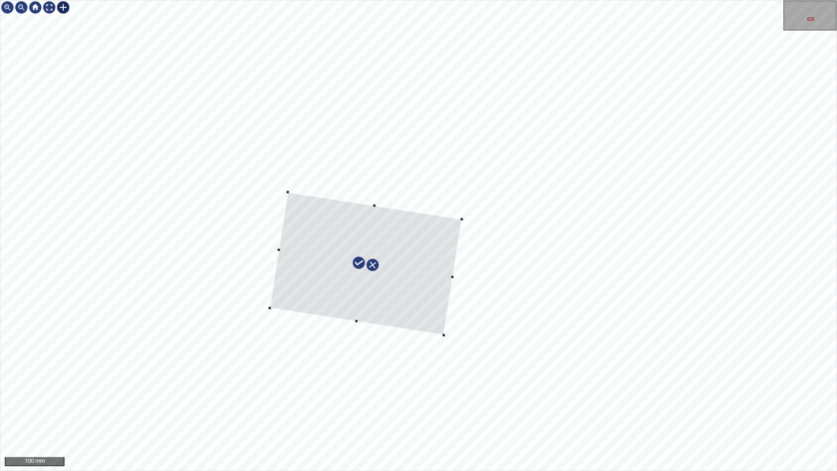
click at [434, 304] on div at bounding box center [366, 263] width 192 height 143
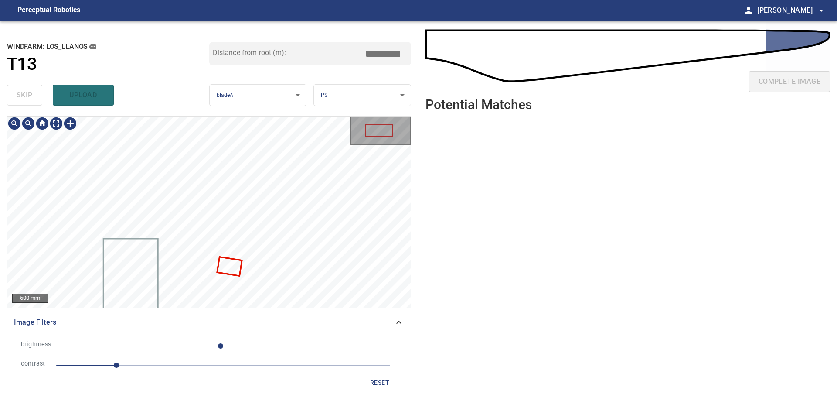
click at [221, 258] on div at bounding box center [208, 211] width 403 height 191
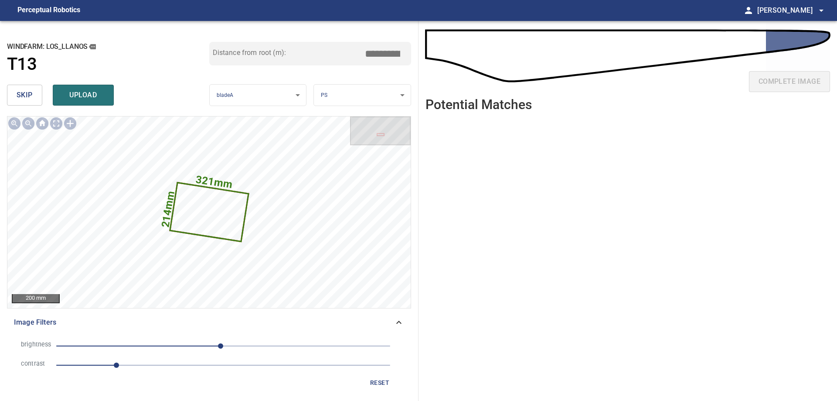
drag, startPoint x: 383, startPoint y: 59, endPoint x: 461, endPoint y: 56, distance: 78.1
click at [458, 58] on div "**********" at bounding box center [418, 211] width 837 height 380
click at [389, 57] on input "*****" at bounding box center [386, 53] width 44 height 17
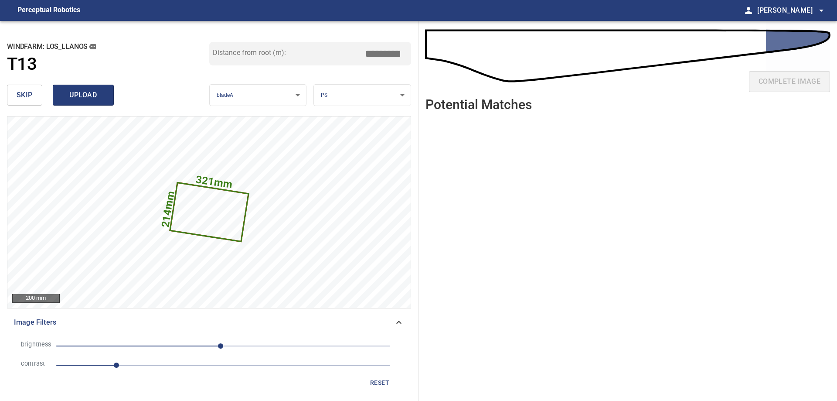
type input "*****"
click at [54, 89] on button "upload" at bounding box center [83, 95] width 61 height 21
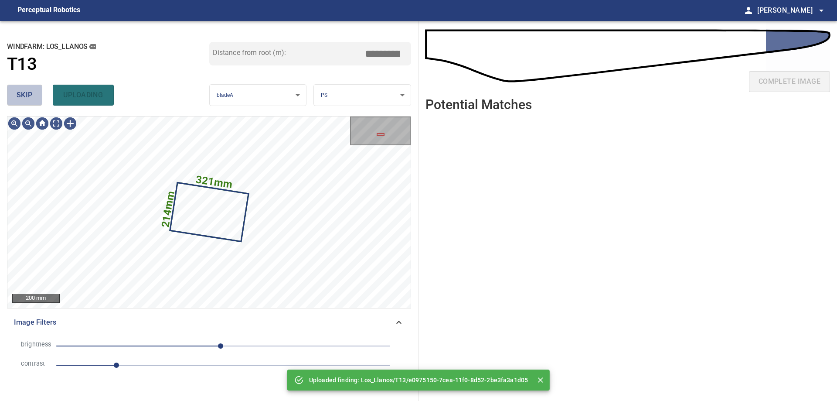
drag, startPoint x: 10, startPoint y: 98, endPoint x: 66, endPoint y: 109, distance: 57.4
click at [11, 98] on button "skip" at bounding box center [24, 95] width 35 height 21
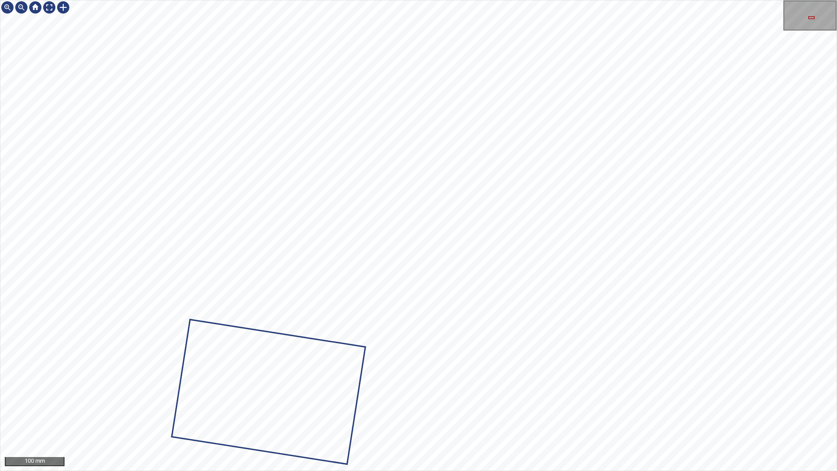
click at [564, 400] on div "100 mm" at bounding box center [418, 235] width 837 height 471
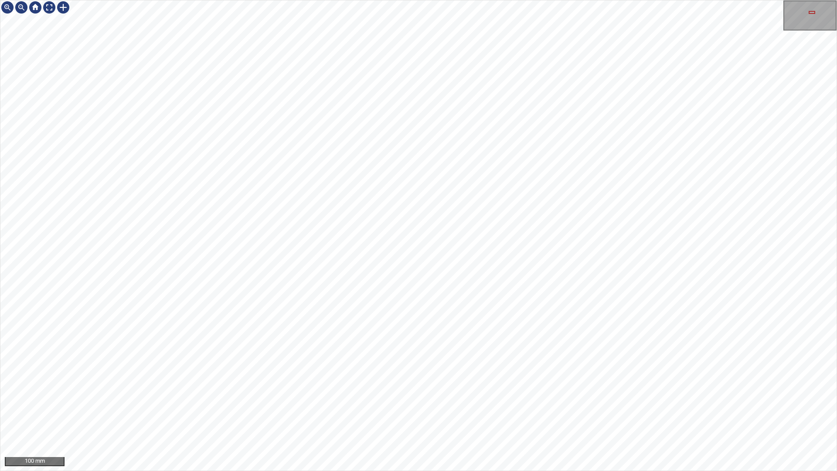
click at [419, 400] on div "100 mm" at bounding box center [418, 235] width 837 height 471
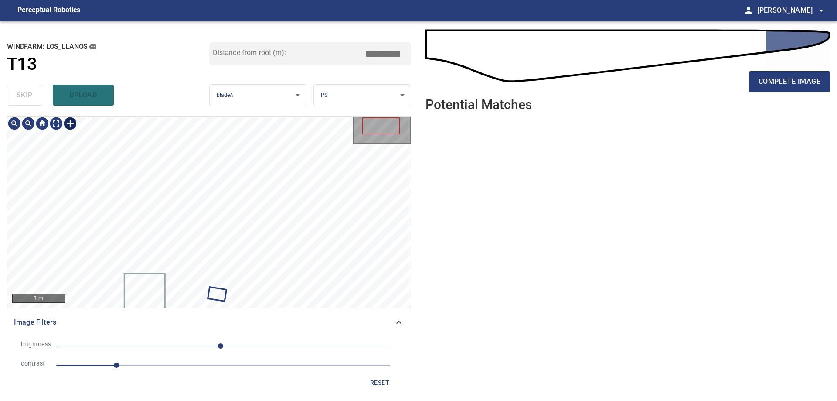
click at [68, 126] on div at bounding box center [70, 123] width 14 height 14
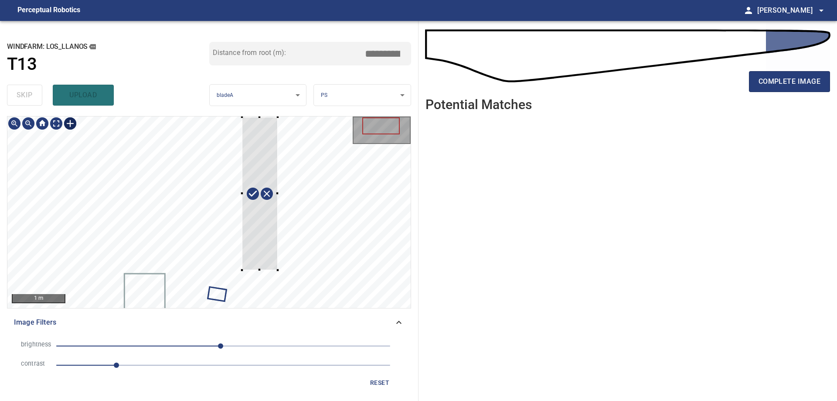
click at [278, 270] on div at bounding box center [208, 211] width 403 height 191
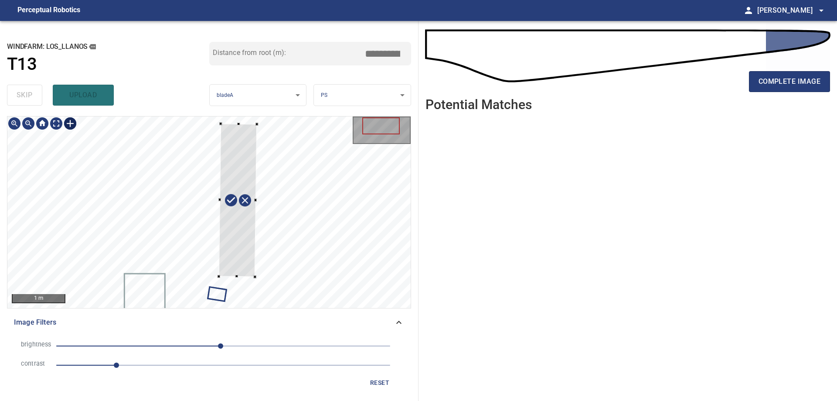
click at [242, 243] on div at bounding box center [238, 199] width 38 height 153
click at [227, 259] on div at bounding box center [232, 206] width 38 height 153
click at [229, 215] on div at bounding box center [237, 200] width 61 height 157
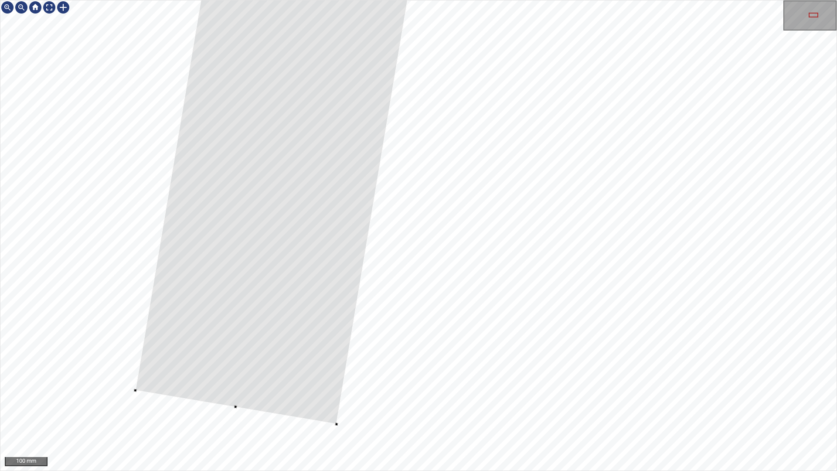
click at [137, 391] on div at bounding box center [135, 390] width 3 height 3
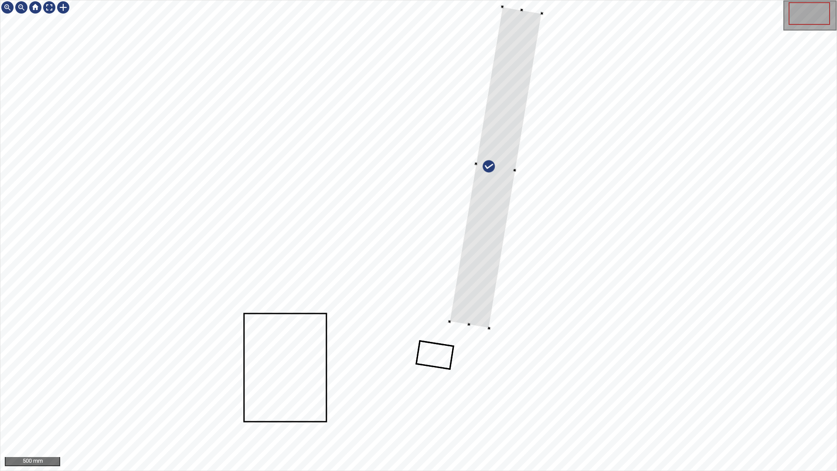
click at [527, 39] on div at bounding box center [496, 167] width 92 height 321
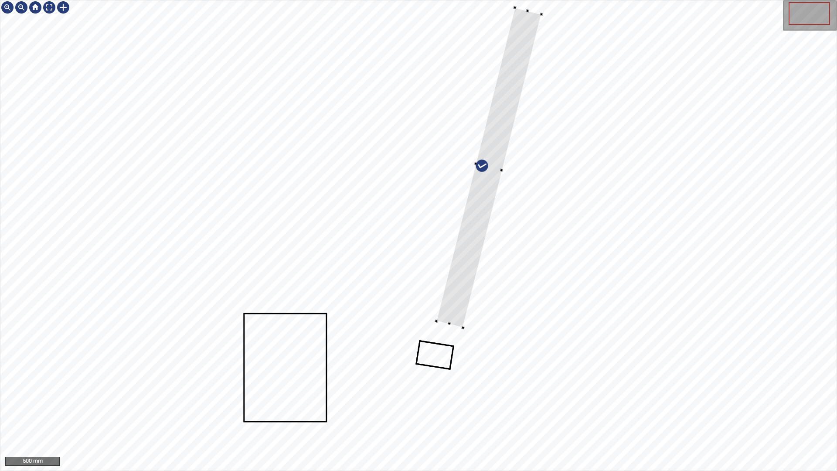
click at [461, 327] on div at bounding box center [489, 168] width 105 height 320
click at [452, 329] on div at bounding box center [449, 328] width 27 height 7
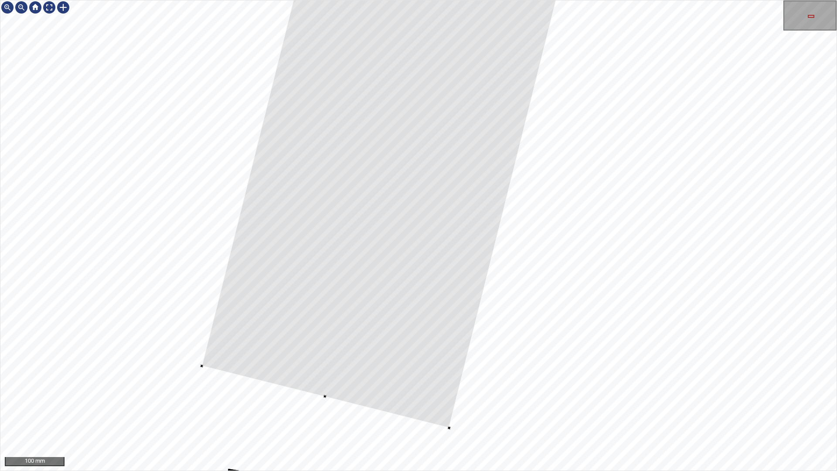
click at [199, 366] on div at bounding box center [418, 235] width 837 height 470
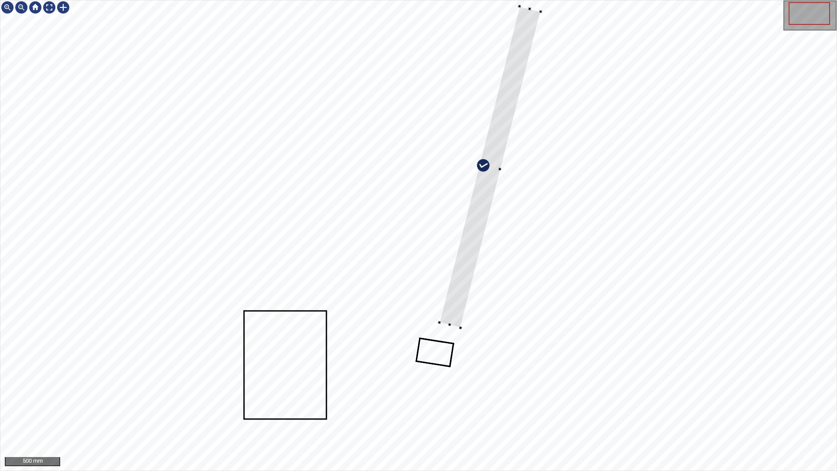
click at [442, 321] on div at bounding box center [490, 167] width 101 height 321
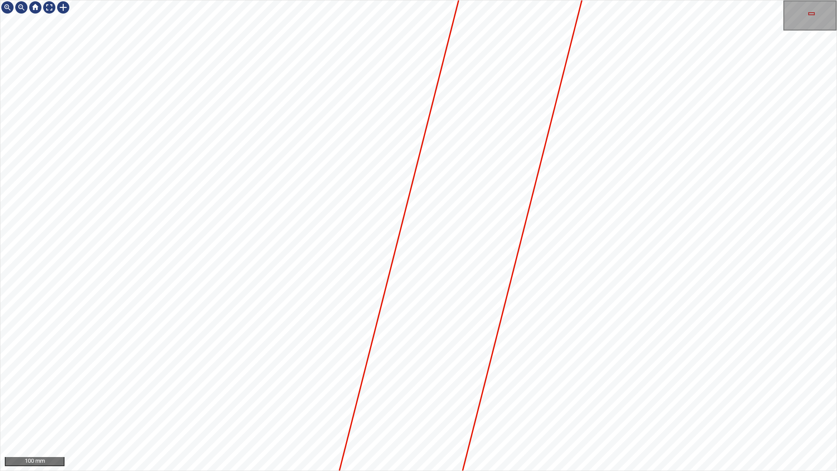
click at [661, 400] on div "100 mm" at bounding box center [418, 235] width 837 height 471
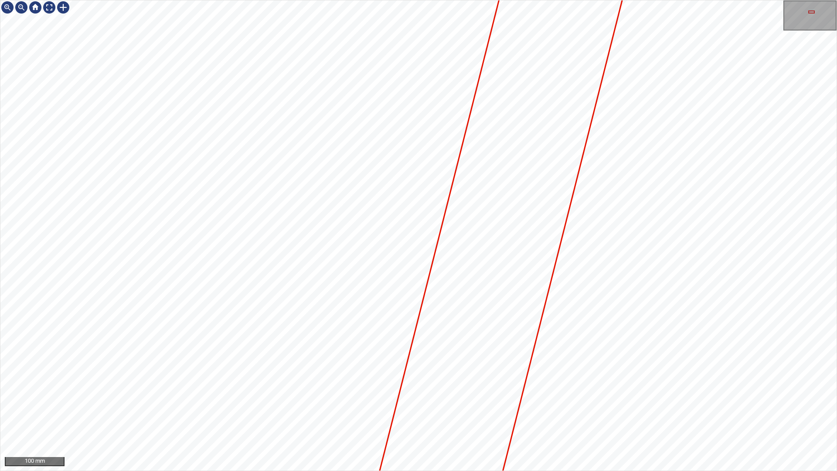
click at [647, 400] on div "100 mm" at bounding box center [418, 235] width 837 height 471
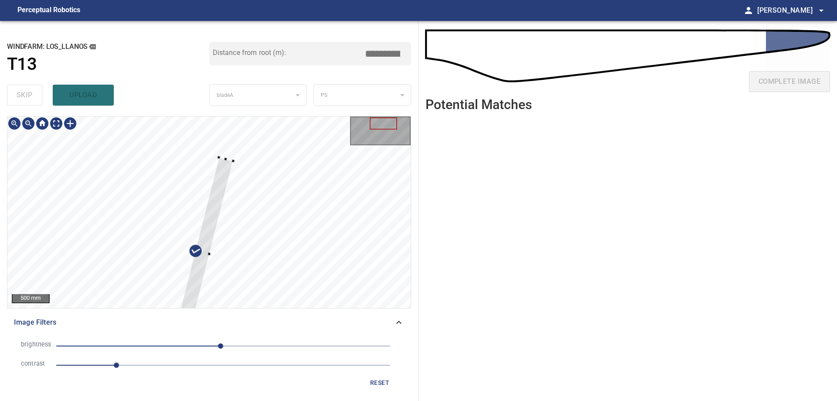
click at [227, 163] on div at bounding box center [202, 252] width 62 height 191
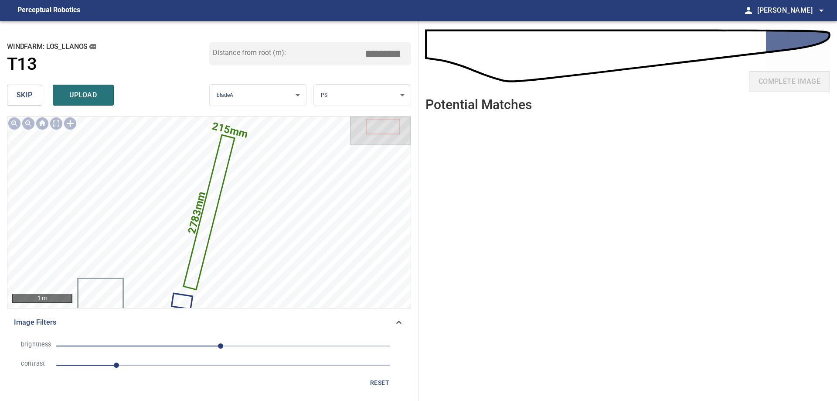
drag, startPoint x: 382, startPoint y: 51, endPoint x: 684, endPoint y: 22, distance: 304.0
click at [602, 24] on div "**********" at bounding box center [418, 211] width 837 height 380
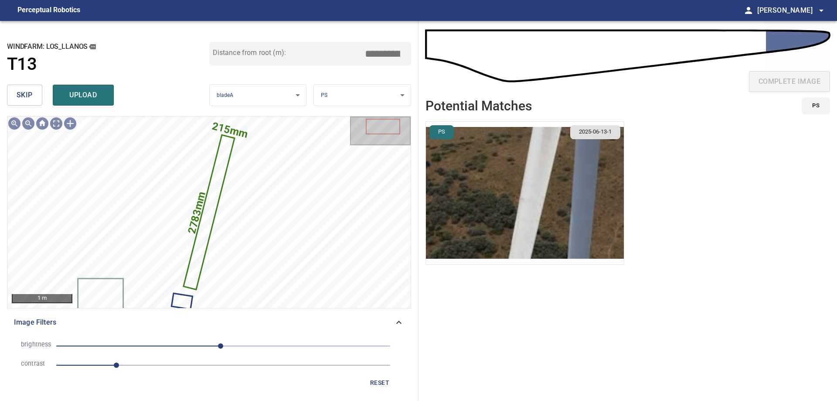
click at [474, 176] on img "button" at bounding box center [525, 193] width 198 height 143
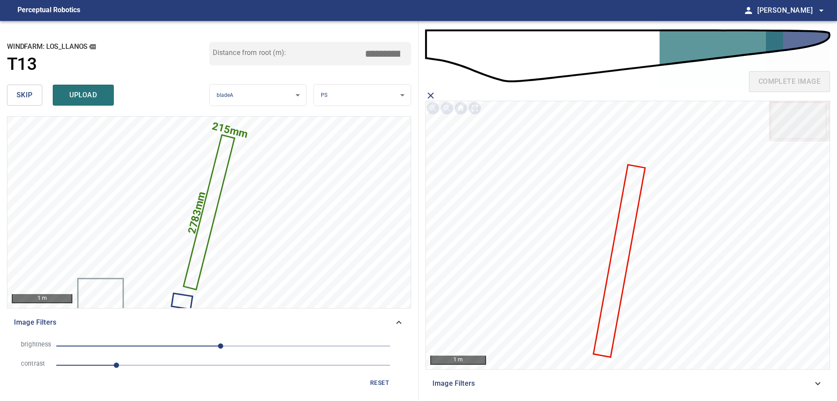
click at [621, 240] on icon at bounding box center [620, 260] width 50 height 191
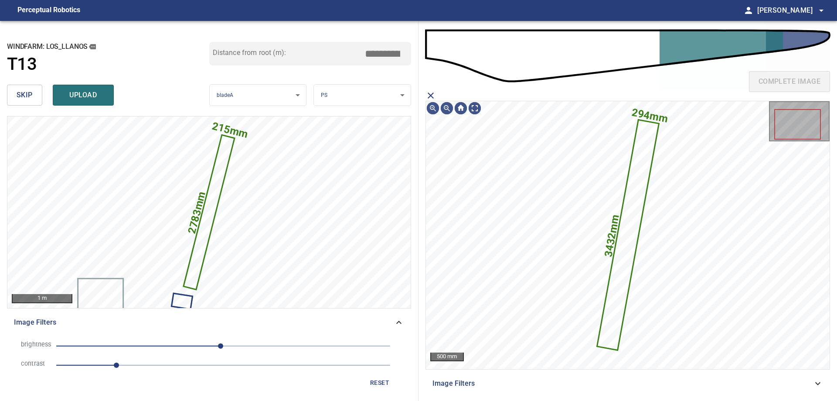
click at [426, 94] on icon "close matching imageResolution:" at bounding box center [431, 95] width 10 height 10
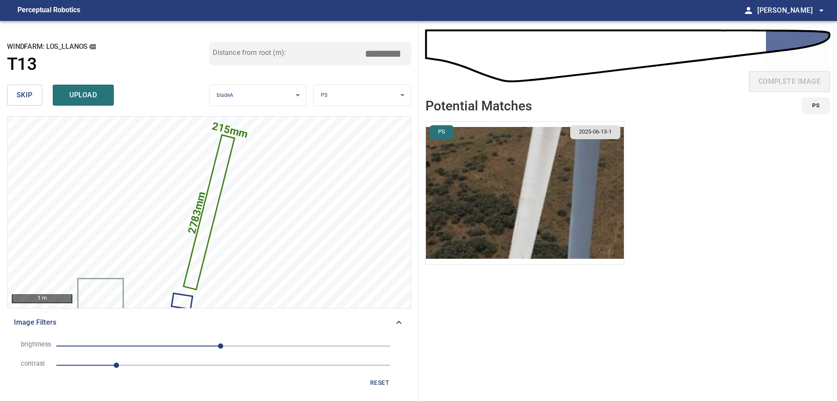
click at [380, 56] on input "*****" at bounding box center [386, 53] width 44 height 17
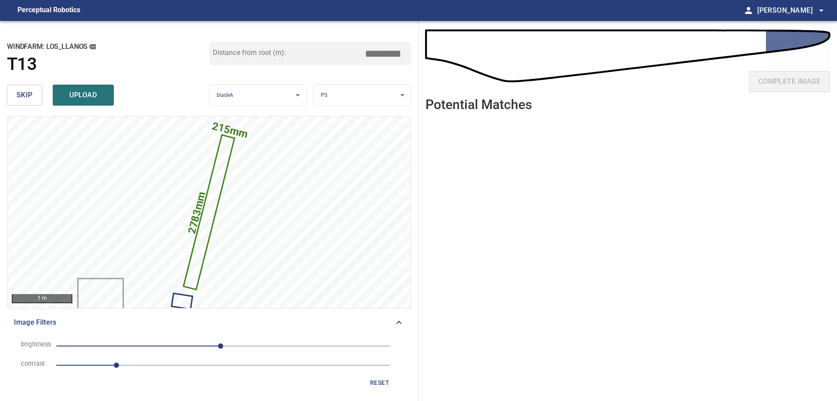
click at [382, 56] on input "*****" at bounding box center [386, 53] width 44 height 17
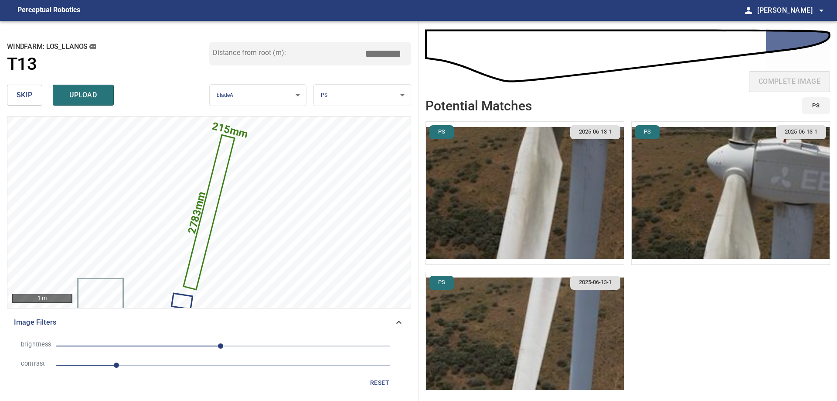
type input "****"
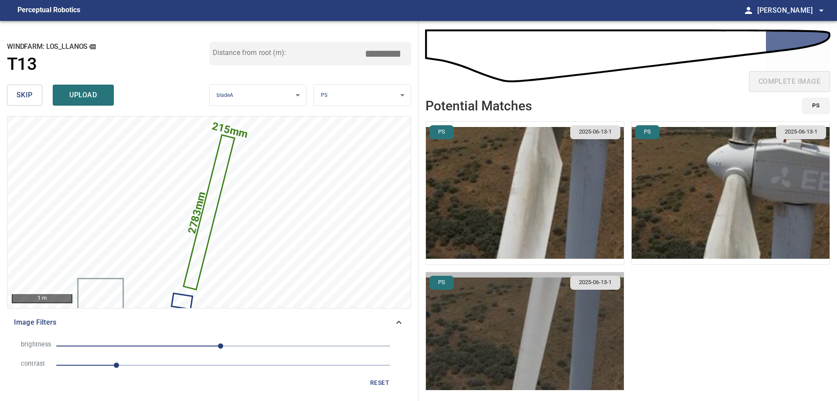
click at [505, 328] on img "button" at bounding box center [525, 343] width 198 height 143
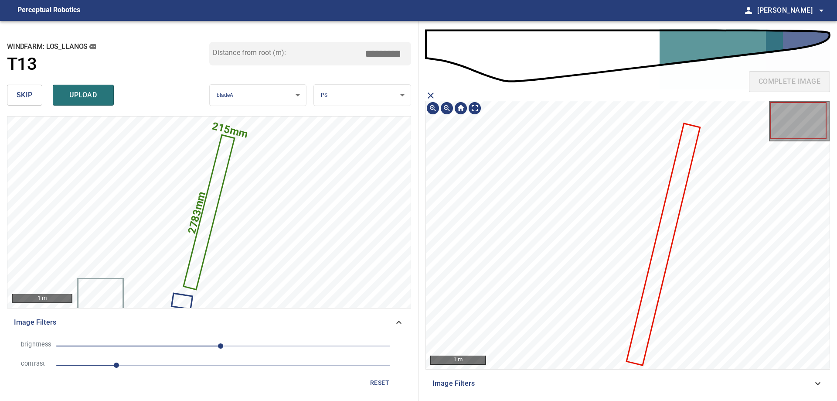
click at [654, 265] on icon at bounding box center [664, 244] width 72 height 240
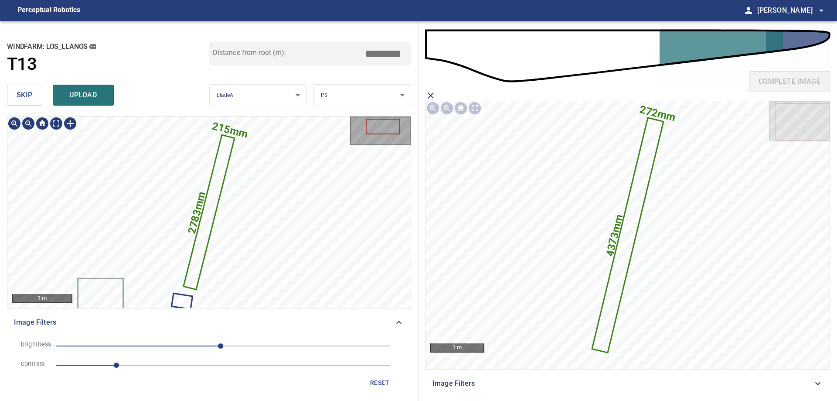
click at [218, 167] on icon at bounding box center [210, 212] width 50 height 153
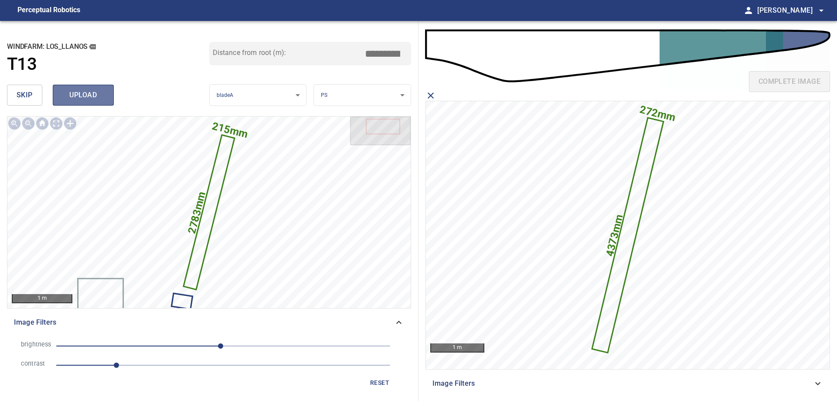
click at [92, 87] on button "upload" at bounding box center [83, 95] width 61 height 21
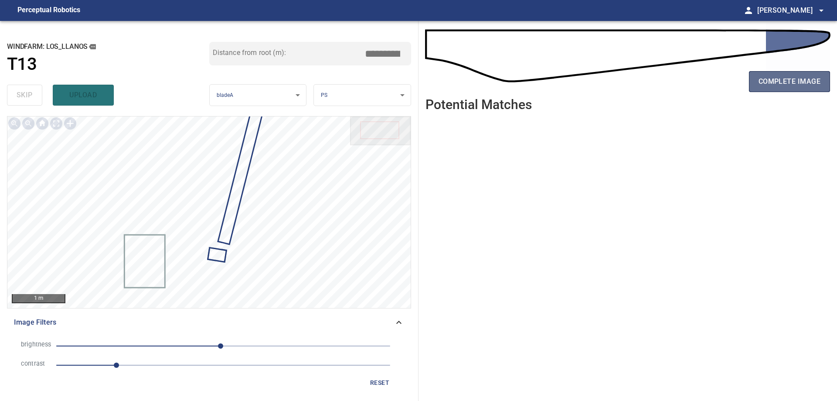
click at [790, 83] on span "complete image" at bounding box center [790, 81] width 62 height 12
